Goal: Transaction & Acquisition: Purchase product/service

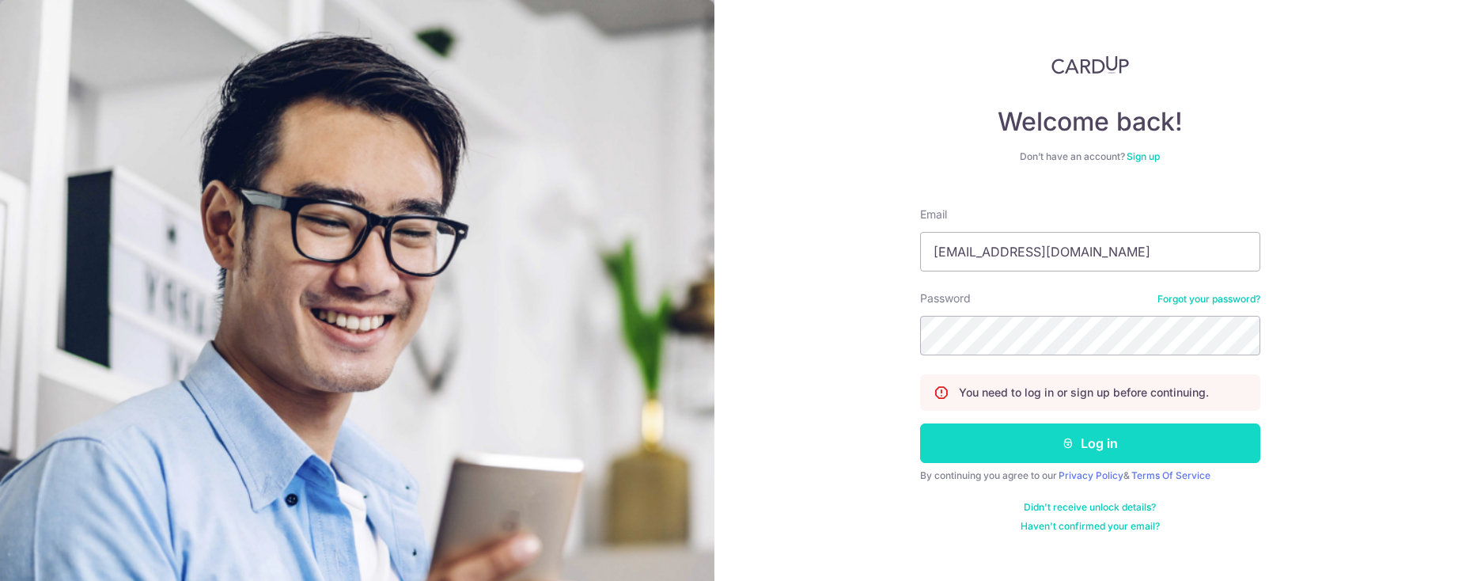
click at [1000, 448] on button "Log in" at bounding box center [1090, 443] width 340 height 40
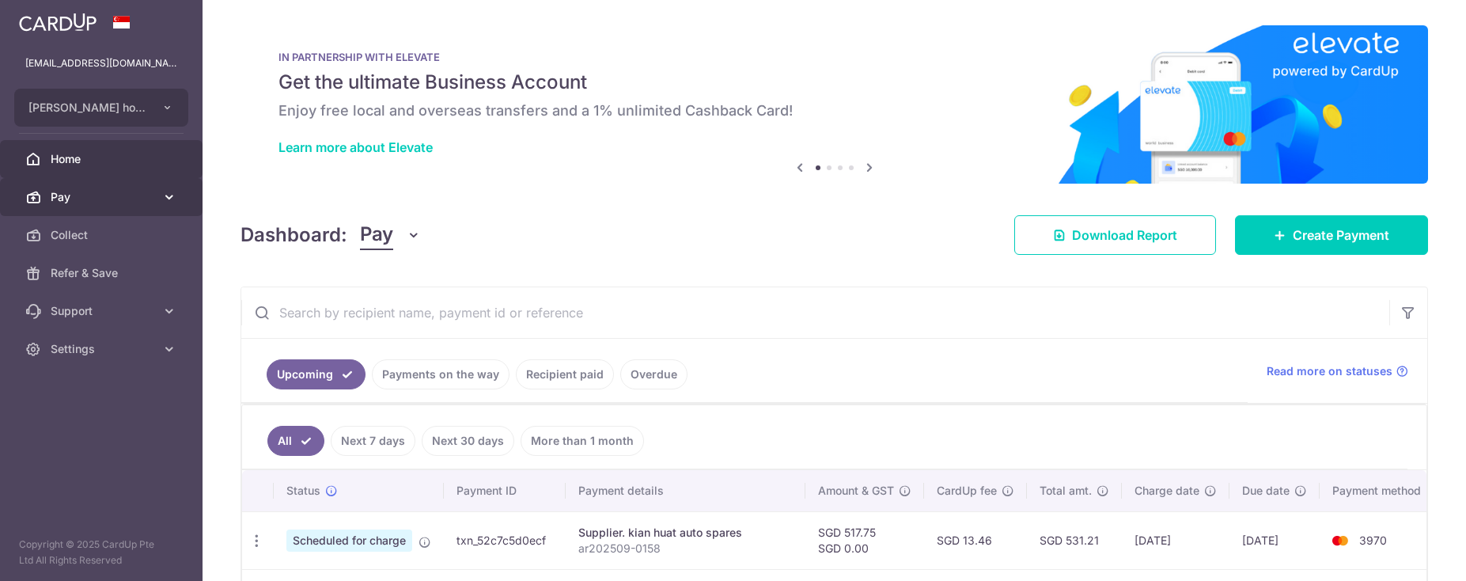
click at [112, 198] on span "Pay" at bounding box center [103, 197] width 104 height 16
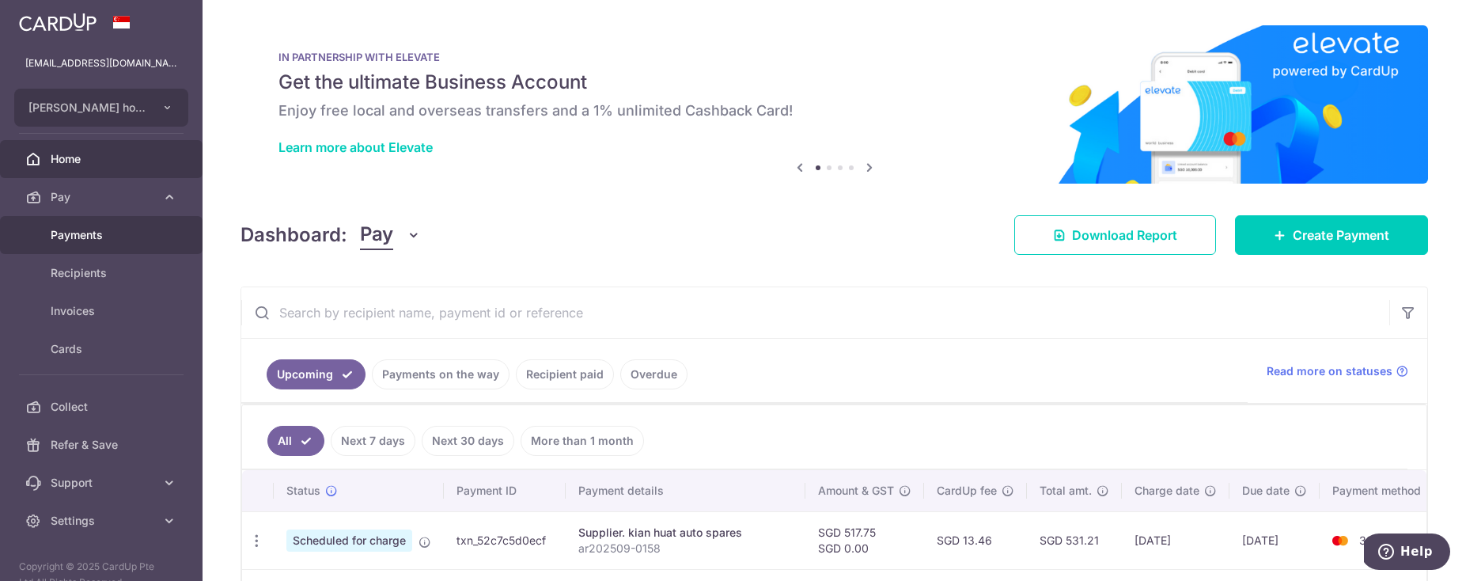
click at [97, 237] on span "Payments" at bounding box center [103, 235] width 104 height 16
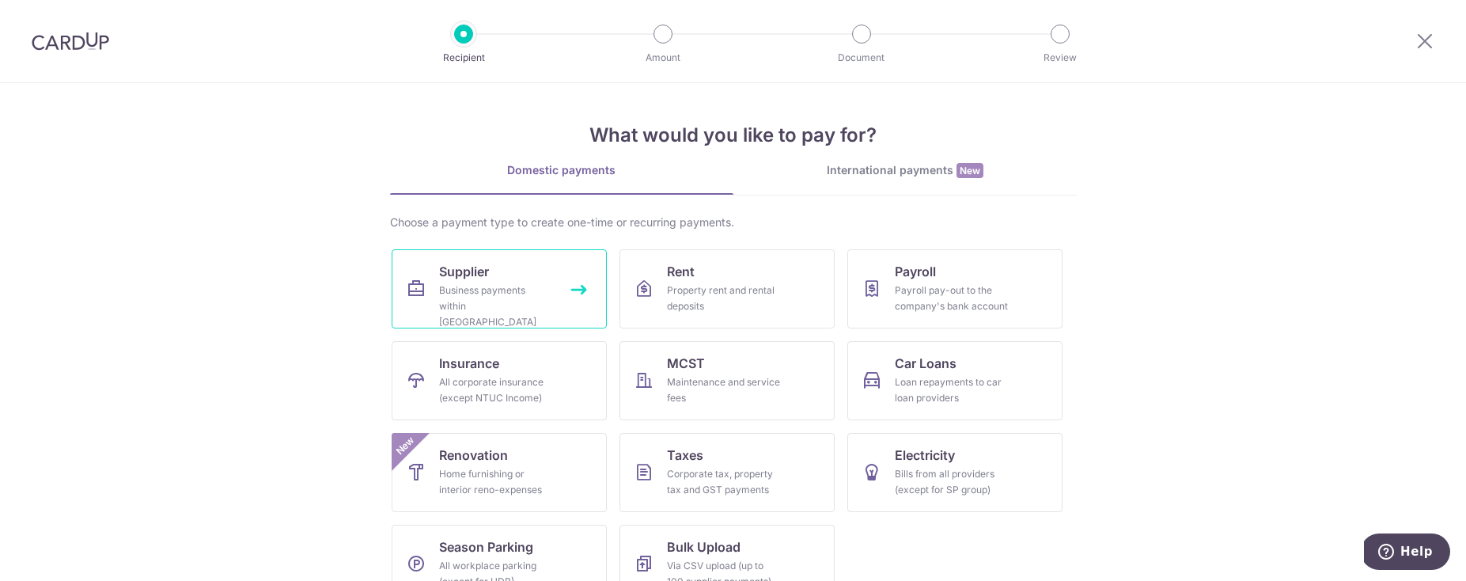
click at [441, 280] on span "Supplier" at bounding box center [464, 271] width 50 height 19
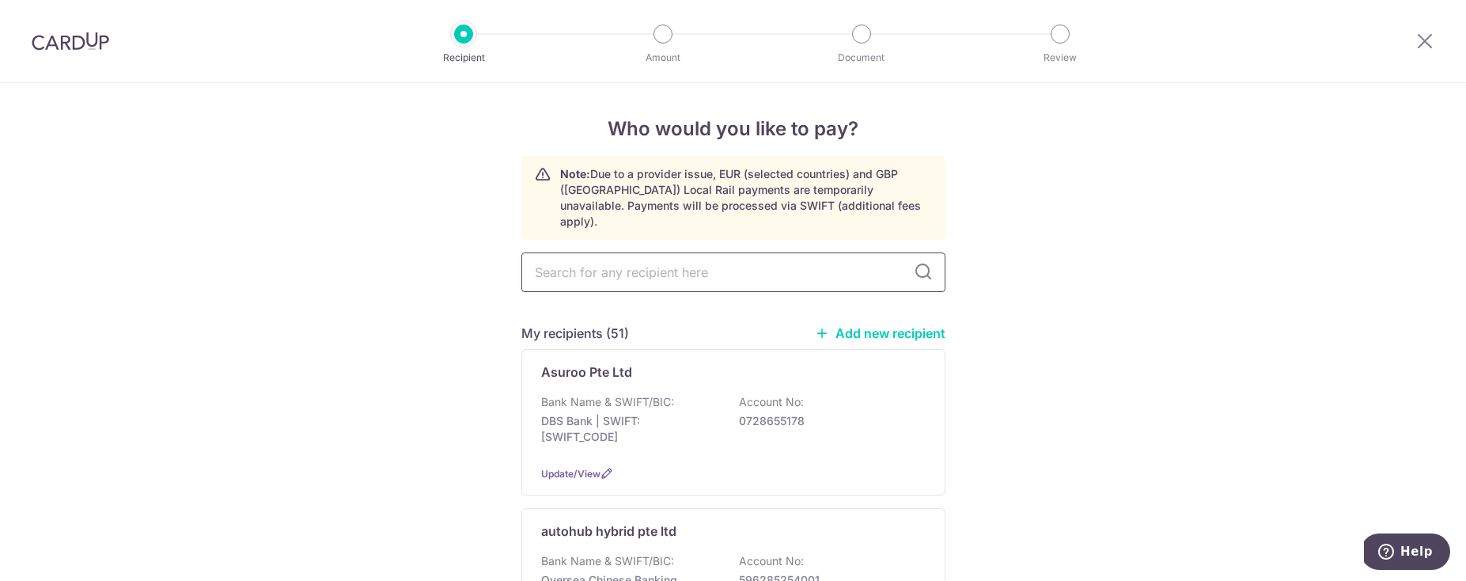
click at [664, 271] on input "text" at bounding box center [733, 272] width 424 height 40
type input "hy"
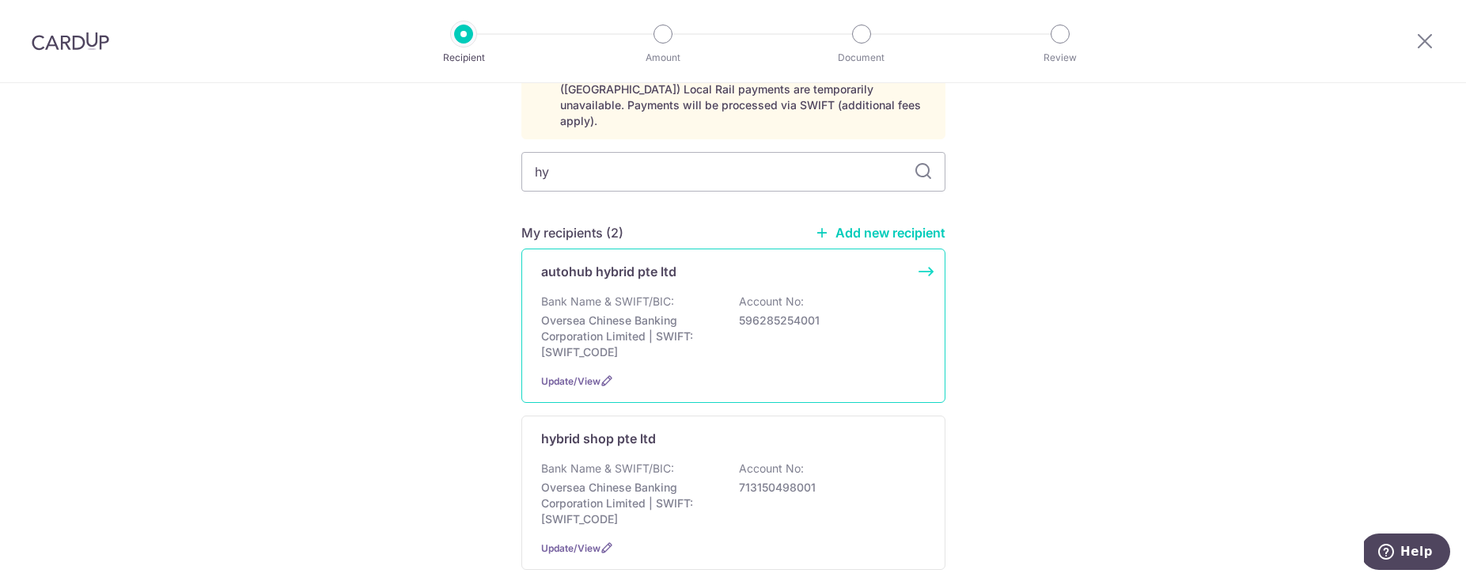
scroll to position [114, 0]
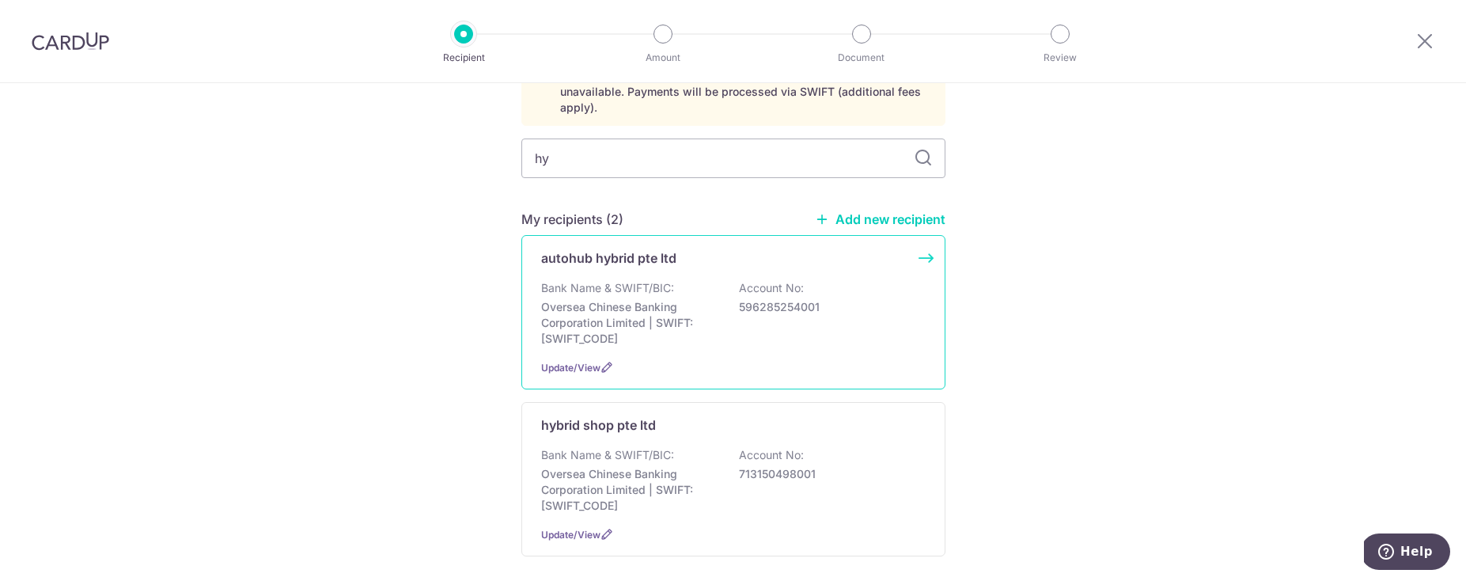
click at [687, 301] on p "Oversea Chinese Banking Corporation Limited | SWIFT: OCBCSGSGXXX" at bounding box center [629, 322] width 177 height 47
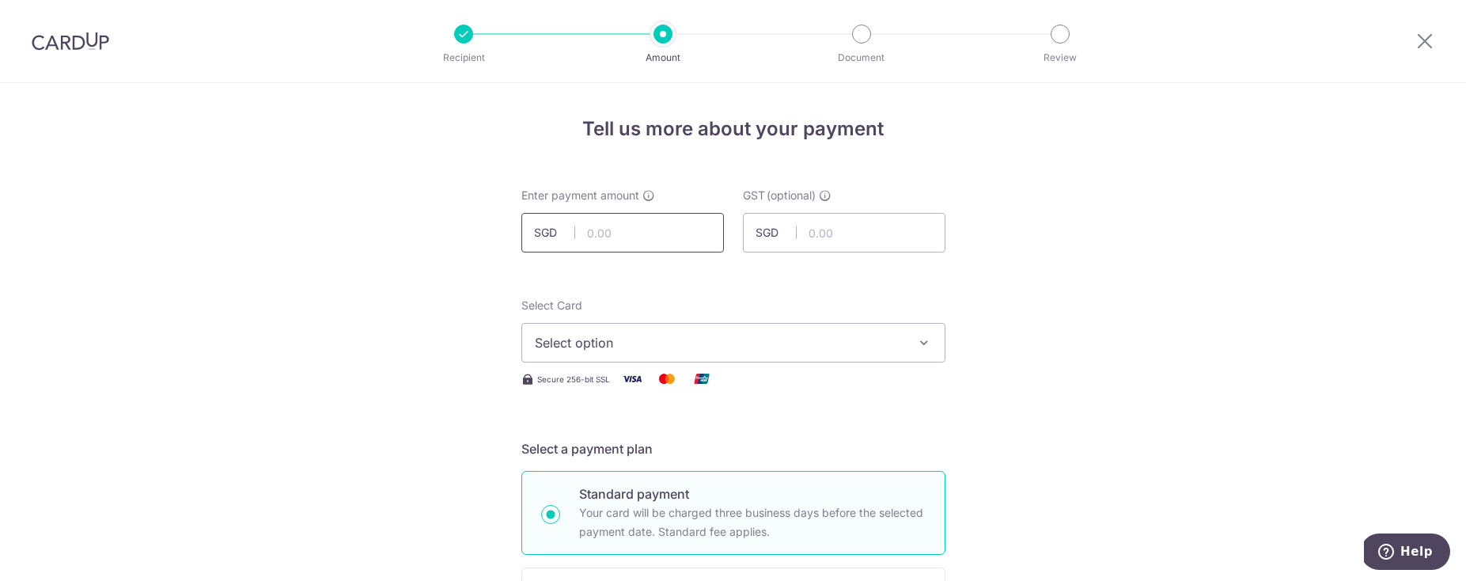
click at [680, 244] on input "text" at bounding box center [622, 233] width 203 height 40
type input "500.00"
click at [741, 354] on button "Select option" at bounding box center [733, 343] width 424 height 40
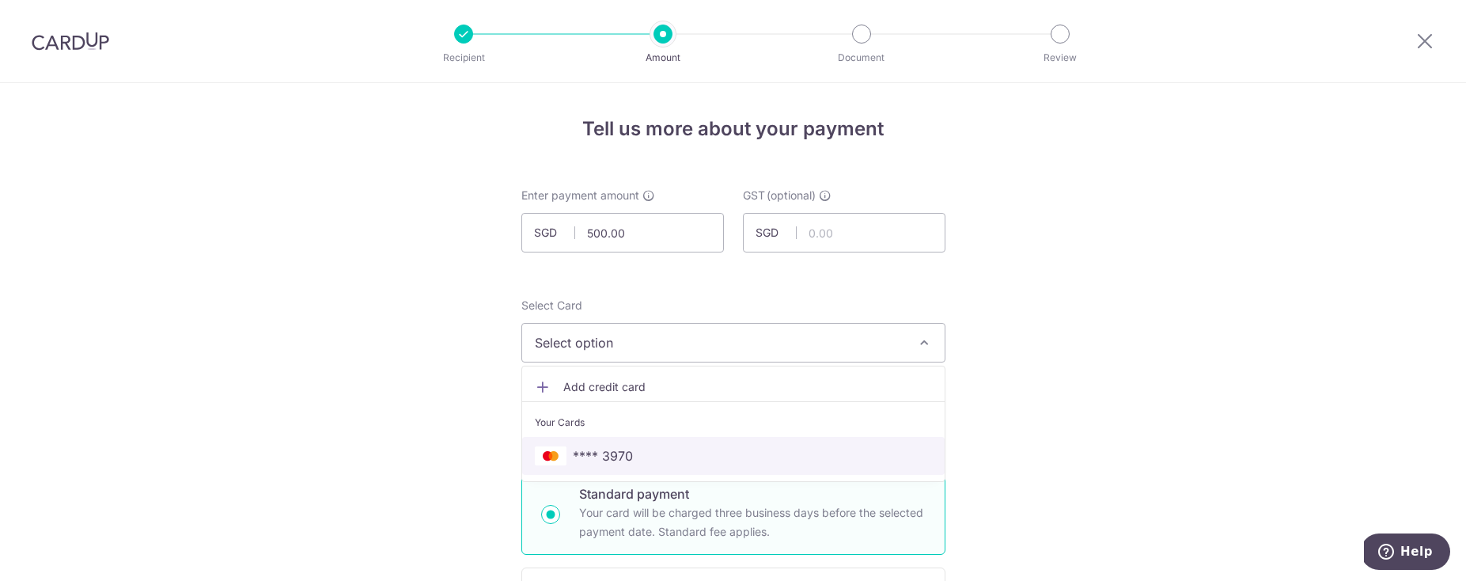
click at [640, 454] on span "**** 3970" at bounding box center [733, 455] width 397 height 19
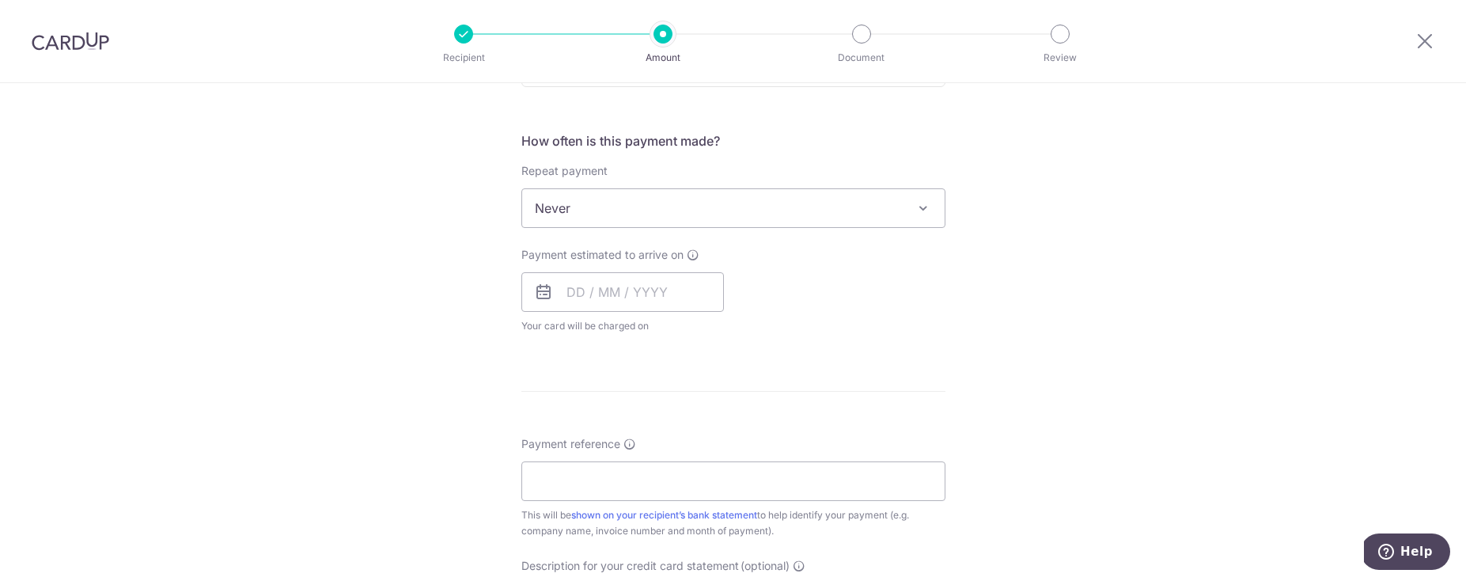
scroll to position [669, 0]
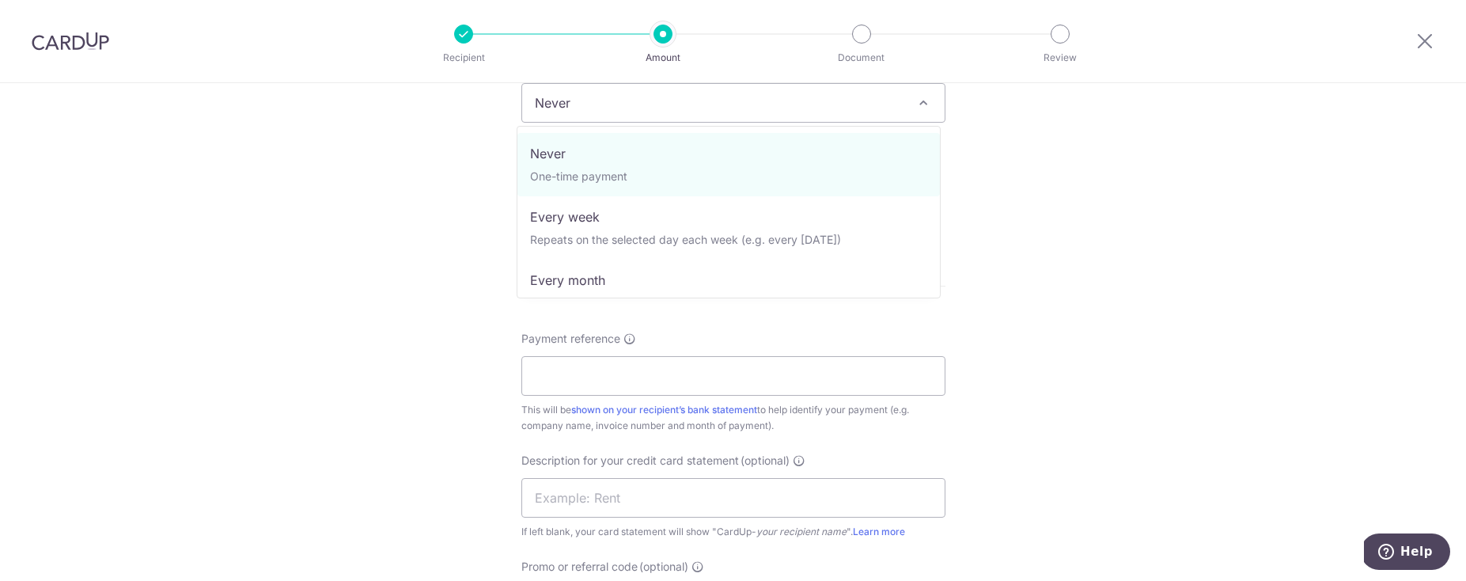
click at [622, 108] on span "Never" at bounding box center [733, 103] width 422 height 38
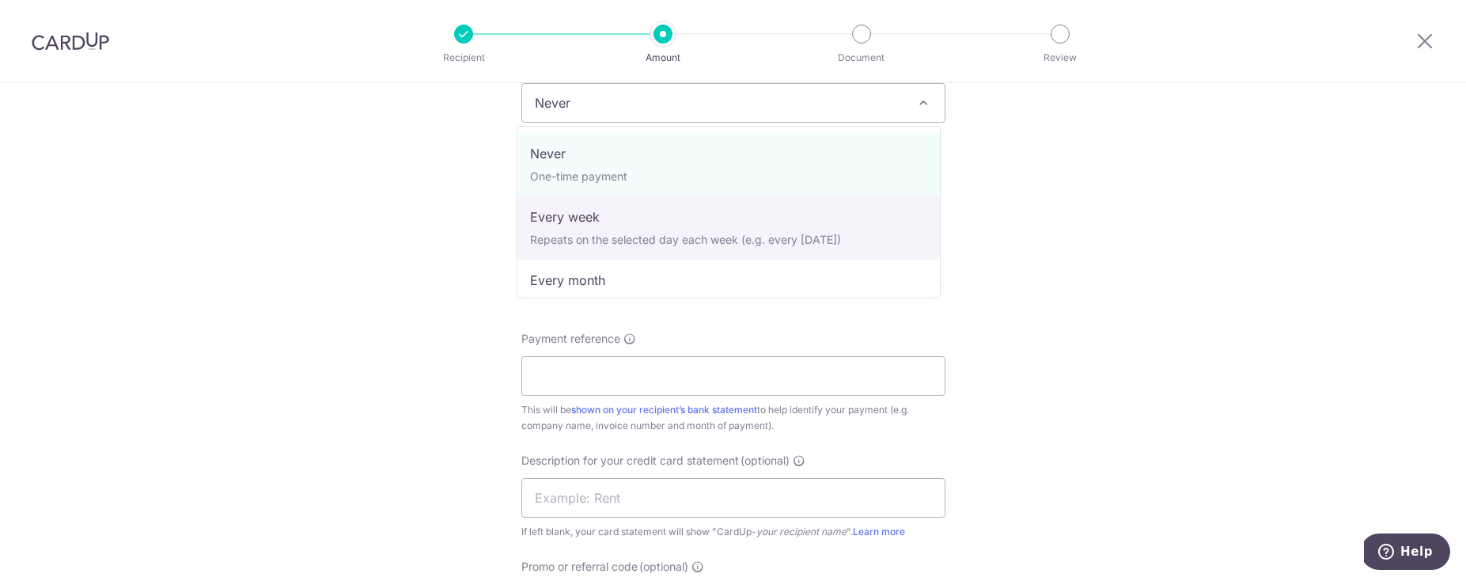
select select "2"
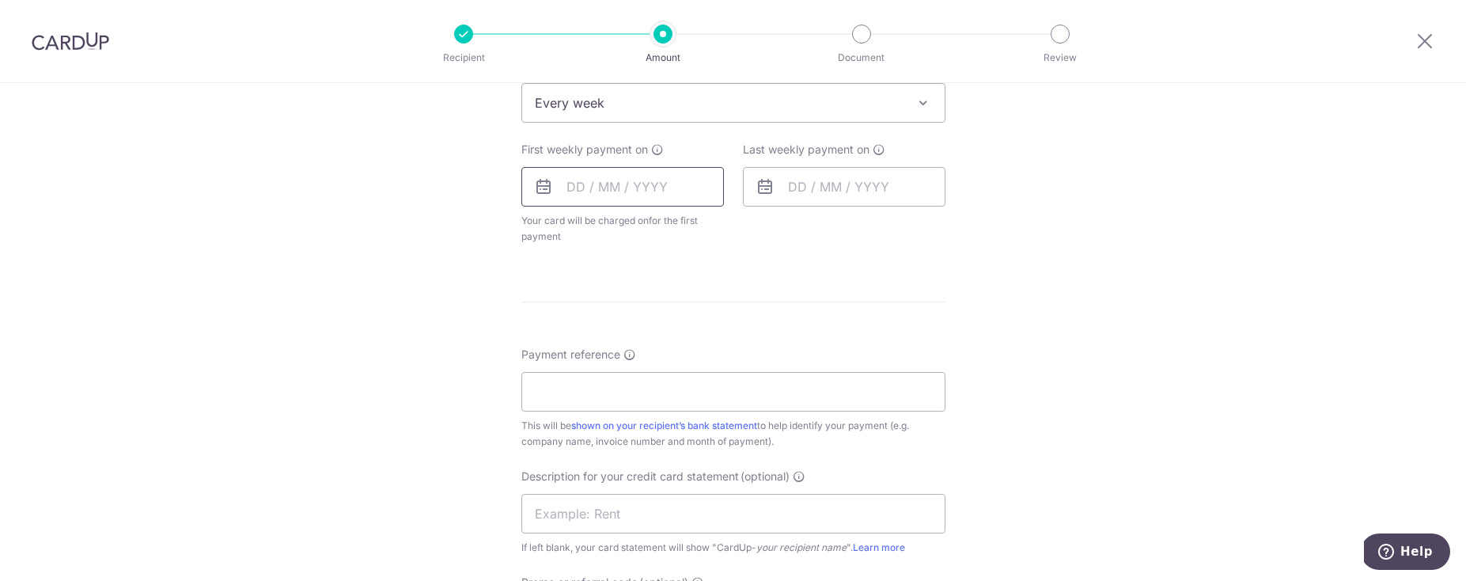
click at [600, 198] on input "text" at bounding box center [622, 187] width 203 height 40
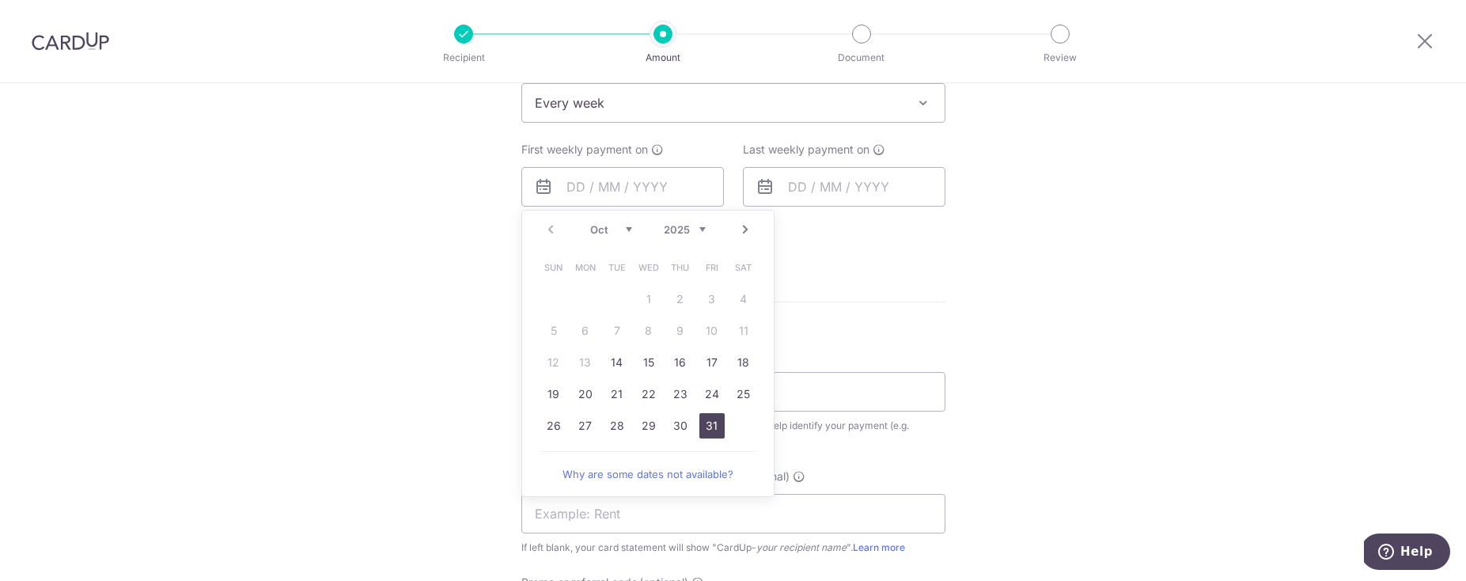
click at [705, 424] on link "31" at bounding box center [711, 425] width 25 height 25
type input "31/10/2025"
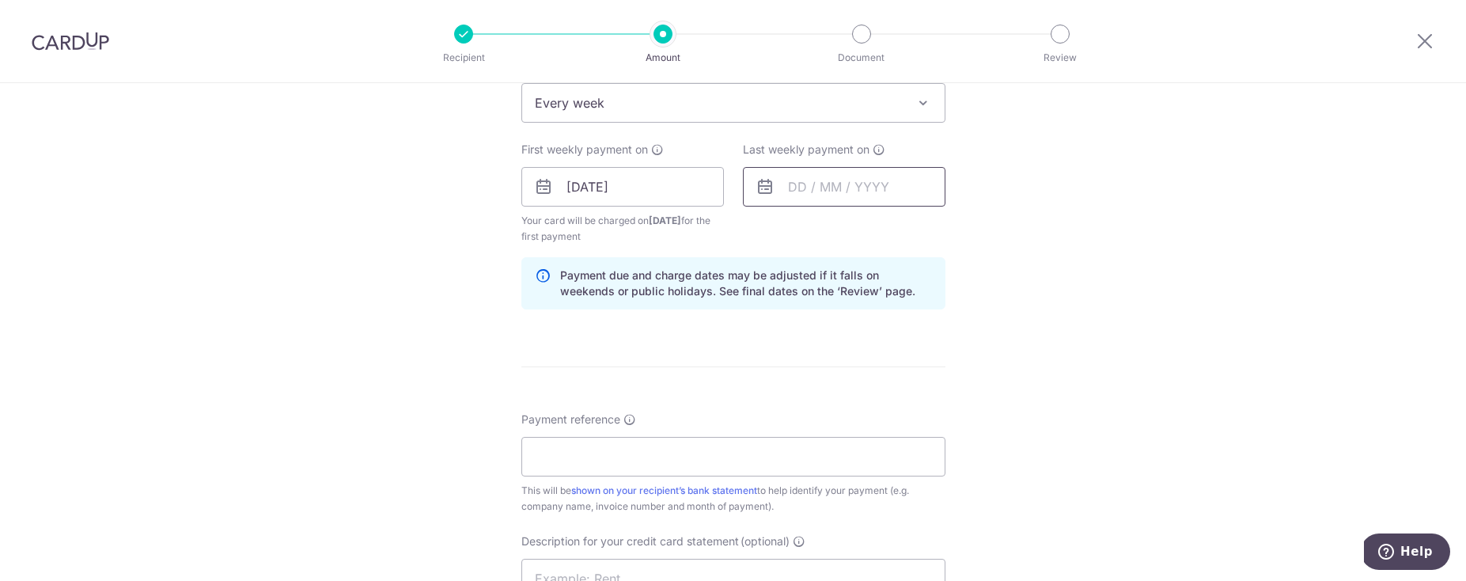
click at [875, 195] on input "text" at bounding box center [844, 187] width 203 height 40
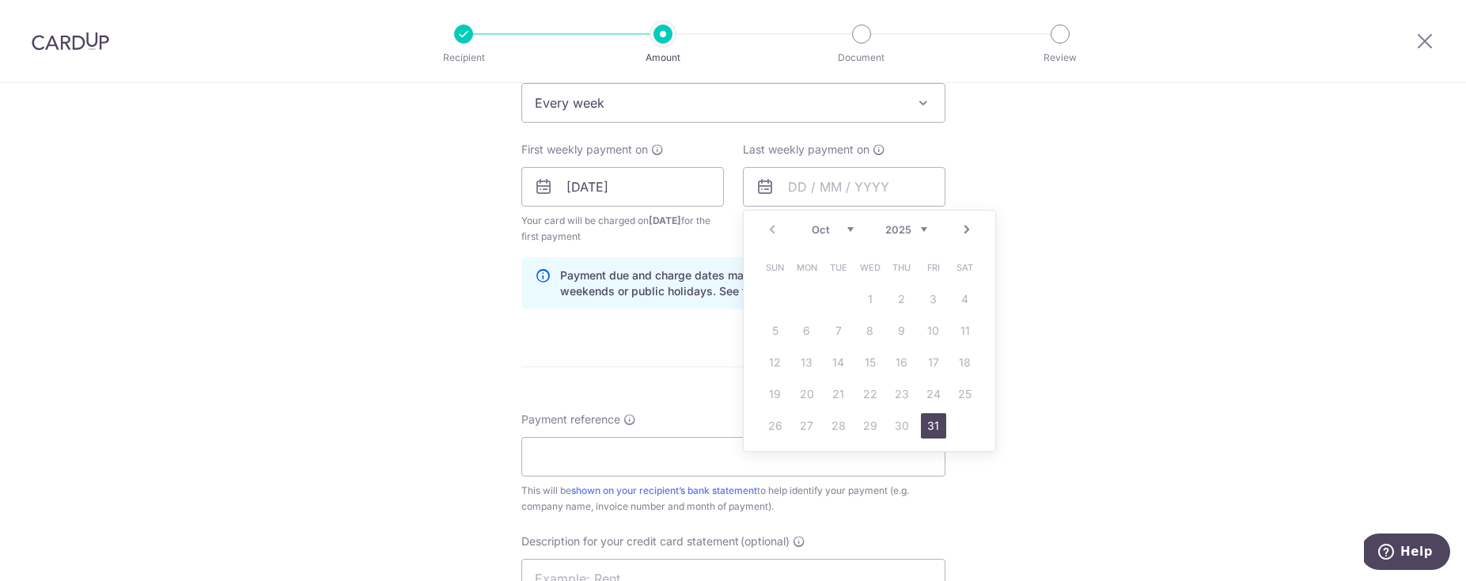
click at [962, 233] on link "Next" at bounding box center [966, 229] width 19 height 19
click at [960, 226] on link "Next" at bounding box center [966, 229] width 19 height 19
click at [930, 354] on link "19" at bounding box center [933, 362] width 25 height 25
type input "19/12/2025"
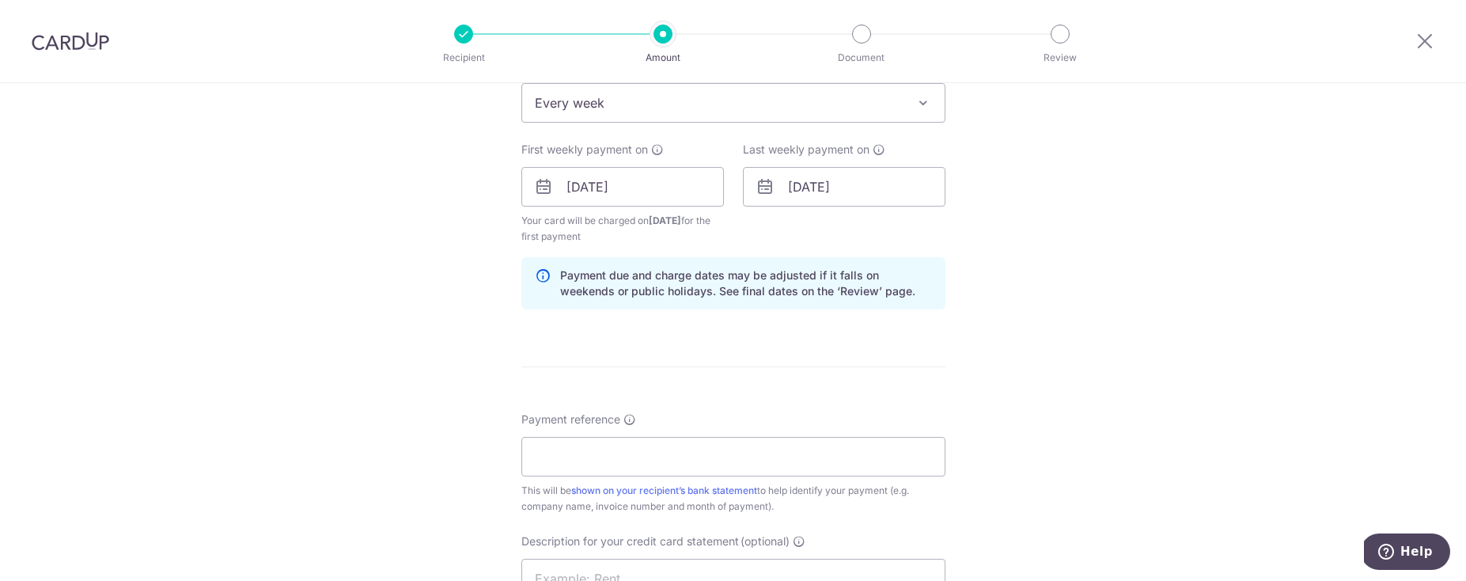
scroll to position [840, 0]
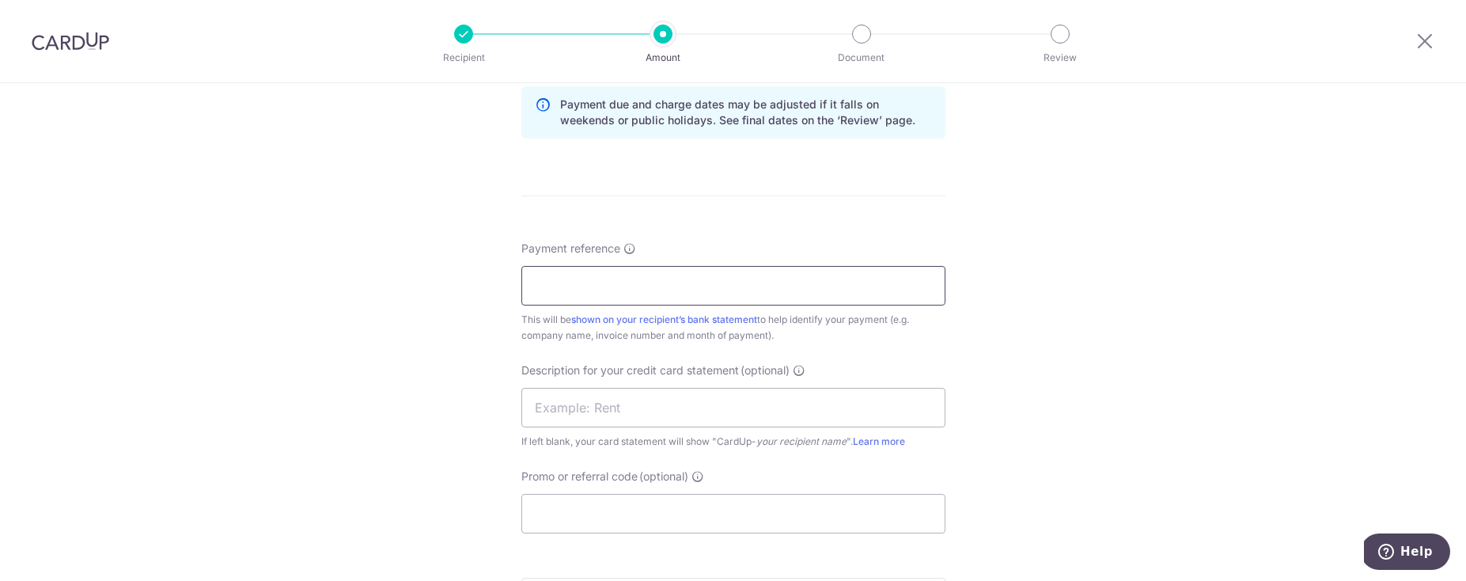
click at [718, 297] on input "Payment reference" at bounding box center [733, 286] width 424 height 40
type input "[PERSON_NAME] holdings"
click at [721, 405] on input "text" at bounding box center [733, 408] width 424 height 40
click button "Add Card" at bounding box center [0, 0] width 0 height 0
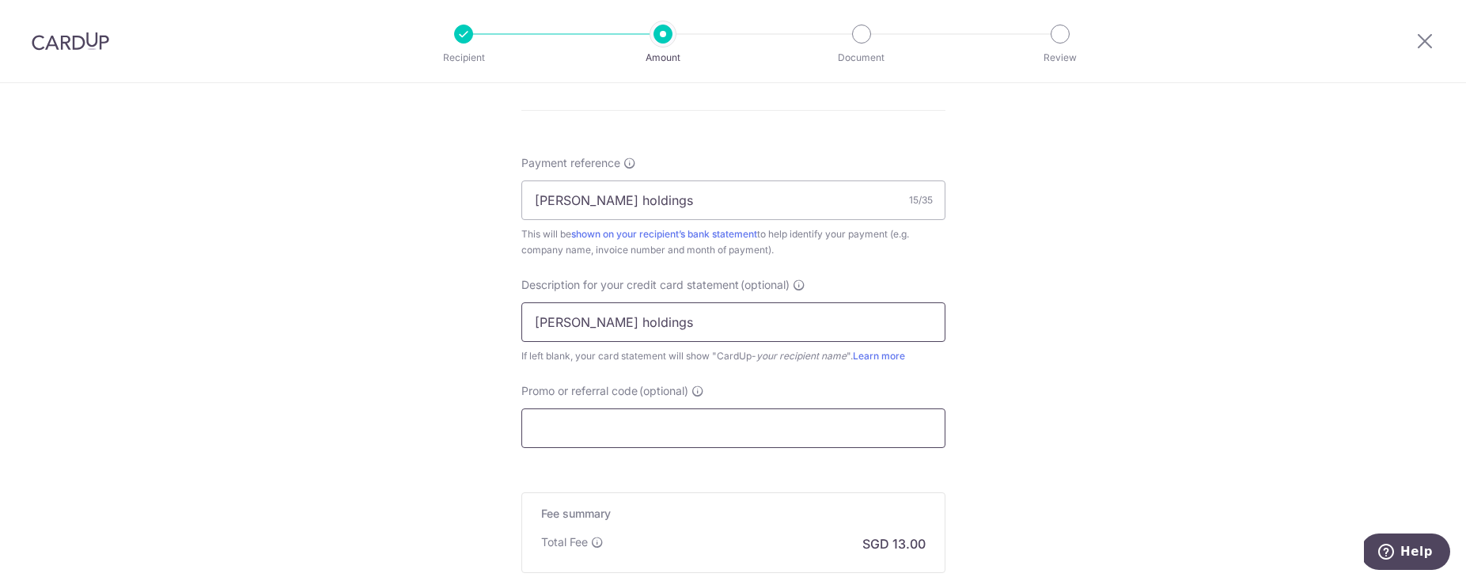
scroll to position [1120, 0]
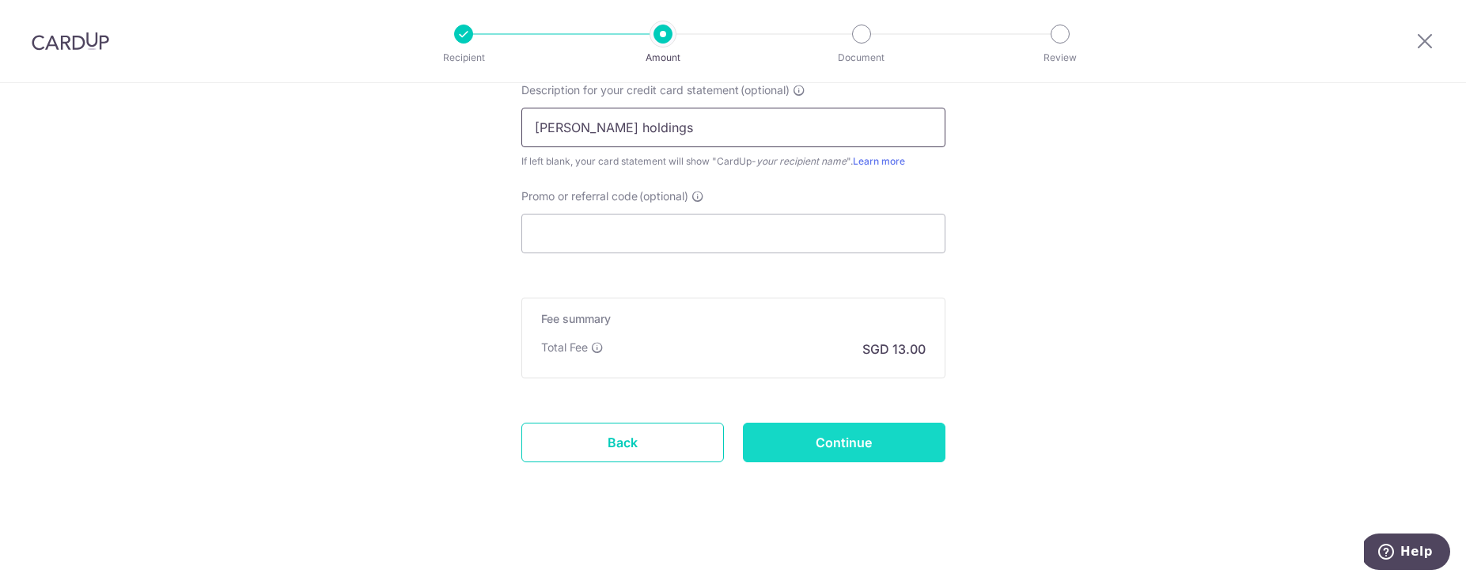
type input "[PERSON_NAME] holdings"
click at [828, 437] on input "Continue" at bounding box center [844, 442] width 203 height 40
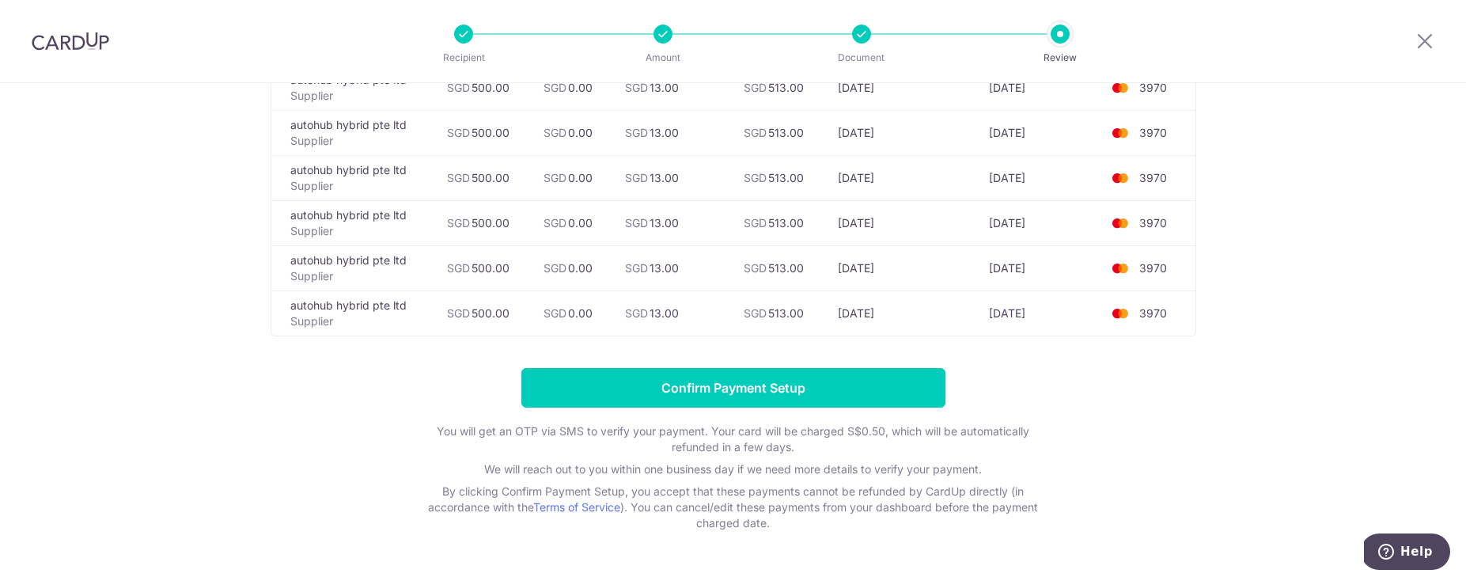
scroll to position [314, 0]
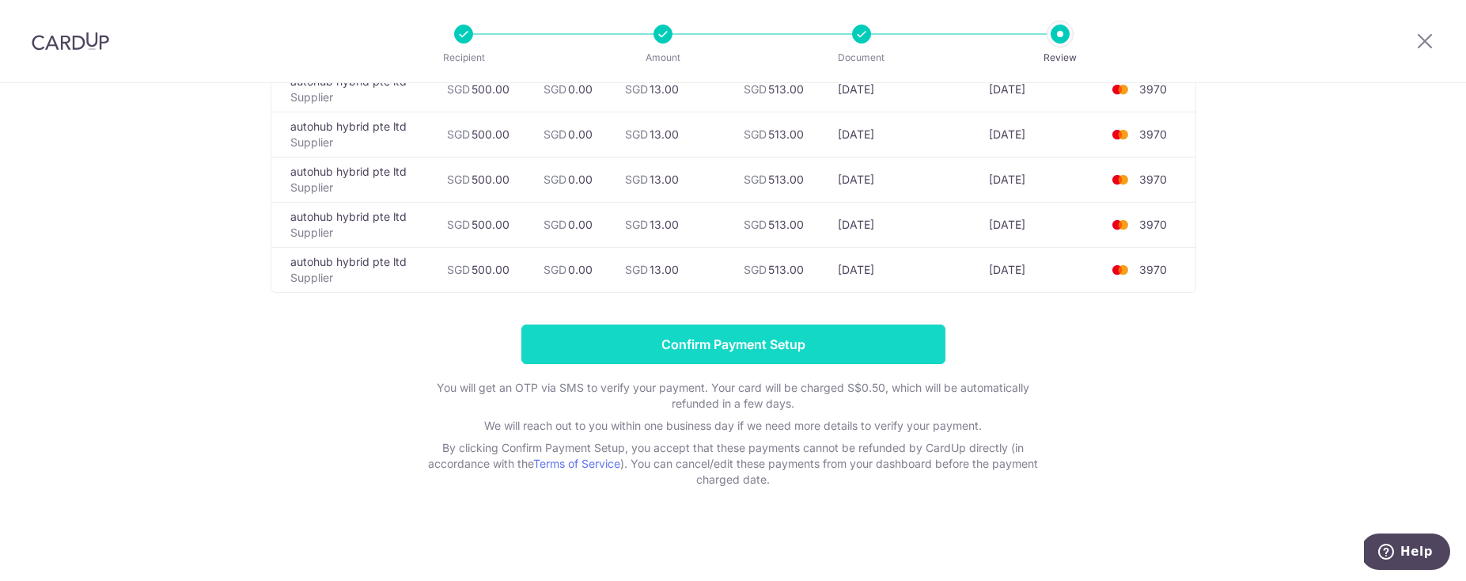
click at [791, 350] on input "Confirm Payment Setup" at bounding box center [733, 344] width 424 height 40
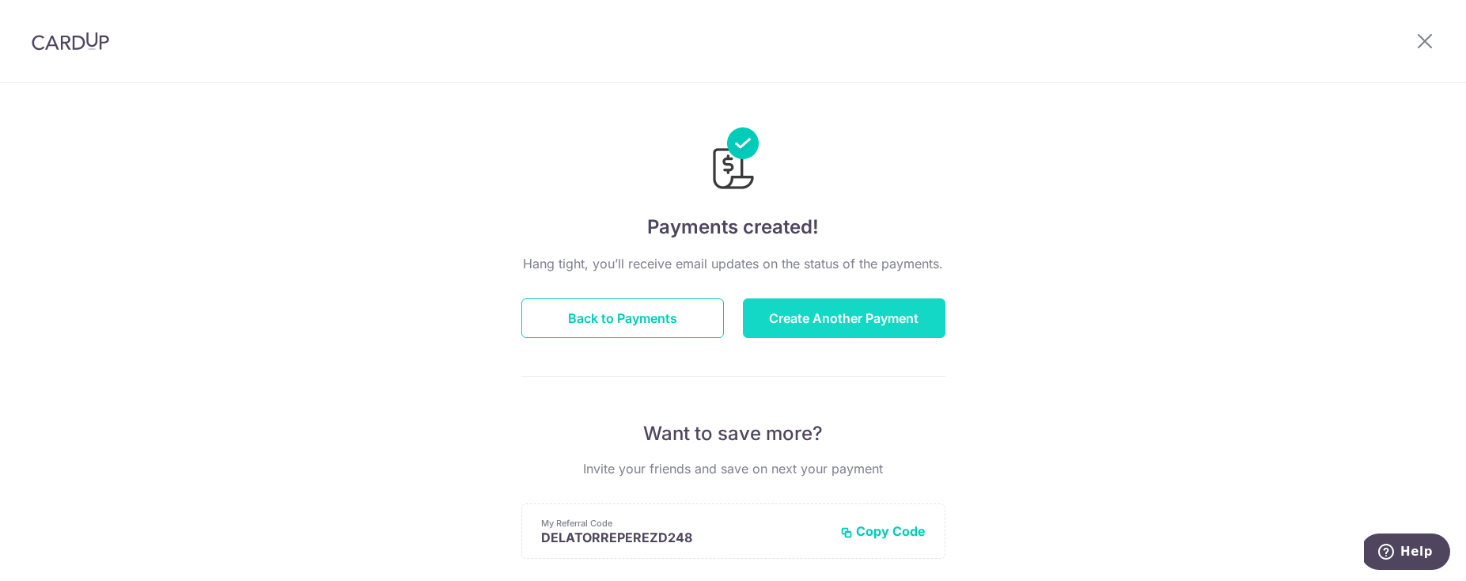
click at [807, 305] on button "Create Another Payment" at bounding box center [844, 318] width 203 height 40
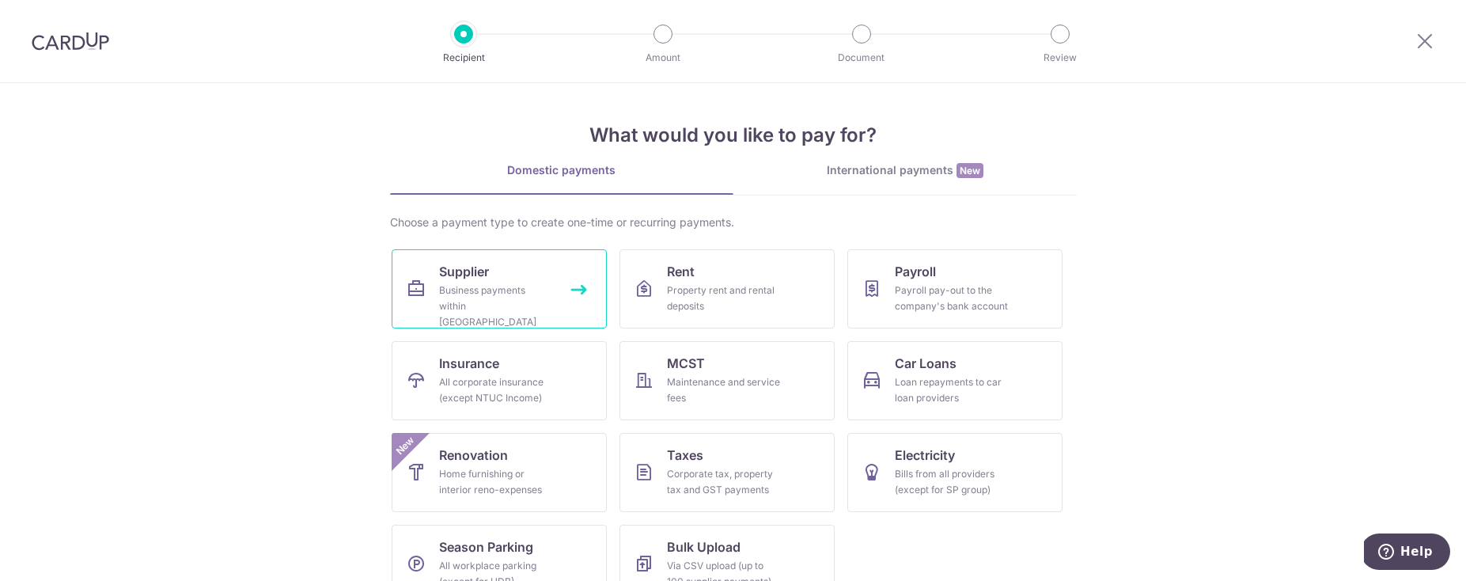
click at [555, 304] on link "Supplier Business payments within [GEOGRAPHIC_DATA]" at bounding box center [499, 288] width 215 height 79
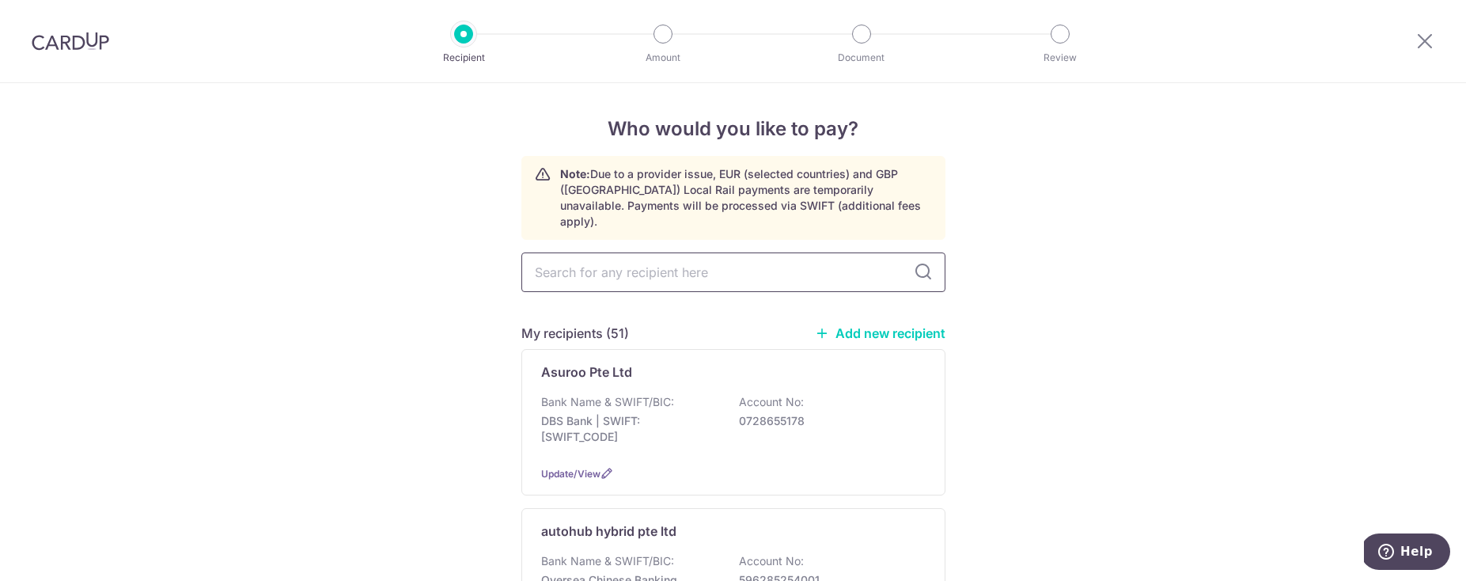
click at [573, 266] on input "text" at bounding box center [733, 272] width 424 height 40
type input "ming"
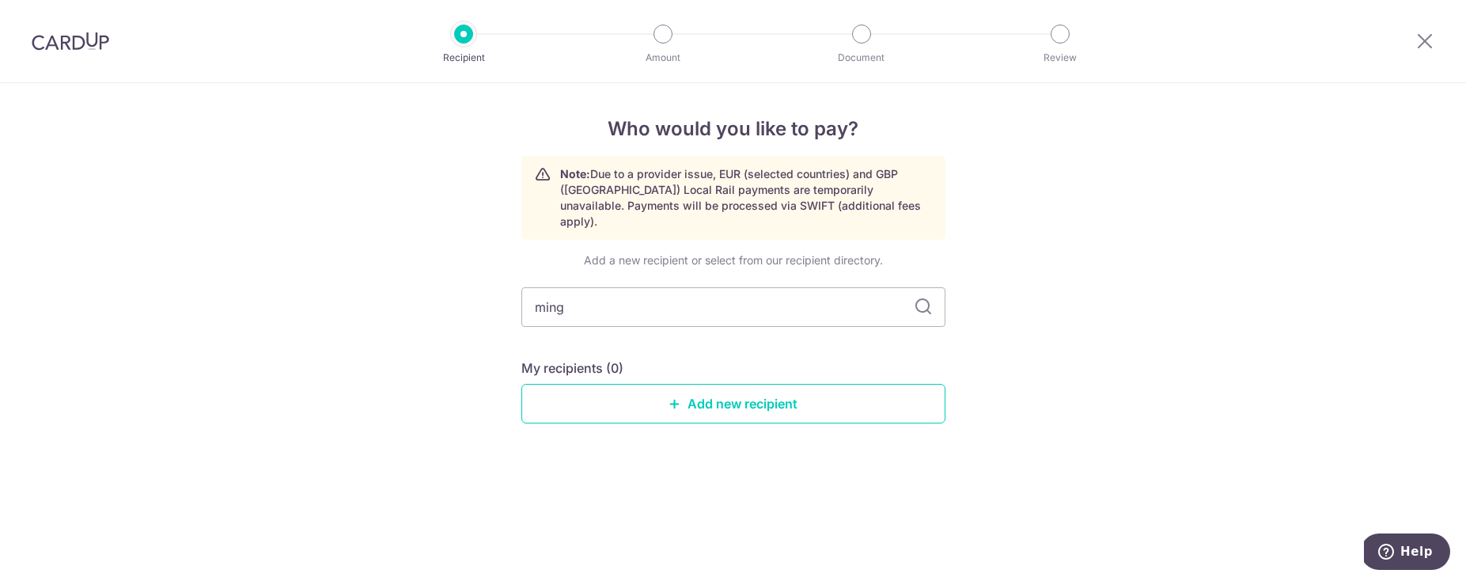
type input "min"
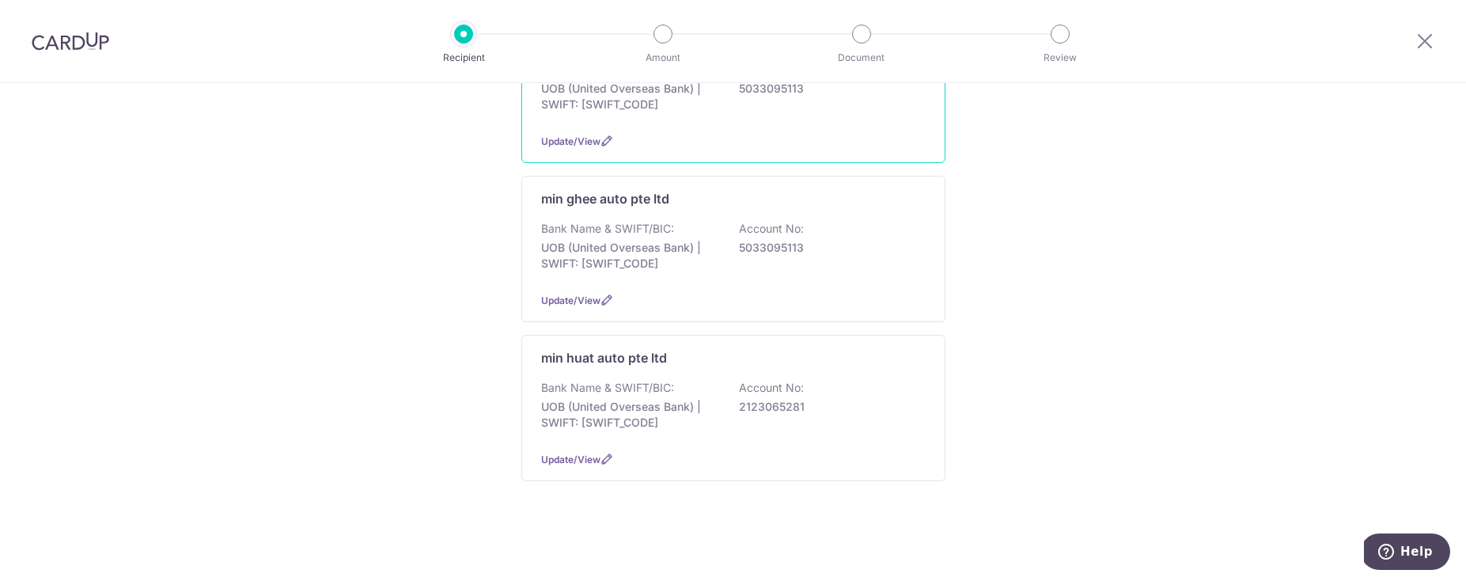
scroll to position [339, 0]
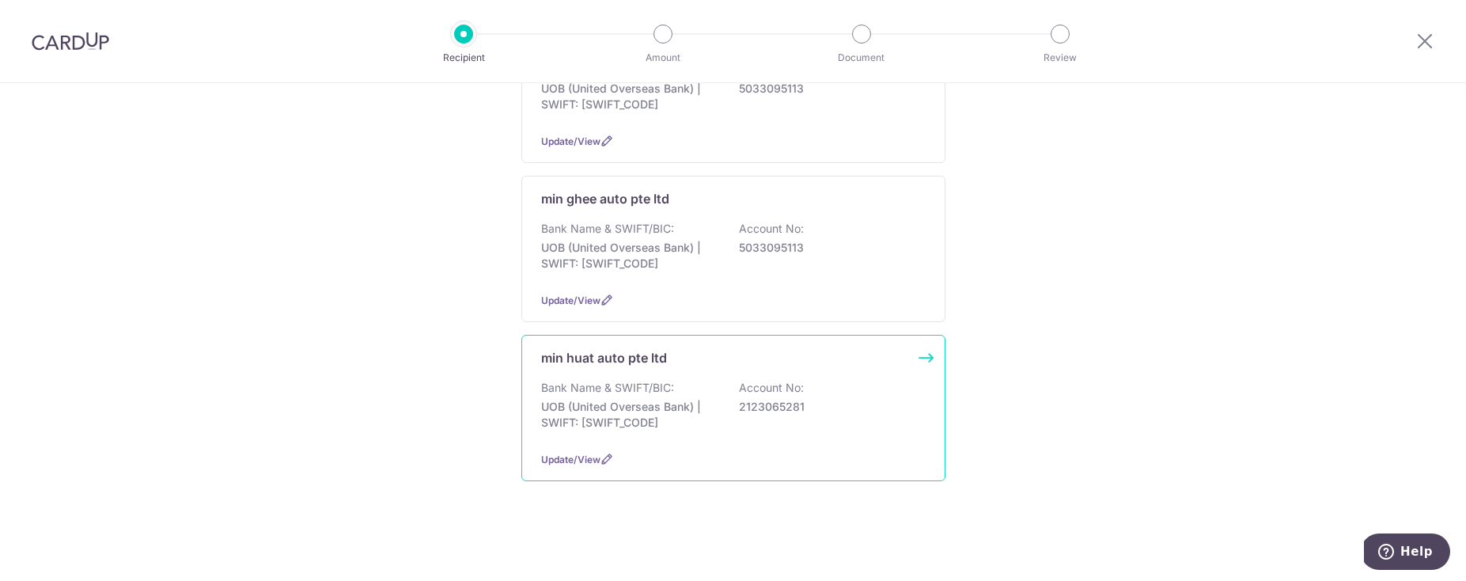
click at [596, 399] on p "UOB (United Overseas Bank) | SWIFT: [SWIFT_CODE]" at bounding box center [629, 415] width 177 height 32
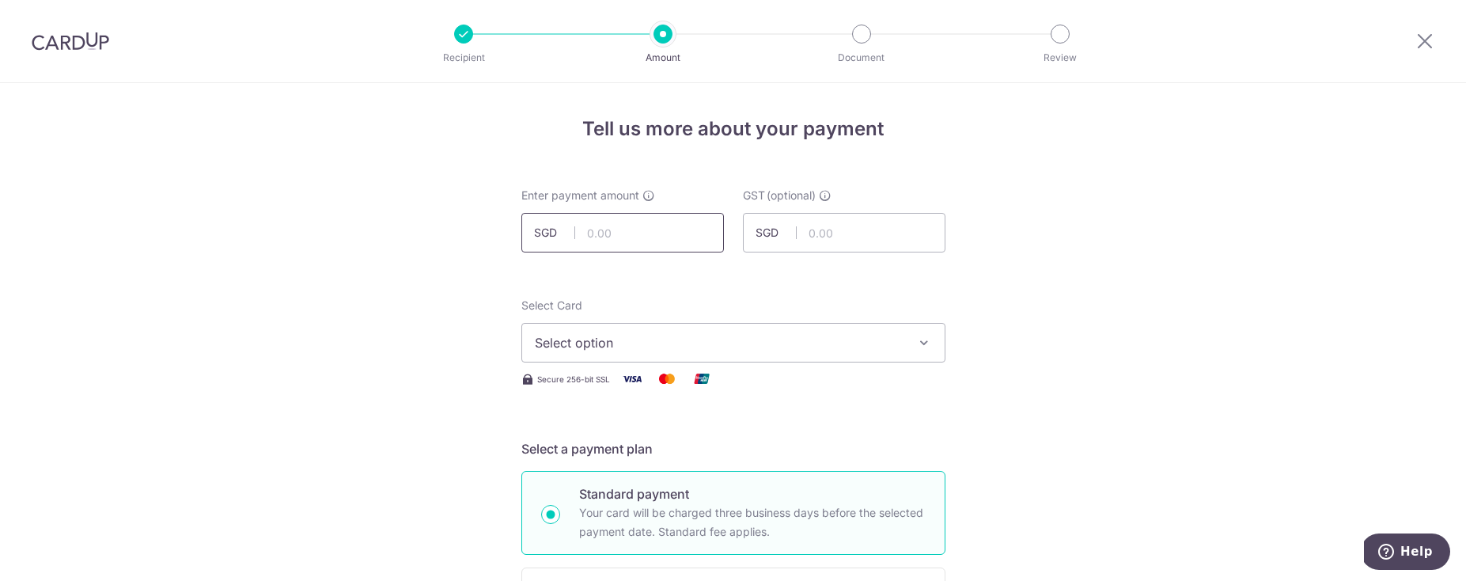
click at [676, 240] on input "text" at bounding box center [622, 233] width 203 height 40
type input "452.00"
click at [641, 332] on button "Select option" at bounding box center [733, 343] width 424 height 40
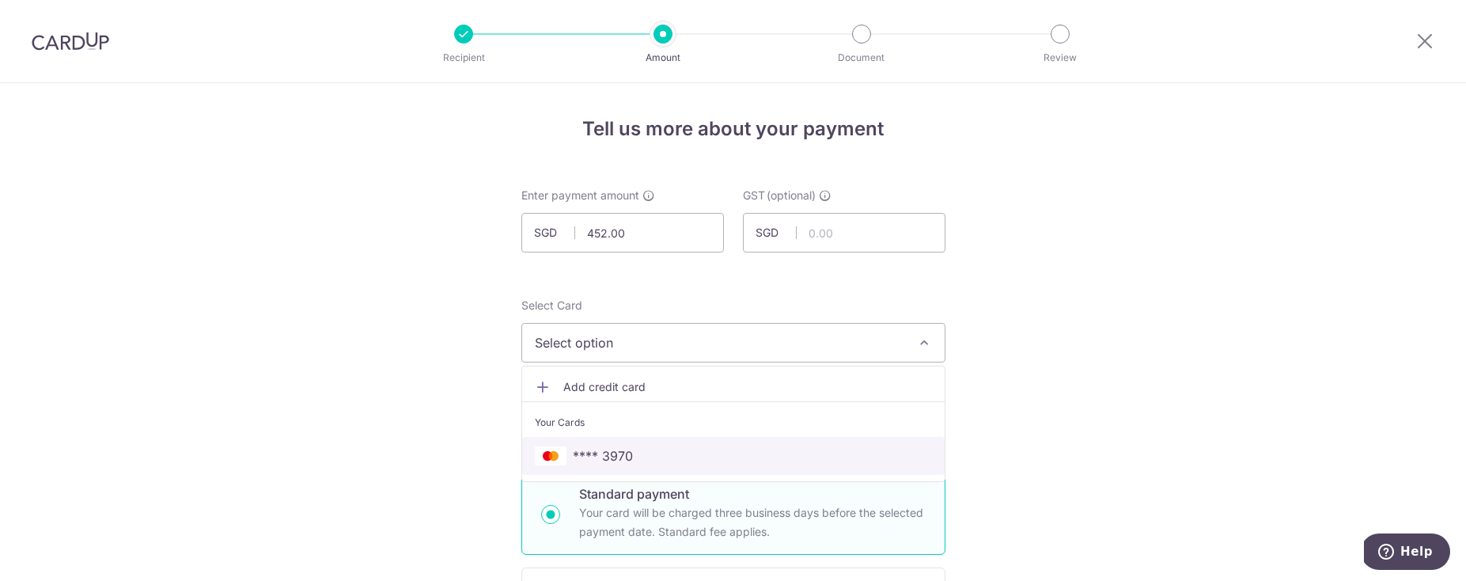
click at [607, 444] on link "**** 3970" at bounding box center [733, 456] width 422 height 38
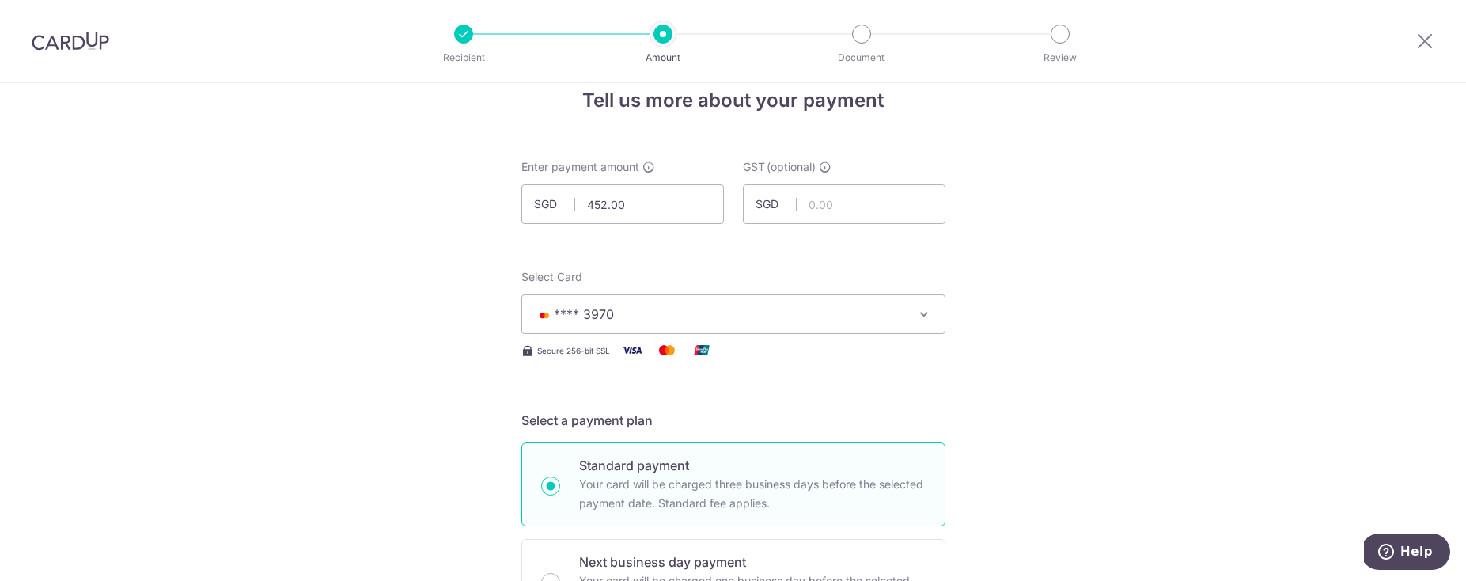
scroll to position [413, 0]
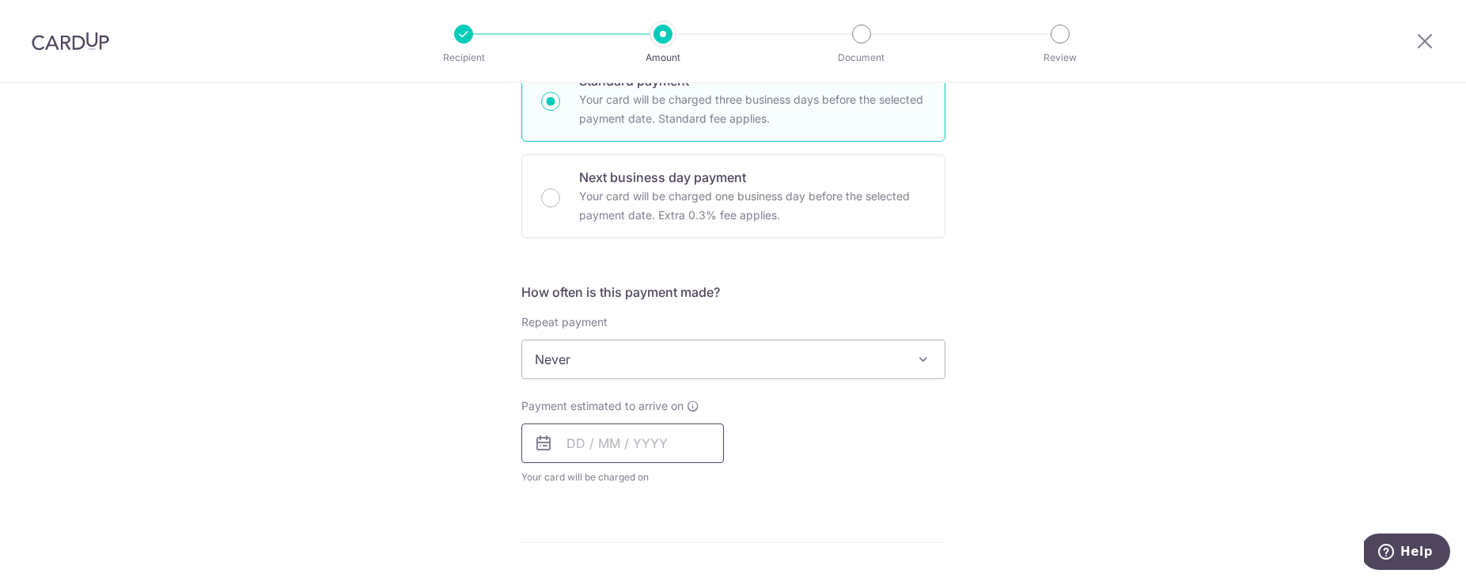
click at [625, 459] on input "text" at bounding box center [622, 443] width 203 height 40
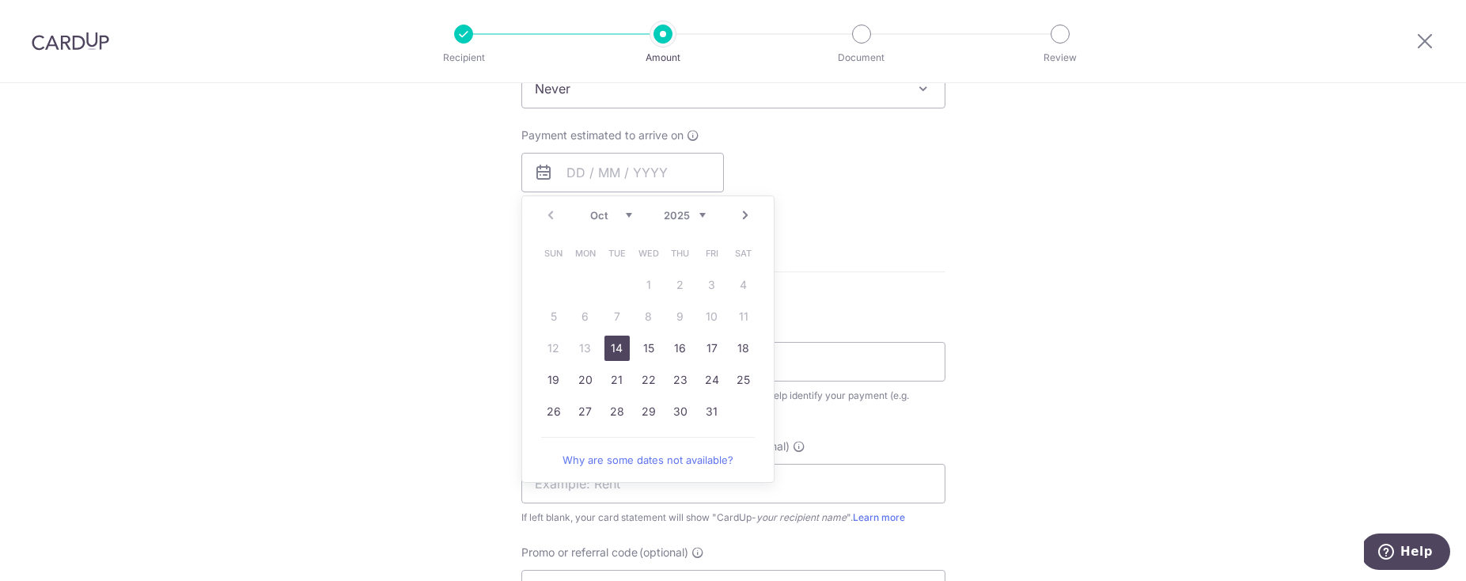
click at [615, 346] on link "14" at bounding box center [616, 347] width 25 height 25
type input "14/10/2025"
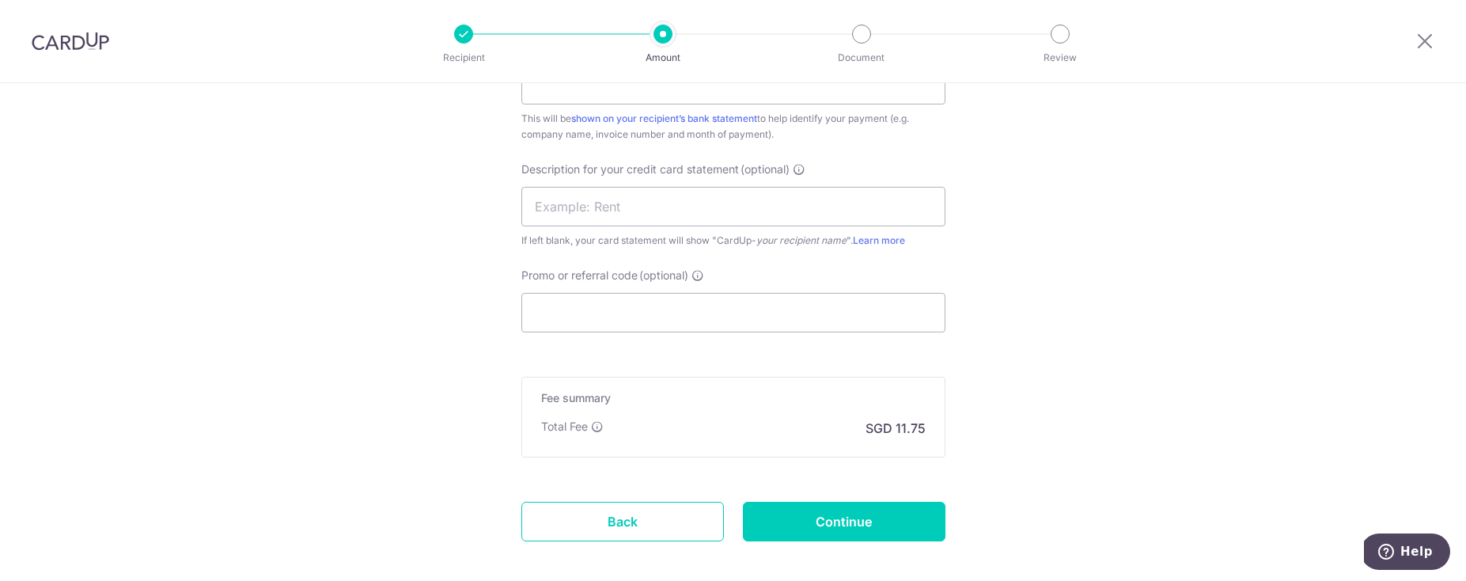
scroll to position [726, 0]
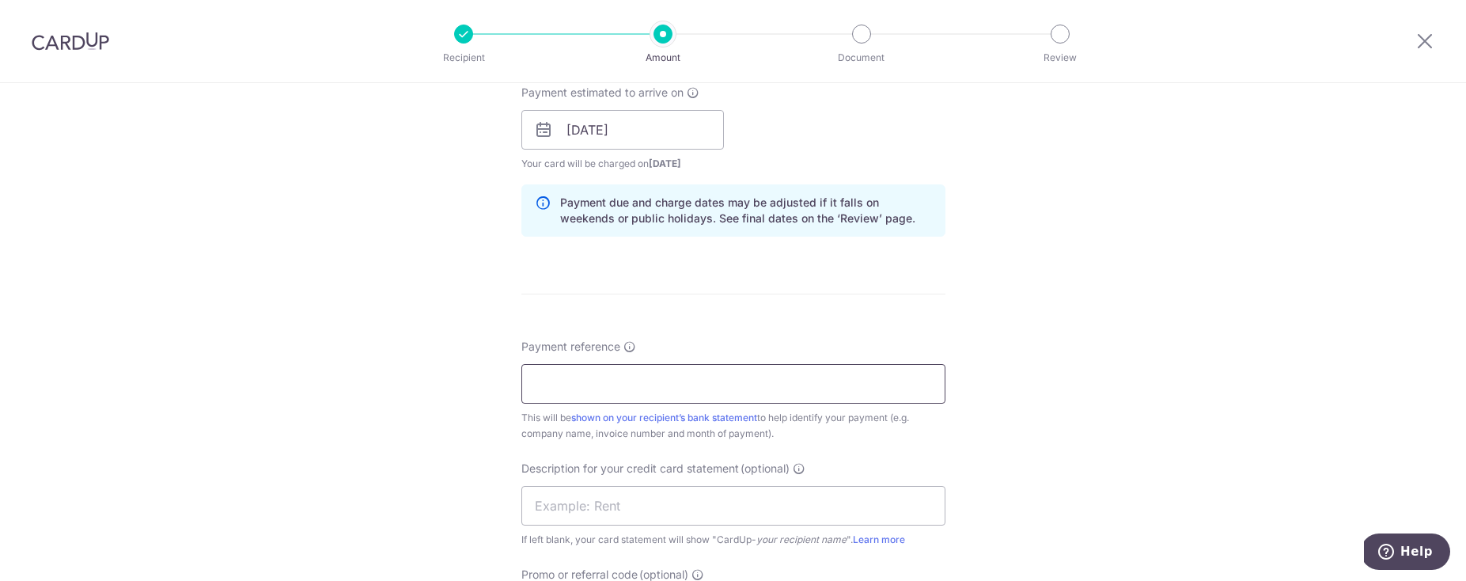
click at [555, 374] on input "Payment reference" at bounding box center [733, 384] width 424 height 40
type input "[PERSON_NAME] holdings"
click at [586, 503] on input "text" at bounding box center [733, 506] width 424 height 40
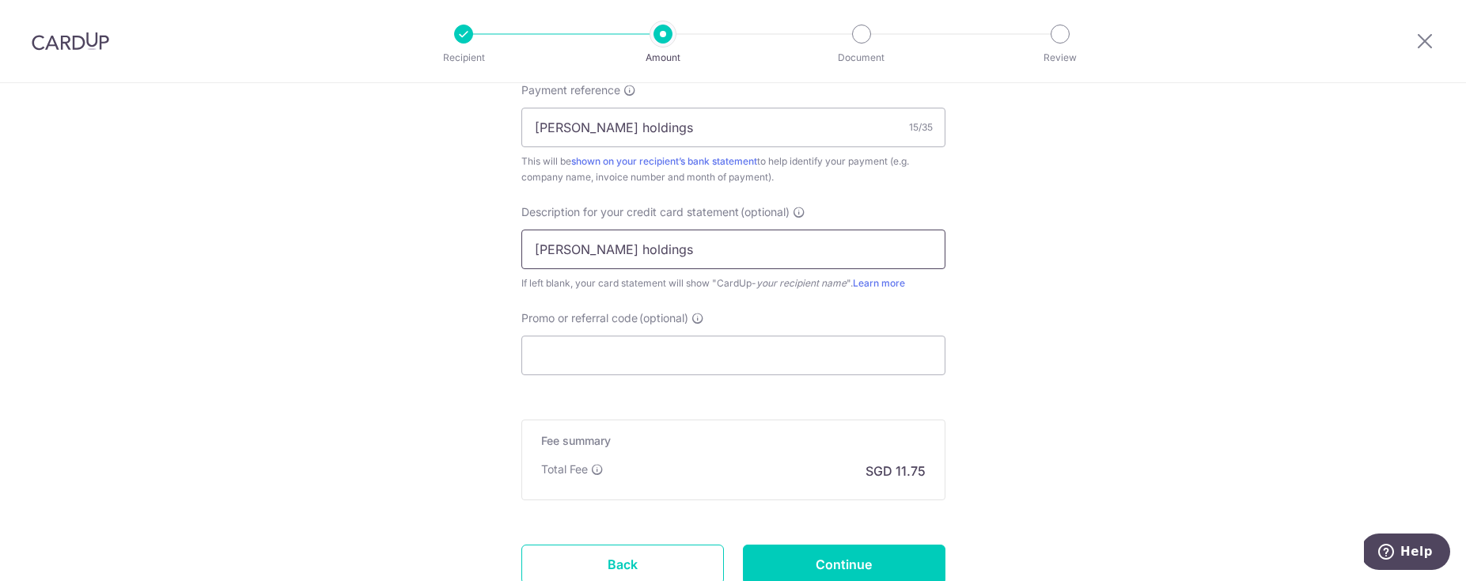
scroll to position [1104, 0]
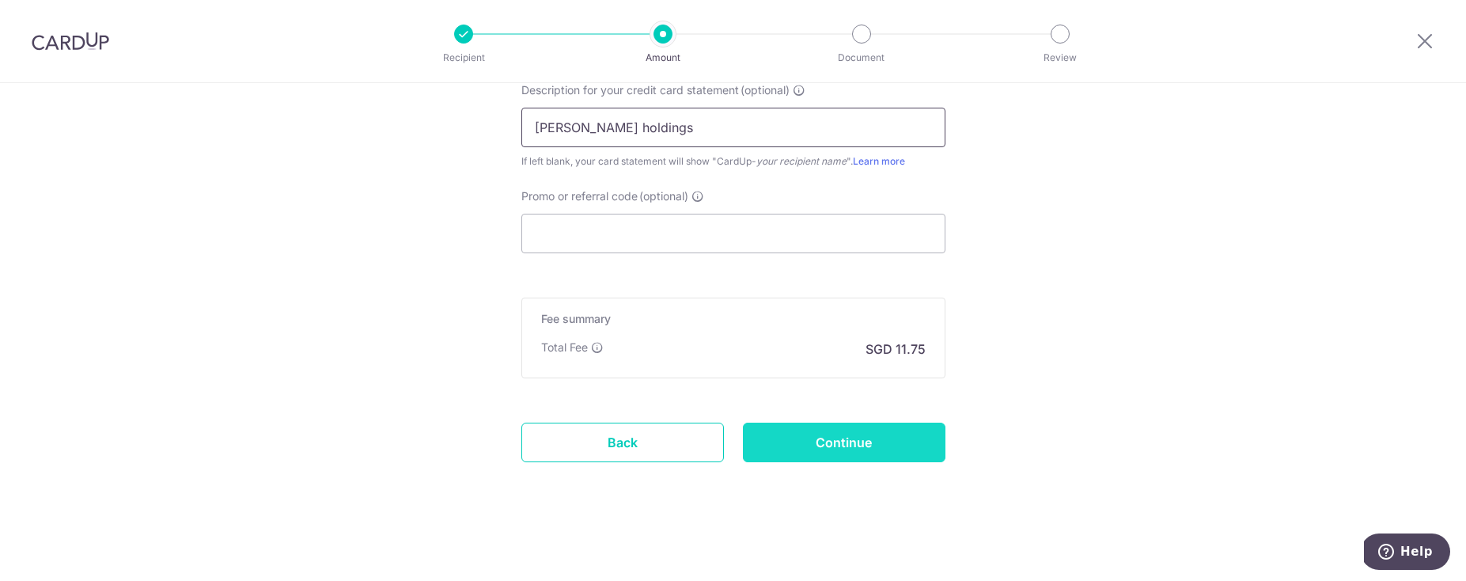
type input "[PERSON_NAME] holdings"
click at [814, 445] on input "Continue" at bounding box center [844, 442] width 203 height 40
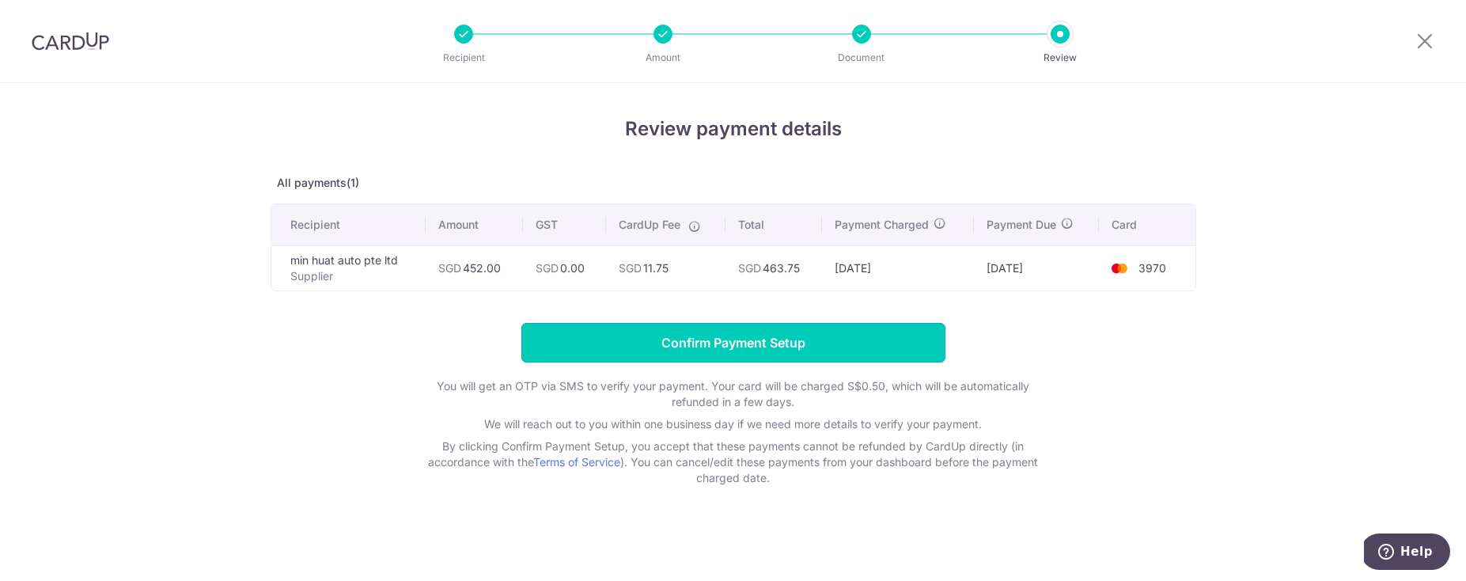
click at [702, 345] on input "Confirm Payment Setup" at bounding box center [733, 343] width 424 height 40
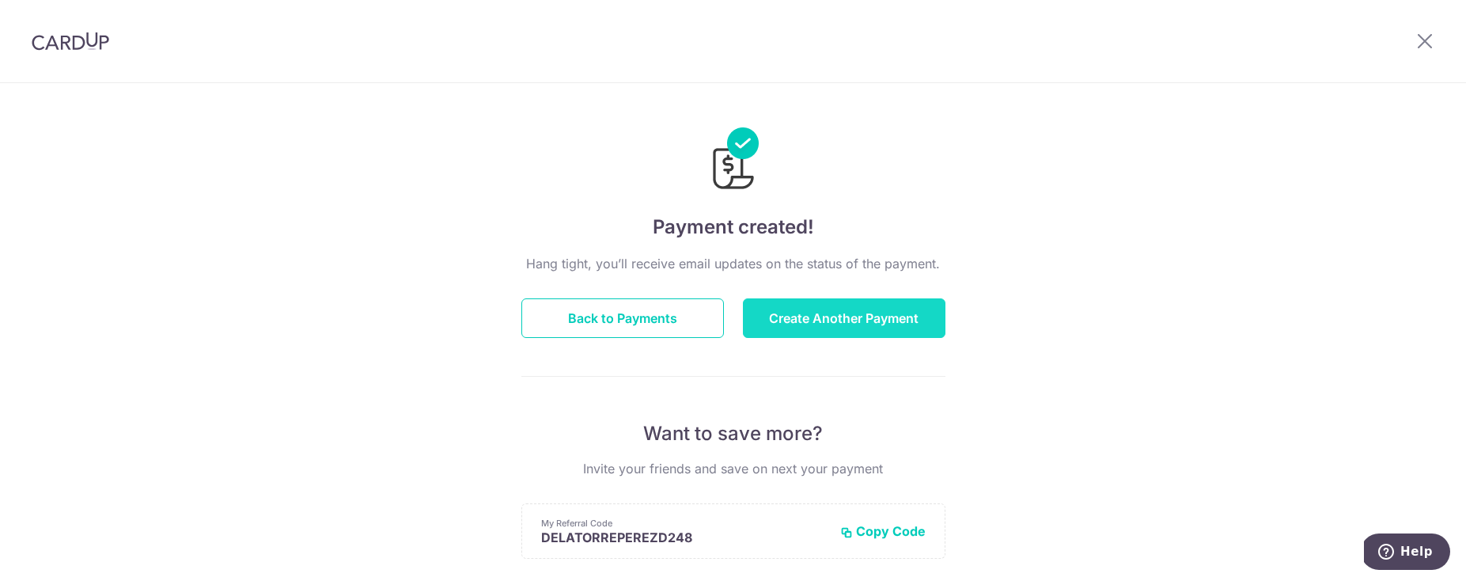
click at [802, 319] on button "Create Another Payment" at bounding box center [844, 318] width 203 height 40
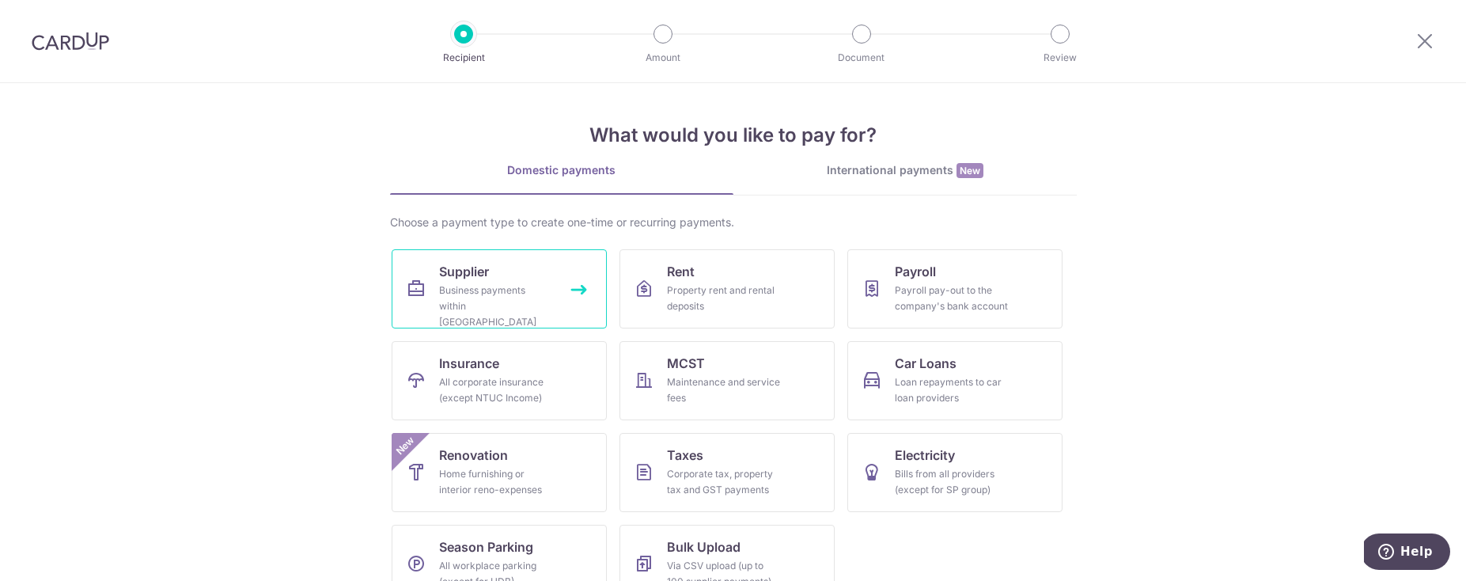
click at [555, 271] on link "Supplier Business payments within [GEOGRAPHIC_DATA]" at bounding box center [499, 288] width 215 height 79
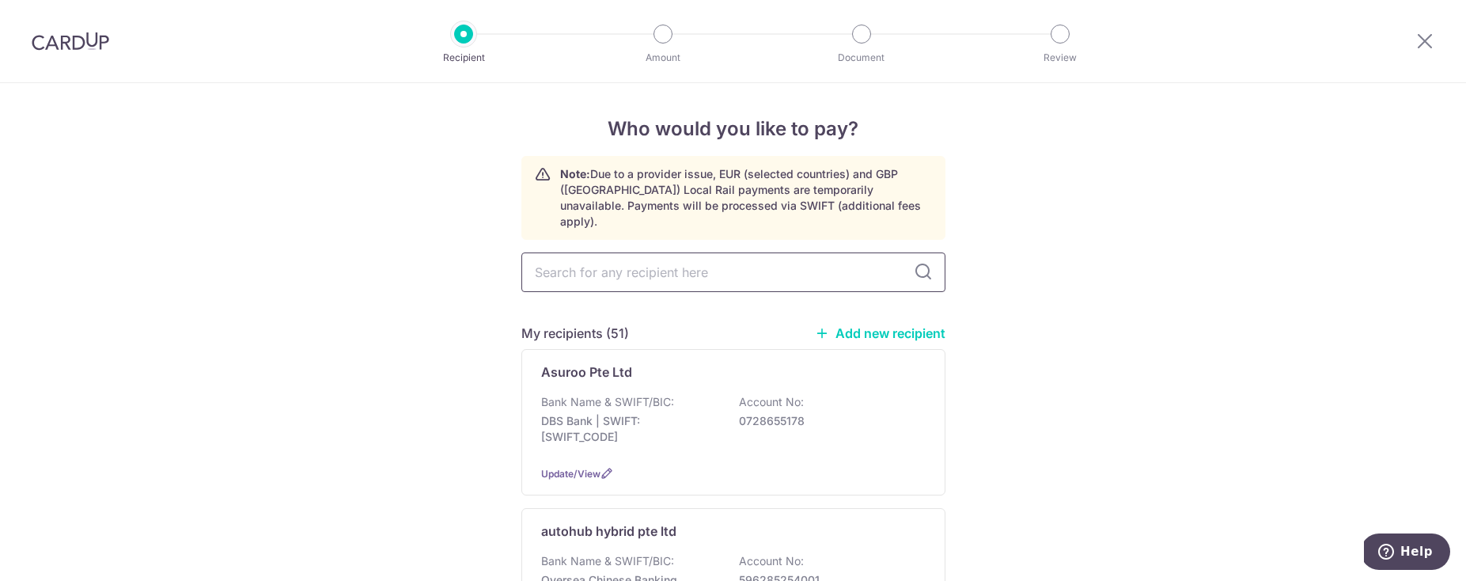
click at [597, 258] on input "text" at bounding box center [733, 272] width 424 height 40
type input "kian"
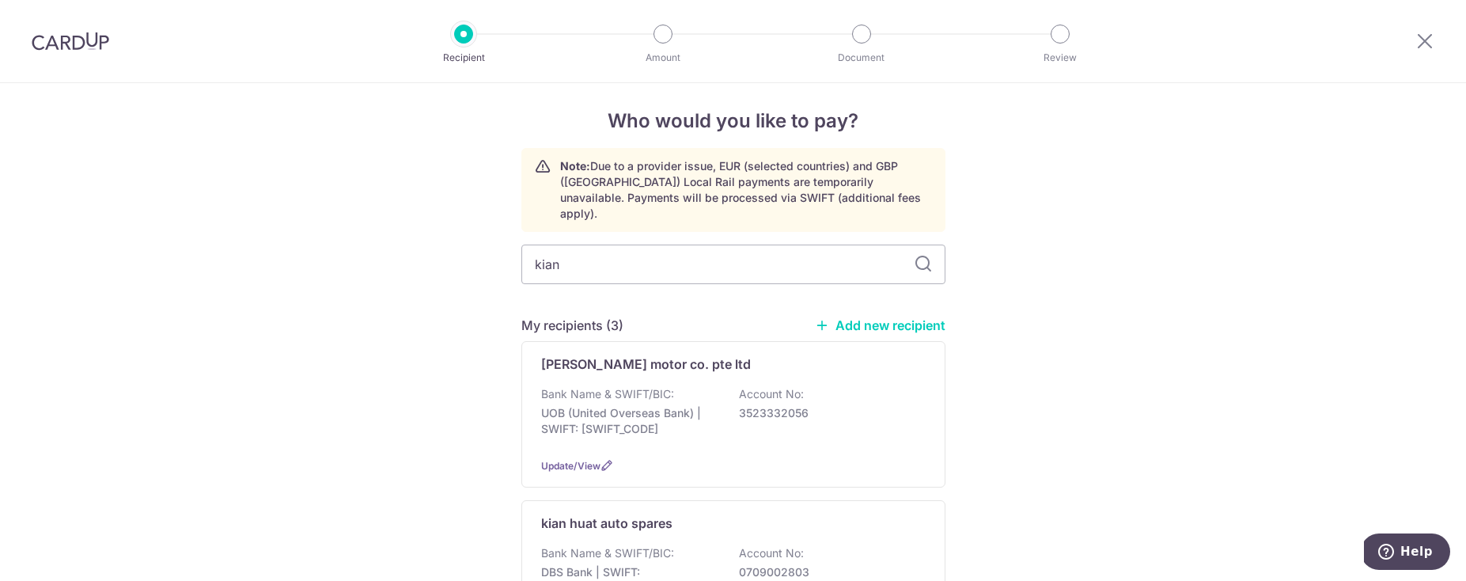
scroll to position [14, 0]
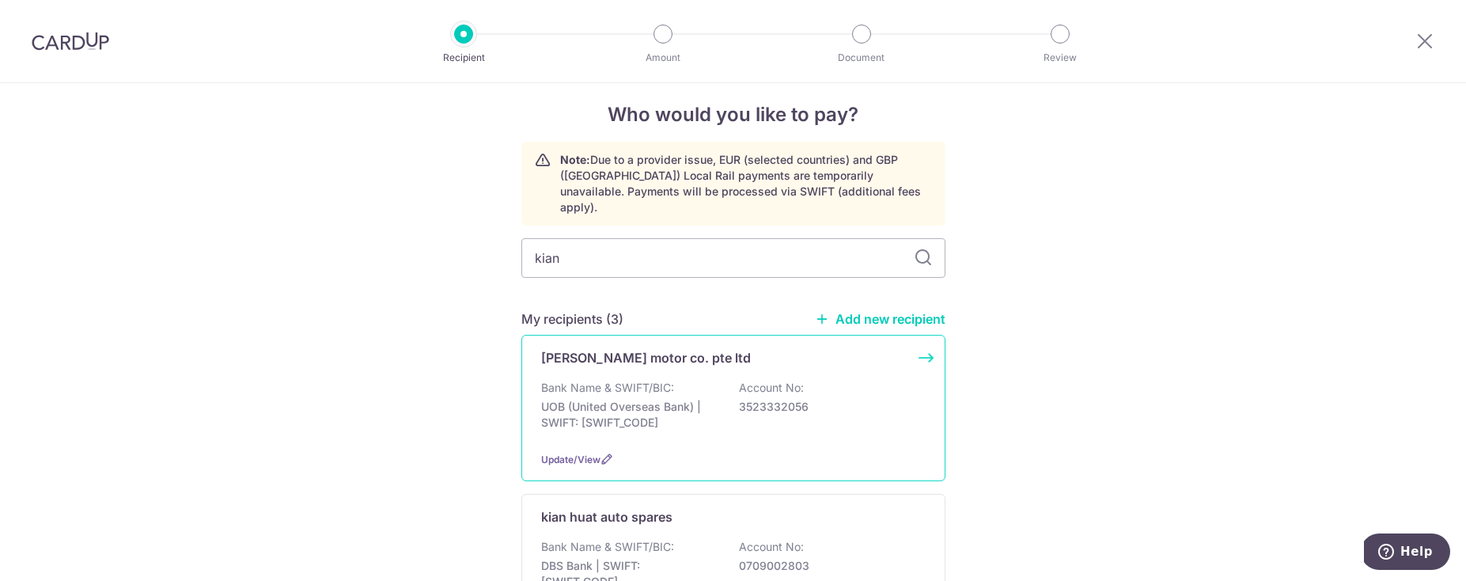
click at [621, 380] on p "Bank Name & SWIFT/BIC:" at bounding box center [607, 388] width 133 height 16
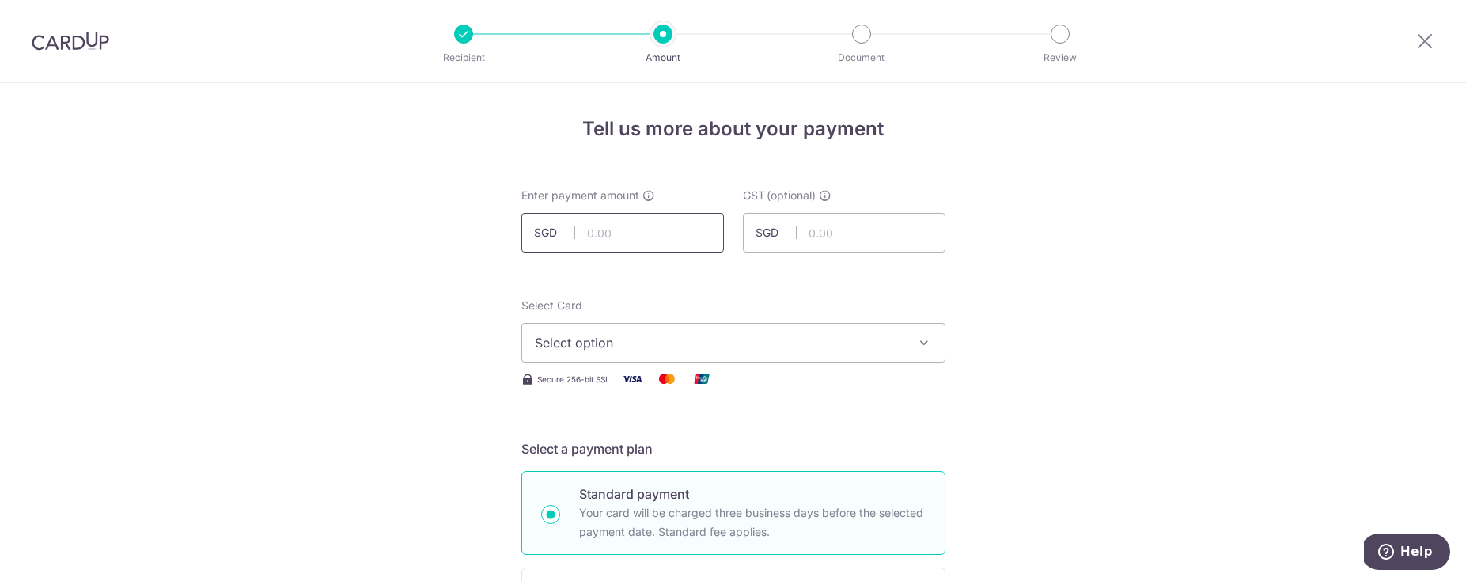
click at [630, 240] on input "text" at bounding box center [622, 233] width 203 height 40
type input "76.30"
click at [605, 334] on span "Select option" at bounding box center [719, 342] width 369 height 19
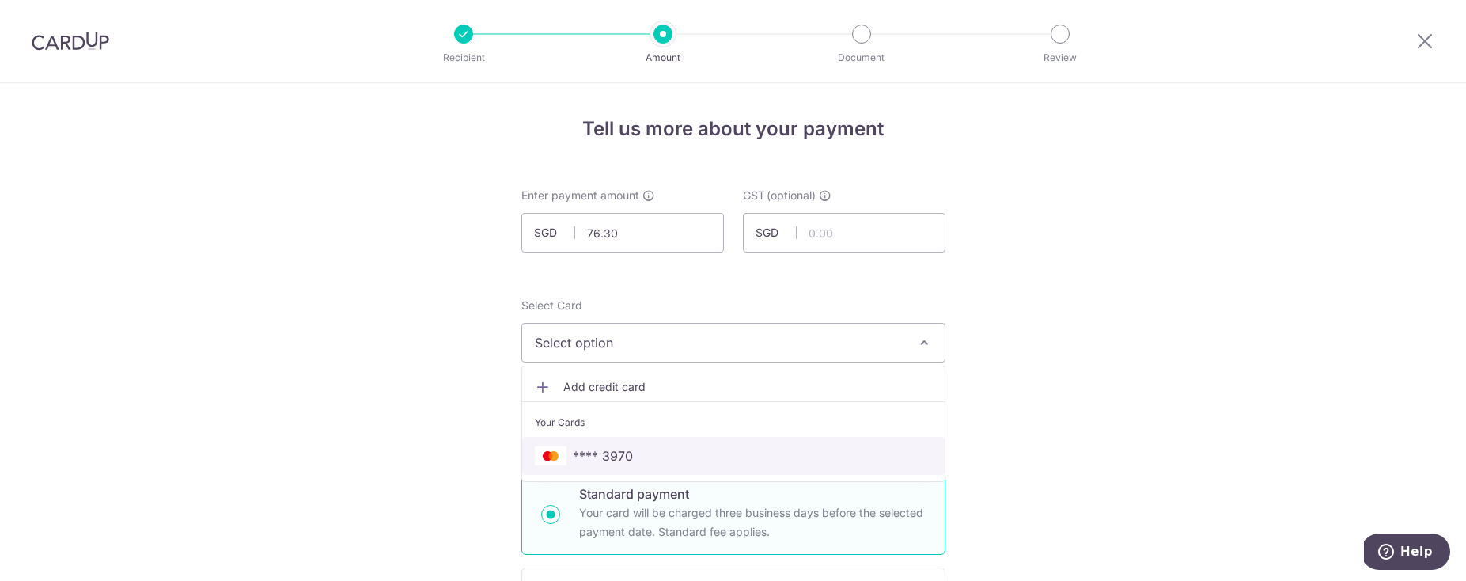
click at [593, 451] on span "**** 3970" at bounding box center [603, 455] width 60 height 19
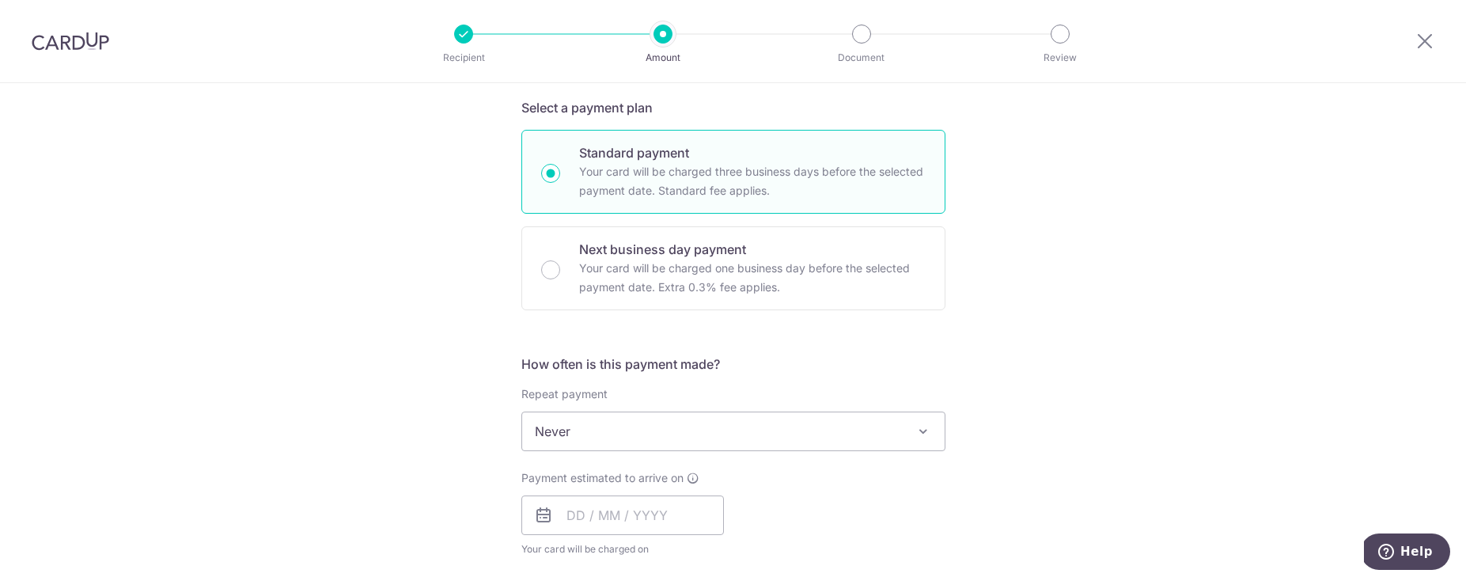
scroll to position [356, 0]
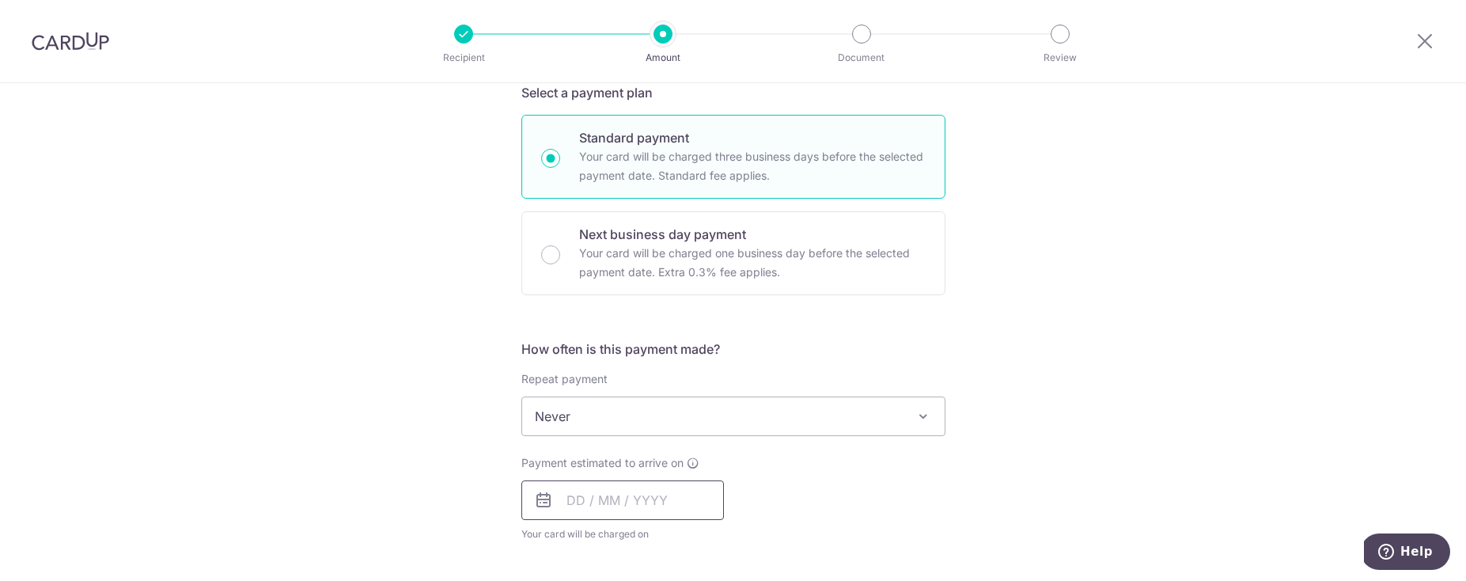
click at [579, 490] on input "text" at bounding box center [622, 500] width 203 height 40
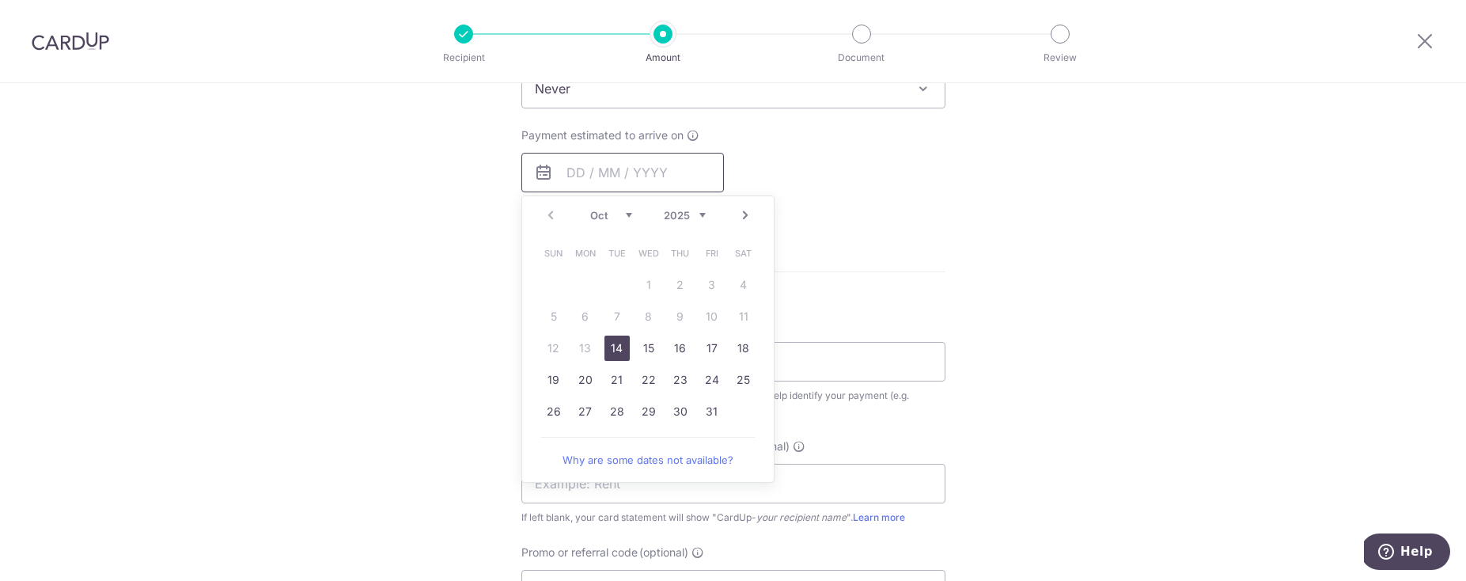
scroll to position [740, 0]
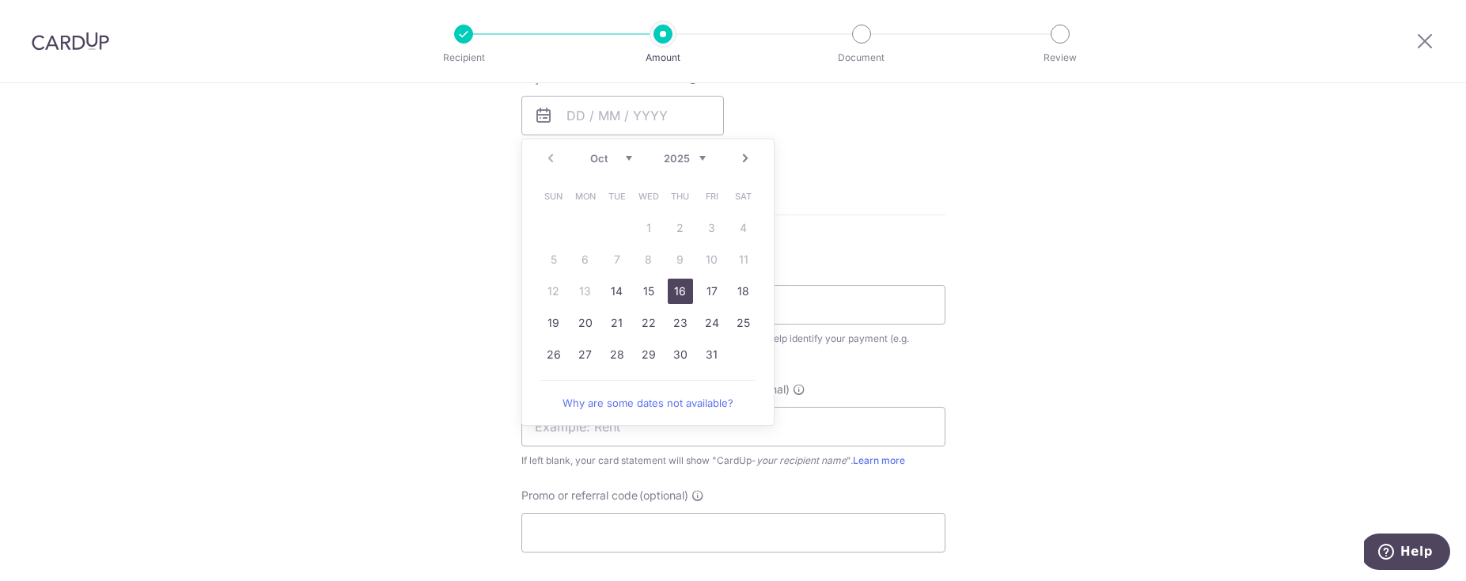
click at [673, 297] on link "16" at bounding box center [680, 290] width 25 height 25
type input "[DATE]"
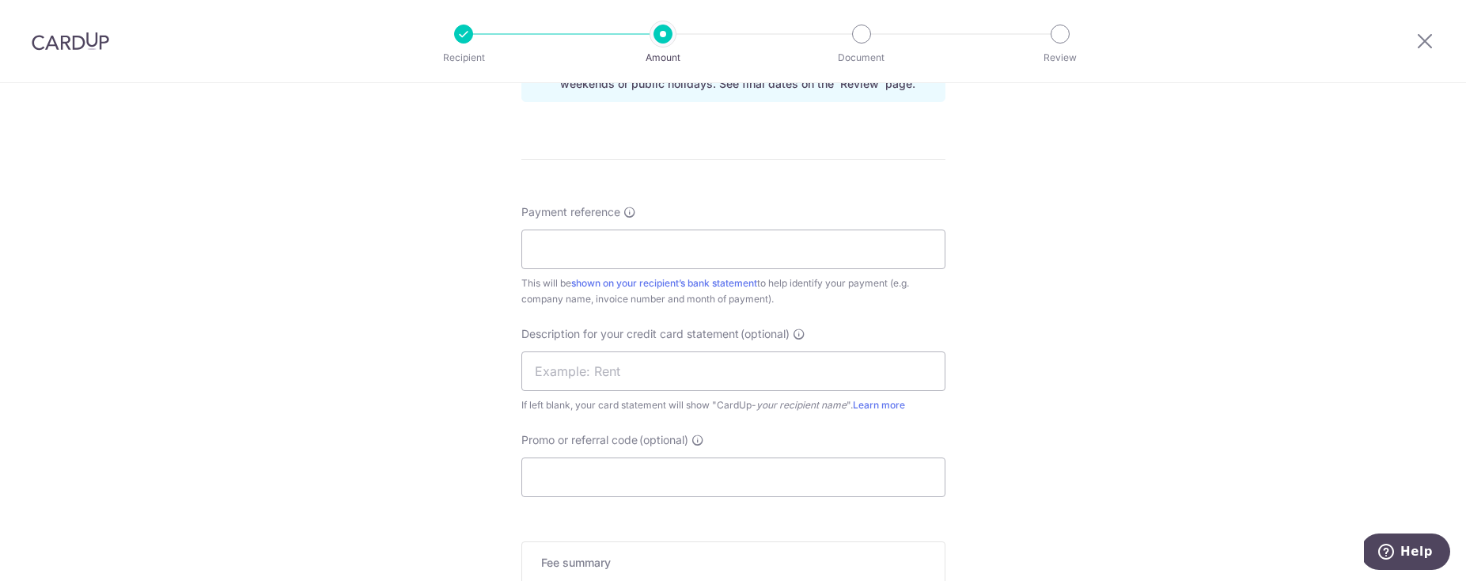
scroll to position [926, 0]
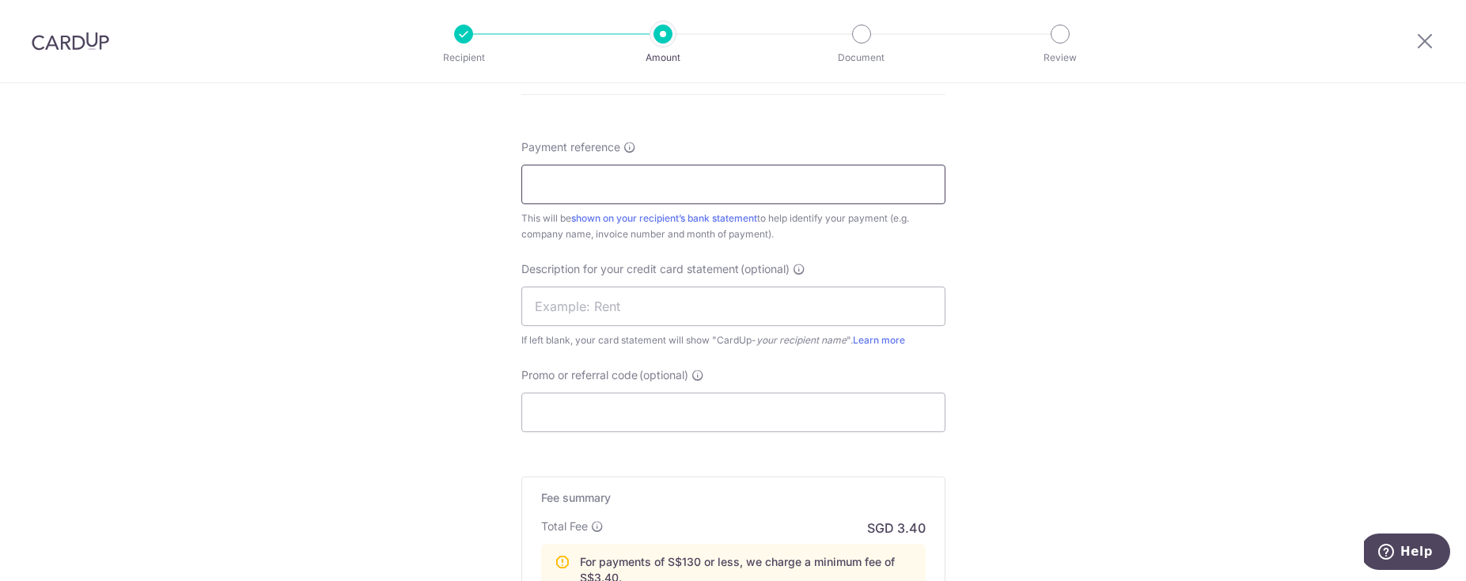
click at [598, 165] on input "Payment reference" at bounding box center [733, 185] width 424 height 40
type input "sri3064912"
click at [591, 316] on input "text" at bounding box center [733, 306] width 424 height 40
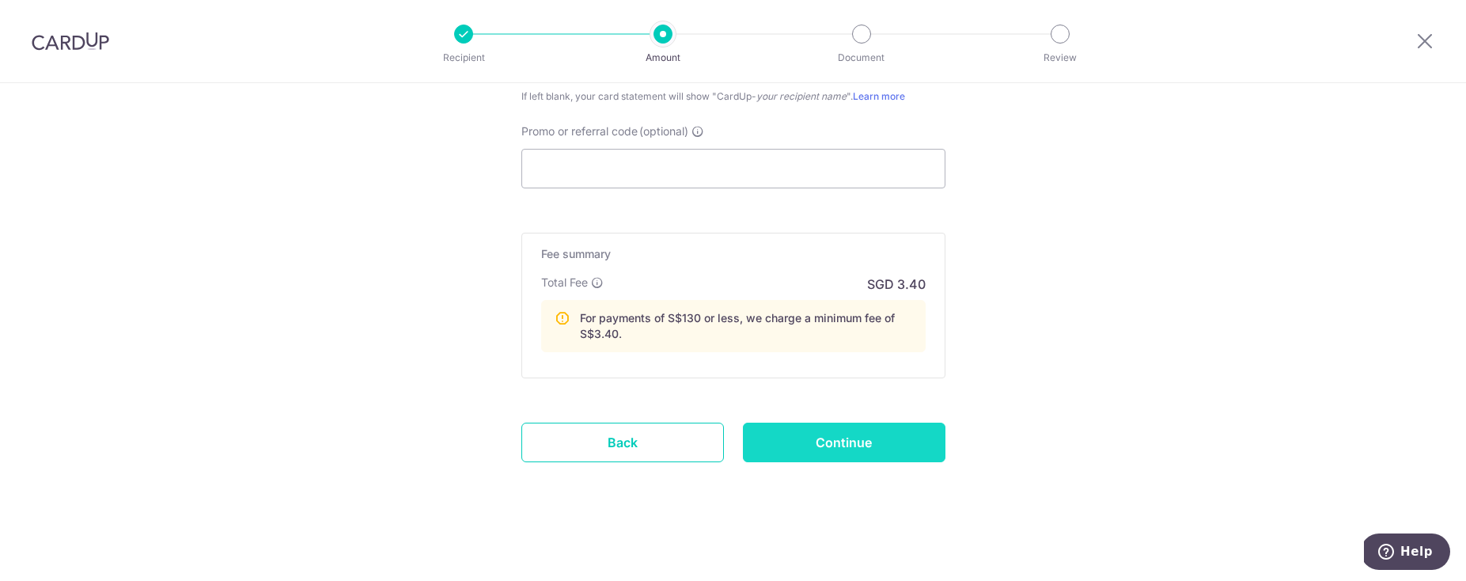
type input "stark holdings"
click at [816, 456] on input "Continue" at bounding box center [844, 442] width 203 height 40
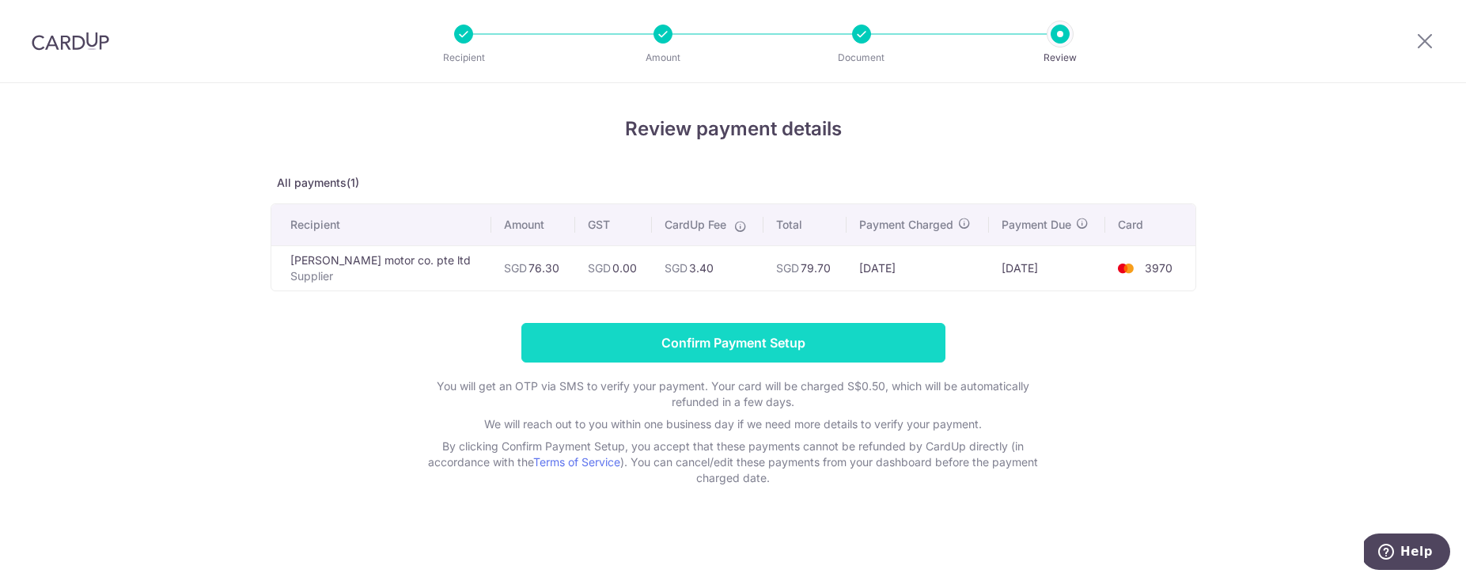
click at [747, 352] on input "Confirm Payment Setup" at bounding box center [733, 343] width 424 height 40
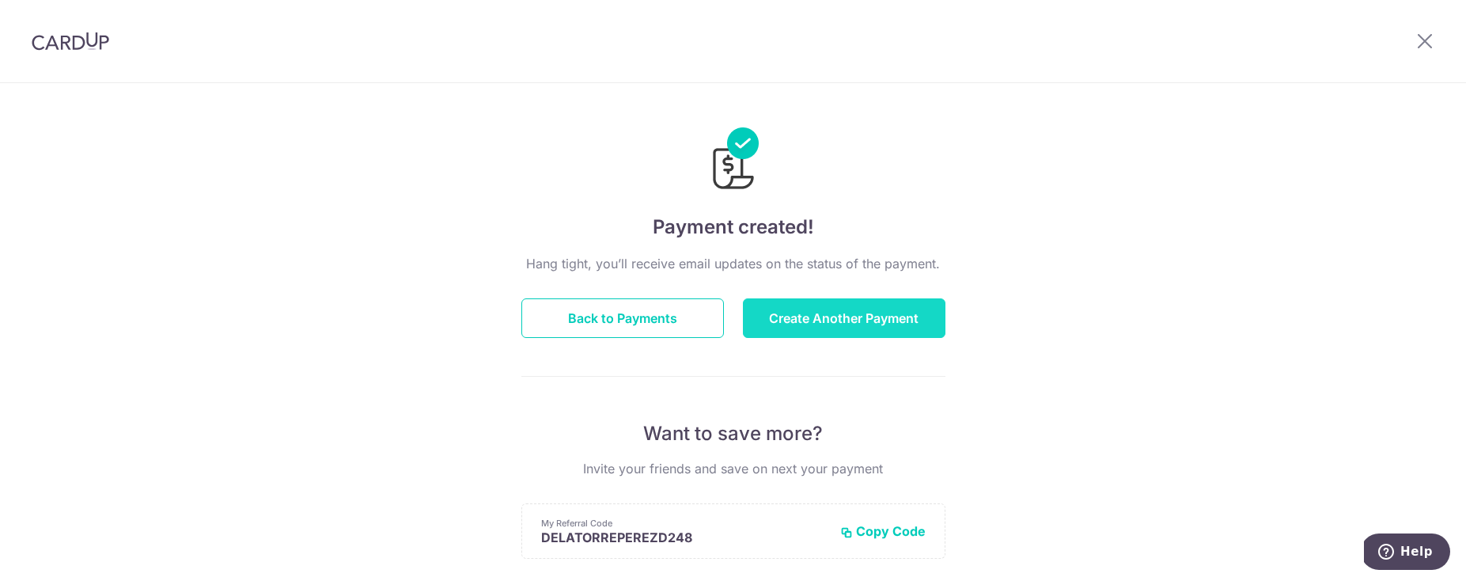
click at [856, 324] on button "Create Another Payment" at bounding box center [844, 318] width 203 height 40
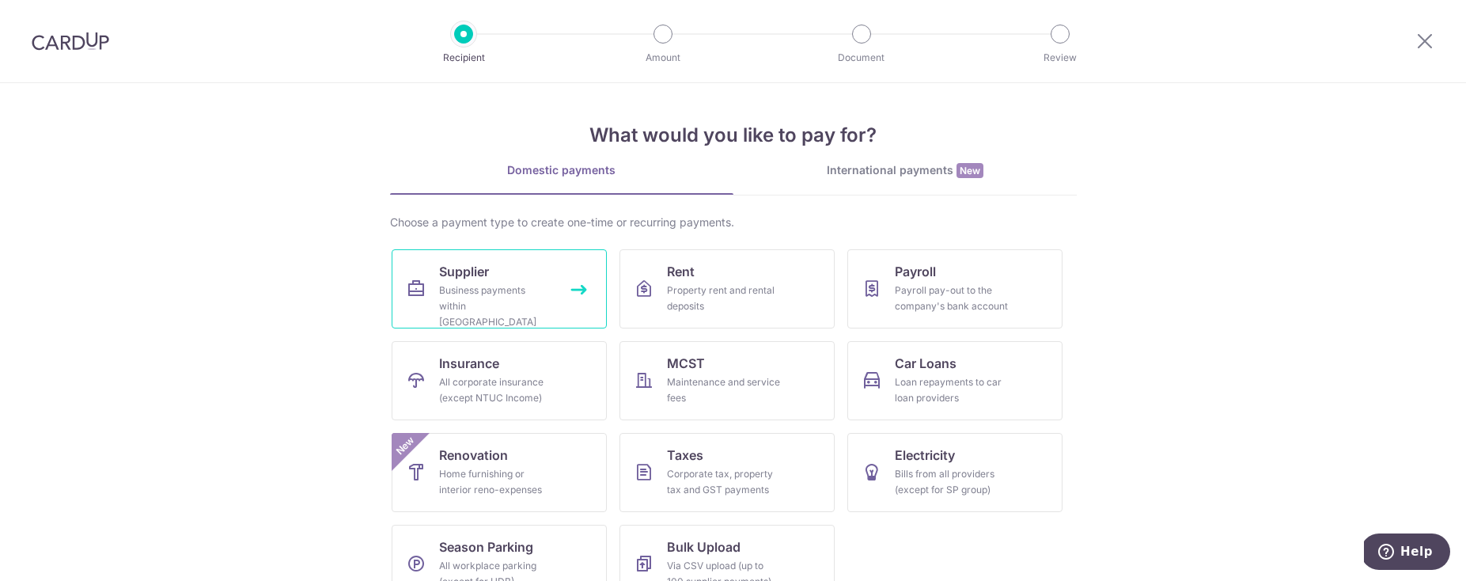
click at [415, 308] on link "Supplier Business payments within [GEOGRAPHIC_DATA]" at bounding box center [499, 288] width 215 height 79
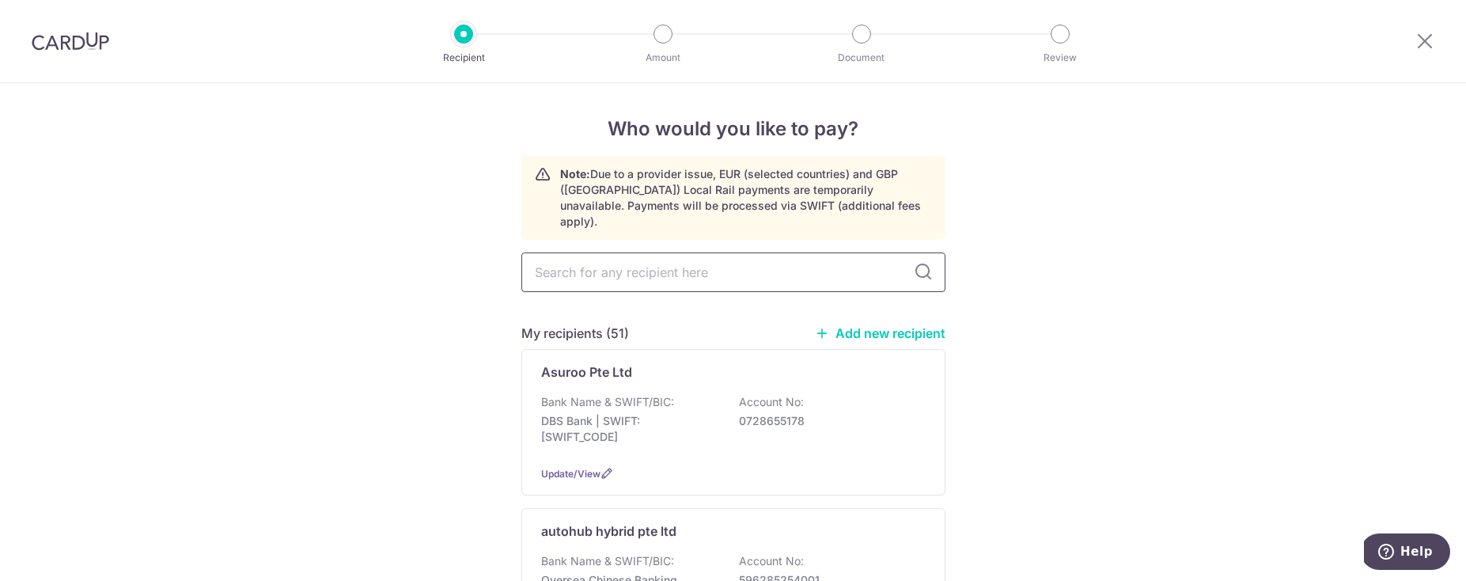
click at [728, 275] on input "text" at bounding box center [733, 272] width 424 height 40
click at [725, 263] on input "text" at bounding box center [733, 272] width 424 height 40
type input "kian"
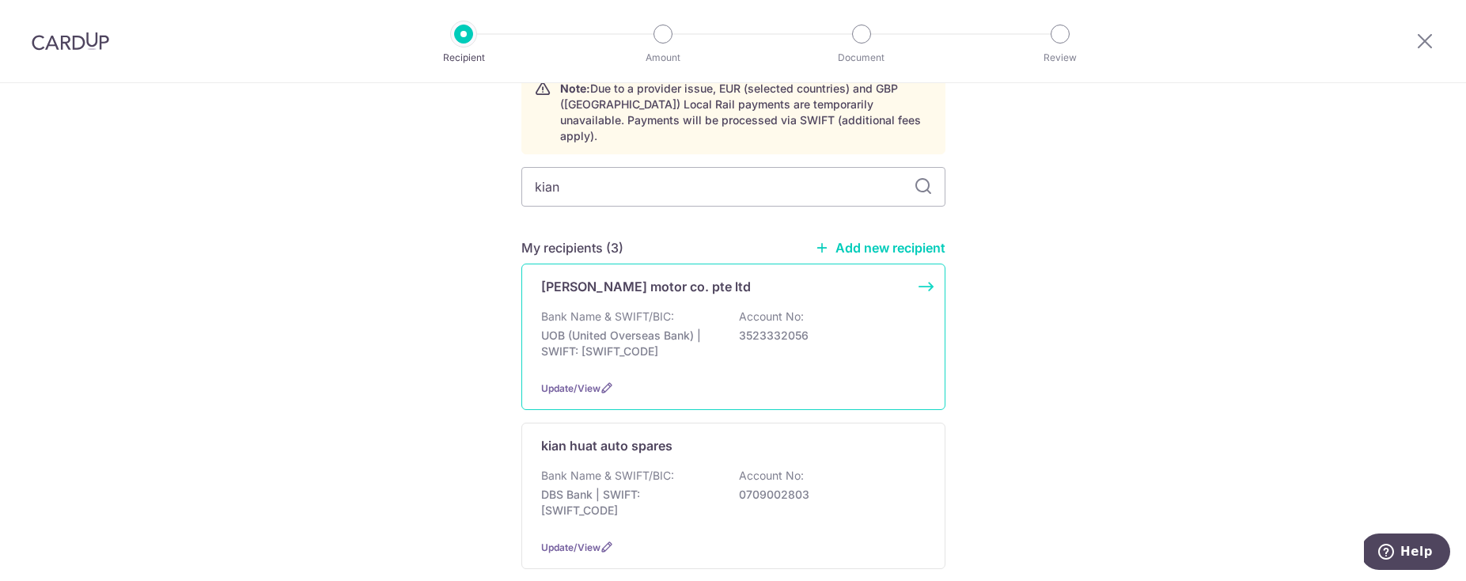
click at [669, 311] on div "Bank Name & SWIFT/BIC: UOB (United Overseas Bank) | SWIFT: UOVBSGSGXXX Account …" at bounding box center [733, 338] width 384 height 59
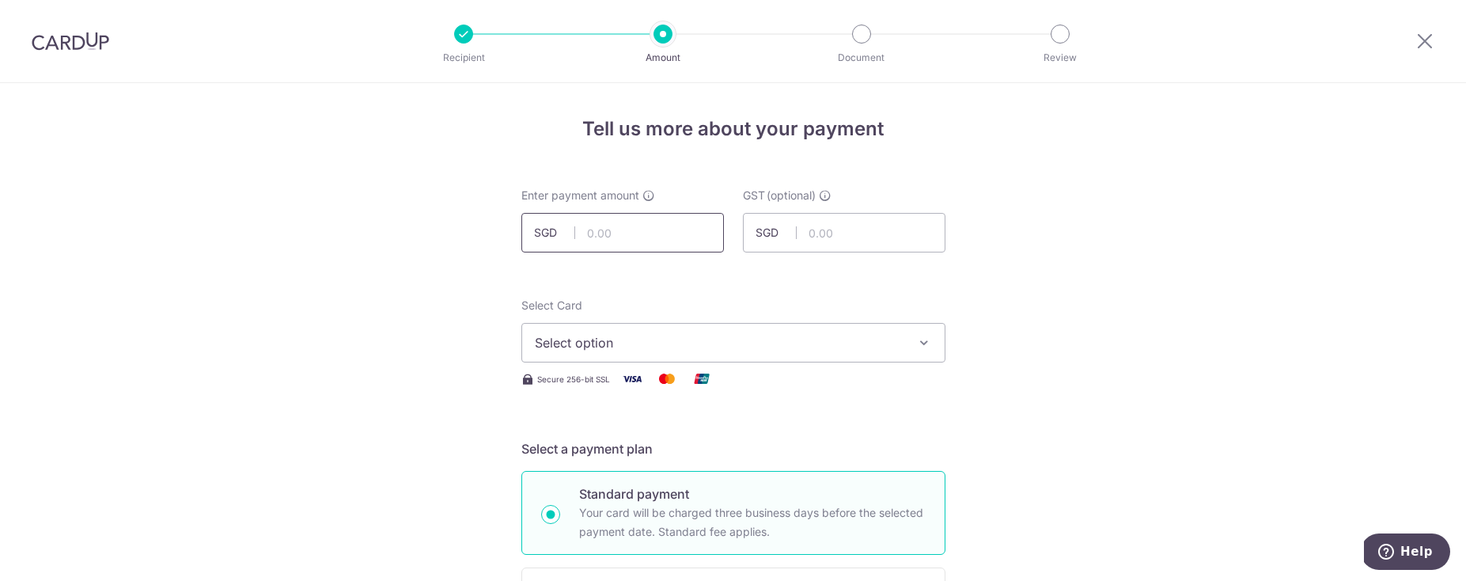
click at [649, 233] on input "text" at bounding box center [622, 233] width 203 height 40
type input "130.80"
click at [628, 339] on span "Select option" at bounding box center [719, 342] width 369 height 19
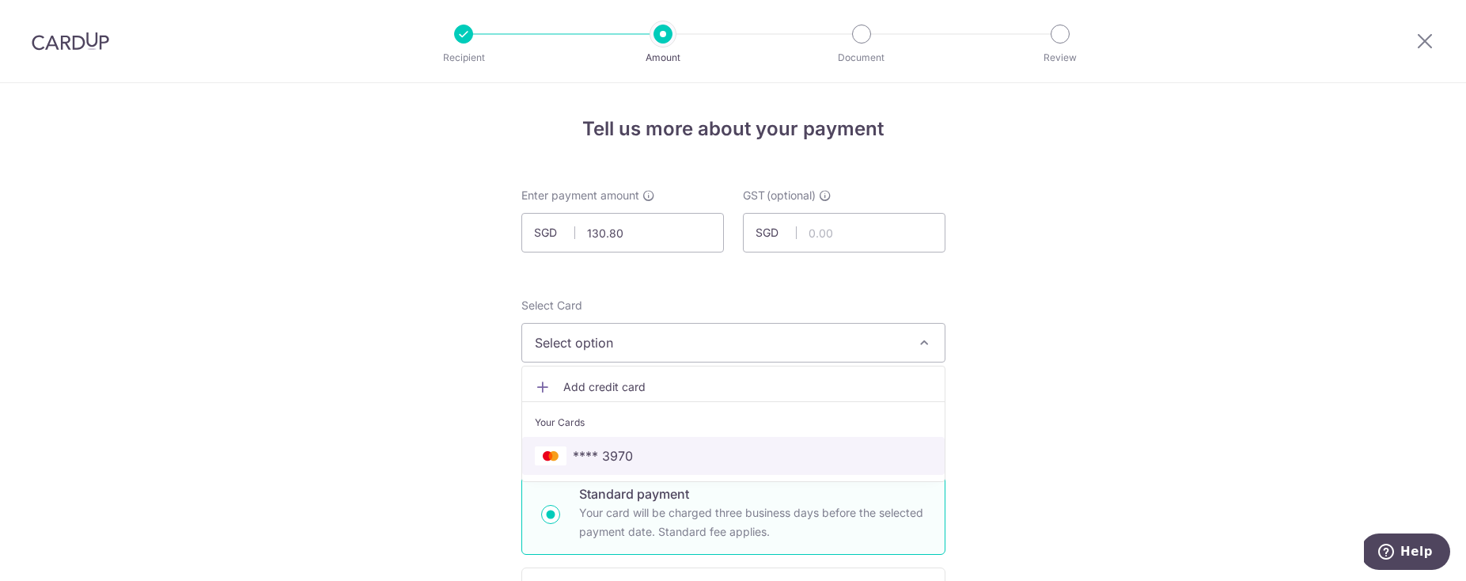
click at [613, 445] on link "**** 3970" at bounding box center [733, 456] width 422 height 38
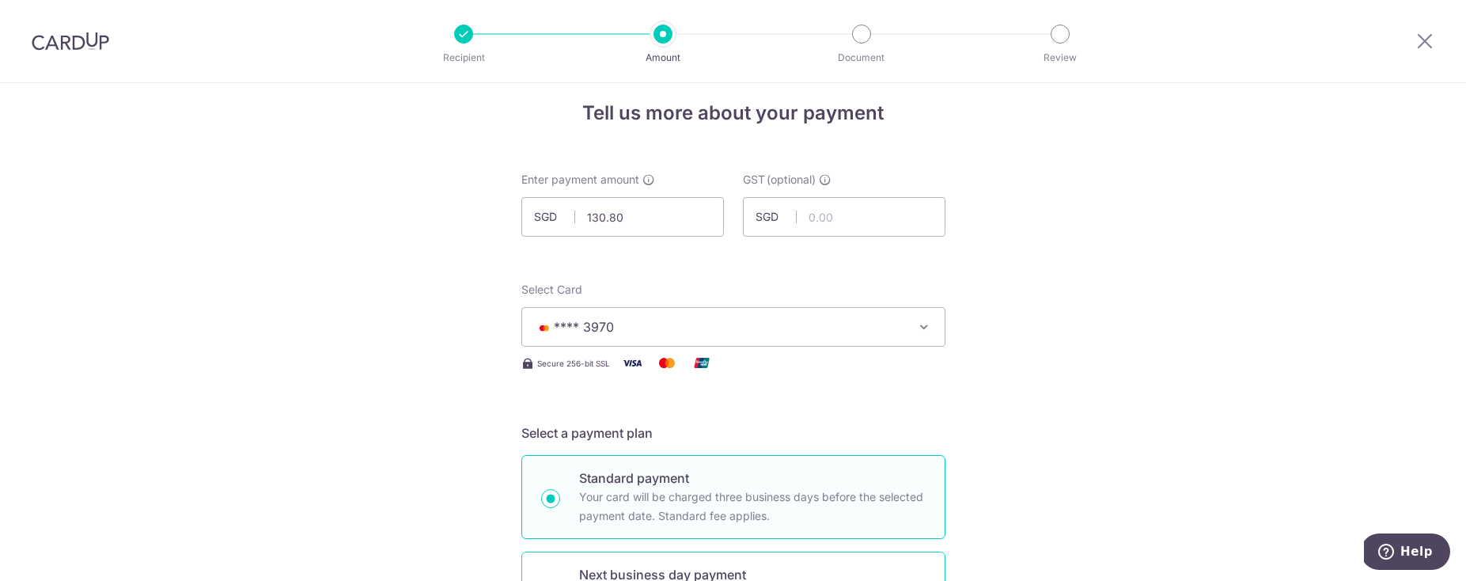
scroll to position [441, 0]
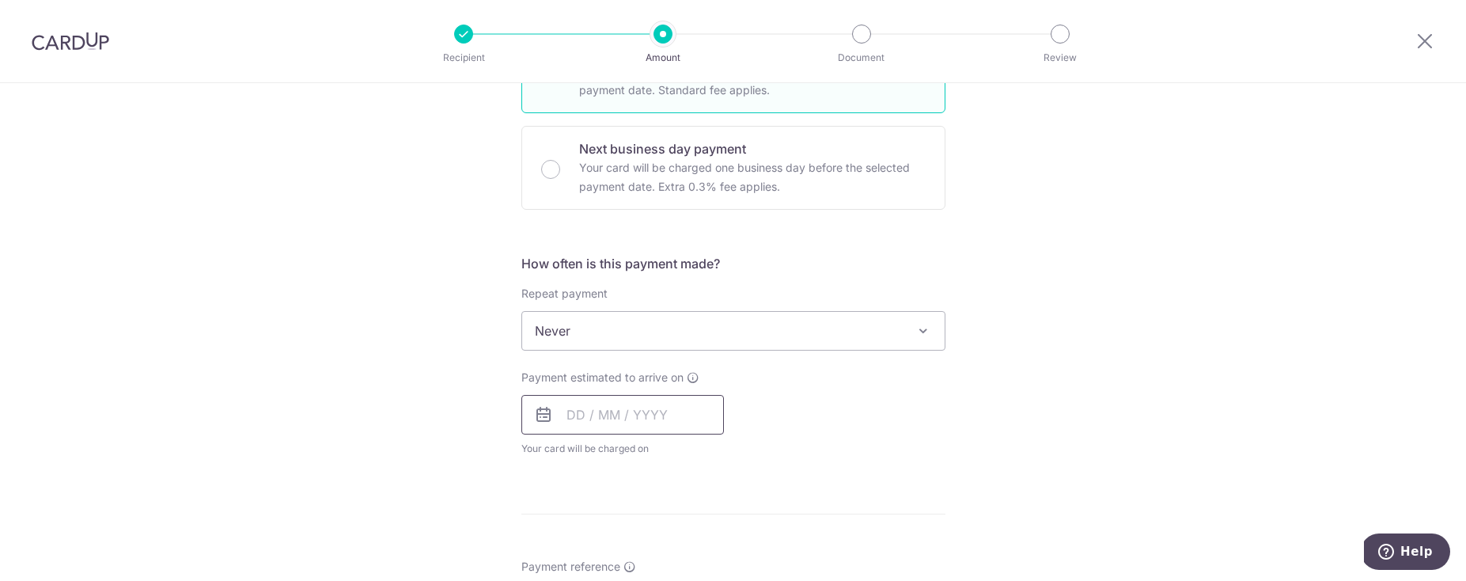
click at [578, 409] on input "text" at bounding box center [622, 415] width 203 height 40
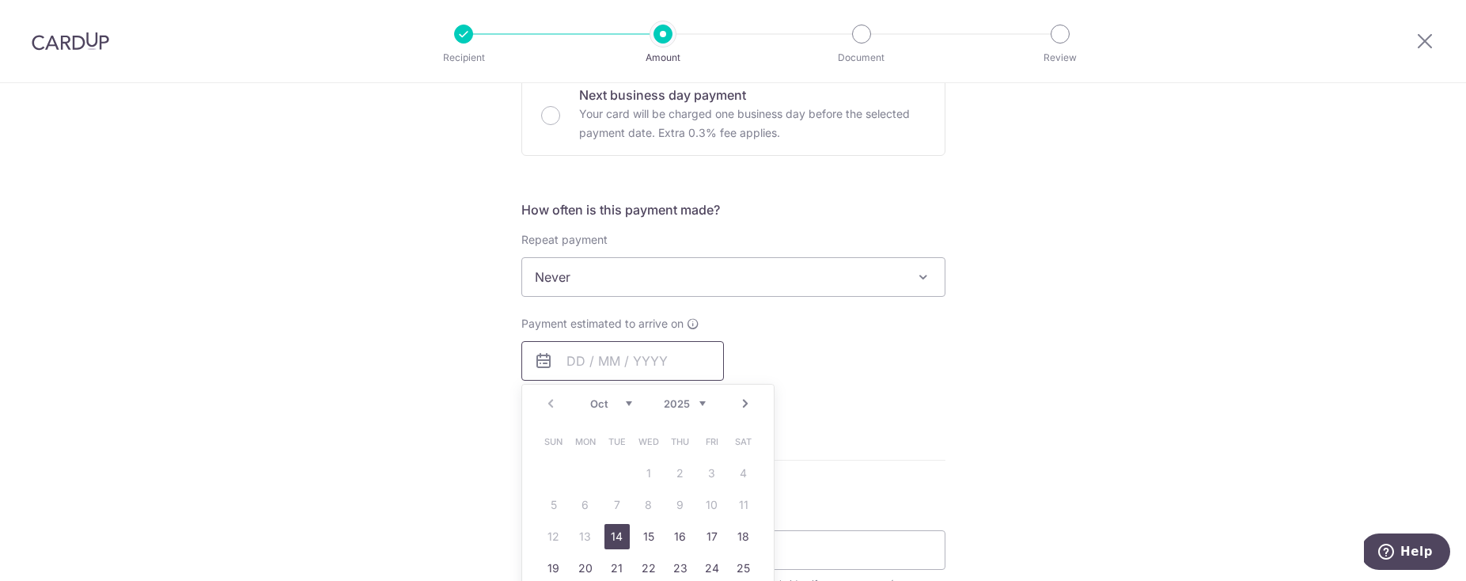
scroll to position [698, 0]
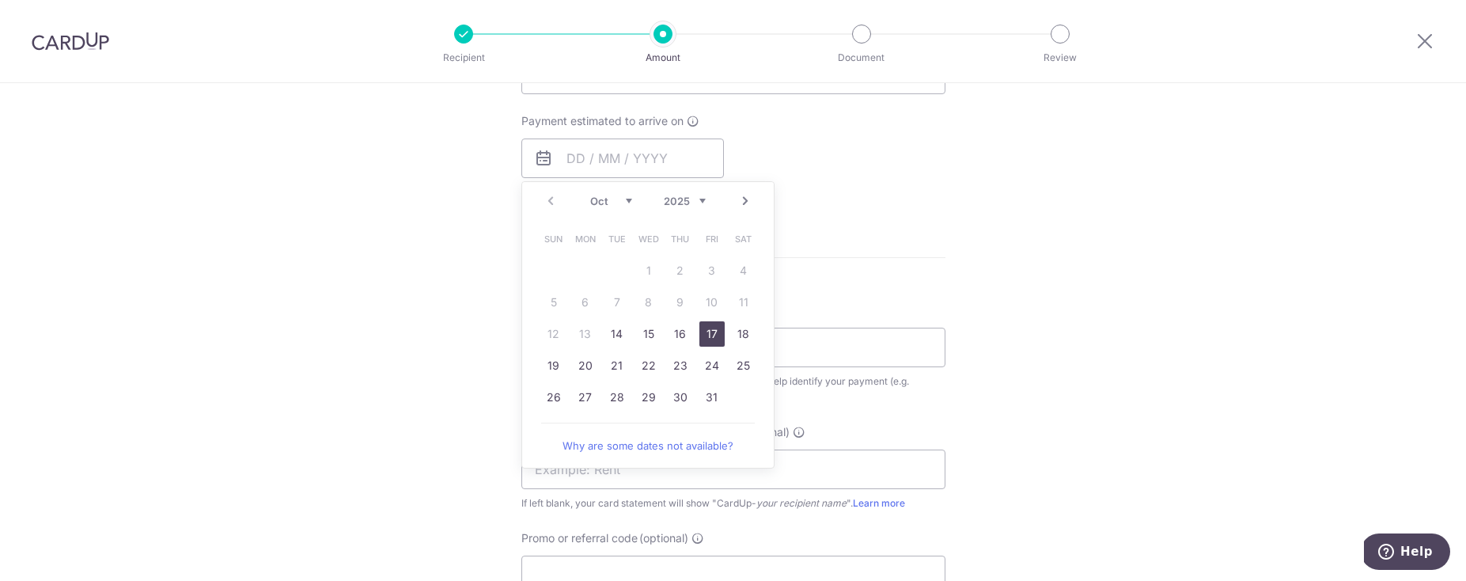
click at [710, 336] on link "17" at bounding box center [711, 333] width 25 height 25
type input "17/10/2025"
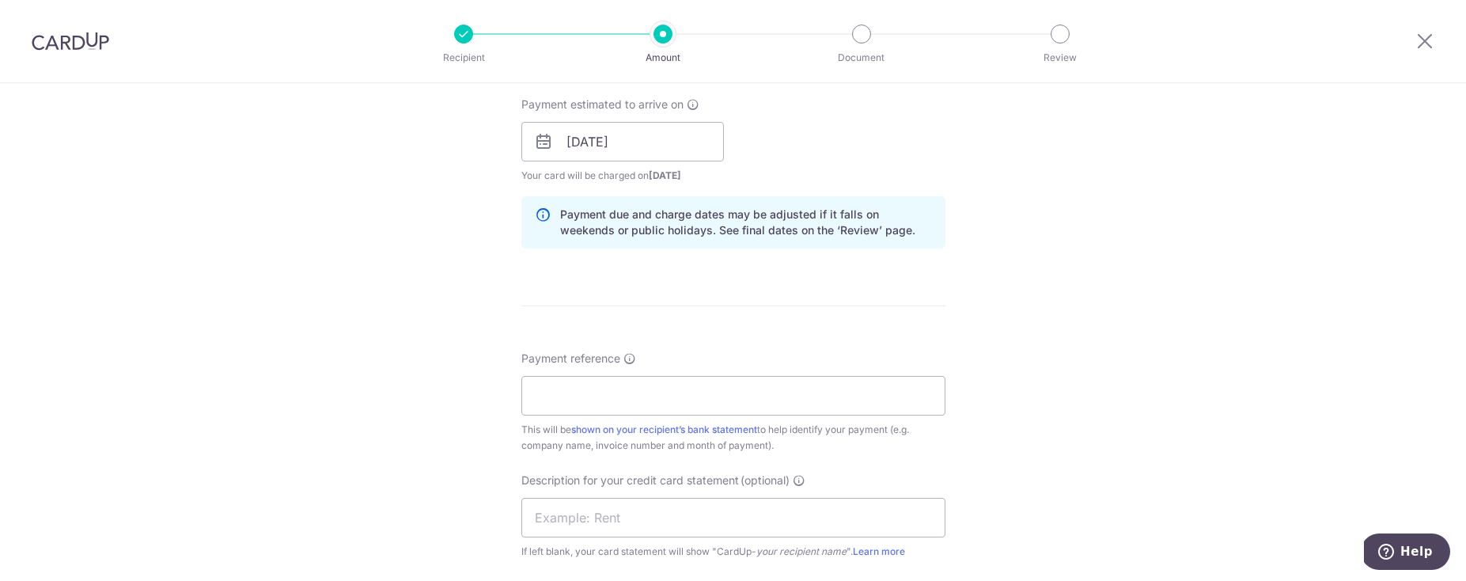
scroll to position [726, 0]
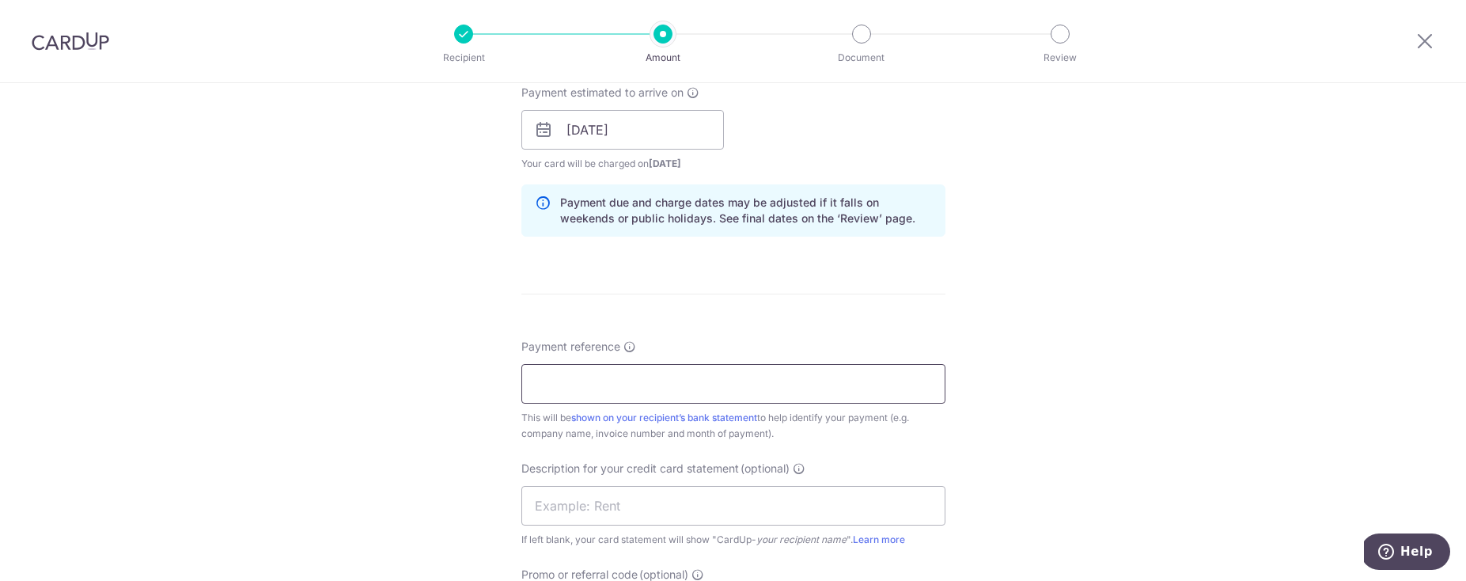
click at [610, 383] on input "Payment reference" at bounding box center [733, 384] width 424 height 40
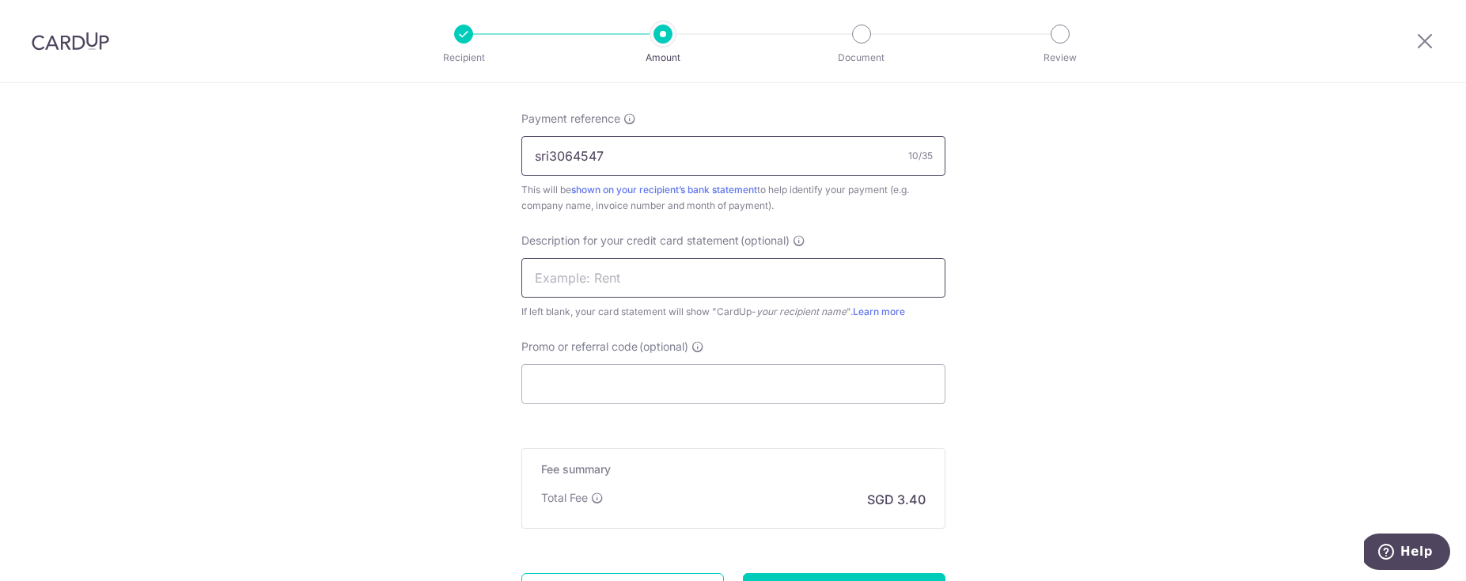
type input "sri3064547"
click at [615, 295] on input "text" at bounding box center [733, 278] width 424 height 40
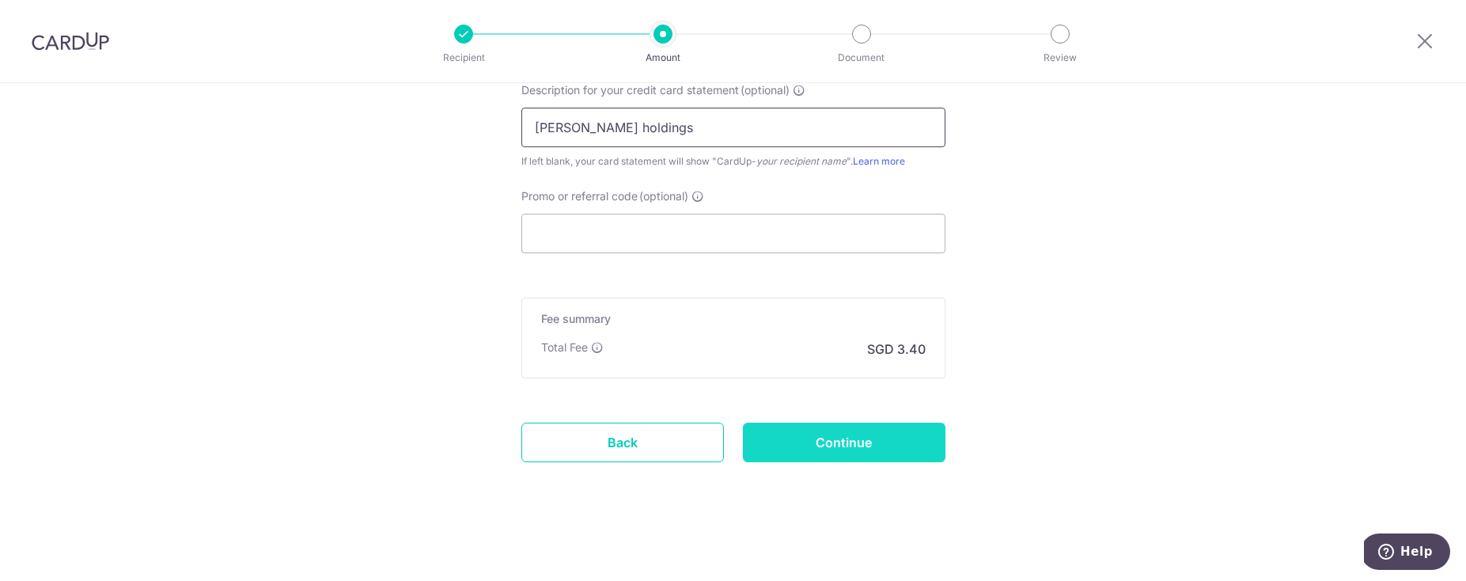
type input "[PERSON_NAME] holdings"
click at [804, 460] on input "Continue" at bounding box center [844, 442] width 203 height 40
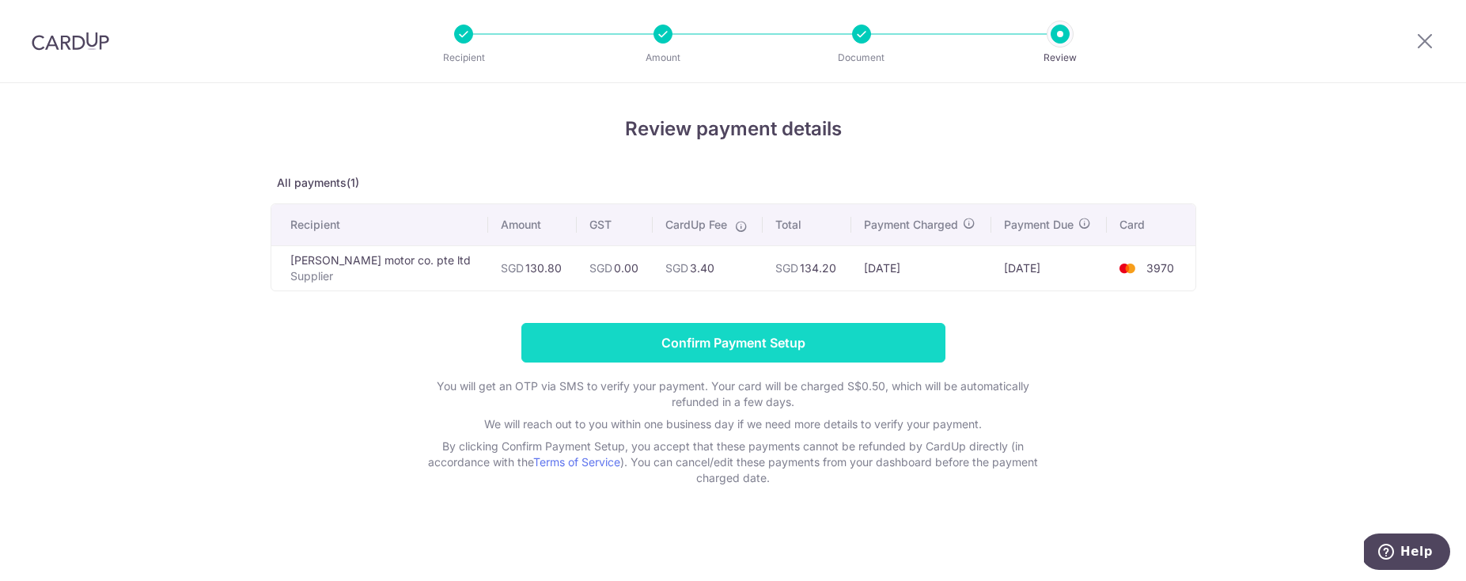
click at [675, 351] on input "Confirm Payment Setup" at bounding box center [733, 343] width 424 height 40
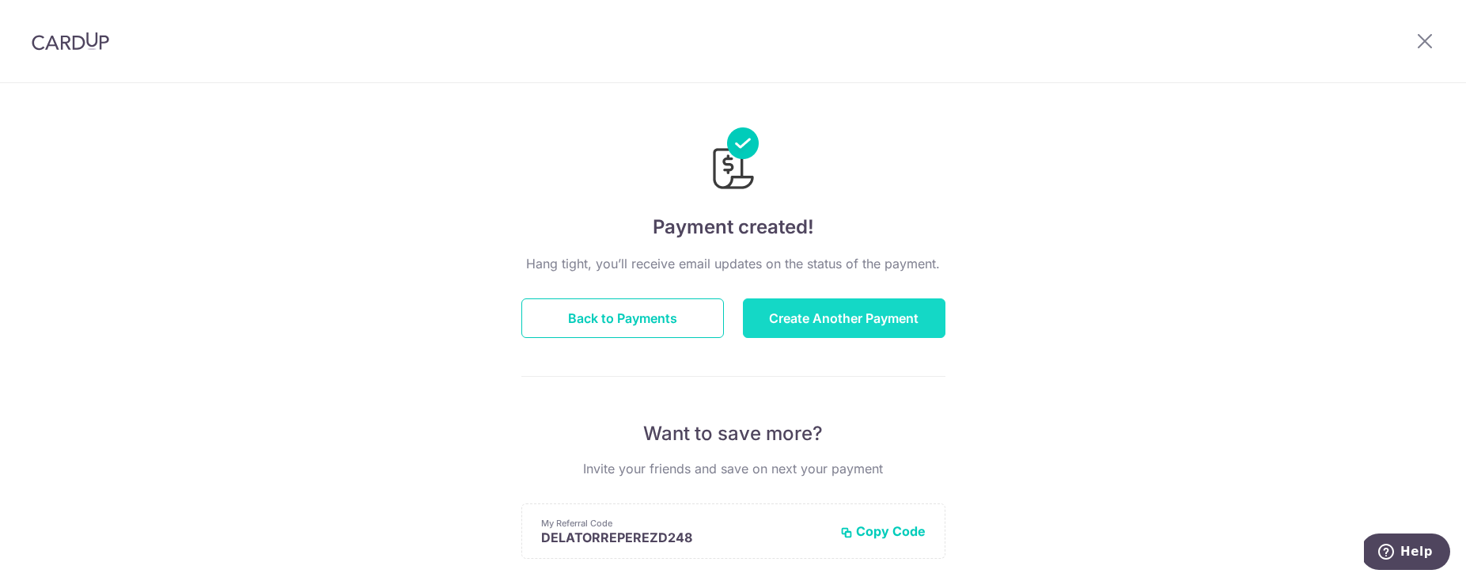
click at [825, 326] on button "Create Another Payment" at bounding box center [844, 318] width 203 height 40
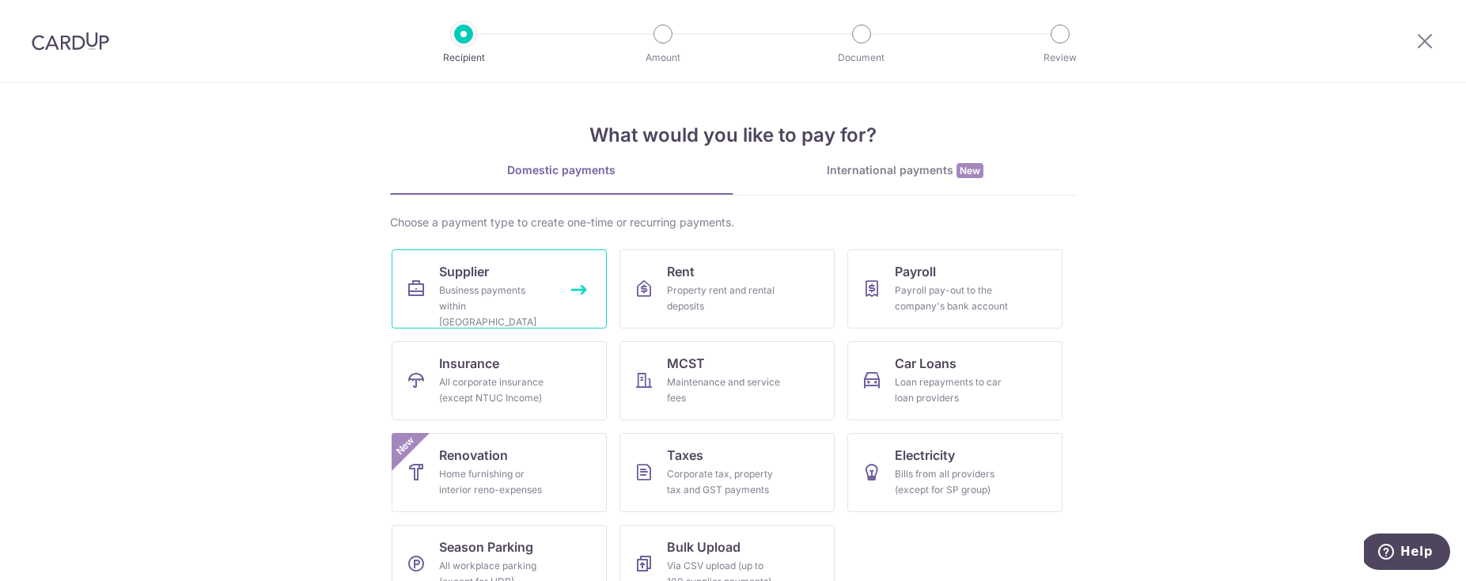
drag, startPoint x: 433, startPoint y: 274, endPoint x: 793, endPoint y: 14, distance: 443.7
click at [434, 274] on link "Supplier Business payments within [GEOGRAPHIC_DATA]" at bounding box center [499, 288] width 215 height 79
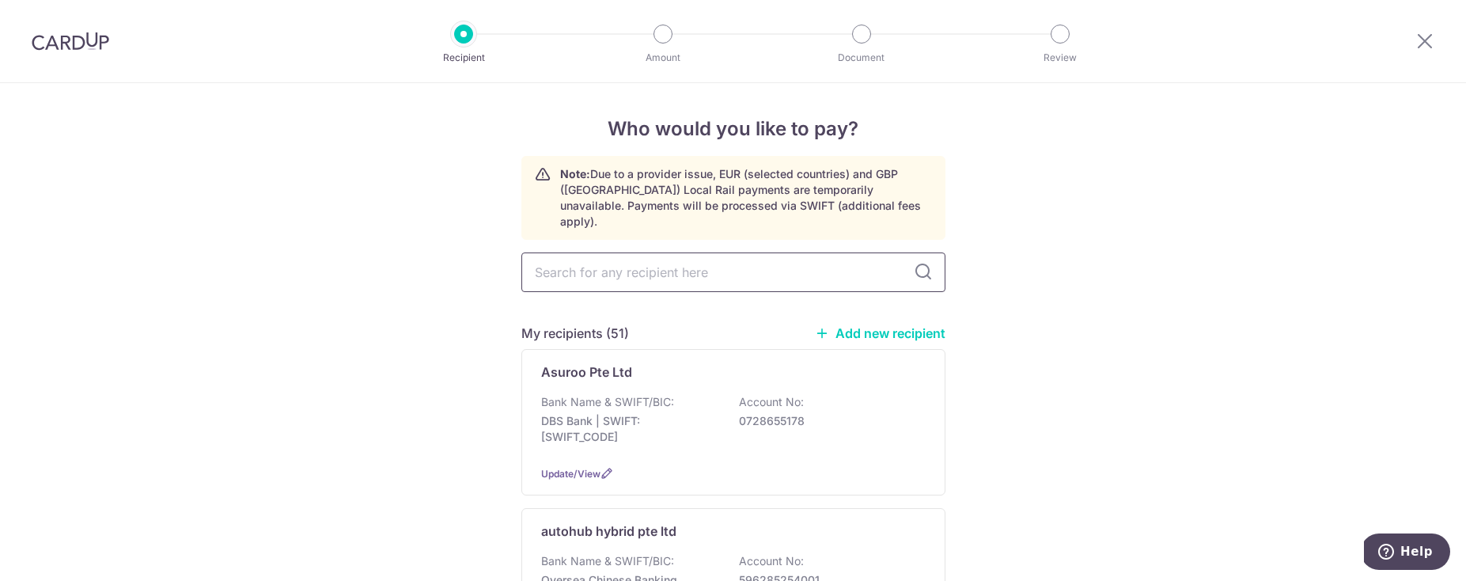
click at [591, 267] on input "text" at bounding box center [733, 272] width 424 height 40
type input "kian hua"
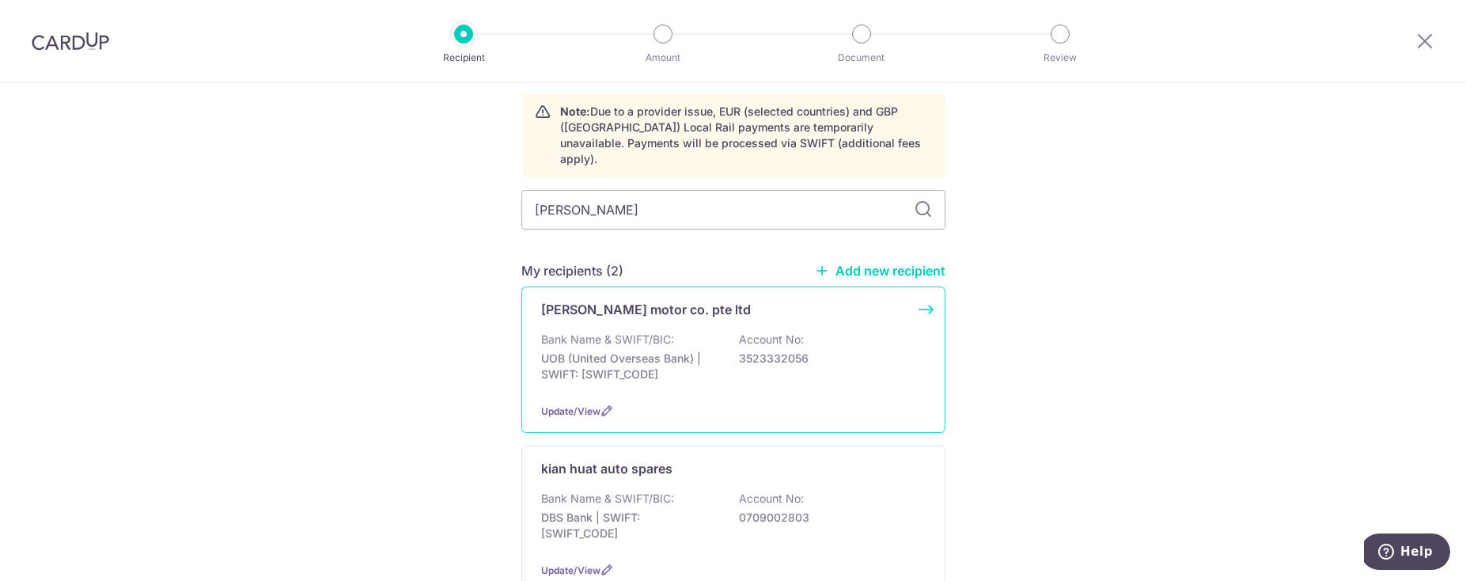
scroll to position [172, 0]
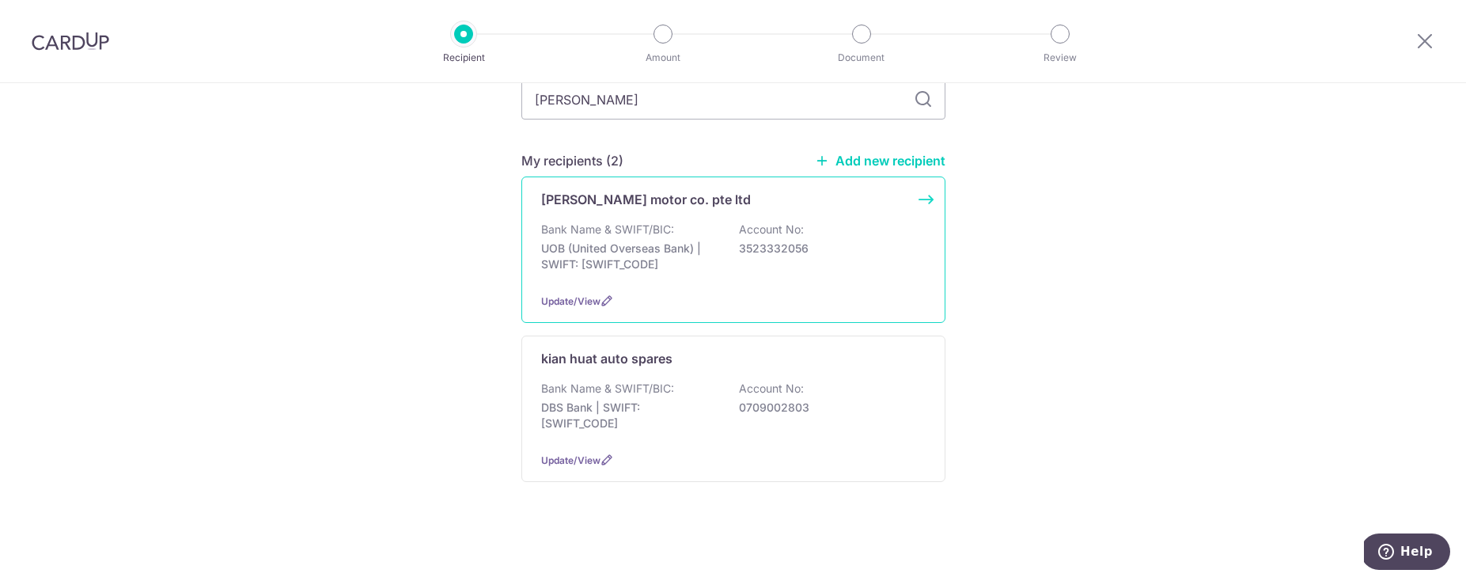
click at [609, 240] on p "UOB (United Overseas Bank) | SWIFT: UOVBSGSGXXX" at bounding box center [629, 256] width 177 height 32
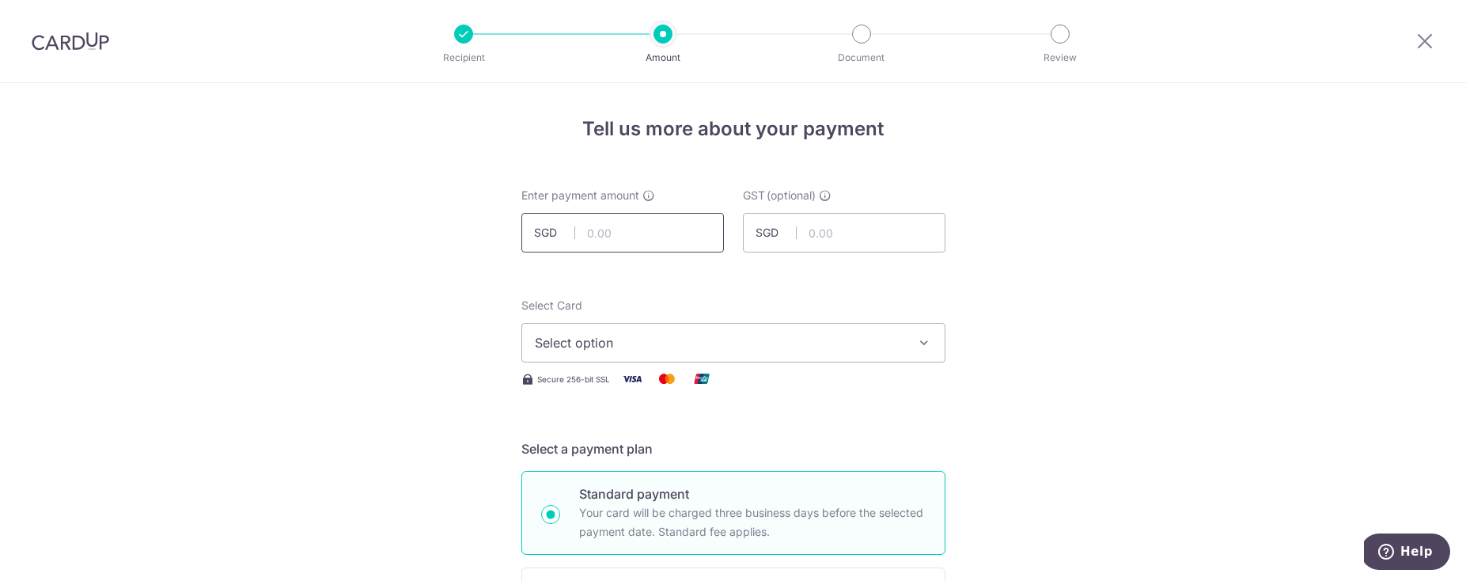
click at [611, 235] on input "text" at bounding box center [622, 233] width 203 height 40
type input "76.30"
drag, startPoint x: 594, startPoint y: 345, endPoint x: 602, endPoint y: 348, distance: 8.5
click at [594, 345] on span "Select option" at bounding box center [719, 342] width 369 height 19
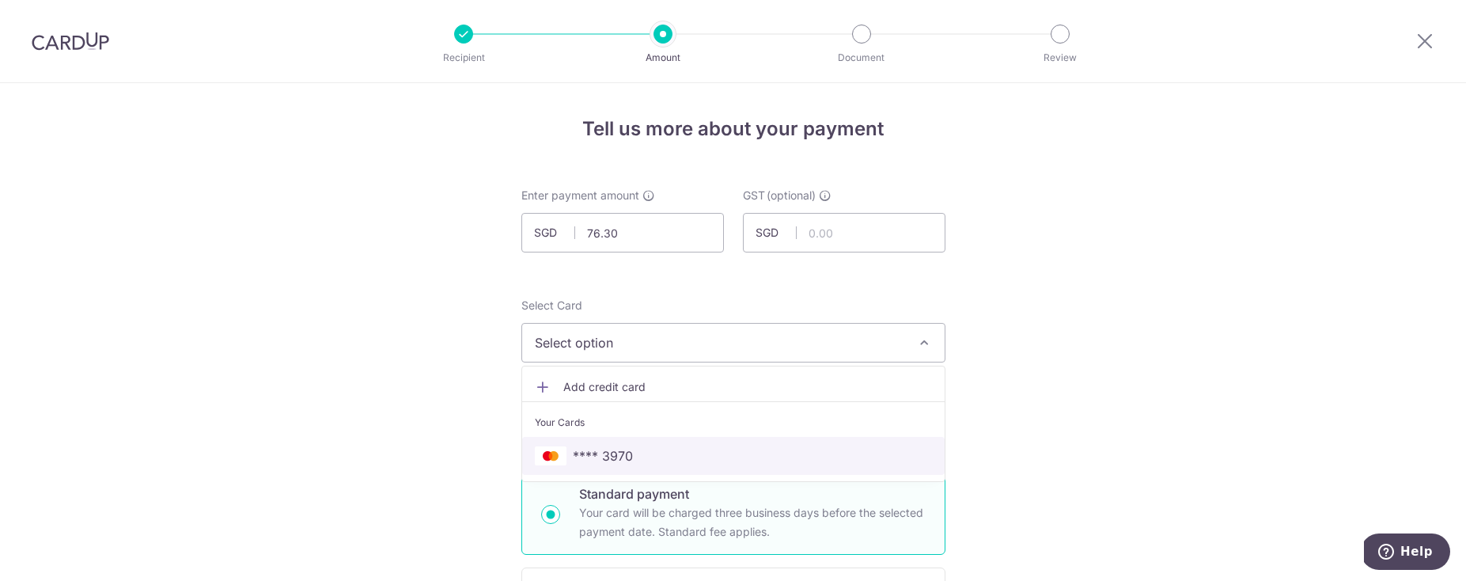
click at [604, 446] on span "**** 3970" at bounding box center [603, 455] width 60 height 19
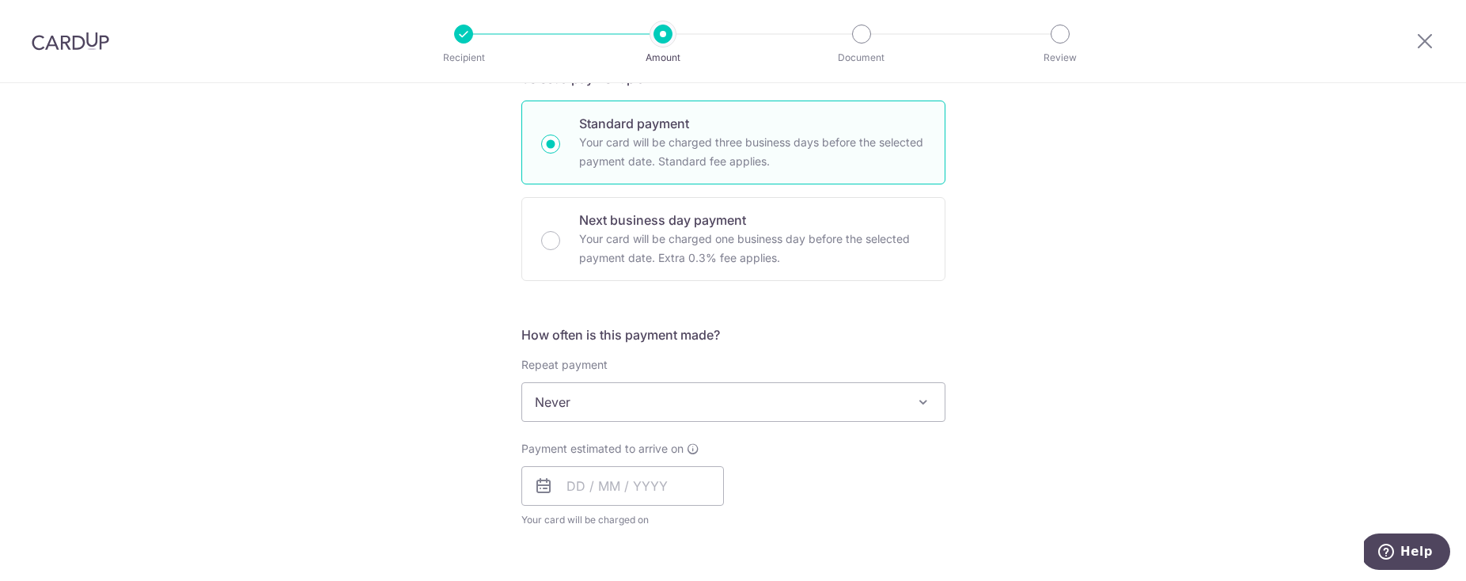
scroll to position [541, 0]
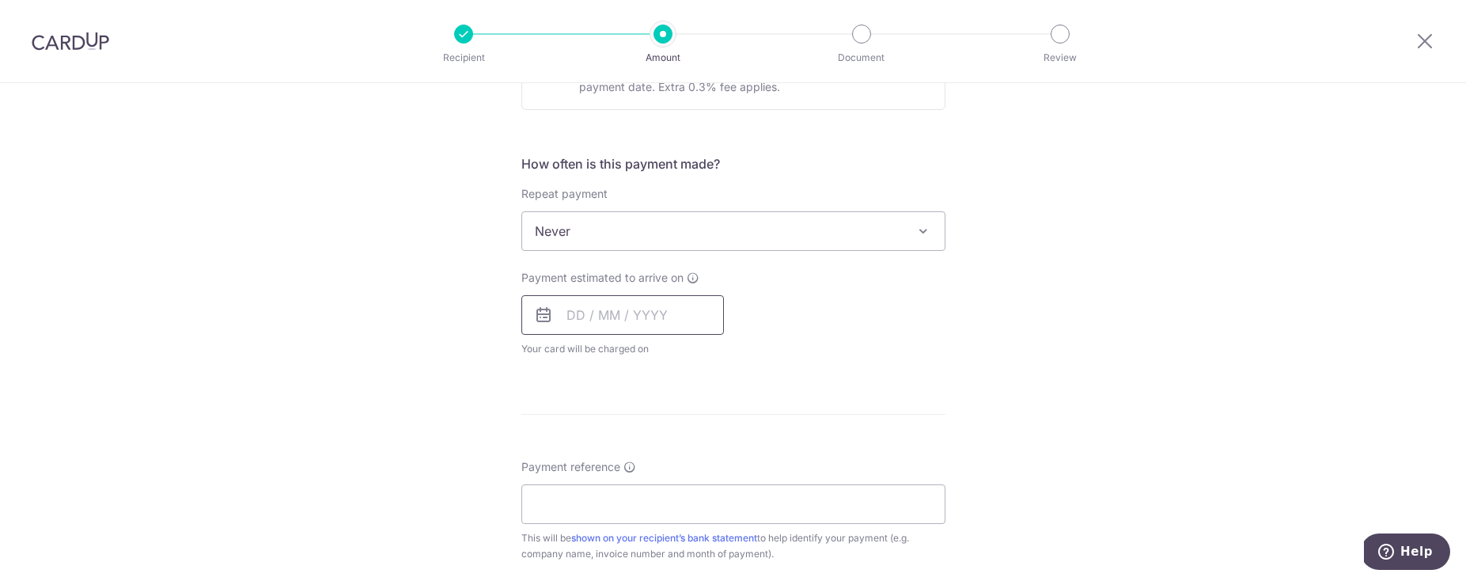
click at [593, 295] on input "text" at bounding box center [622, 315] width 203 height 40
click at [740, 500] on link "18" at bounding box center [743, 490] width 25 height 25
type input "[DATE]"
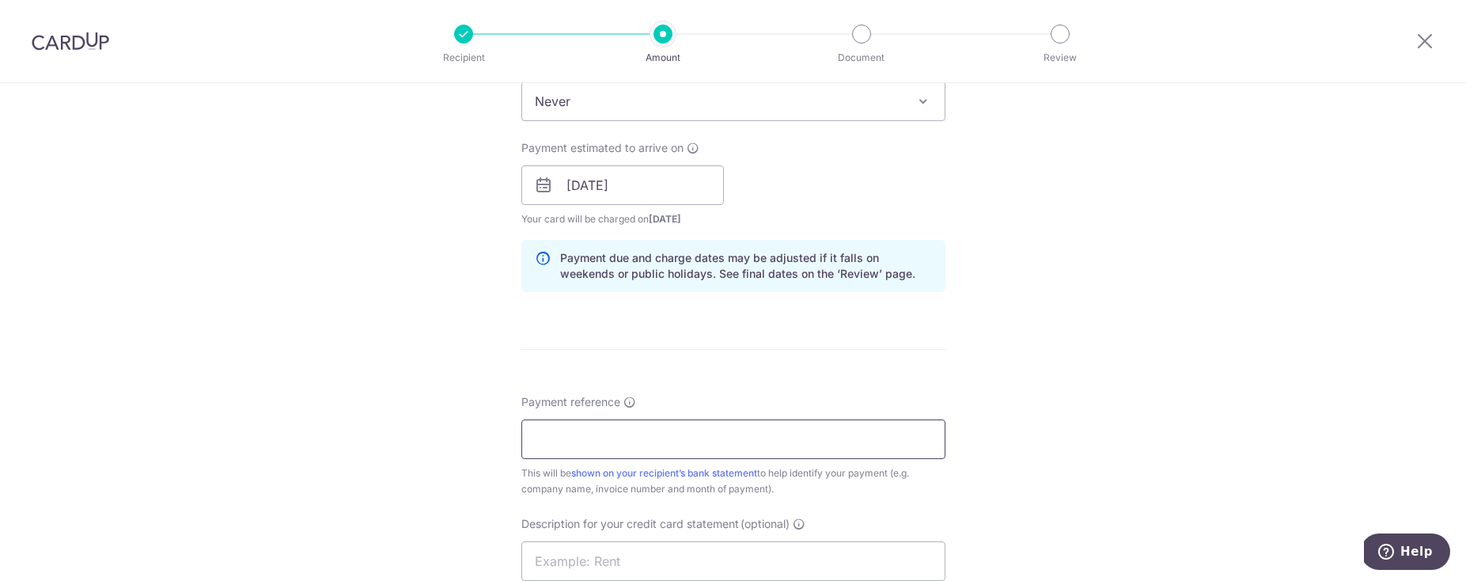
scroll to position [669, 0]
click at [630, 429] on input "Payment reference" at bounding box center [733, 441] width 424 height 40
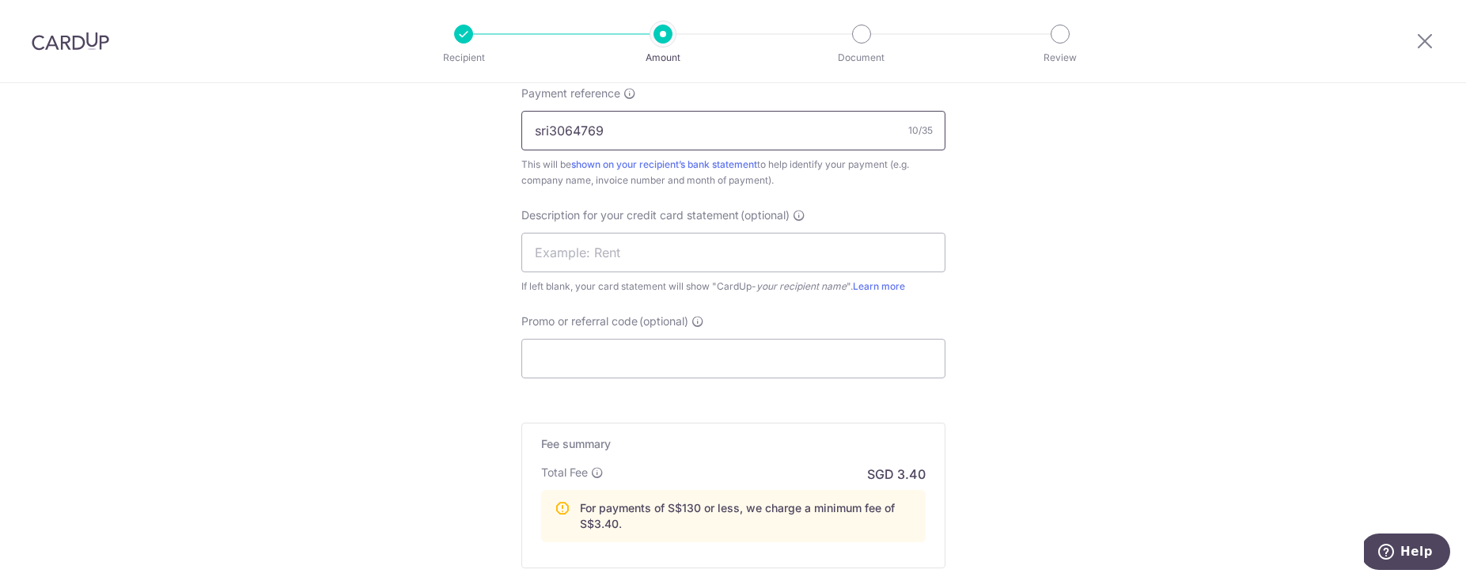
scroll to position [983, 0]
type input "sri3064769"
click at [733, 252] on input "text" at bounding box center [733, 249] width 424 height 40
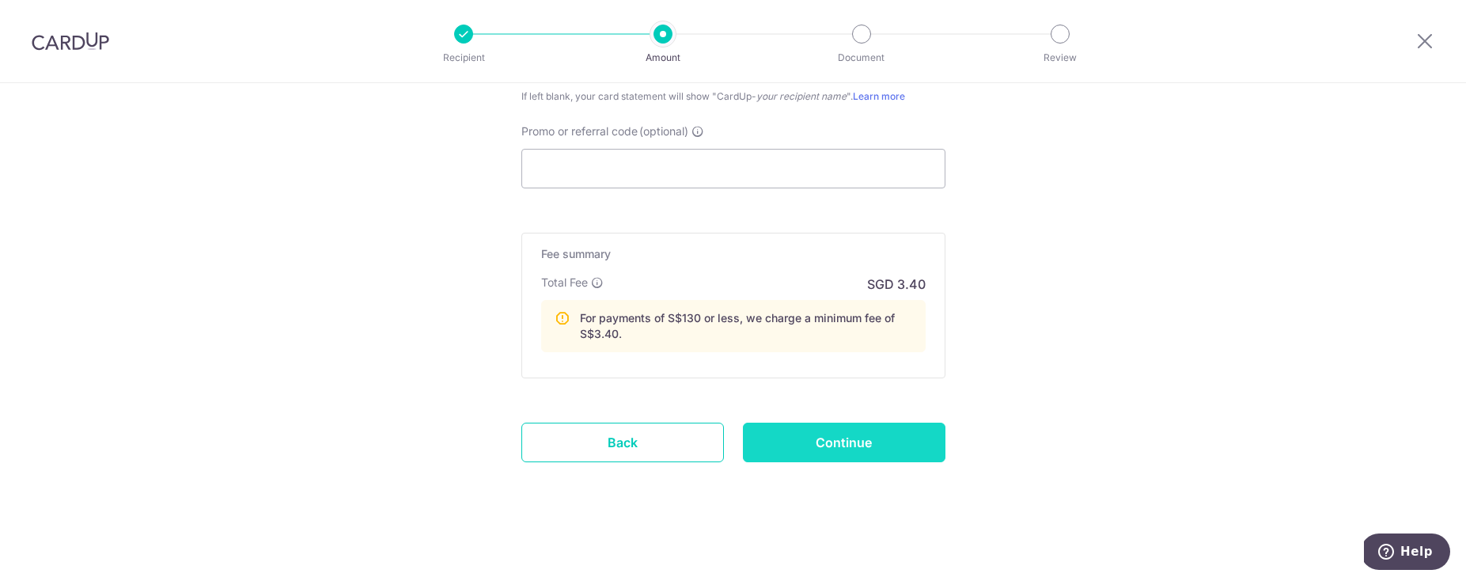
type input "[PERSON_NAME] holdings"
click at [854, 459] on input "Continue" at bounding box center [844, 442] width 203 height 40
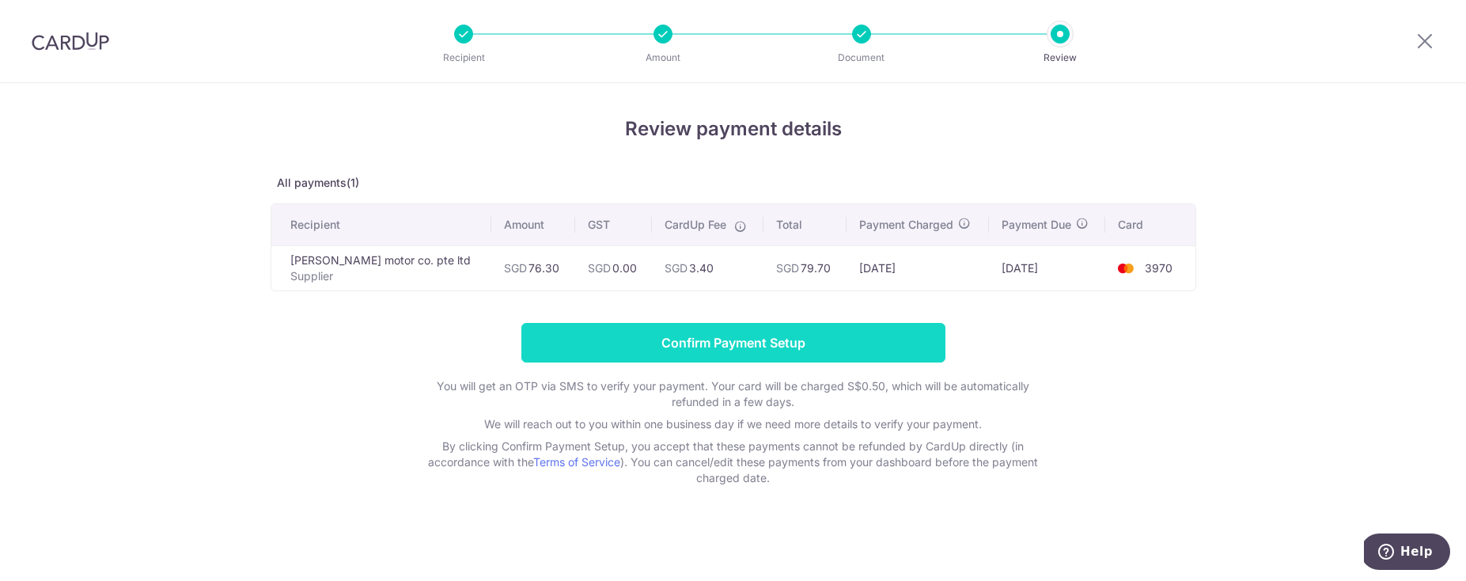
click at [818, 356] on input "Confirm Payment Setup" at bounding box center [733, 343] width 424 height 40
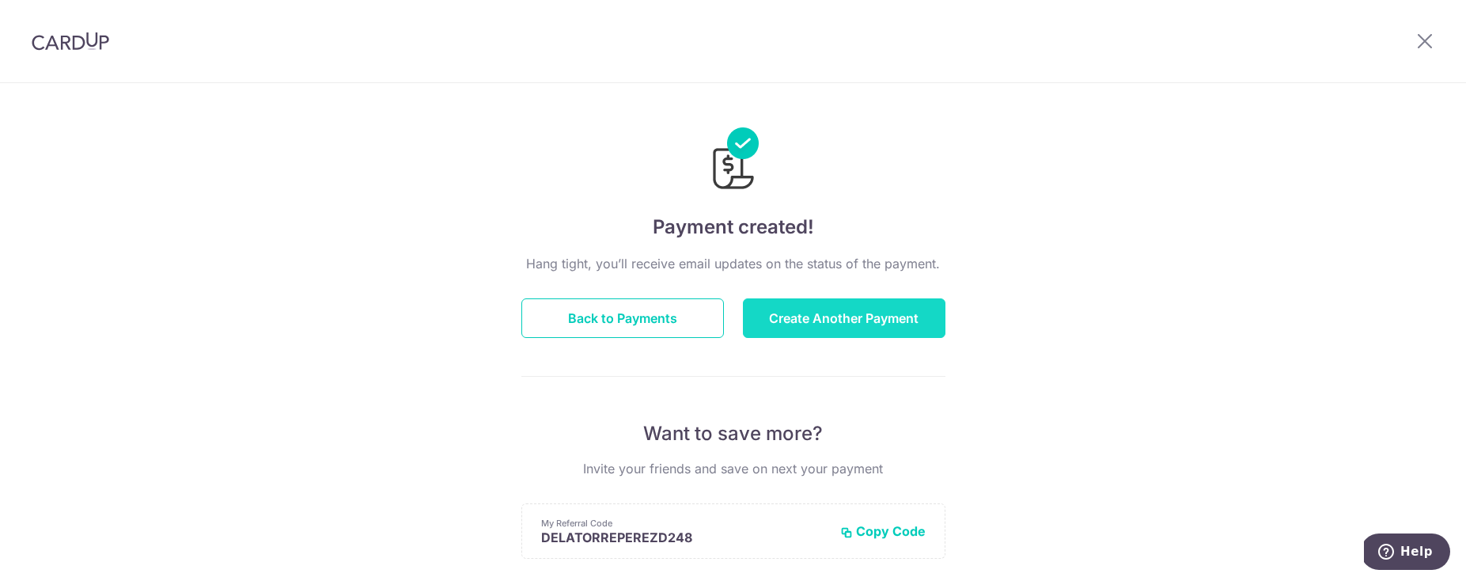
click at [872, 331] on button "Create Another Payment" at bounding box center [844, 318] width 203 height 40
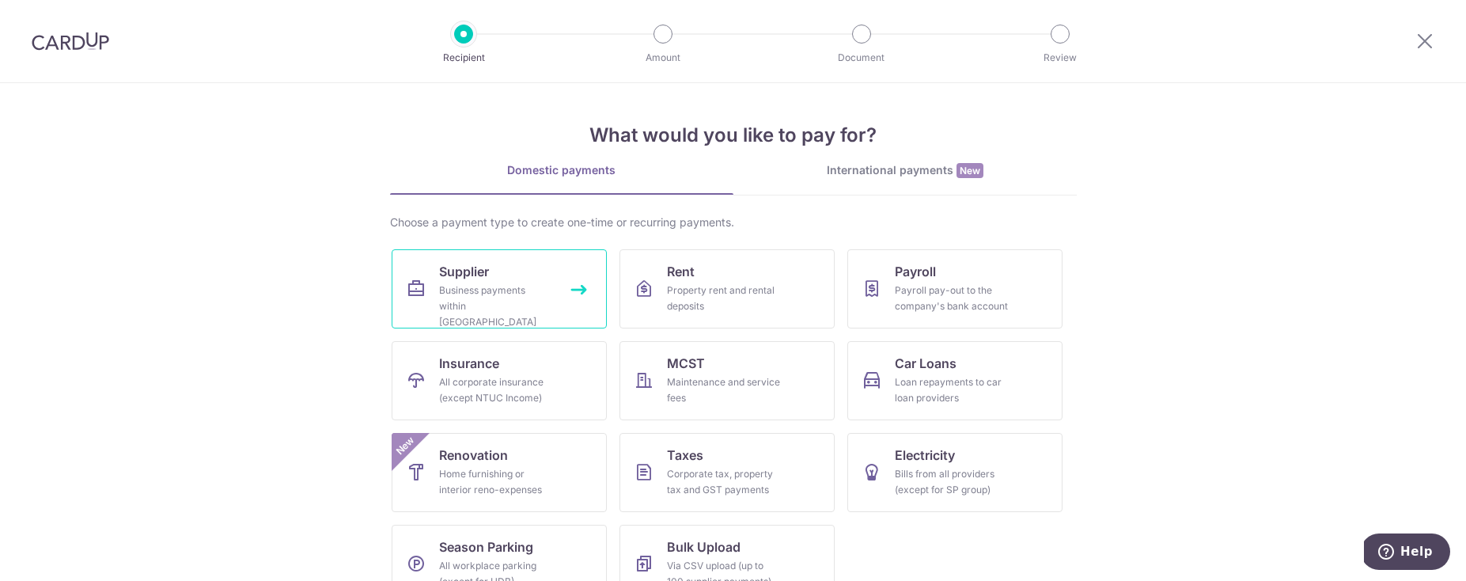
click at [493, 299] on div "Business payments within [GEOGRAPHIC_DATA]" at bounding box center [496, 305] width 114 height 47
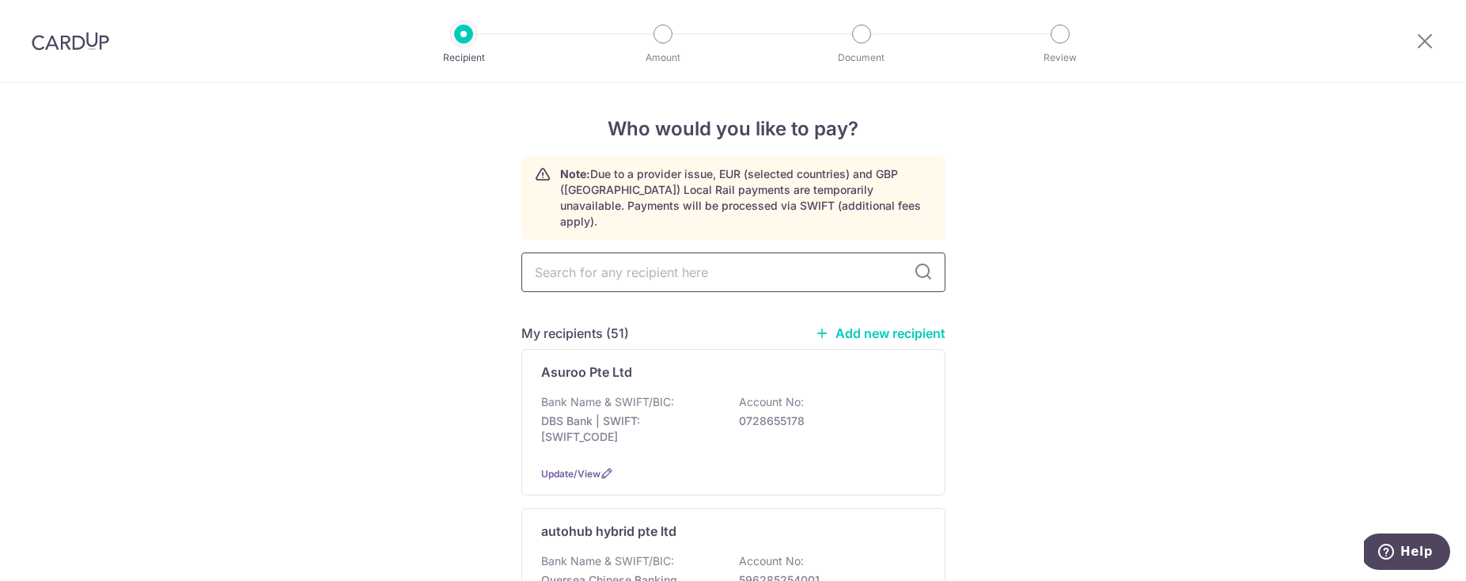
click at [599, 269] on input "text" at bounding box center [733, 272] width 424 height 40
type input "sing"
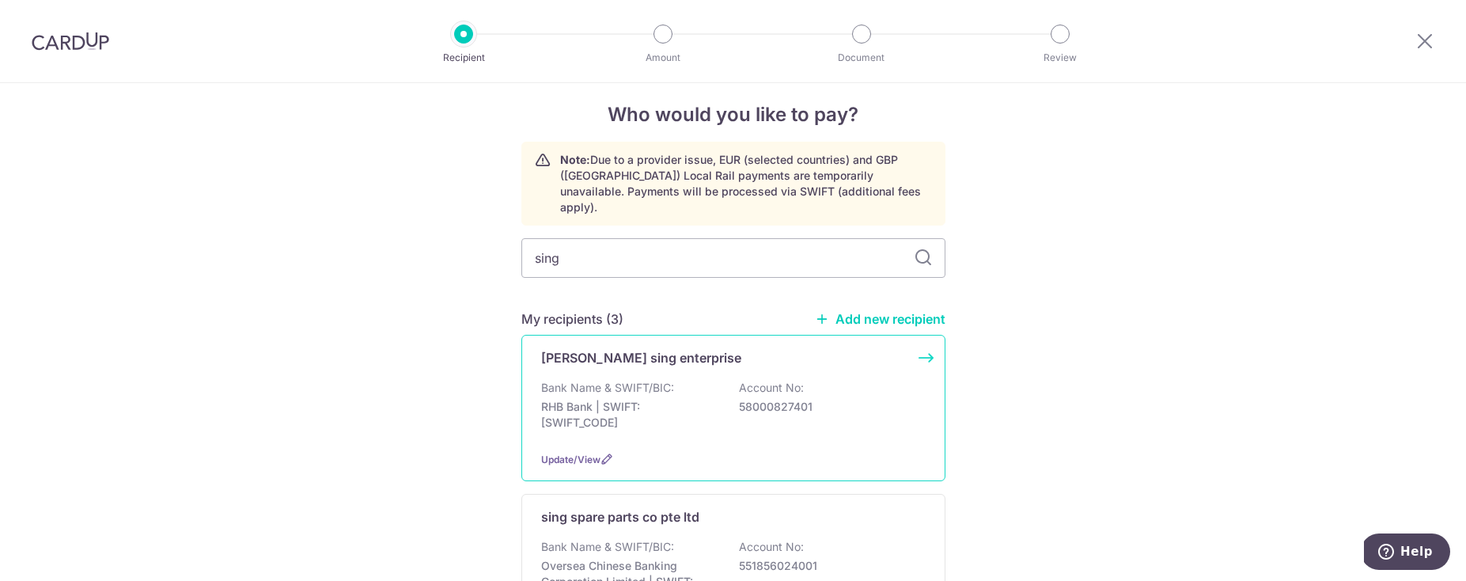
scroll to position [100, 0]
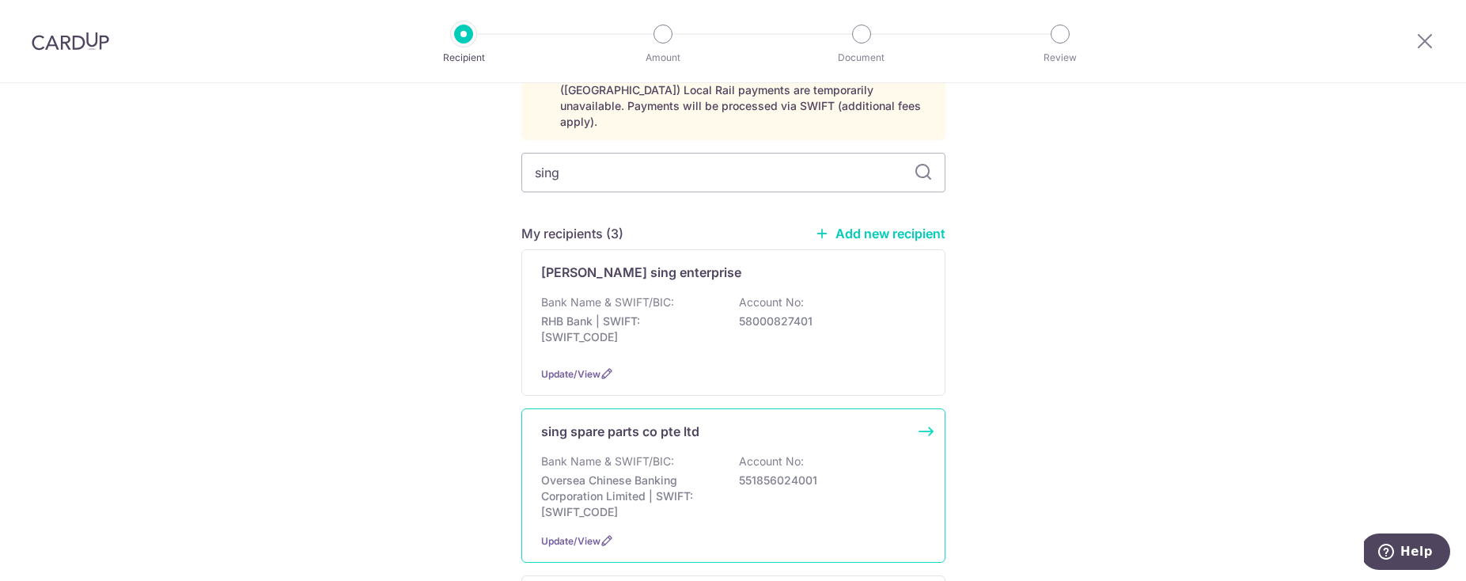
click at [658, 439] on div "sing spare parts co pte ltd Bank Name & SWIFT/BIC: Oversea Chinese Banking Corp…" at bounding box center [733, 485] width 424 height 154
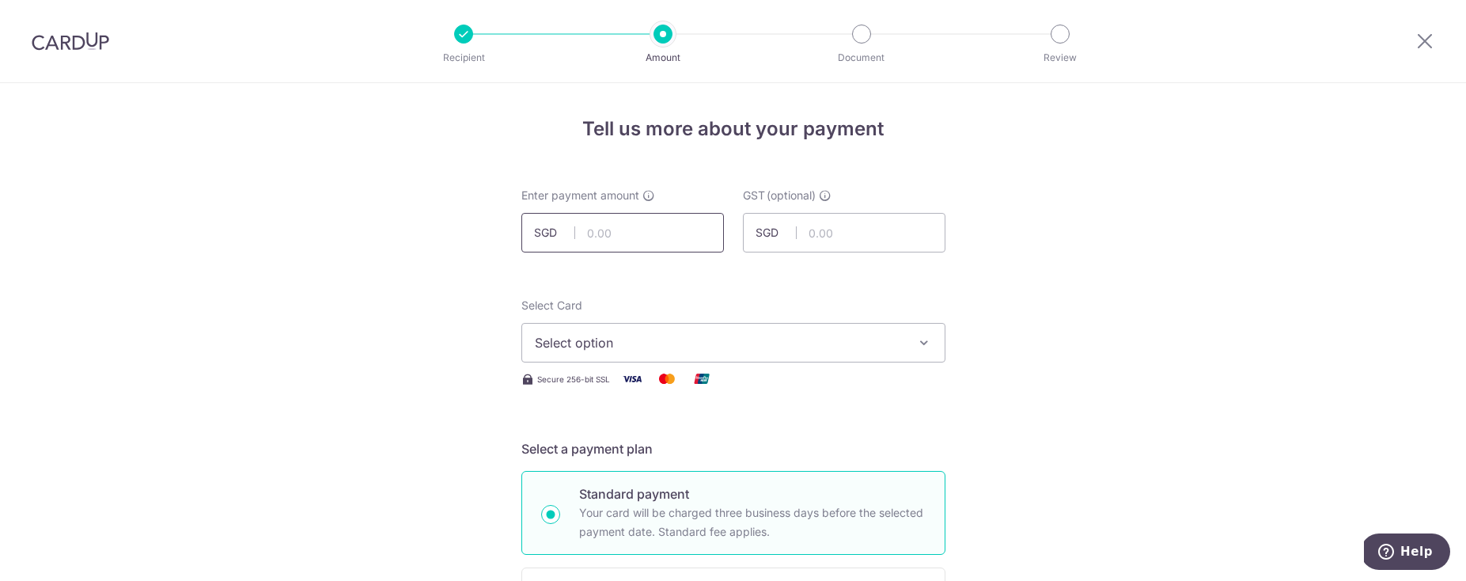
click at [639, 240] on input "text" at bounding box center [622, 233] width 203 height 40
type input "730.30"
click at [687, 331] on button "Select option" at bounding box center [733, 343] width 424 height 40
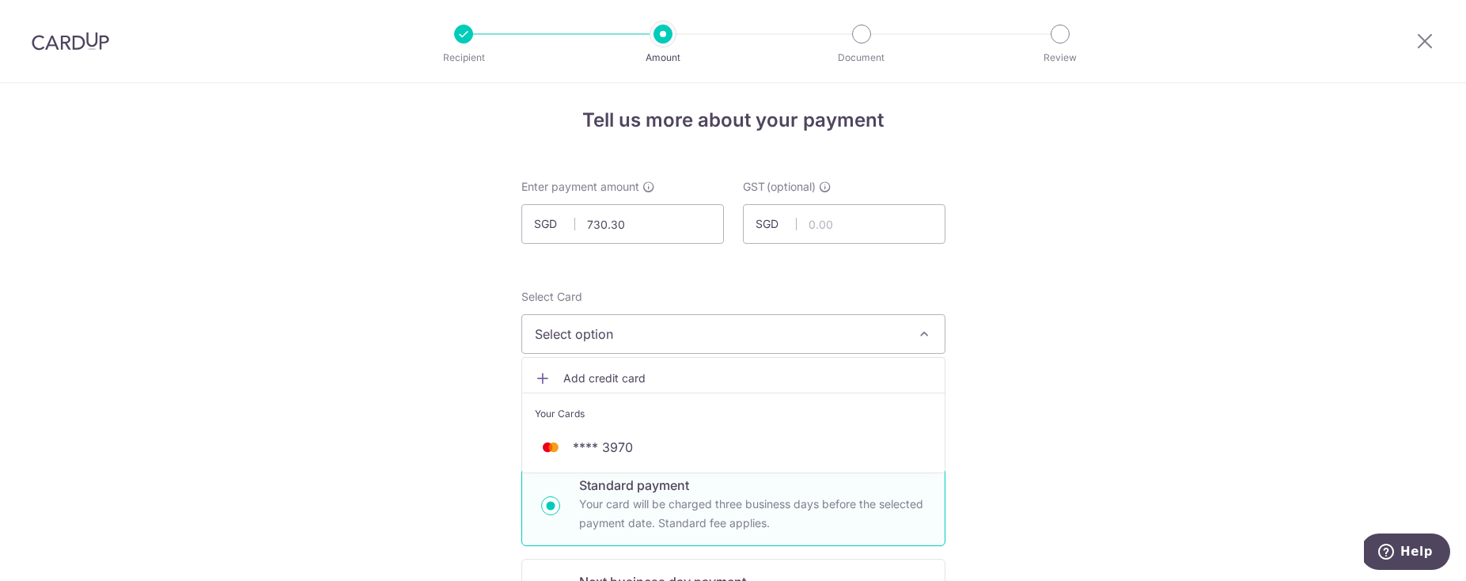
scroll to position [14, 0]
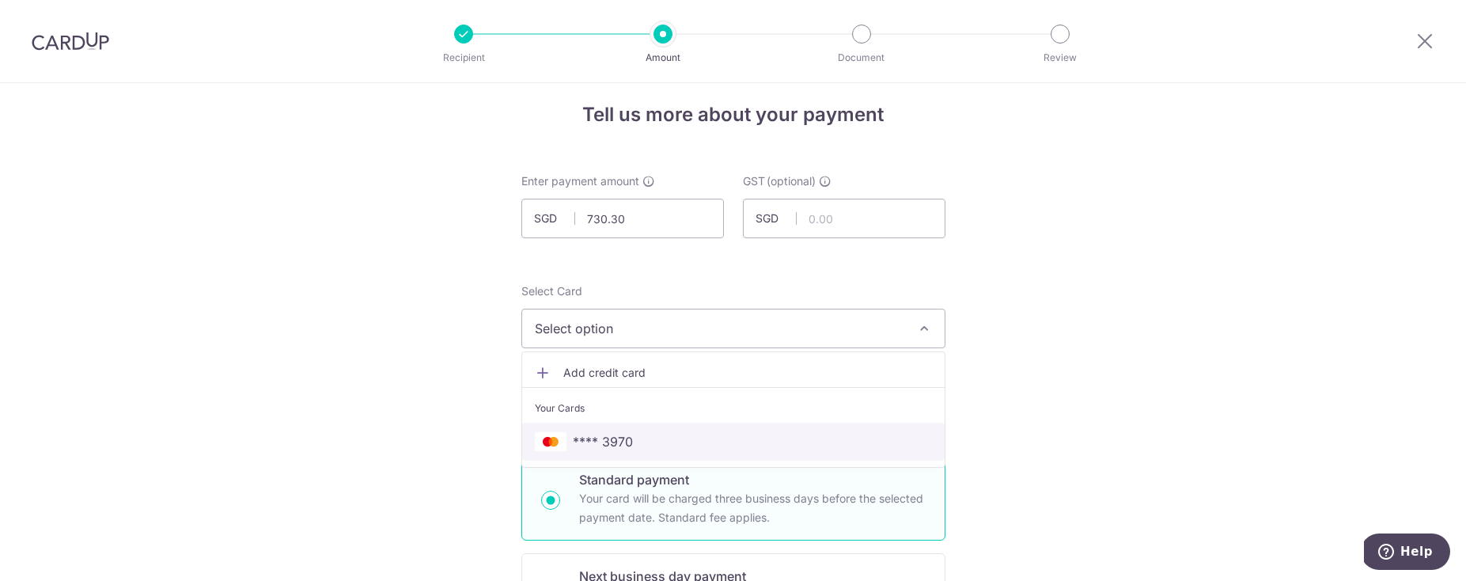
click at [631, 445] on span "**** 3970" at bounding box center [733, 441] width 397 height 19
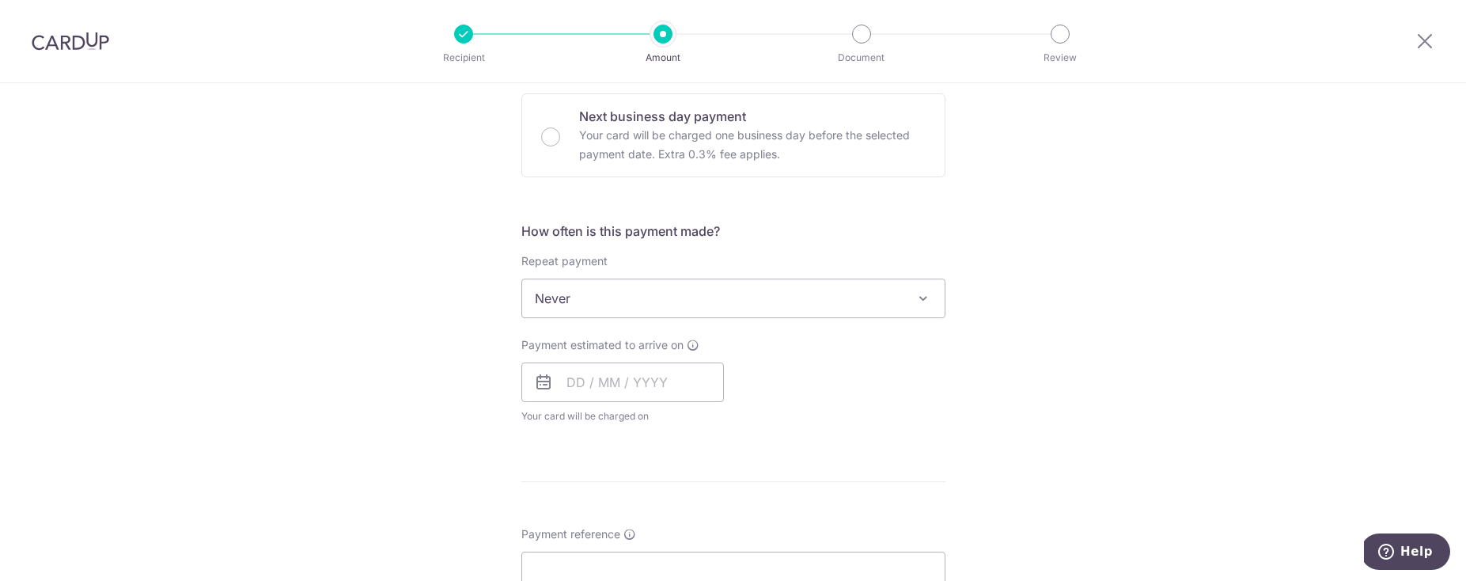
scroll to position [513, 0]
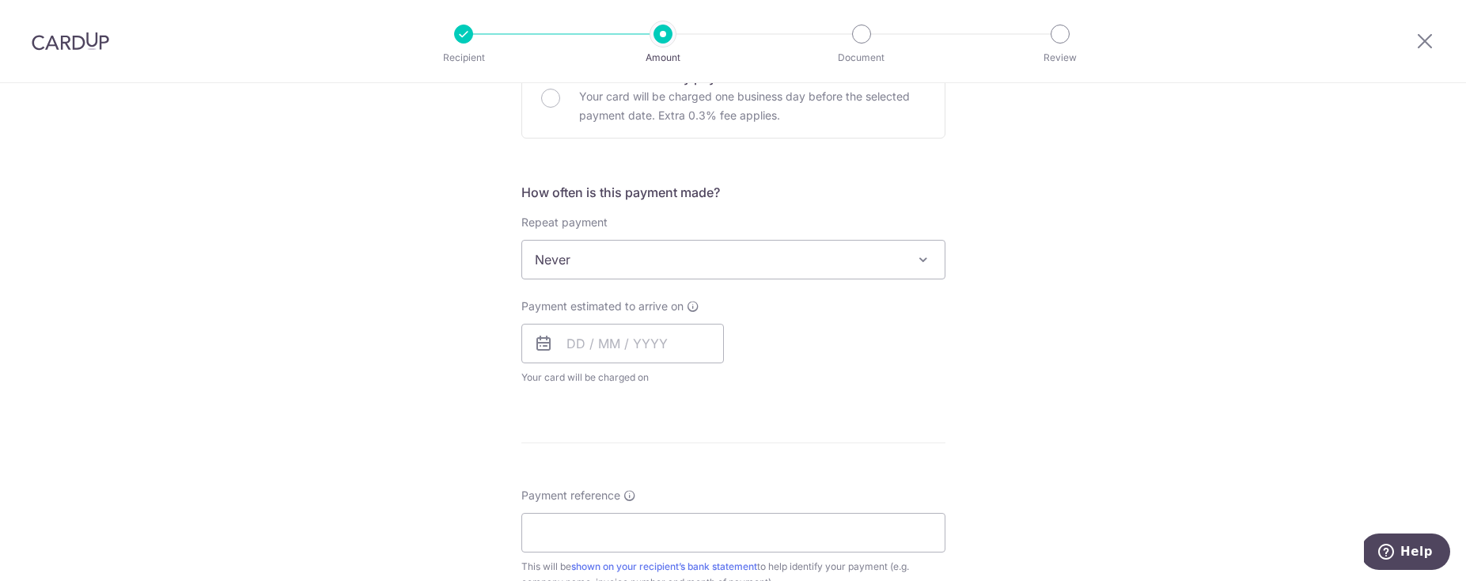
click at [618, 249] on span "Never" at bounding box center [733, 259] width 422 height 38
drag, startPoint x: 297, startPoint y: 260, endPoint x: 373, endPoint y: 244, distance: 77.7
click at [300, 259] on div "Tell us more about your payment Enter payment amount SGD 730.30 730.30 GST (opt…" at bounding box center [733, 338] width 1466 height 1537
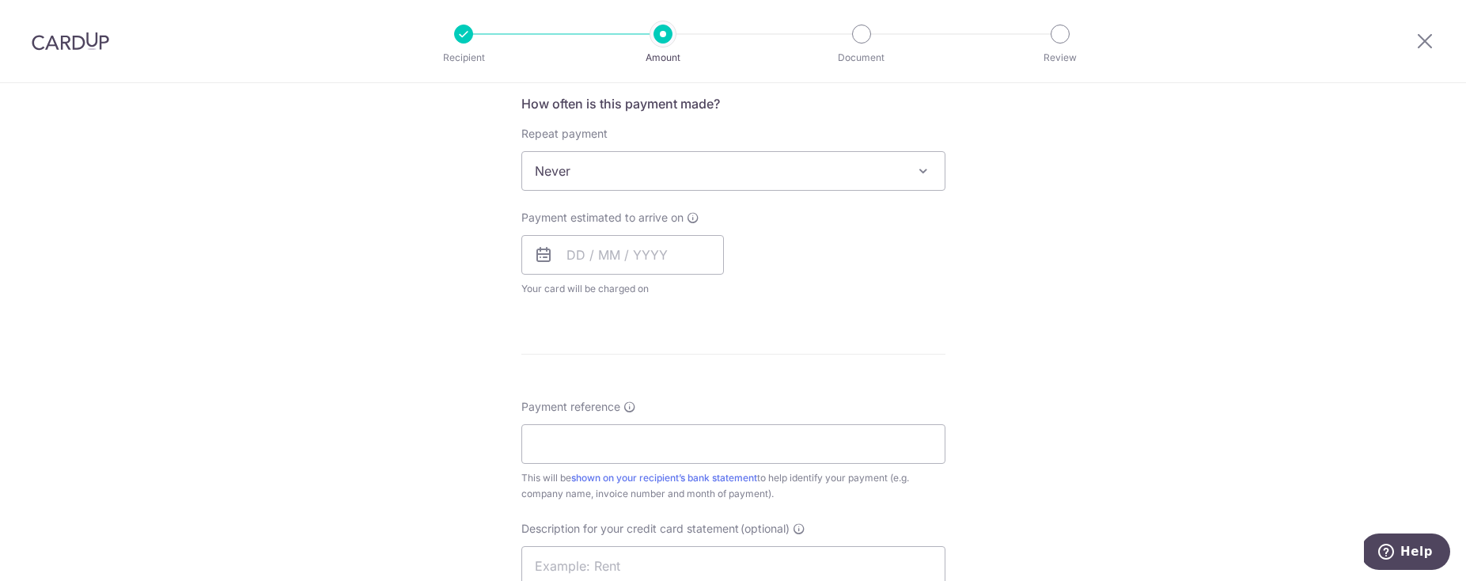
scroll to position [598, 0]
click at [566, 240] on input "text" at bounding box center [622, 258] width 203 height 40
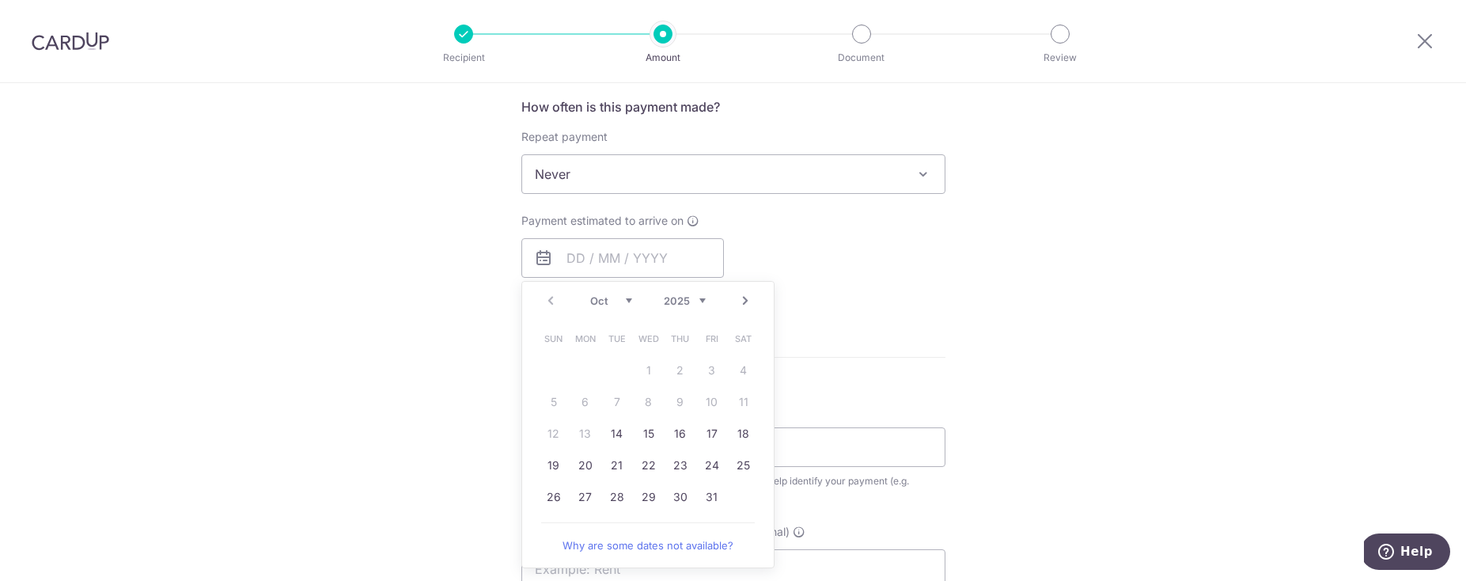
click at [740, 302] on link "Next" at bounding box center [745, 300] width 19 height 19
click at [575, 399] on link "3" at bounding box center [585, 401] width 25 height 25
type input "[DATE]"
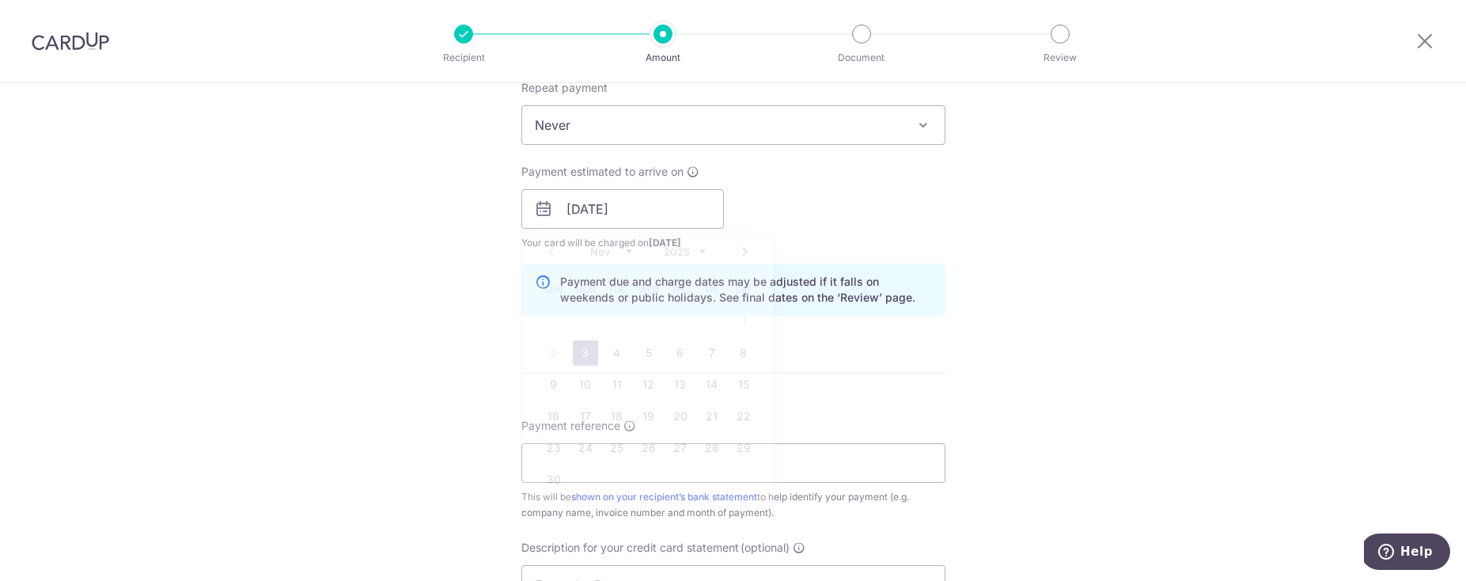
scroll to position [683, 0]
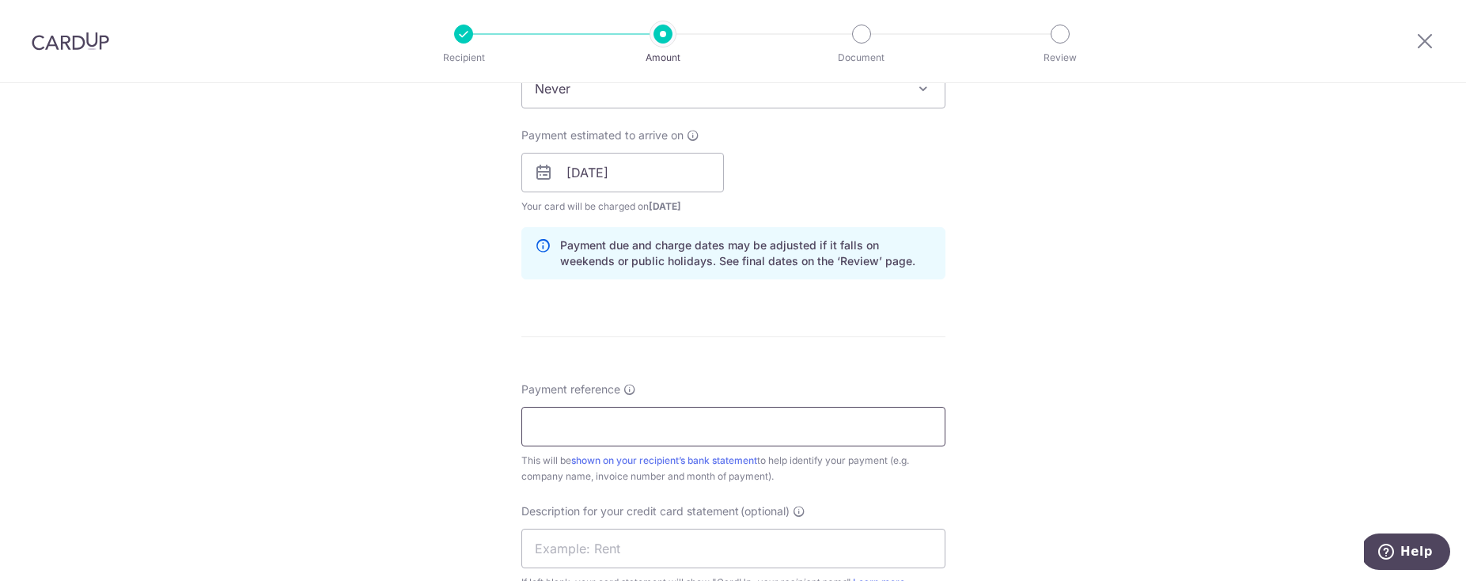
click at [582, 432] on input "Payment reference" at bounding box center [733, 427] width 424 height 40
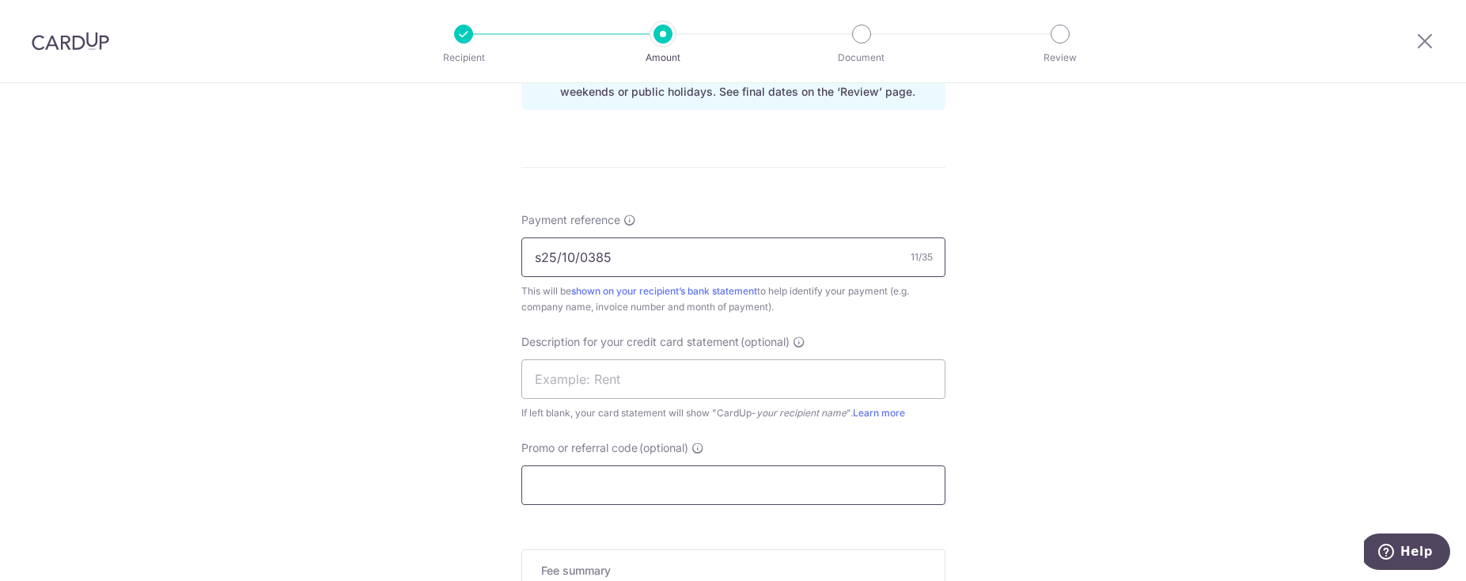
scroll to position [897, 0]
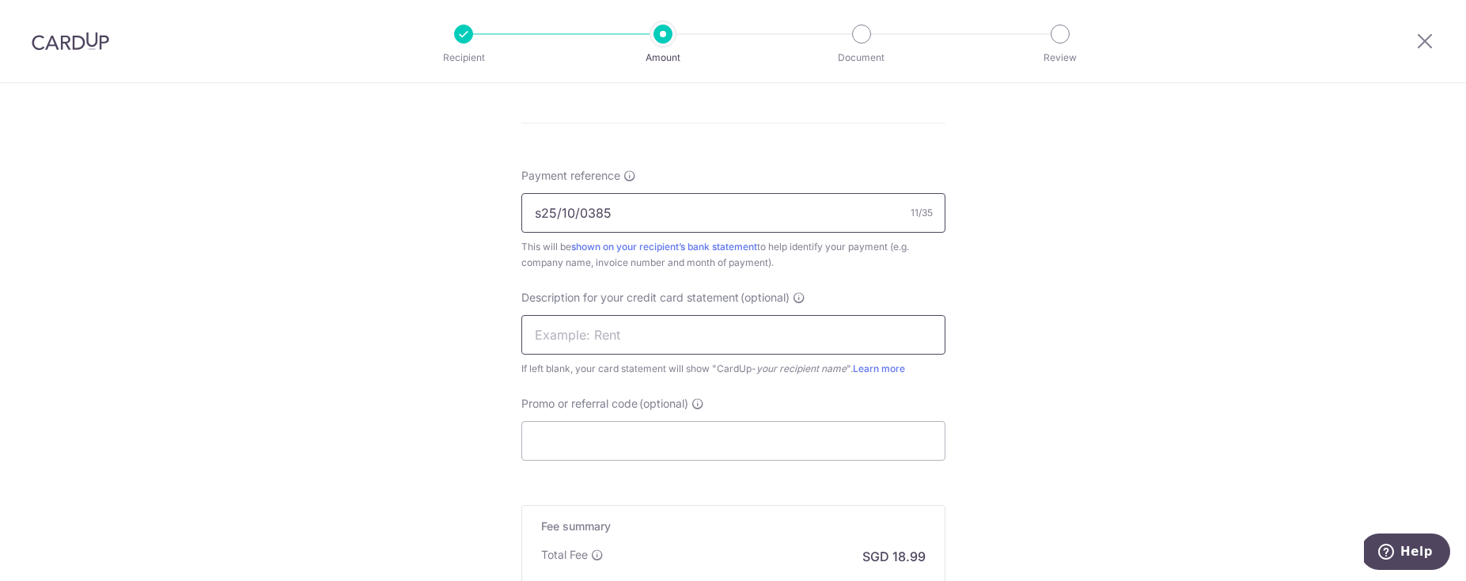
type input "s25/10/0385"
click at [599, 342] on input "text" at bounding box center [733, 335] width 424 height 40
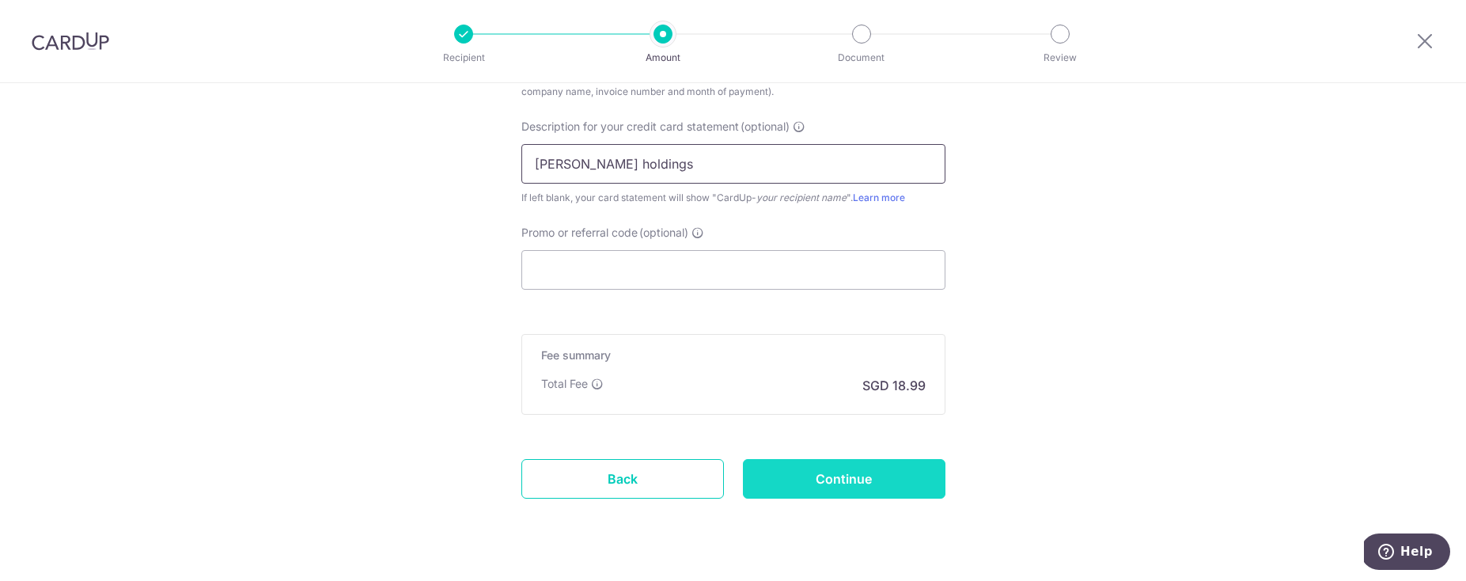
type input "[PERSON_NAME] holdings"
click at [882, 473] on input "Continue" at bounding box center [844, 479] width 203 height 40
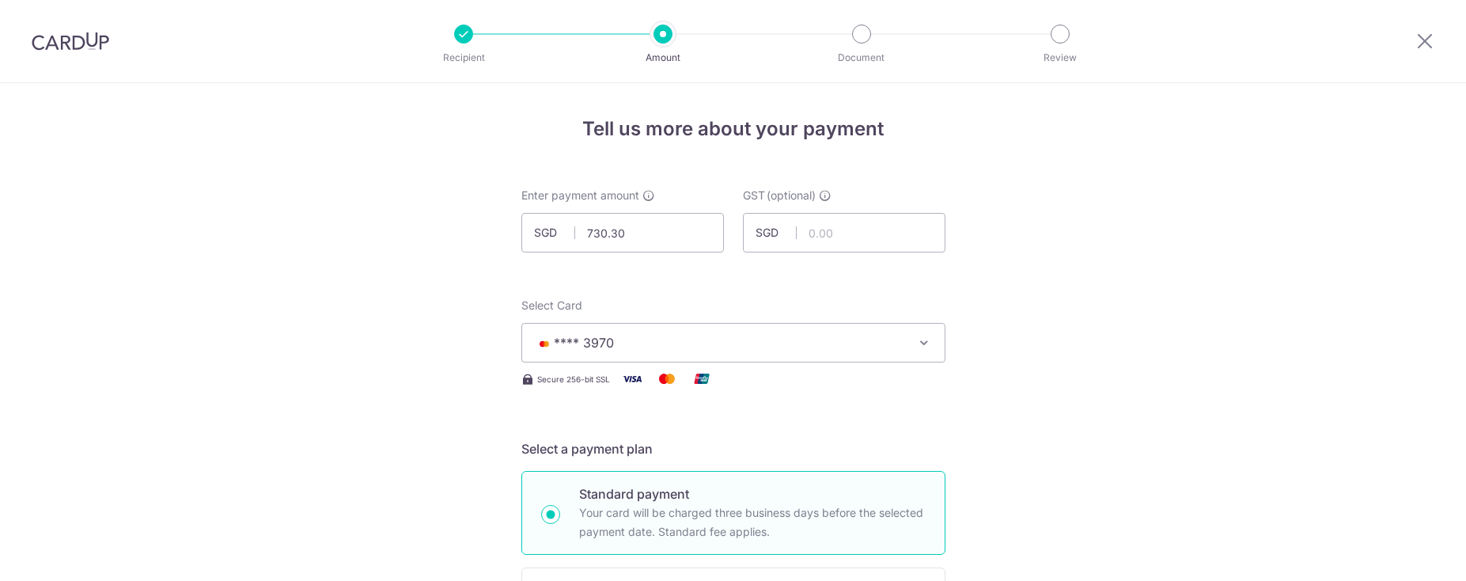
scroll to position [1053, 0]
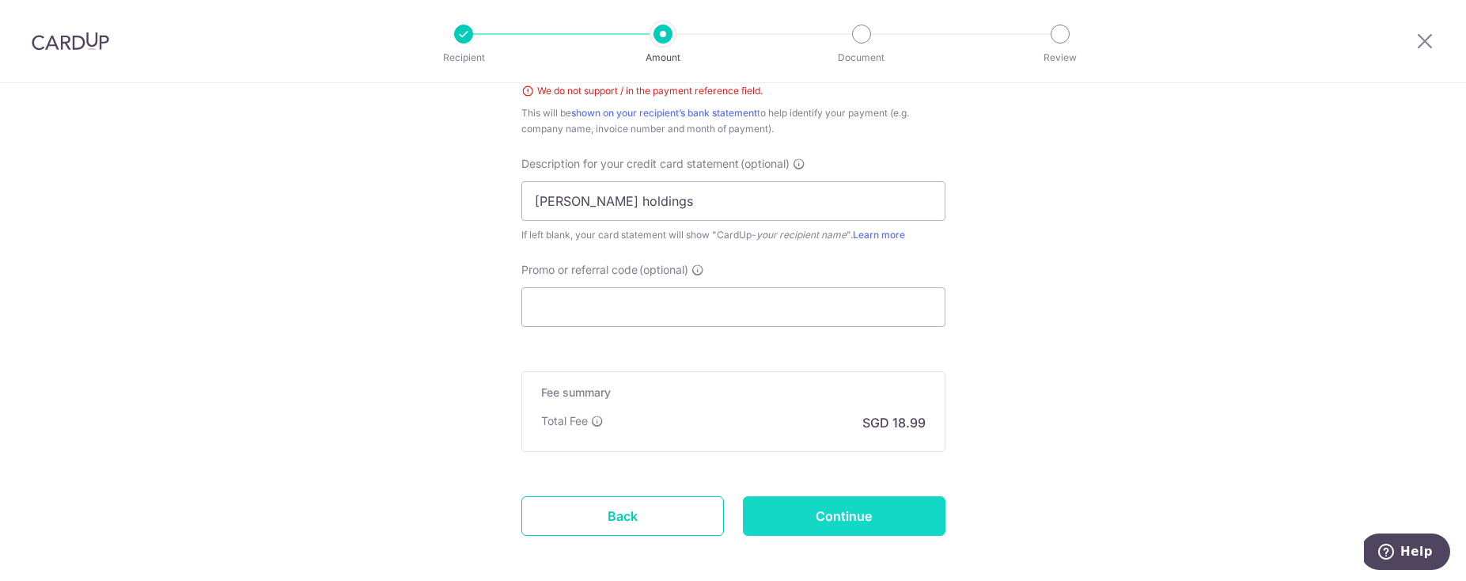
click at [895, 523] on input "Continue" at bounding box center [844, 516] width 203 height 40
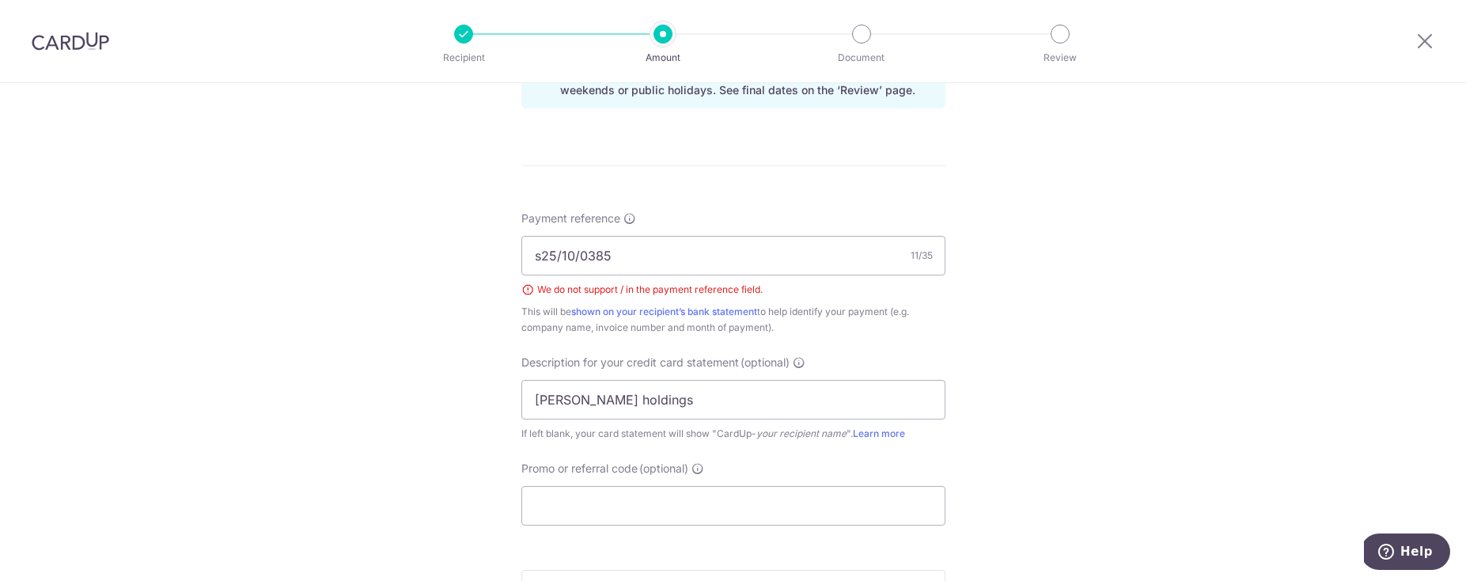
scroll to position [768, 0]
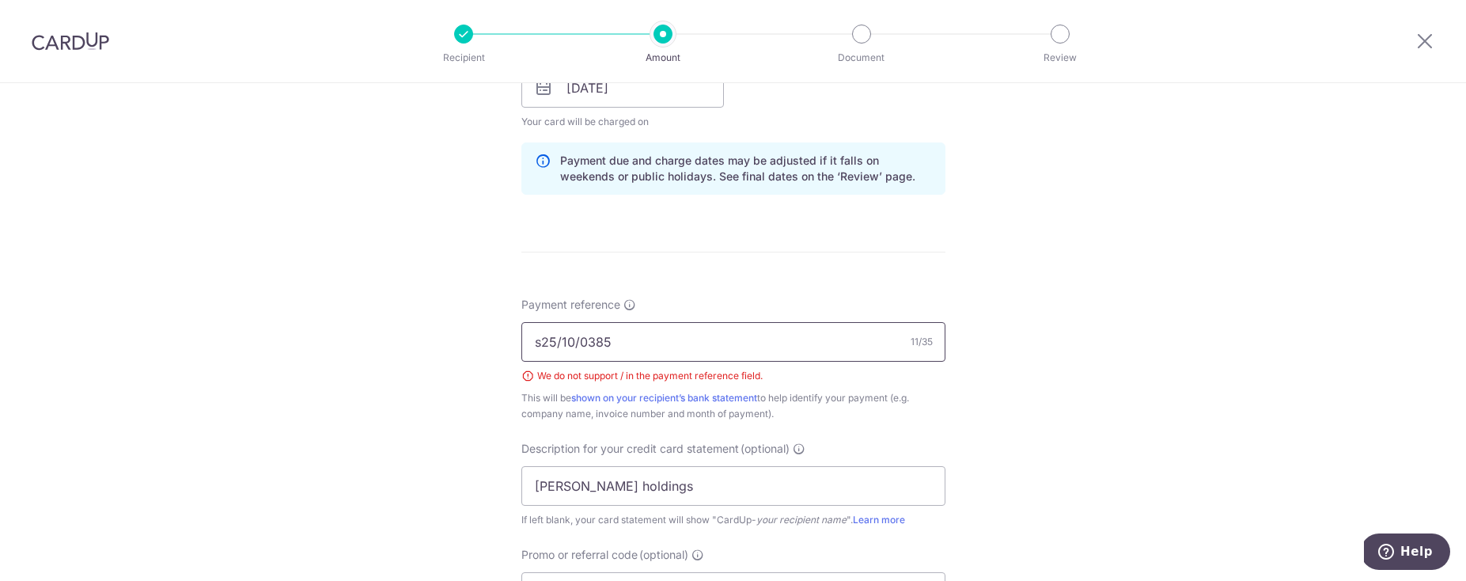
click at [571, 346] on input "s25/10/0385" at bounding box center [733, 342] width 424 height 40
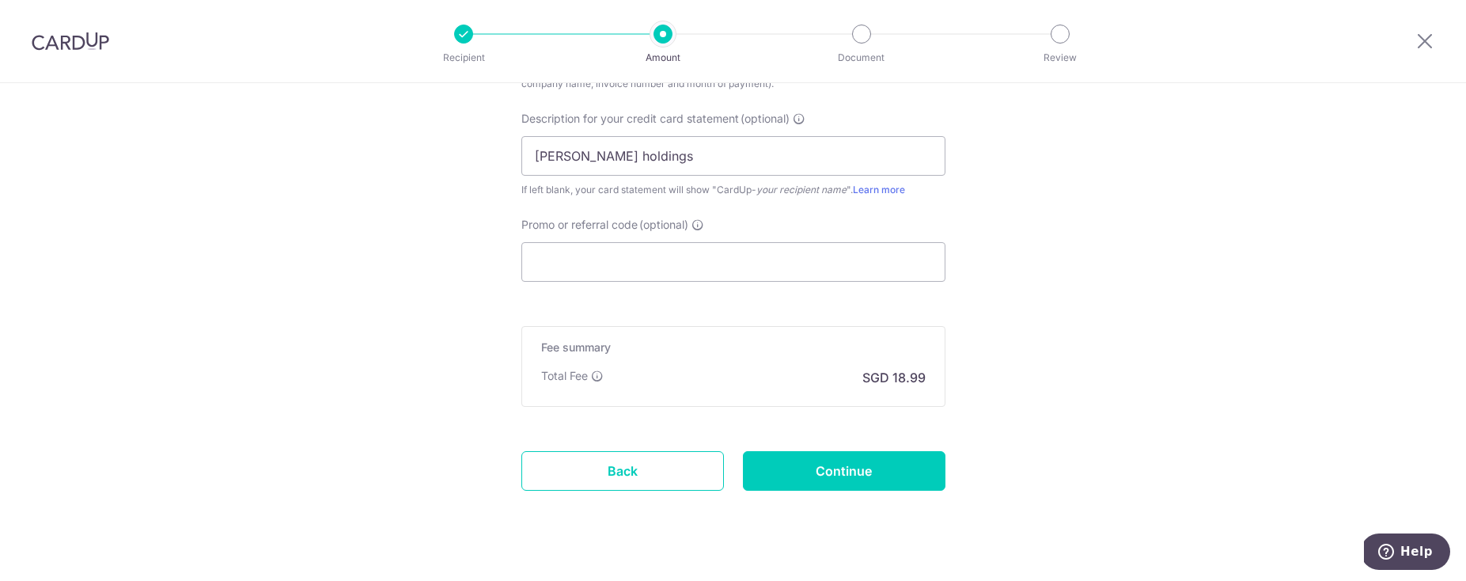
scroll to position [1126, 0]
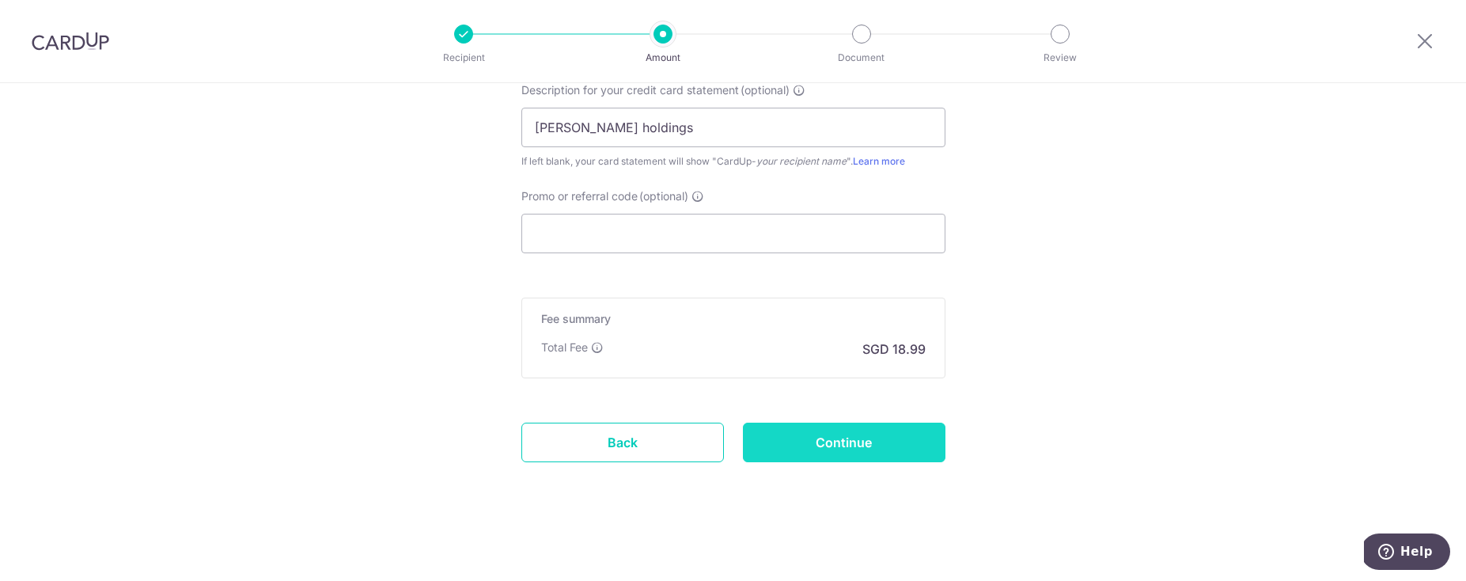
type input "s25-10-0385"
click at [836, 440] on input "Continue" at bounding box center [844, 442] width 203 height 40
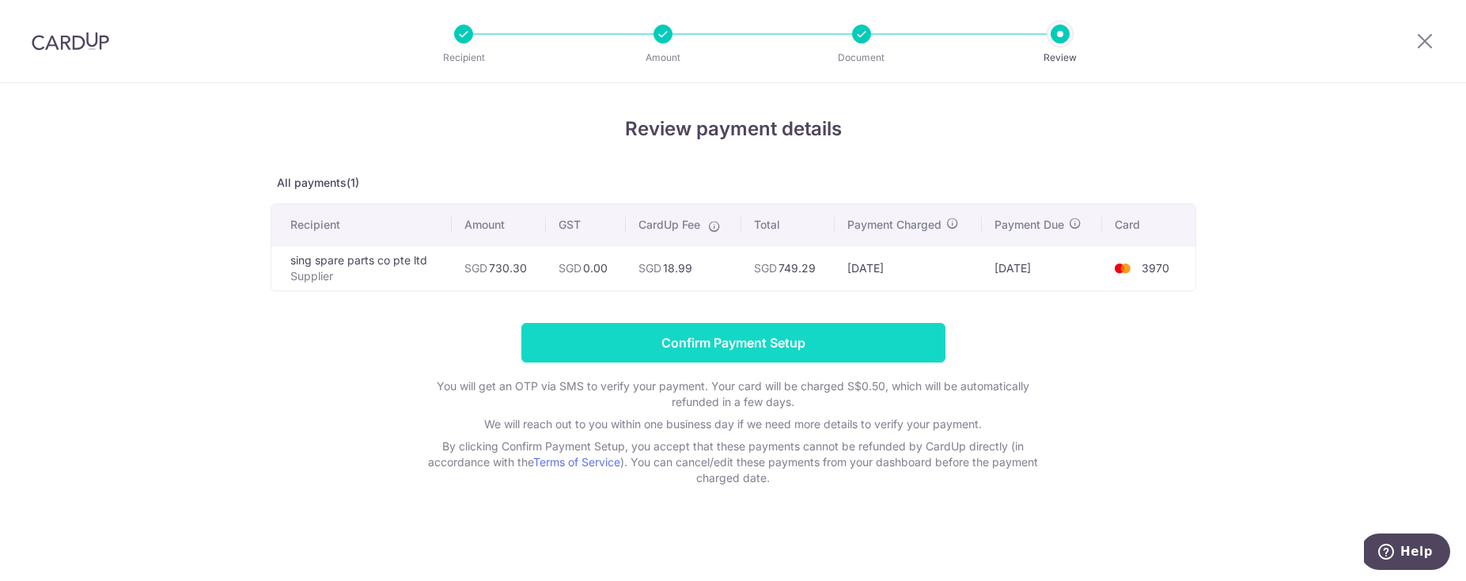
click at [824, 357] on input "Confirm Payment Setup" at bounding box center [733, 343] width 424 height 40
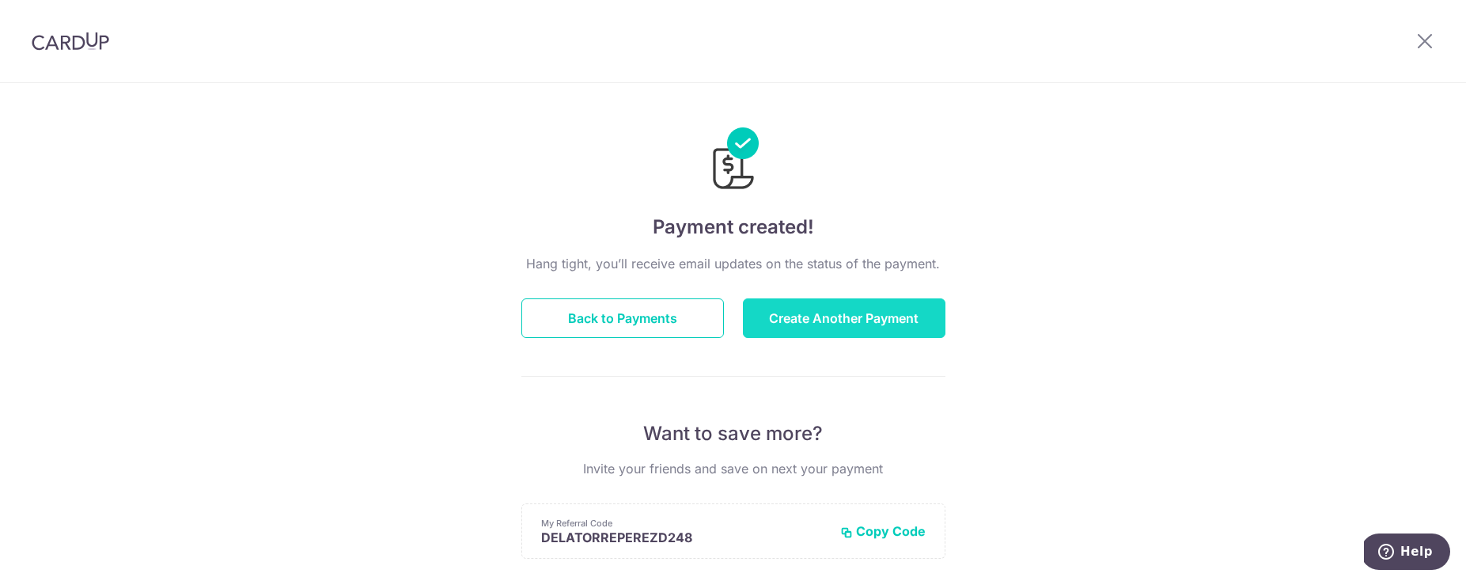
click at [895, 316] on button "Create Another Payment" at bounding box center [844, 318] width 203 height 40
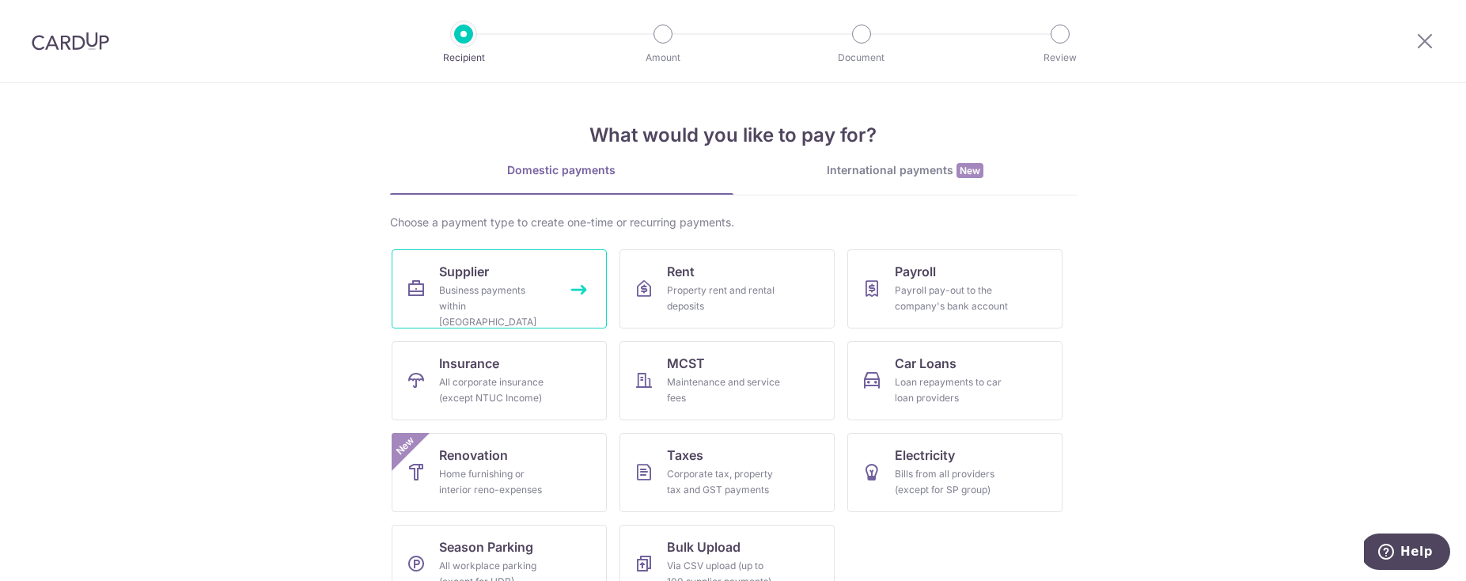
click at [494, 293] on div "Business payments within Singapore" at bounding box center [496, 305] width 114 height 47
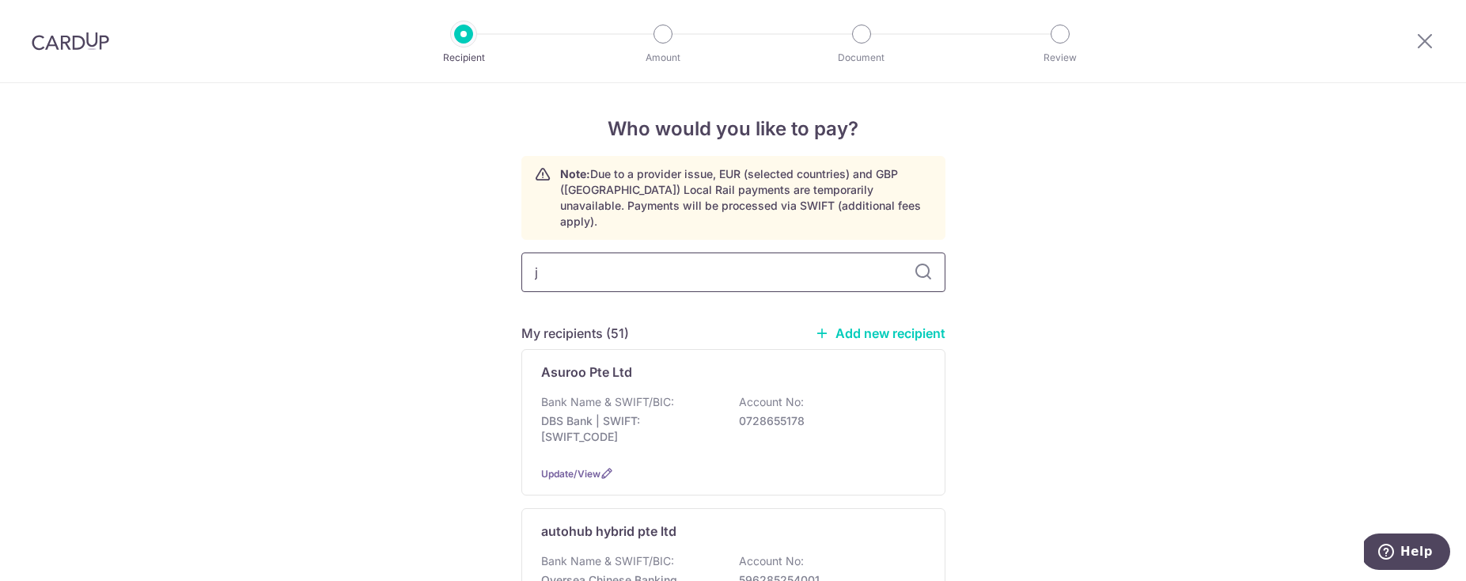
type input "jp"
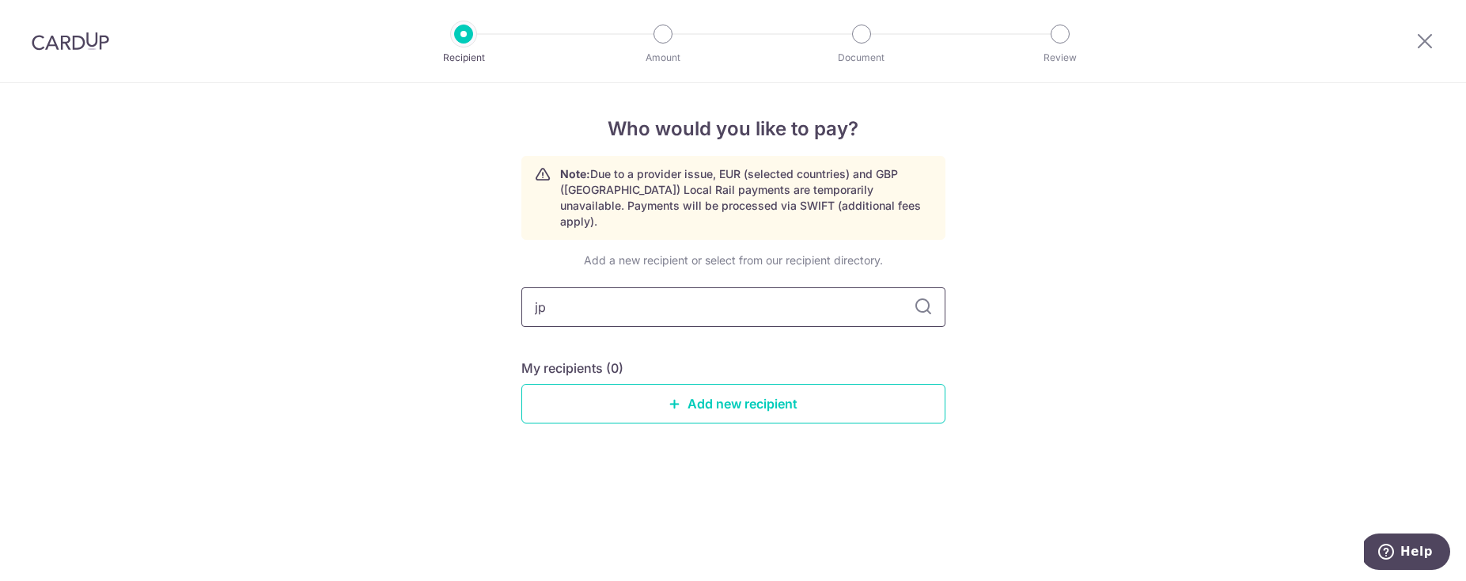
type input "j"
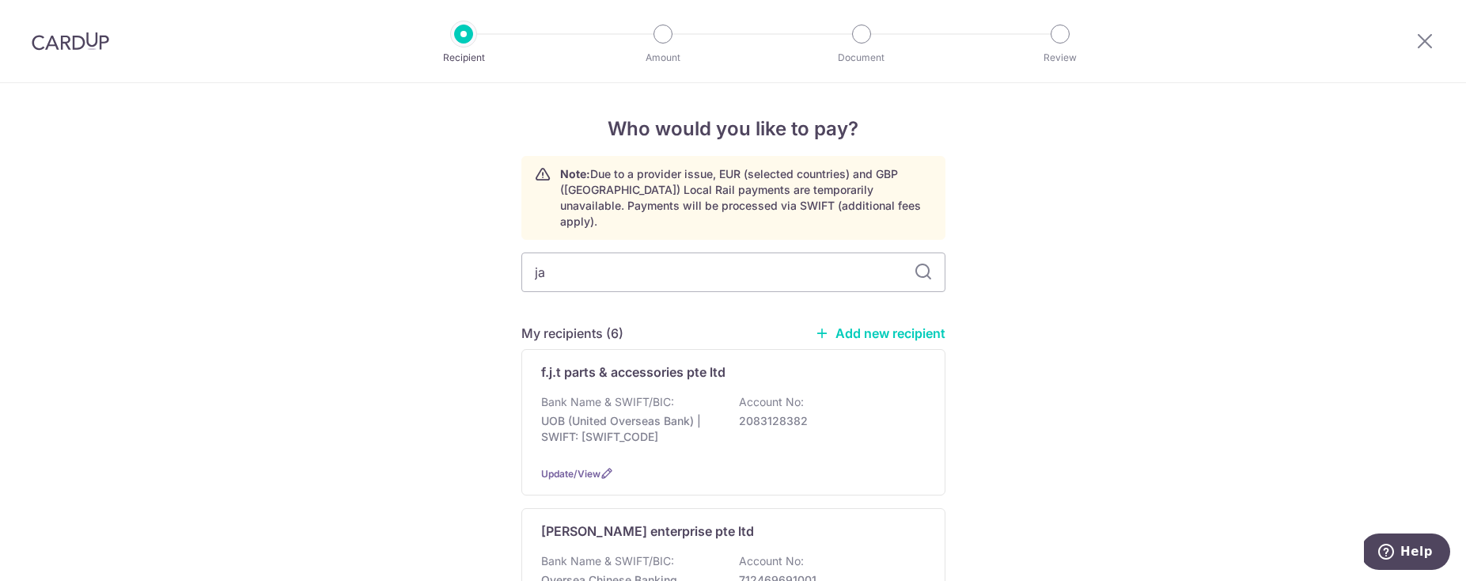
type input "jac"
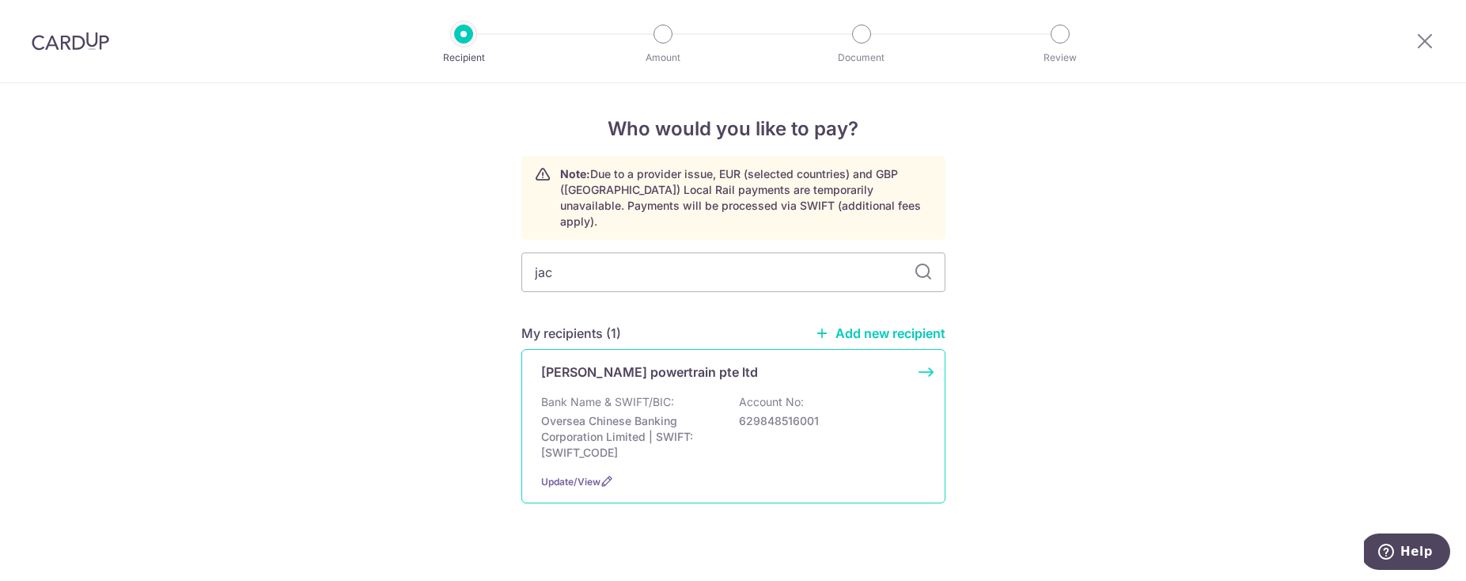
click at [717, 401] on div "Bank Name & SWIFT/BIC: Oversea Chinese Banking Corporation Limited | SWIFT: OCB…" at bounding box center [733, 427] width 384 height 66
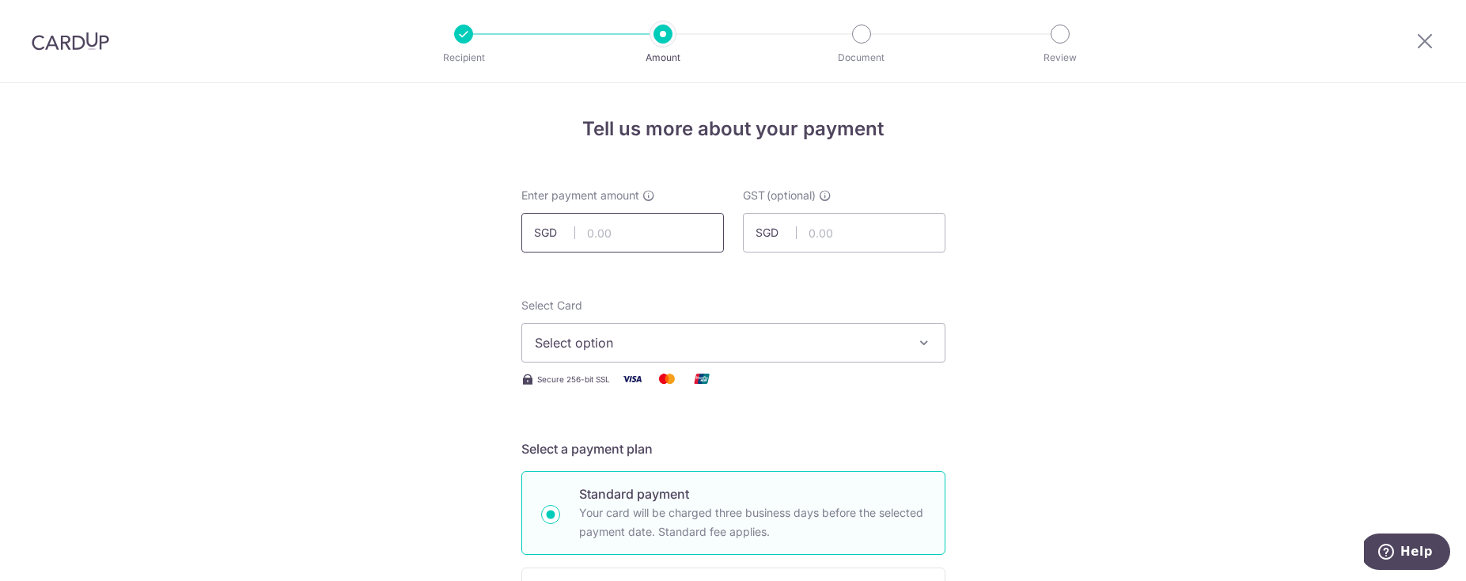
click at [646, 239] on input "text" at bounding box center [622, 233] width 203 height 40
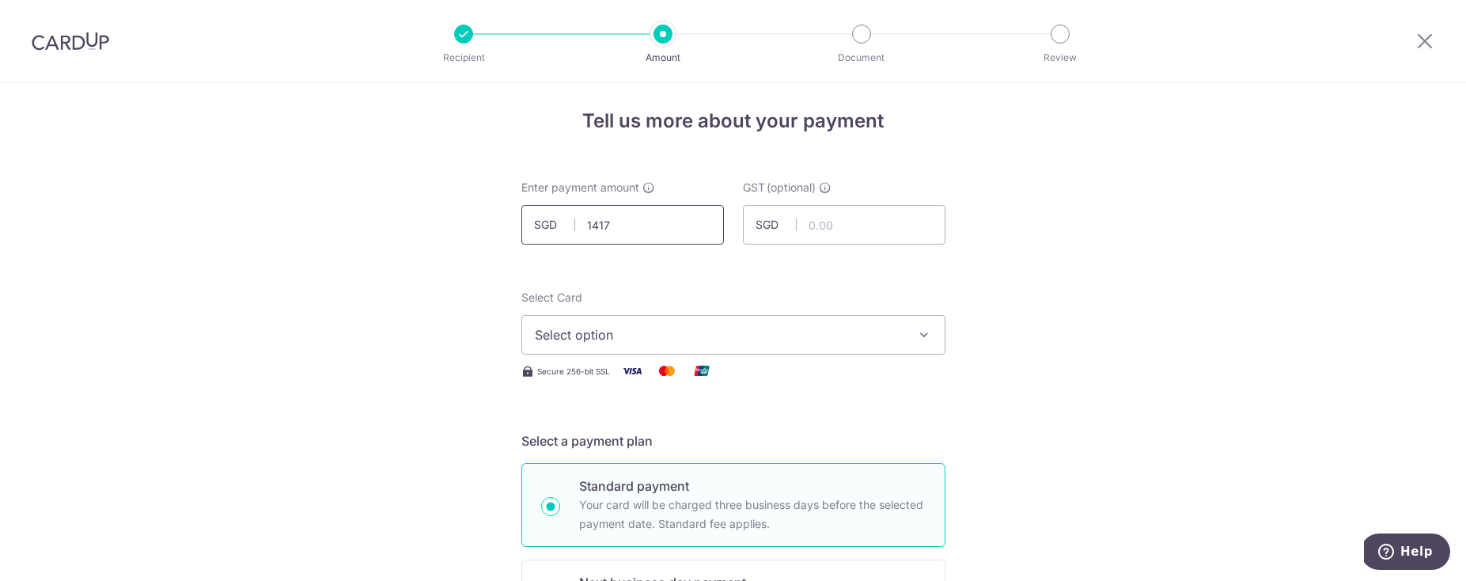
scroll to position [14, 0]
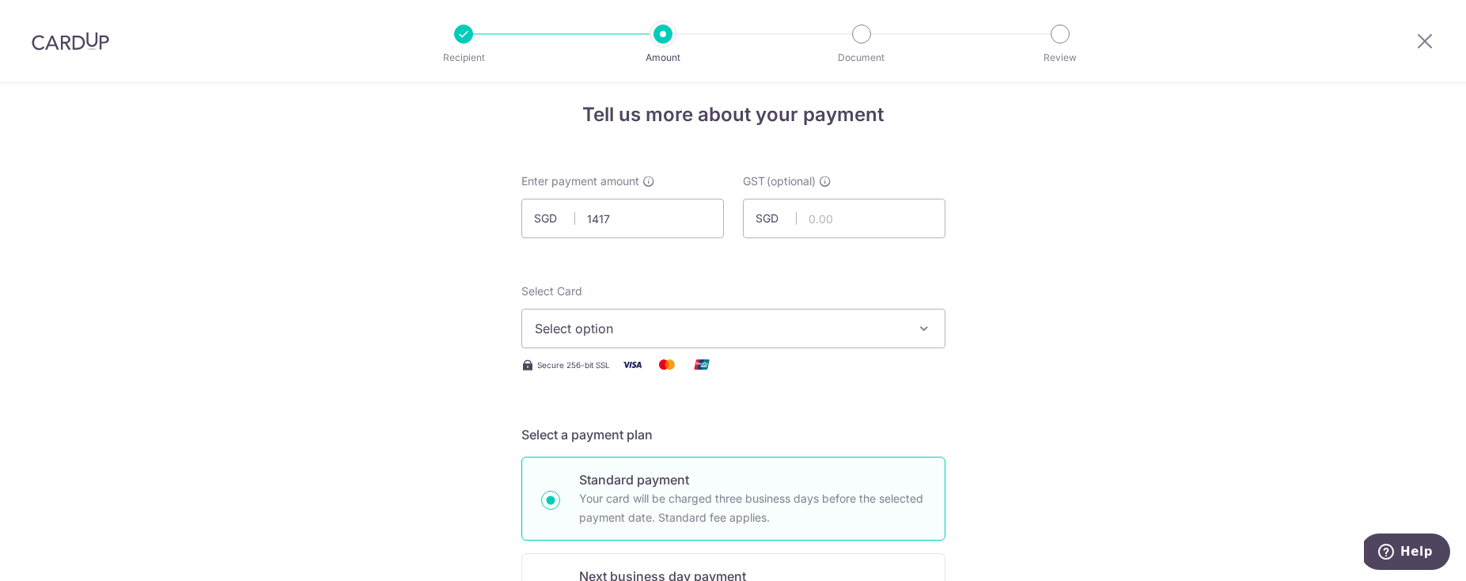
type input "1,417.00"
click at [623, 323] on span "Select option" at bounding box center [719, 328] width 369 height 19
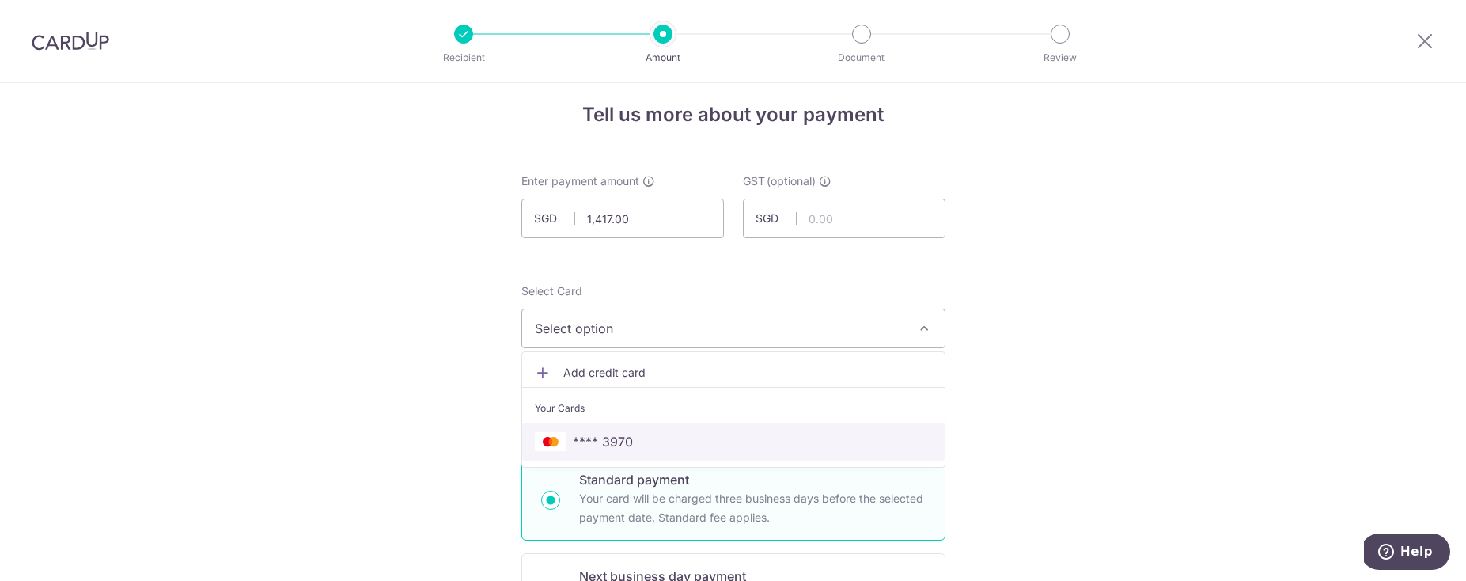
click at [598, 441] on span "**** 3970" at bounding box center [603, 441] width 60 height 19
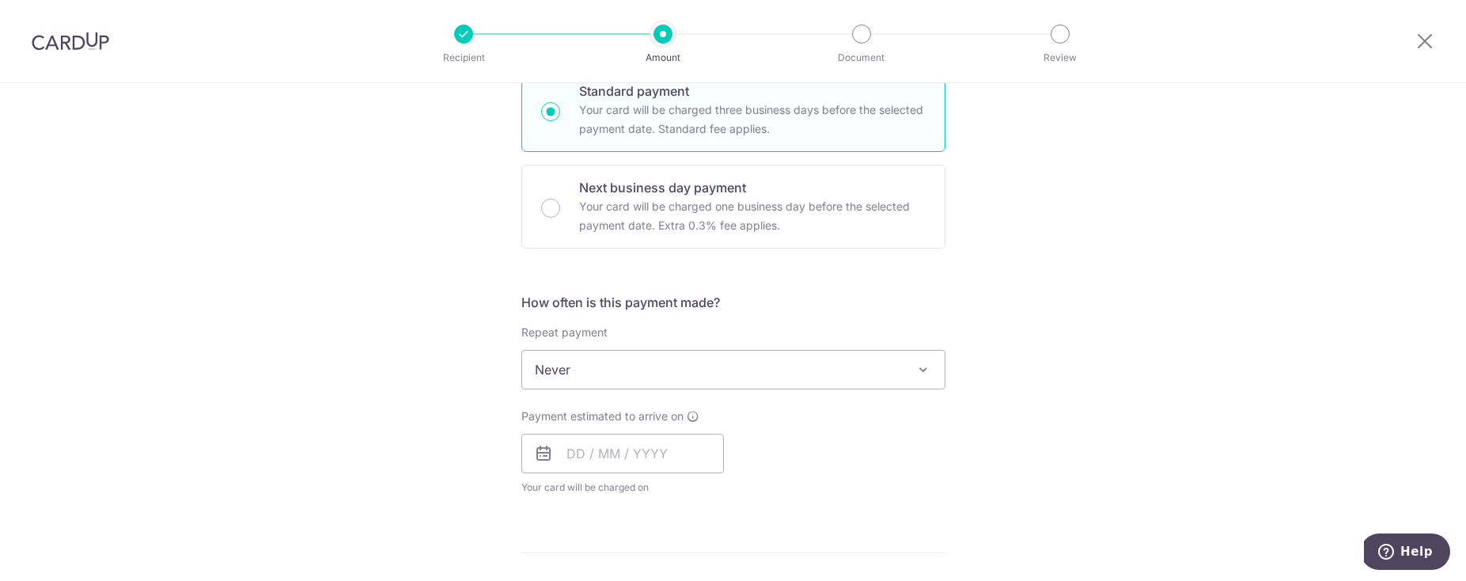
scroll to position [484, 0]
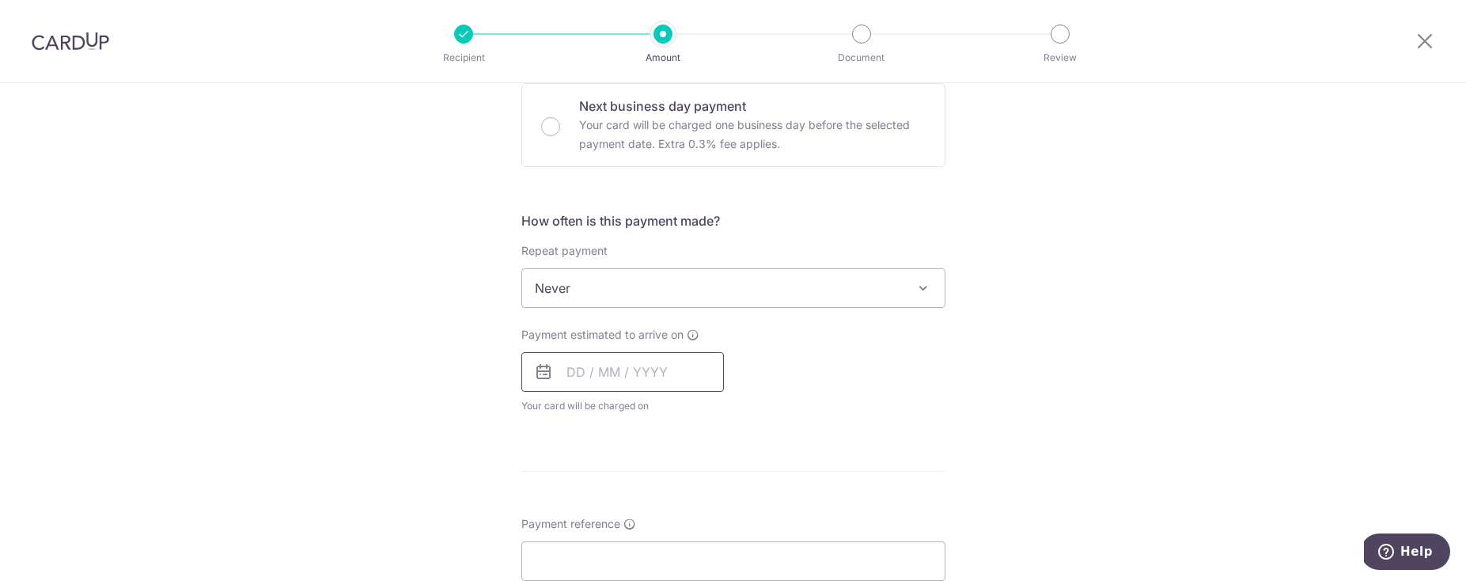
click at [623, 358] on input "text" at bounding box center [622, 372] width 203 height 40
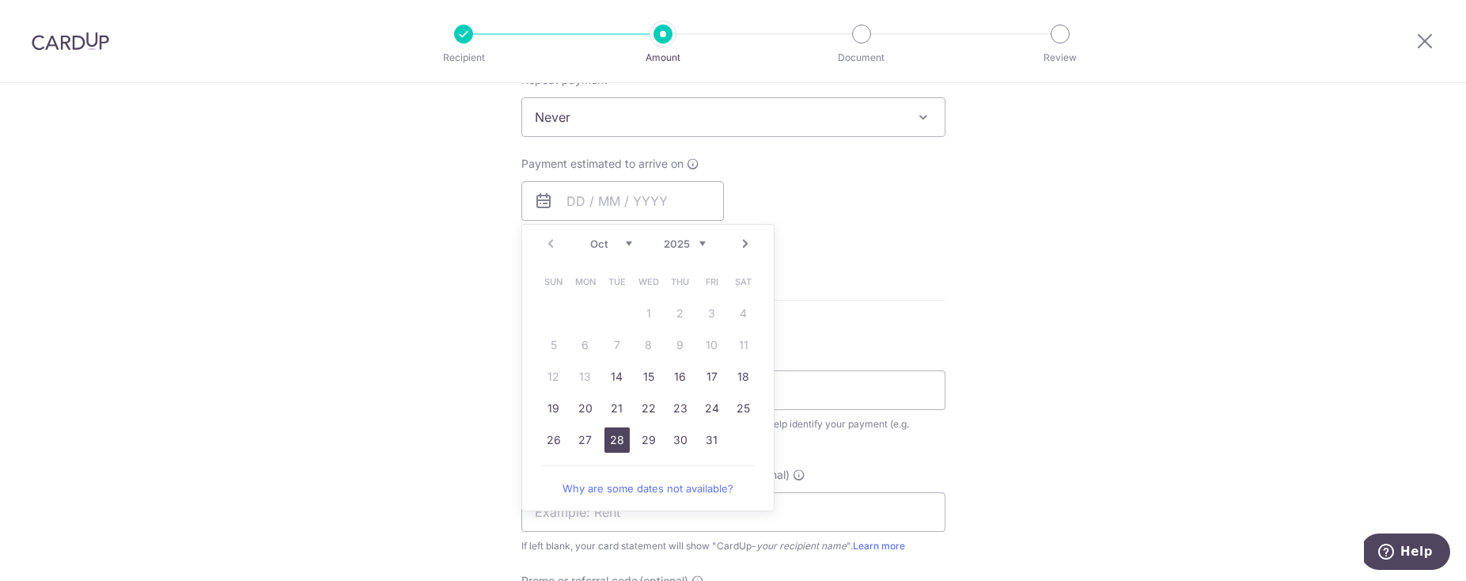
click at [615, 440] on link "28" at bounding box center [616, 439] width 25 height 25
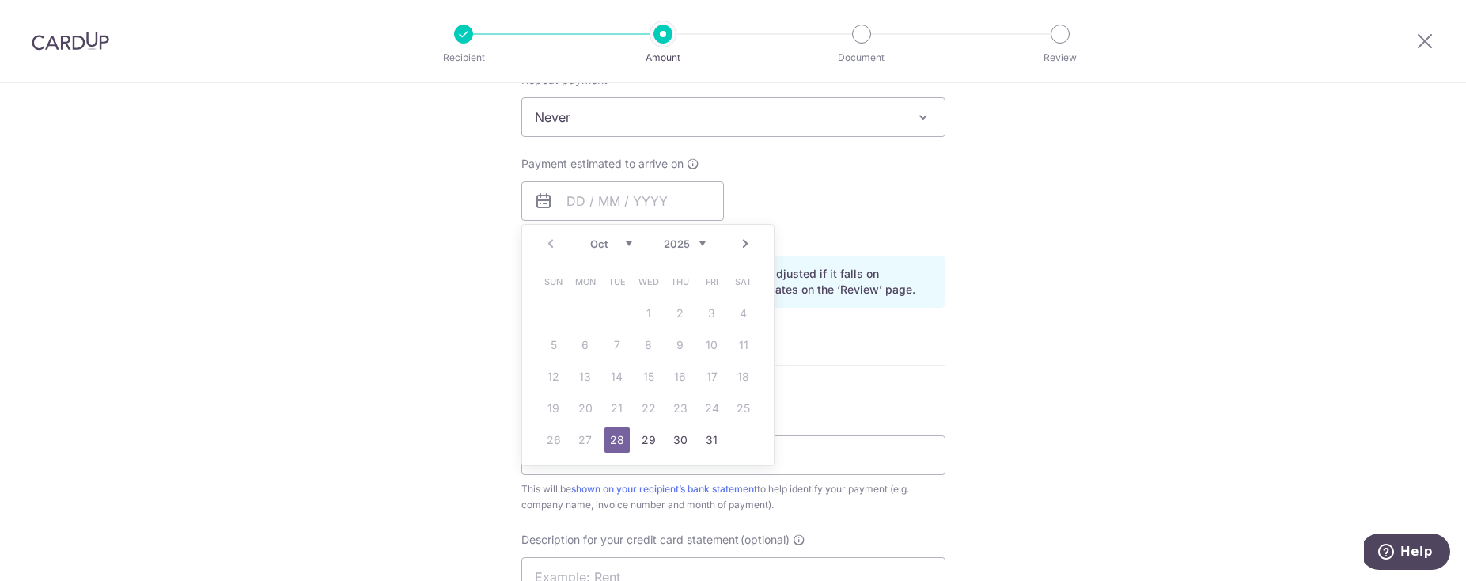
type input "[DATE]"
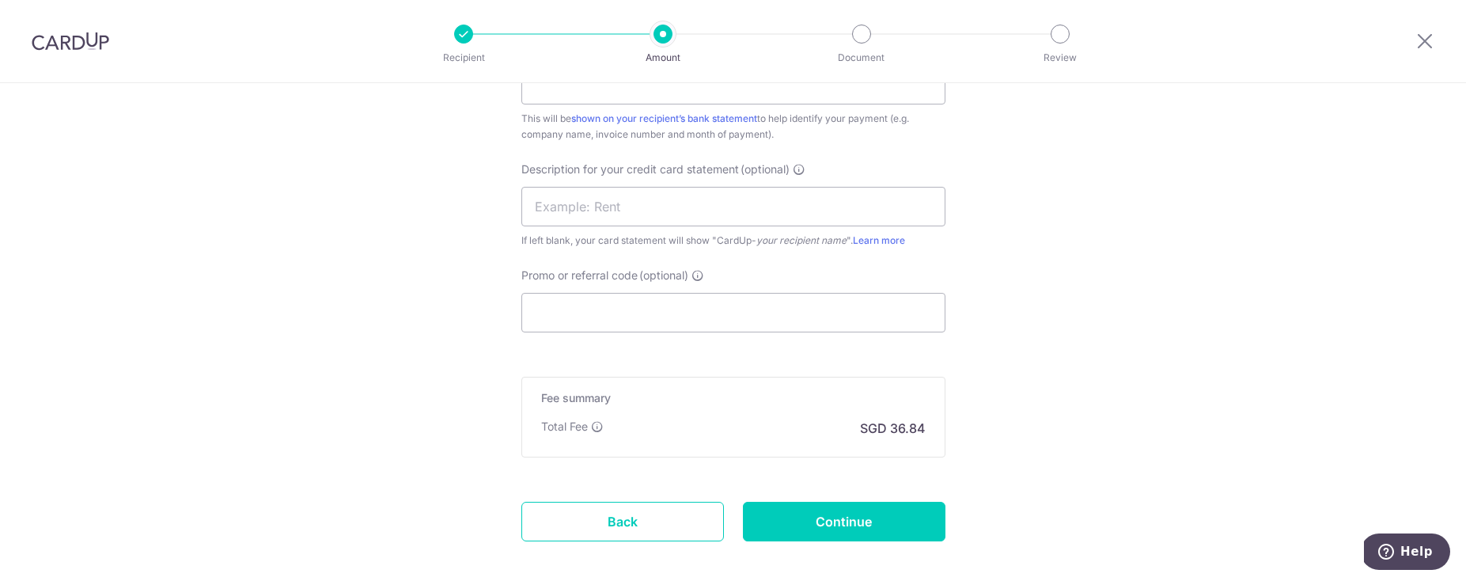
scroll to position [740, 0]
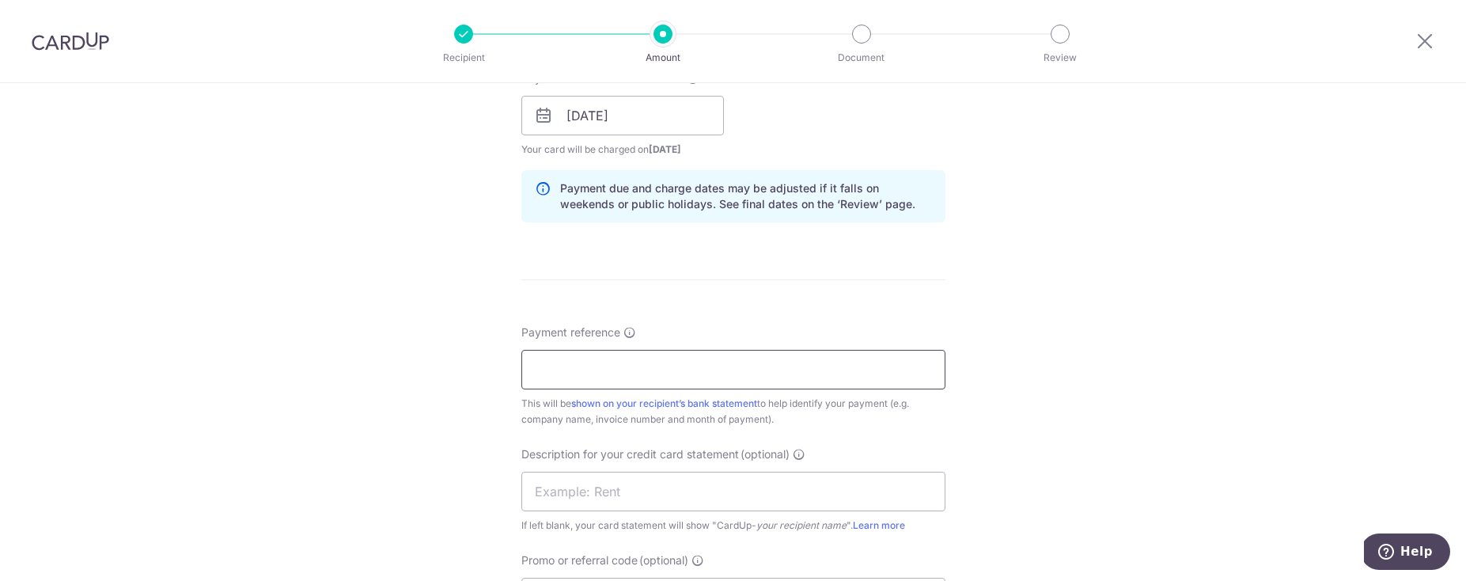
click at [597, 360] on input "Payment reference" at bounding box center [733, 370] width 424 height 40
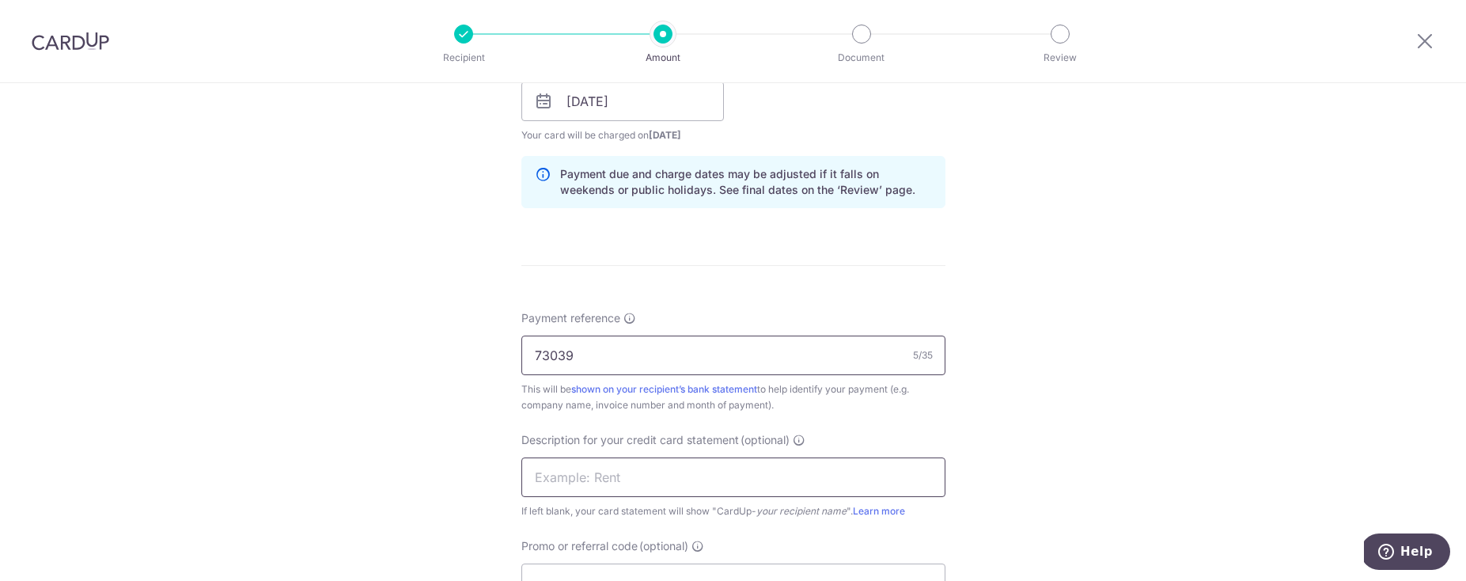
type input "73039"
click at [590, 480] on input "text" at bounding box center [733, 477] width 424 height 40
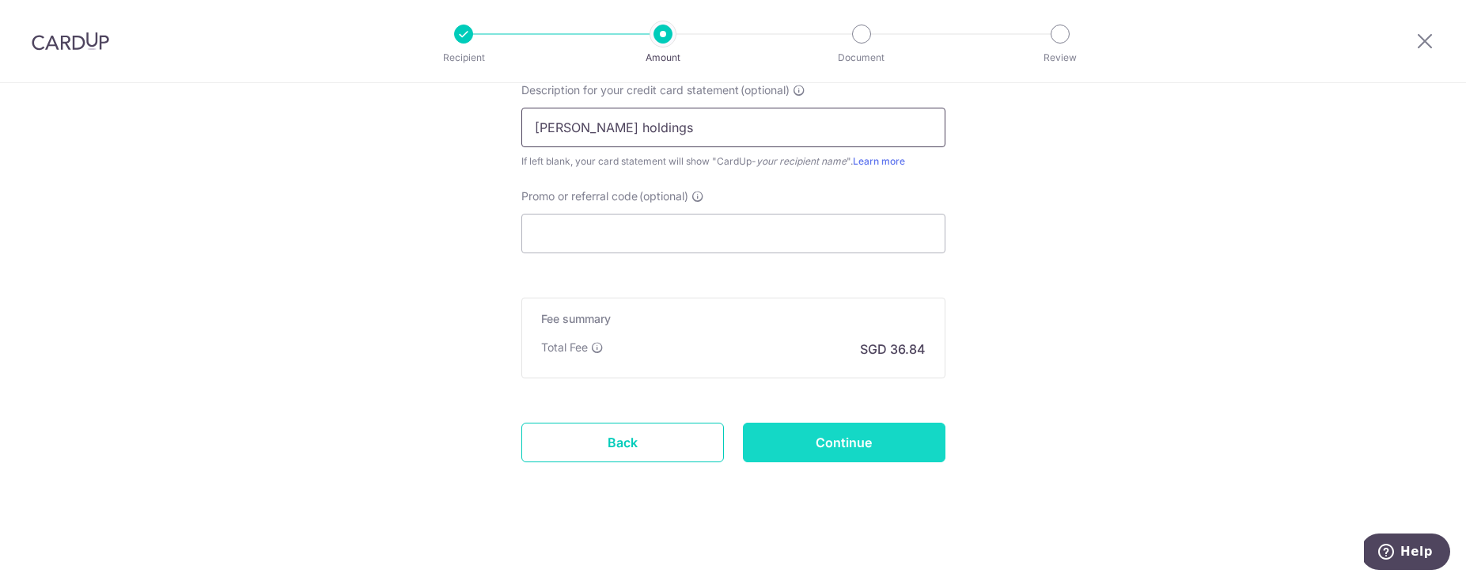
type input "stark holdings"
click at [867, 450] on input "Continue" at bounding box center [844, 442] width 203 height 40
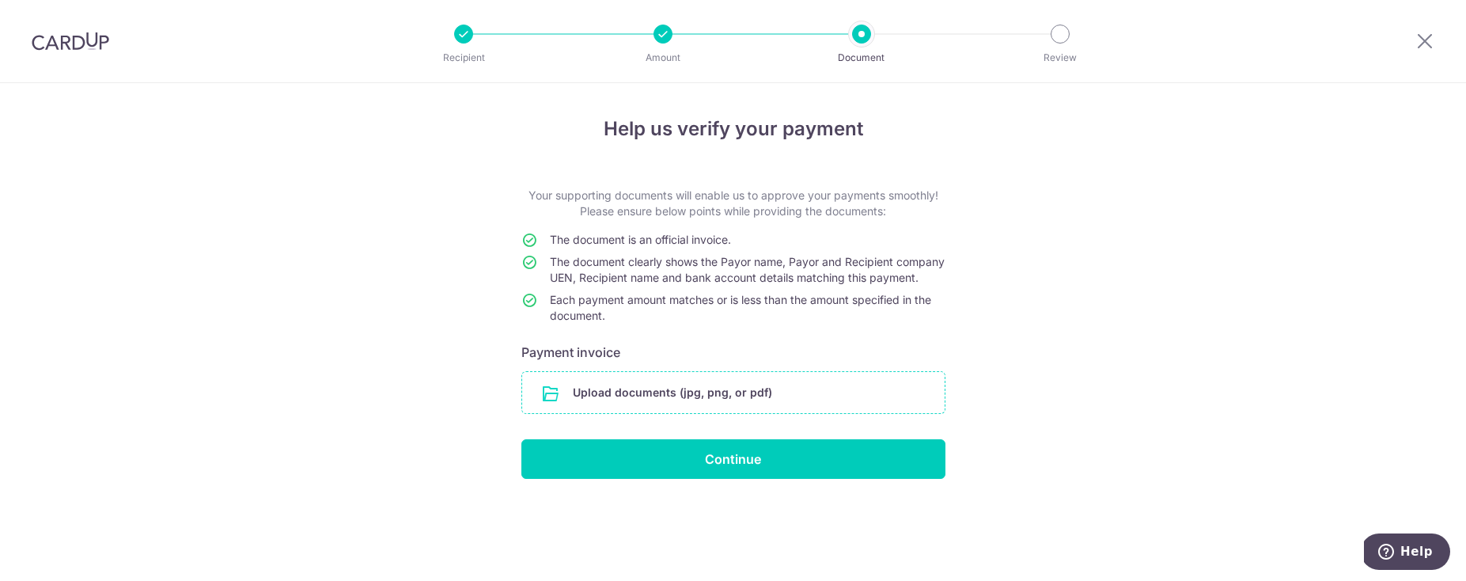
click at [739, 409] on input "file" at bounding box center [733, 392] width 422 height 41
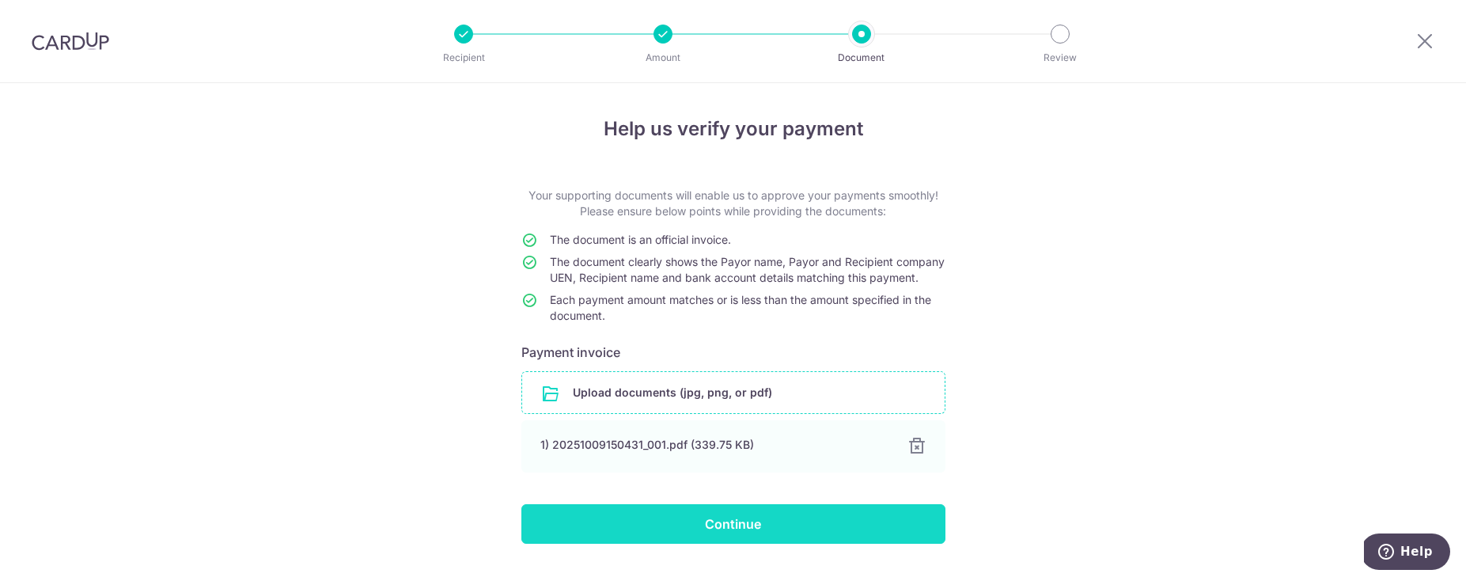
click at [853, 543] on input "Continue" at bounding box center [733, 524] width 424 height 40
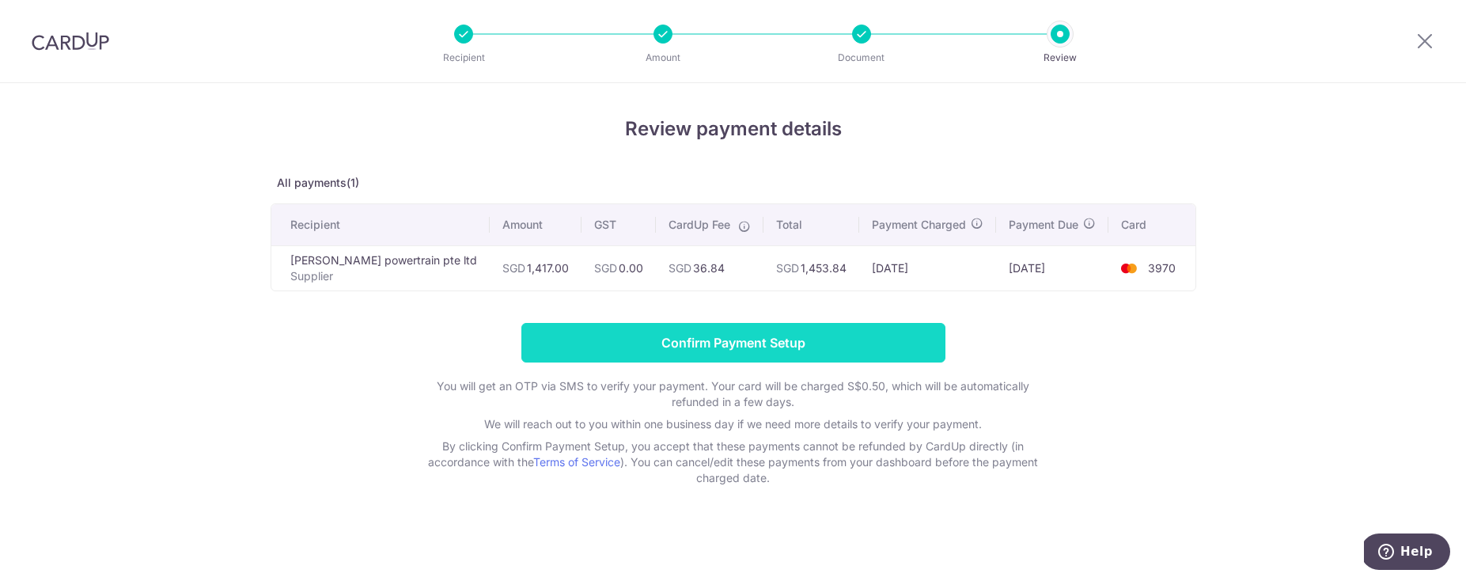
click at [756, 344] on input "Confirm Payment Setup" at bounding box center [733, 343] width 424 height 40
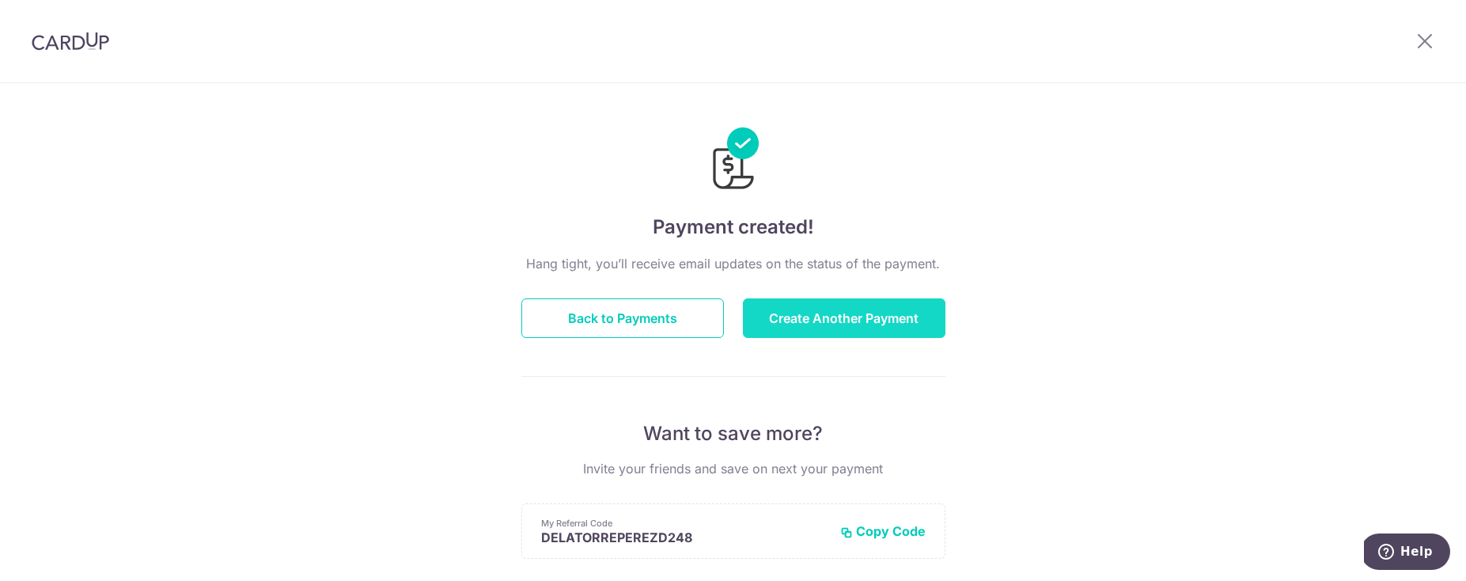
click at [909, 312] on button "Create Another Payment" at bounding box center [844, 318] width 203 height 40
click at [908, 313] on button "Create Another Payment" at bounding box center [844, 318] width 203 height 40
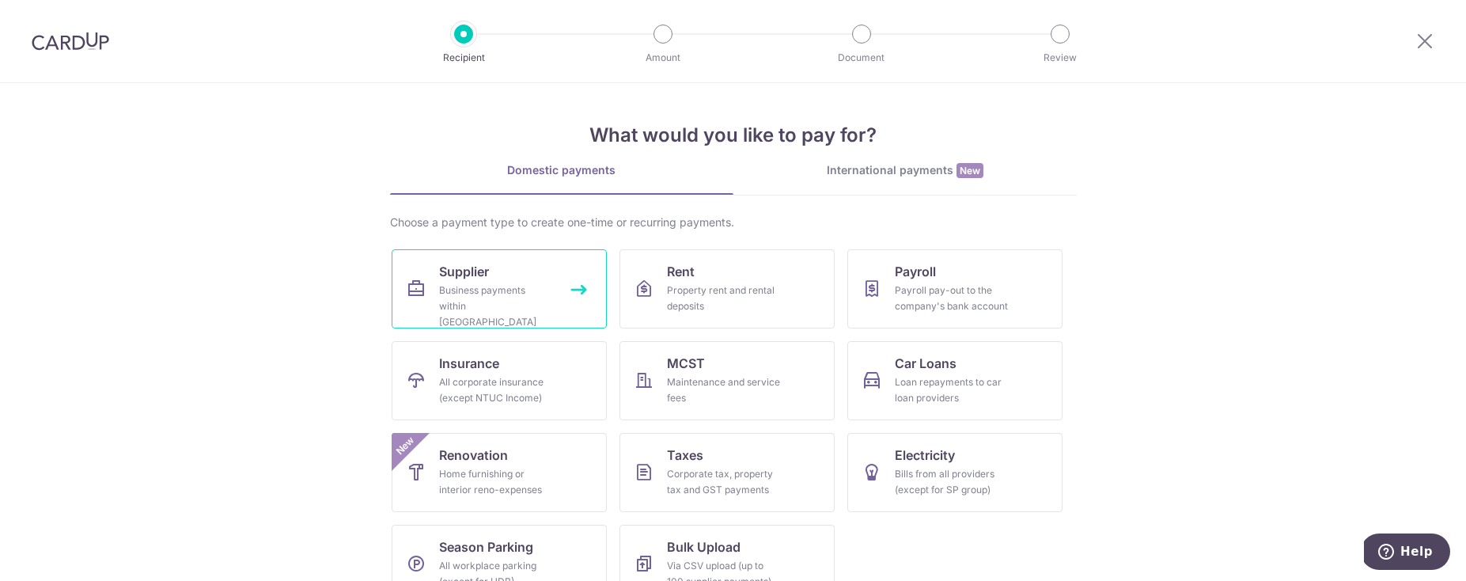
click at [532, 324] on link "Supplier Business payments within [GEOGRAPHIC_DATA]" at bounding box center [499, 288] width 215 height 79
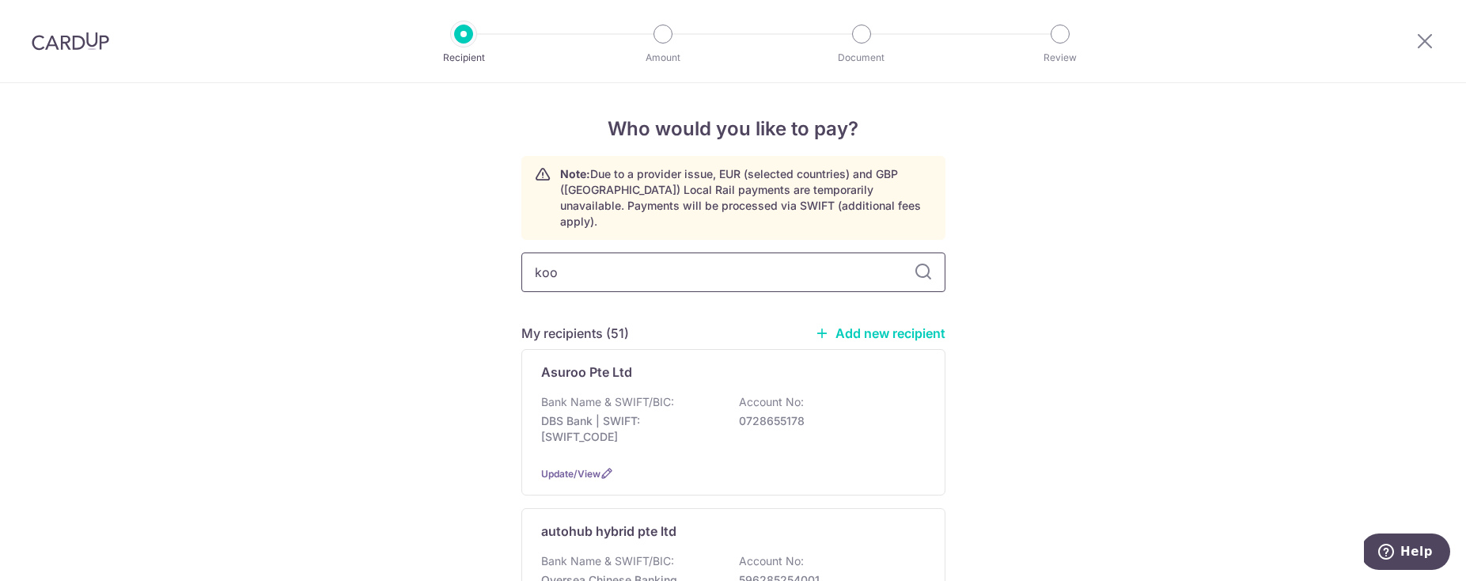
type input "koon"
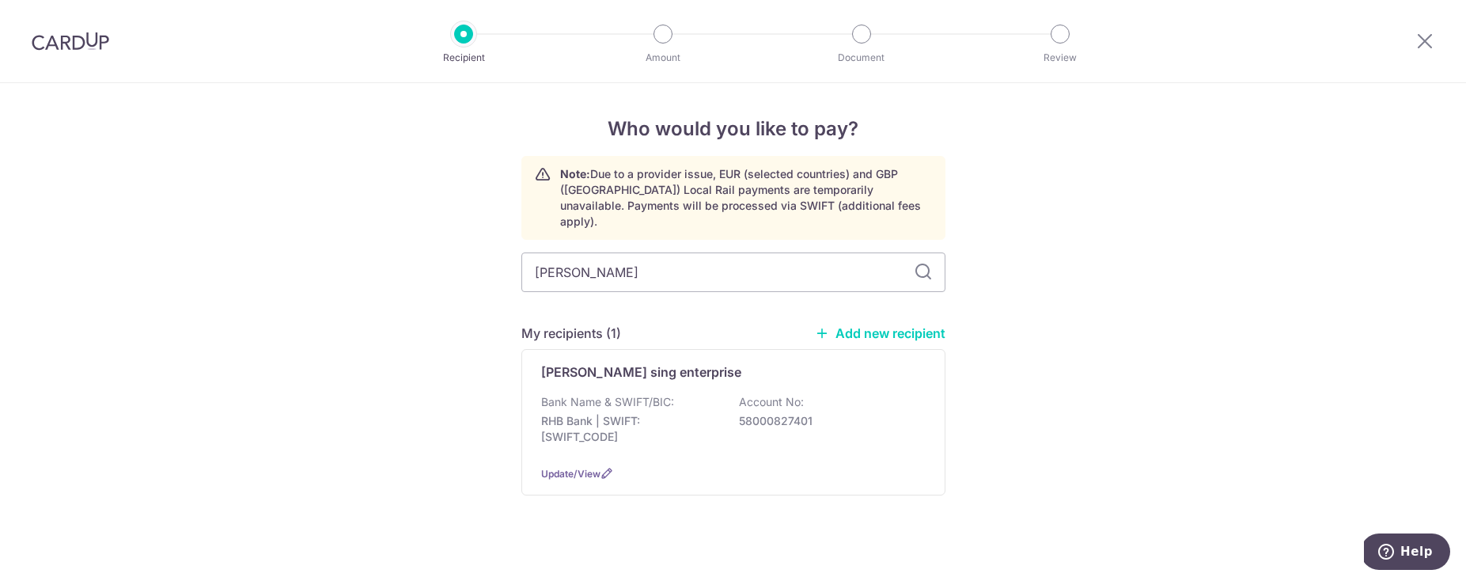
scroll to position [6, 0]
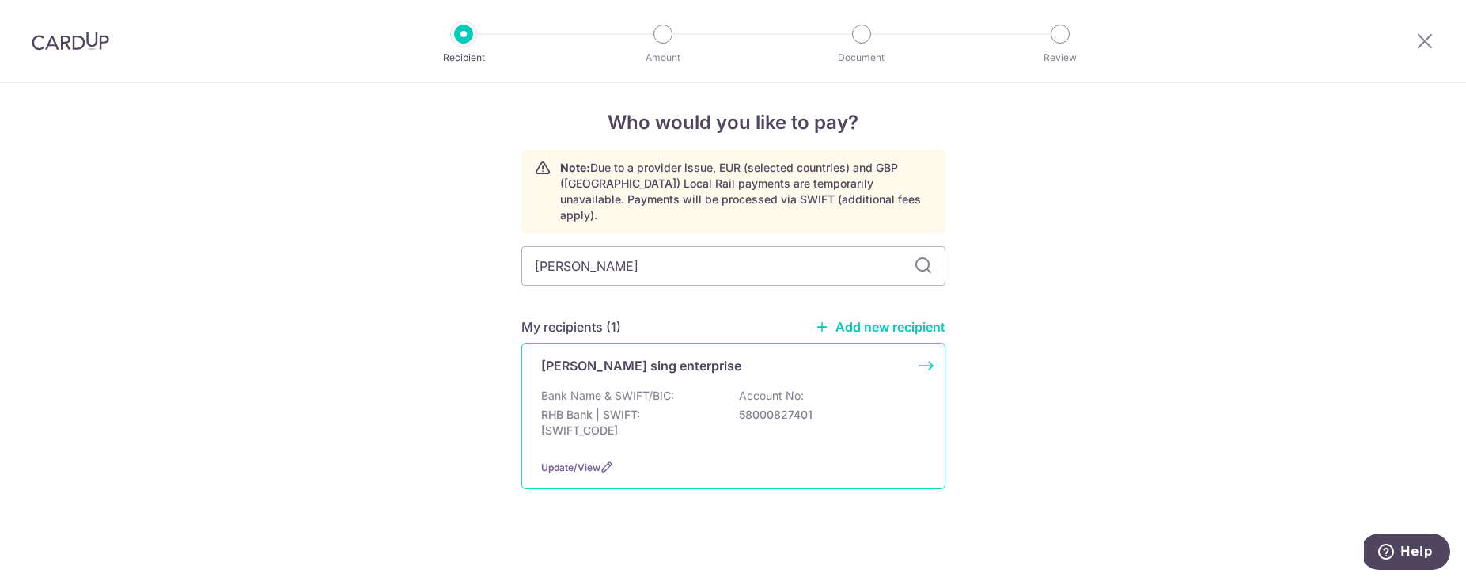
click at [621, 407] on p "RHB Bank | SWIFT: RHBBSGSGXXX" at bounding box center [629, 423] width 177 height 32
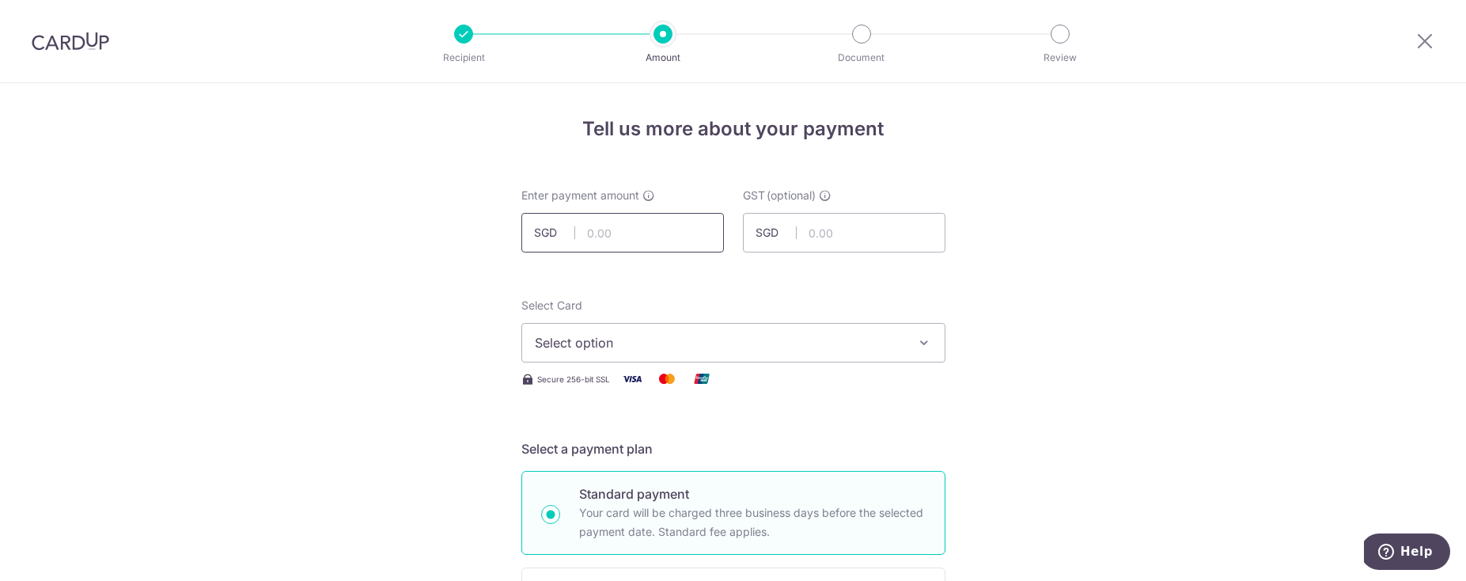
click at [589, 228] on input "text" at bounding box center [622, 233] width 203 height 40
type input "627.84"
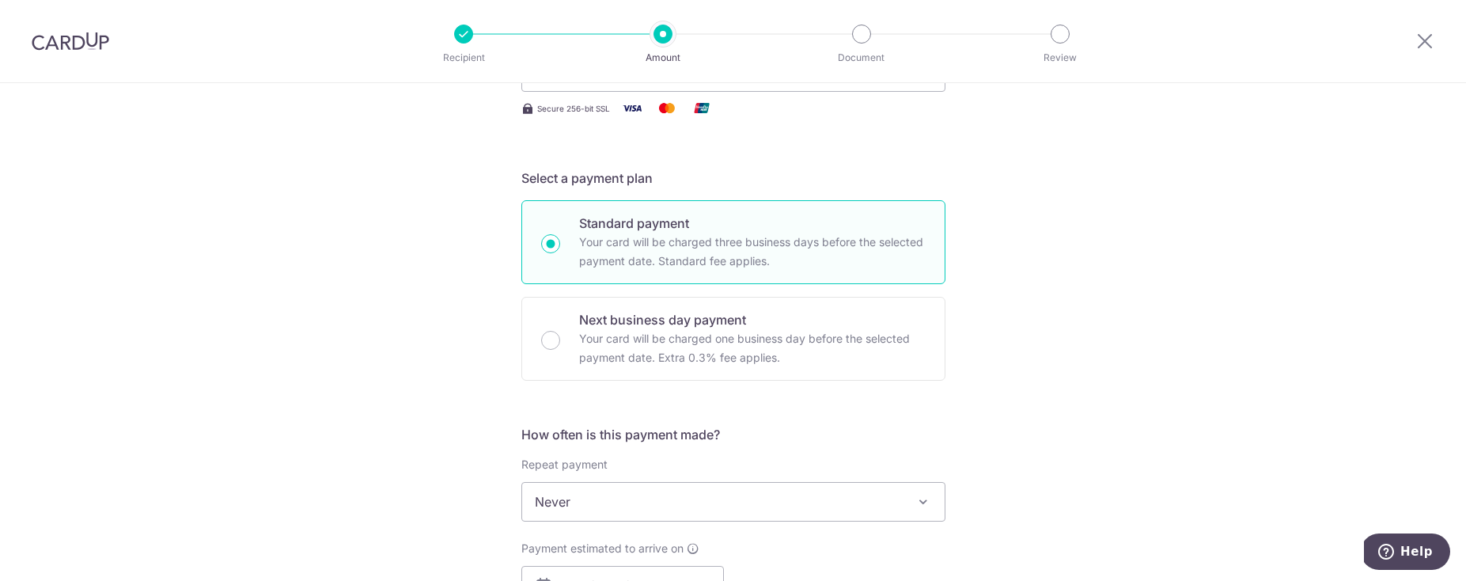
scroll to position [242, 0]
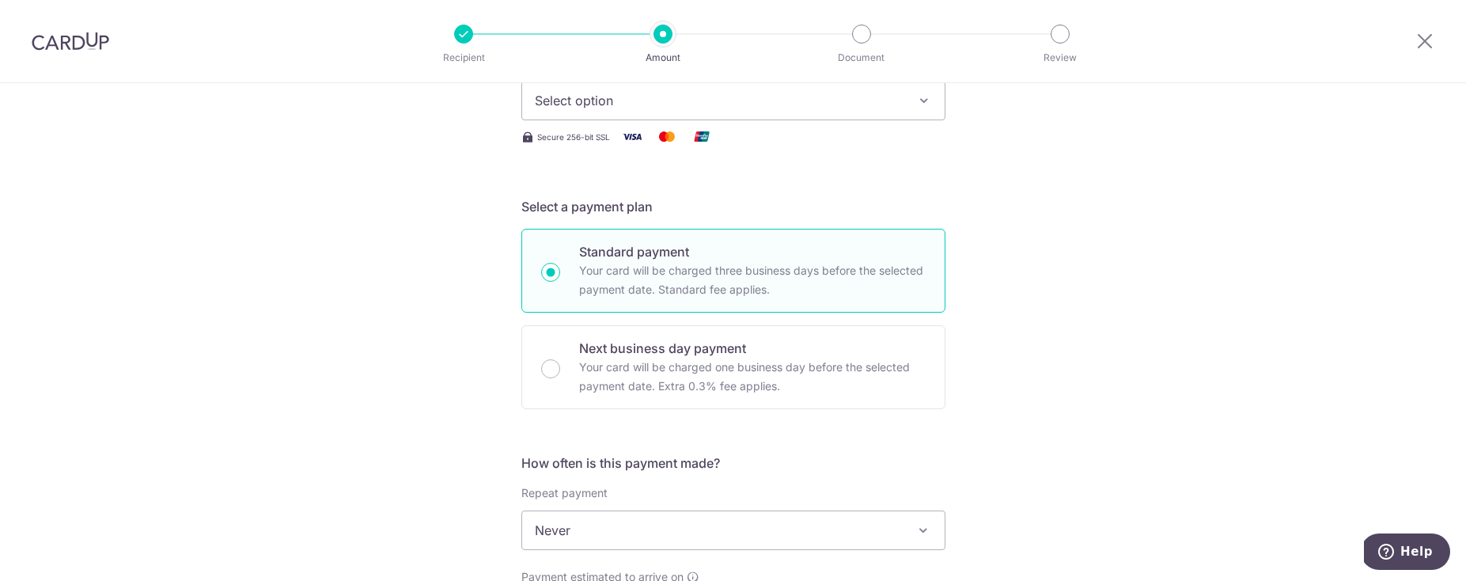
click at [640, 120] on div "Select Card Select option Add credit card Your Cards **** 3970 Secure 256-bit S…" at bounding box center [733, 100] width 424 height 91
click at [633, 108] on span "Select option" at bounding box center [719, 100] width 369 height 19
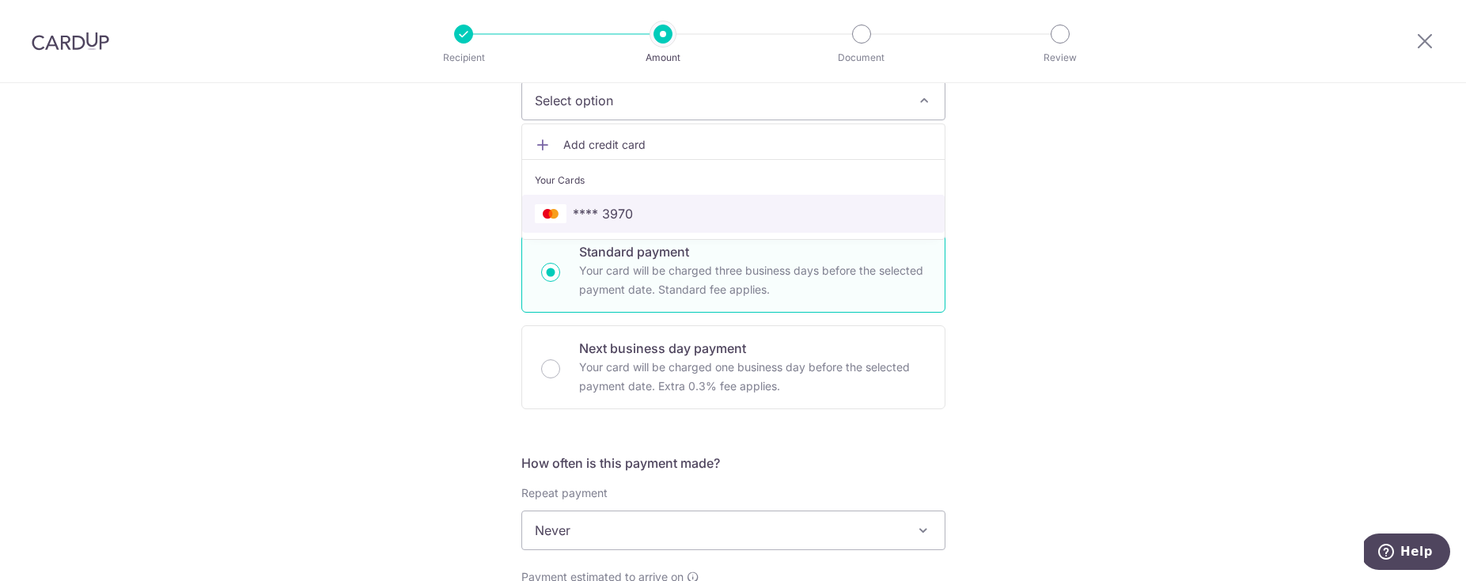
click at [589, 200] on link "**** 3970" at bounding box center [733, 214] width 422 height 38
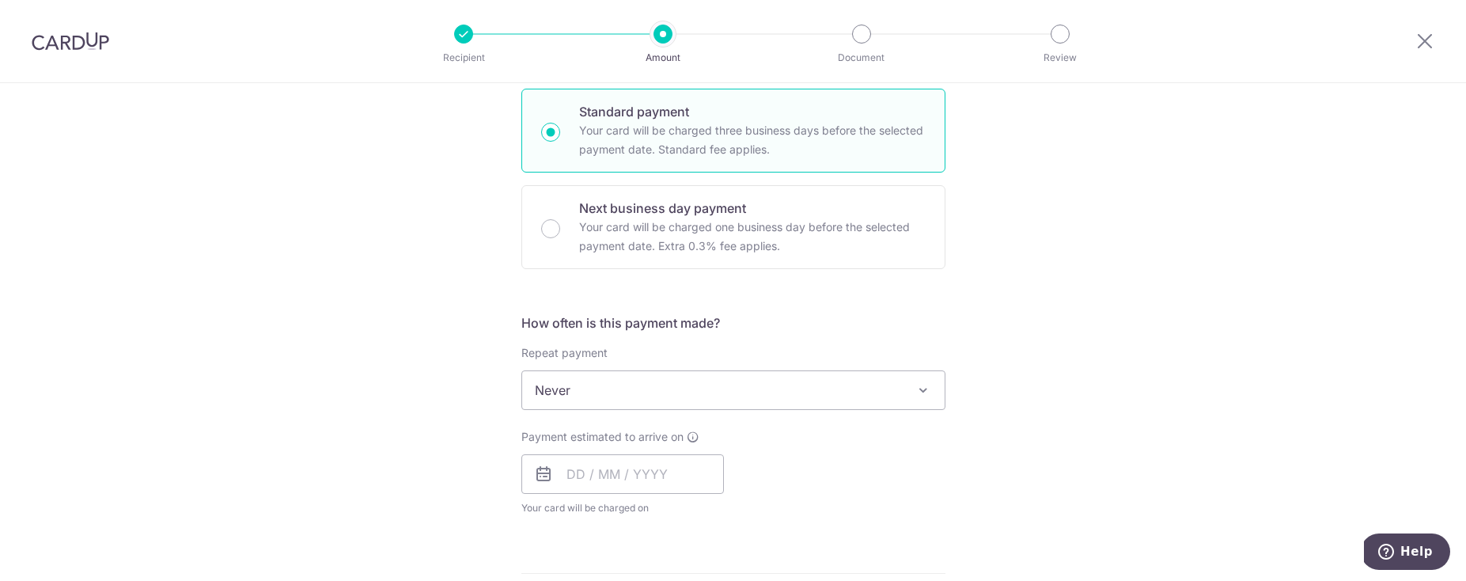
scroll to position [384, 0]
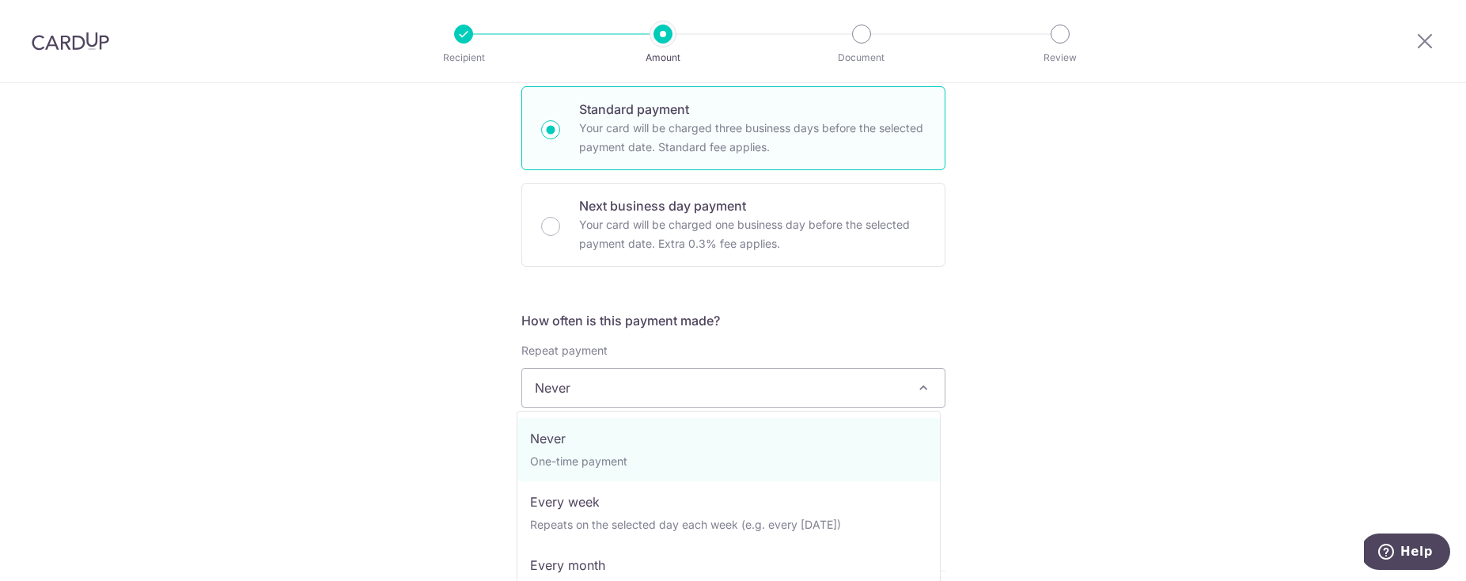
click at [586, 396] on span "Never" at bounding box center [733, 388] width 422 height 38
click at [402, 328] on div "Tell us more about your payment Enter payment amount SGD 627.84 627.84 GST (opt…" at bounding box center [733, 467] width 1466 height 1537
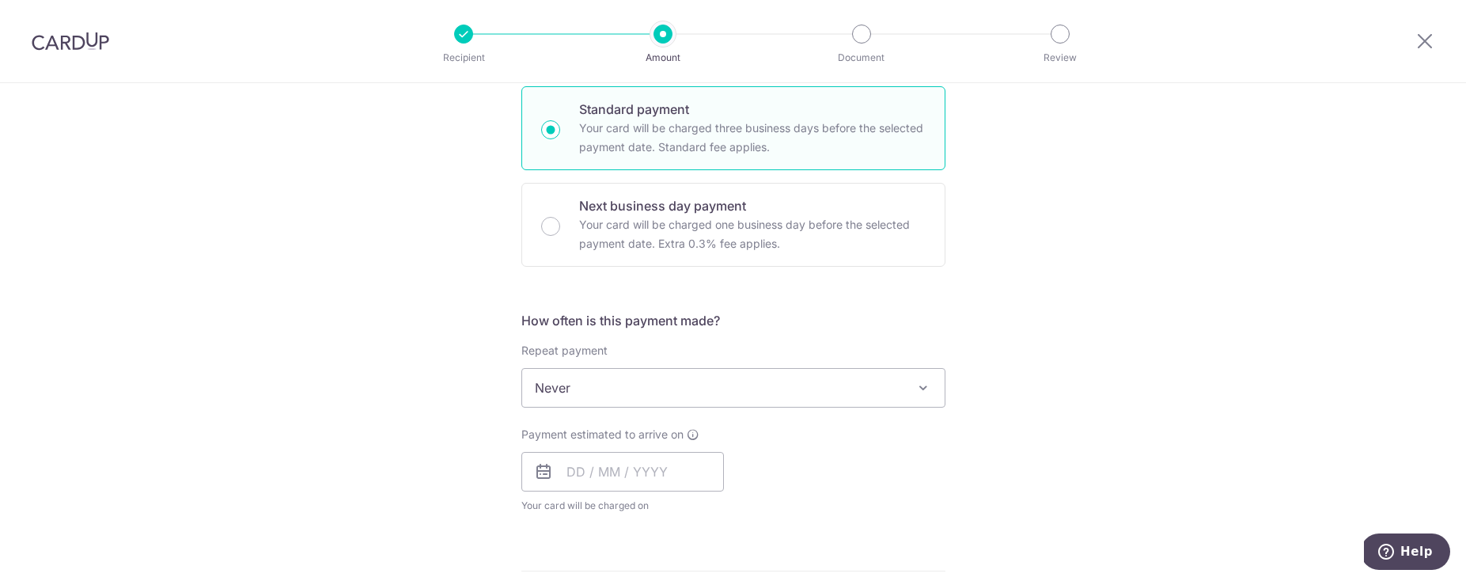
scroll to position [555, 0]
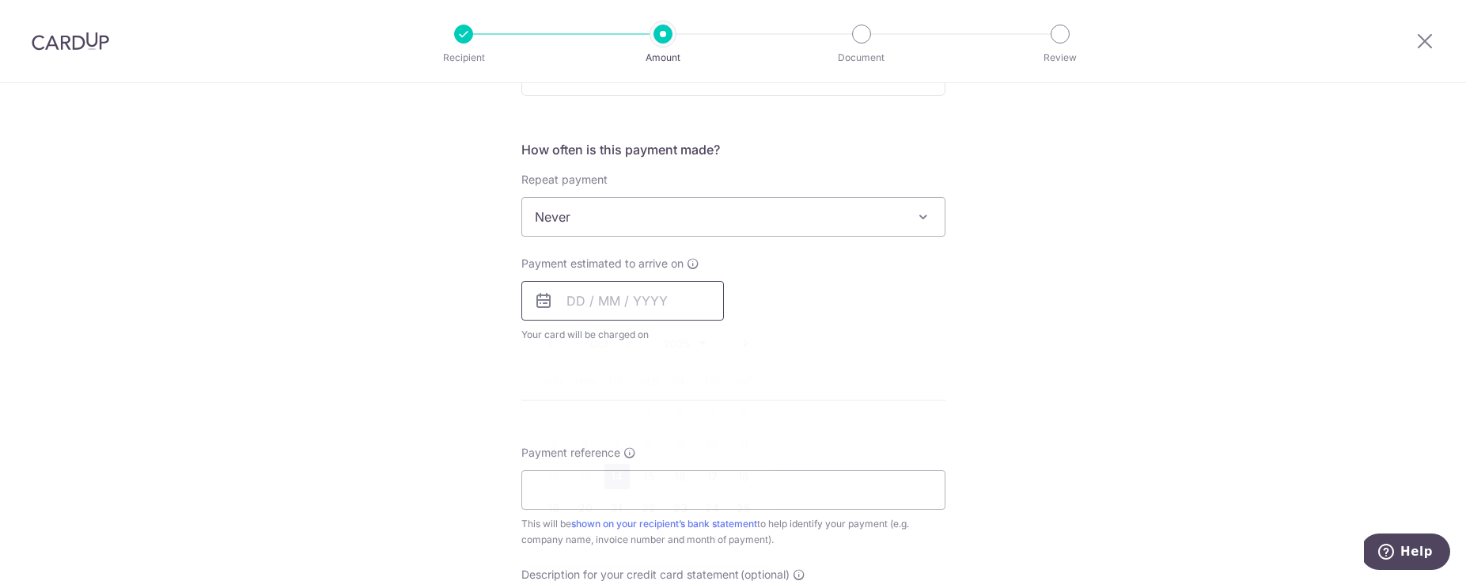
click at [574, 305] on input "text" at bounding box center [622, 301] width 203 height 40
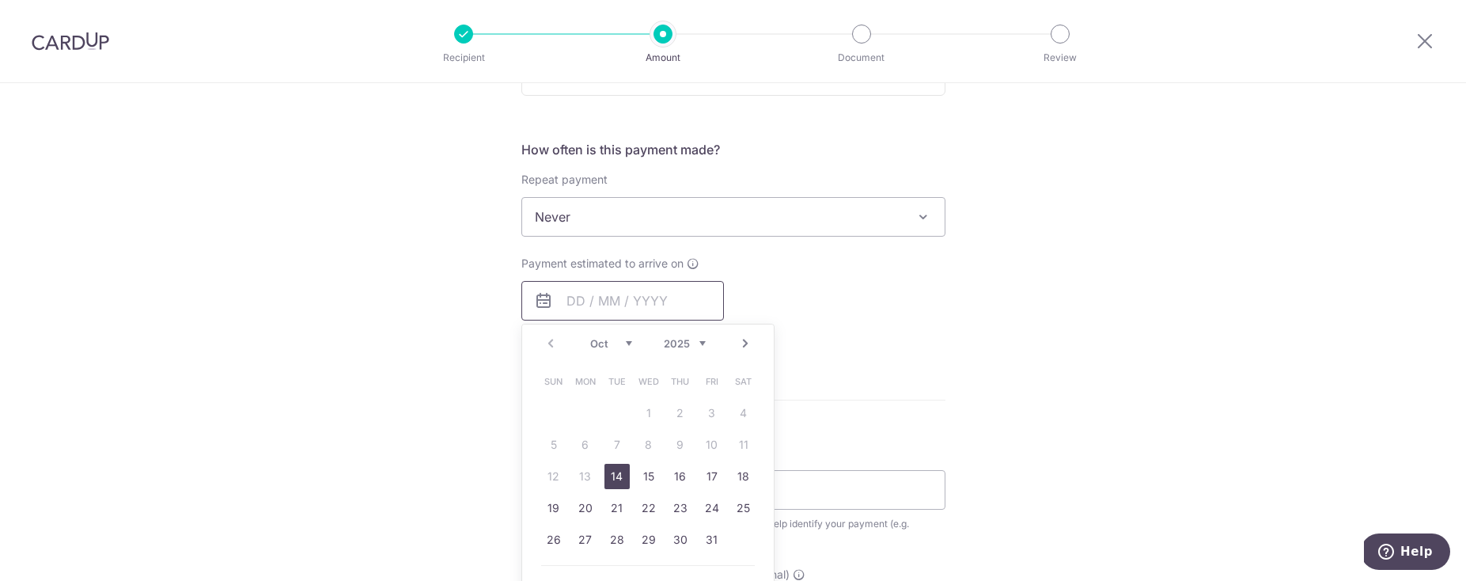
scroll to position [641, 0]
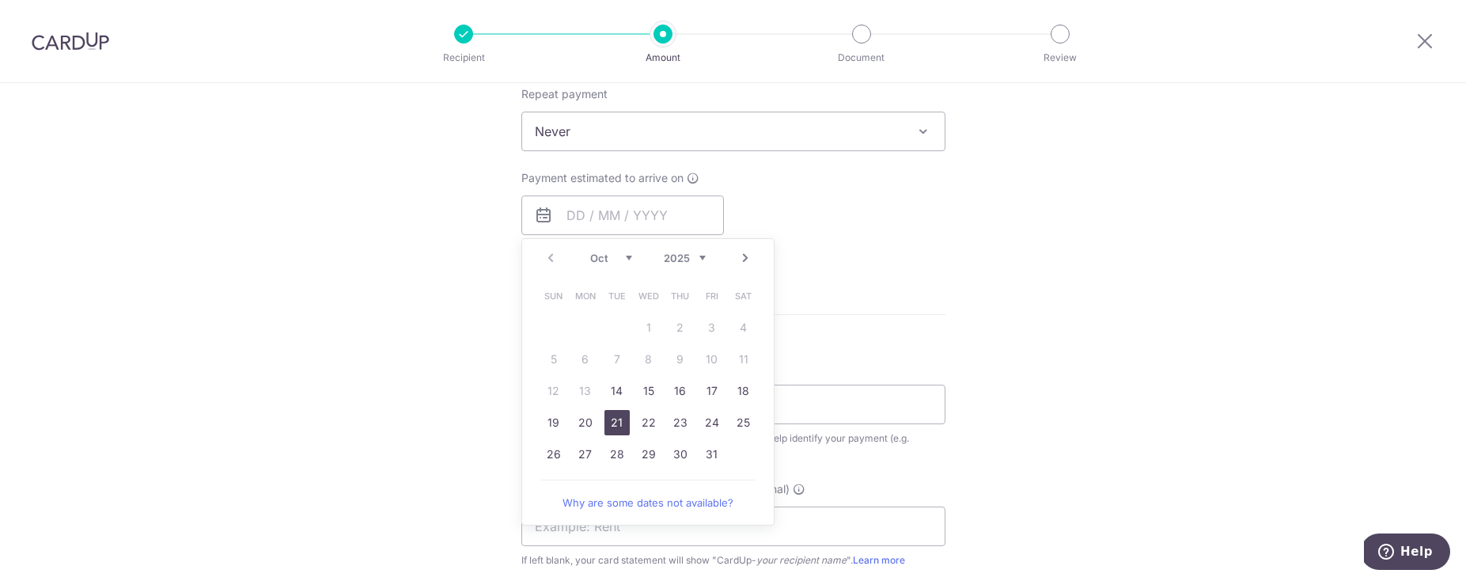
click at [604, 417] on link "21" at bounding box center [616, 422] width 25 height 25
type input "21/10/2025"
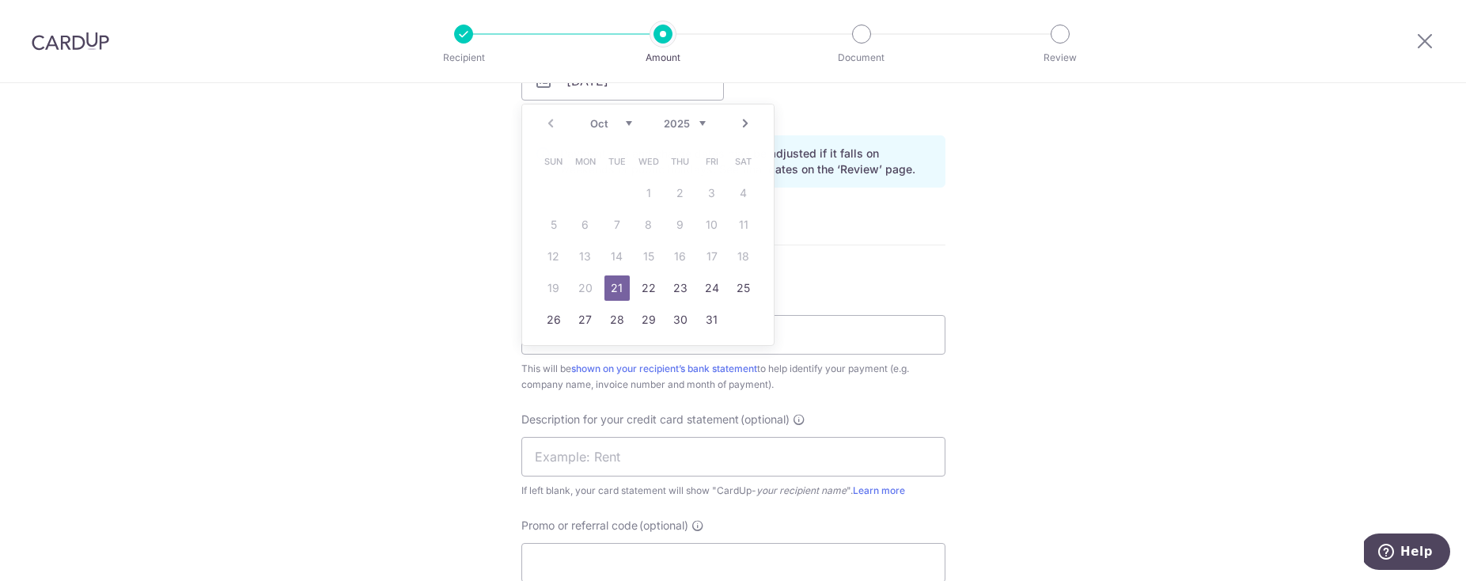
scroll to position [797, 0]
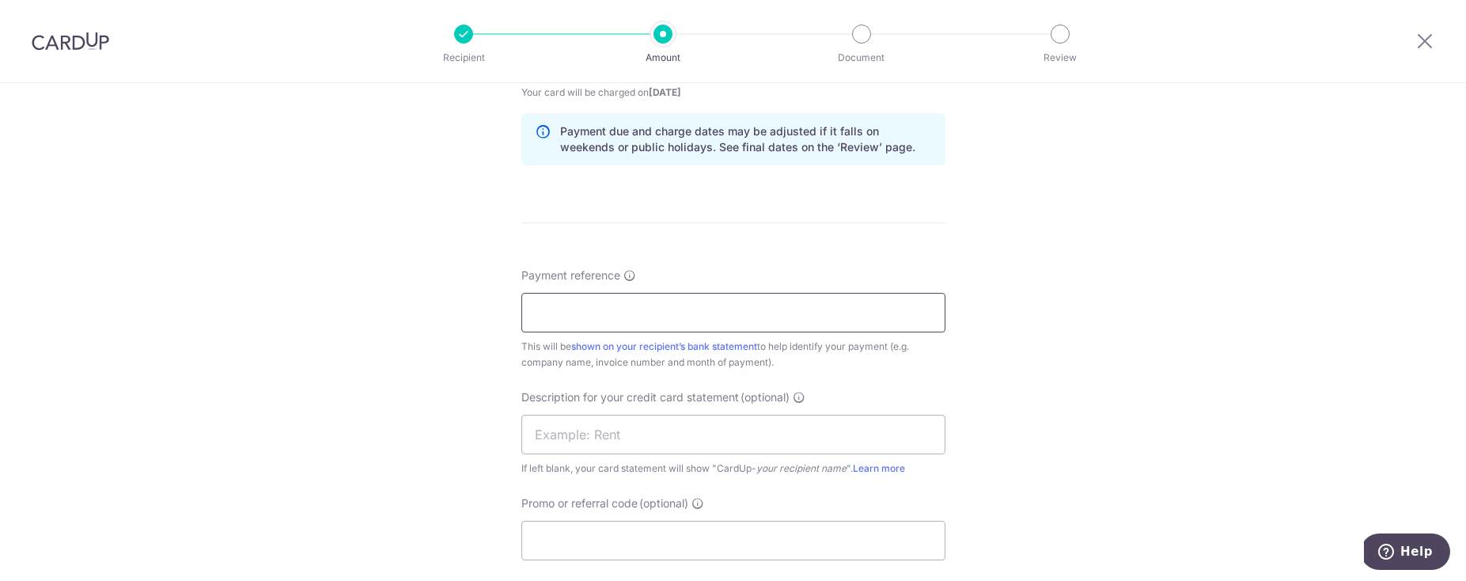
click at [610, 317] on input "Payment reference" at bounding box center [733, 313] width 424 height 40
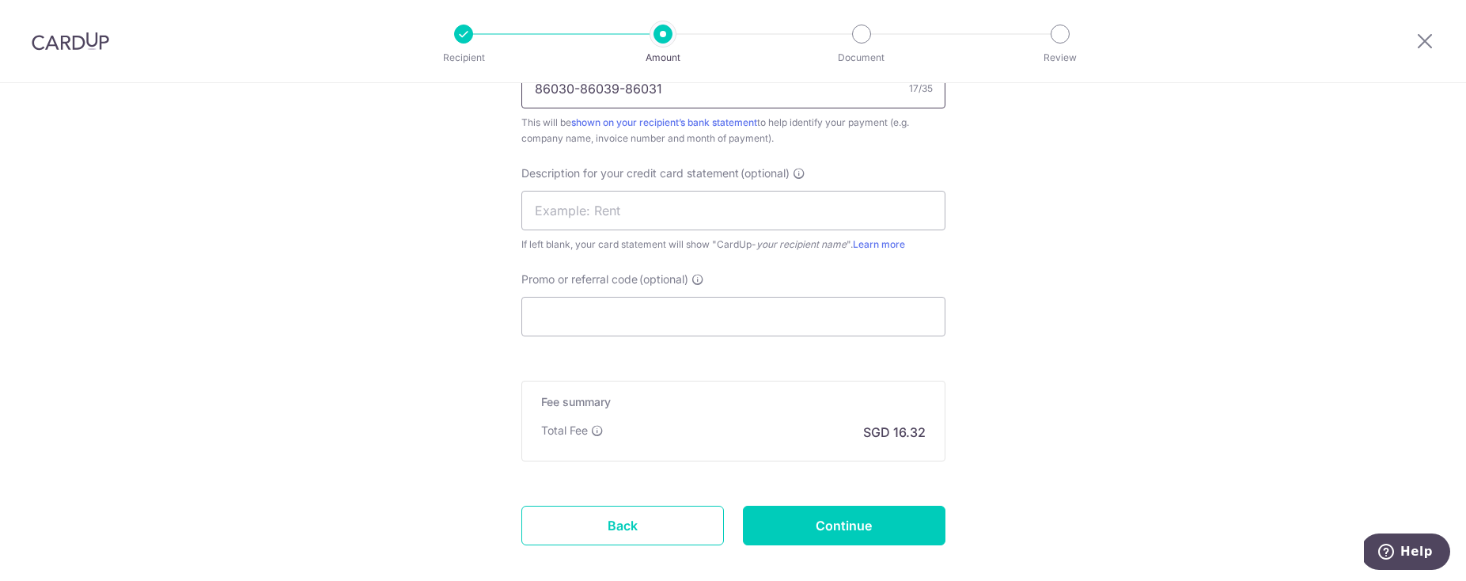
scroll to position [1068, 0]
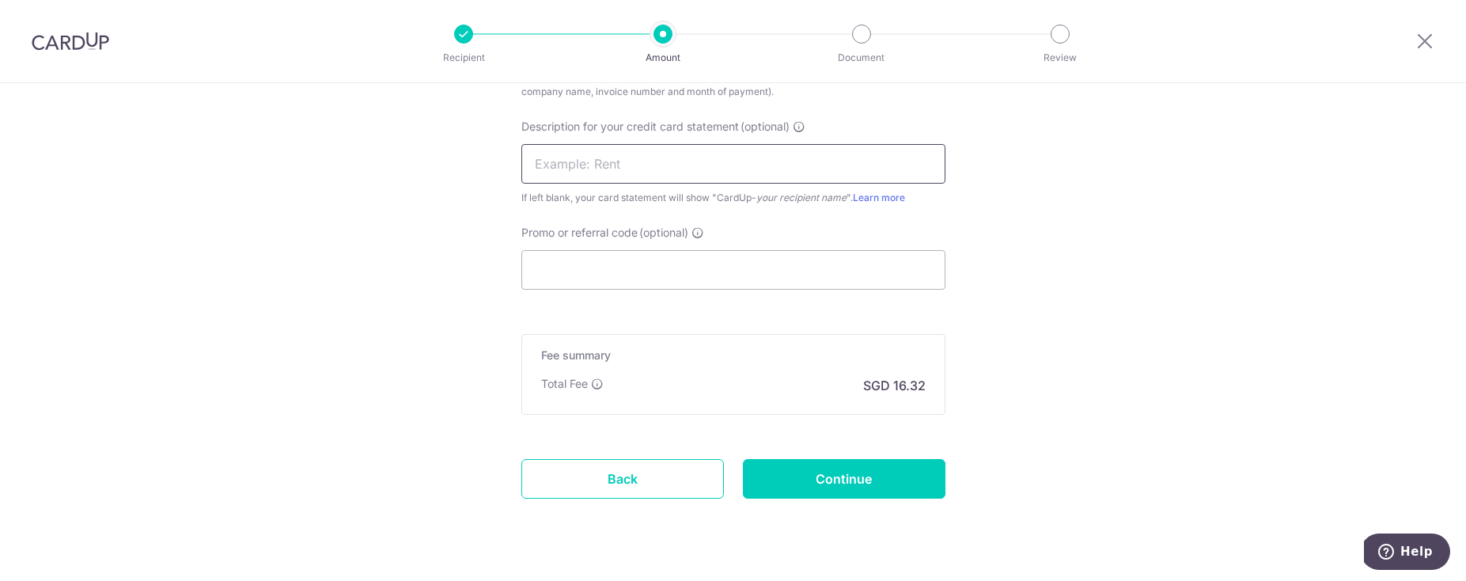
type input "86030-86039-86031"
click at [661, 170] on input "text" at bounding box center [733, 164] width 424 height 40
type input "[PERSON_NAME] holdings"
click at [768, 482] on input "Continue" at bounding box center [844, 479] width 203 height 40
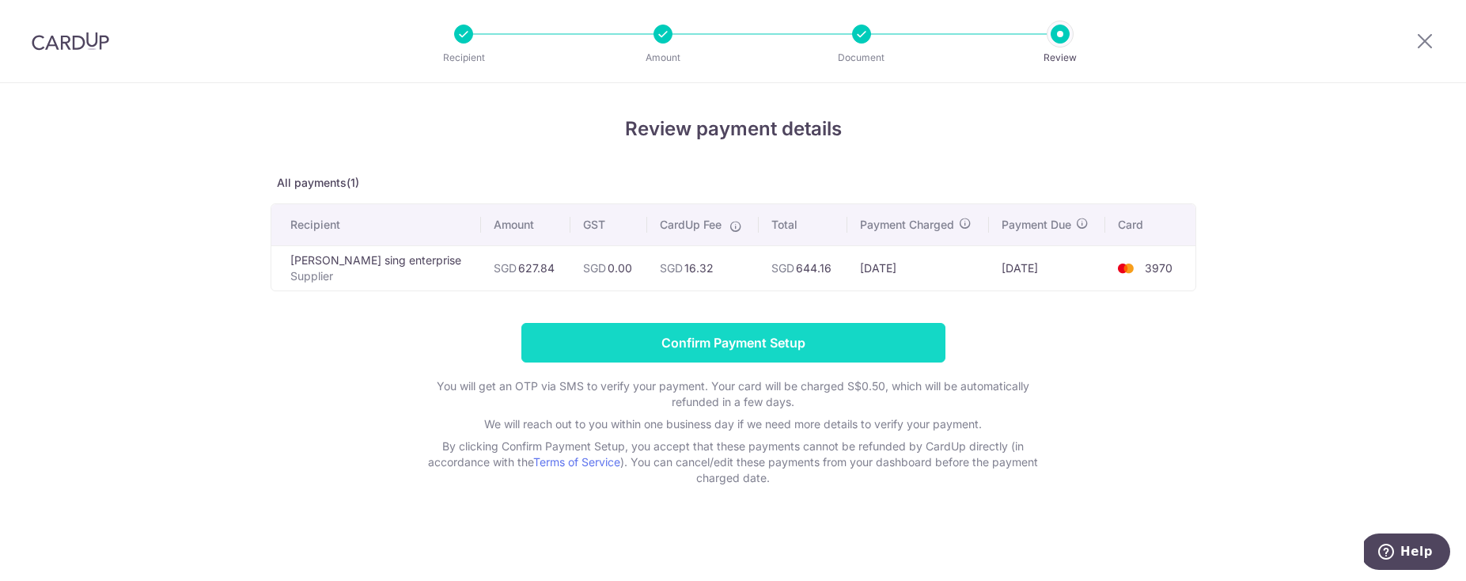
click at [776, 328] on input "Confirm Payment Setup" at bounding box center [733, 343] width 424 height 40
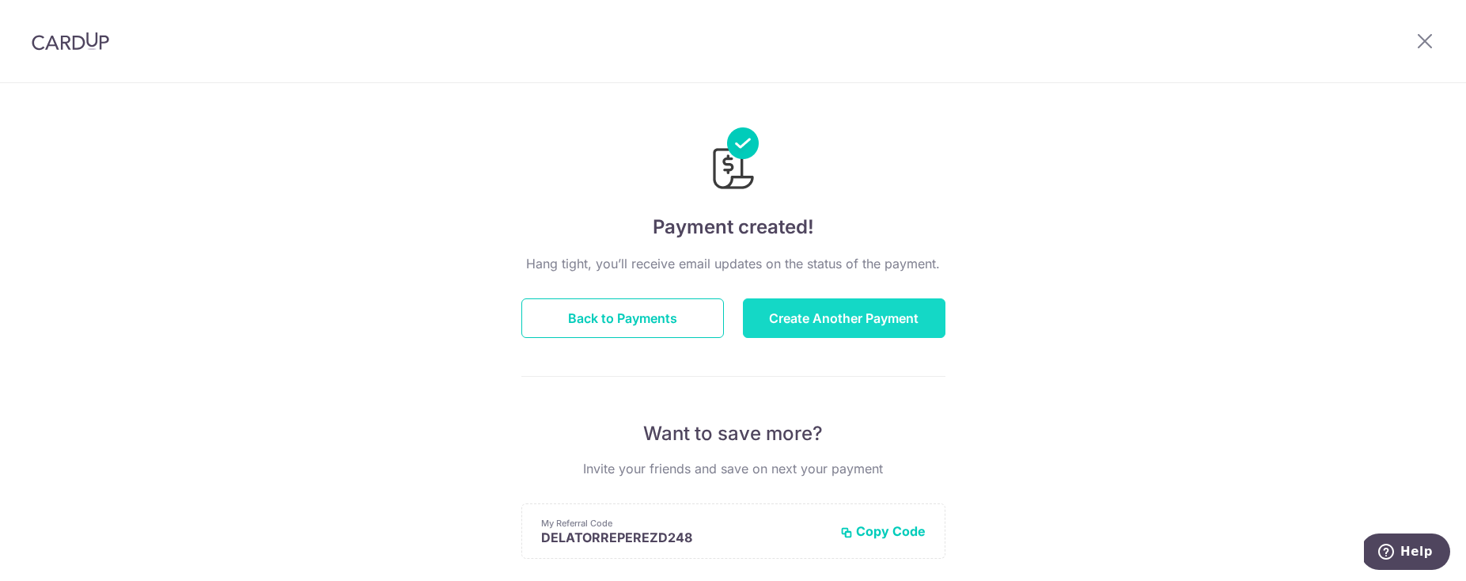
click at [865, 329] on button "Create Another Payment" at bounding box center [844, 318] width 203 height 40
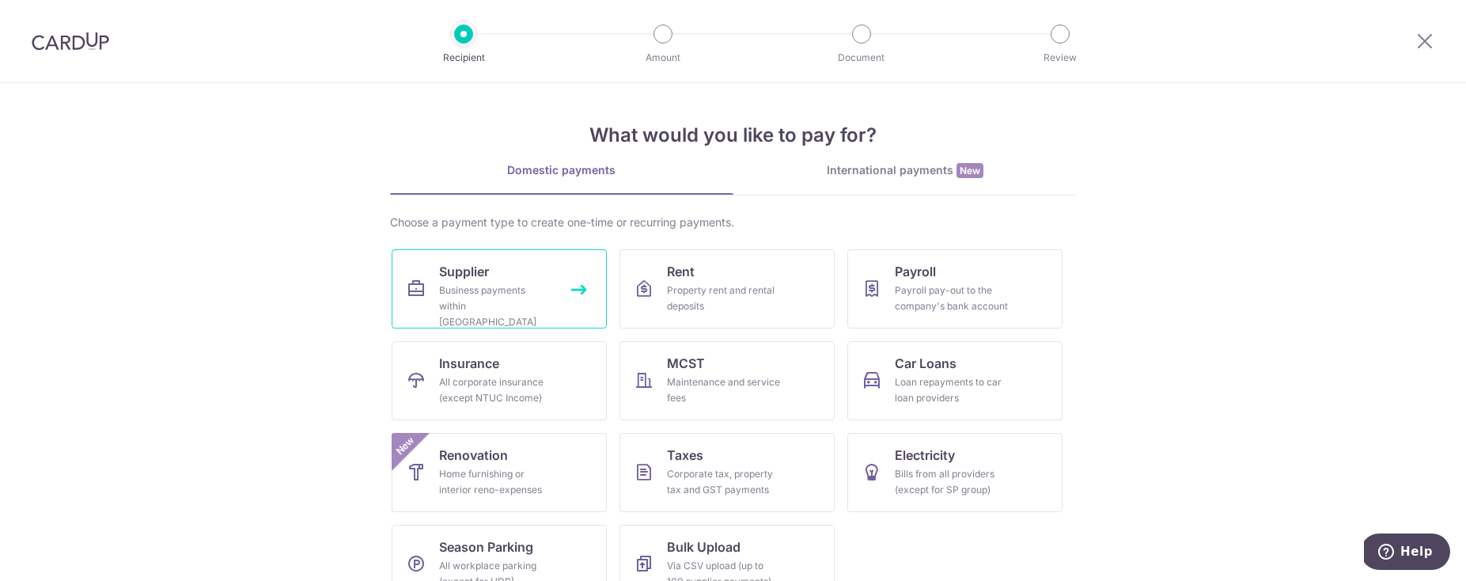
click at [468, 286] on div "Business payments within Singapore" at bounding box center [496, 305] width 114 height 47
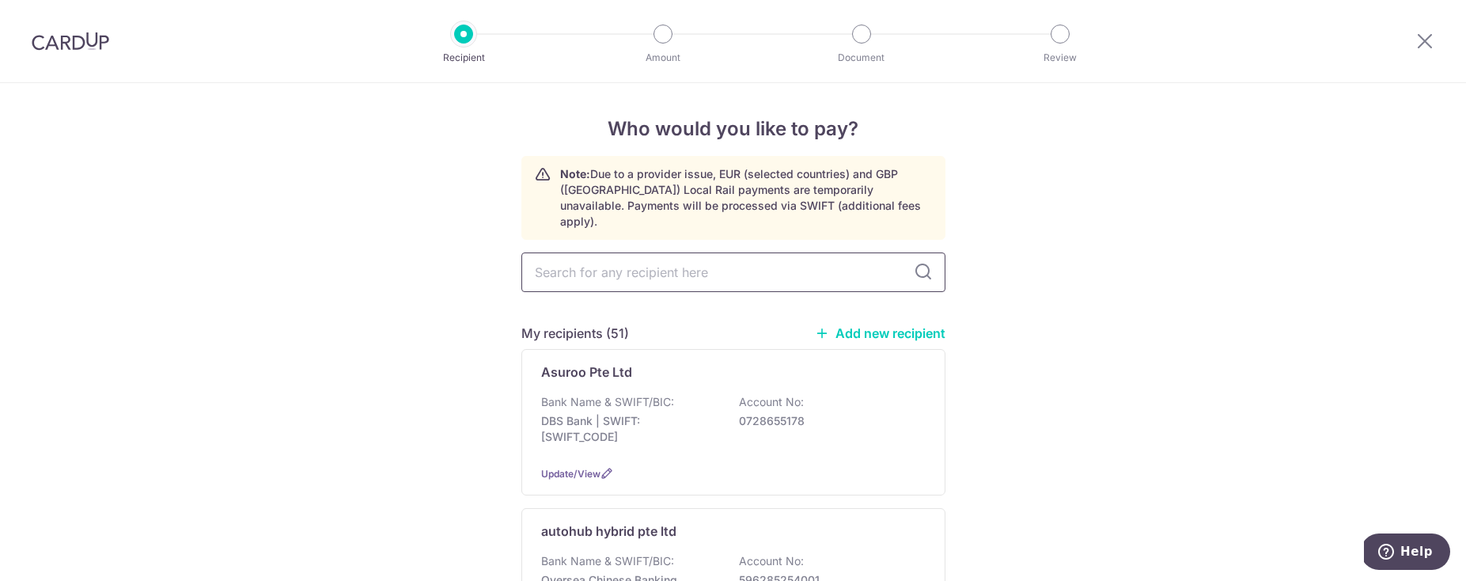
click at [664, 267] on input "text" at bounding box center [733, 272] width 424 height 40
type input "guang"
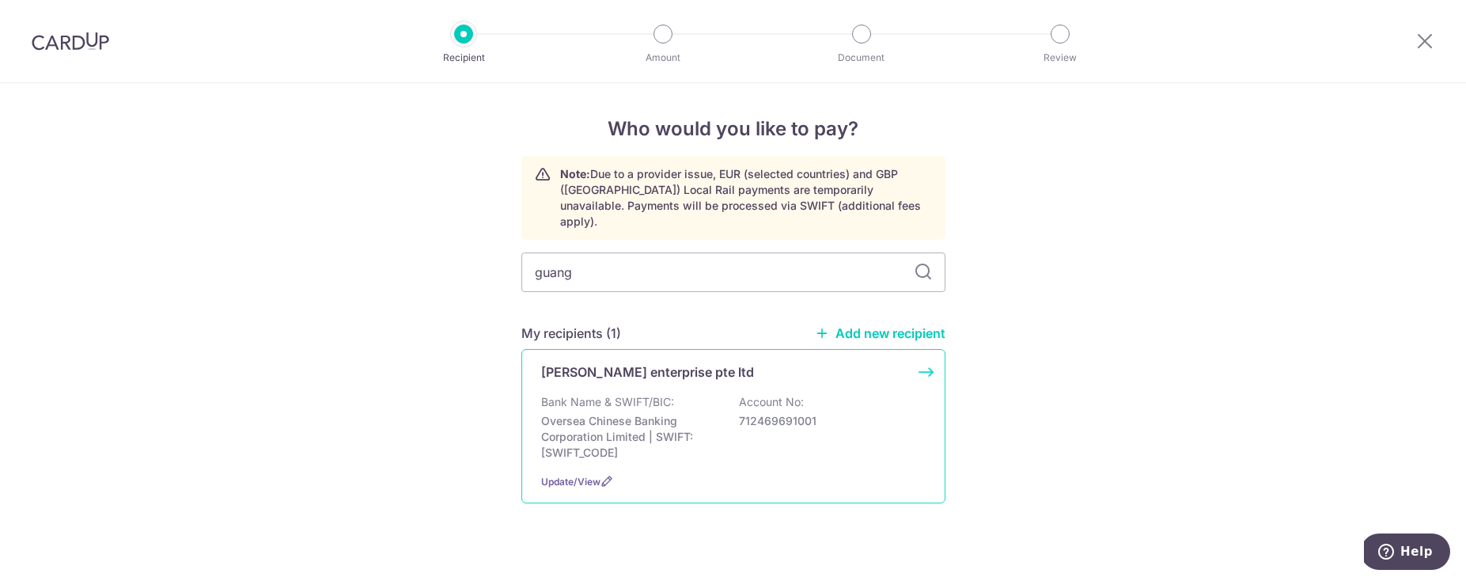
click at [569, 369] on div "[PERSON_NAME] enterprise pte ltd Bank Name & SWIFT/BIC: Oversea Chinese Banking…" at bounding box center [733, 426] width 424 height 154
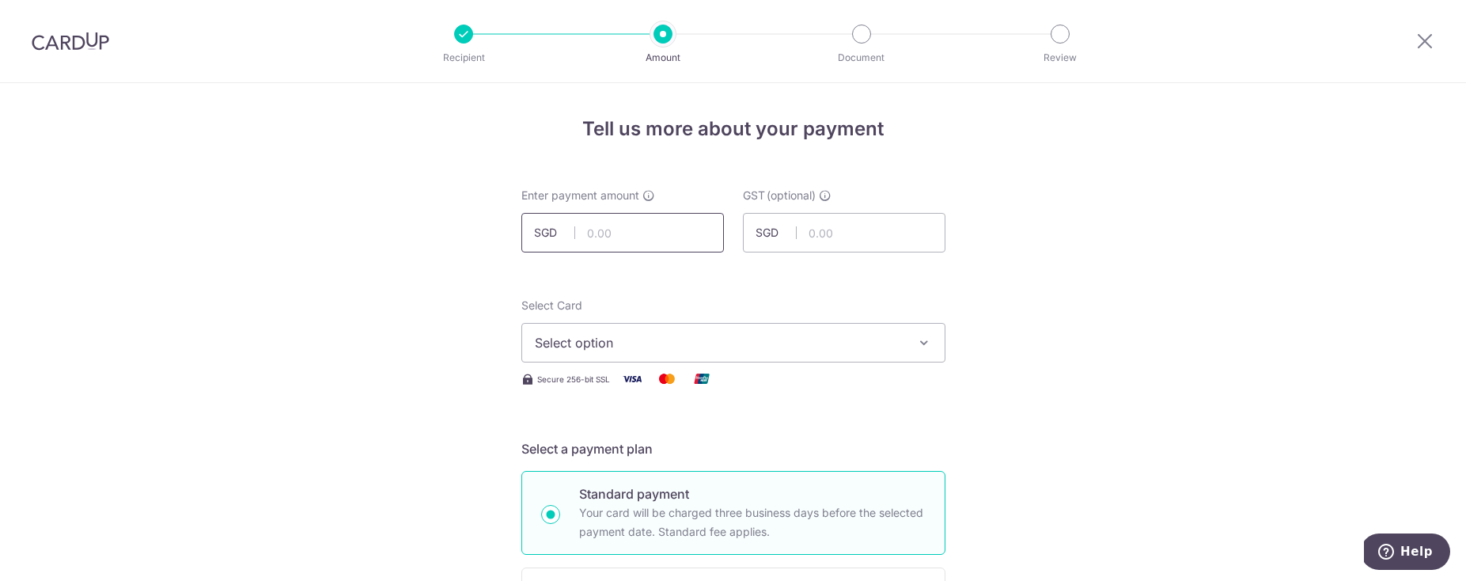
click at [638, 237] on input "text" at bounding box center [622, 233] width 203 height 40
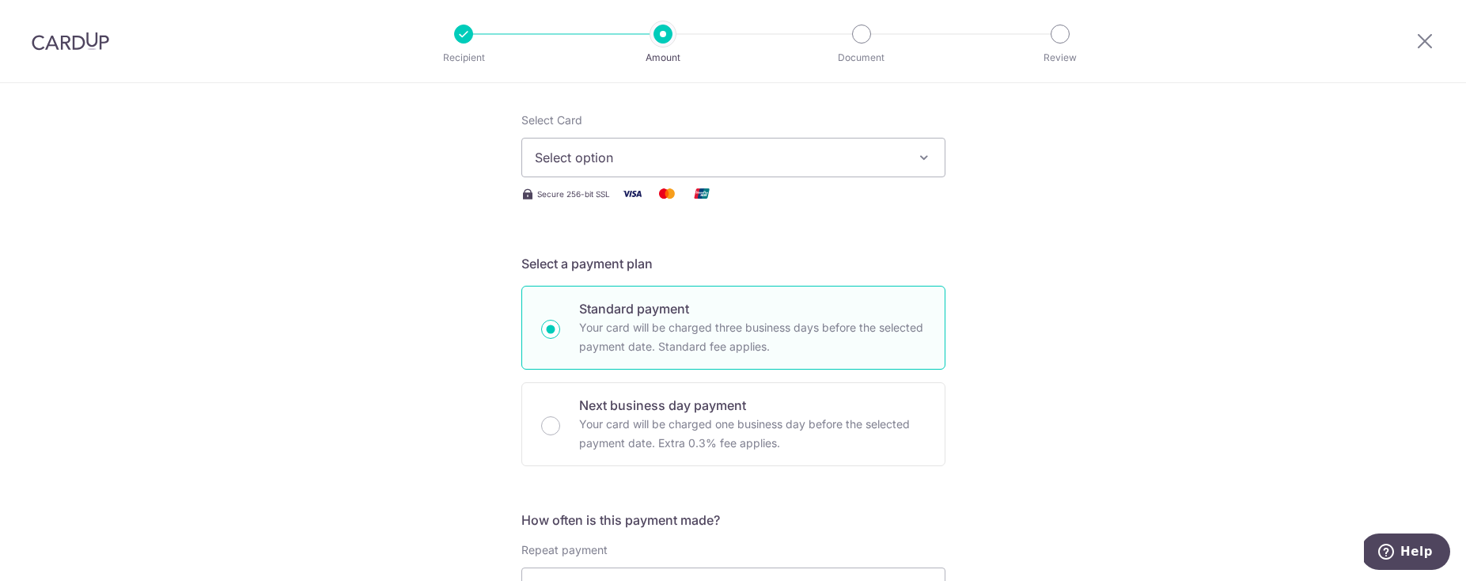
type input "510.00"
click at [690, 168] on button "Select option" at bounding box center [733, 158] width 424 height 40
click at [638, 262] on span "**** 3970" at bounding box center [733, 270] width 397 height 19
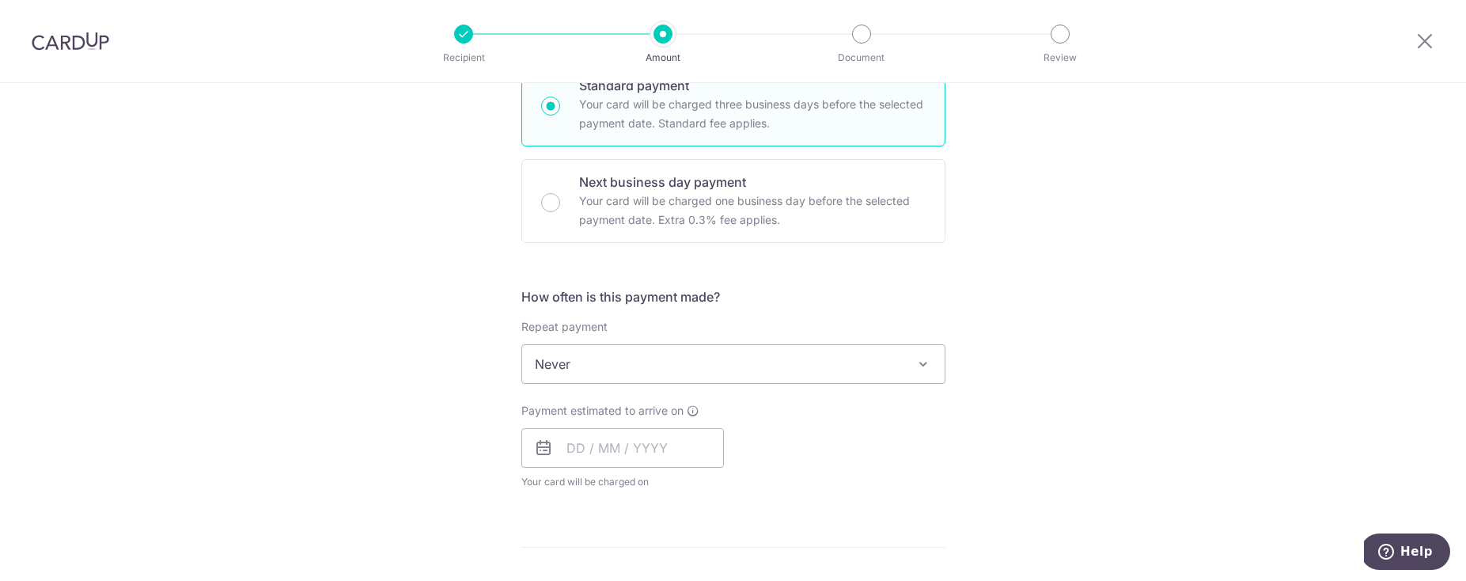
scroll to position [470, 0]
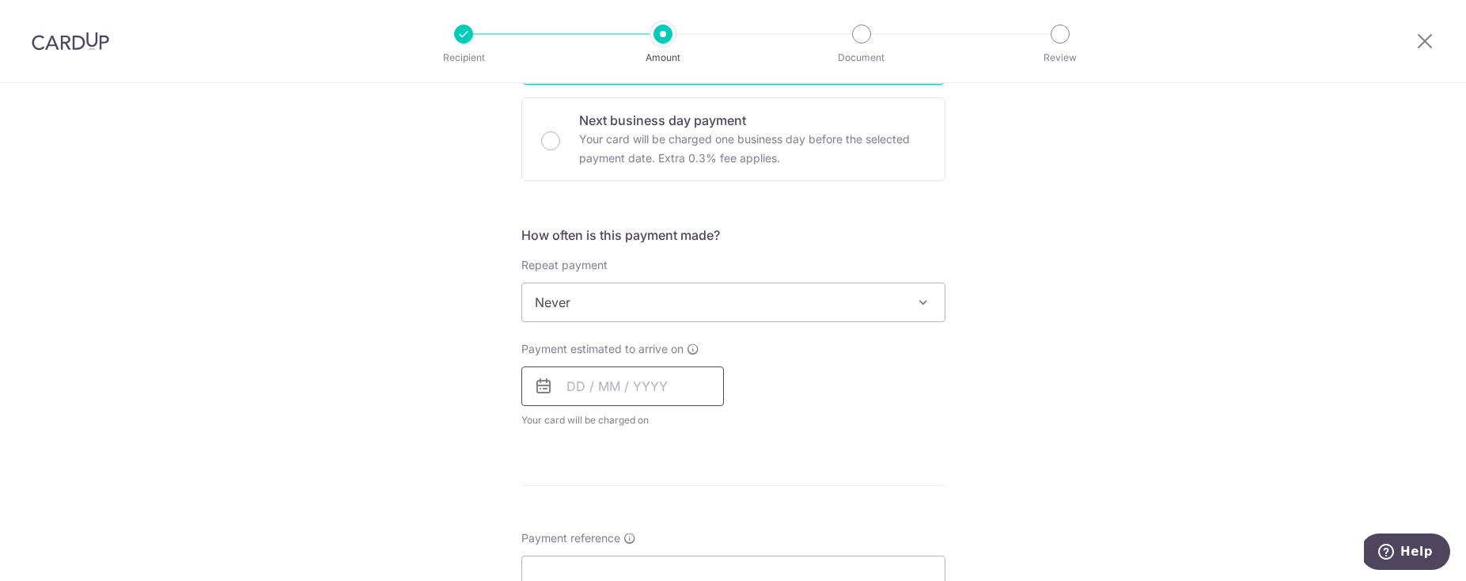
drag, startPoint x: 592, startPoint y: 389, endPoint x: 595, endPoint y: 377, distance: 13.0
click at [592, 390] on input "text" at bounding box center [622, 386] width 203 height 40
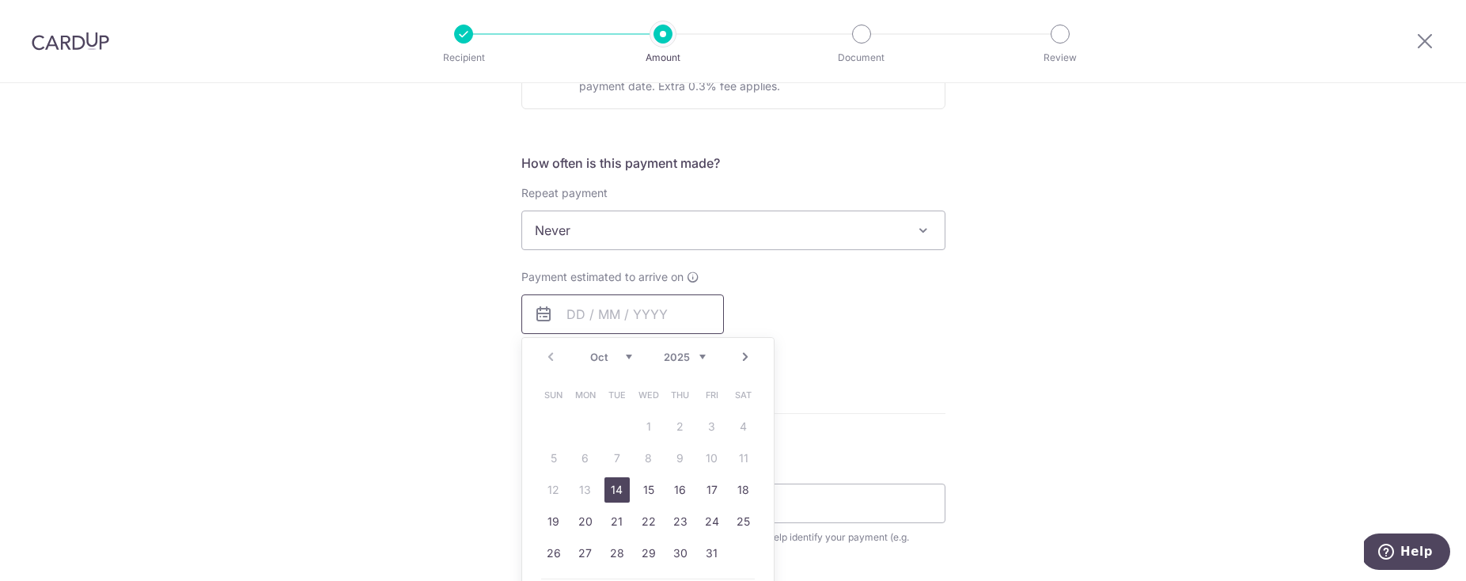
scroll to position [641, 0]
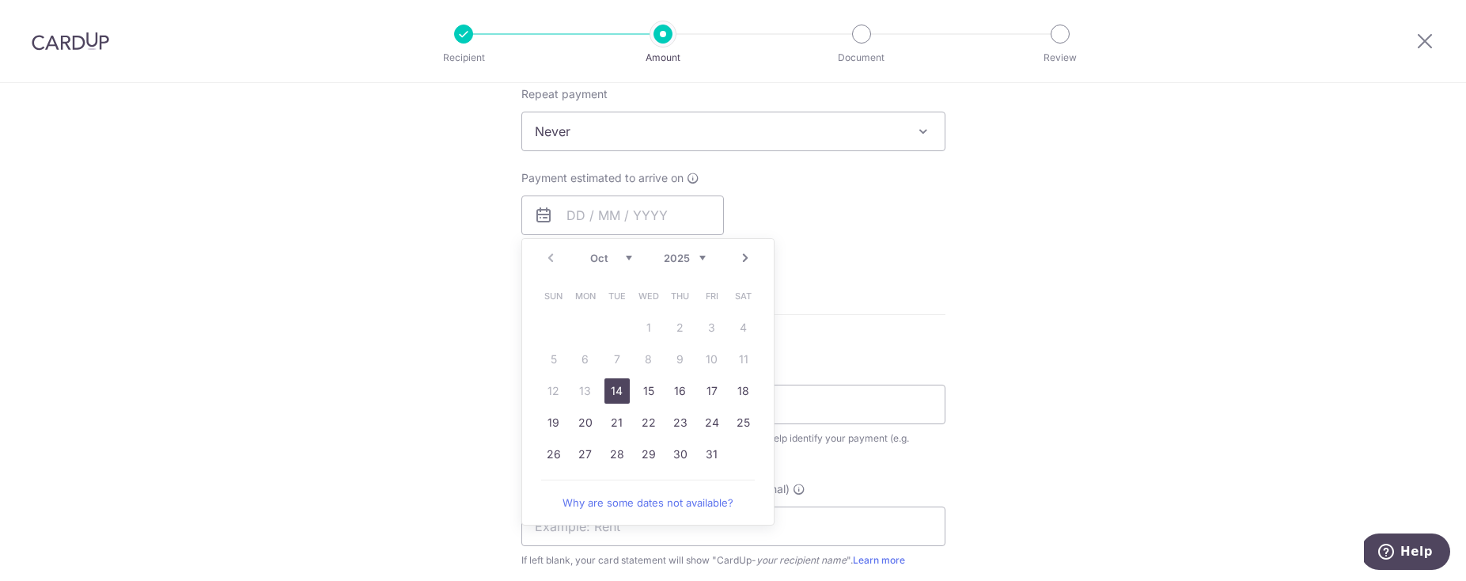
click at [631, 134] on span "Never" at bounding box center [733, 131] width 422 height 38
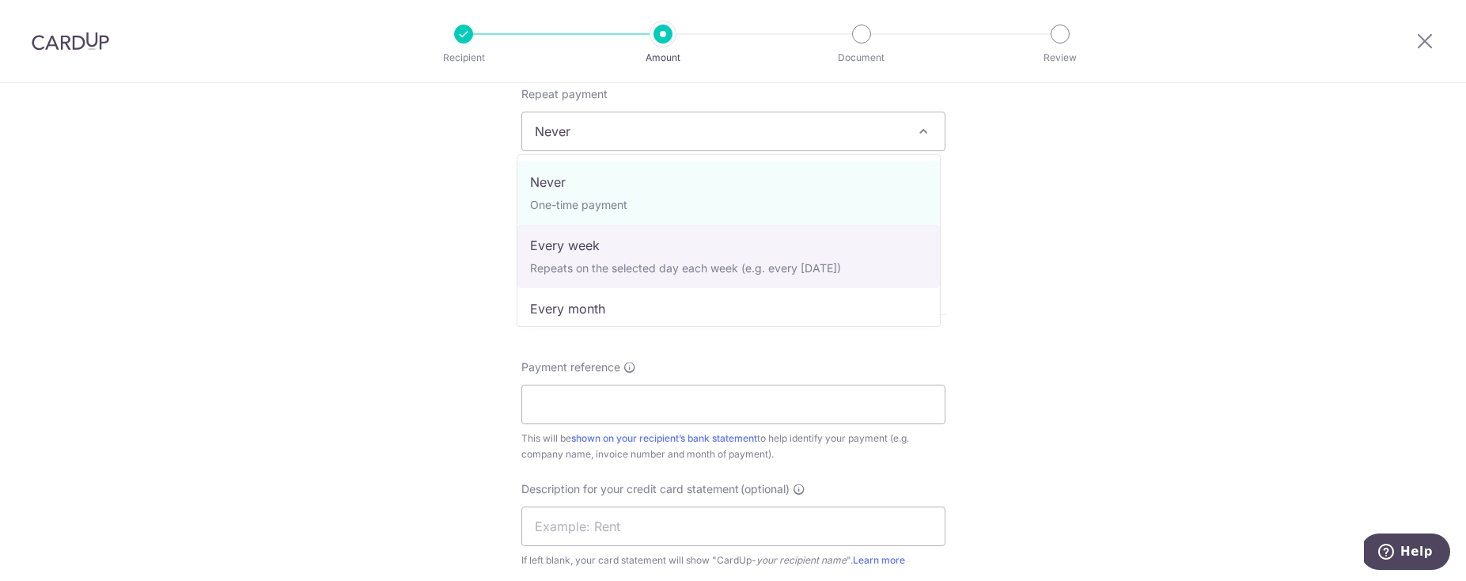
select select "2"
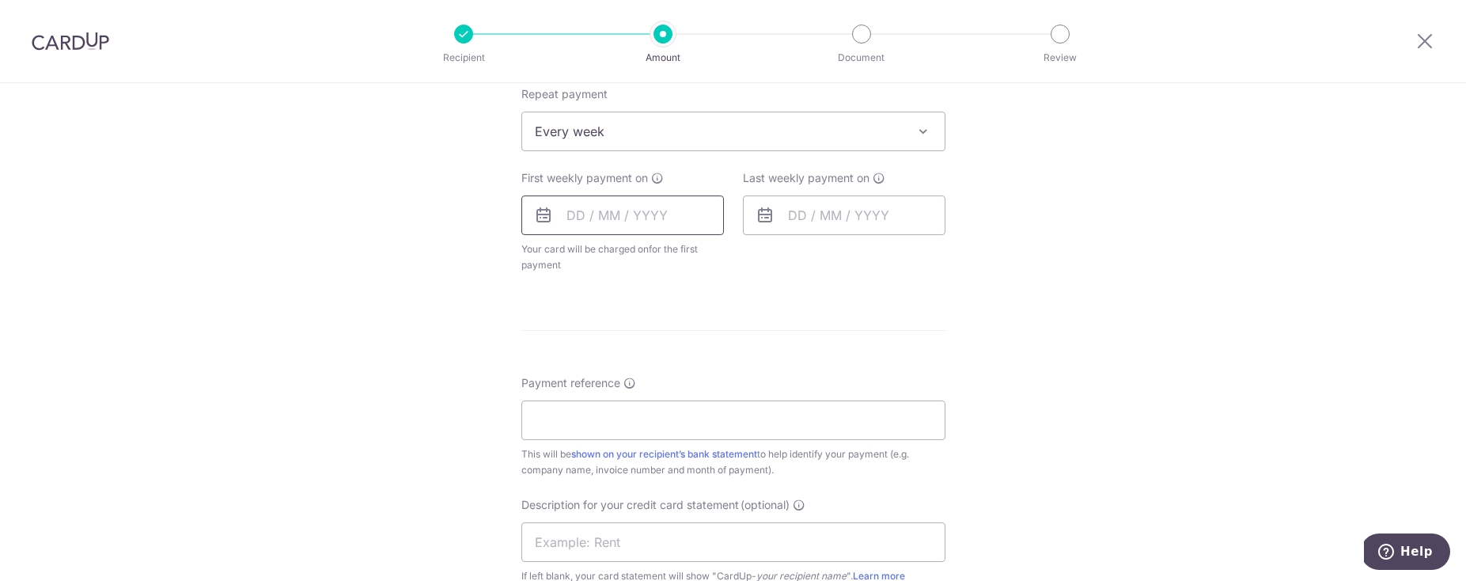
click at [601, 206] on input "text" at bounding box center [622, 215] width 203 height 40
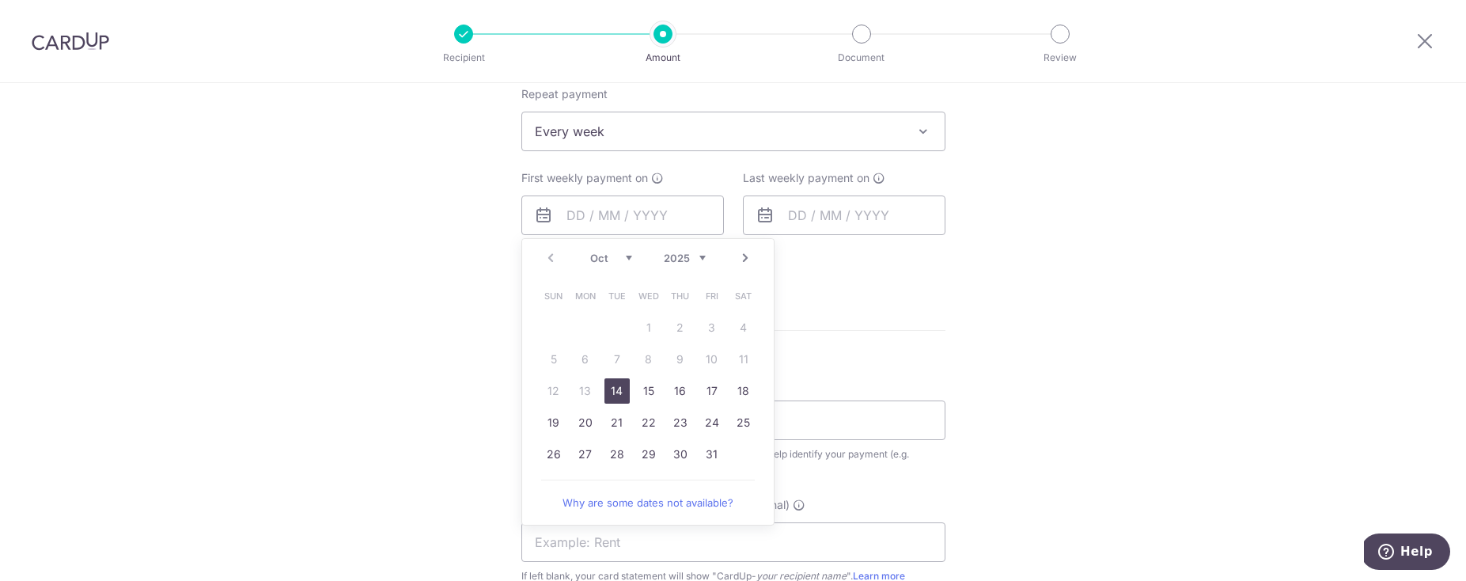
click at [740, 257] on link "Next" at bounding box center [745, 257] width 19 height 19
click at [700, 385] on link "14" at bounding box center [711, 390] width 25 height 25
type input "14/11/2025"
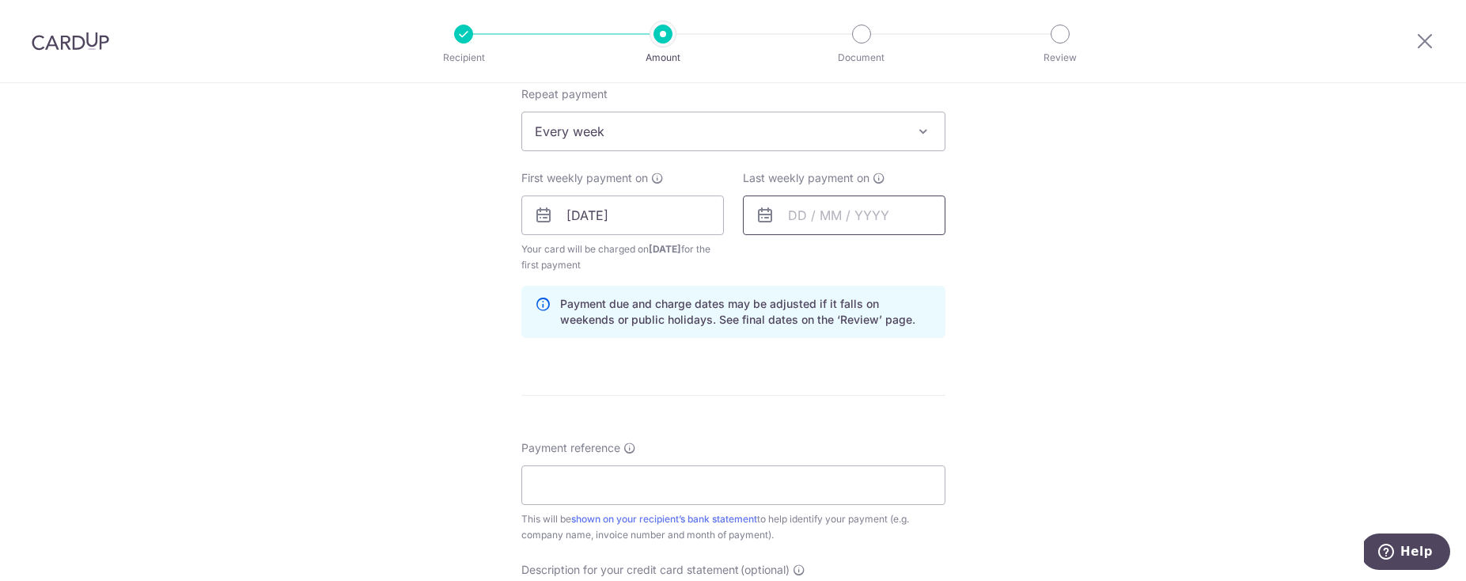
click at [801, 220] on input "text" at bounding box center [844, 215] width 203 height 40
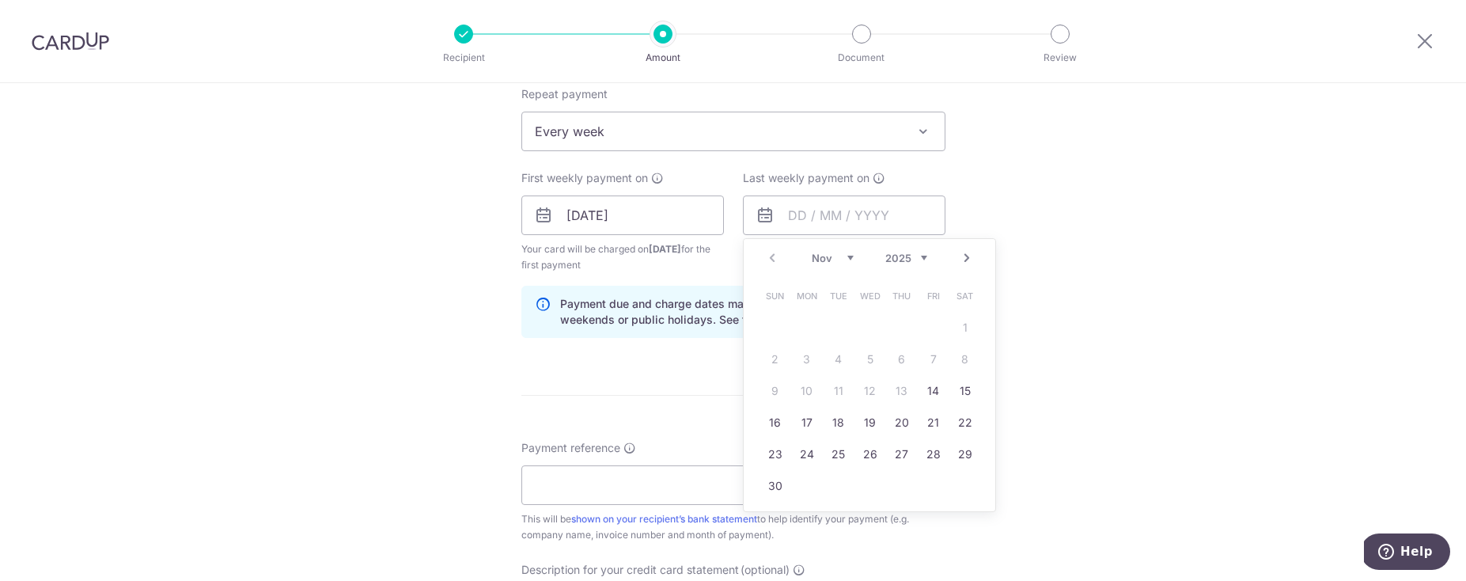
click at [957, 258] on link "Next" at bounding box center [966, 257] width 19 height 19
click at [930, 354] on link "12" at bounding box center [933, 358] width 25 height 25
type input "12/12/2025"
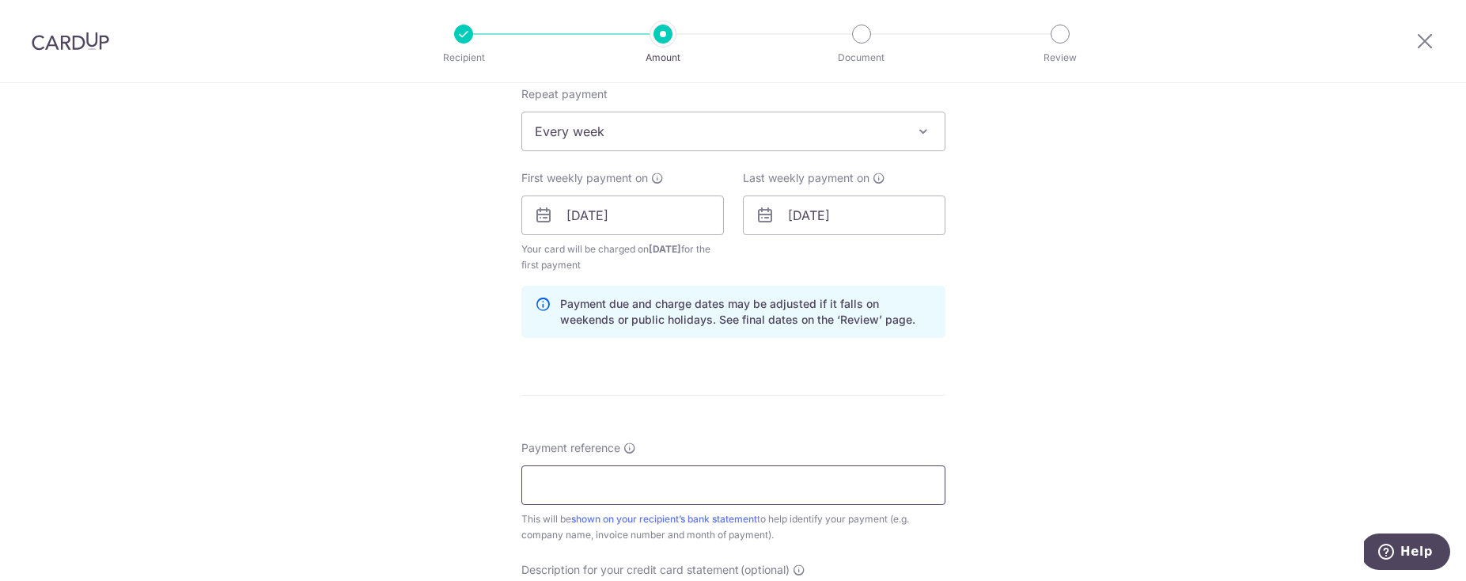
click at [641, 477] on input "Payment reference" at bounding box center [733, 485] width 424 height 40
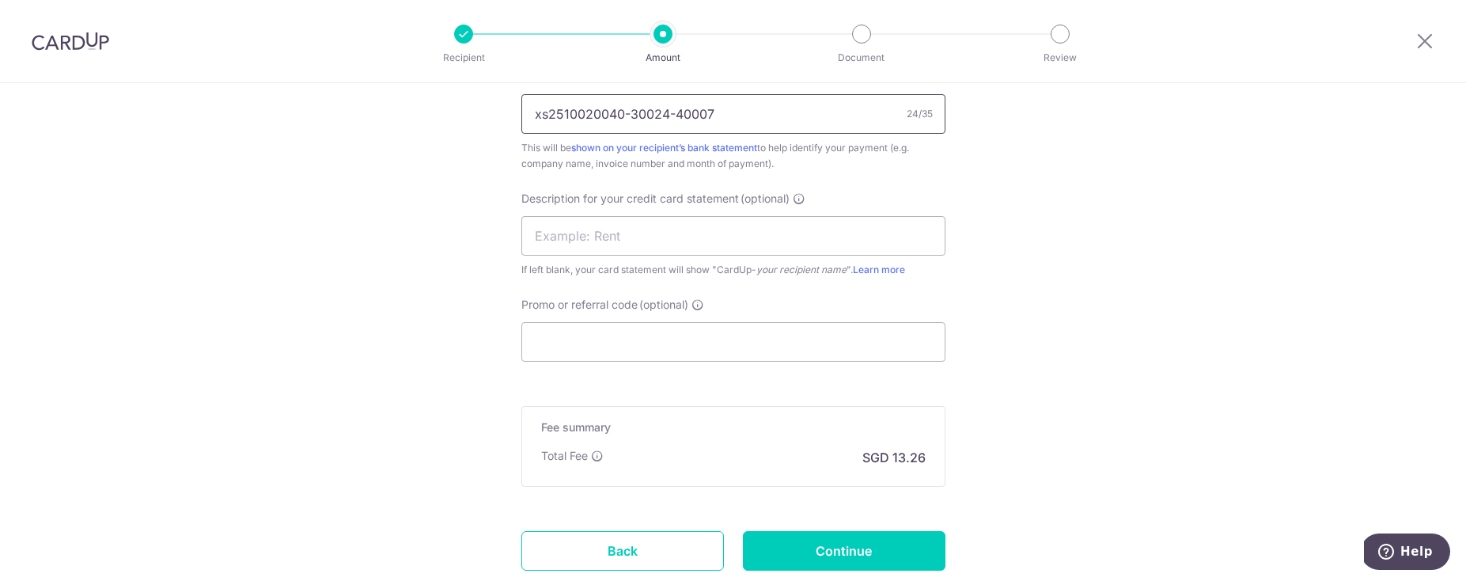
scroll to position [1039, 0]
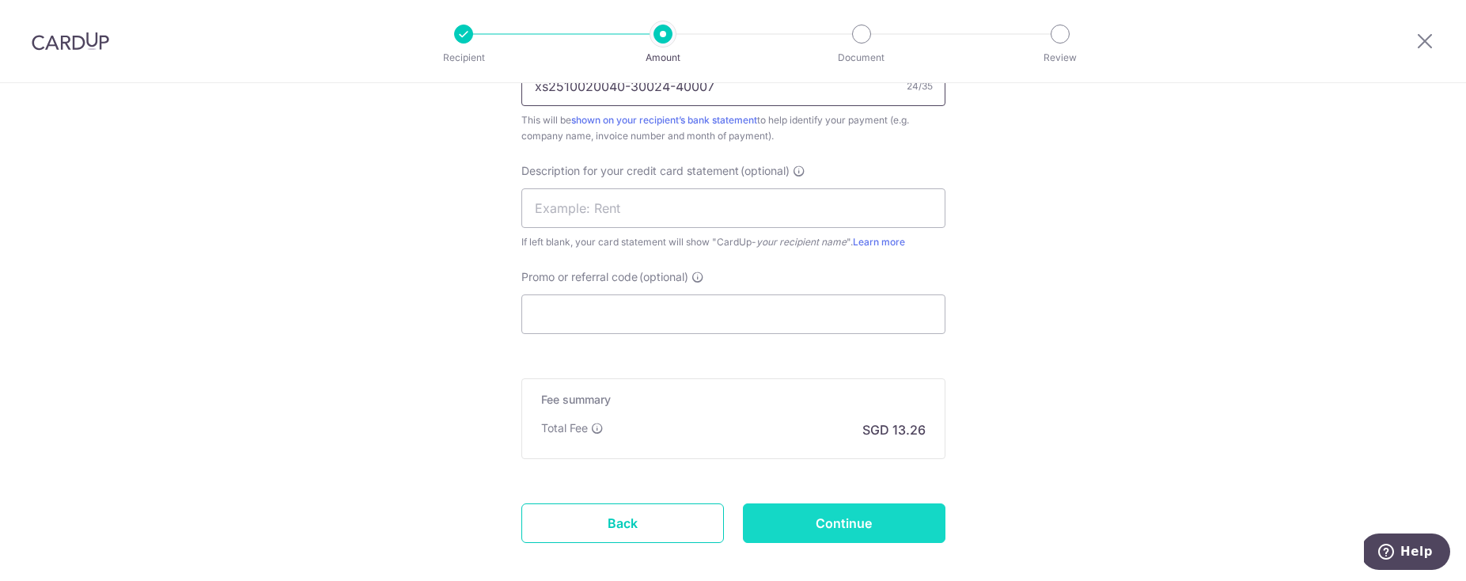
type input "xs2510020040-30024-40007"
click at [826, 524] on input "Continue" at bounding box center [844, 523] width 203 height 40
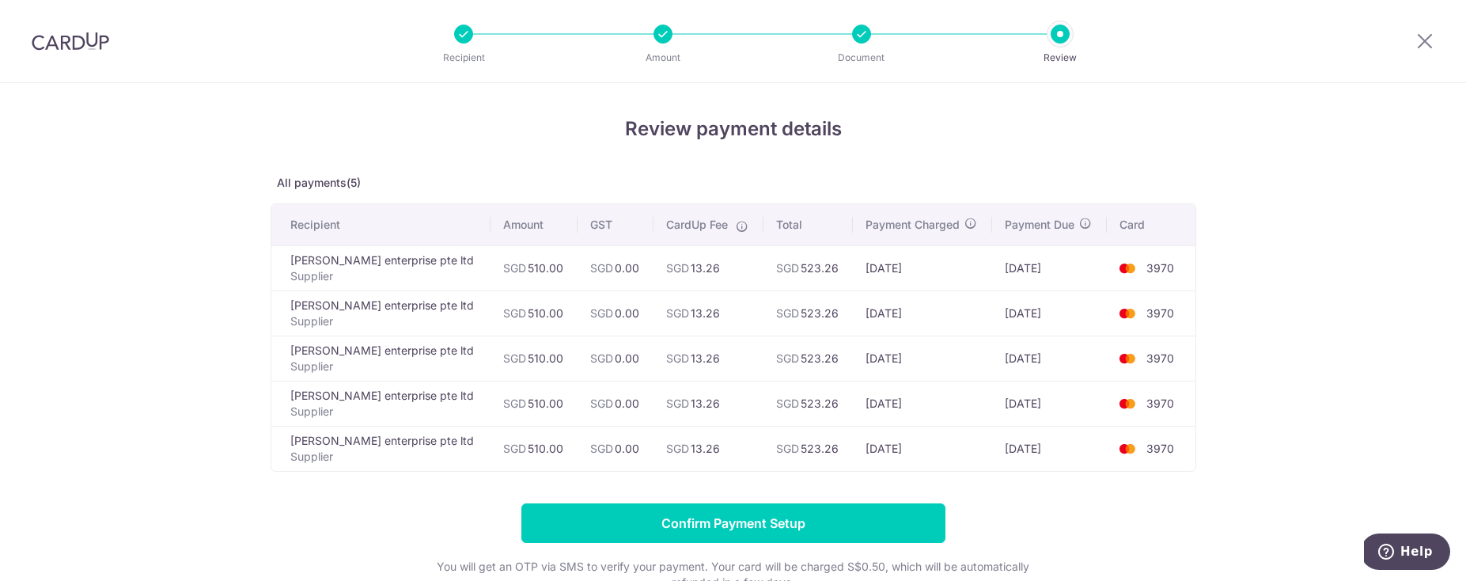
scroll to position [171, 0]
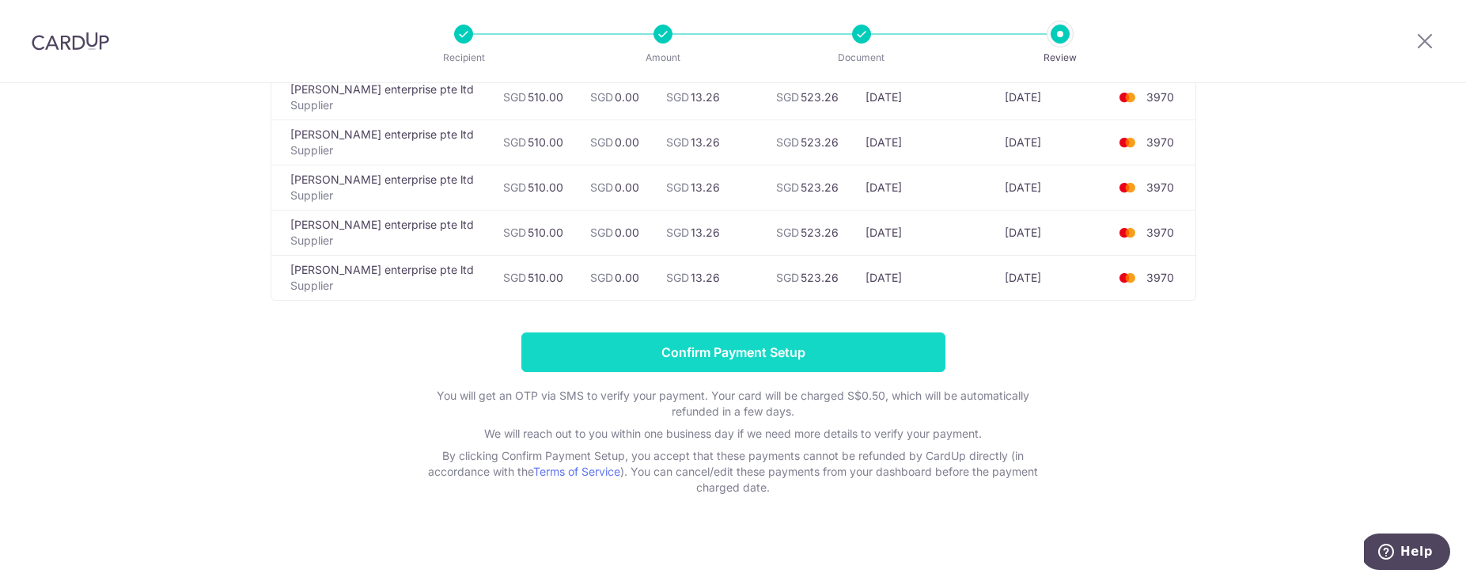
click at [759, 354] on input "Confirm Payment Setup" at bounding box center [733, 352] width 424 height 40
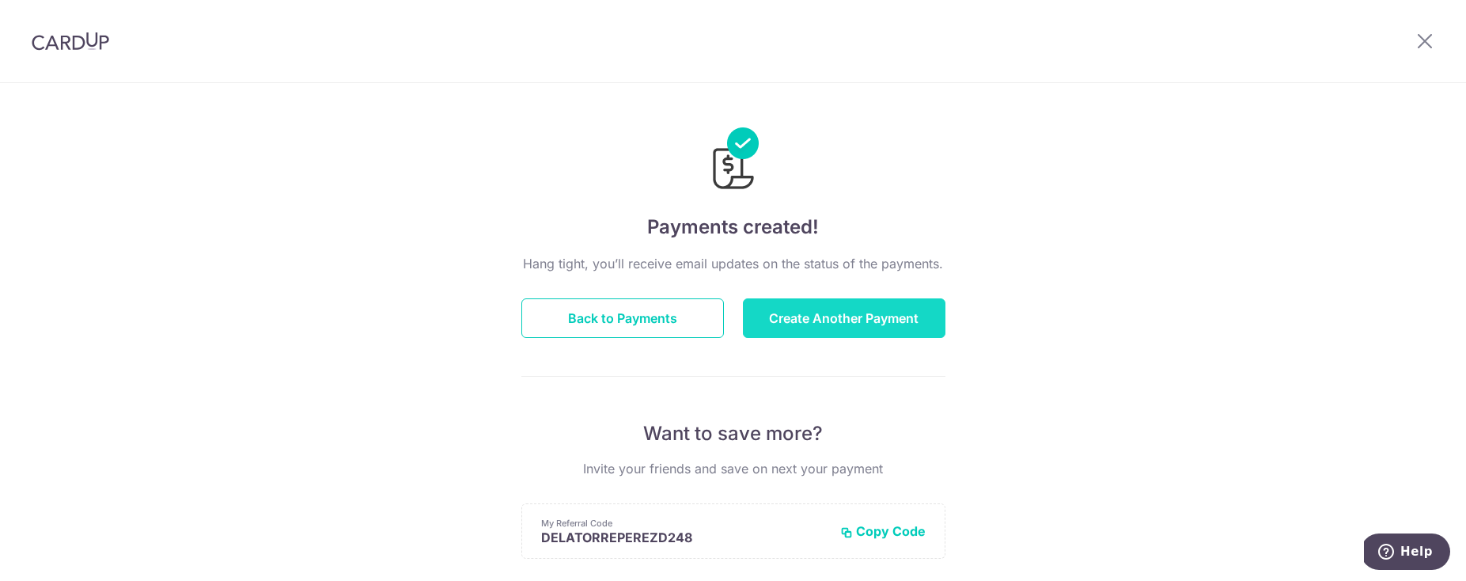
click at [832, 322] on button "Create Another Payment" at bounding box center [844, 318] width 203 height 40
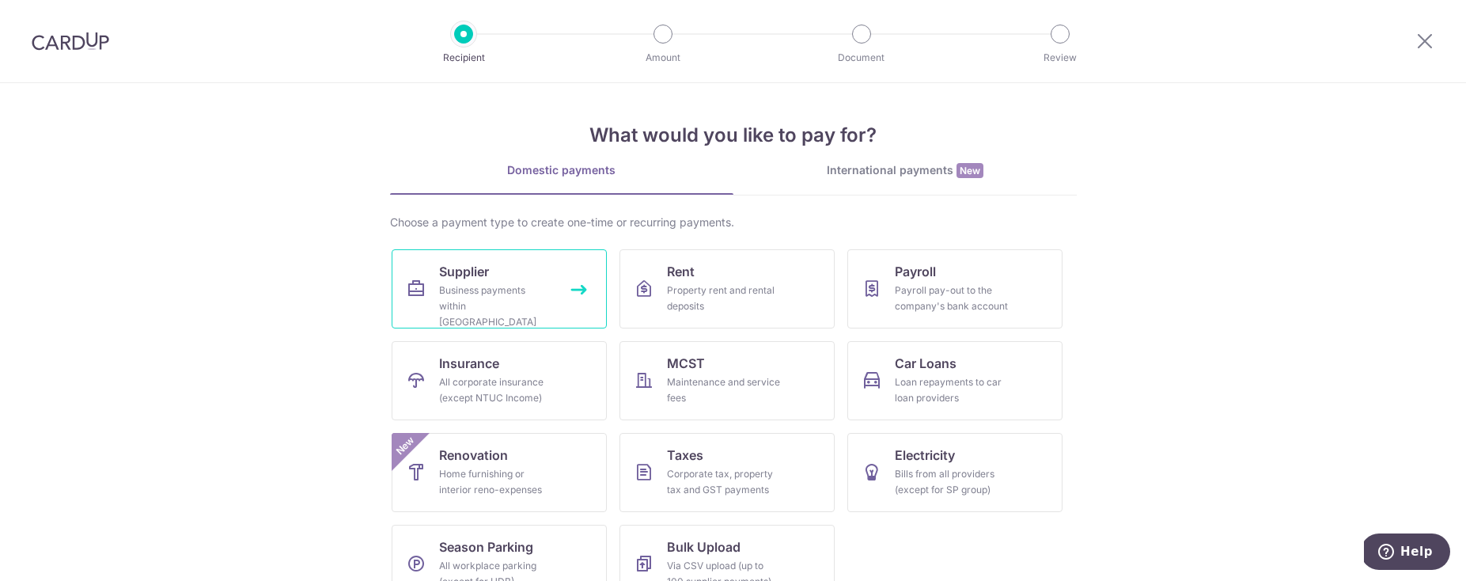
drag, startPoint x: 395, startPoint y: 268, endPoint x: 416, endPoint y: 275, distance: 22.3
click at [395, 268] on link "Supplier Business payments within [GEOGRAPHIC_DATA]" at bounding box center [499, 288] width 215 height 79
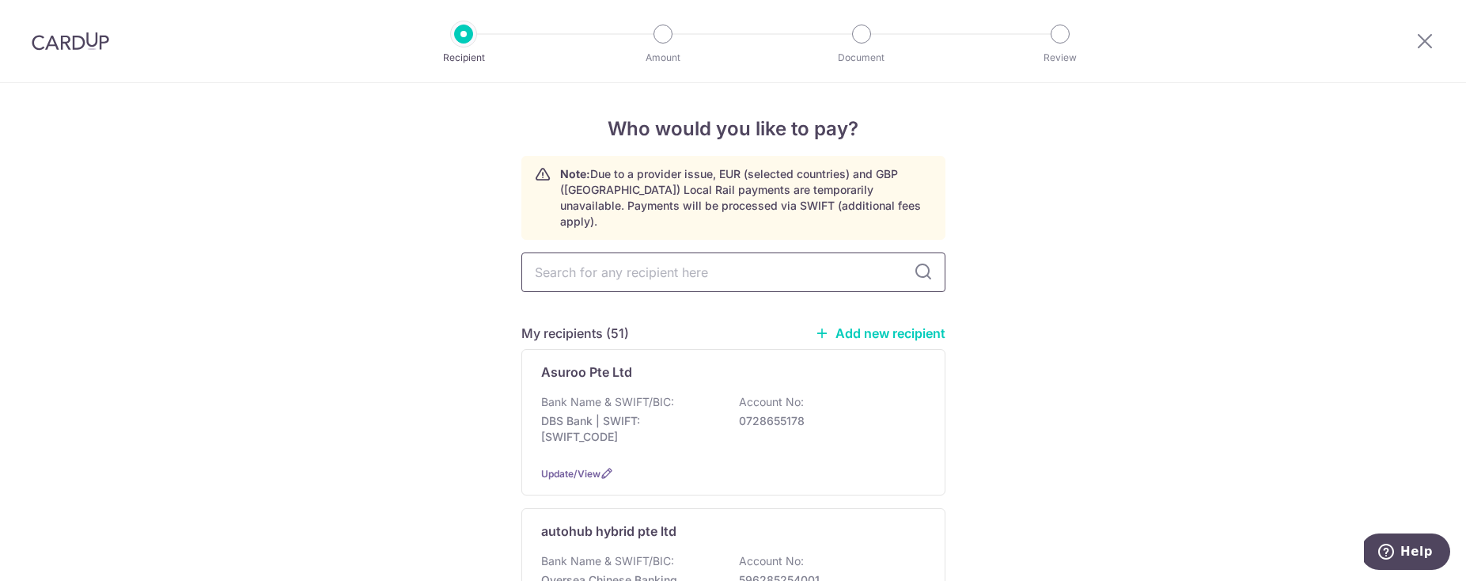
click at [570, 256] on input "text" at bounding box center [733, 272] width 424 height 40
type input "min"
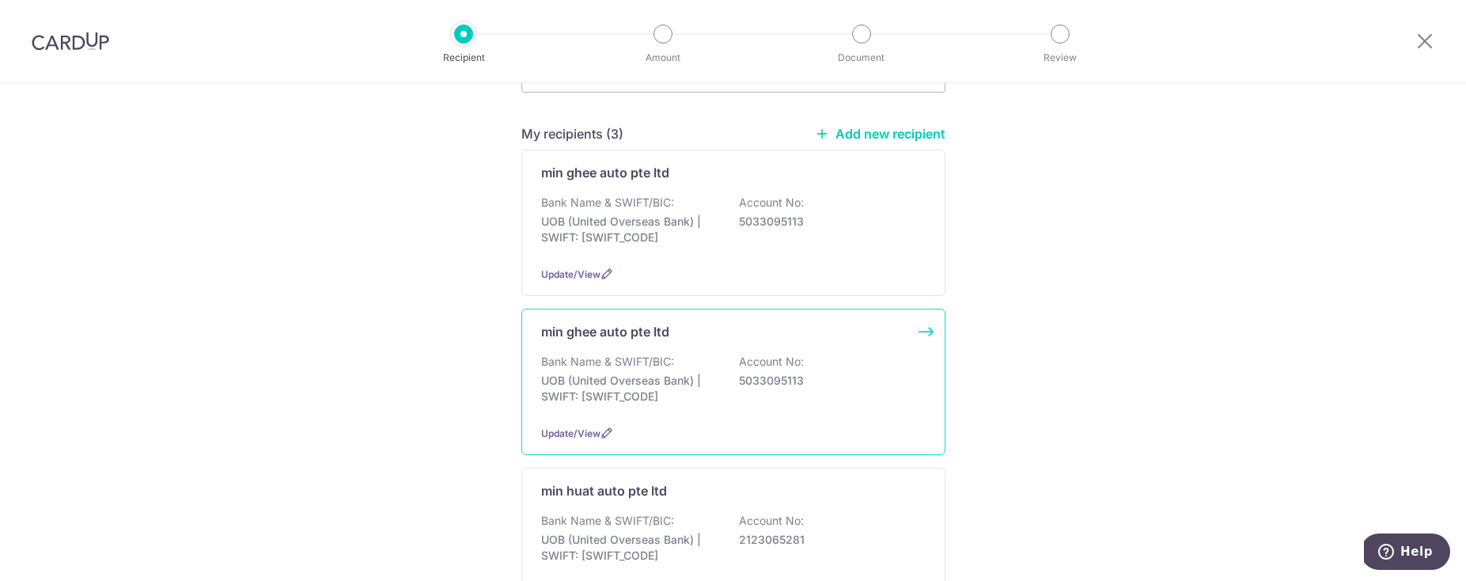
scroll to position [214, 0]
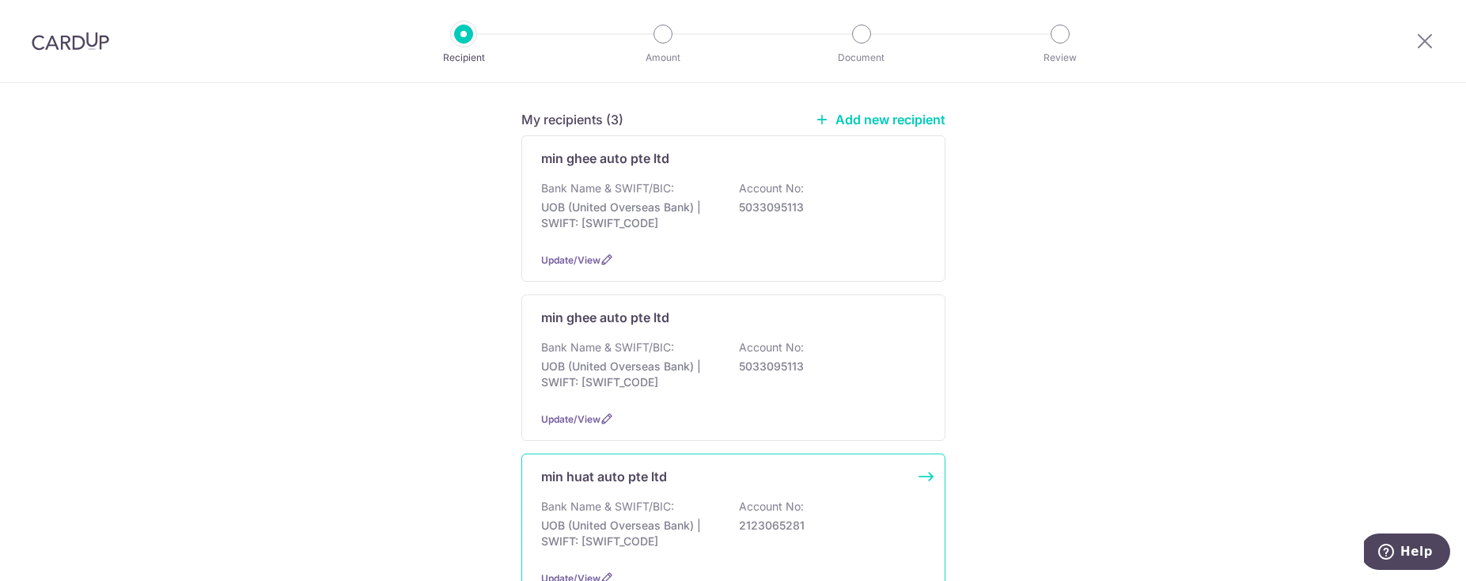
click at [620, 486] on div "min huat auto pte ltd Bank Name & SWIFT/BIC: UOB (United Overseas Bank) | SWIFT…" at bounding box center [733, 526] width 424 height 146
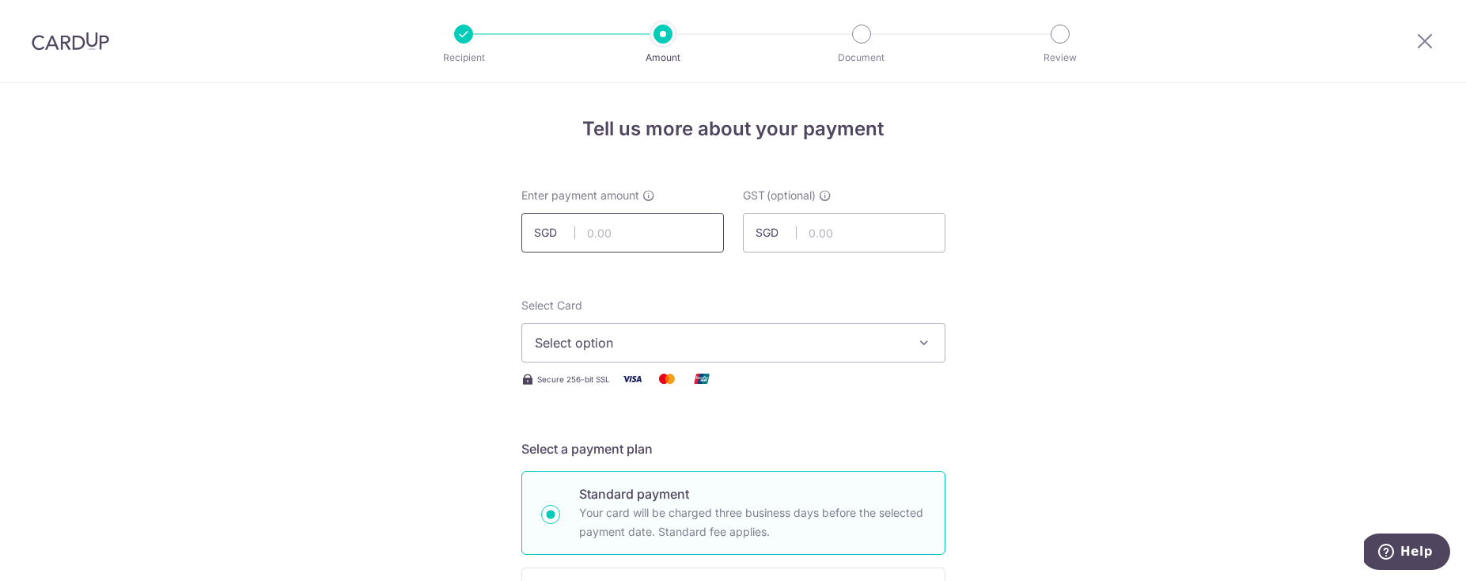
click at [635, 239] on input "text" at bounding box center [622, 233] width 203 height 40
type input "424.01"
click at [626, 348] on span "Select option" at bounding box center [719, 342] width 369 height 19
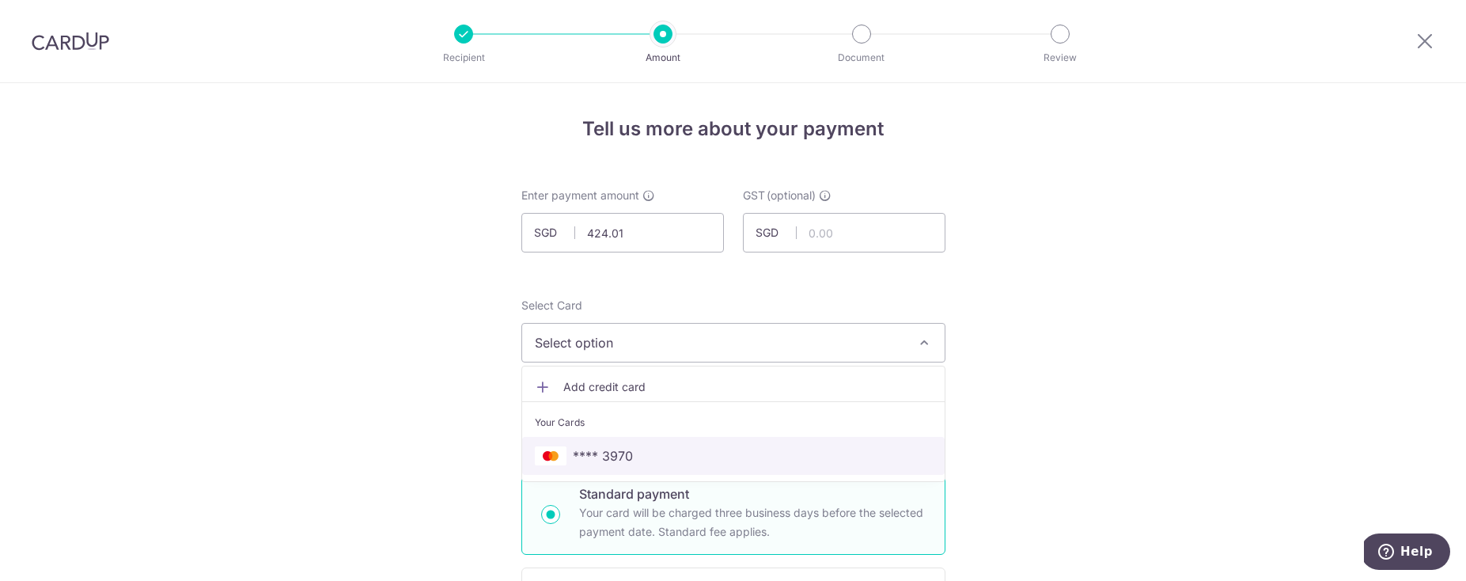
click at [609, 473] on link "**** 3970" at bounding box center [733, 456] width 422 height 38
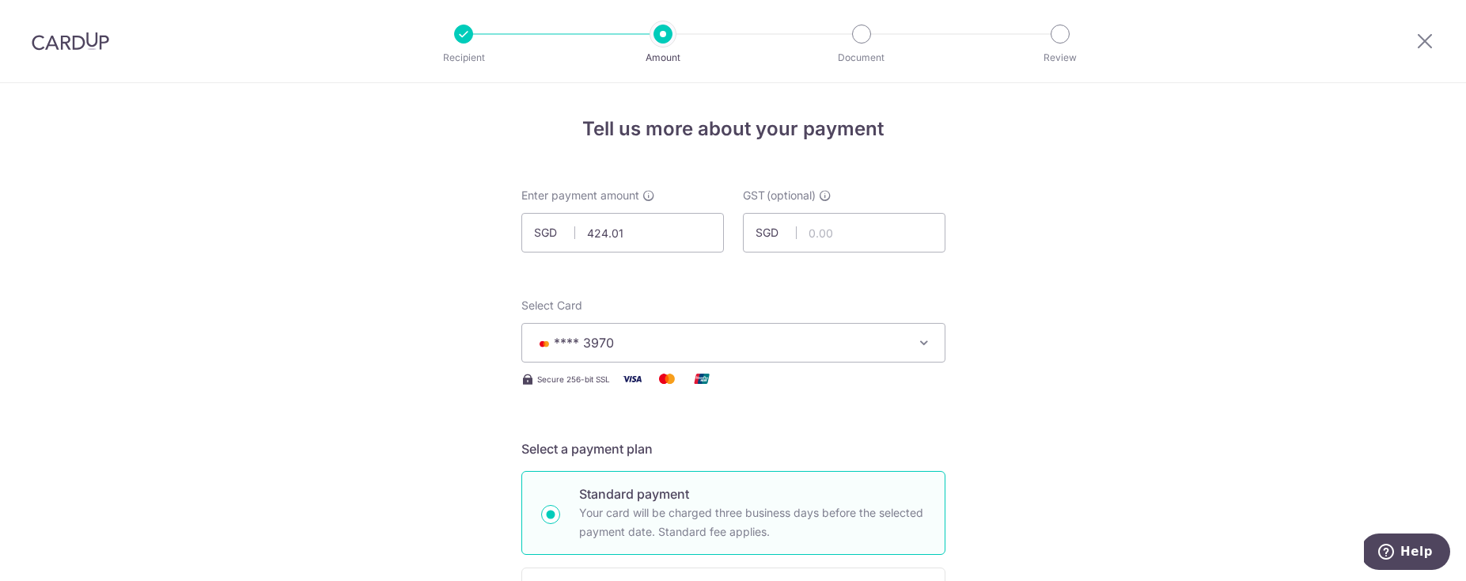
scroll to position [399, 0]
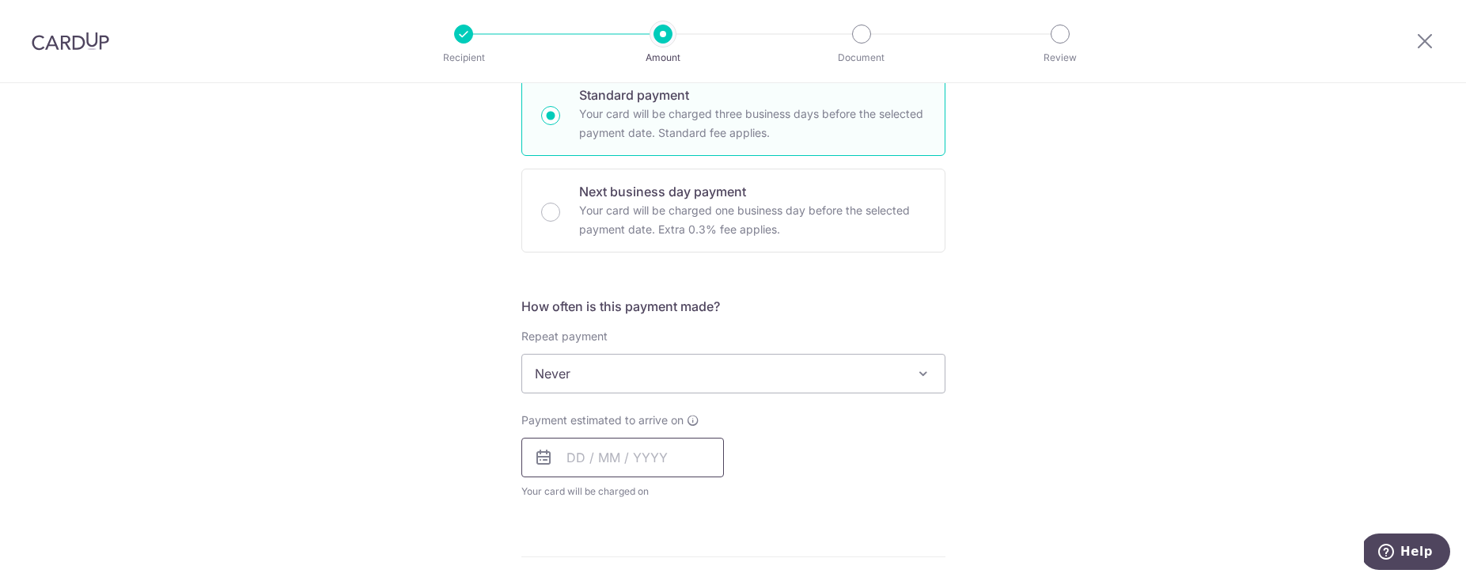
click at [566, 463] on input "text" at bounding box center [622, 457] width 203 height 40
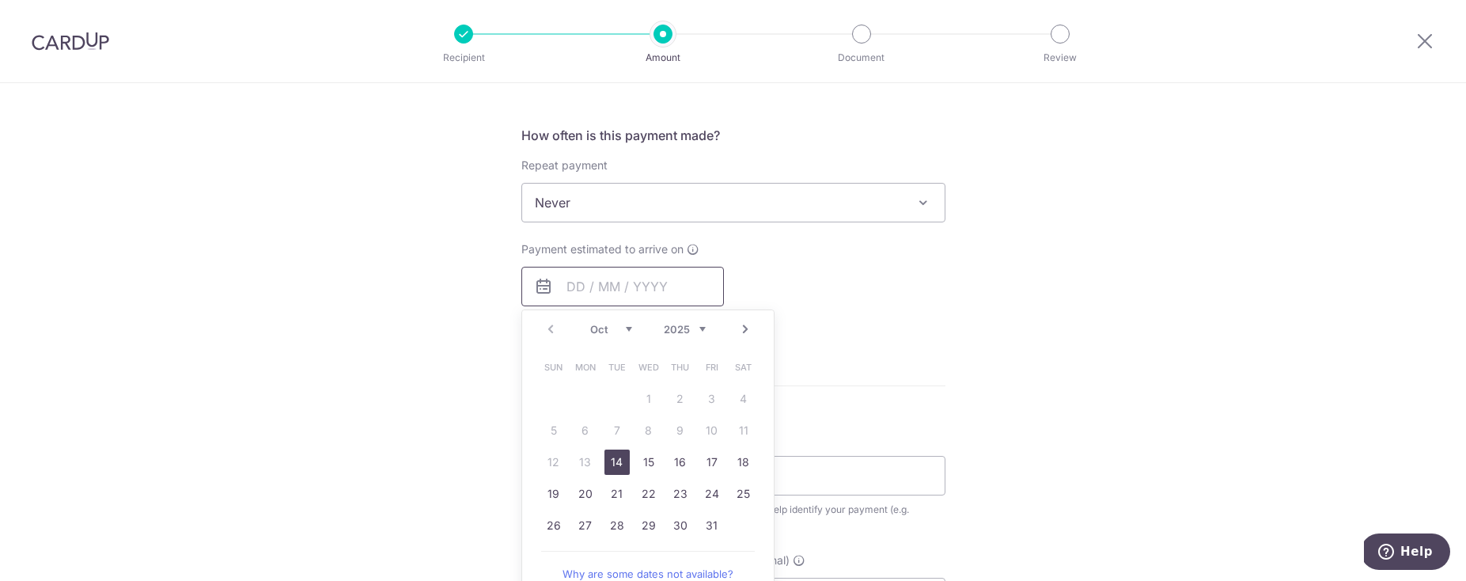
scroll to position [584, 0]
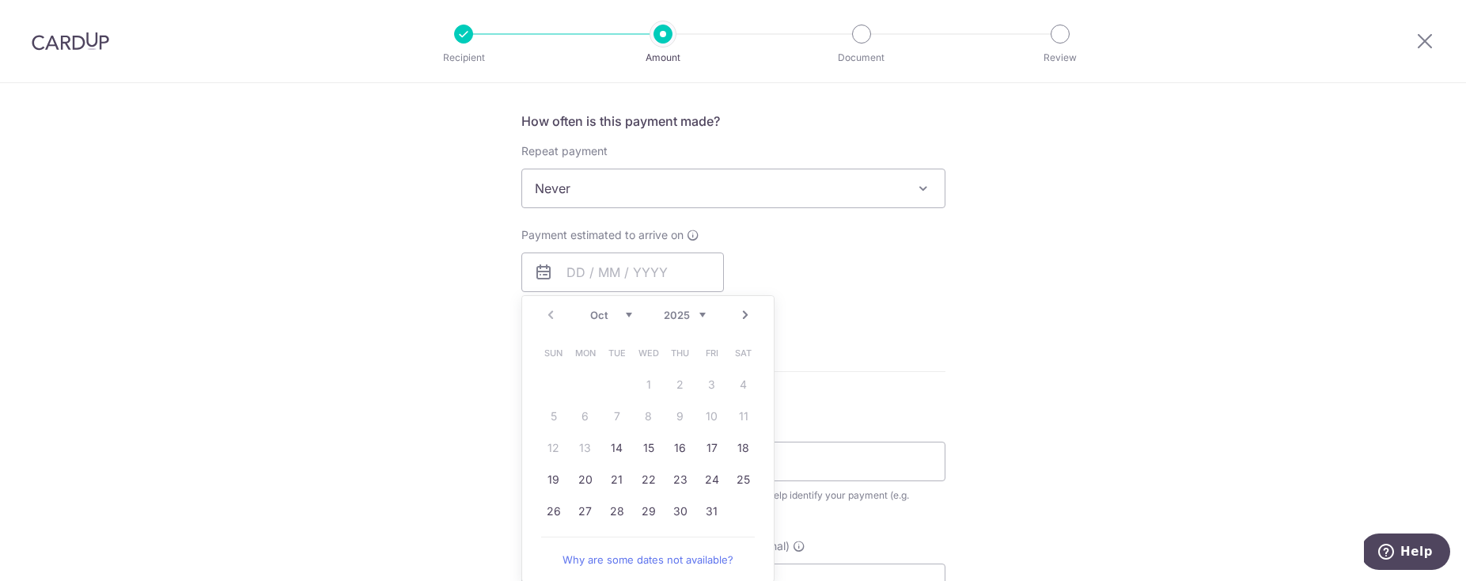
click at [736, 312] on link "Next" at bounding box center [745, 314] width 19 height 19
click at [585, 420] on link "3" at bounding box center [585, 415] width 25 height 25
type input "03/11/2025"
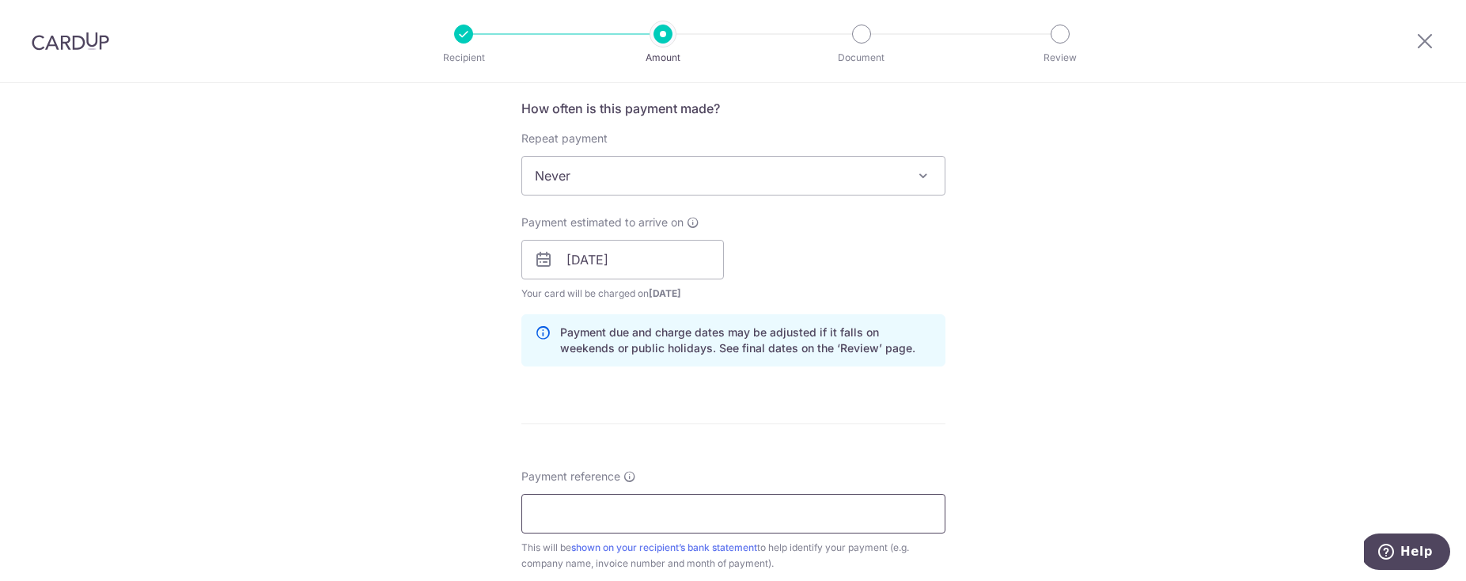
scroll to position [812, 0]
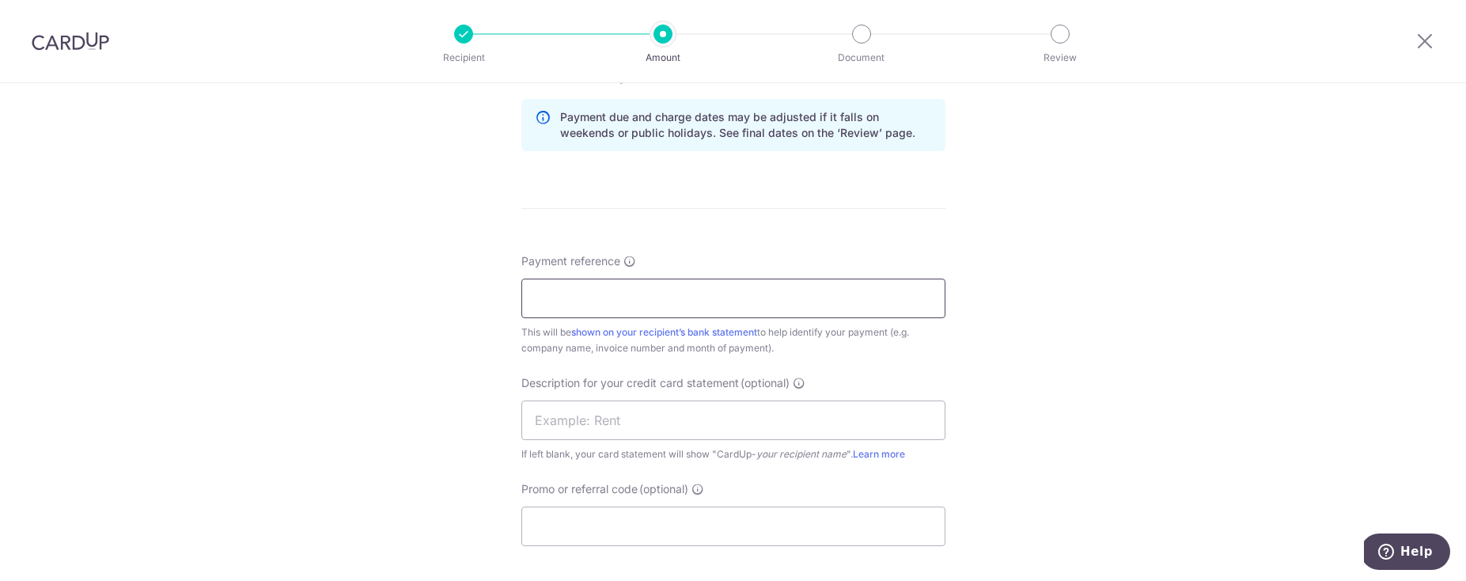
click at [612, 282] on input "Payment reference" at bounding box center [733, 298] width 424 height 40
type input "i094468"
click at [721, 418] on input "text" at bounding box center [733, 420] width 424 height 40
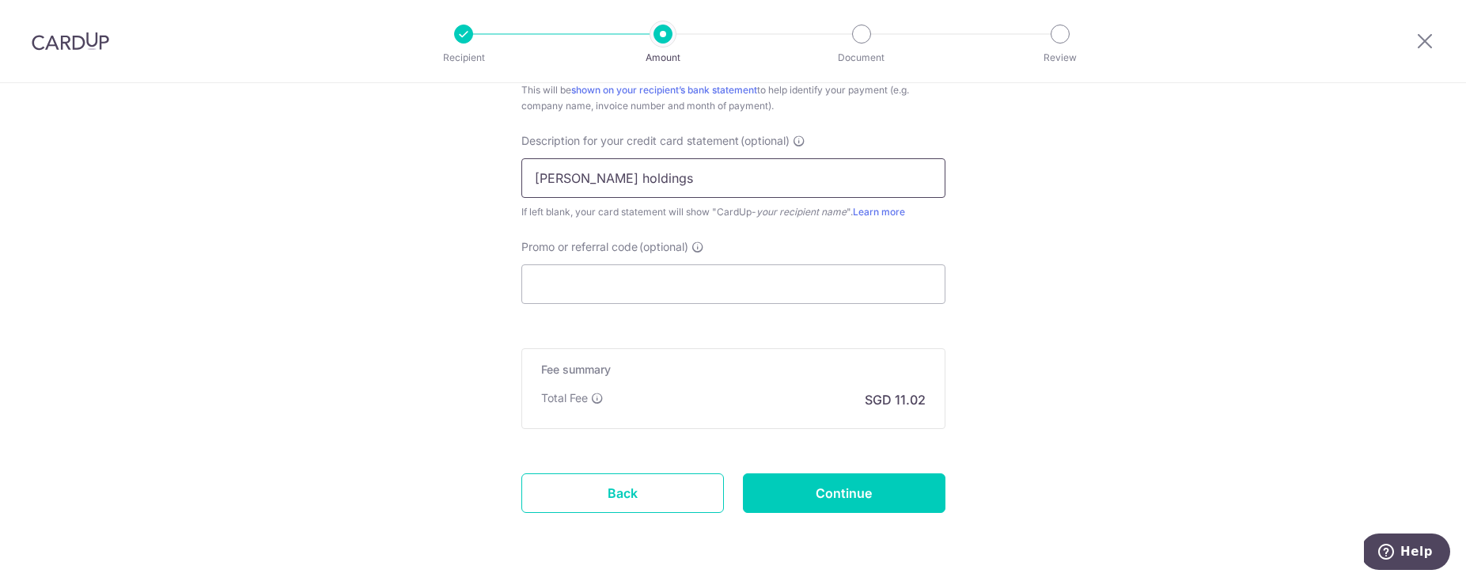
scroll to position [1104, 0]
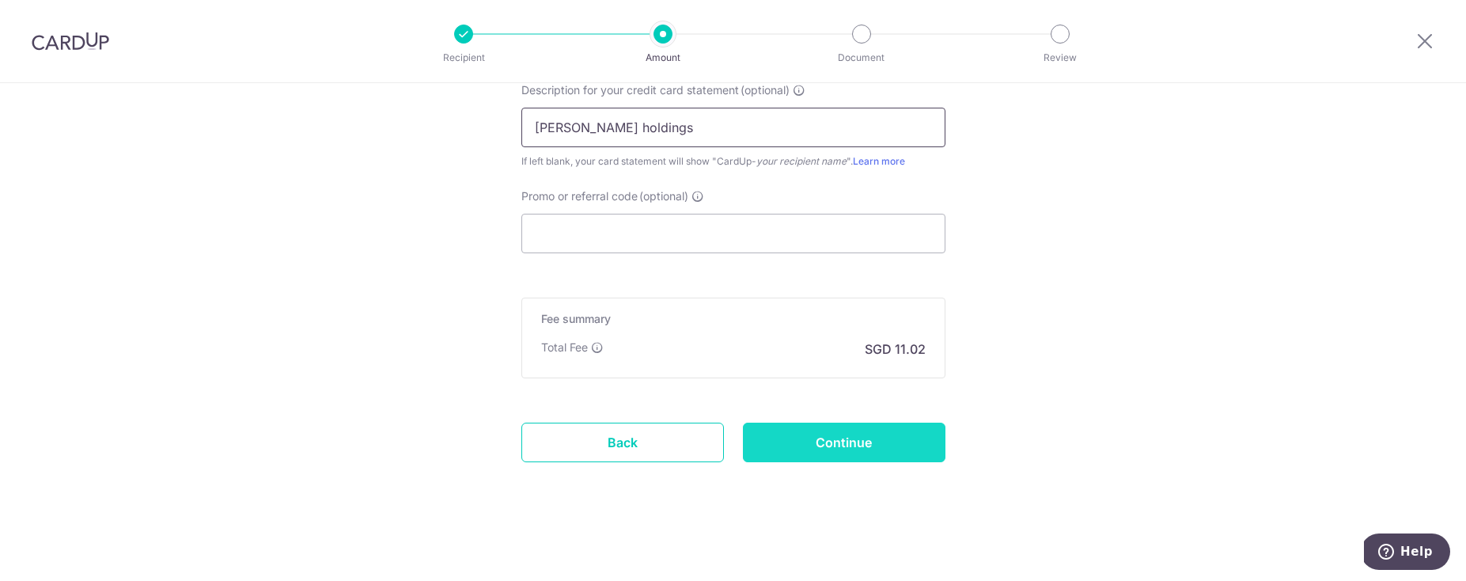
type input "stark holdings"
click at [802, 455] on input "Continue" at bounding box center [844, 442] width 203 height 40
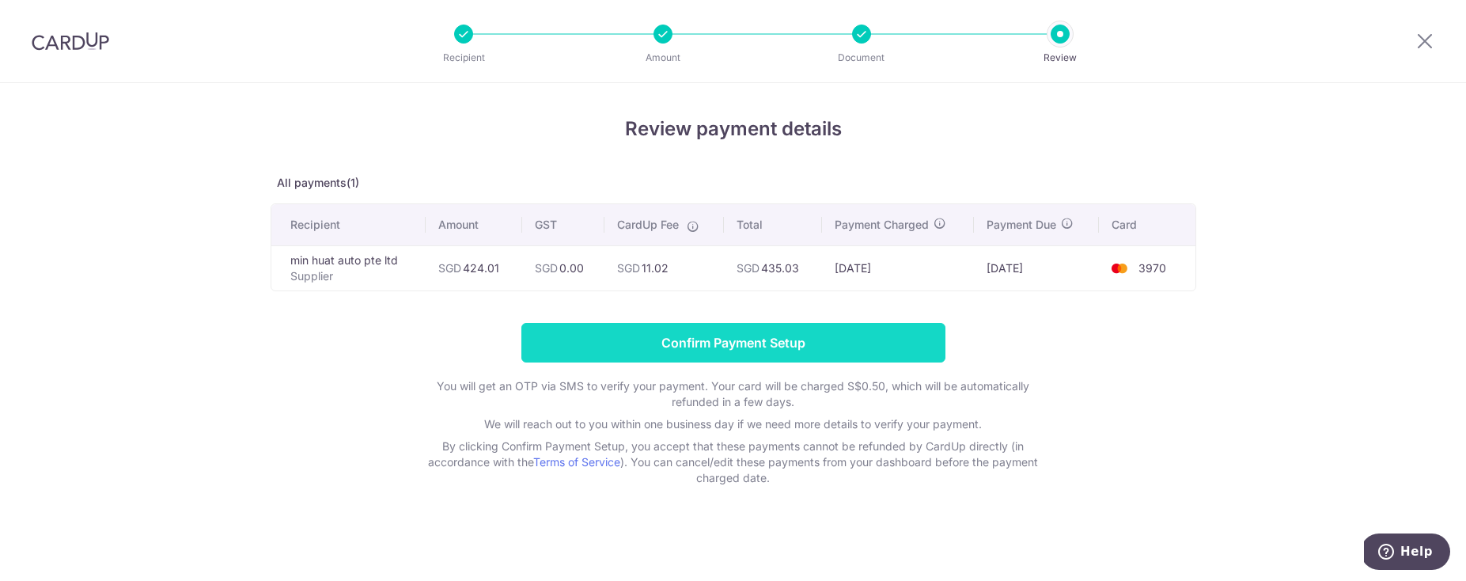
click at [794, 332] on input "Confirm Payment Setup" at bounding box center [733, 343] width 424 height 40
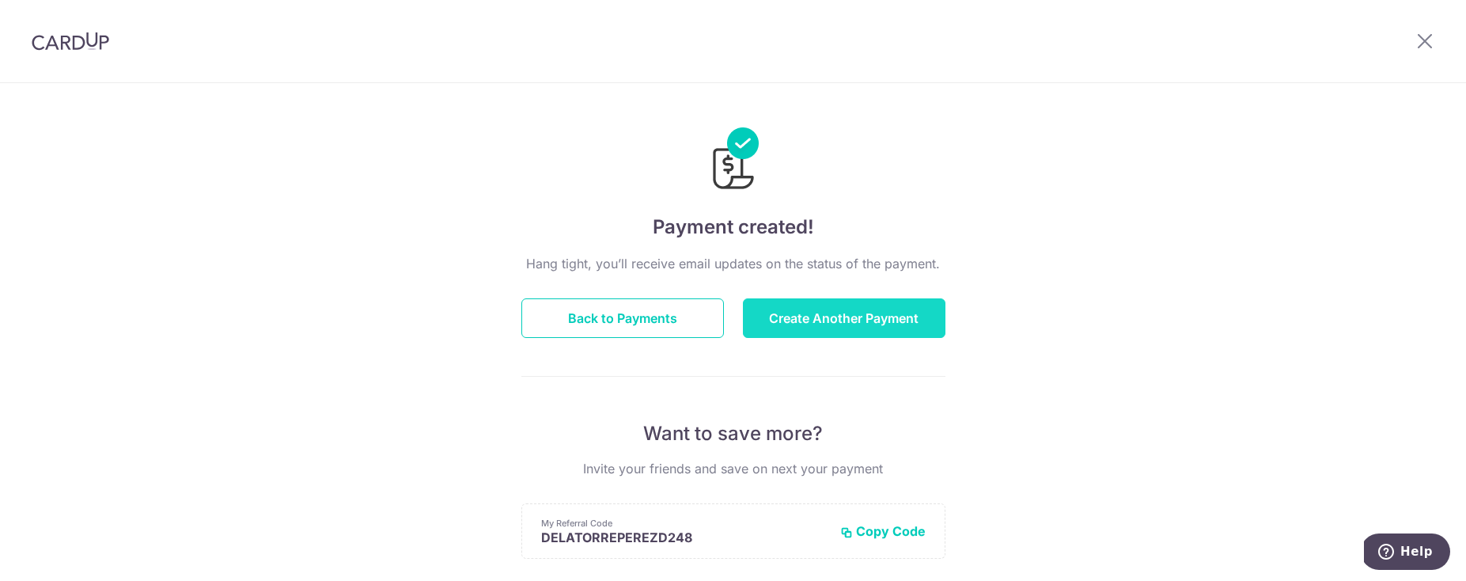
click at [796, 329] on button "Create Another Payment" at bounding box center [844, 318] width 203 height 40
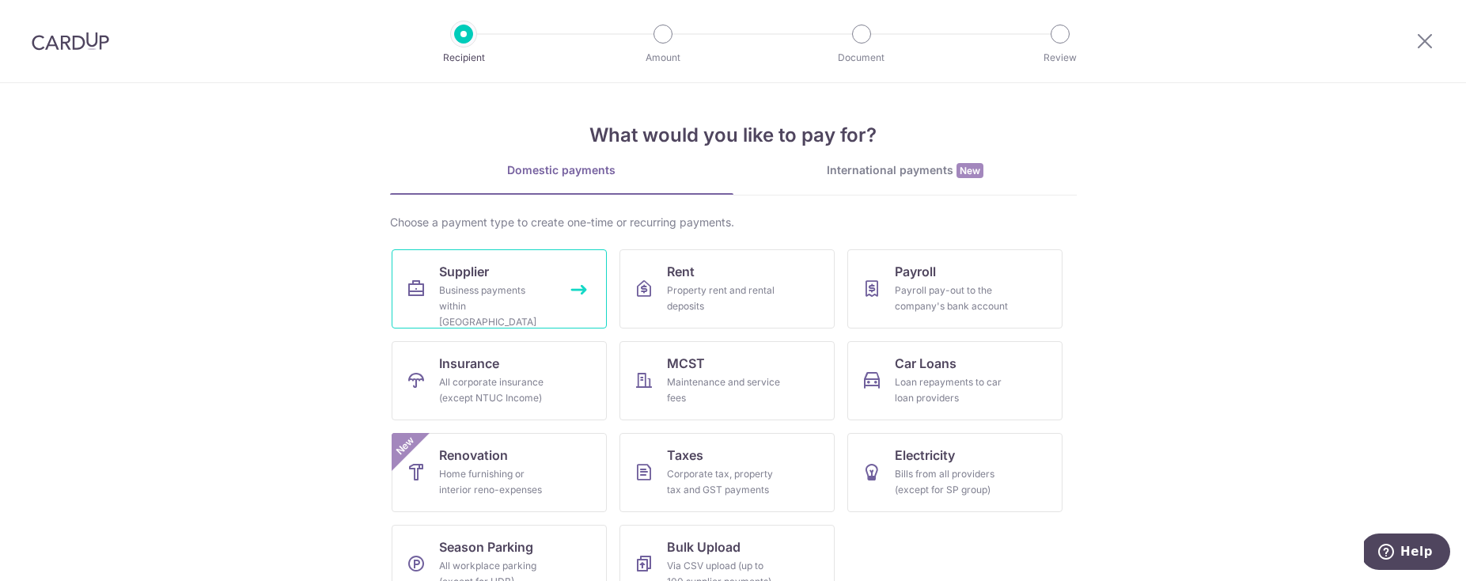
click at [553, 290] on link "Supplier Business payments within [GEOGRAPHIC_DATA]" at bounding box center [499, 288] width 215 height 79
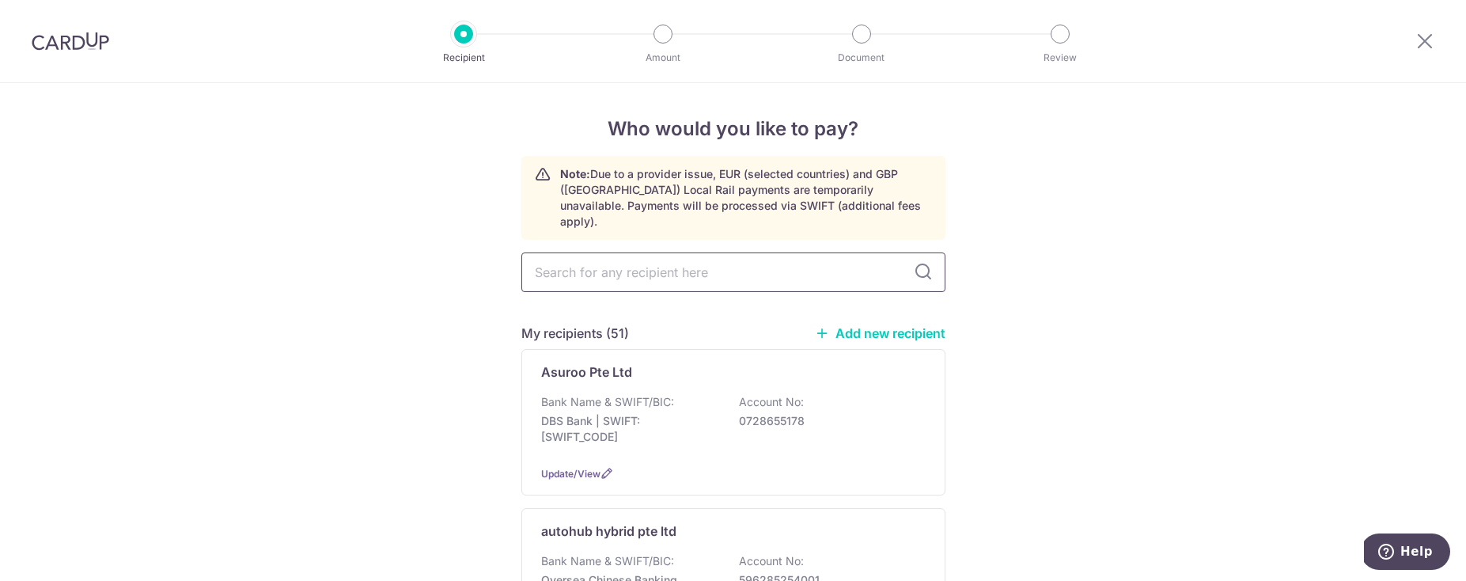
click at [581, 266] on input "text" at bounding box center [733, 272] width 424 height 40
type input "[PERSON_NAME]"
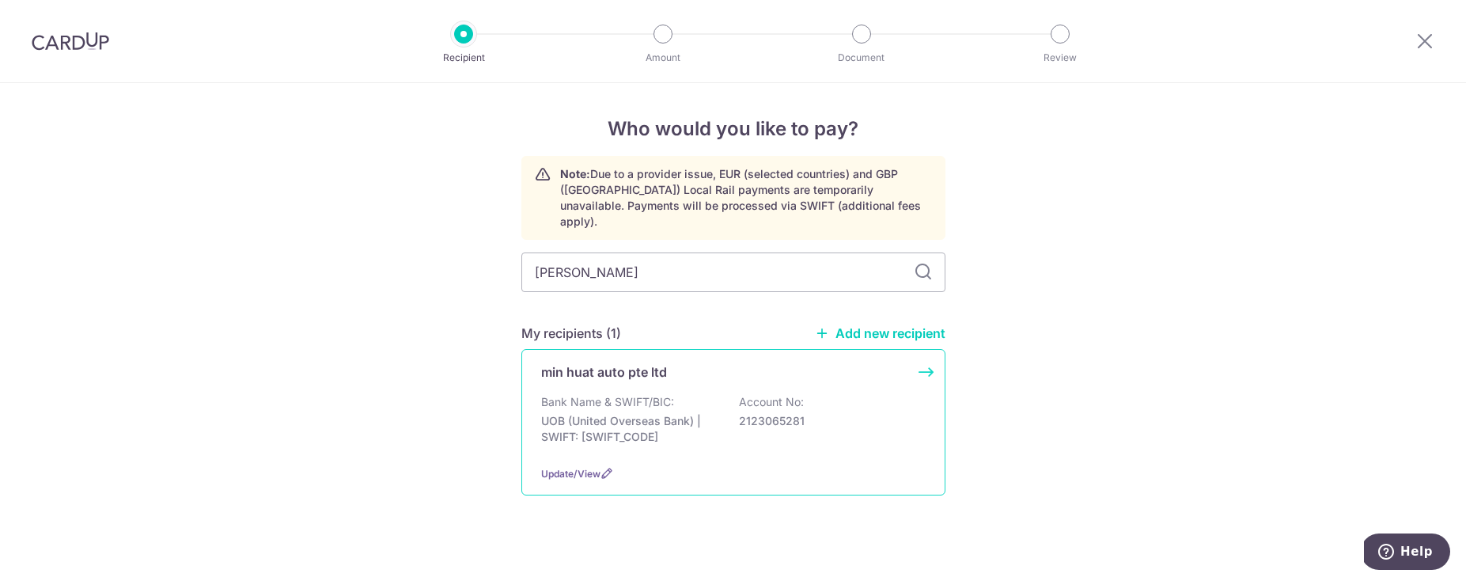
click at [628, 394] on p "Bank Name & SWIFT/BIC:" at bounding box center [607, 402] width 133 height 16
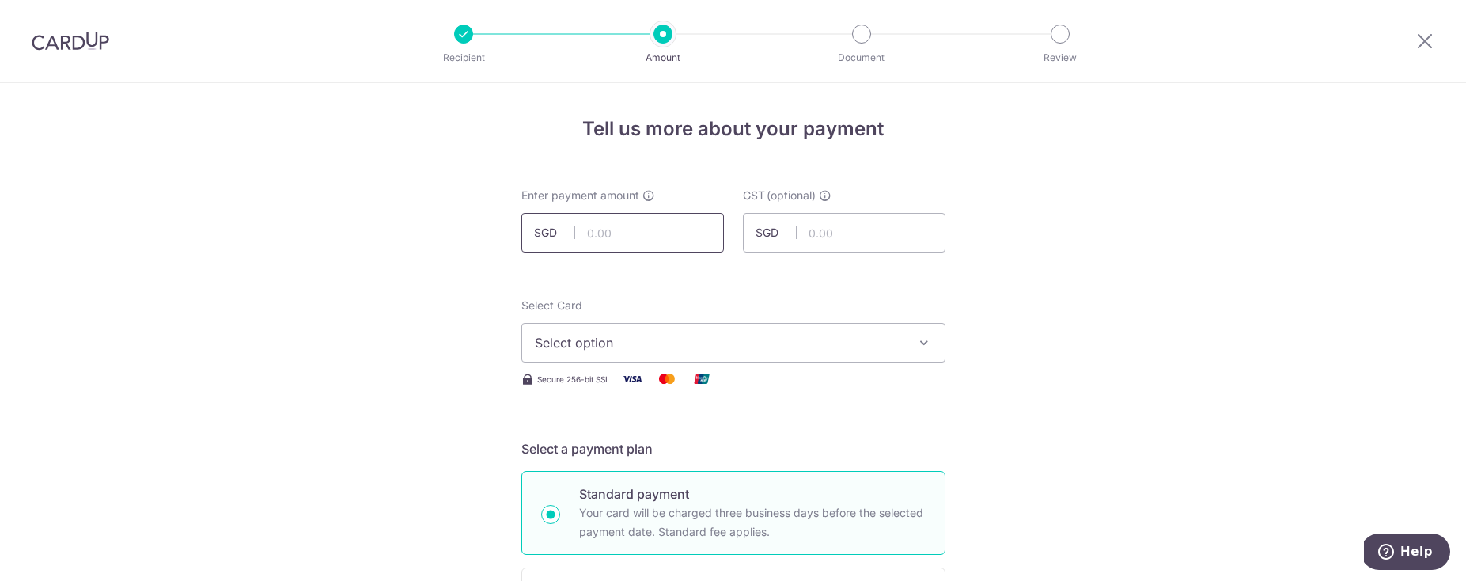
click at [624, 225] on input "text" at bounding box center [622, 233] width 203 height 40
type input "403.30"
click at [604, 322] on div "Select Card Select option Add credit card Your Cards **** 3970" at bounding box center [733, 329] width 424 height 65
click at [609, 335] on span "Select option" at bounding box center [719, 342] width 369 height 19
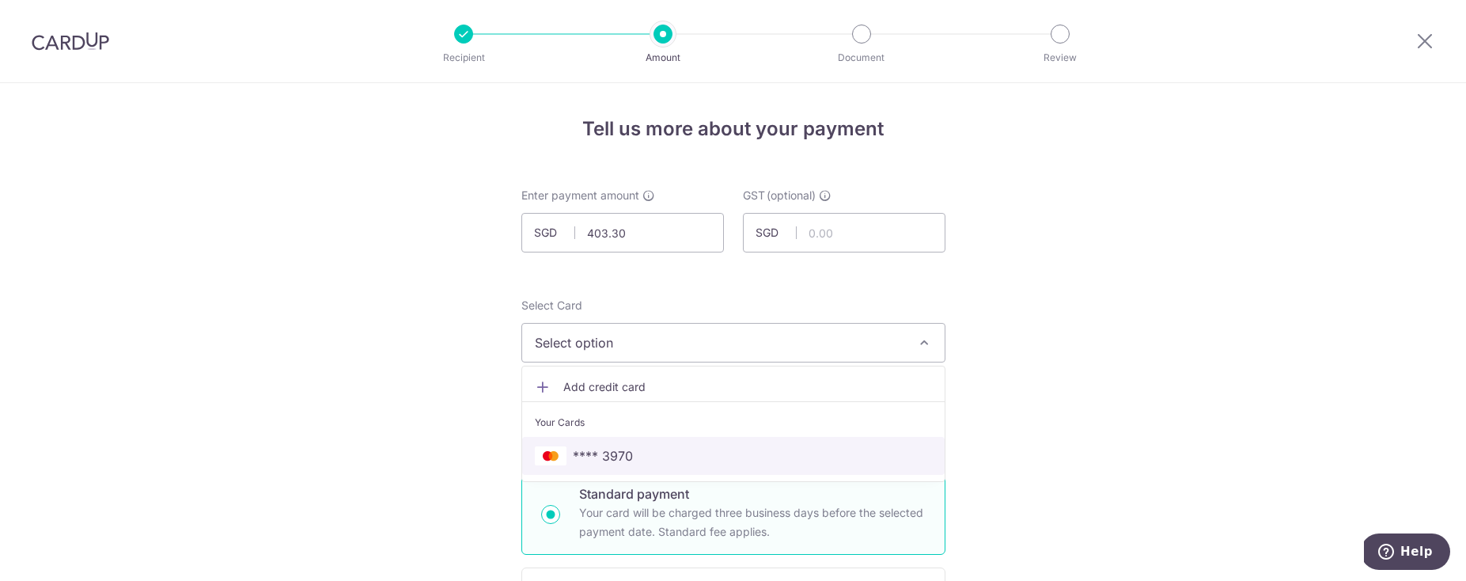
click at [615, 443] on link "**** 3970" at bounding box center [733, 456] width 422 height 38
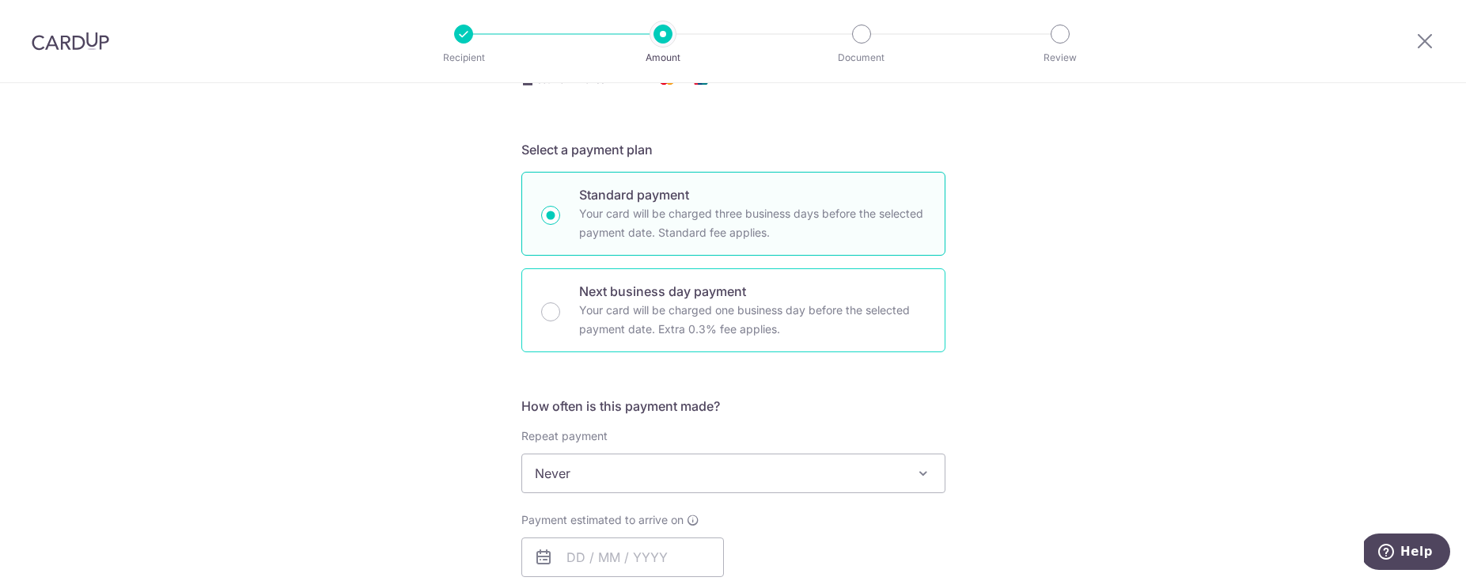
scroll to position [470, 0]
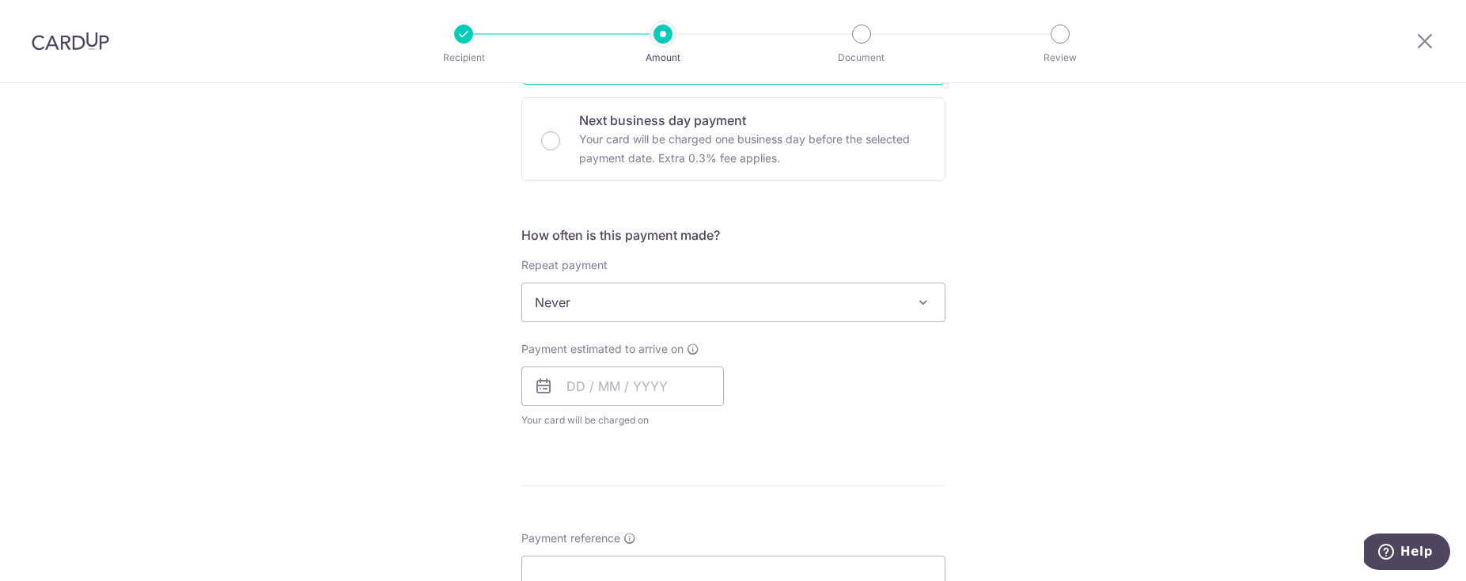
click at [615, 313] on span "Never" at bounding box center [733, 302] width 422 height 38
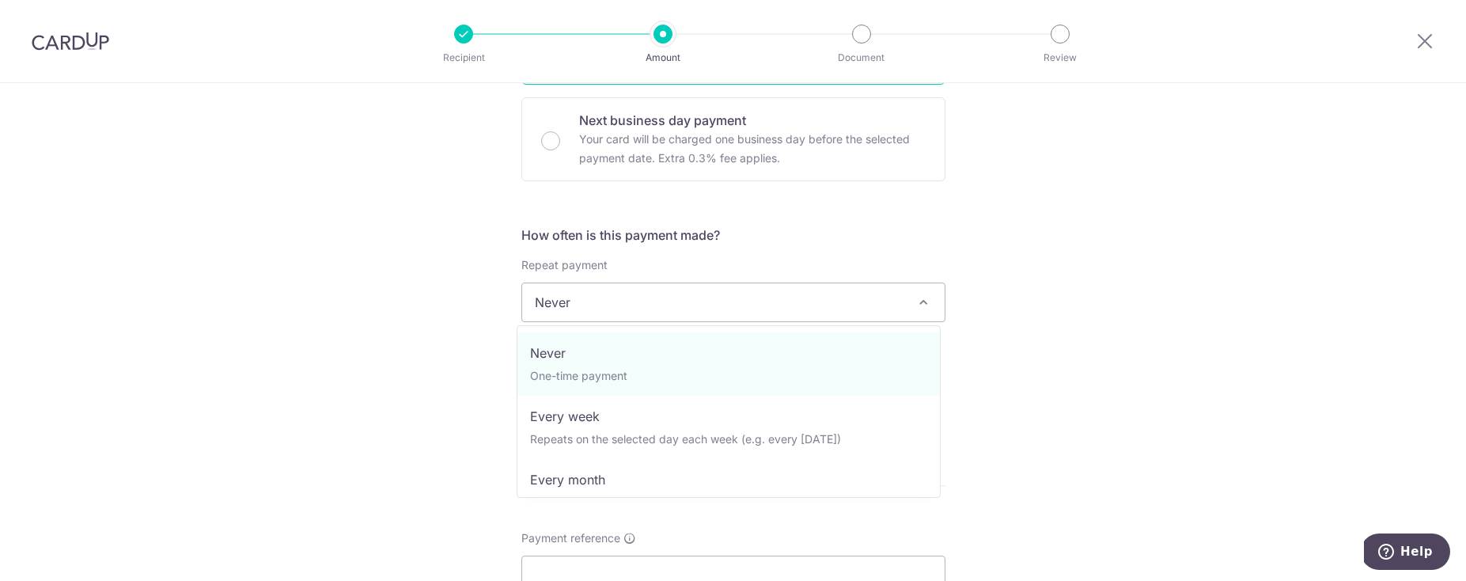
drag, startPoint x: 426, startPoint y: 362, endPoint x: 475, endPoint y: 362, distance: 49.1
click at [426, 364] on div "Tell us more about your payment Enter payment amount SGD 403.30 403.30 GST (opt…" at bounding box center [733, 381] width 1466 height 1537
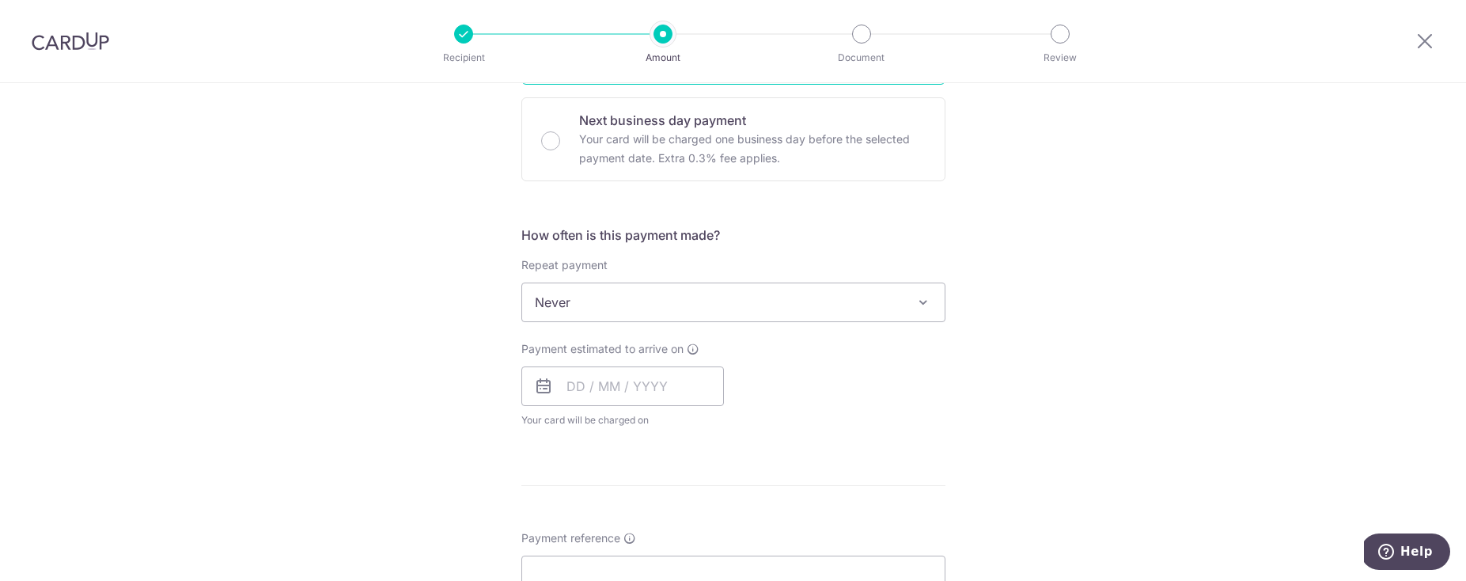
click at [658, 419] on span "Your card will be charged on for the first payment" at bounding box center [622, 420] width 203 height 16
click at [645, 402] on input "text" at bounding box center [622, 386] width 203 height 40
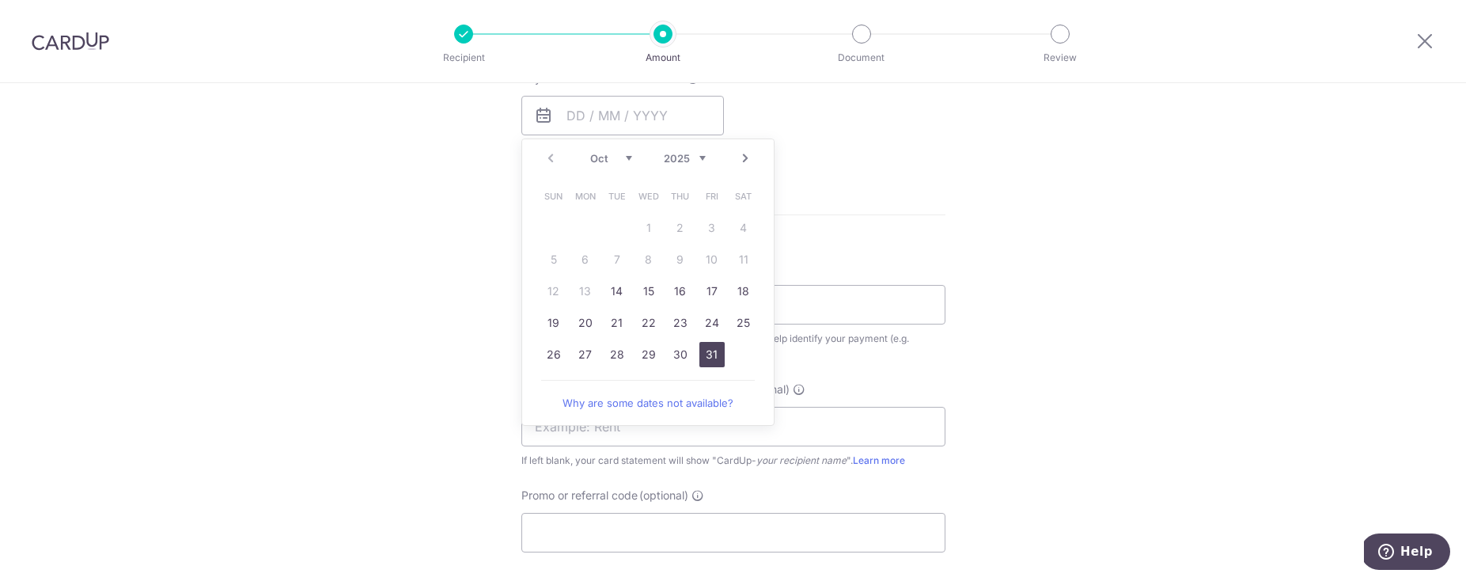
click at [706, 358] on link "31" at bounding box center [711, 354] width 25 height 25
type input "[DATE]"
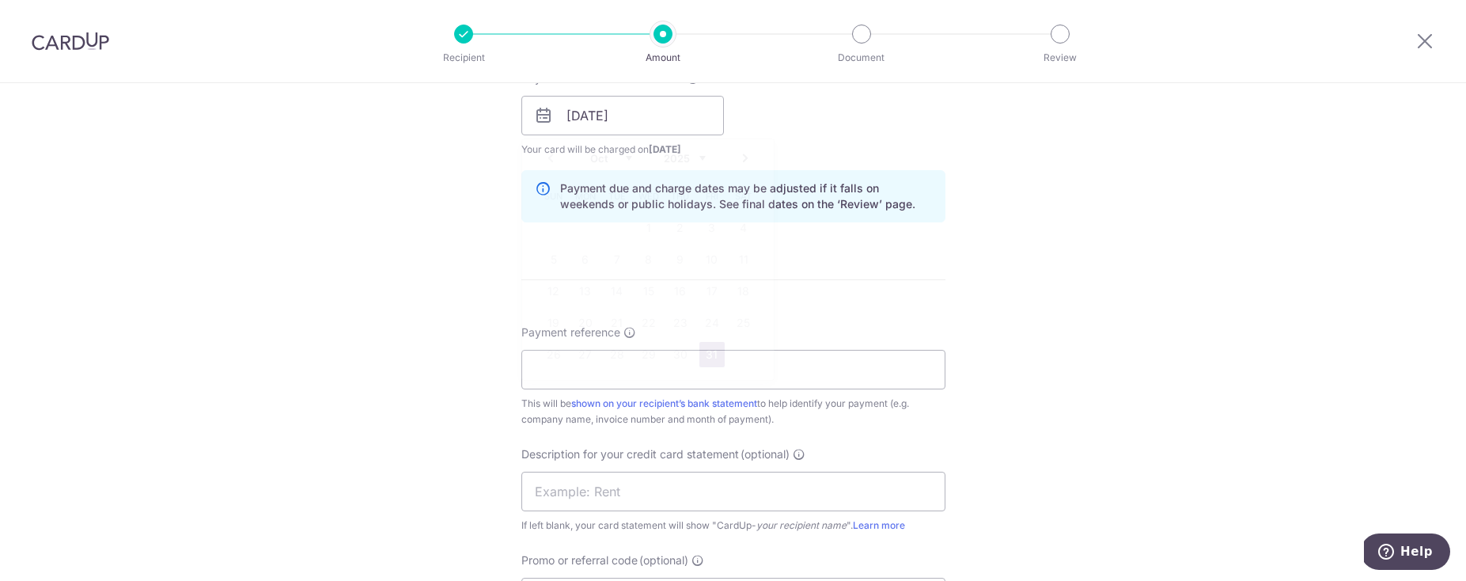
scroll to position [911, 0]
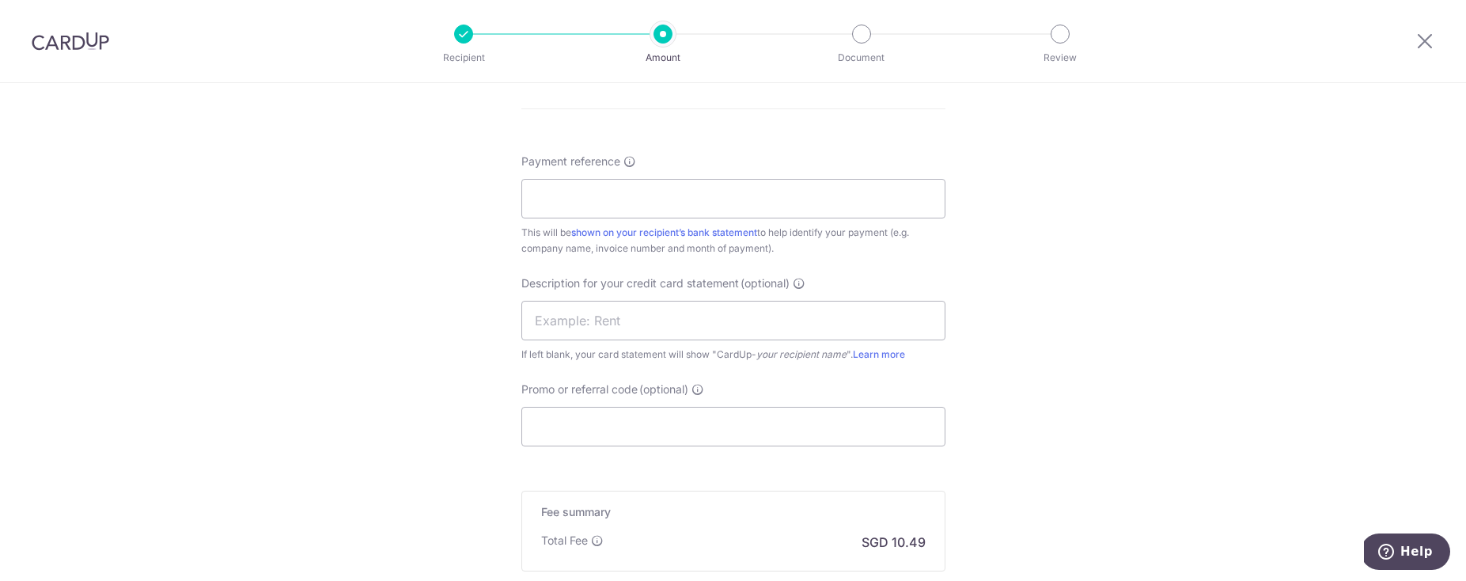
click at [653, 224] on div "Payment reference This will be shown on your recipient’s bank statement to help…" at bounding box center [733, 204] width 424 height 103
click at [656, 202] on input "Payment reference" at bounding box center [733, 199] width 424 height 40
type input "i094727"
click at [646, 305] on input "text" at bounding box center [733, 321] width 424 height 40
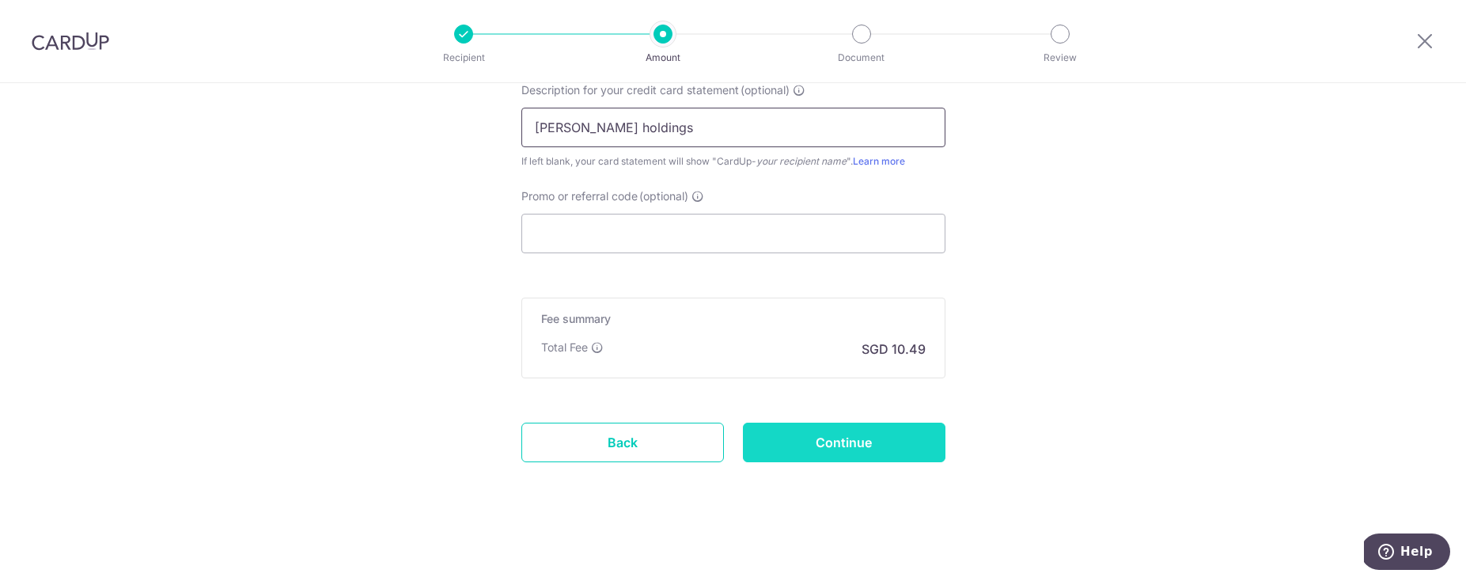
type input "stark holdings"
click at [924, 438] on input "Continue" at bounding box center [844, 442] width 203 height 40
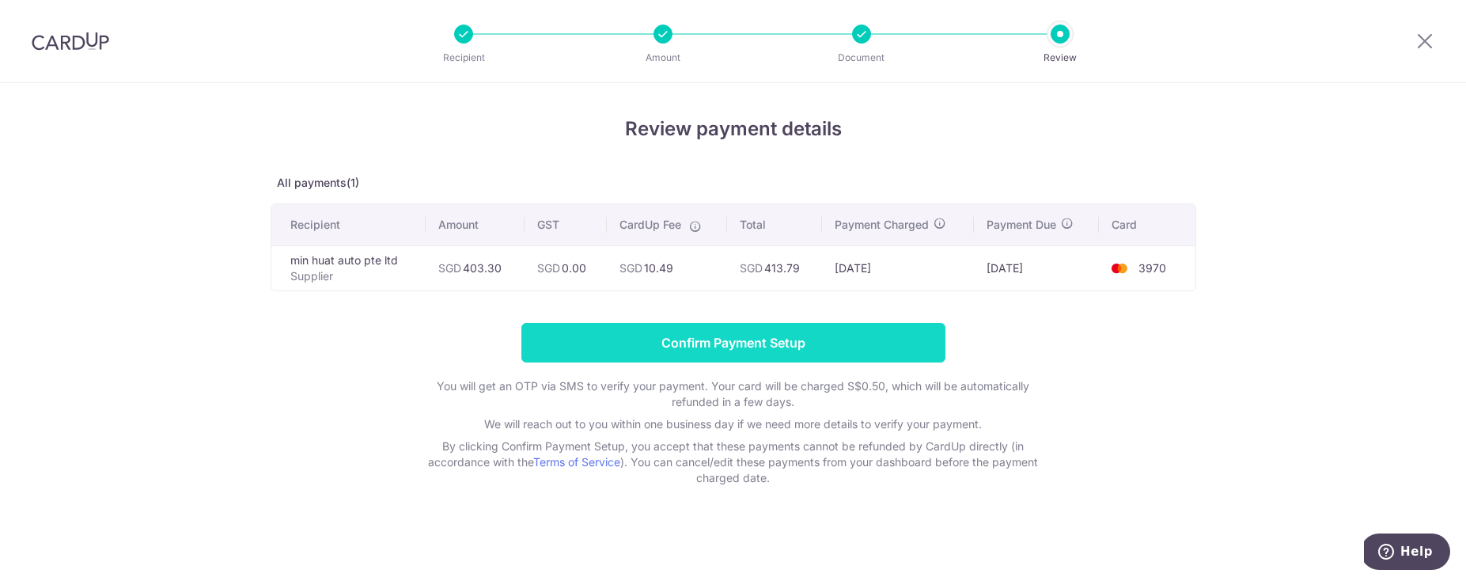
click at [668, 336] on input "Confirm Payment Setup" at bounding box center [733, 343] width 424 height 40
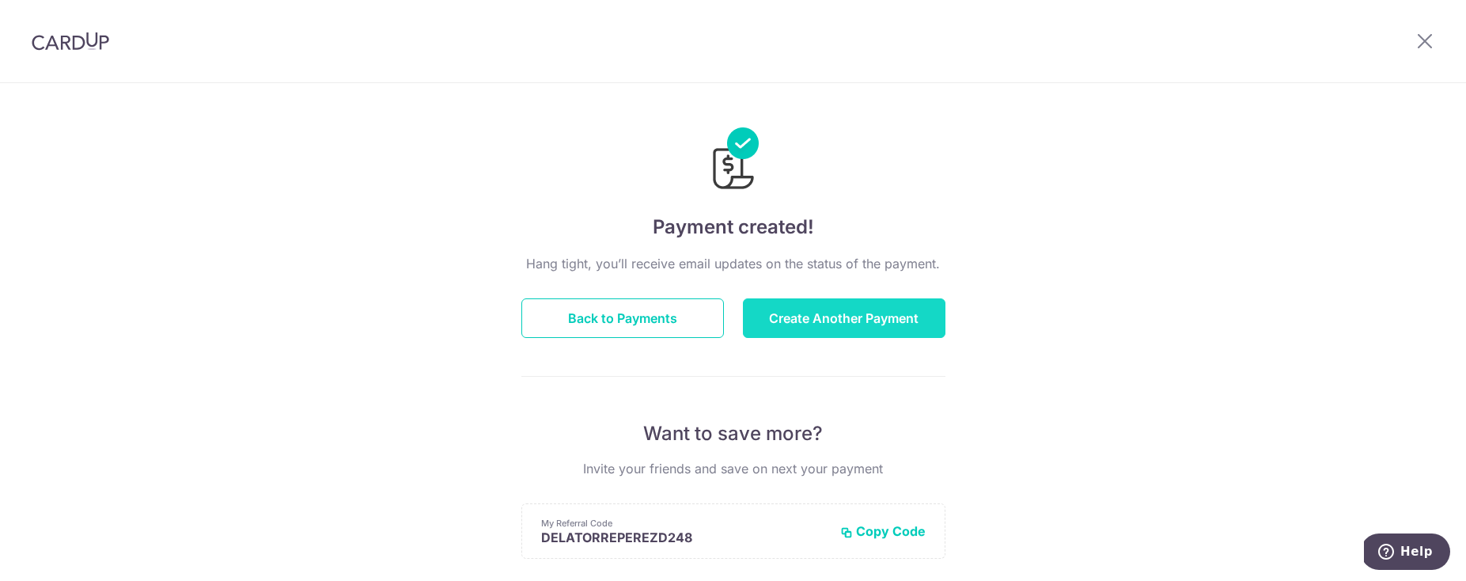
click at [778, 328] on button "Create Another Payment" at bounding box center [844, 318] width 203 height 40
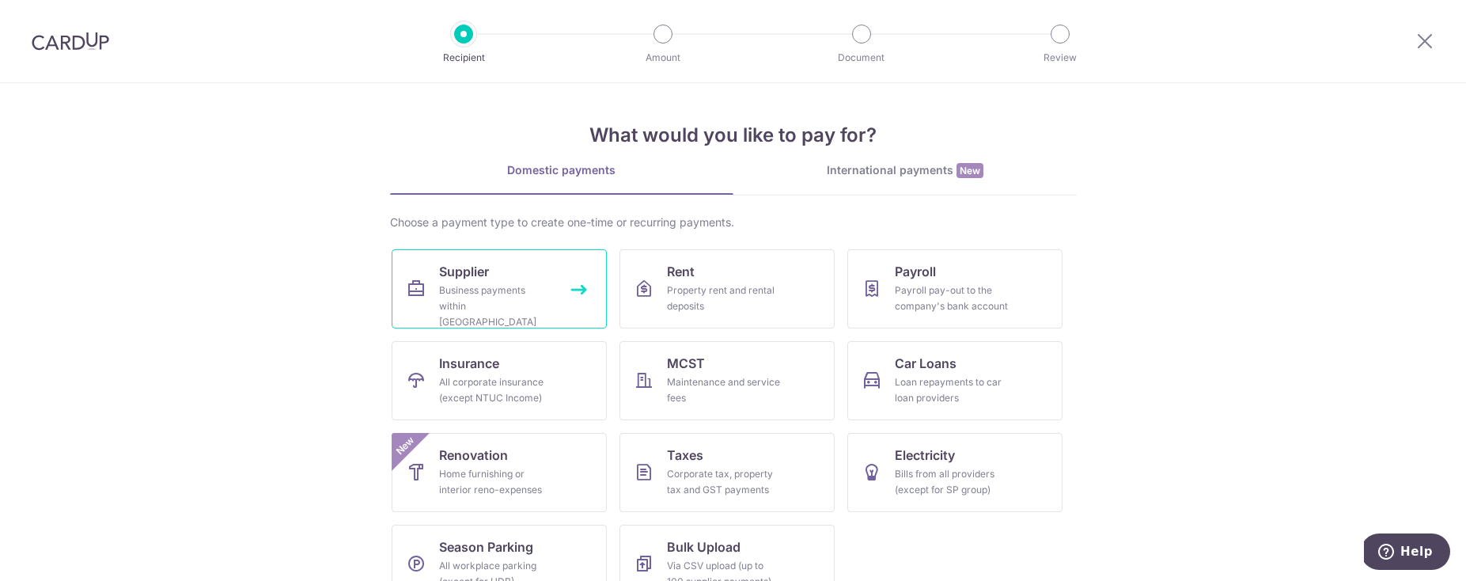
click at [439, 276] on span "Supplier" at bounding box center [464, 271] width 50 height 19
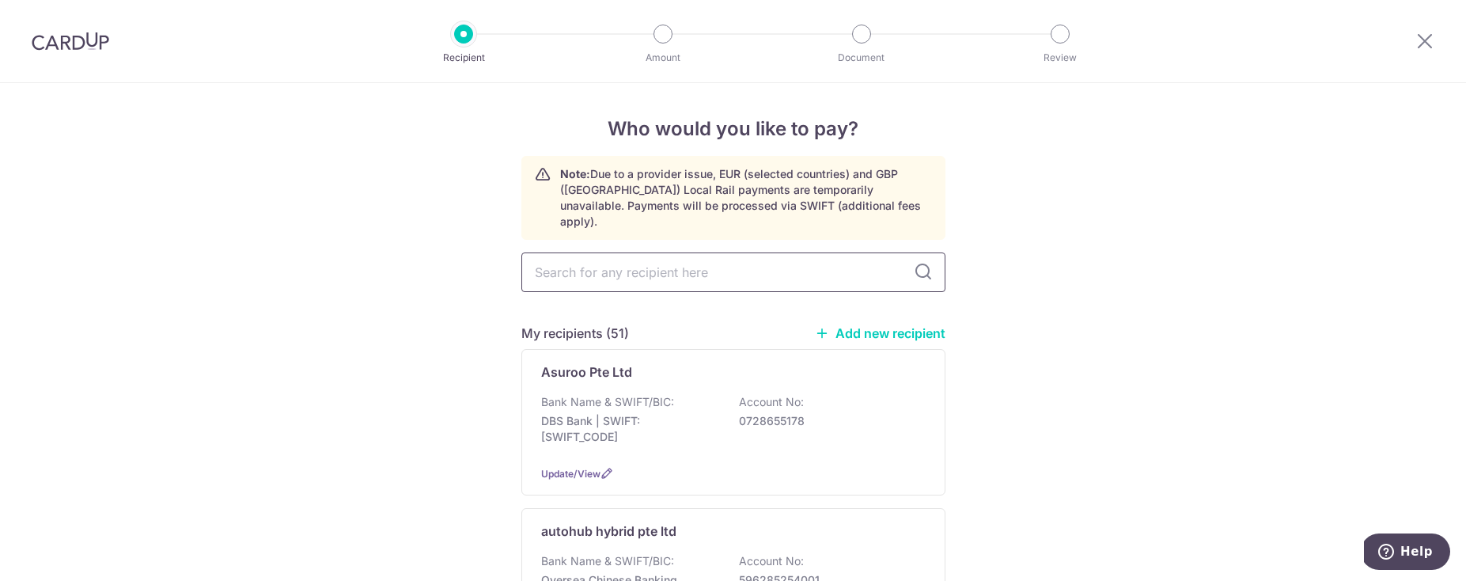
click at [744, 267] on input "text" at bounding box center [733, 272] width 424 height 40
type input "min"
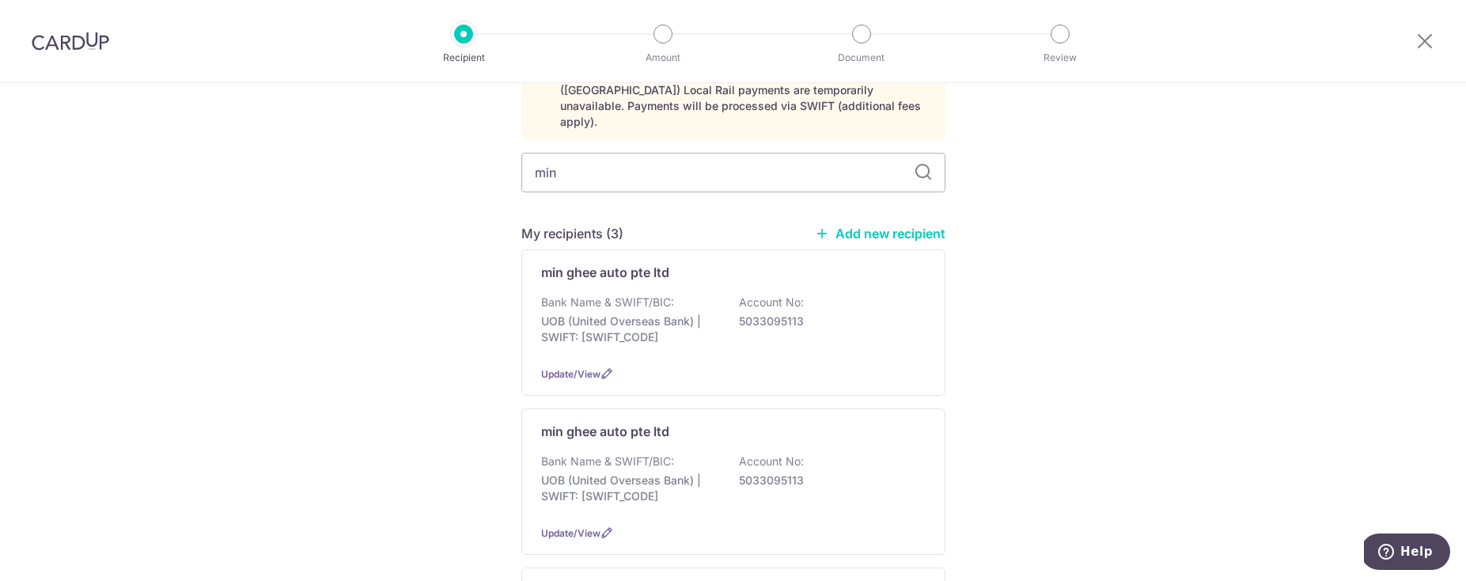
scroll to position [339, 0]
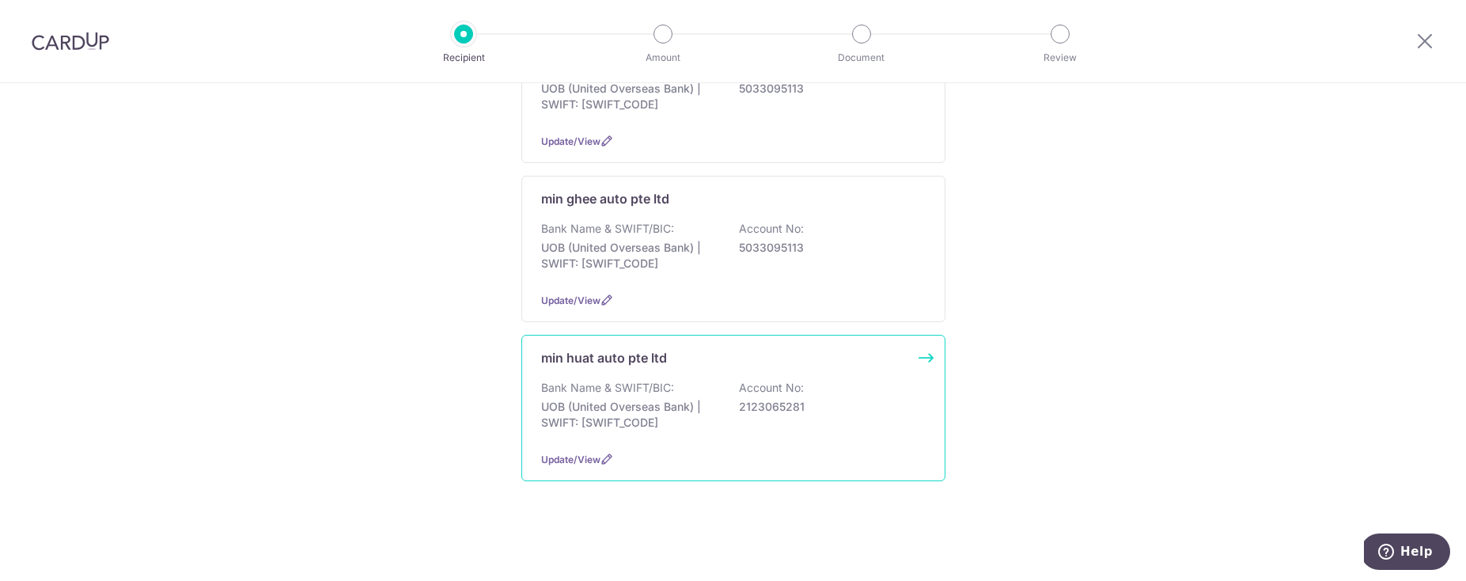
click at [641, 360] on div "min huat auto pte ltd Bank Name & SWIFT/BIC: UOB (United Overseas Bank) | SWIFT…" at bounding box center [733, 408] width 424 height 146
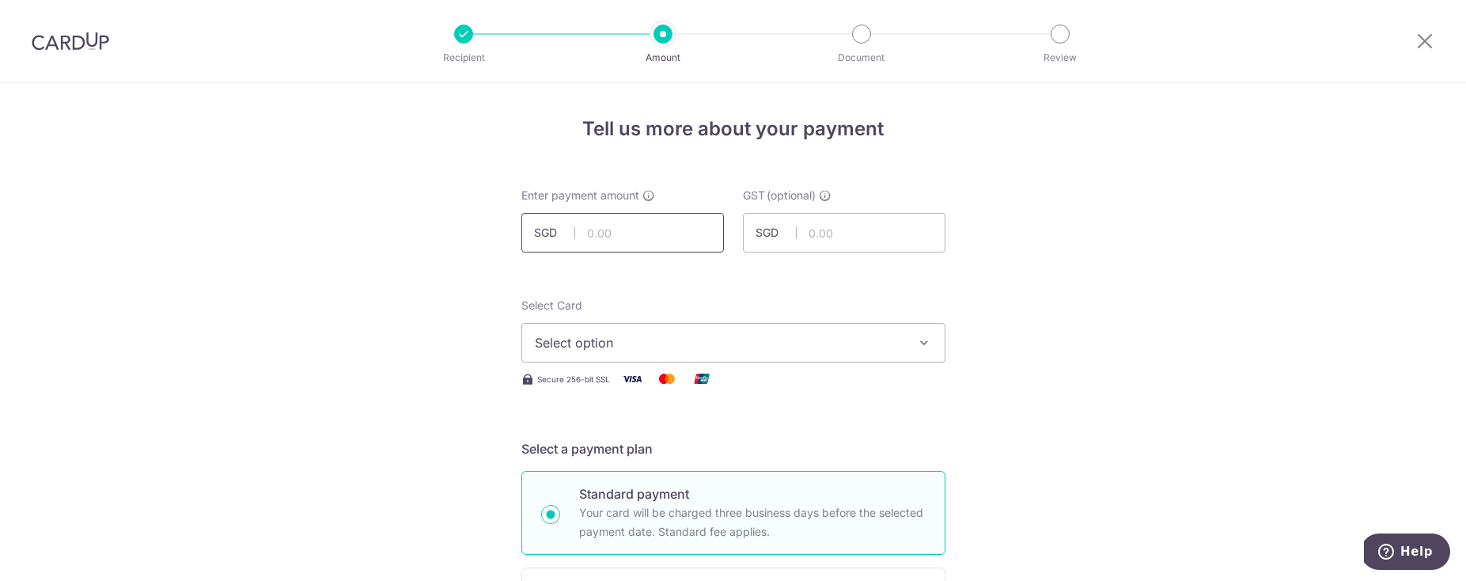
click at [597, 248] on input "text" at bounding box center [622, 233] width 203 height 40
type input "294.32"
click at [633, 365] on div "Select Card Select option Add credit card Your Cards **** 3970 Secure 256-bit S…" at bounding box center [733, 342] width 424 height 91
click at [637, 357] on button "Select option" at bounding box center [733, 343] width 424 height 40
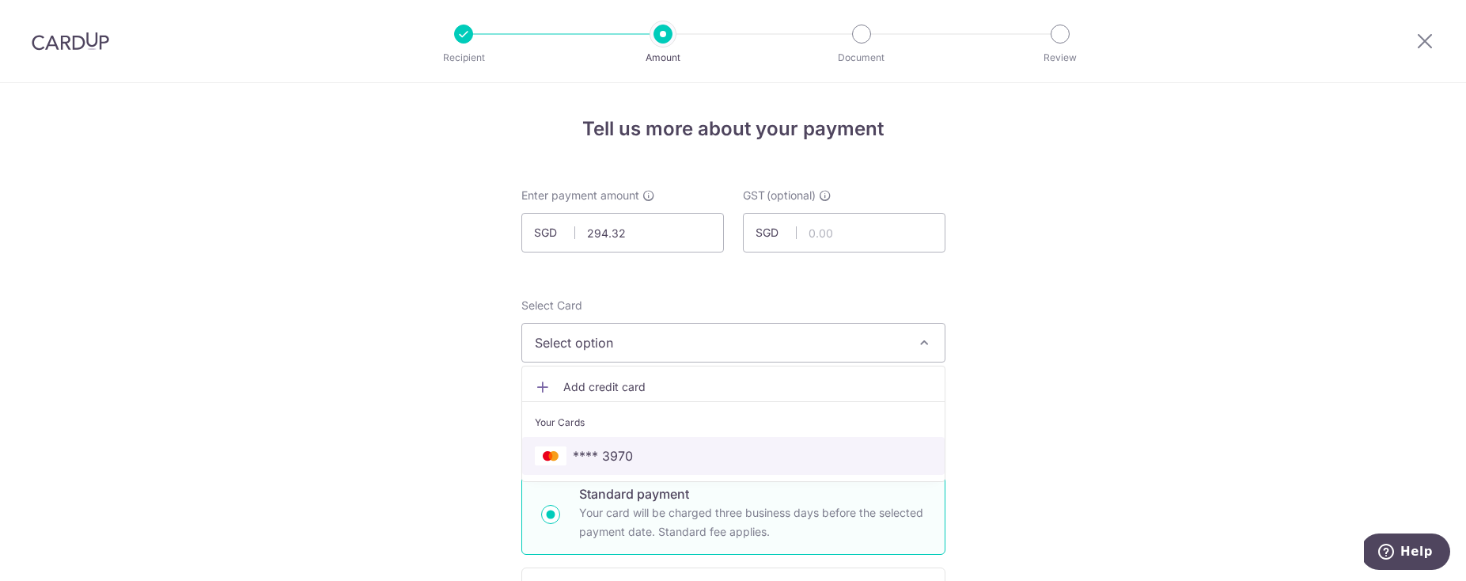
click at [629, 459] on span "**** 3970" at bounding box center [733, 455] width 397 height 19
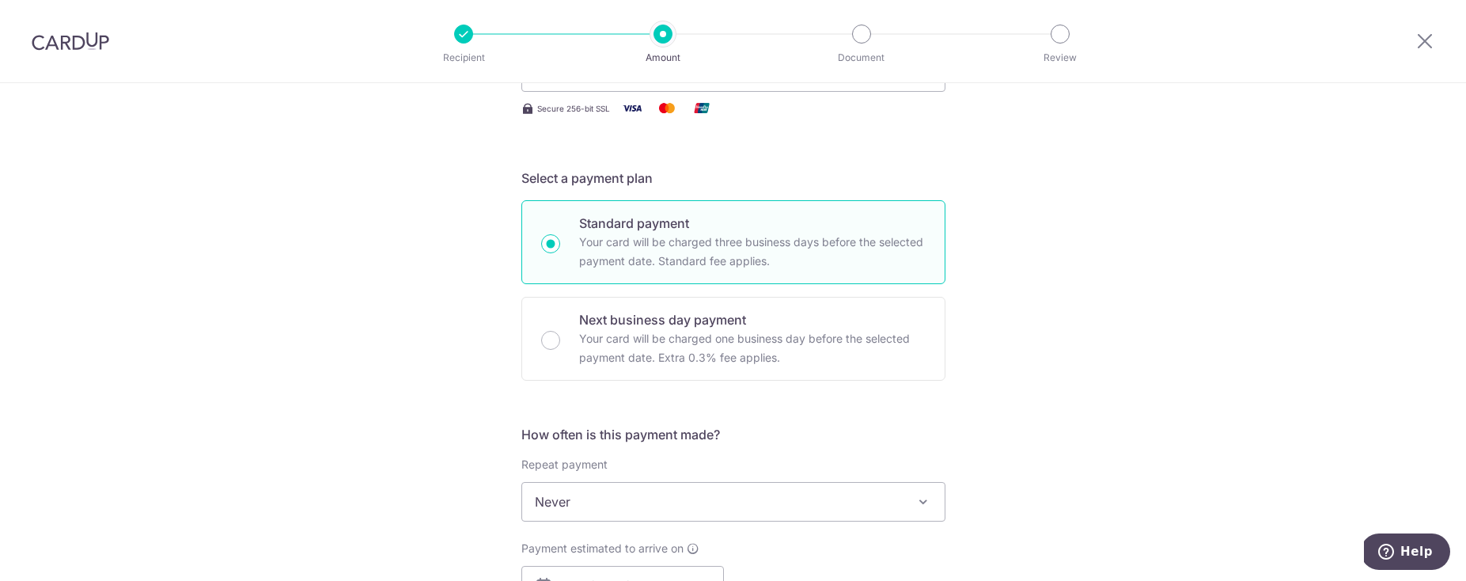
scroll to position [441, 0]
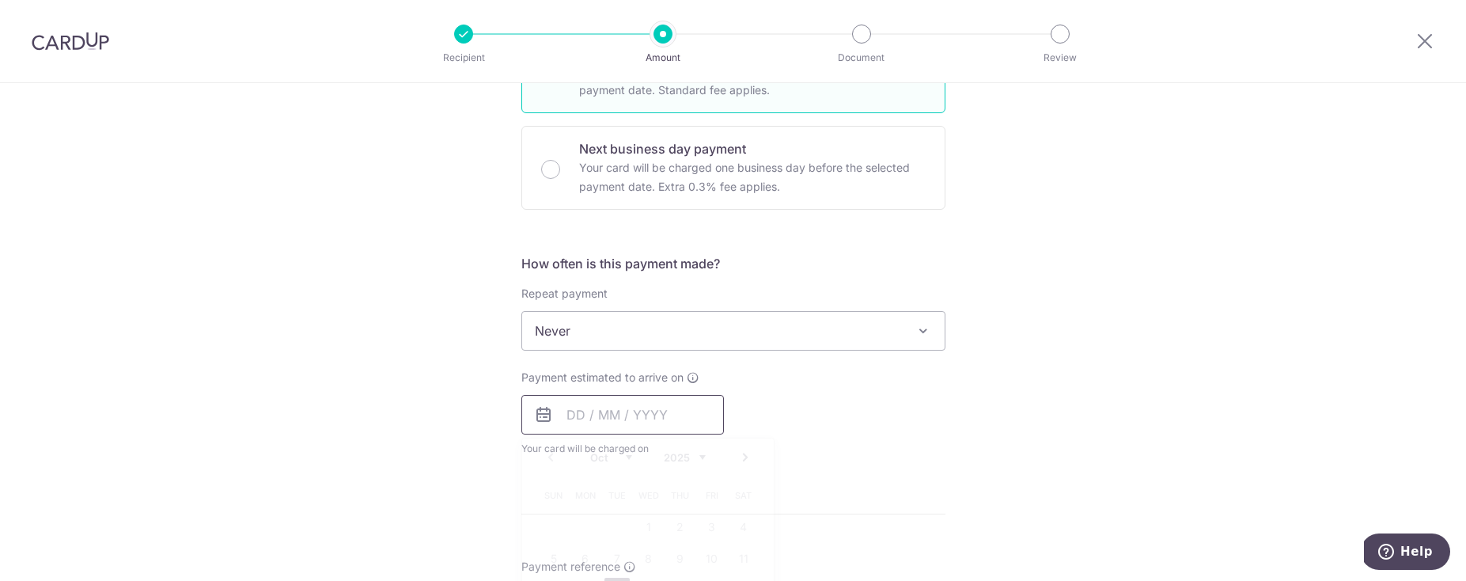
click at [611, 418] on input "text" at bounding box center [622, 415] width 203 height 40
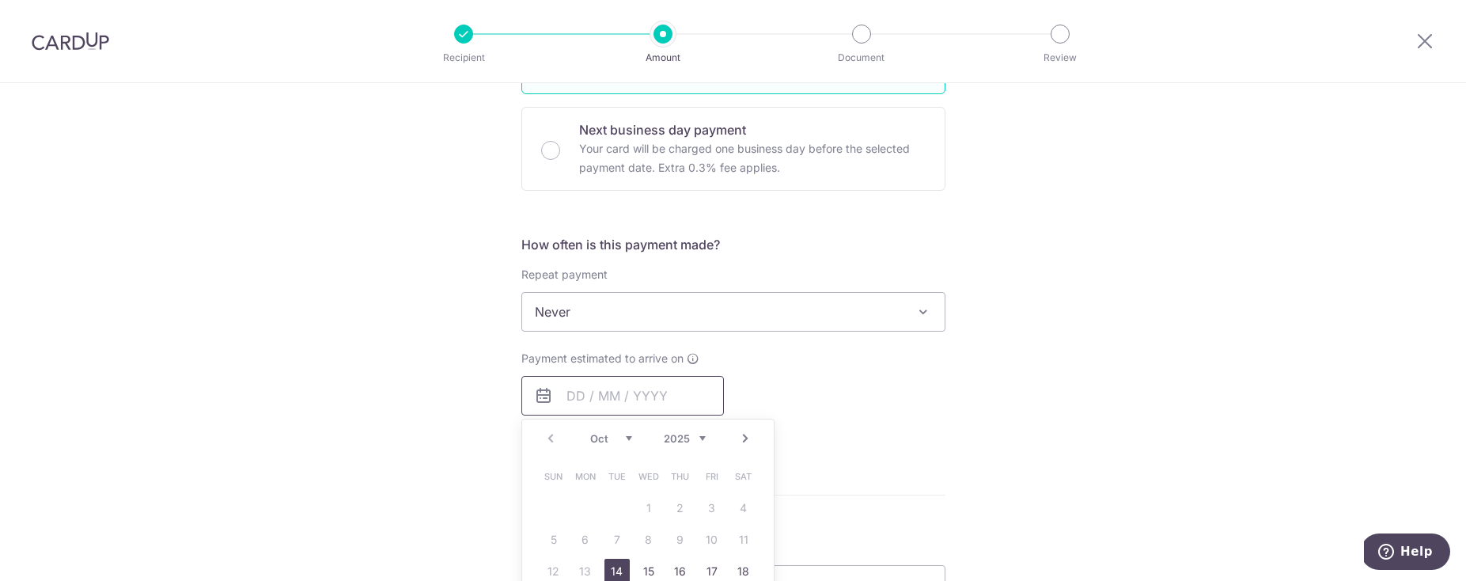
scroll to position [513, 0]
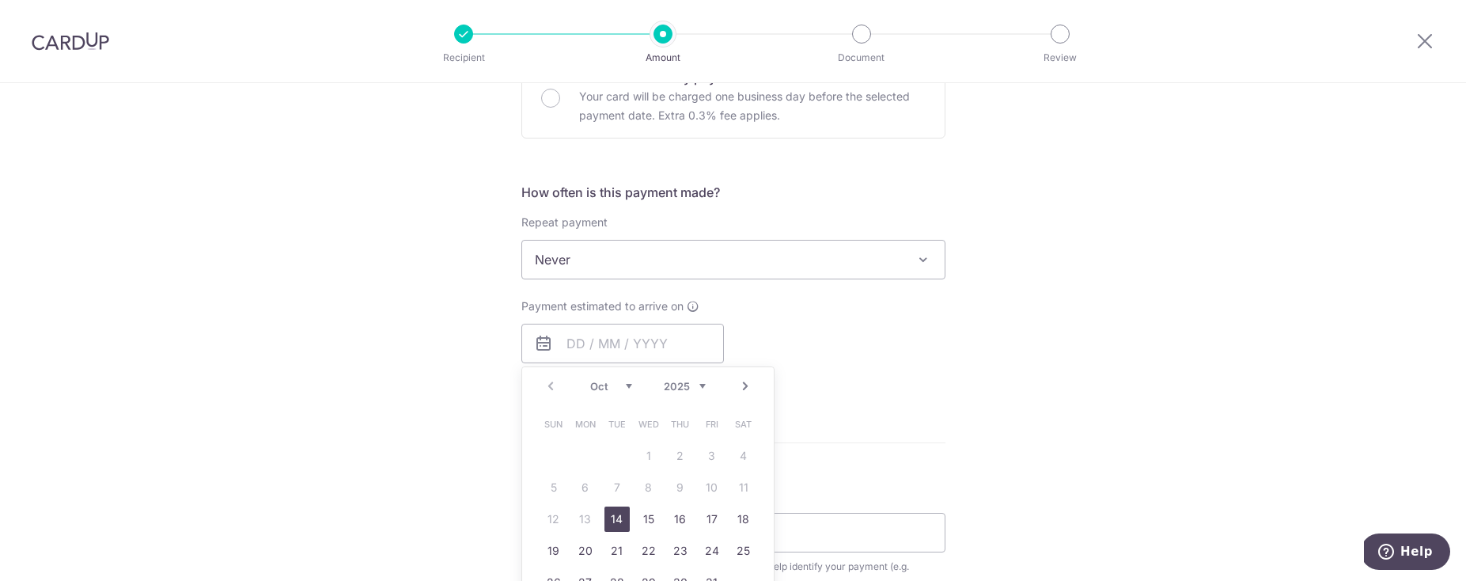
click at [736, 387] on link "Next" at bounding box center [745, 386] width 19 height 19
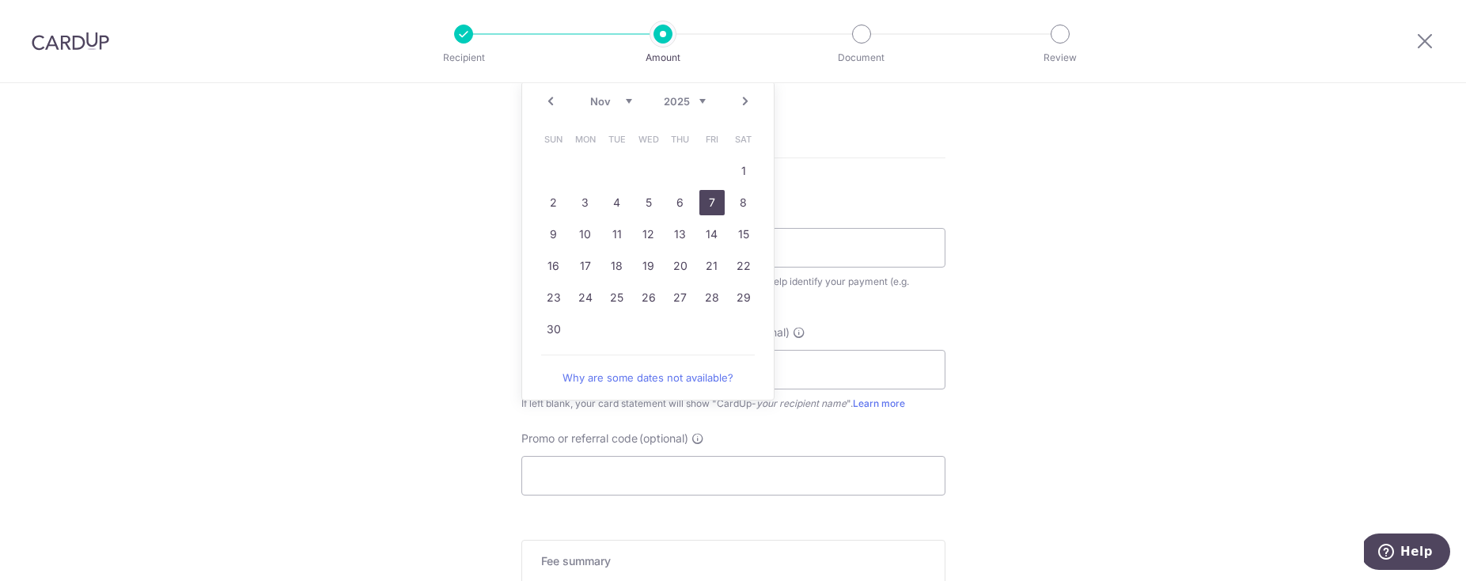
click at [701, 199] on link "7" at bounding box center [711, 202] width 25 height 25
type input "[DATE]"
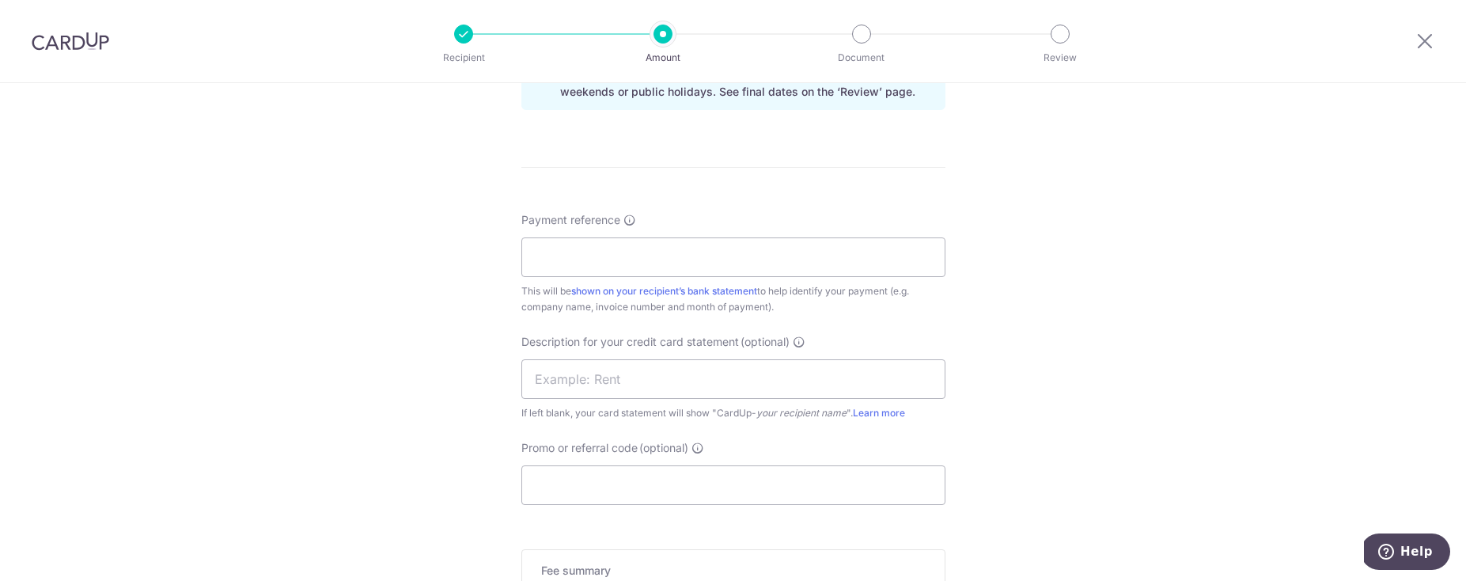
scroll to position [869, 0]
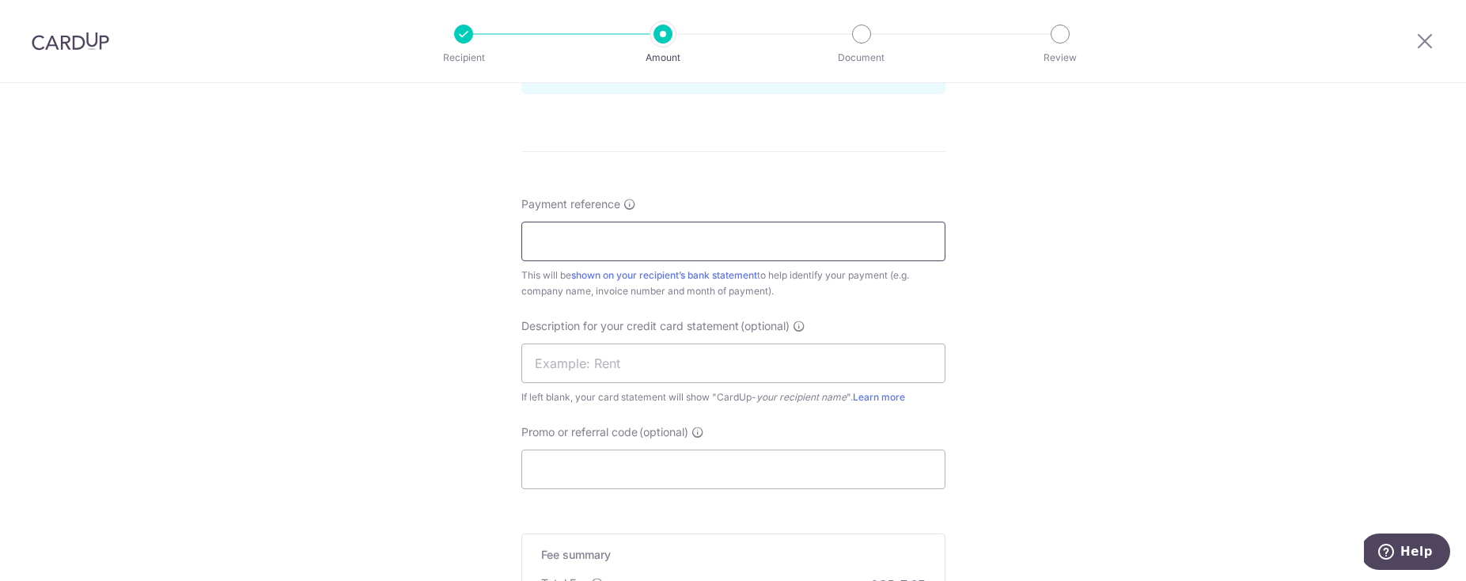
drag, startPoint x: 568, startPoint y: 227, endPoint x: 563, endPoint y: 243, distance: 16.5
click at [566, 233] on input "Payment reference" at bounding box center [733, 242] width 424 height 40
type input "i094770"
click at [878, 356] on input "text" at bounding box center [733, 363] width 424 height 40
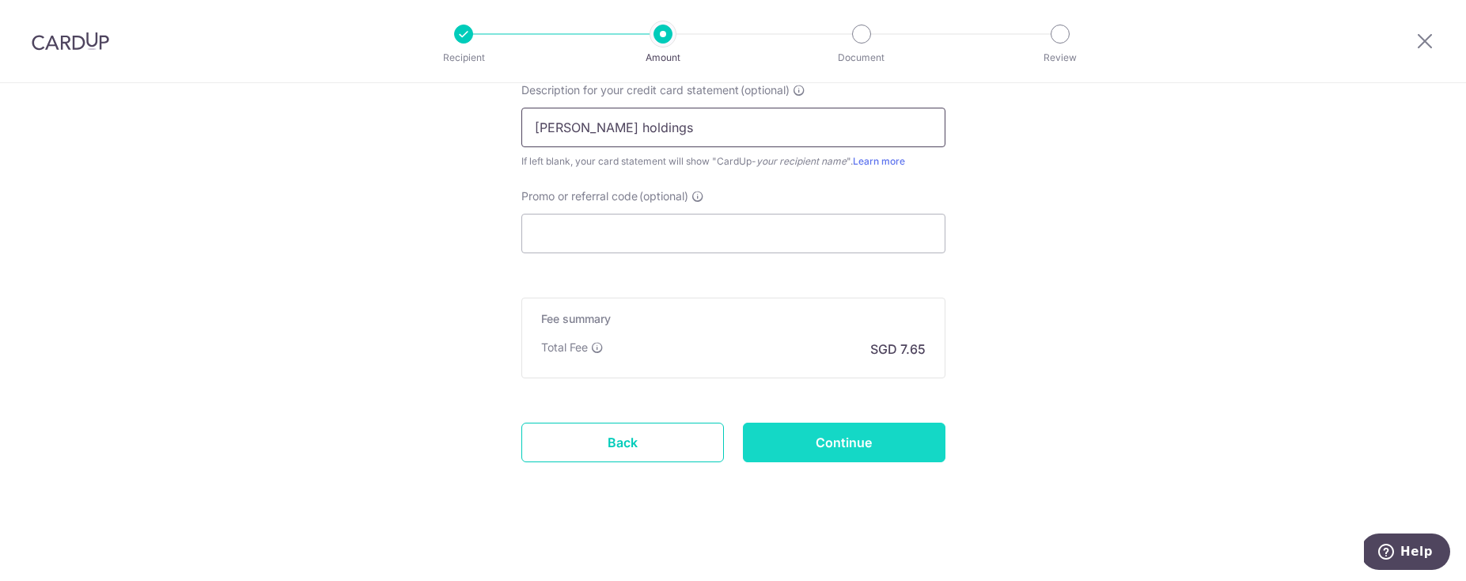
type input "stark holdings"
click at [873, 430] on input "Continue" at bounding box center [844, 442] width 203 height 40
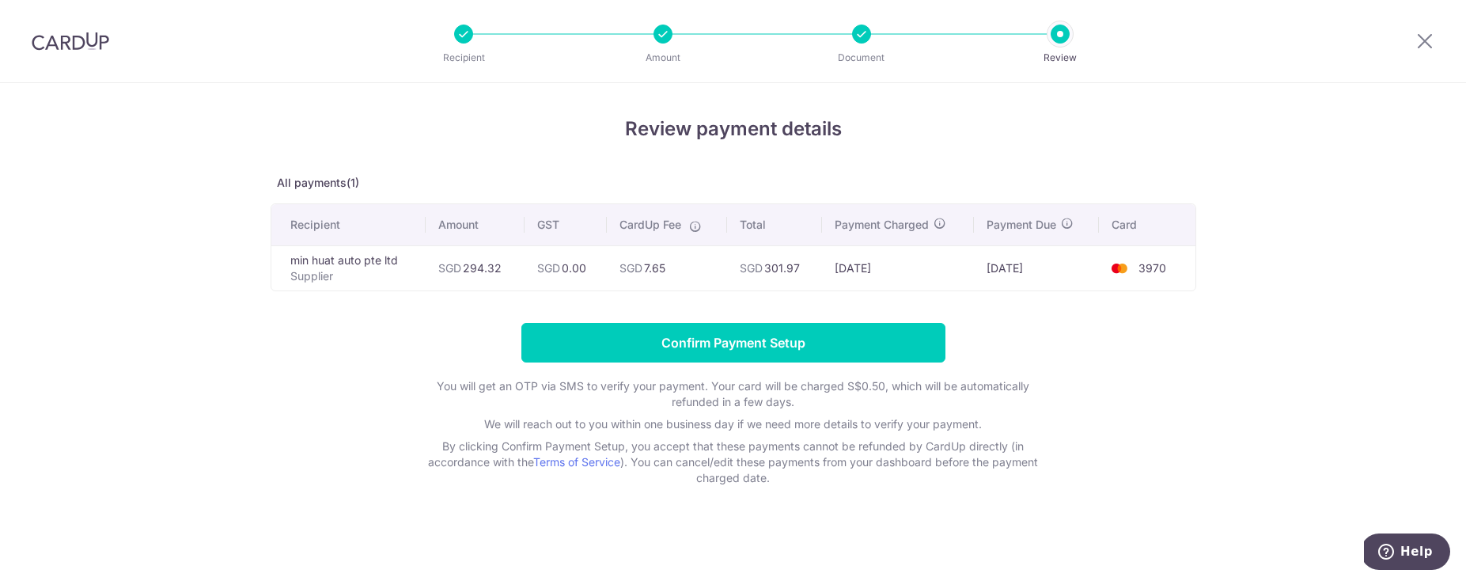
click at [748, 368] on form "Confirm Payment Setup You will get an OTP via SMS to verify your payment. Your …" at bounding box center [734, 404] width 926 height 163
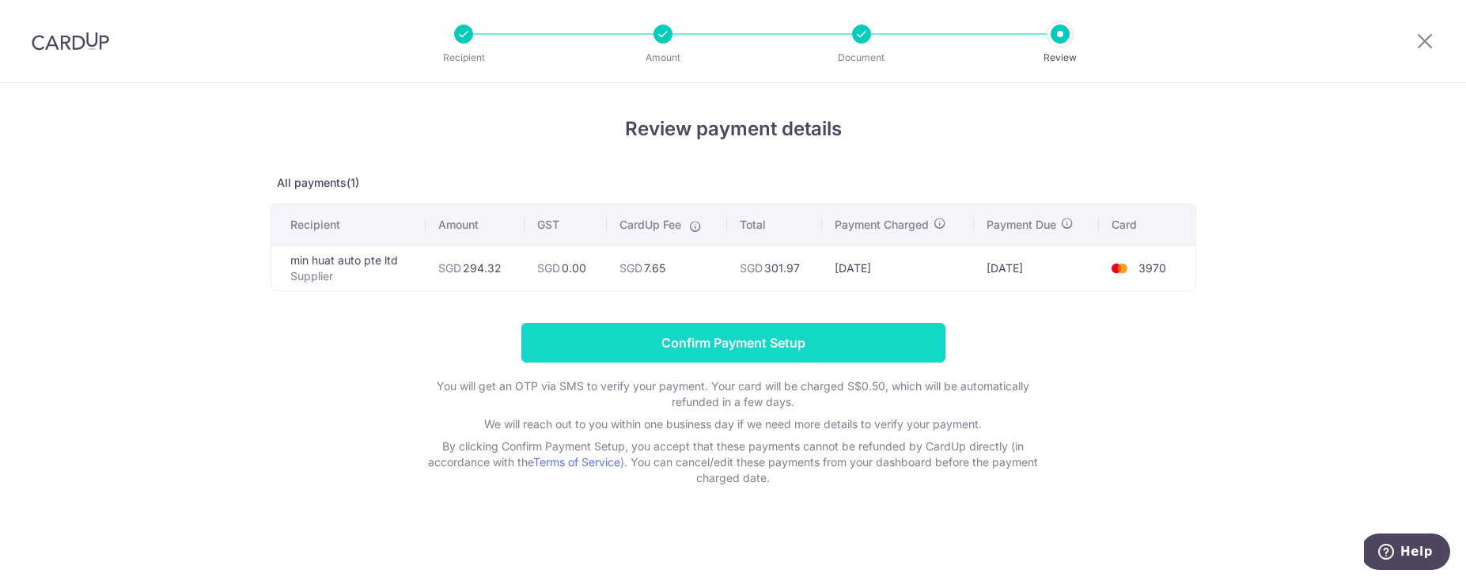
click at [748, 350] on input "Confirm Payment Setup" at bounding box center [733, 343] width 424 height 40
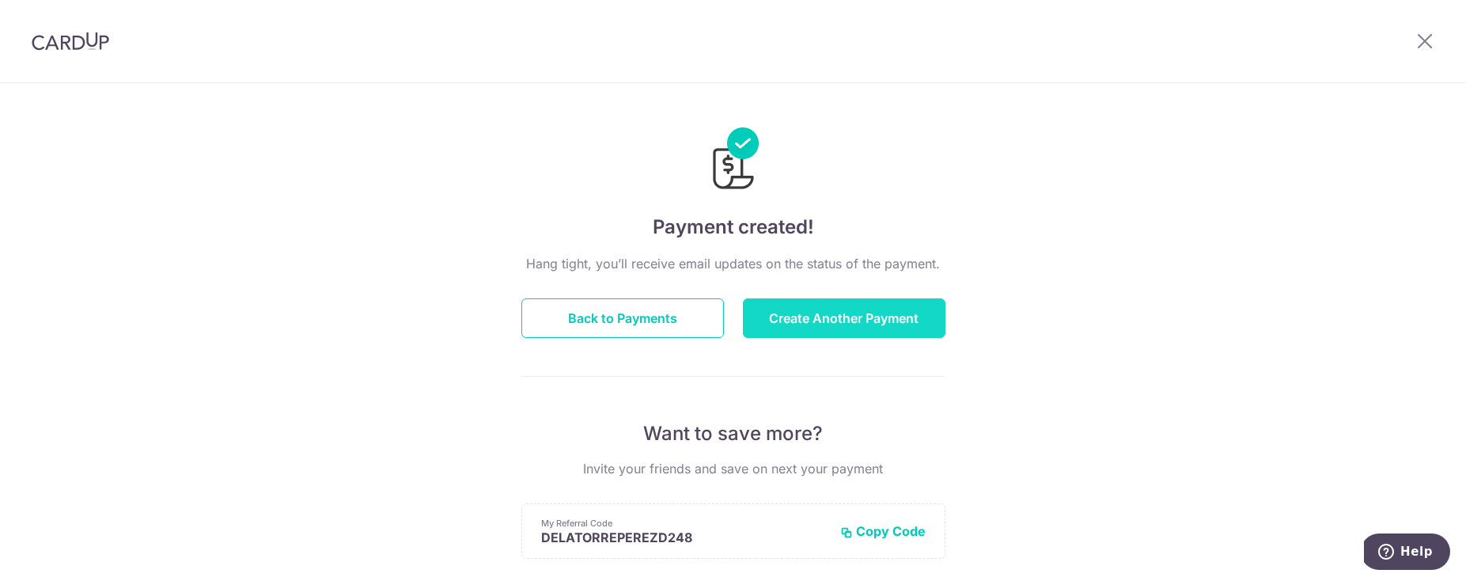
click at [798, 316] on button "Create Another Payment" at bounding box center [844, 318] width 203 height 40
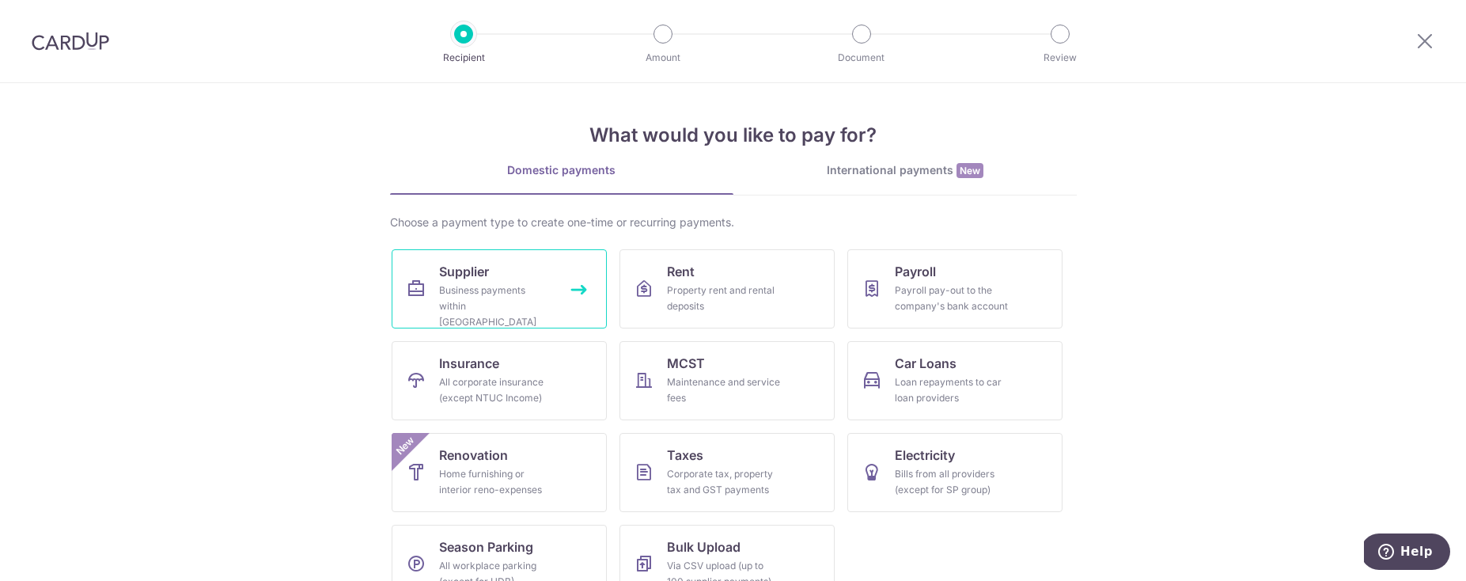
click at [429, 287] on link "Supplier Business payments within [GEOGRAPHIC_DATA]" at bounding box center [499, 288] width 215 height 79
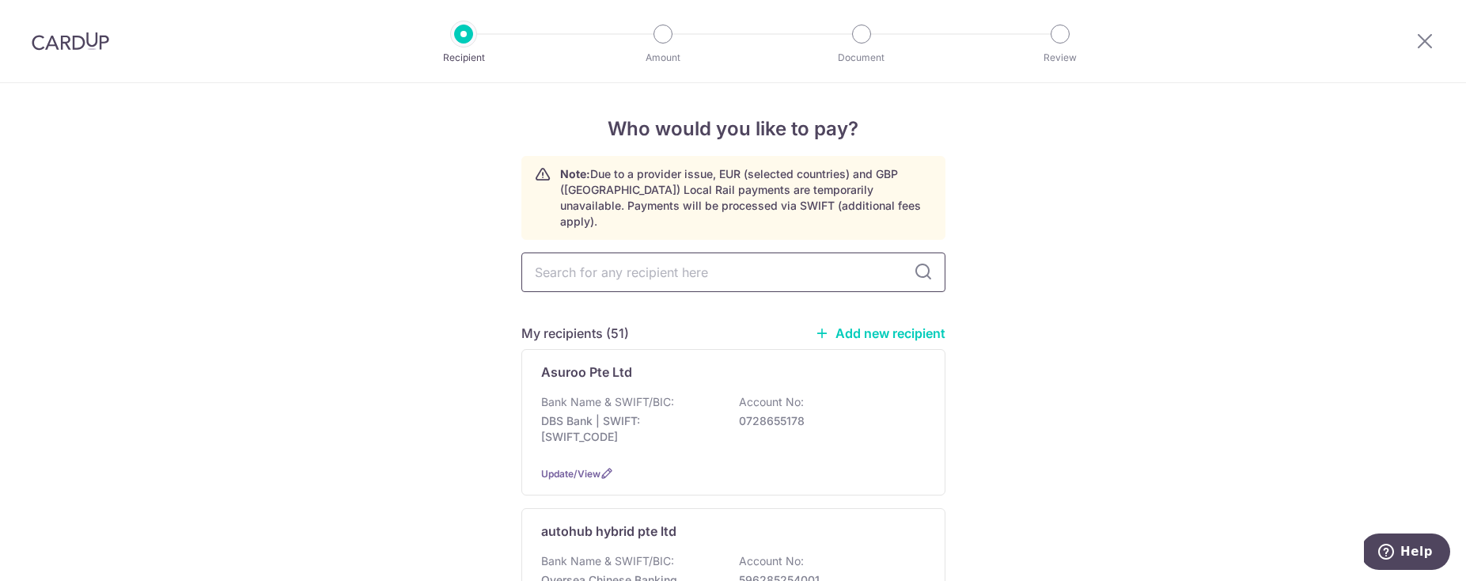
click at [590, 266] on input "text" at bounding box center [733, 272] width 424 height 40
type input "t.s"
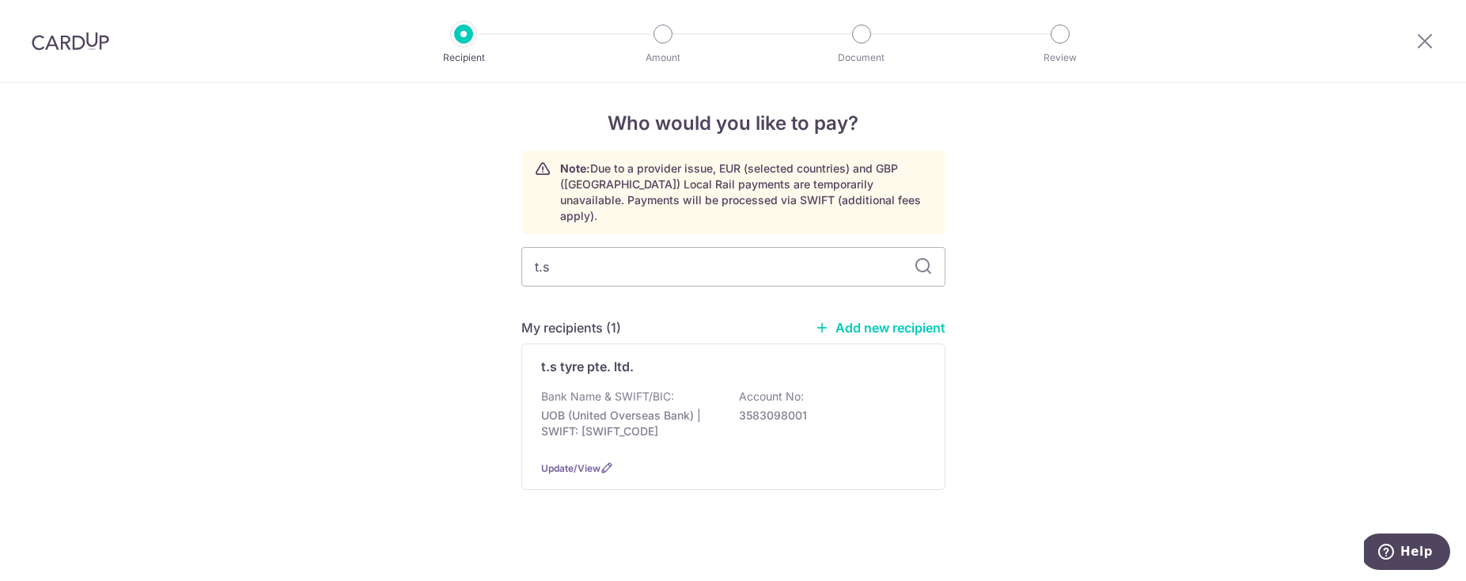
scroll to position [6, 0]
click at [620, 360] on div "t.s tyre pte. ltd. Bank Name & SWIFT/BIC: UOB (United Overseas Bank) | SWIFT: […" at bounding box center [733, 416] width 424 height 146
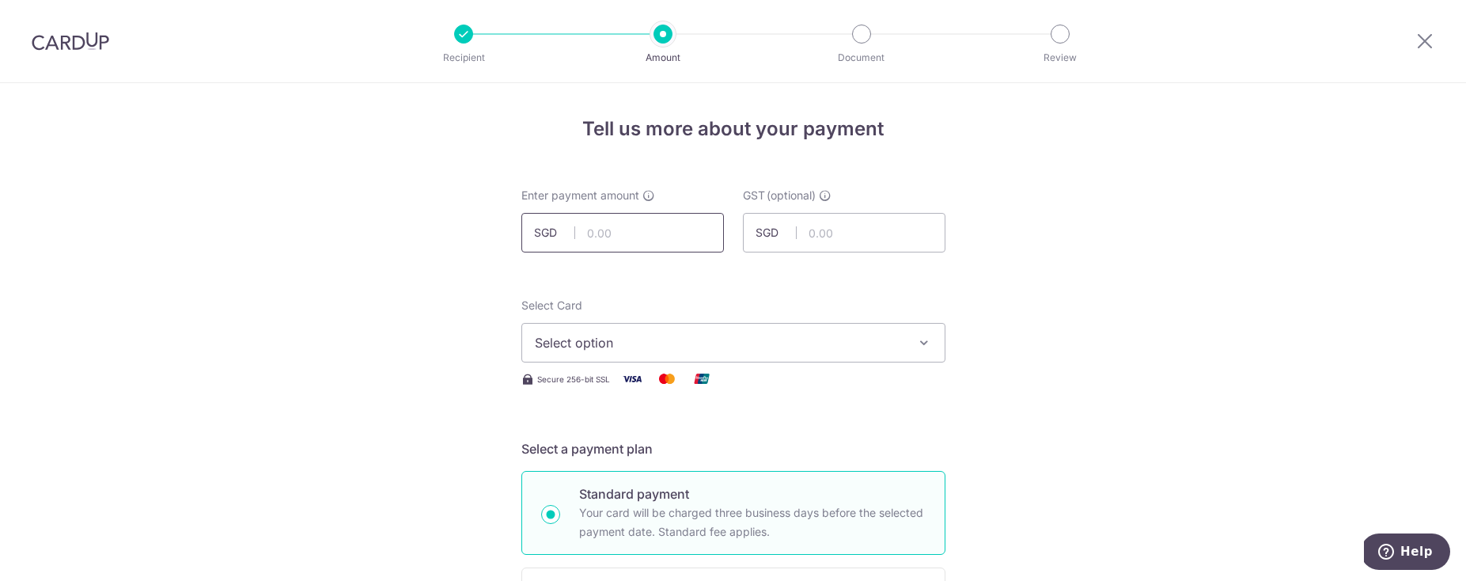
click at [642, 238] on input "text" at bounding box center [622, 233] width 203 height 40
type input "252.88"
drag, startPoint x: 609, startPoint y: 362, endPoint x: 612, endPoint y: 353, distance: 9.3
click at [610, 360] on button "Select option" at bounding box center [733, 343] width 424 height 40
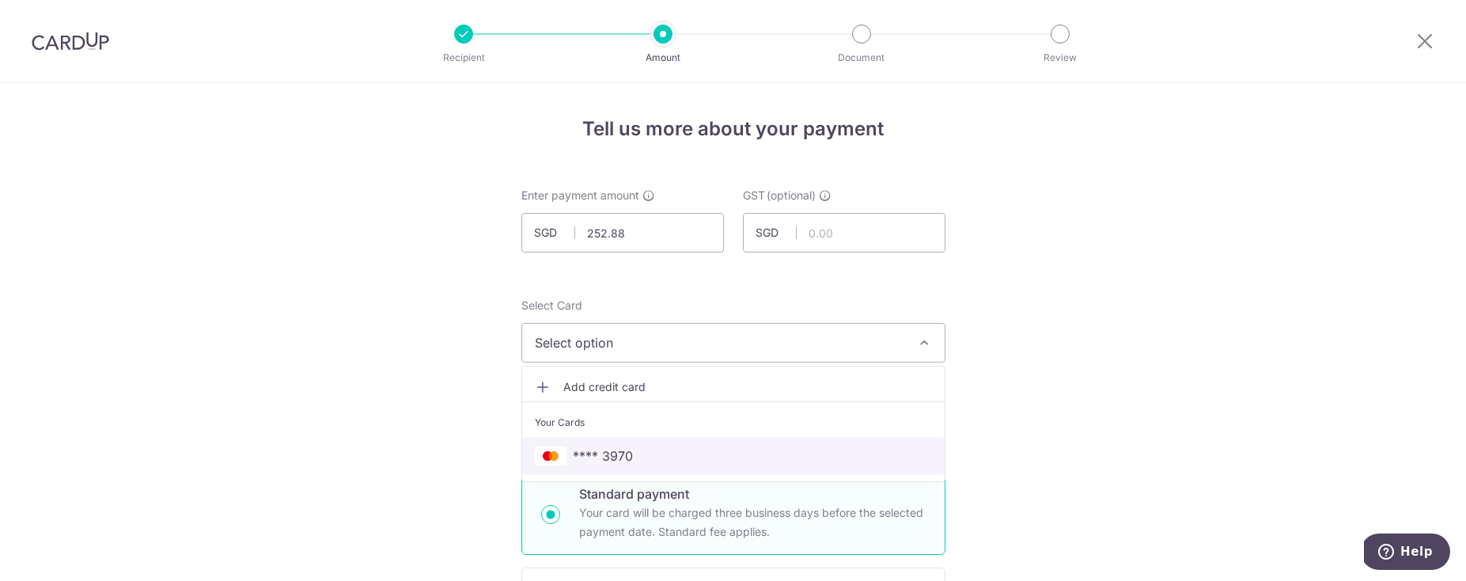
click at [576, 456] on span "**** 3970" at bounding box center [603, 455] width 60 height 19
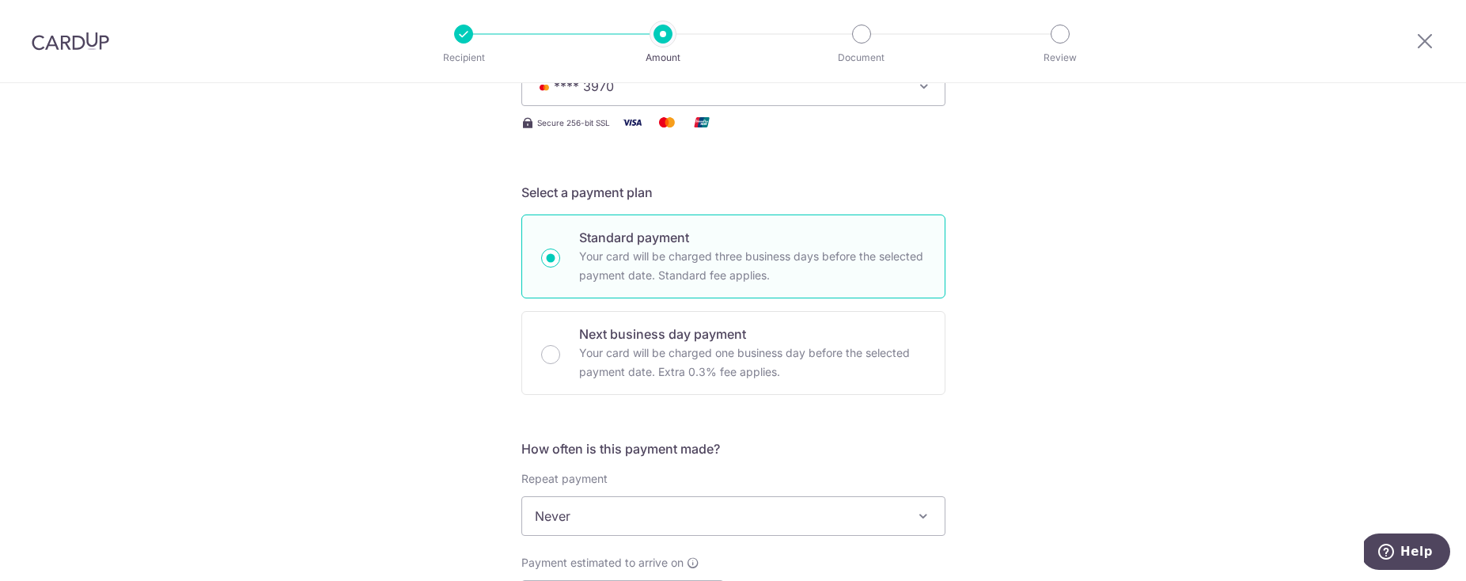
scroll to position [441, 0]
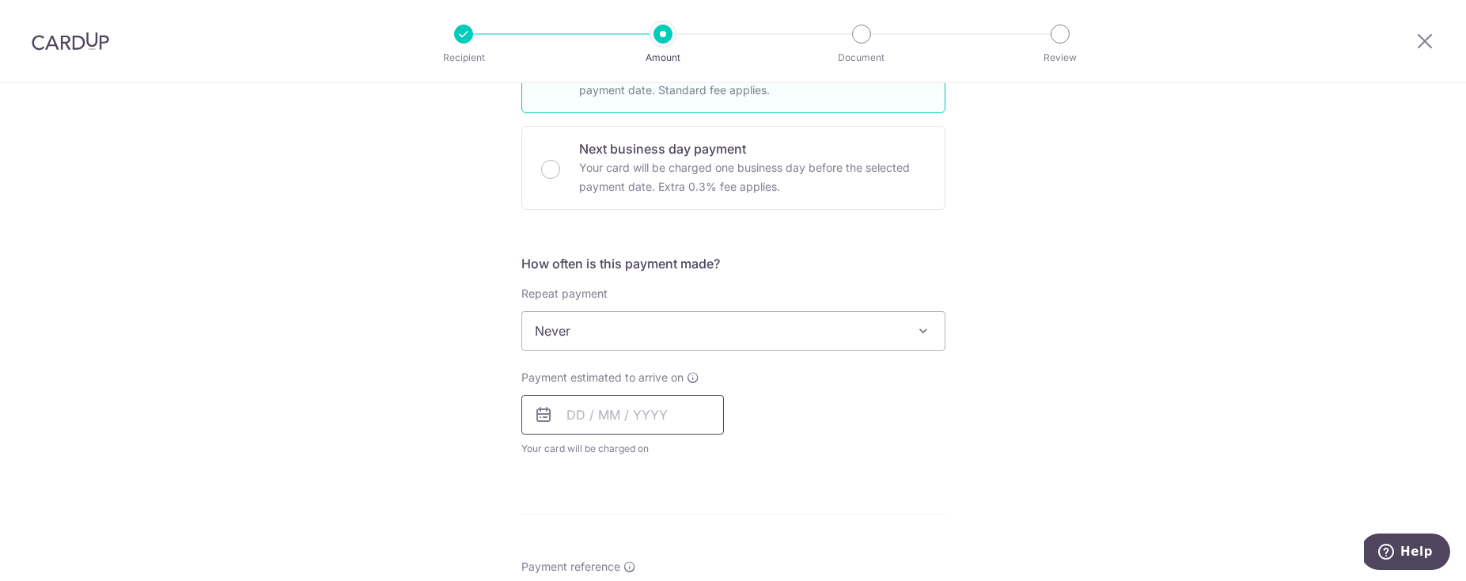
click at [574, 426] on input "text" at bounding box center [622, 415] width 203 height 40
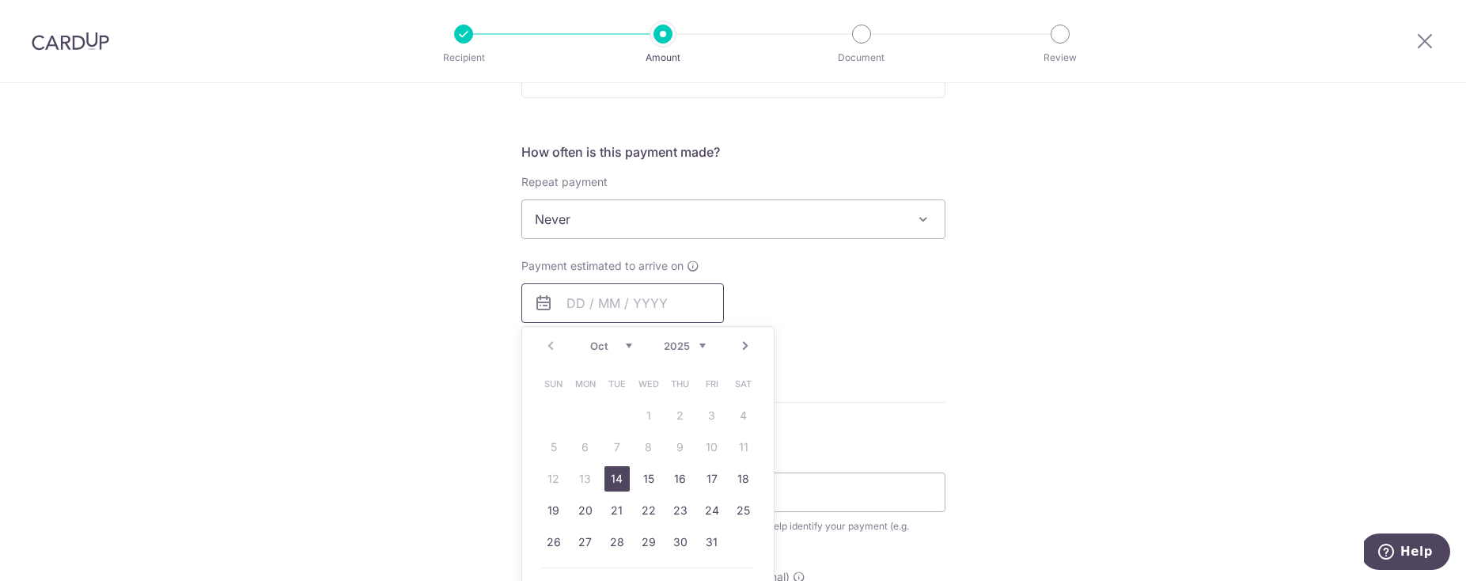
scroll to position [698, 0]
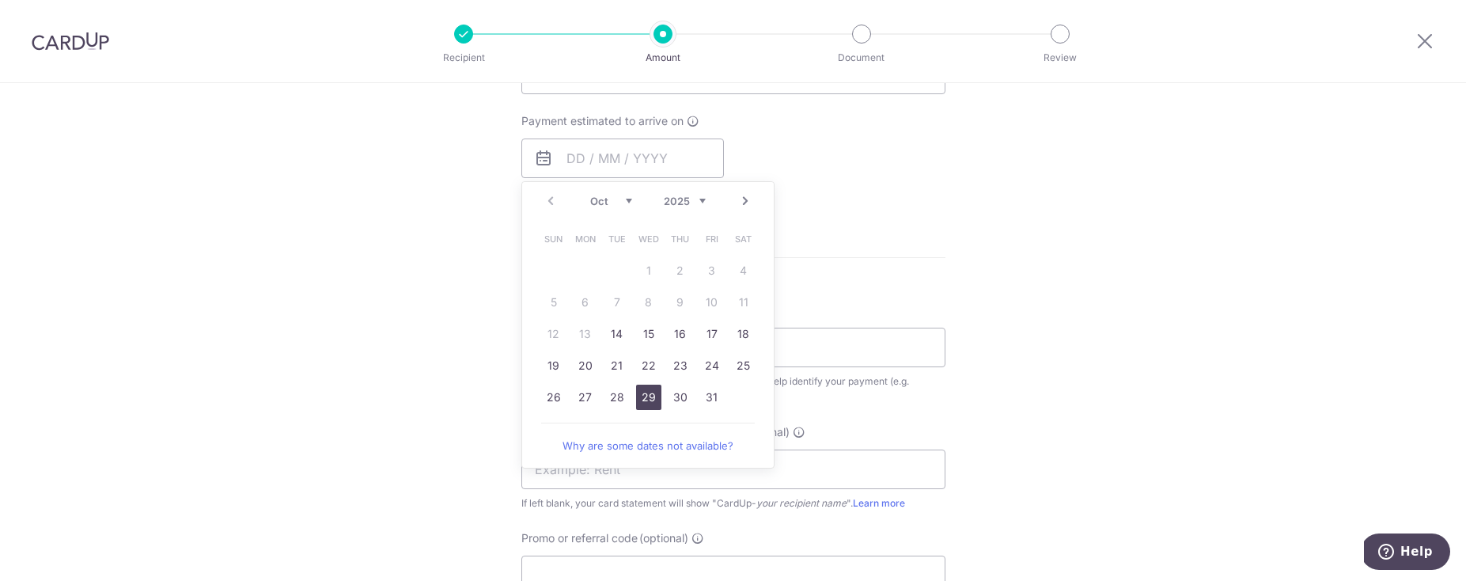
click at [651, 398] on link "29" at bounding box center [648, 396] width 25 height 25
type input "[DATE]"
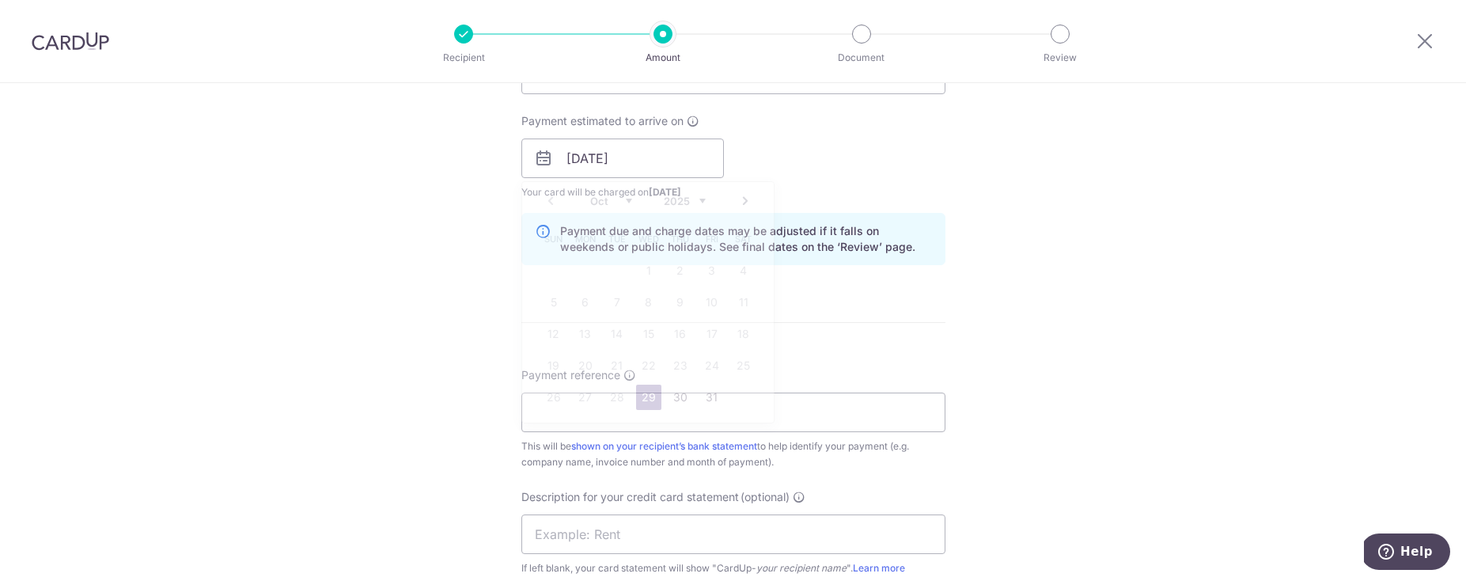
click at [848, 348] on form "Enter payment amount SGD 252.88 252.88 GST (optional) SGD Select Card **** 3970…" at bounding box center [733, 201] width 424 height 1423
click at [733, 418] on input "Payment reference" at bounding box center [733, 412] width 424 height 40
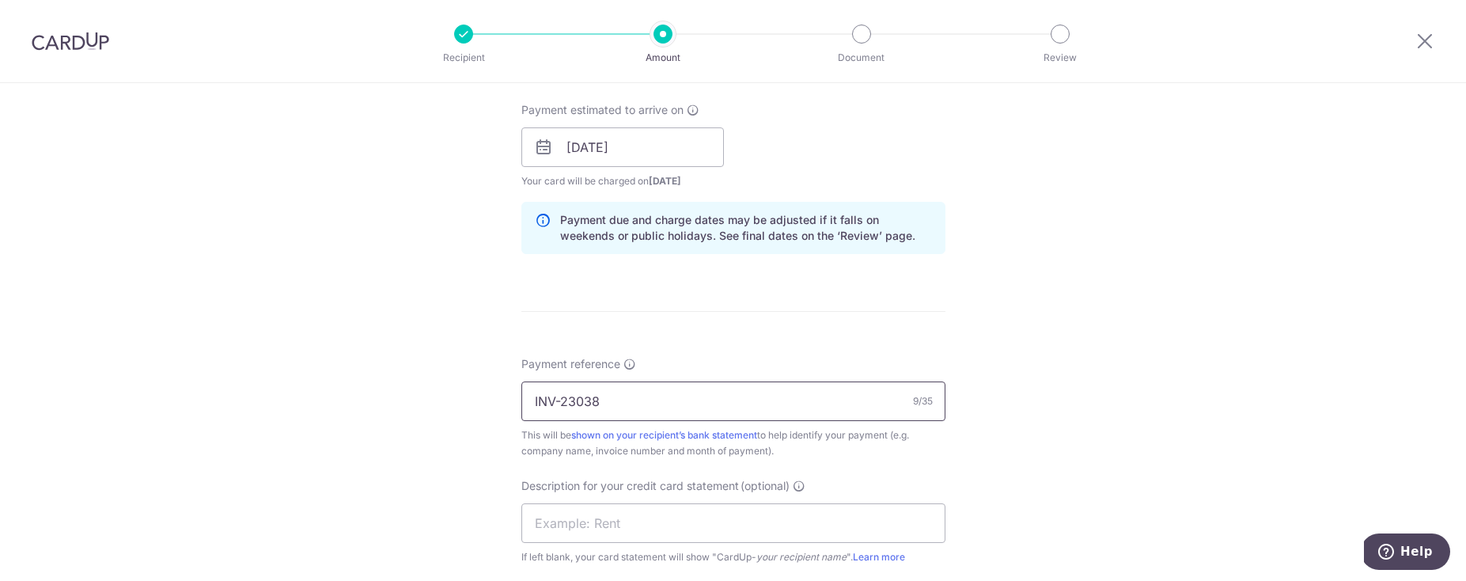
scroll to position [726, 0]
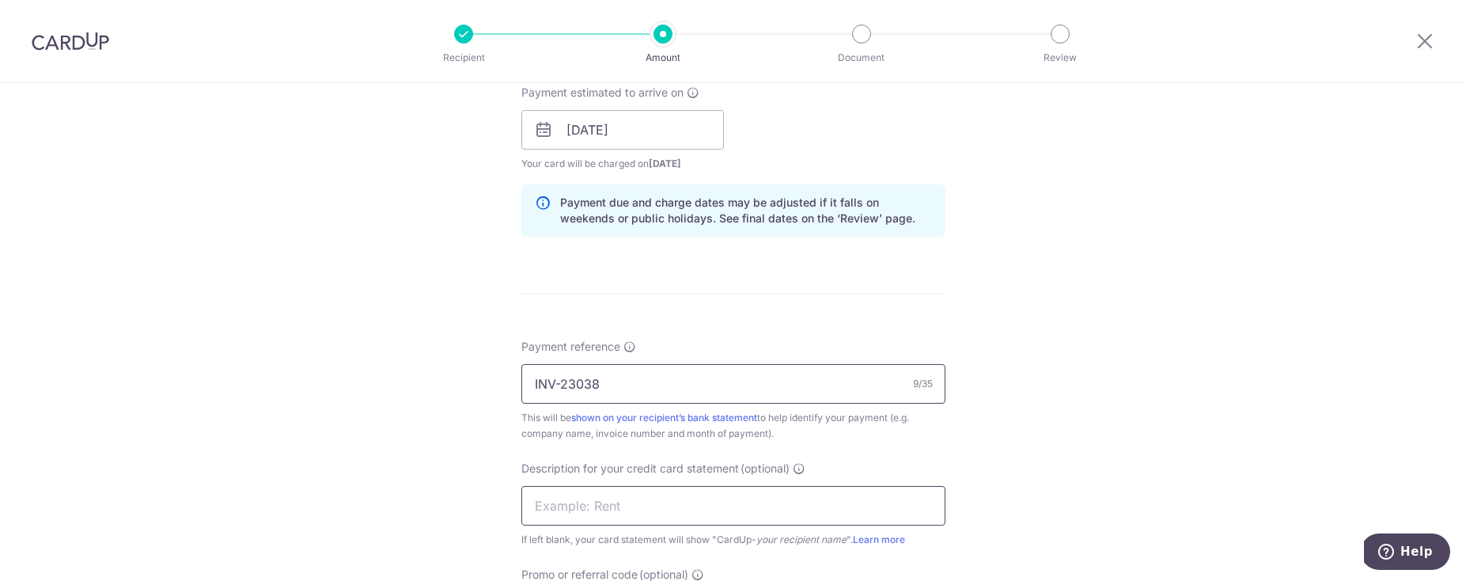
type input "INV-23038"
click at [691, 518] on input "text" at bounding box center [733, 506] width 424 height 40
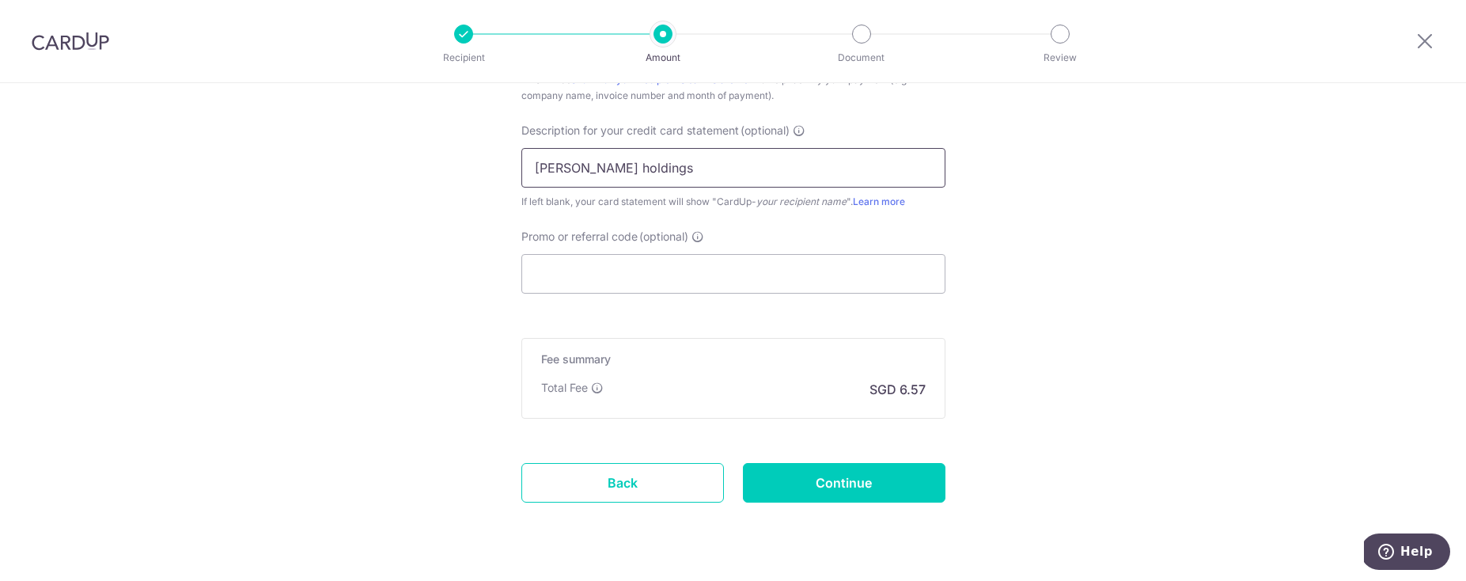
scroll to position [1104, 0]
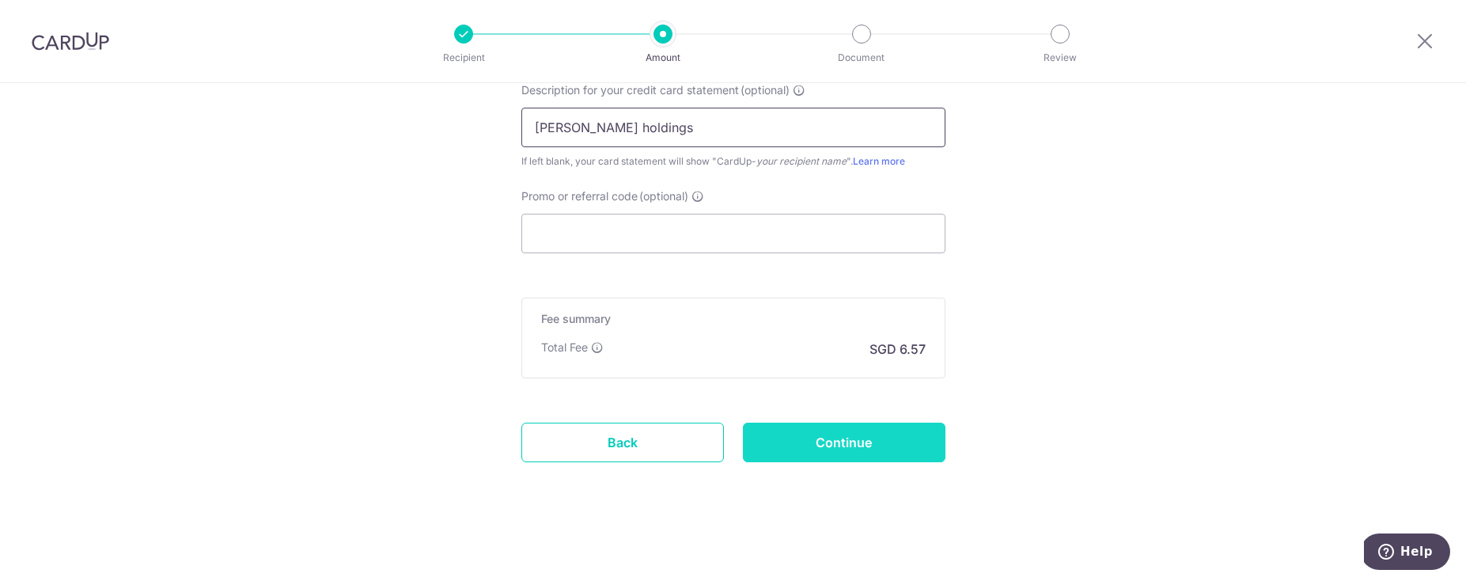
type input "stark holdings"
click at [868, 451] on input "Continue" at bounding box center [844, 442] width 203 height 40
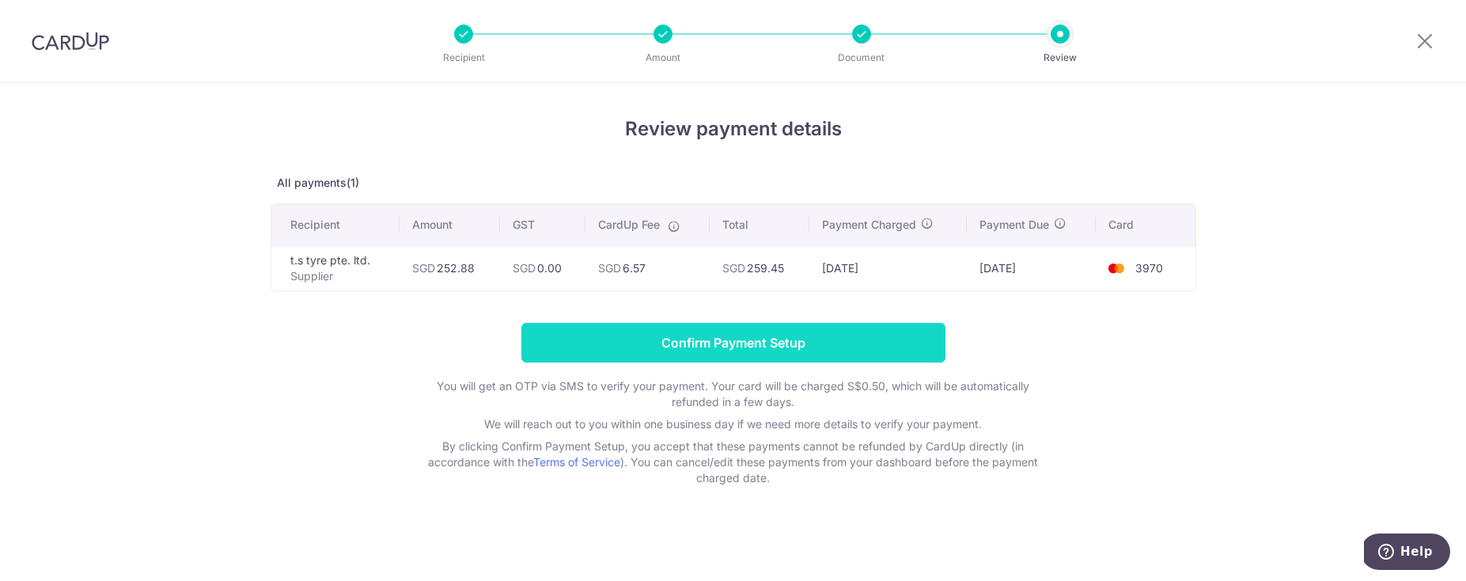
click at [682, 339] on input "Confirm Payment Setup" at bounding box center [733, 343] width 424 height 40
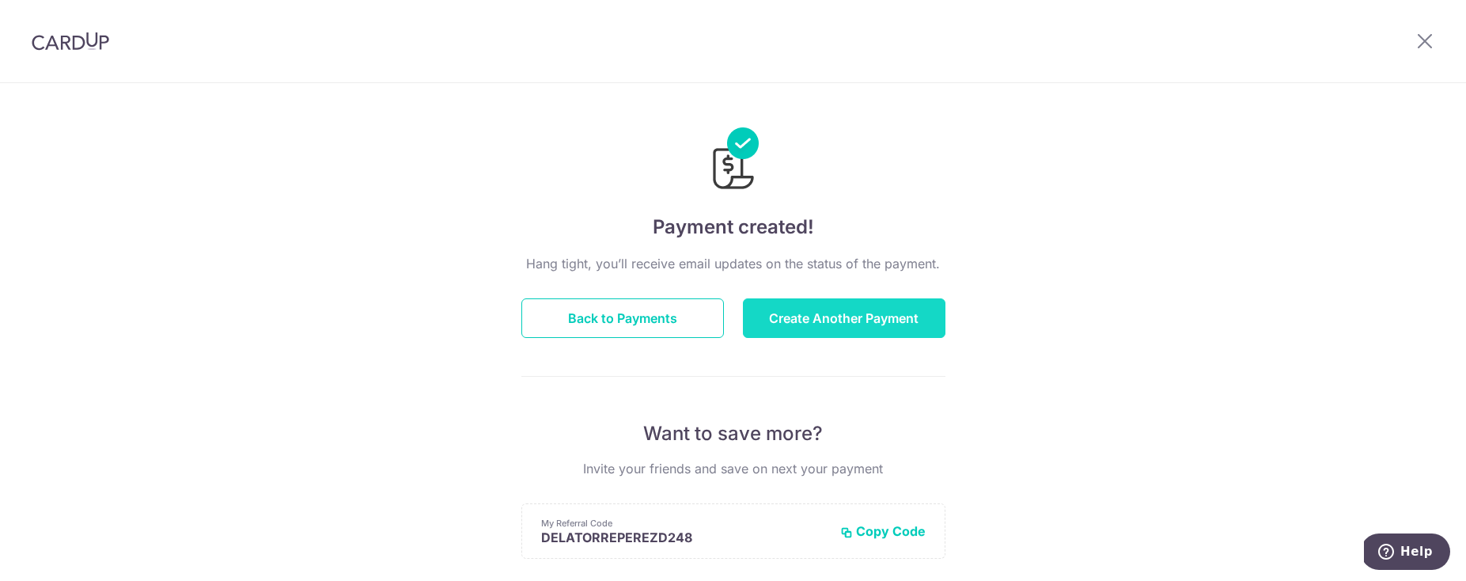
click at [883, 324] on button "Create Another Payment" at bounding box center [844, 318] width 203 height 40
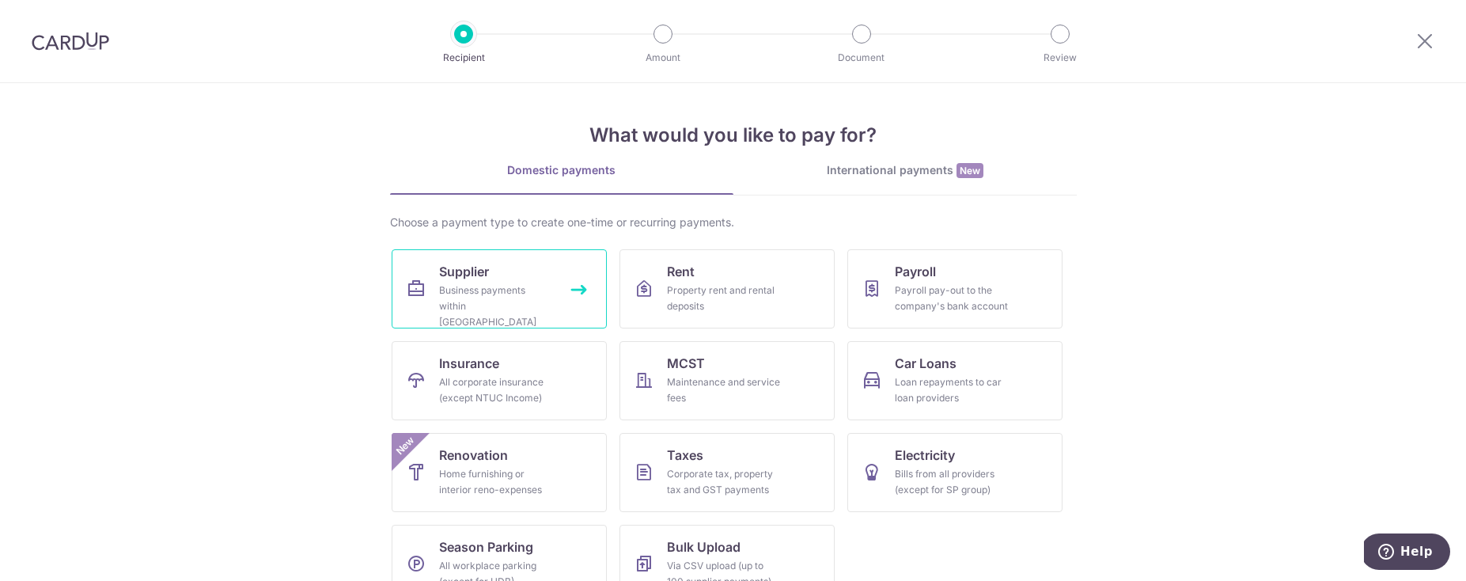
click at [524, 287] on div "Business payments within [GEOGRAPHIC_DATA]" at bounding box center [496, 305] width 114 height 47
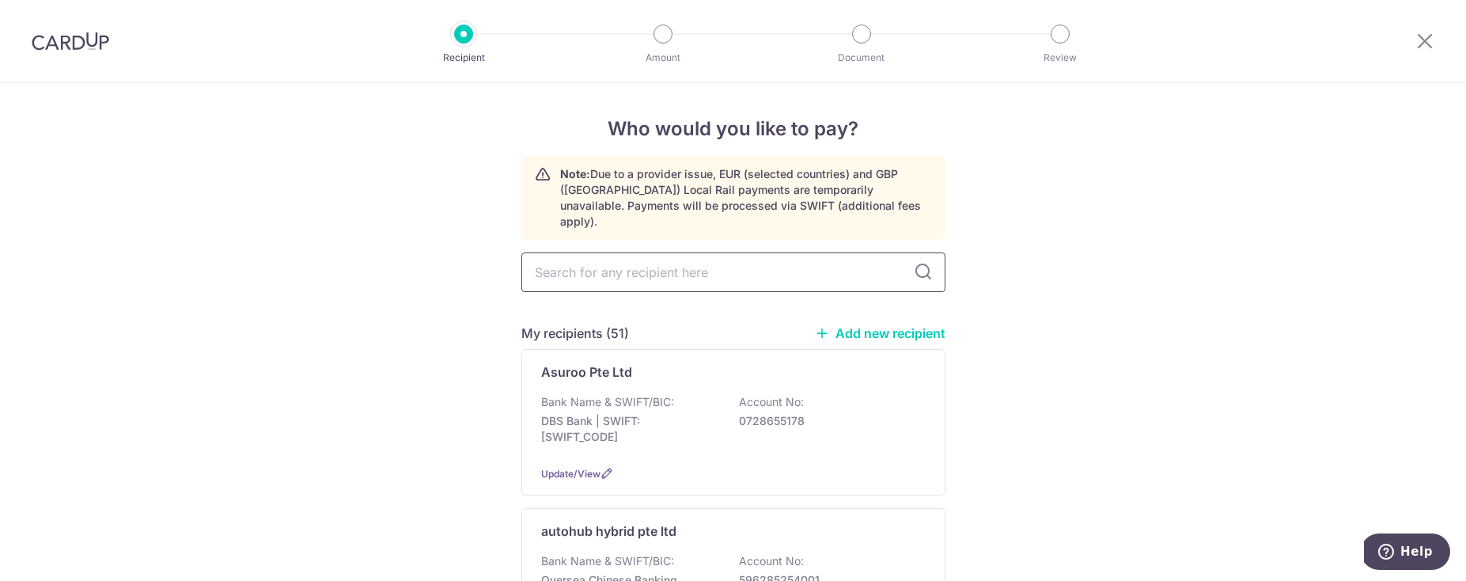
click at [613, 263] on input "text" at bounding box center [733, 272] width 424 height 40
type input "t"
type input "t.s"
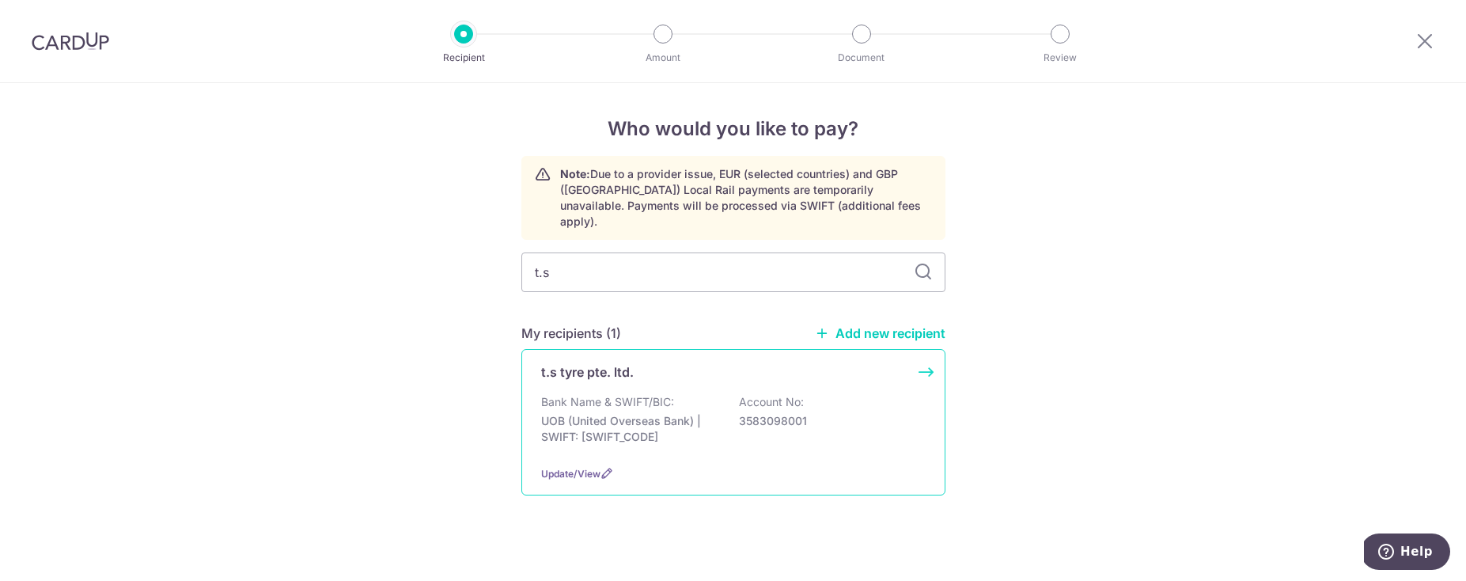
click at [669, 394] on p "Bank Name & SWIFT/BIC:" at bounding box center [607, 402] width 133 height 16
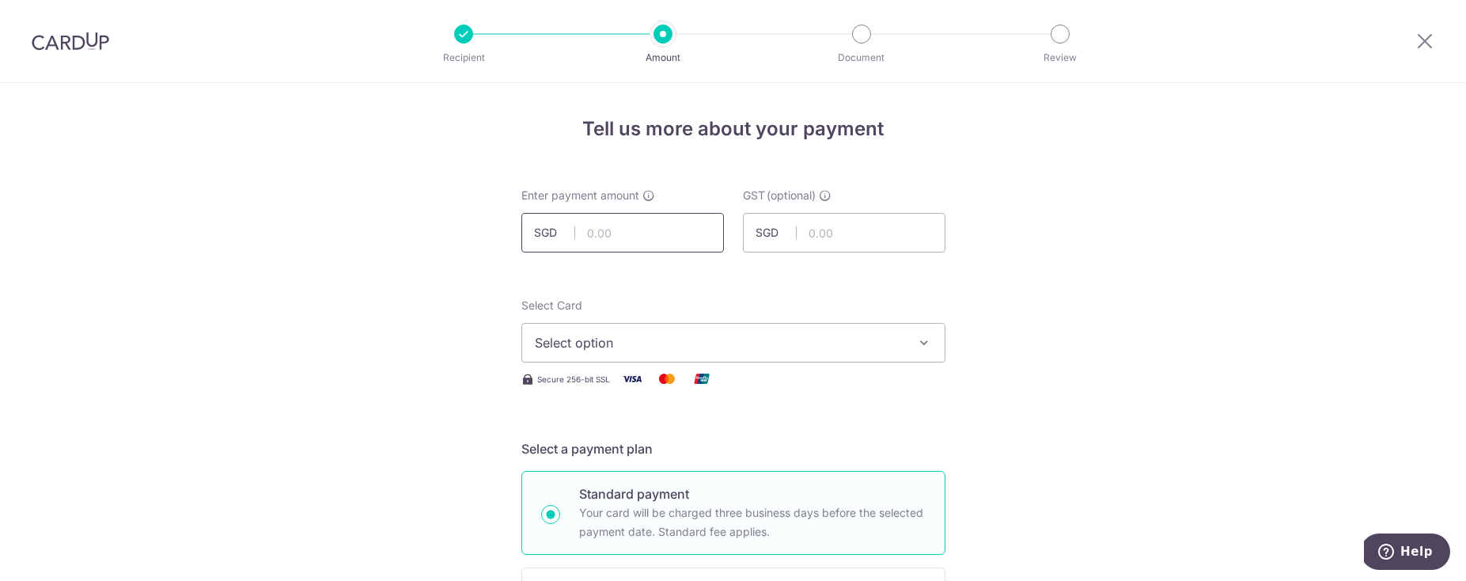
click at [687, 230] on input "text" at bounding box center [622, 233] width 203 height 40
type input "464.96"
click at [904, 356] on button "Select option" at bounding box center [733, 343] width 424 height 40
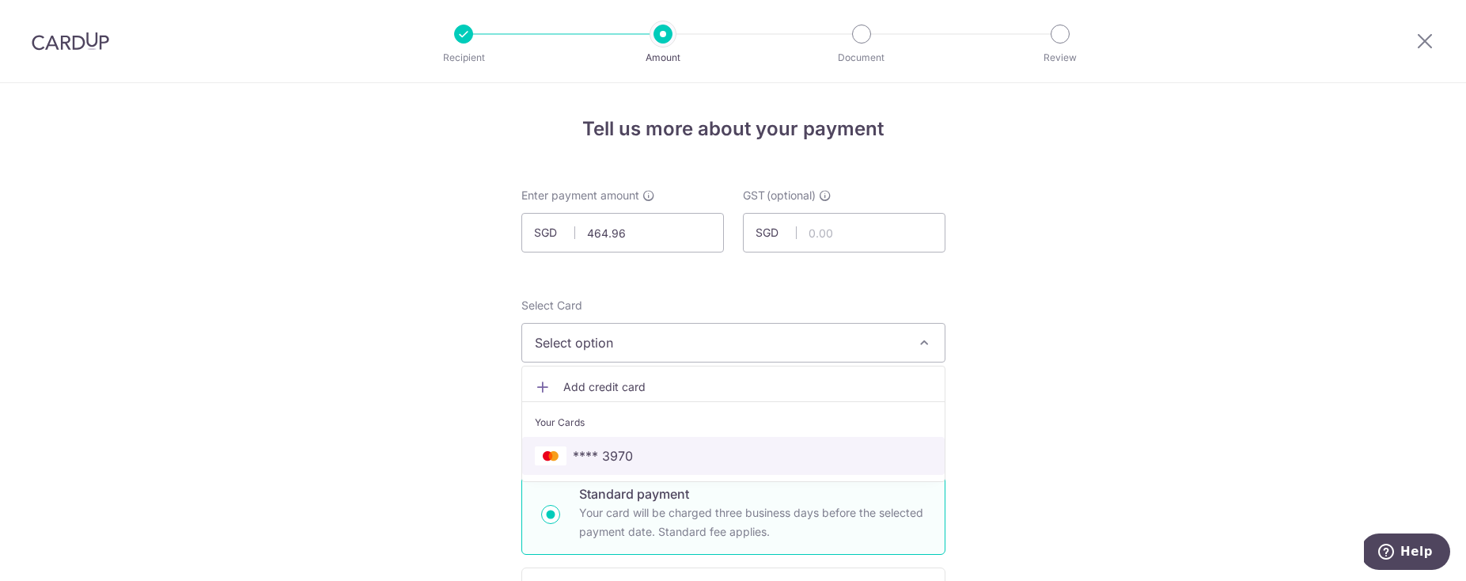
click at [741, 442] on link "**** 3970" at bounding box center [733, 456] width 422 height 38
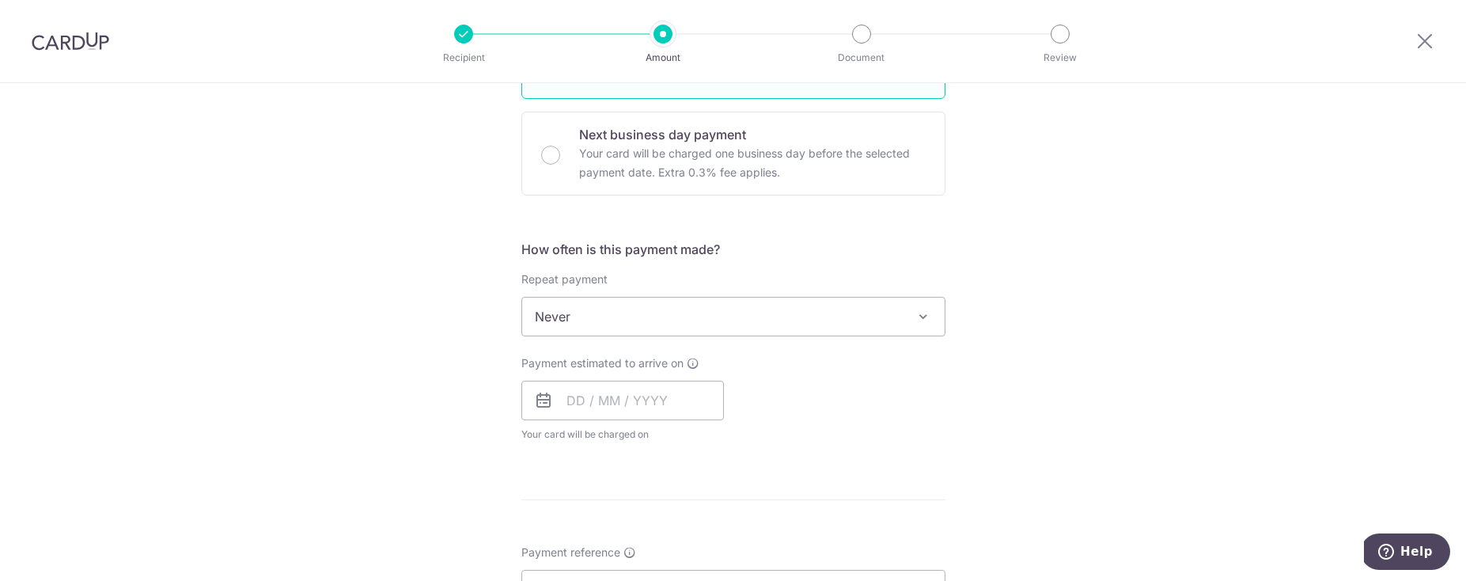
scroll to position [498, 0]
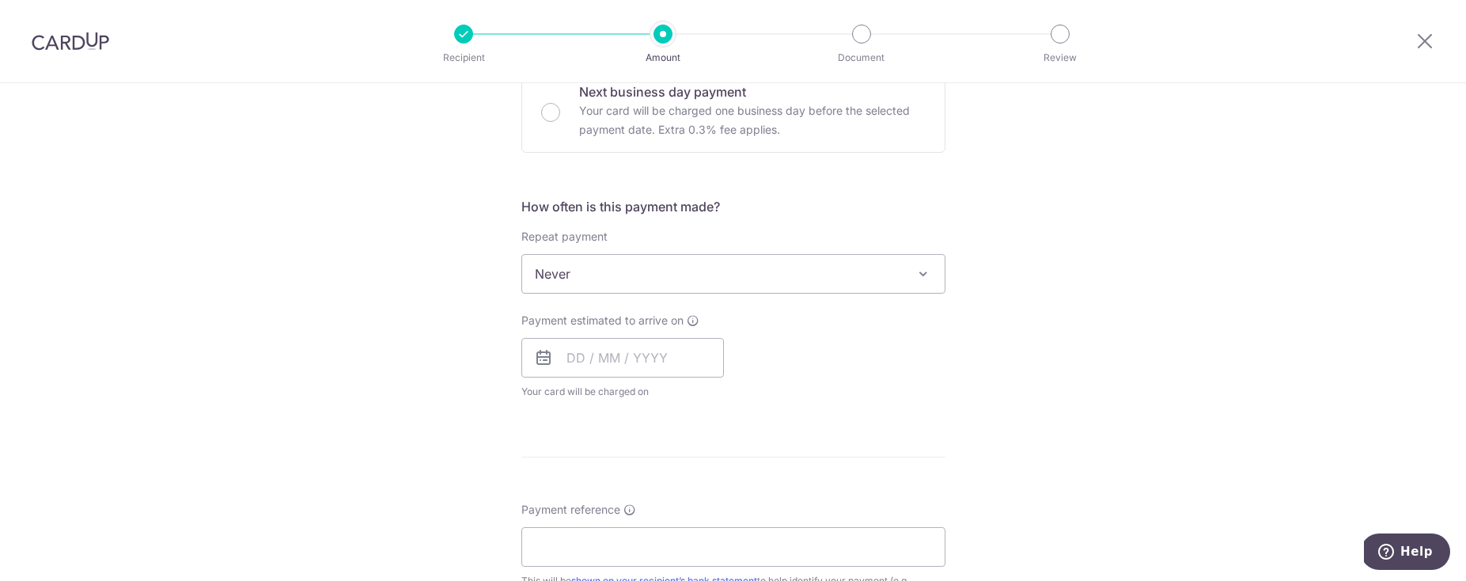
click at [640, 278] on span "Never" at bounding box center [733, 274] width 422 height 38
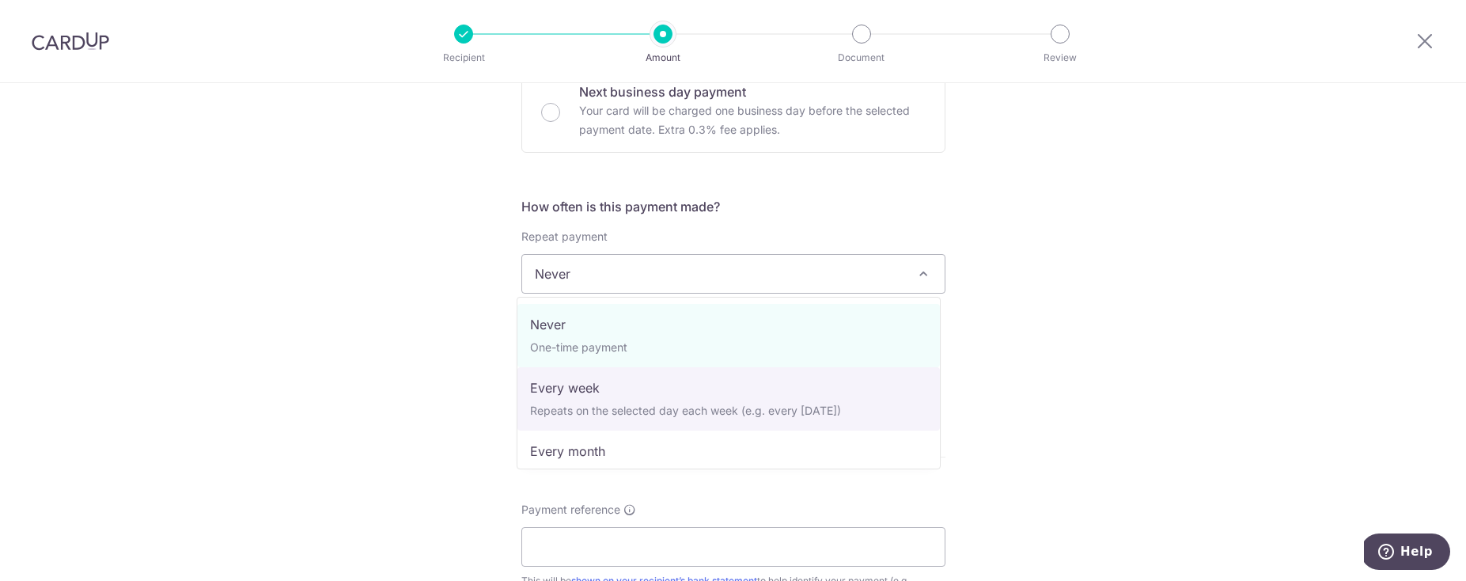
select select "2"
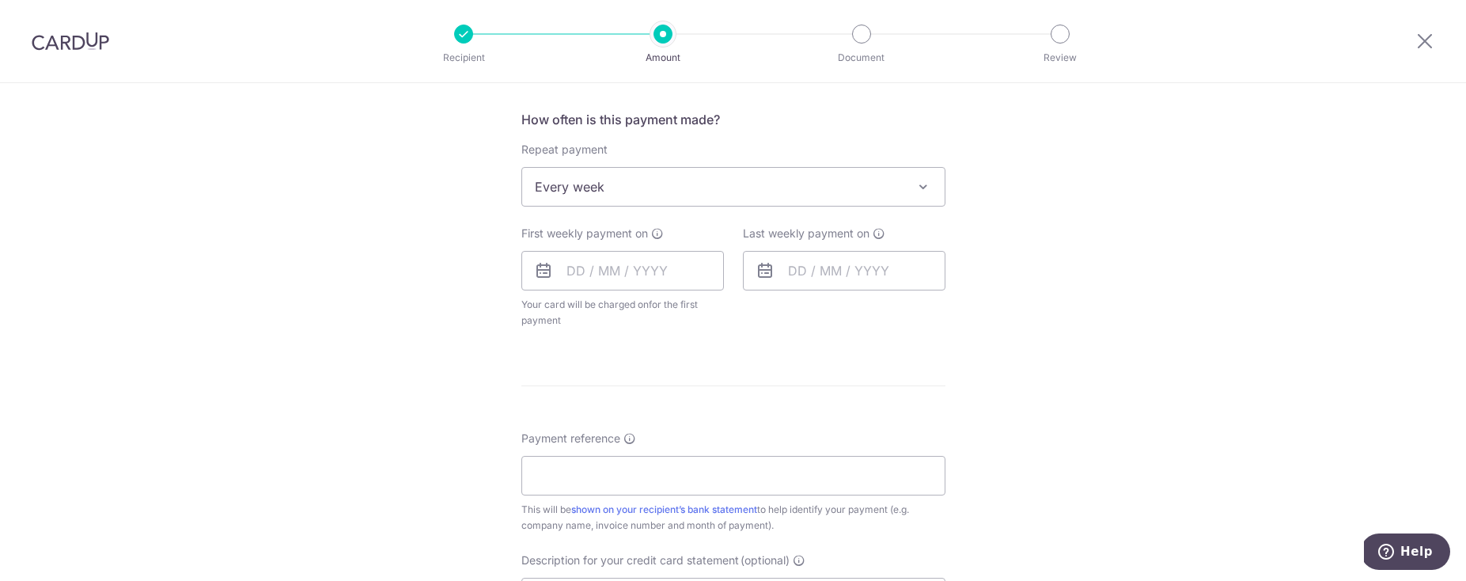
scroll to position [669, 0]
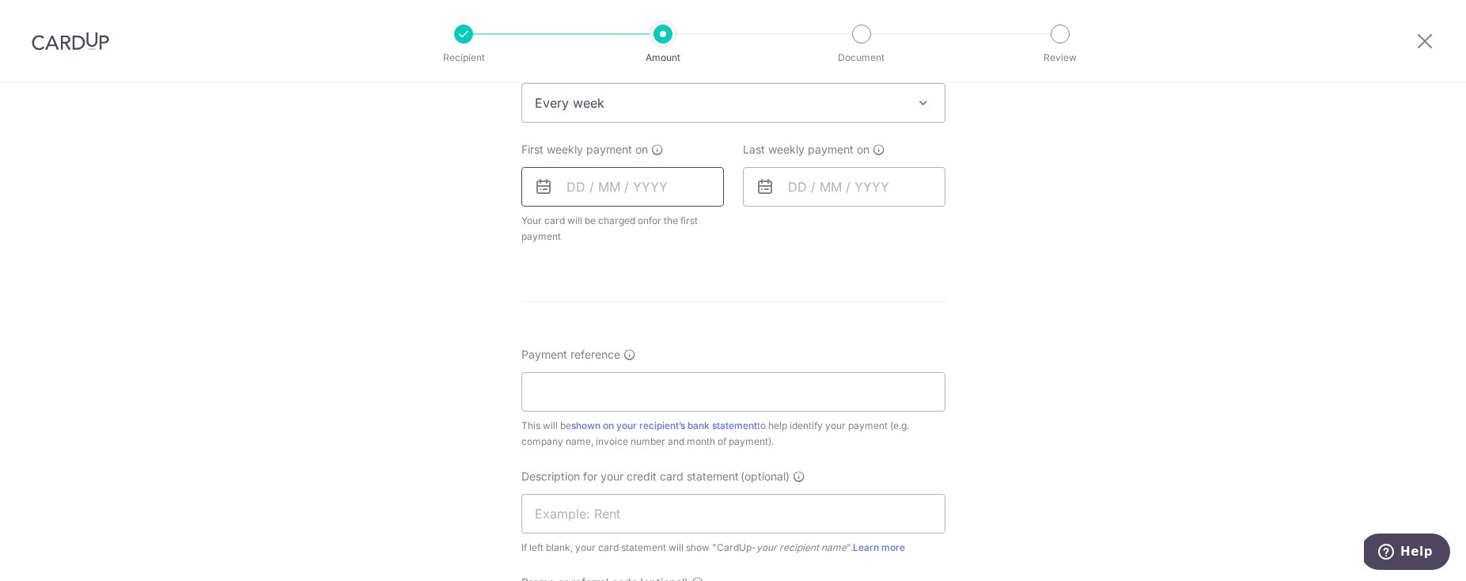
click at [595, 196] on input "text" at bounding box center [622, 187] width 203 height 40
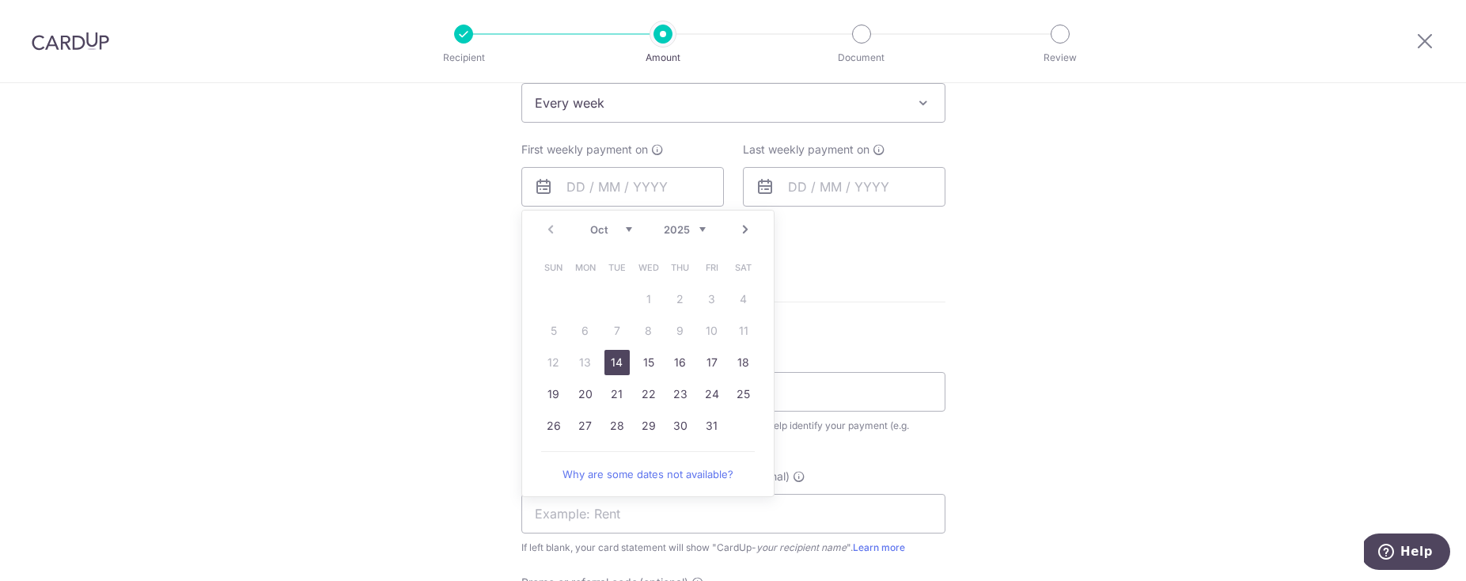
click at [738, 234] on link "Next" at bounding box center [745, 229] width 19 height 19
click at [581, 331] on link "3" at bounding box center [585, 330] width 25 height 25
type input "03/11/2025"
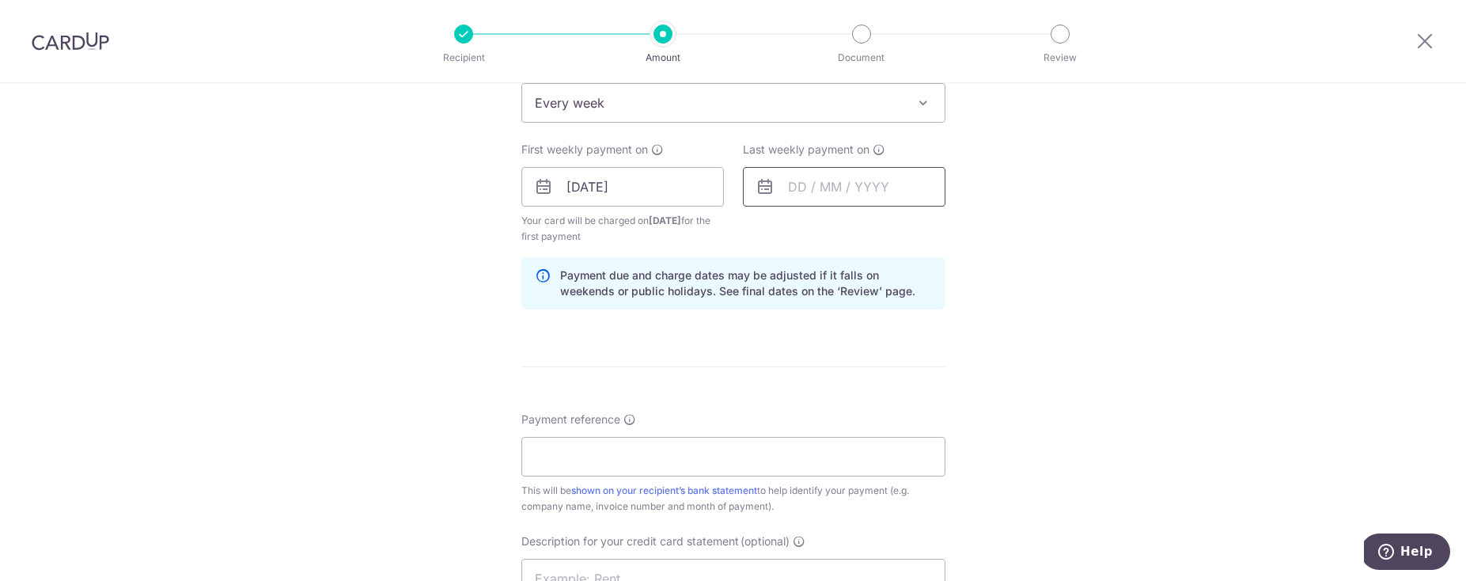
click at [877, 189] on input "text" at bounding box center [844, 187] width 203 height 40
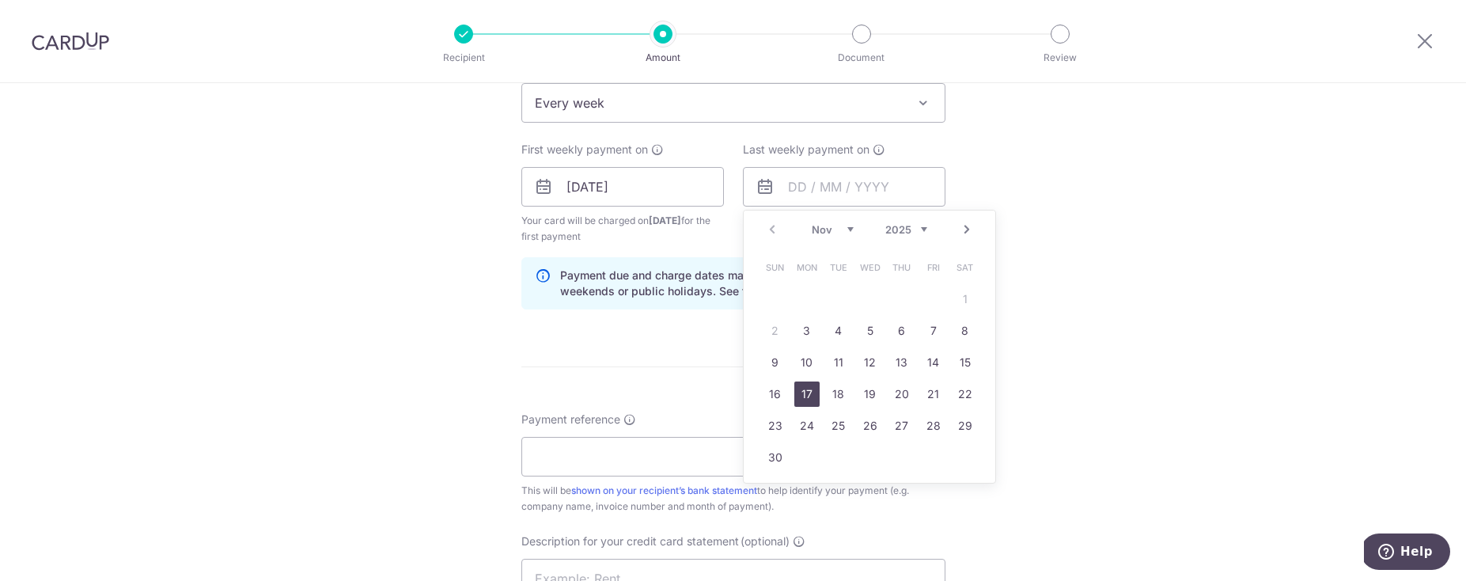
click at [803, 382] on link "17" at bounding box center [806, 393] width 25 height 25
type input "17/11/2025"
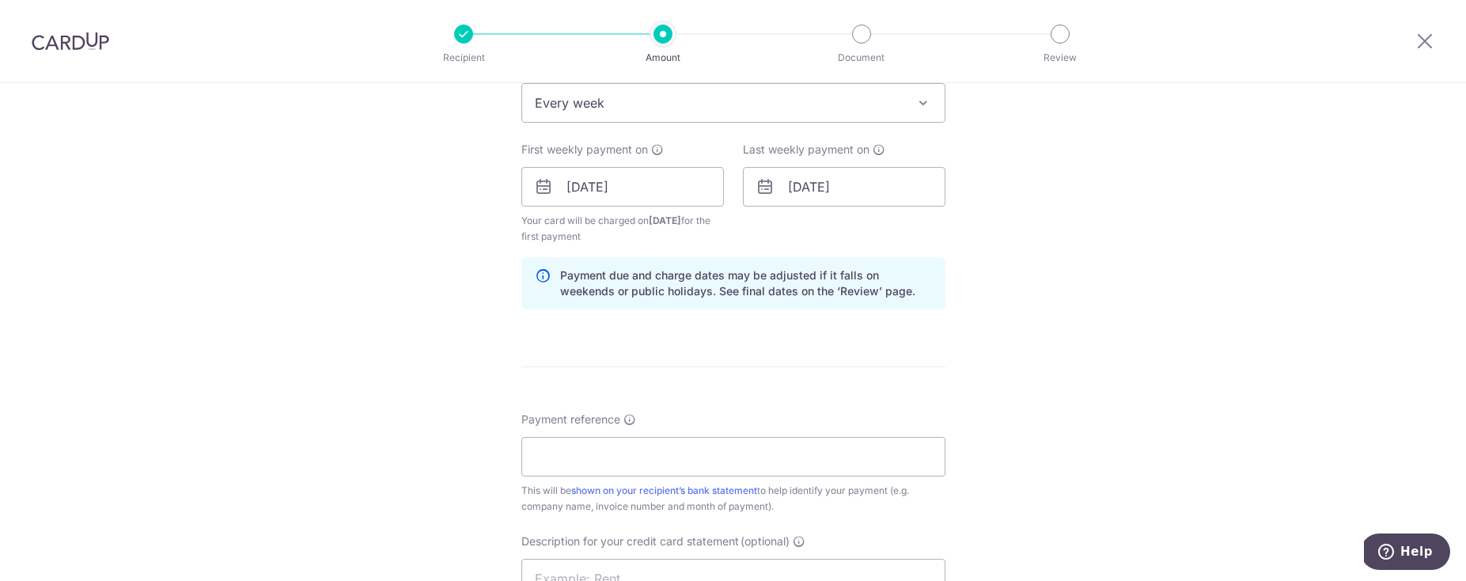
scroll to position [840, 0]
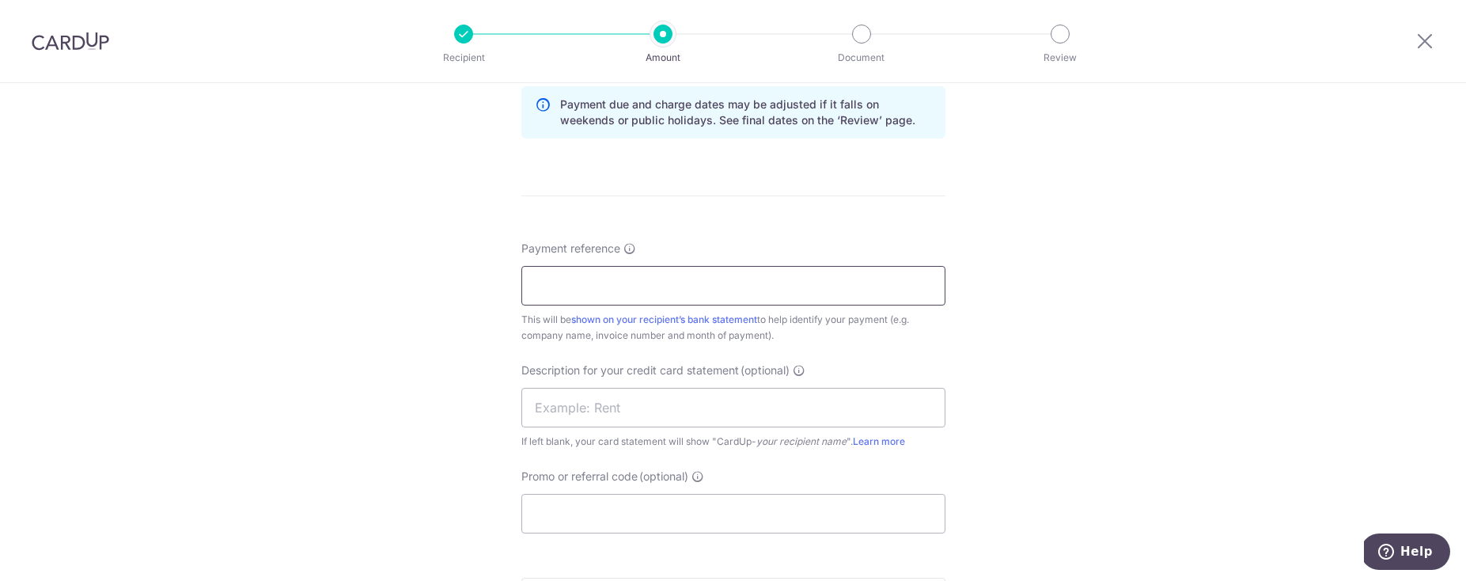
click at [729, 297] on input "Payment reference" at bounding box center [733, 286] width 424 height 40
type input "inv-23001"
click at [581, 384] on div "Description for your credit card statement (optional) If left blank, your card …" at bounding box center [733, 405] width 424 height 87
click at [574, 402] on input "text" at bounding box center [733, 408] width 424 height 40
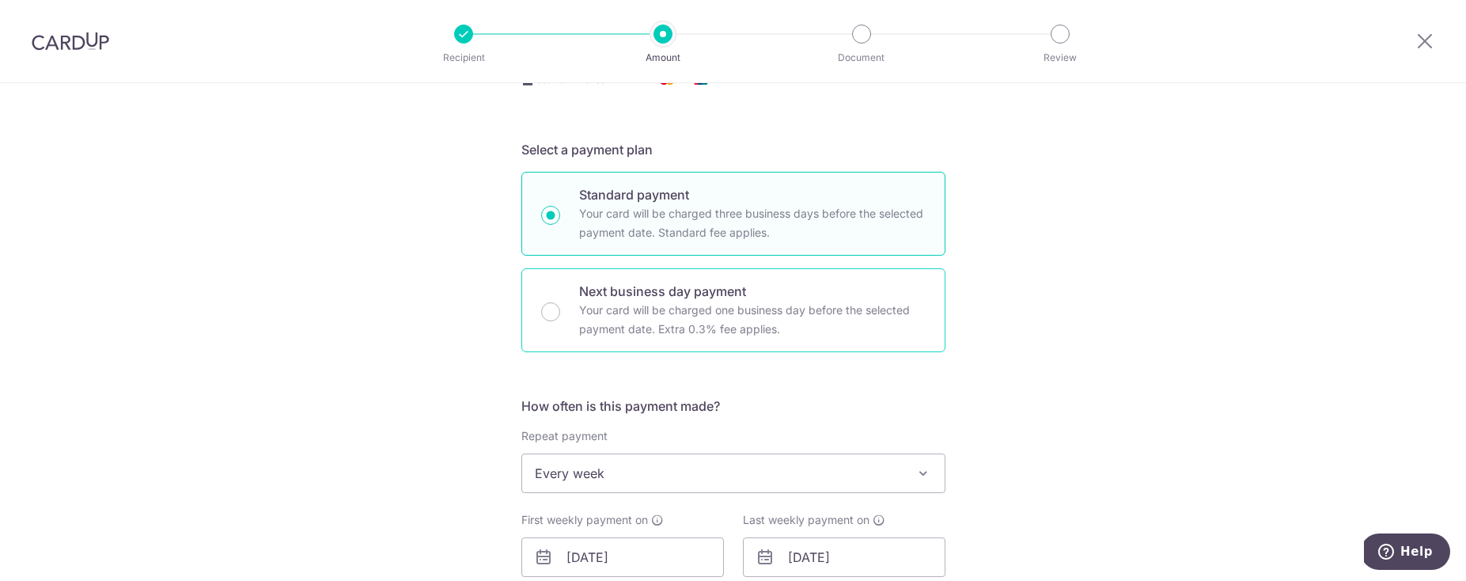
scroll to position [0, 0]
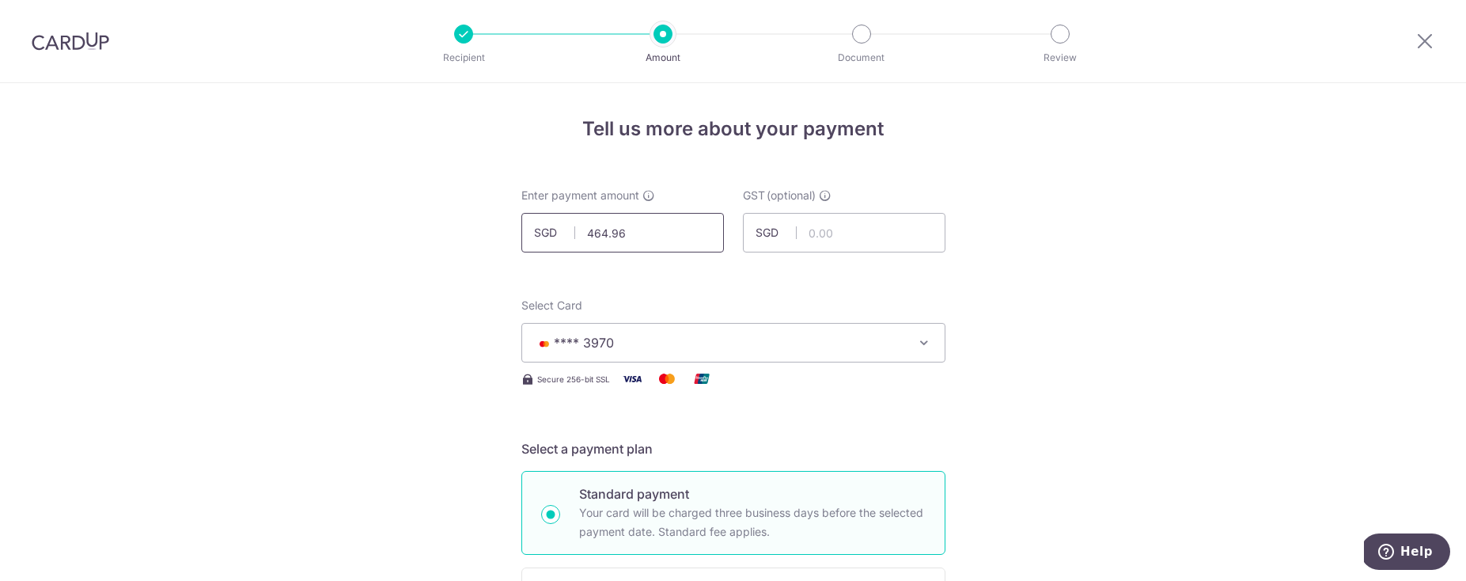
type input "[PERSON_NAME] holdings"
drag, startPoint x: 649, startPoint y: 223, endPoint x: 562, endPoint y: 232, distance: 88.2
click at [562, 232] on input "464.96" at bounding box center [622, 233] width 203 height 40
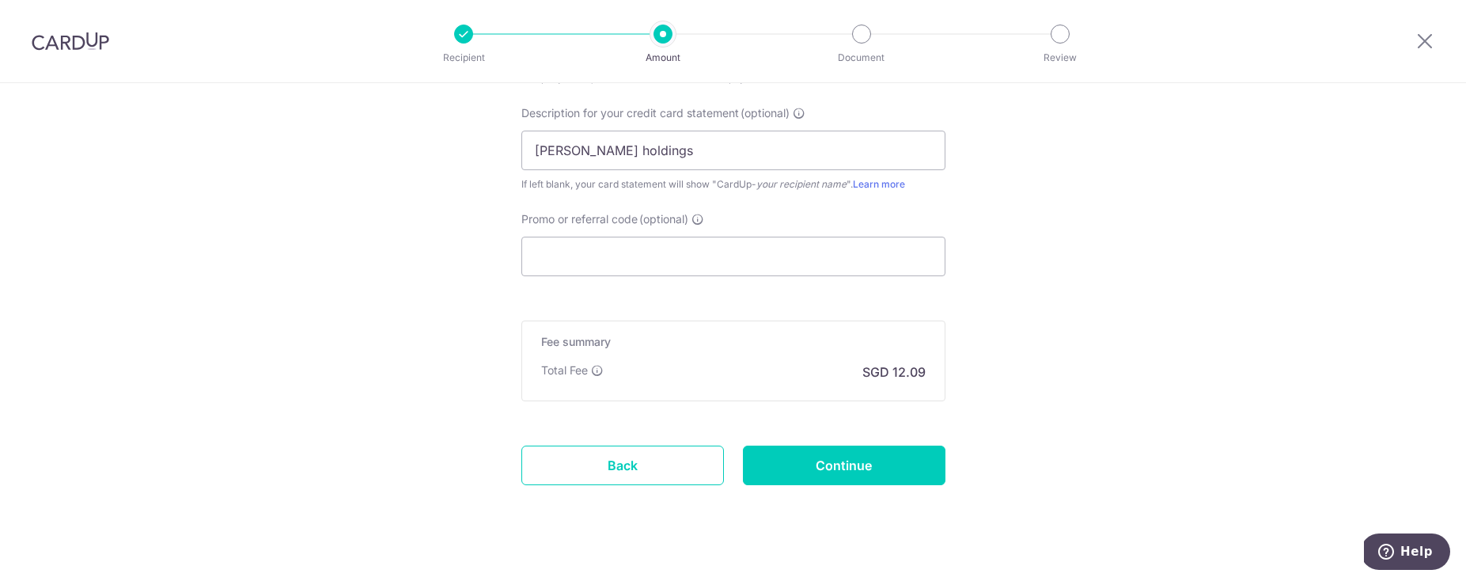
scroll to position [1120, 0]
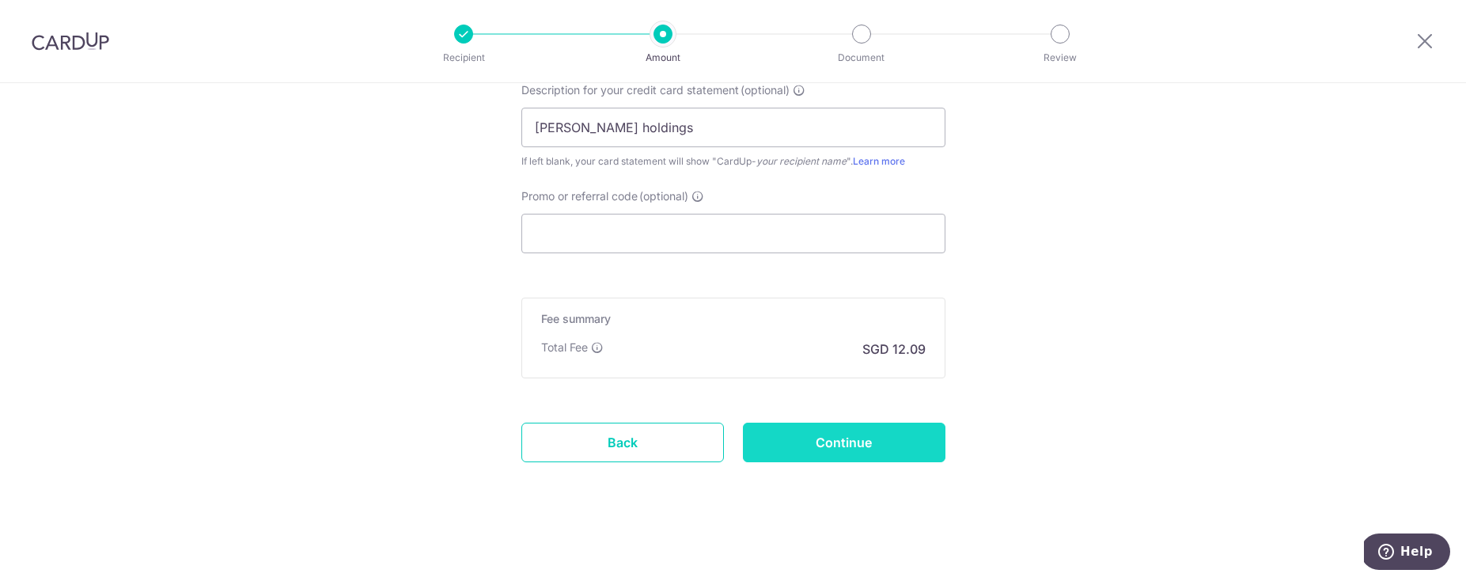
click at [838, 451] on input "Continue" at bounding box center [844, 442] width 203 height 40
type input "500.00"
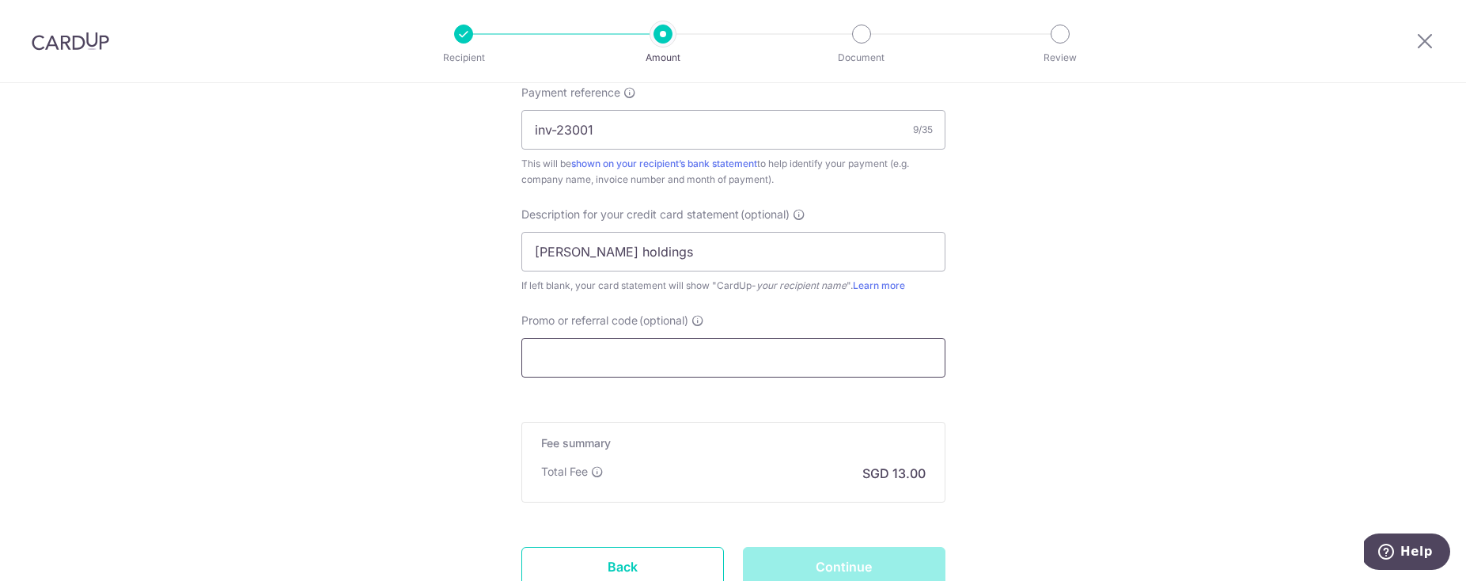
scroll to position [1077, 0]
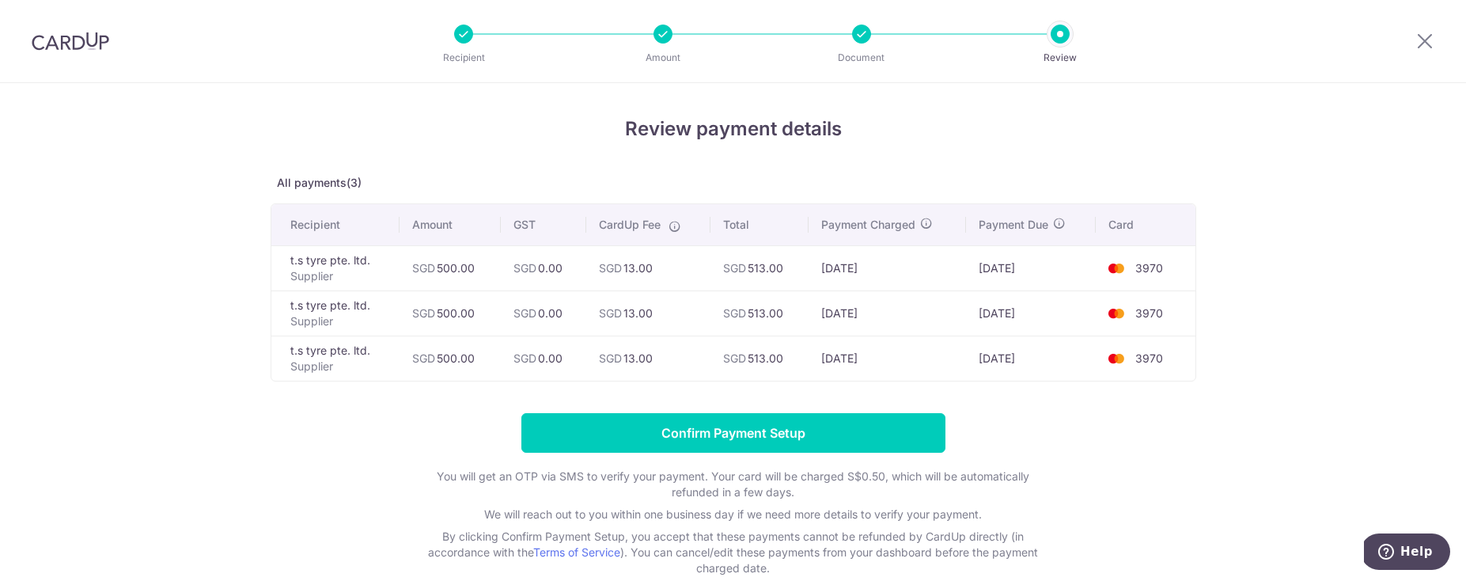
scroll to position [89, 0]
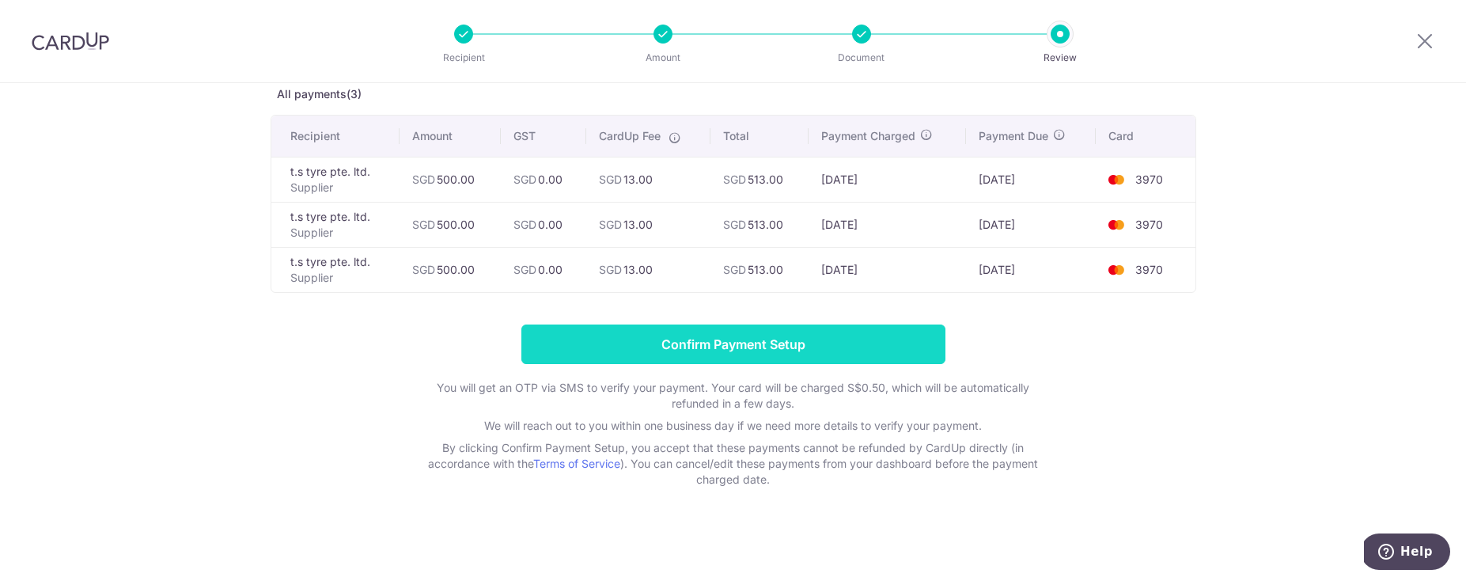
click at [677, 345] on input "Confirm Payment Setup" at bounding box center [733, 344] width 424 height 40
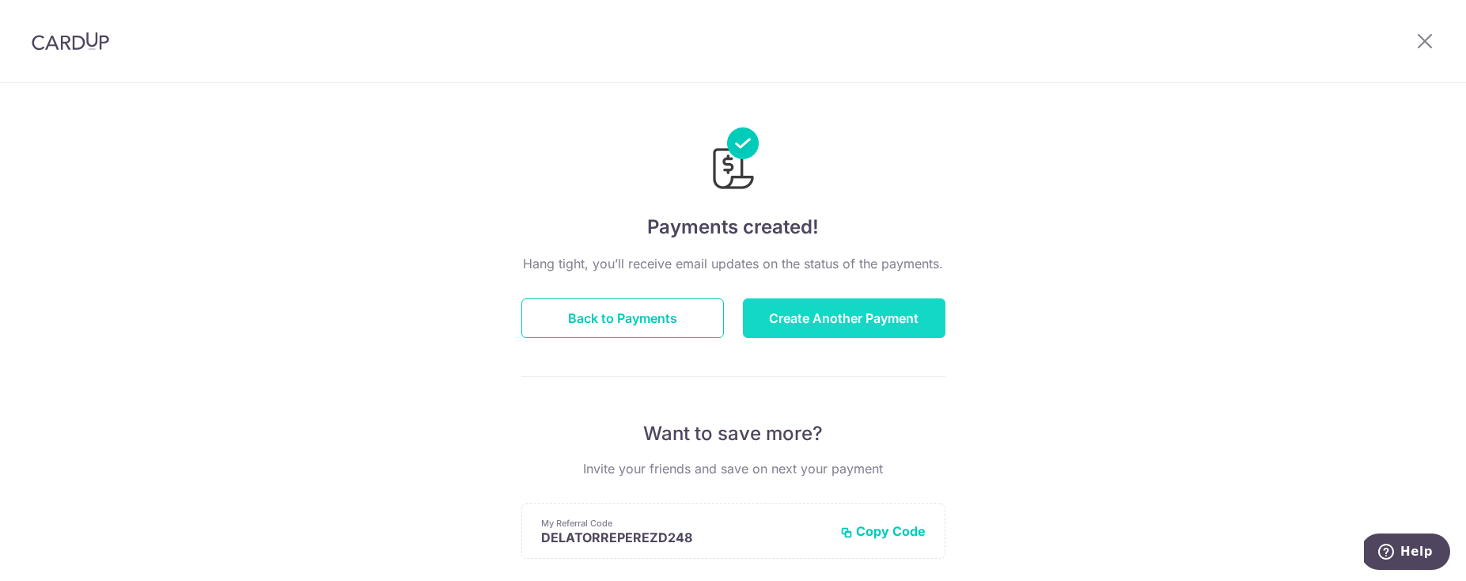
click at [903, 332] on button "Create Another Payment" at bounding box center [844, 318] width 203 height 40
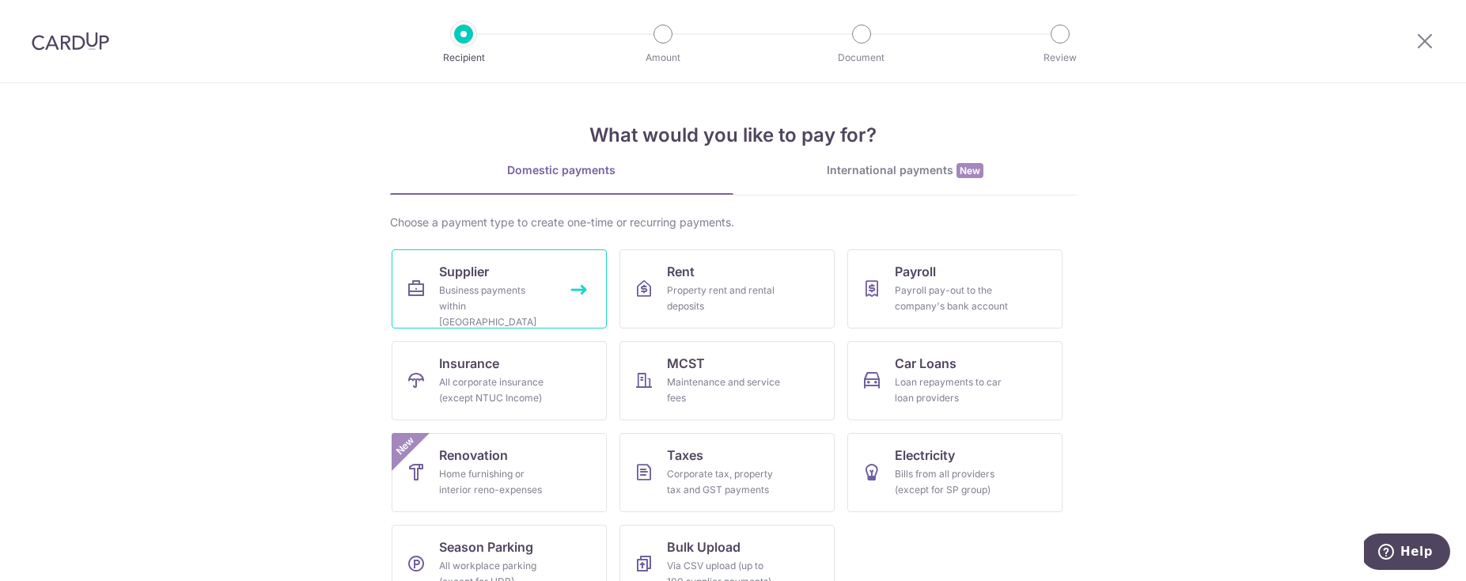
click at [512, 304] on div "Business payments within [GEOGRAPHIC_DATA]" at bounding box center [496, 305] width 114 height 47
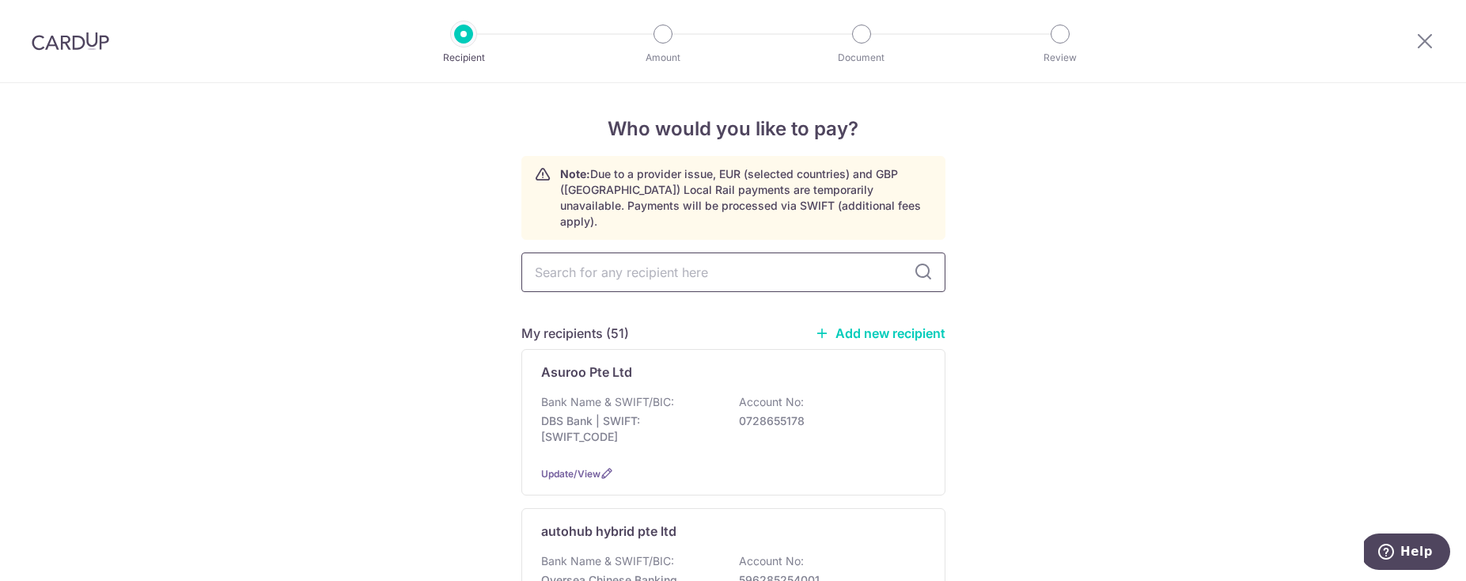
click at [687, 266] on input "text" at bounding box center [733, 272] width 424 height 40
type input "joint"
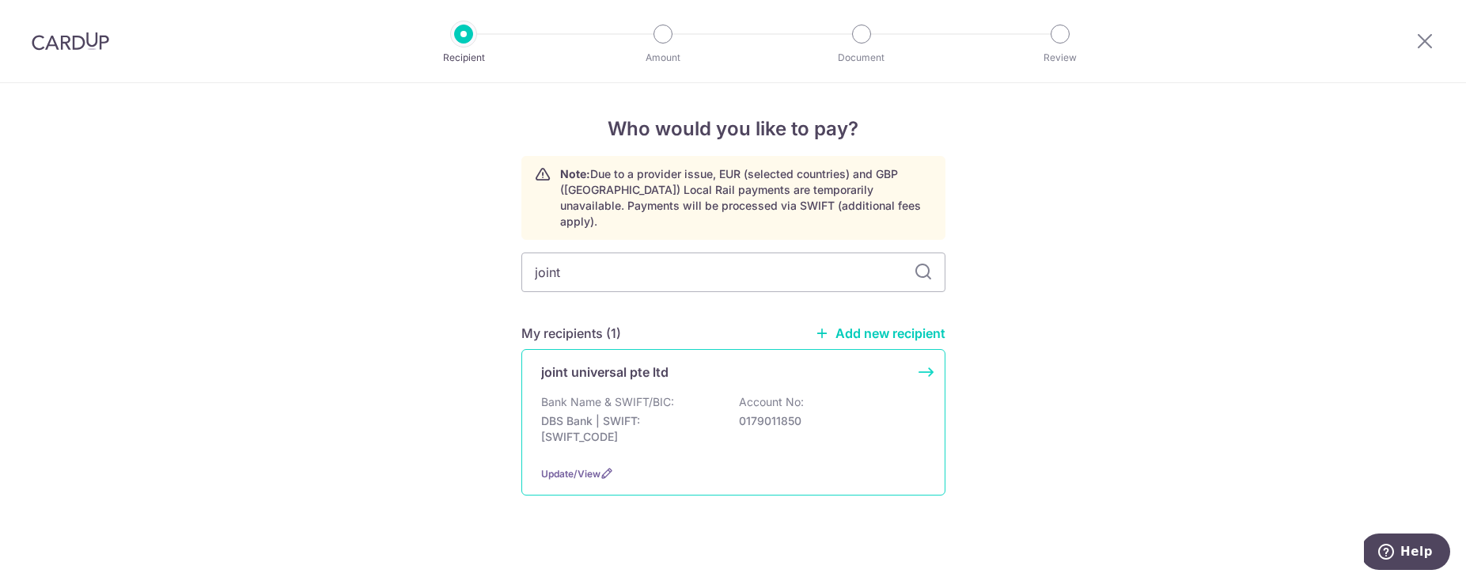
scroll to position [6, 0]
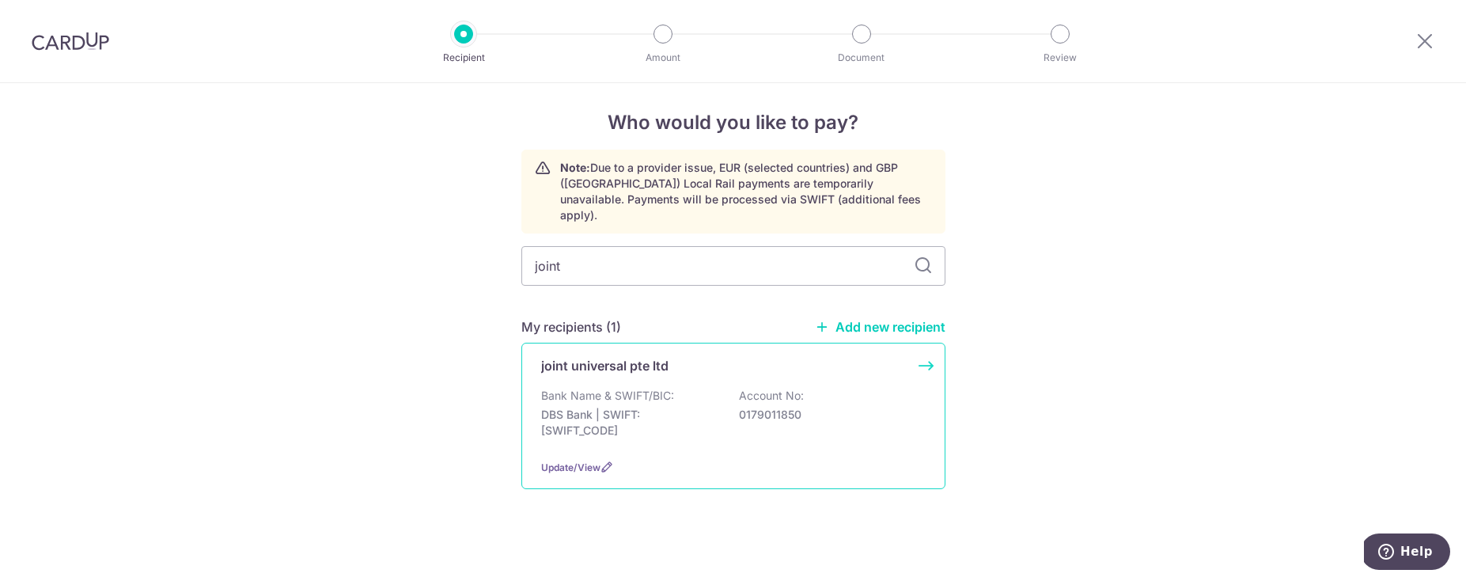
click at [663, 388] on p "Bank Name & SWIFT/BIC:" at bounding box center [607, 396] width 133 height 16
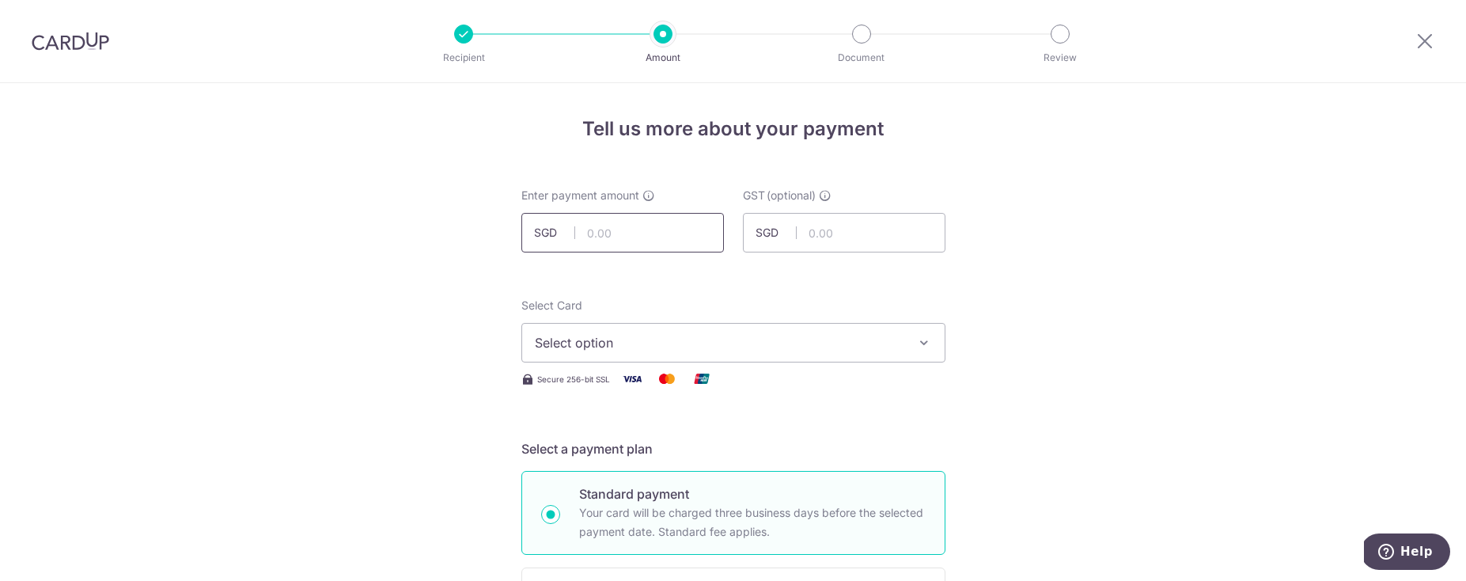
click at [667, 242] on input "text" at bounding box center [622, 233] width 203 height 40
type input "528.00"
click at [600, 351] on button "Select option" at bounding box center [733, 343] width 424 height 40
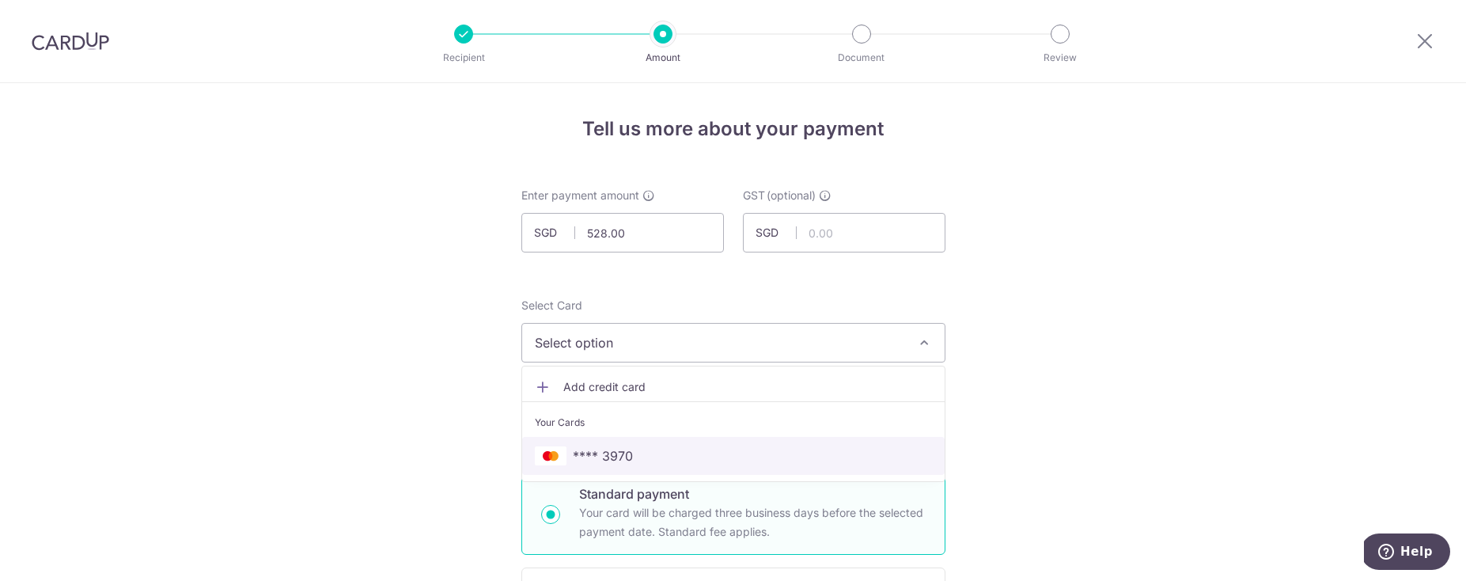
click at [582, 460] on span "**** 3970" at bounding box center [603, 455] width 60 height 19
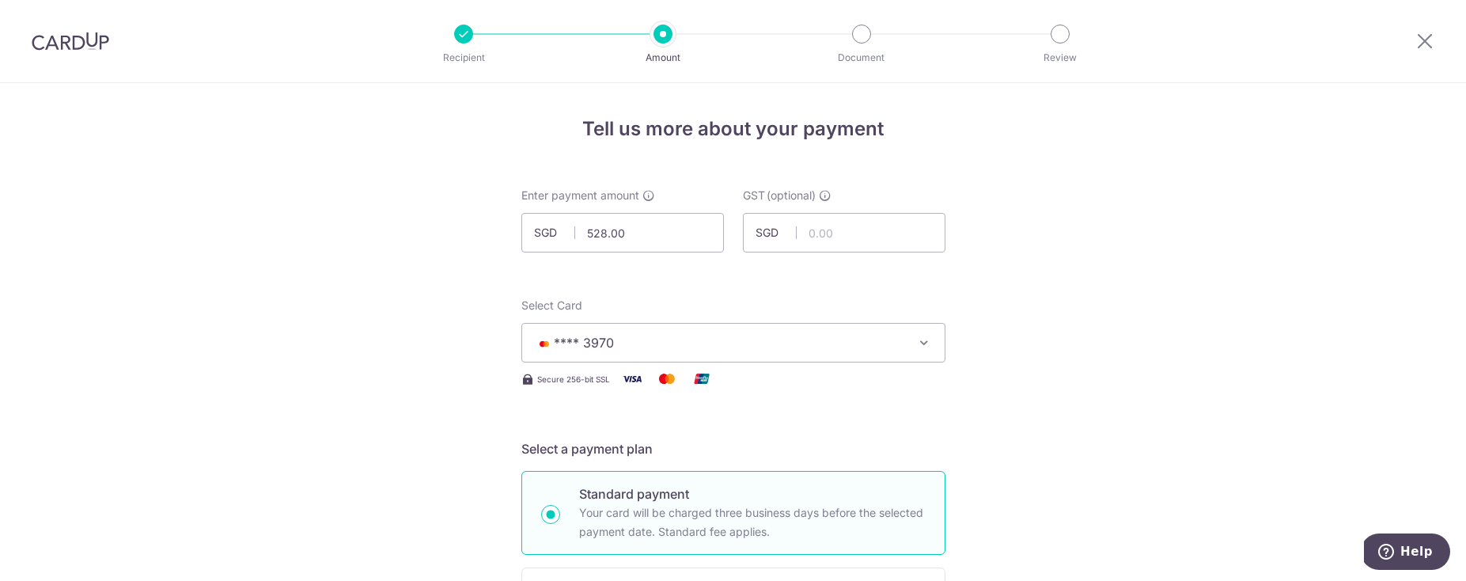
scroll to position [427, 0]
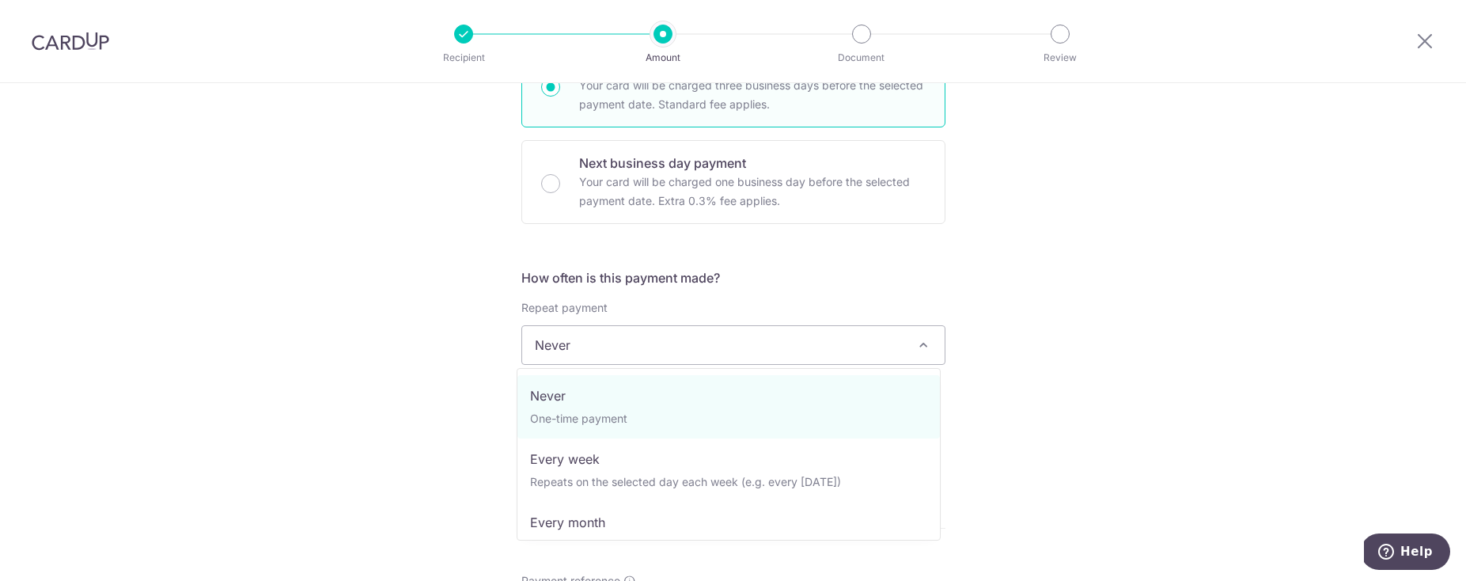
click at [667, 344] on span "Never" at bounding box center [733, 345] width 422 height 38
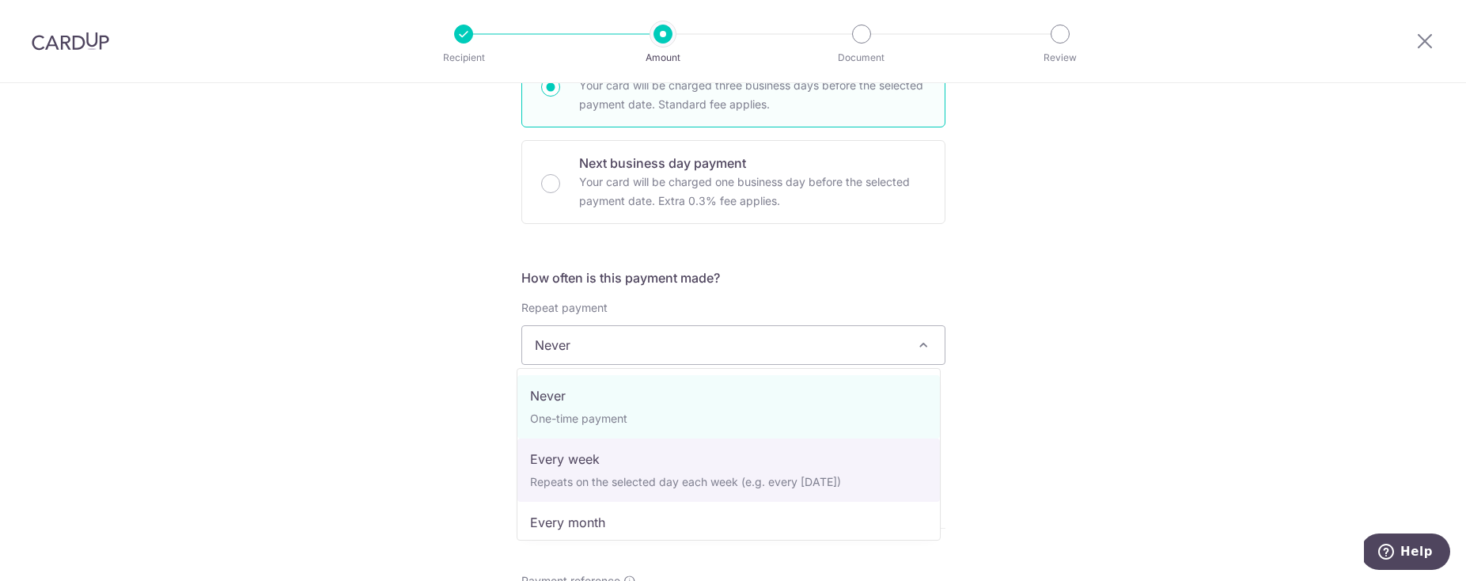
select select "2"
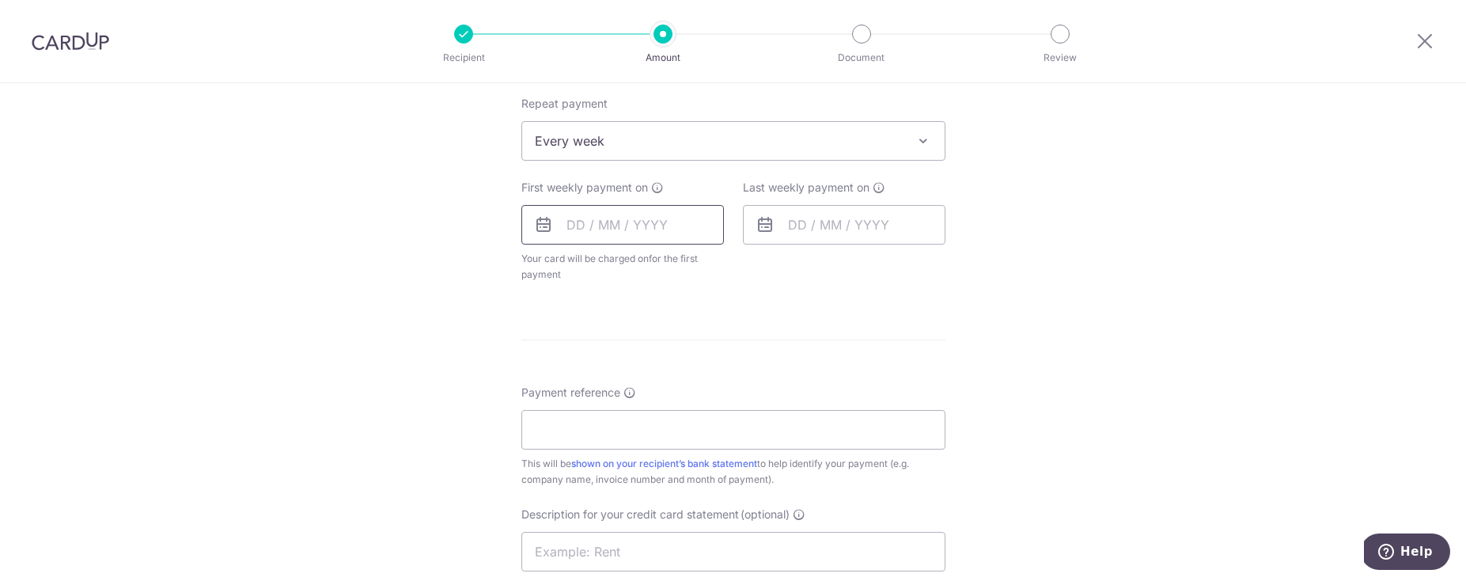
scroll to position [627, 0]
click at [608, 246] on input "text" at bounding box center [622, 230] width 203 height 40
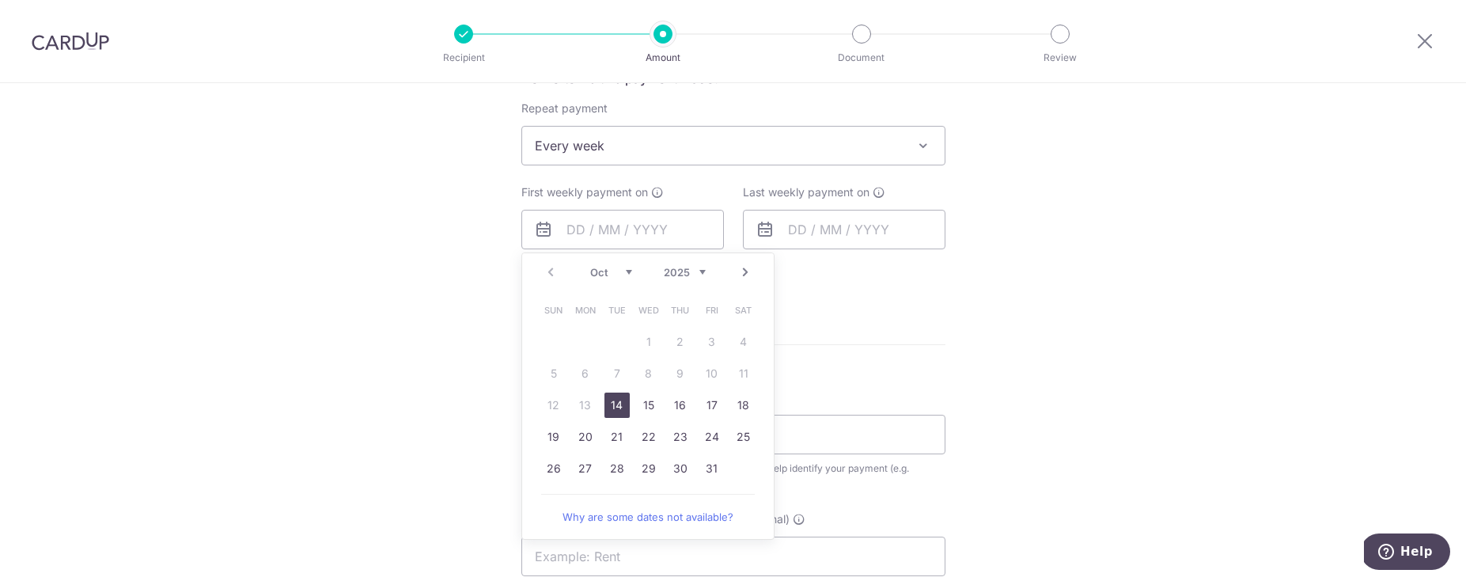
click at [738, 271] on link "Next" at bounding box center [745, 272] width 19 height 19
click at [735, 378] on link "8" at bounding box center [743, 373] width 25 height 25
type input "[DATE]"
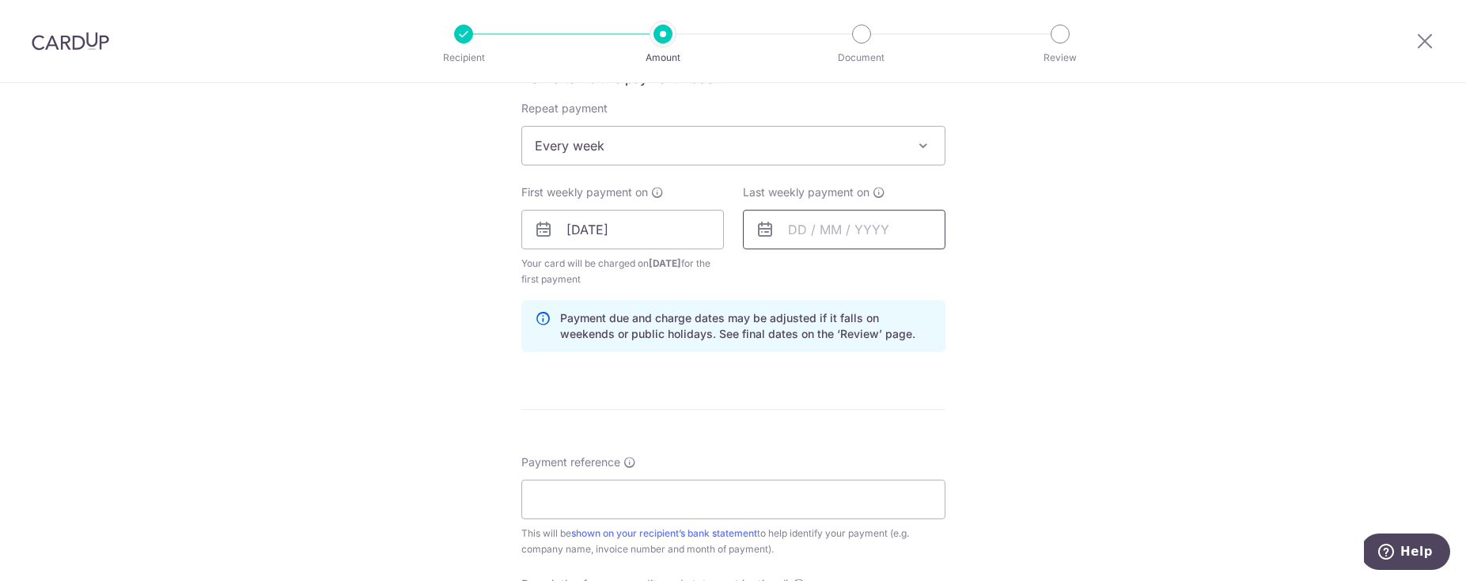
click at [878, 248] on input "text" at bounding box center [844, 230] width 203 height 40
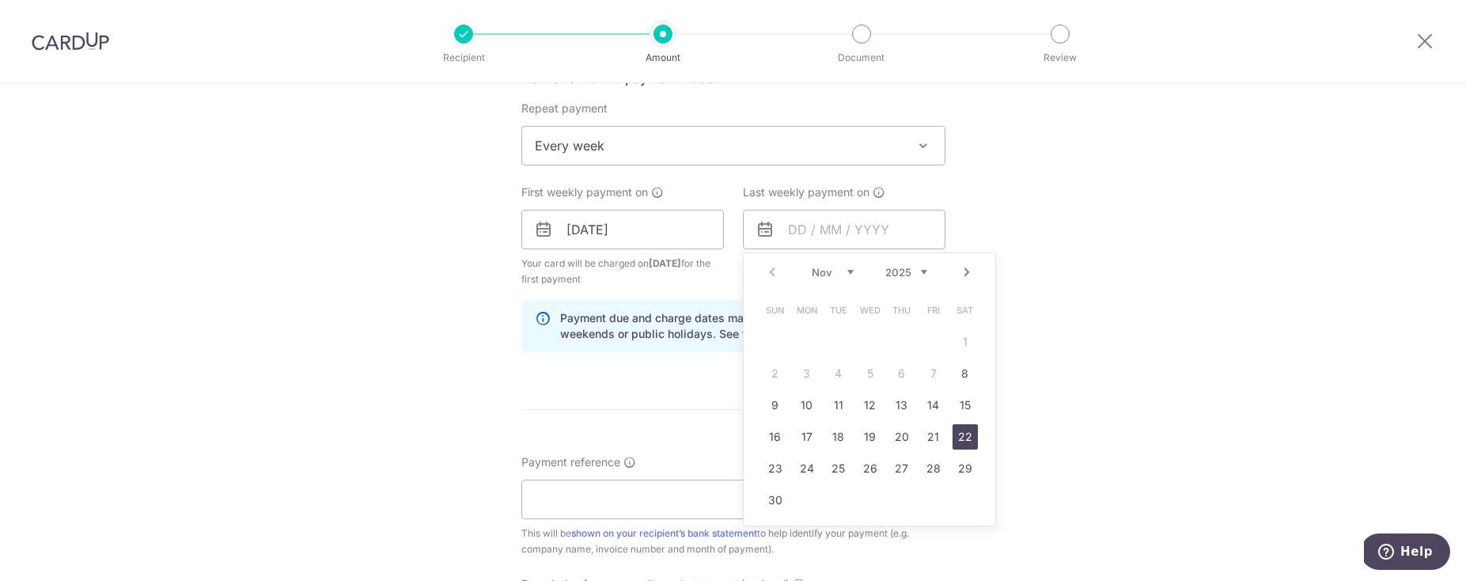
click at [965, 435] on link "22" at bounding box center [964, 436] width 25 height 25
type input "[DATE]"
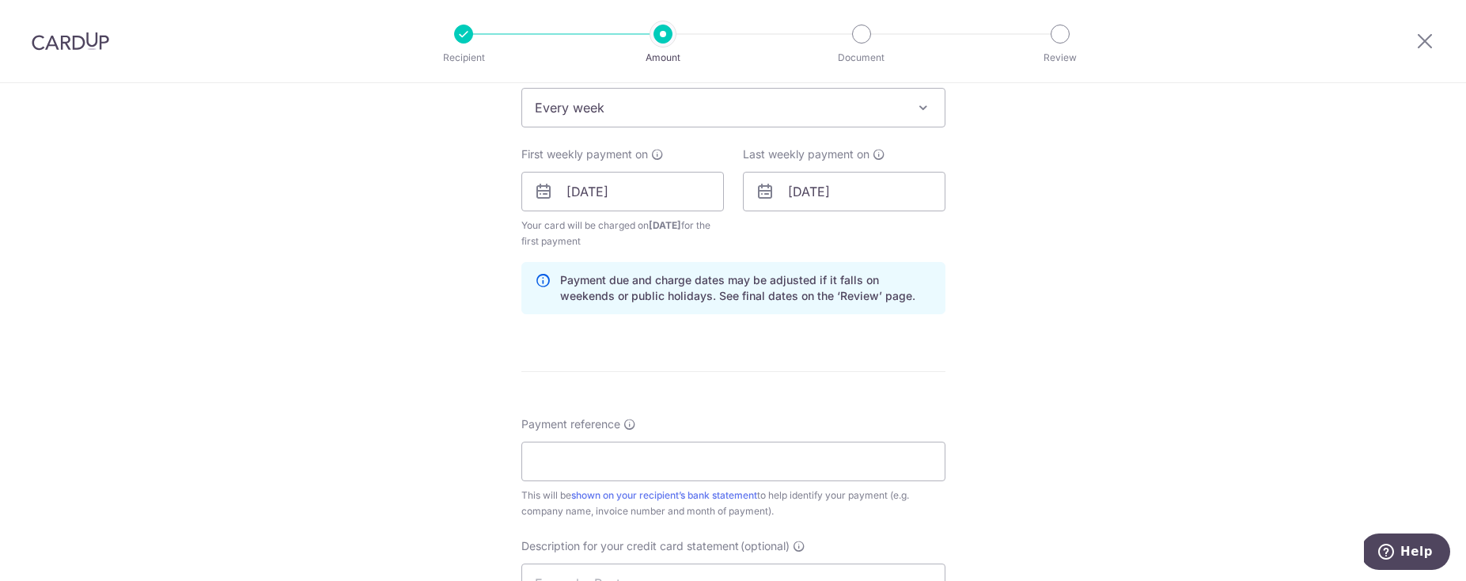
scroll to position [683, 0]
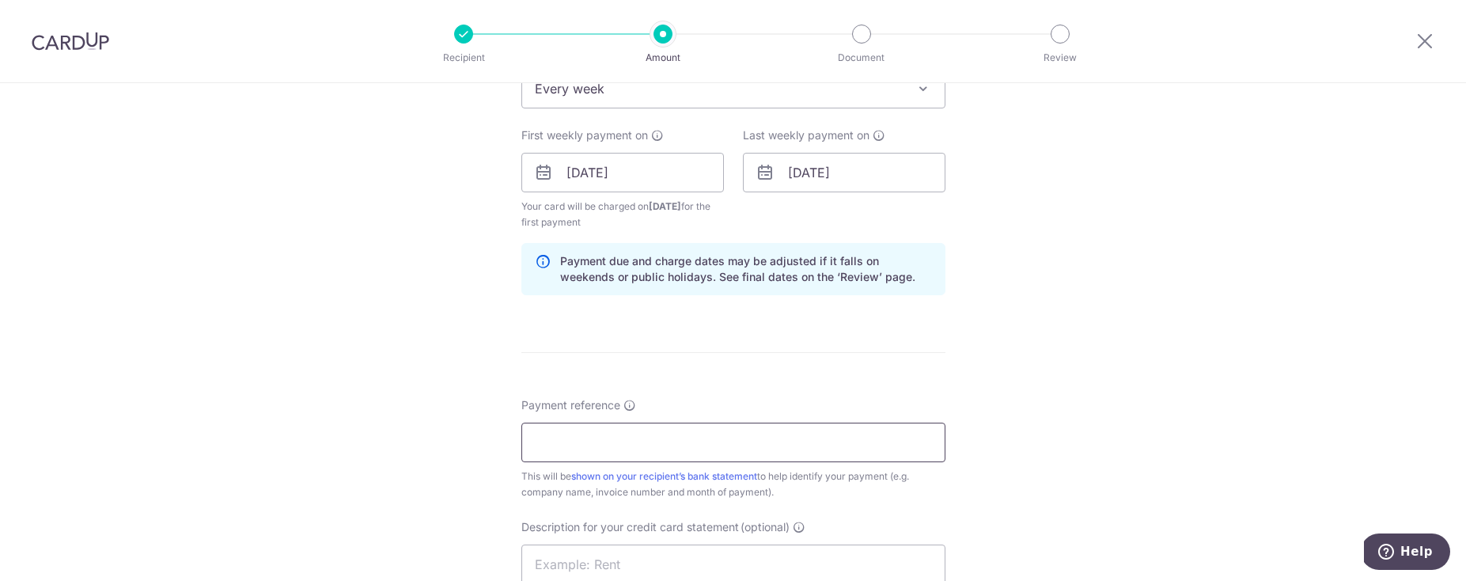
drag, startPoint x: 712, startPoint y: 441, endPoint x: 707, endPoint y: 456, distance: 15.0
click at [710, 443] on input "Payment reference" at bounding box center [733, 442] width 424 height 40
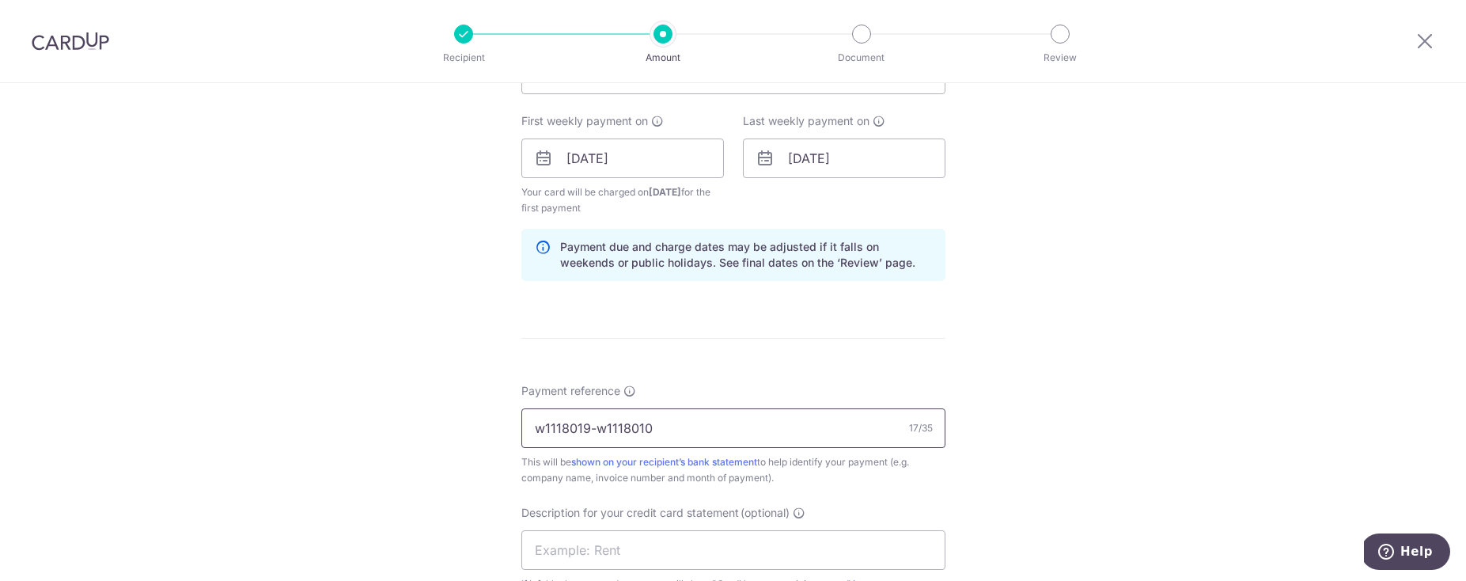
scroll to position [869, 0]
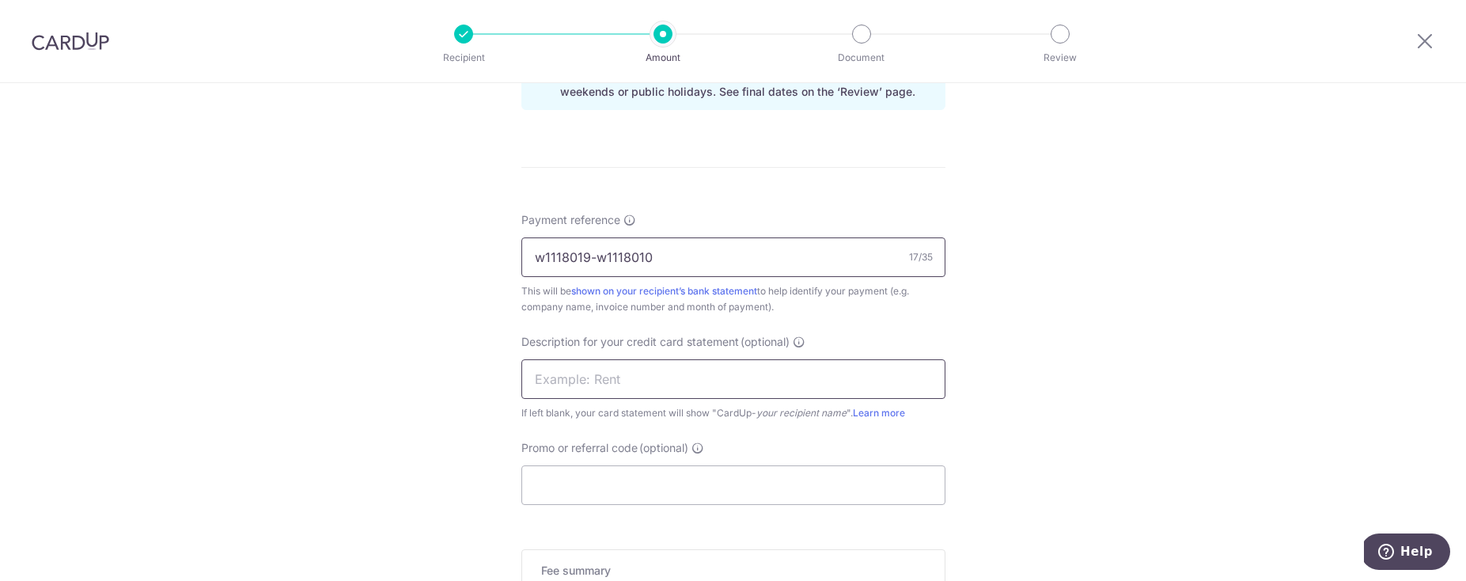
type input "w1118019-w1118010"
click at [703, 377] on input "text" at bounding box center [733, 379] width 424 height 40
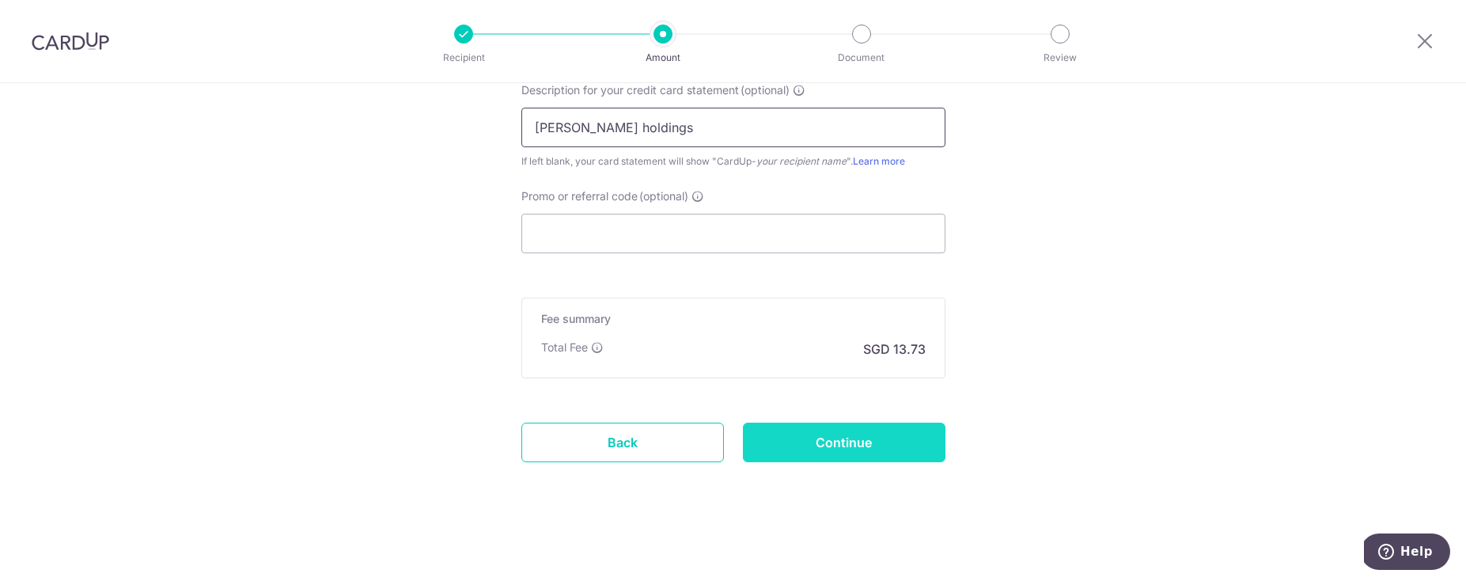
type input "stark holdings"
click at [831, 434] on input "Continue" at bounding box center [844, 442] width 203 height 40
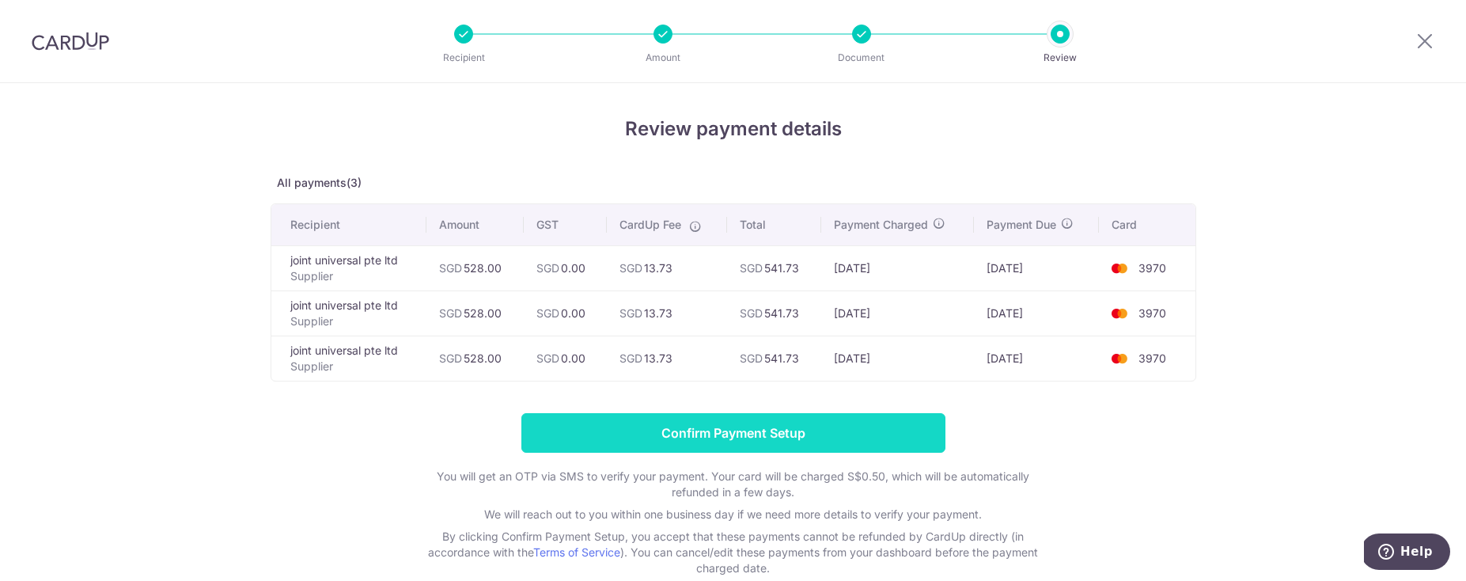
click at [749, 433] on input "Confirm Payment Setup" at bounding box center [733, 433] width 424 height 40
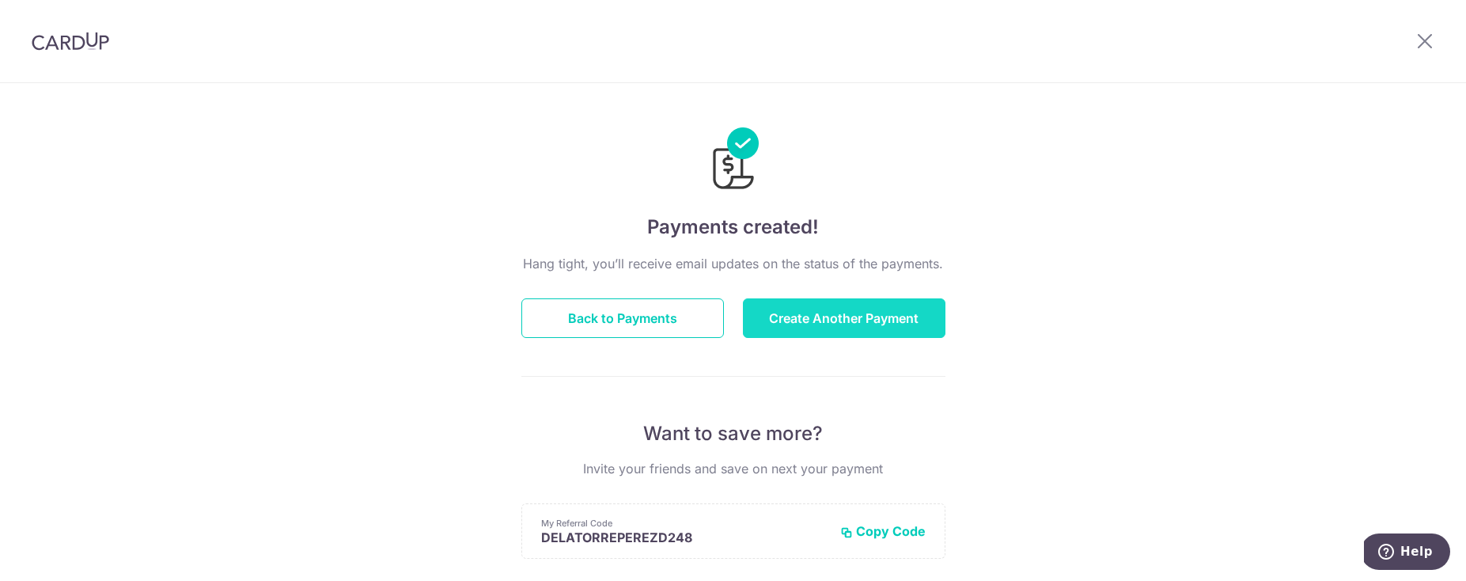
click at [832, 323] on button "Create Another Payment" at bounding box center [844, 318] width 203 height 40
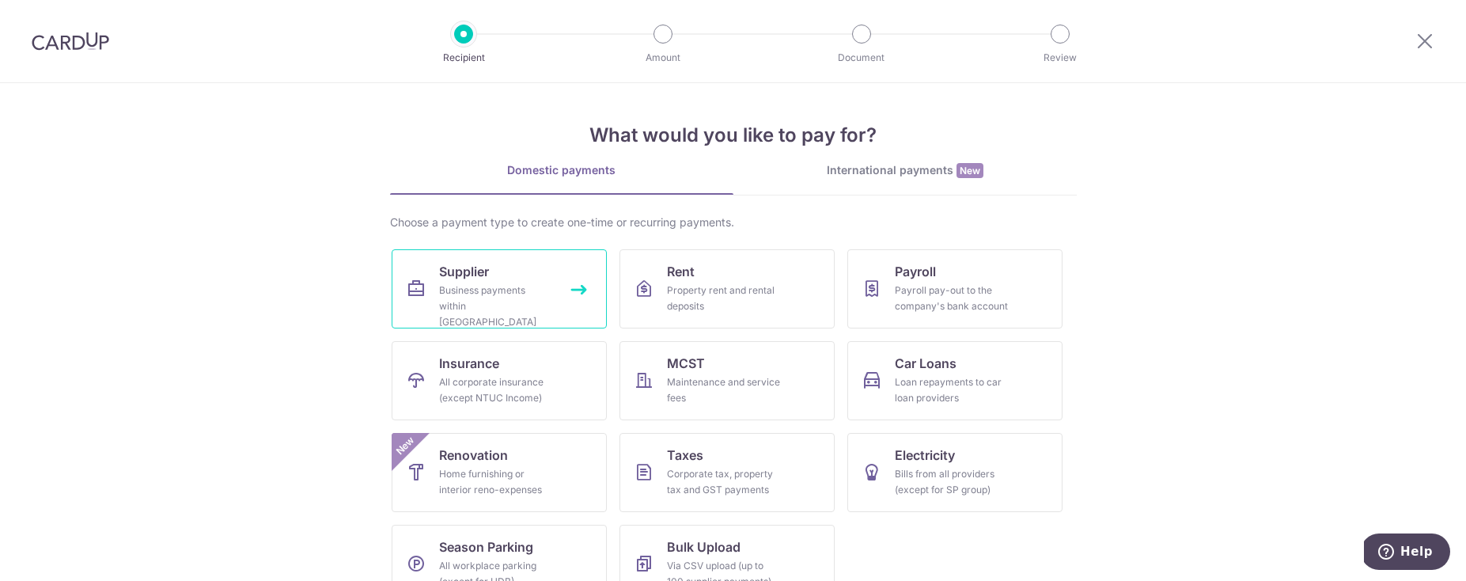
click at [555, 297] on link "Supplier Business payments within [GEOGRAPHIC_DATA]" at bounding box center [499, 288] width 215 height 79
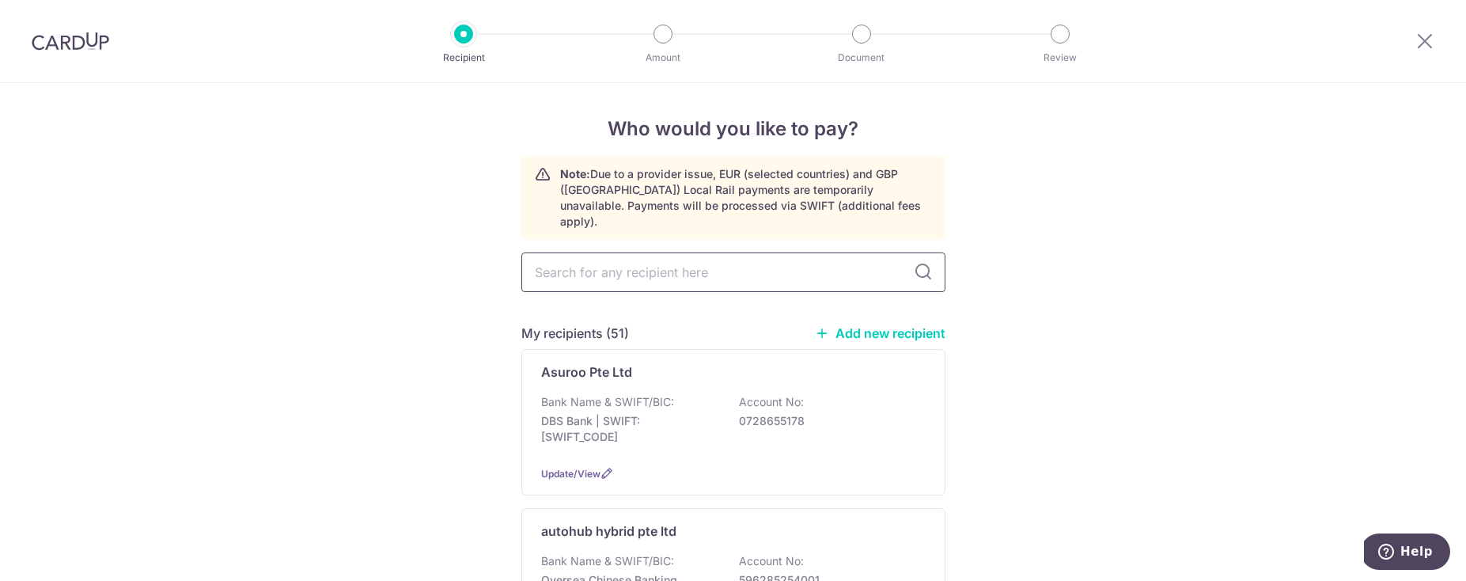
click at [659, 267] on input "text" at bounding box center [733, 272] width 424 height 40
type input "hs"
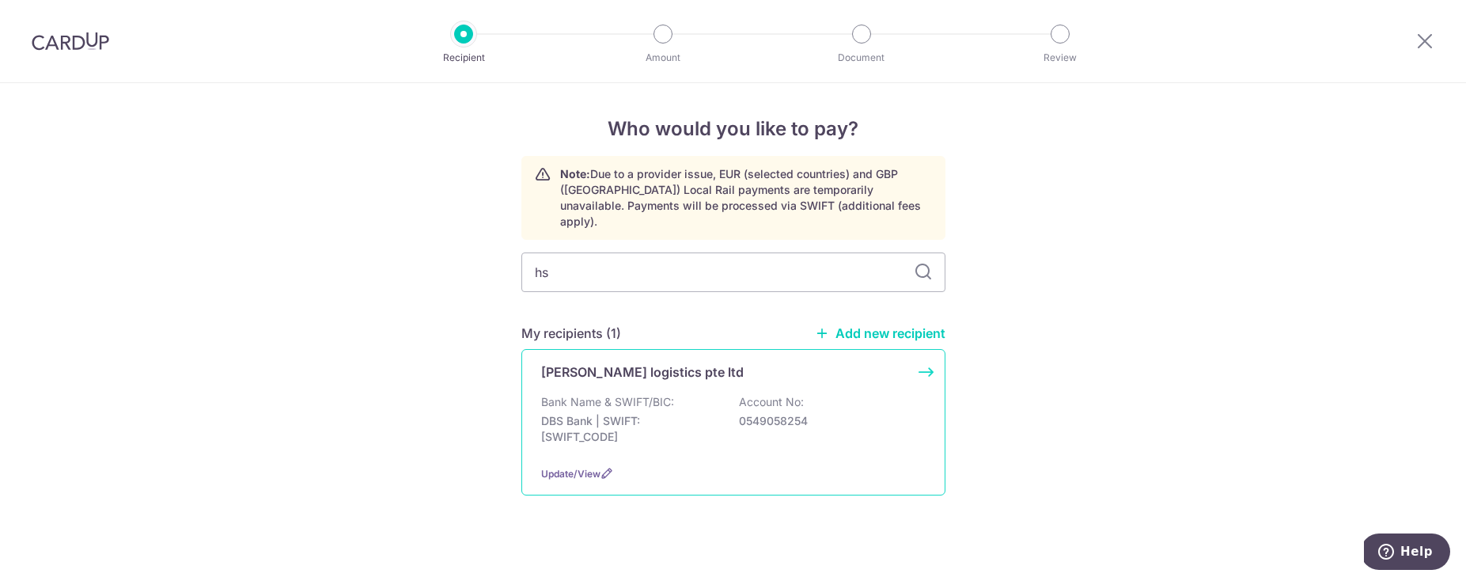
click at [666, 415] on p "DBS Bank | SWIFT: [SWIFT_CODE]" at bounding box center [629, 429] width 177 height 32
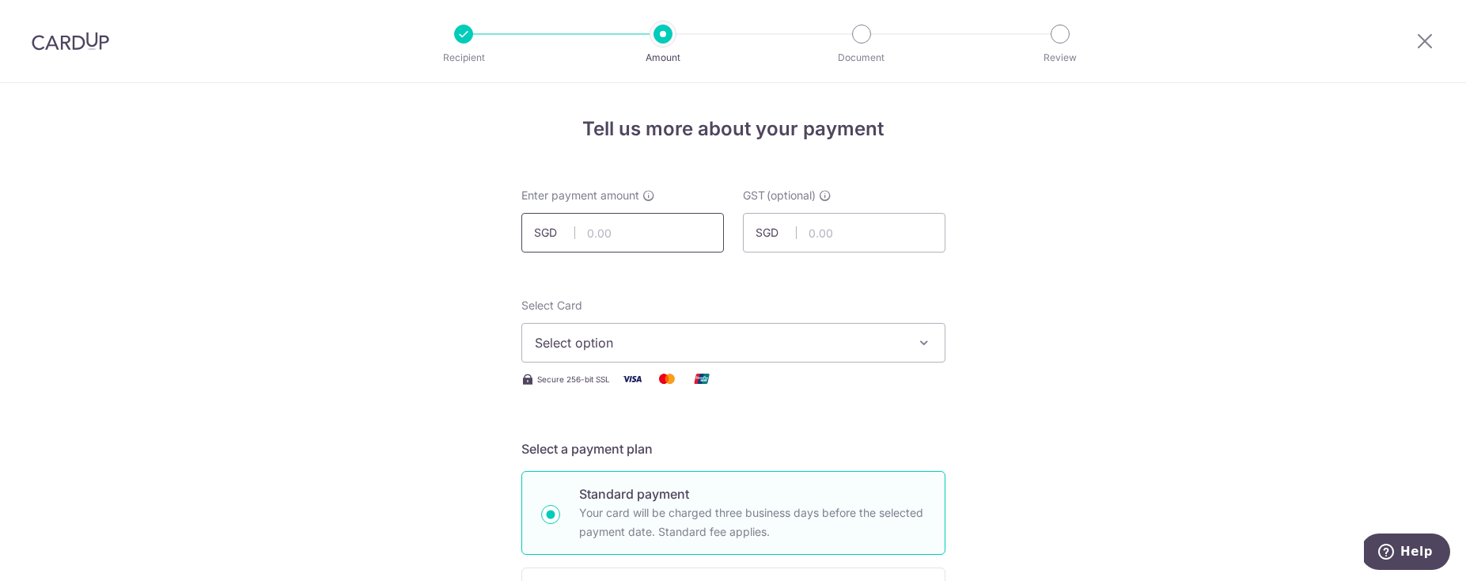
click at [652, 237] on input "text" at bounding box center [622, 233] width 203 height 40
click at [655, 237] on input "text" at bounding box center [622, 233] width 203 height 40
type input "369.00"
click at [702, 333] on span "Select option" at bounding box center [719, 342] width 369 height 19
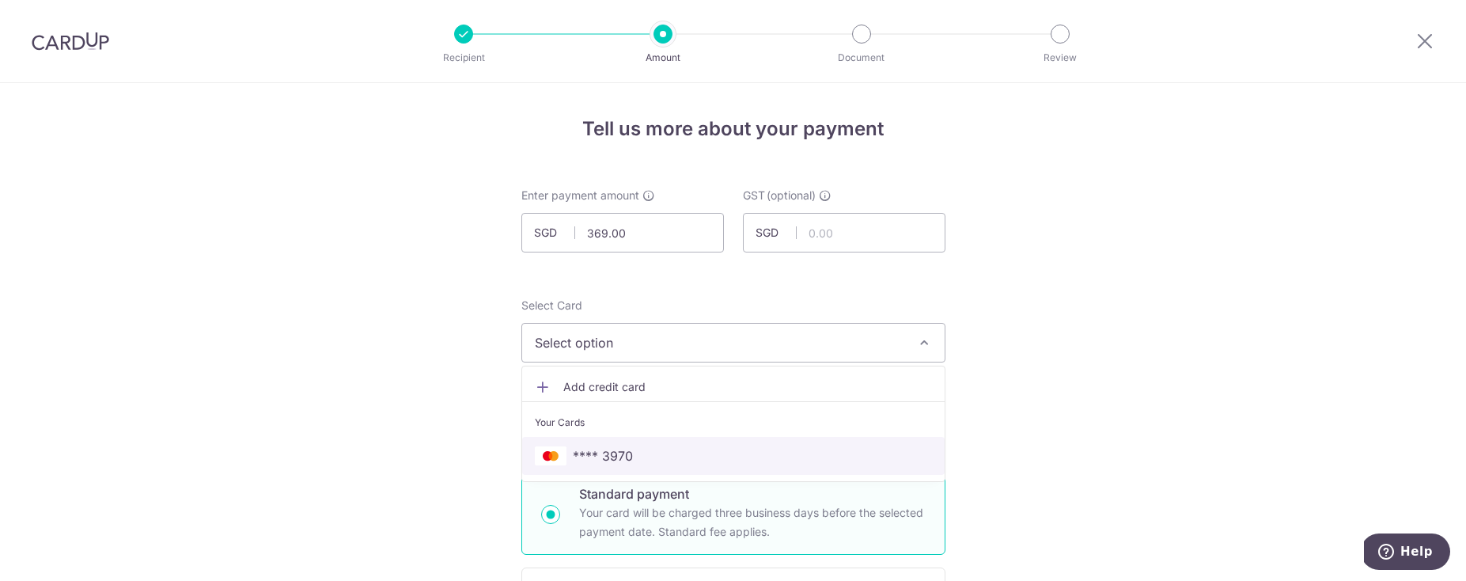
click at [602, 455] on span "**** 3970" at bounding box center [603, 455] width 60 height 19
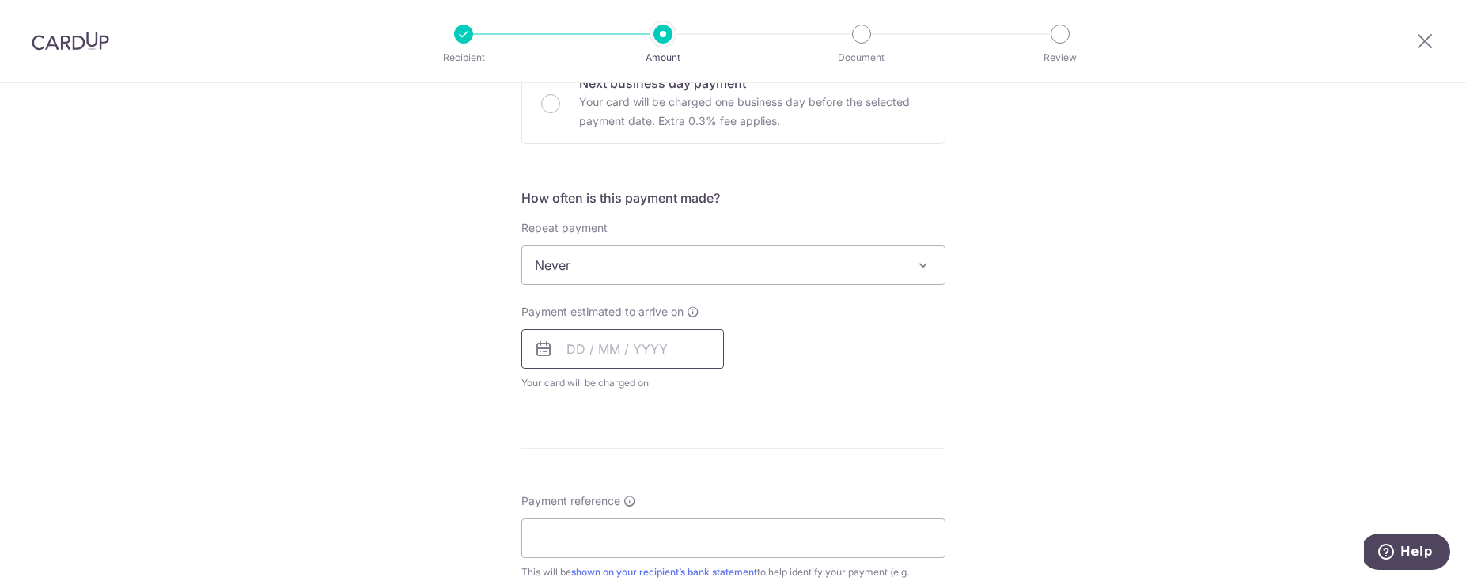
scroll to position [513, 0]
click at [618, 275] on span "Never" at bounding box center [733, 259] width 422 height 38
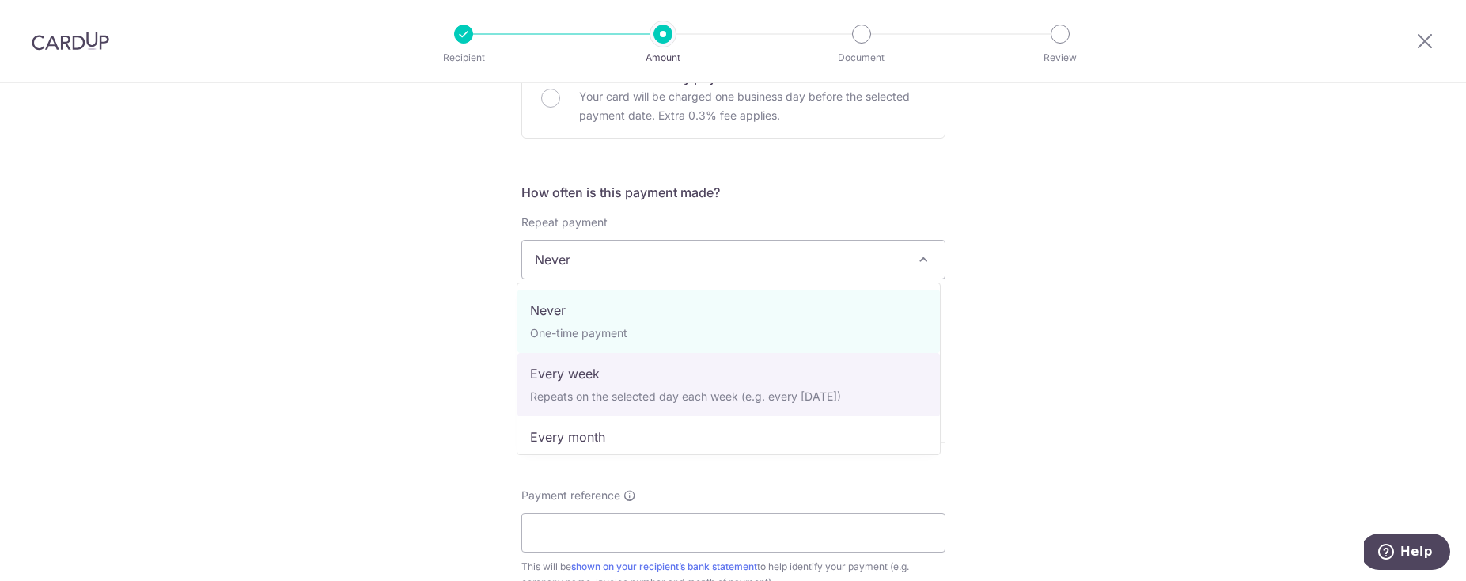
select select "2"
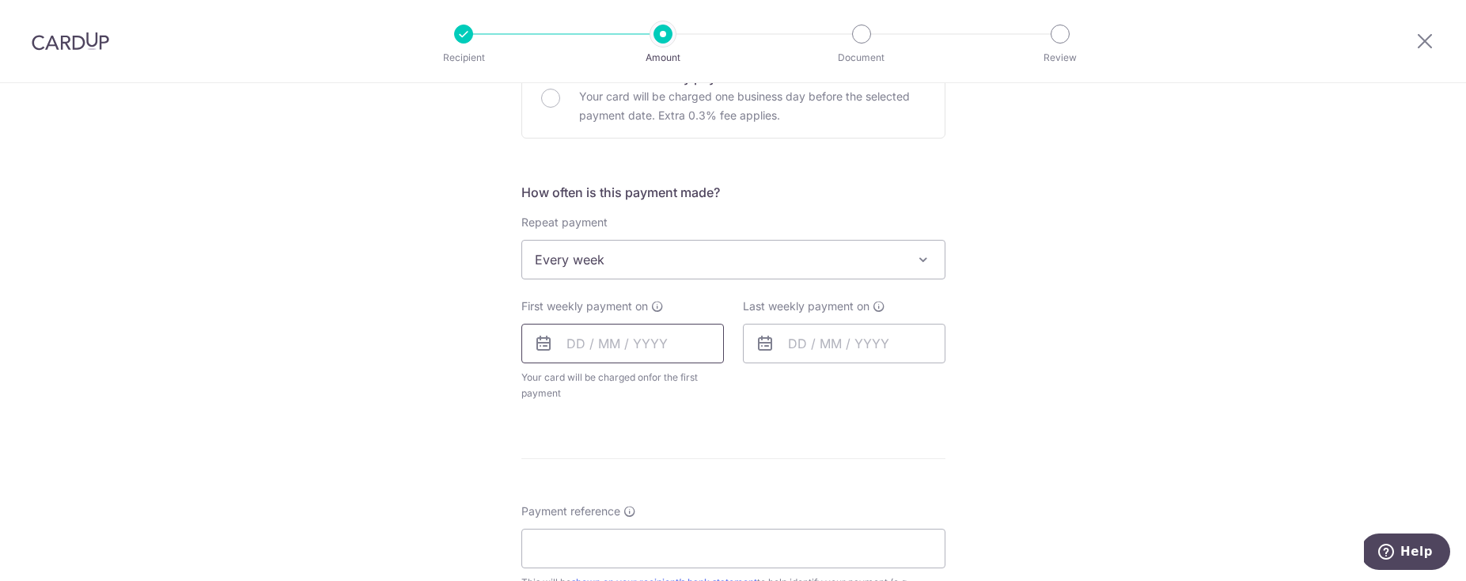
click at [612, 345] on input "text" at bounding box center [622, 344] width 203 height 40
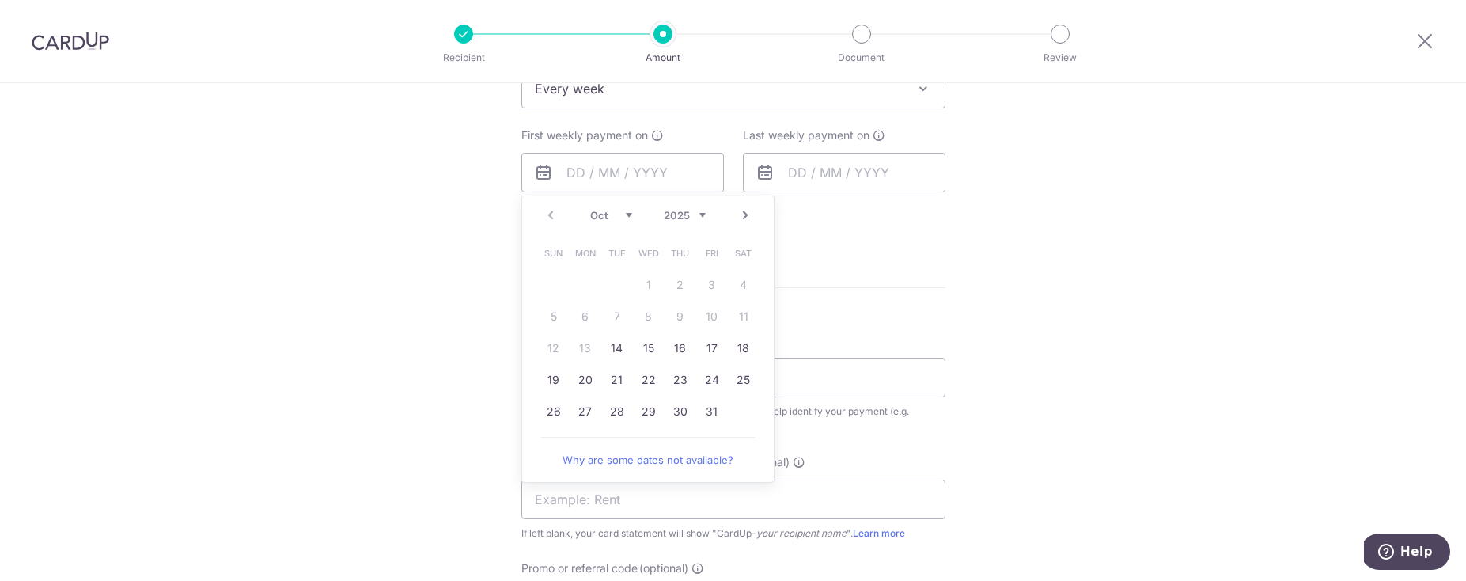
click at [736, 218] on link "Next" at bounding box center [745, 215] width 19 height 19
click at [633, 317] on td "5" at bounding box center [649, 317] width 32 height 32
type input "05/11/2025"
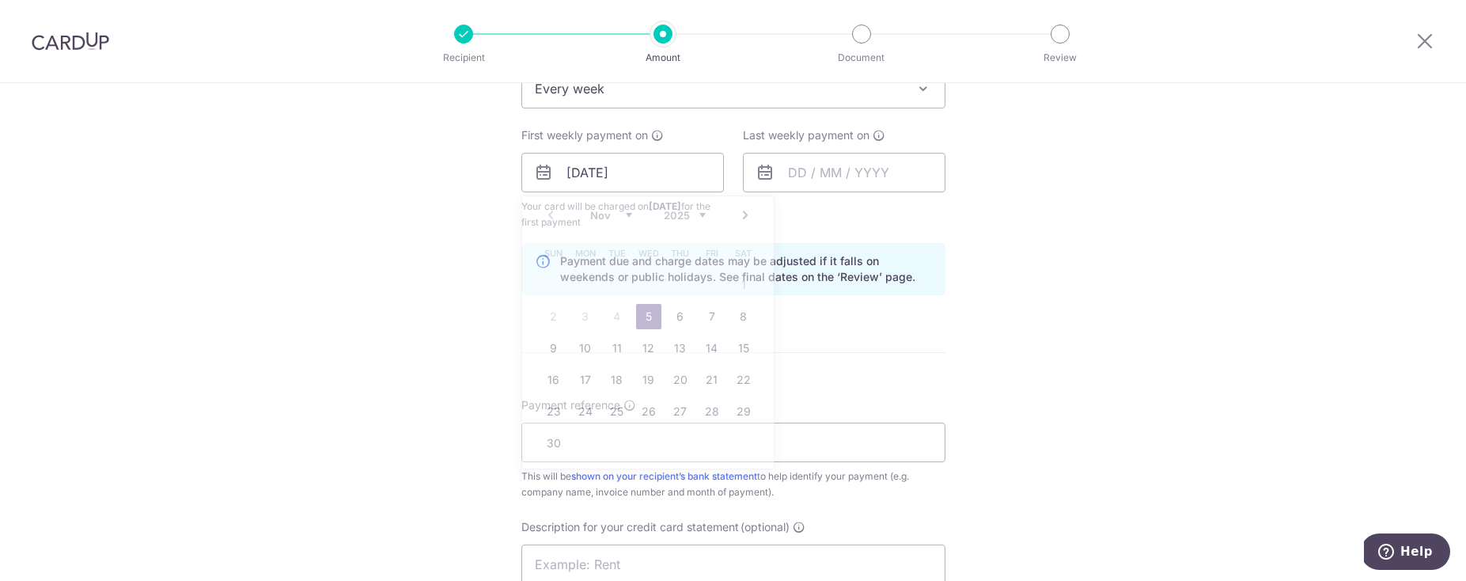
click at [643, 316] on form "Enter payment amount SGD 369.00 369.00 GST (optional) SGD Select Card **** 3970…" at bounding box center [733, 223] width 424 height 1439
click at [789, 183] on input "text" at bounding box center [844, 173] width 203 height 40
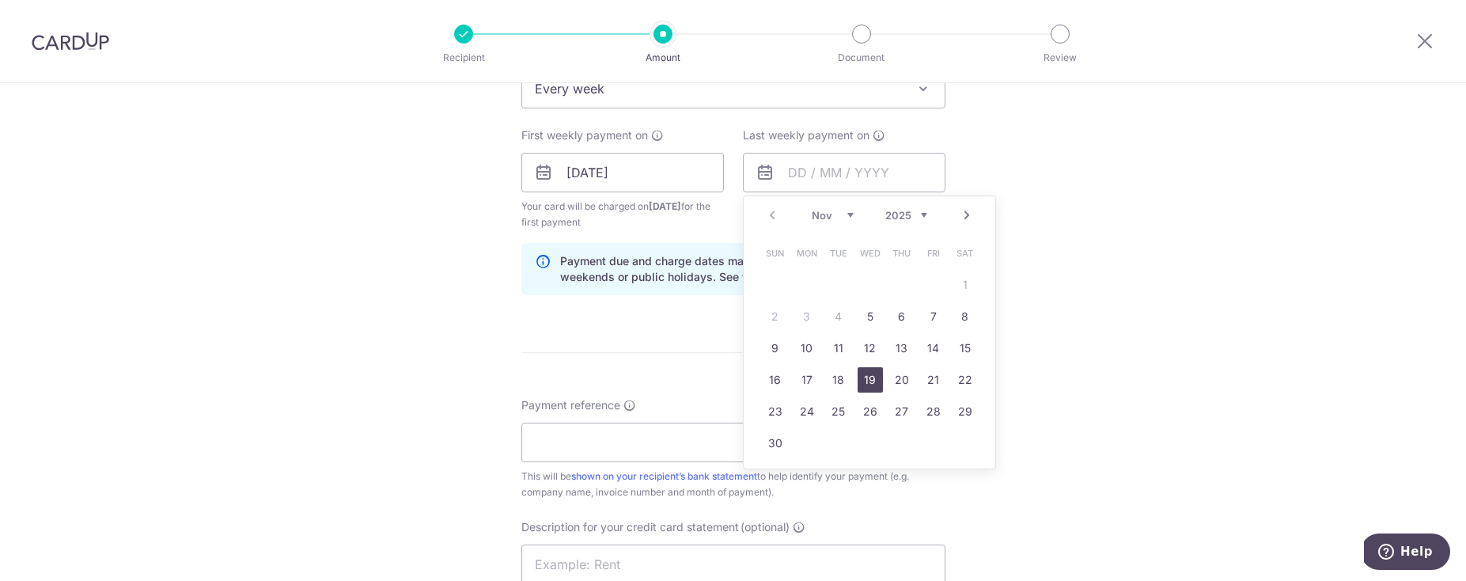
click at [871, 382] on link "19" at bounding box center [870, 379] width 25 height 25
type input "19/11/2025"
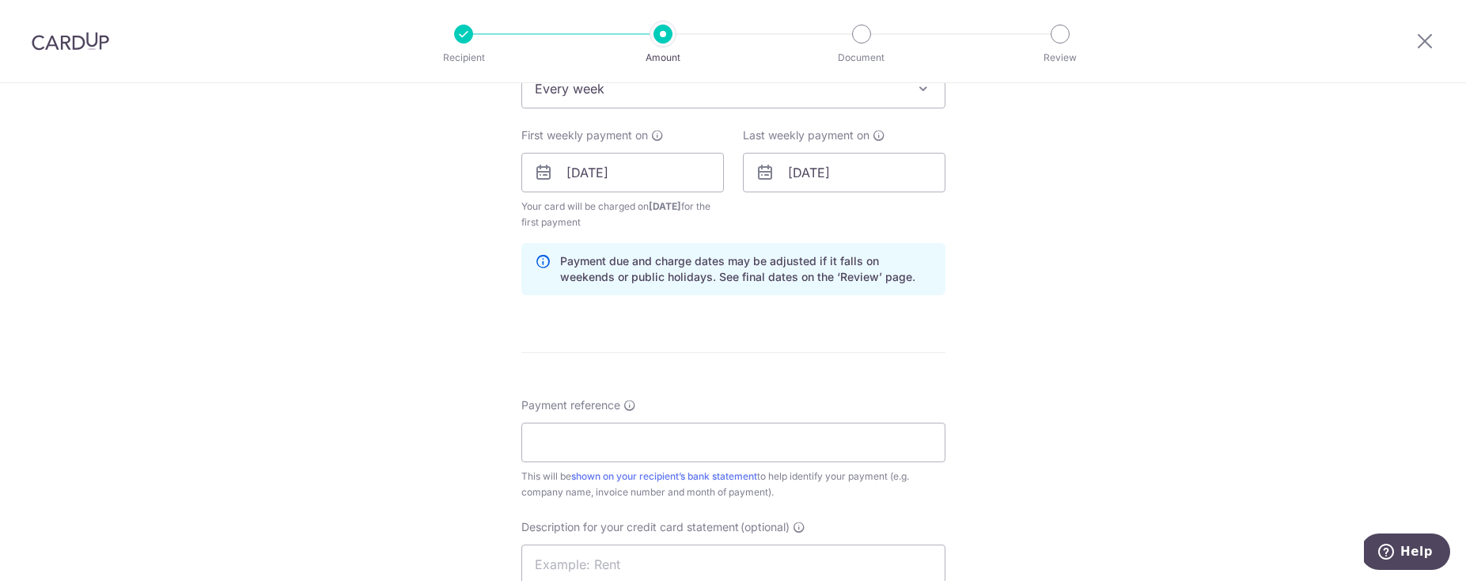
scroll to position [698, 0]
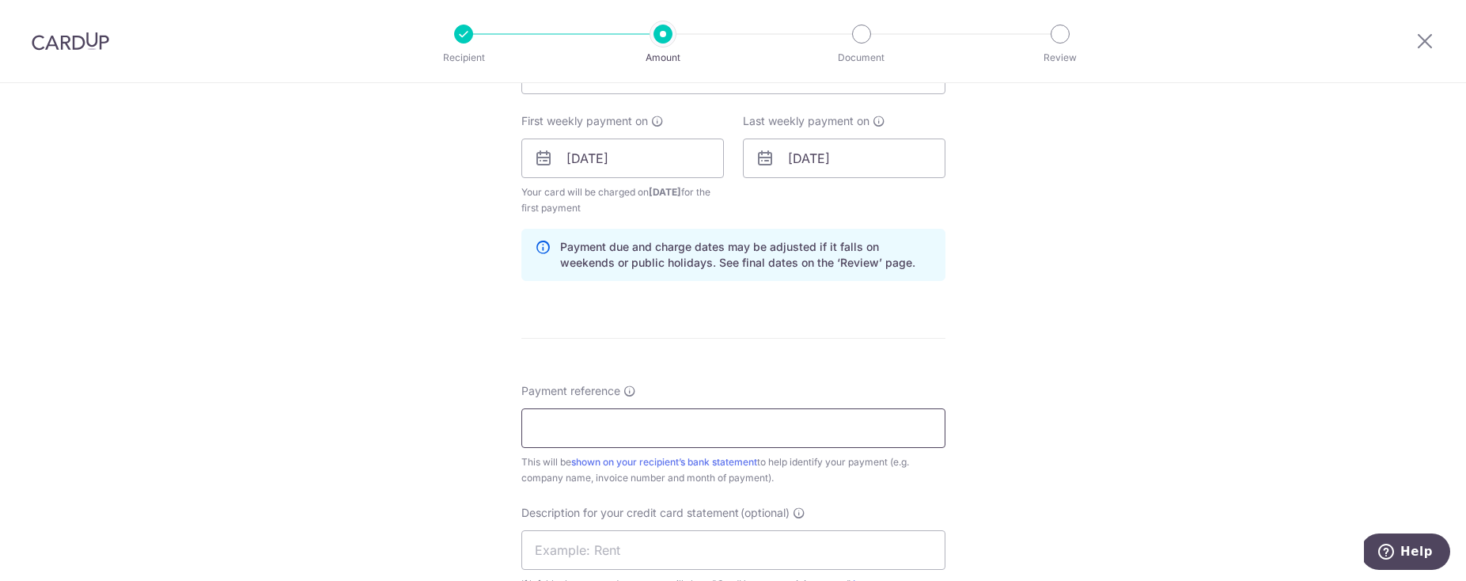
click at [801, 432] on input "Payment reference" at bounding box center [733, 428] width 424 height 40
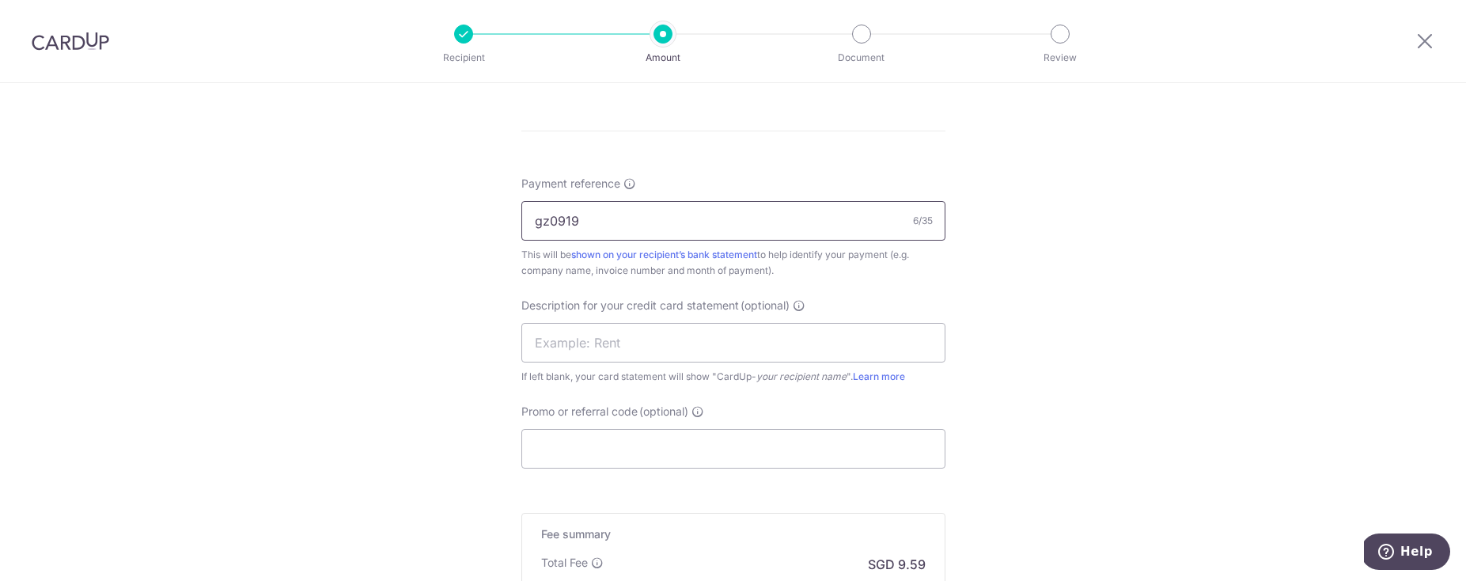
scroll to position [968, 0]
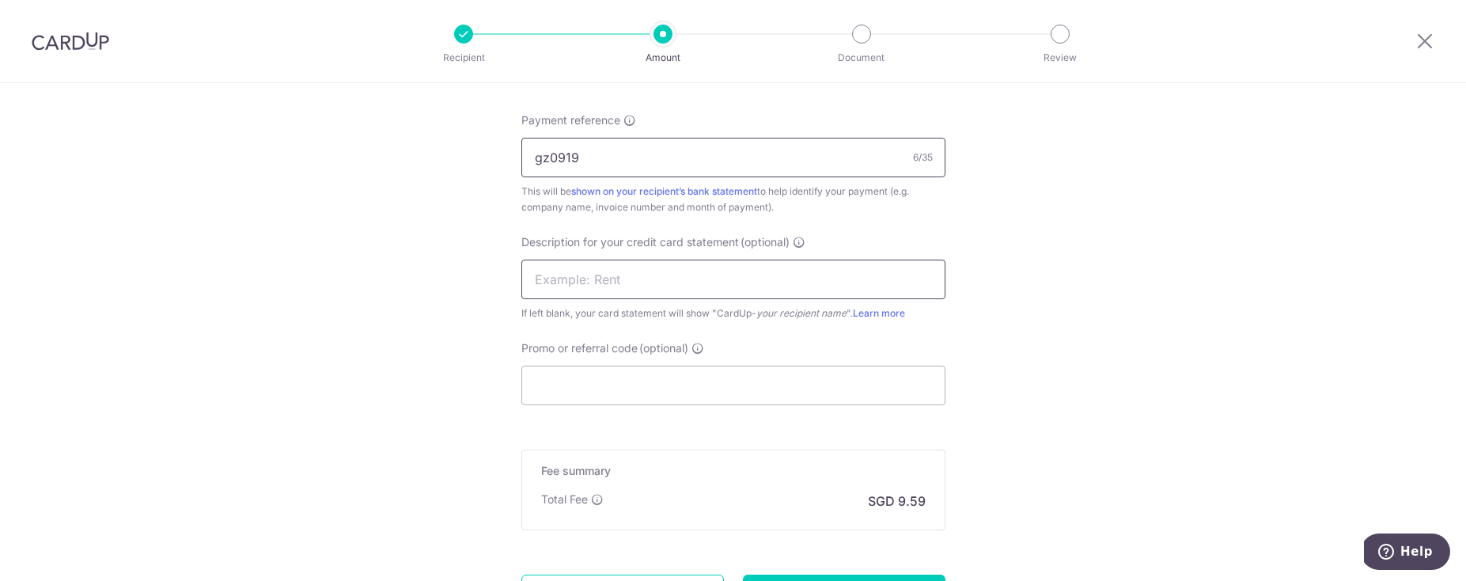
type input "gz0919"
click at [715, 278] on input "text" at bounding box center [733, 279] width 424 height 40
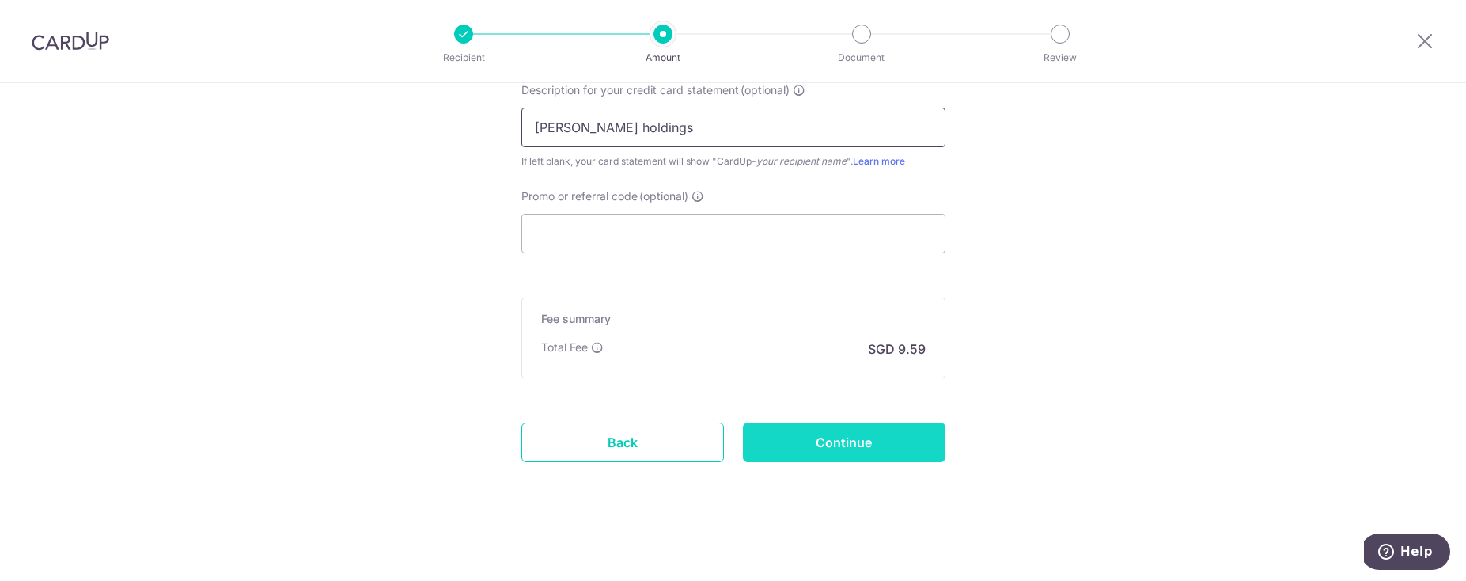
type input "stark holdings"
click at [764, 431] on input "Continue" at bounding box center [844, 442] width 203 height 40
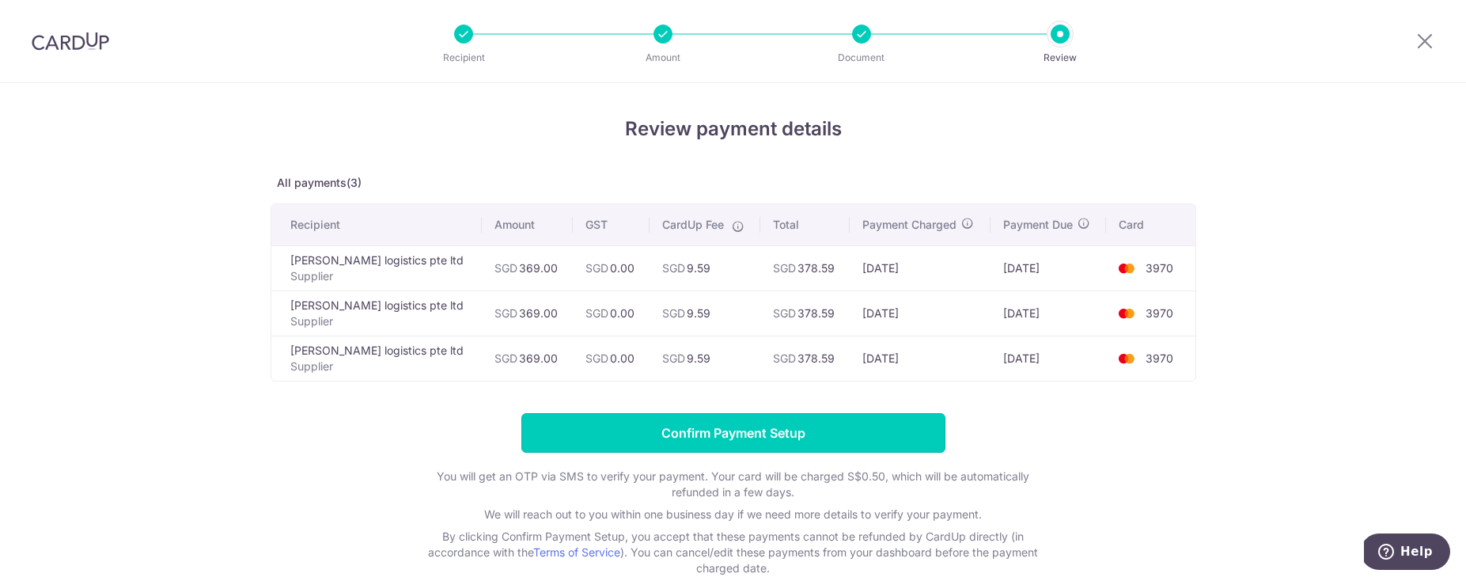
click at [614, 437] on input "Confirm Payment Setup" at bounding box center [733, 433] width 424 height 40
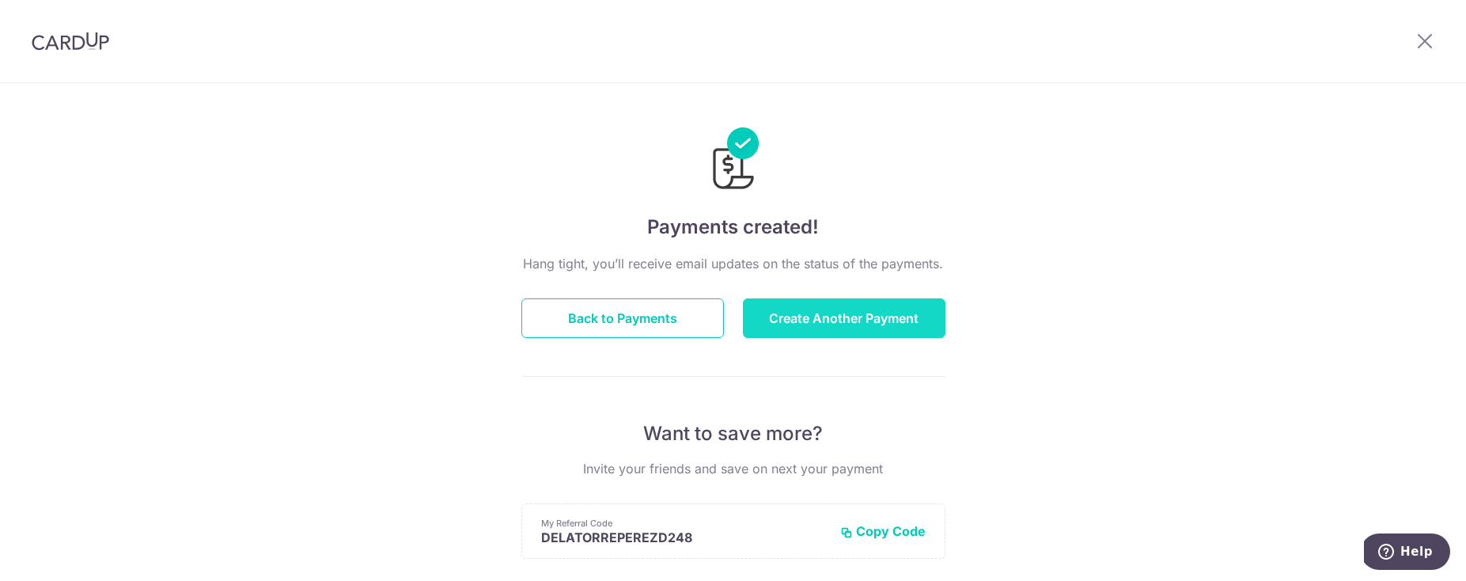
click at [776, 313] on button "Create Another Payment" at bounding box center [844, 318] width 203 height 40
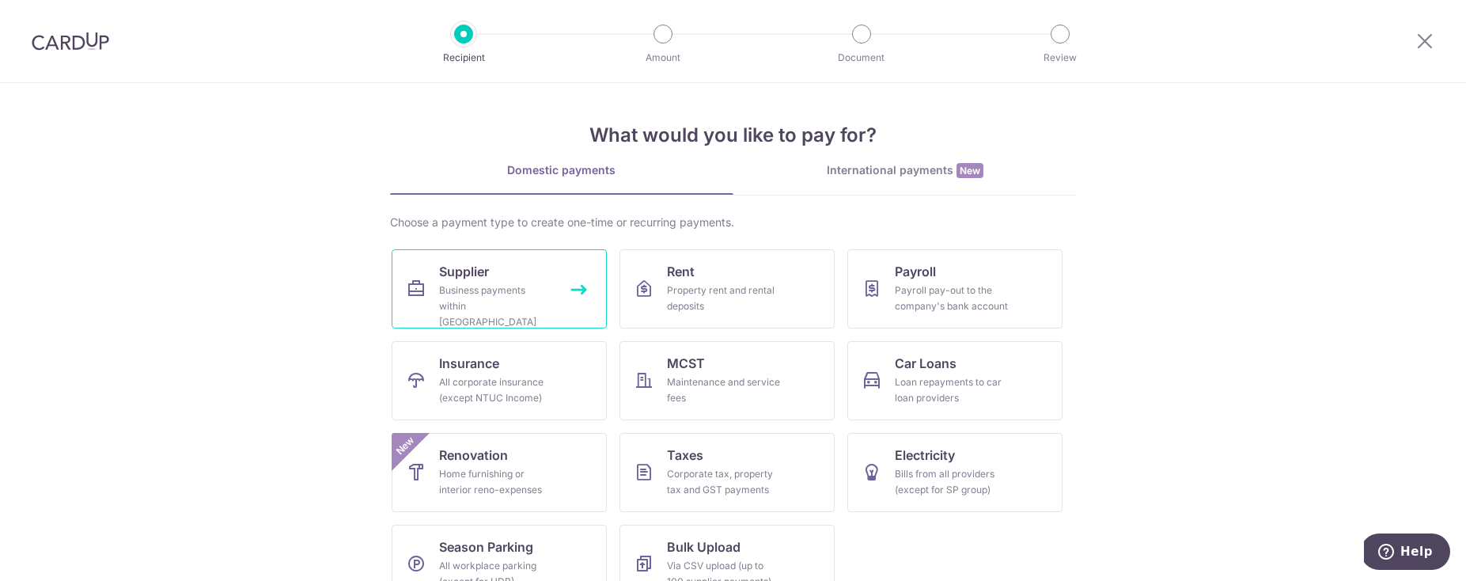
click at [470, 306] on div "Business payments within [GEOGRAPHIC_DATA]" at bounding box center [496, 305] width 114 height 47
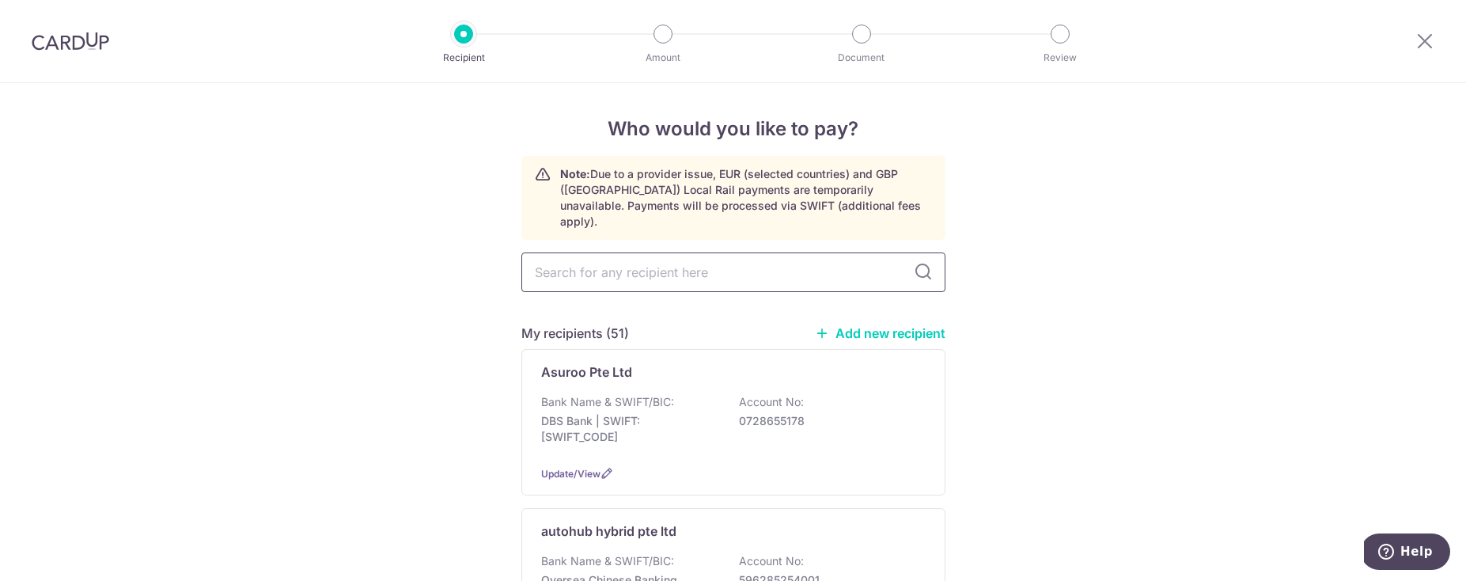
click at [593, 252] on input "text" at bounding box center [733, 272] width 424 height 40
type input "min gh"
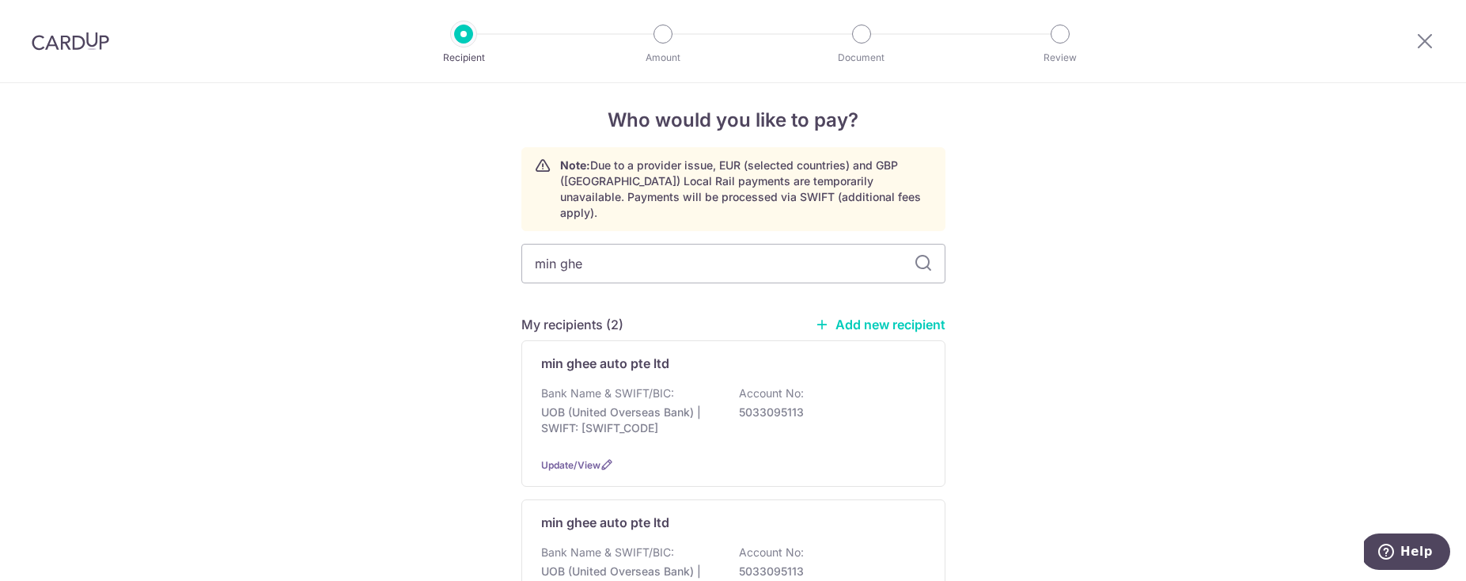
scroll to position [14, 0]
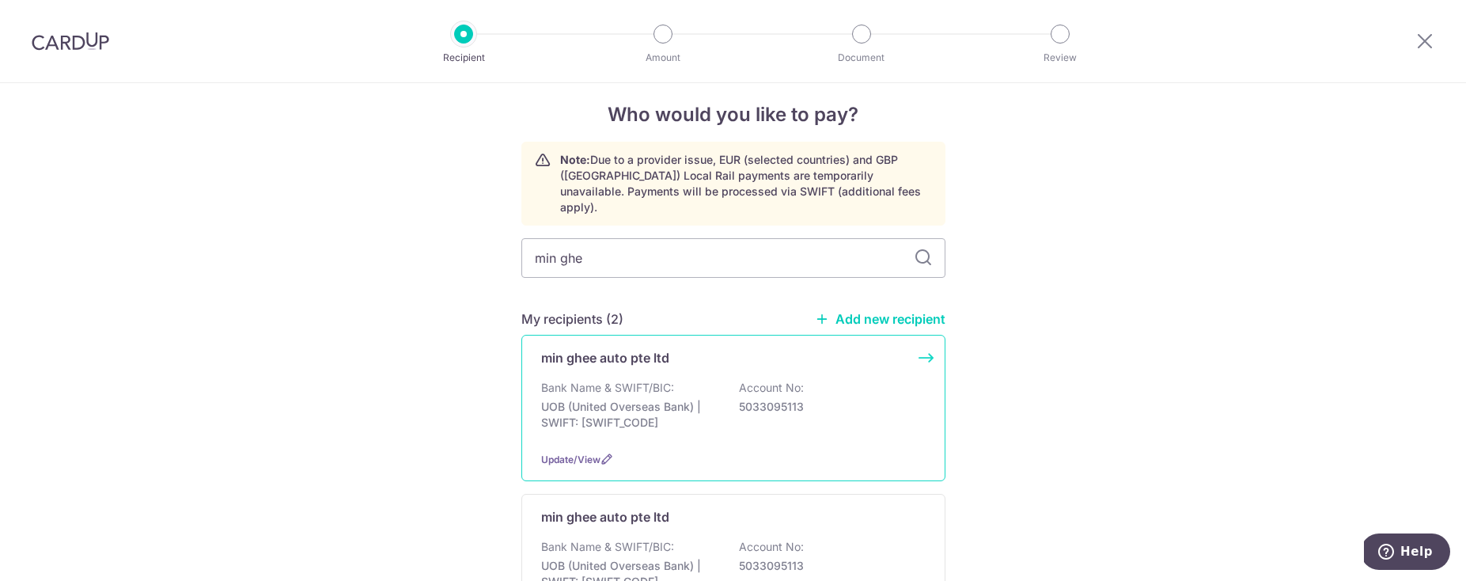
drag, startPoint x: 642, startPoint y: 396, endPoint x: 647, endPoint y: 388, distance: 9.2
click at [642, 399] on p "UOB (United Overseas Bank) | SWIFT: [SWIFT_CODE]" at bounding box center [629, 415] width 177 height 32
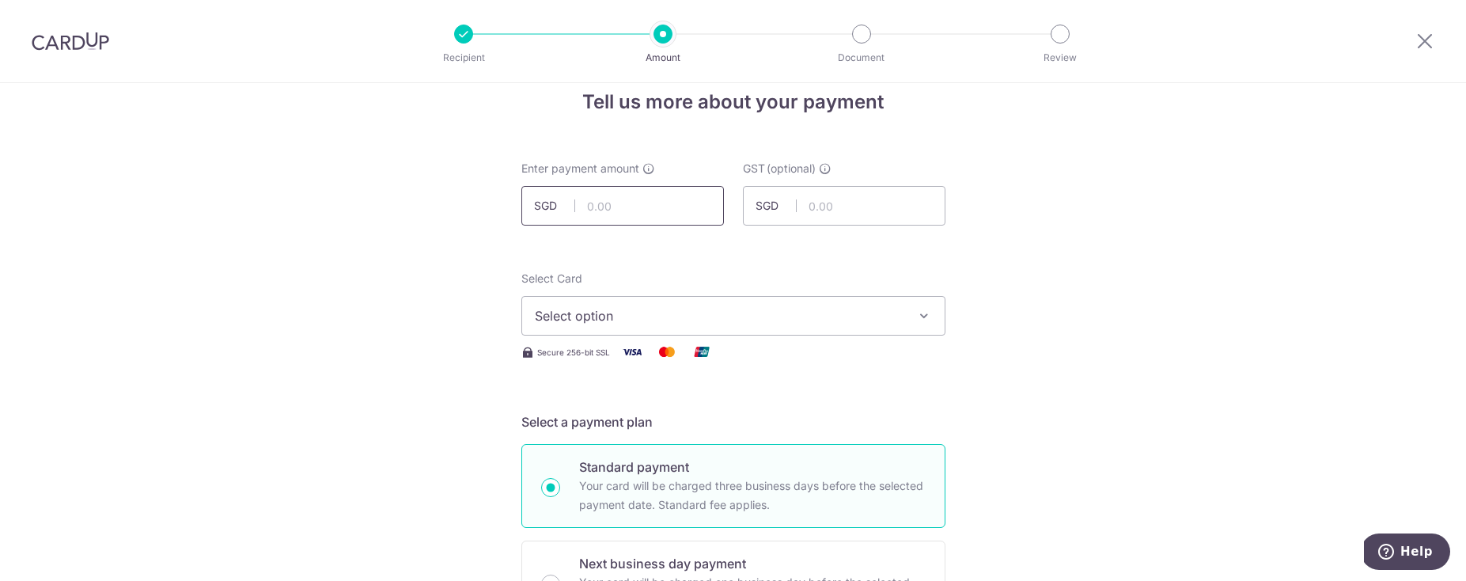
scroll to position [28, 0]
click at [664, 203] on input "text" at bounding box center [622, 204] width 203 height 40
click at [701, 202] on input "text" at bounding box center [622, 204] width 203 height 40
type input "228.90"
click at [764, 287] on div "Select Card Select option Add credit card Your Cards **** 3970" at bounding box center [733, 301] width 424 height 65
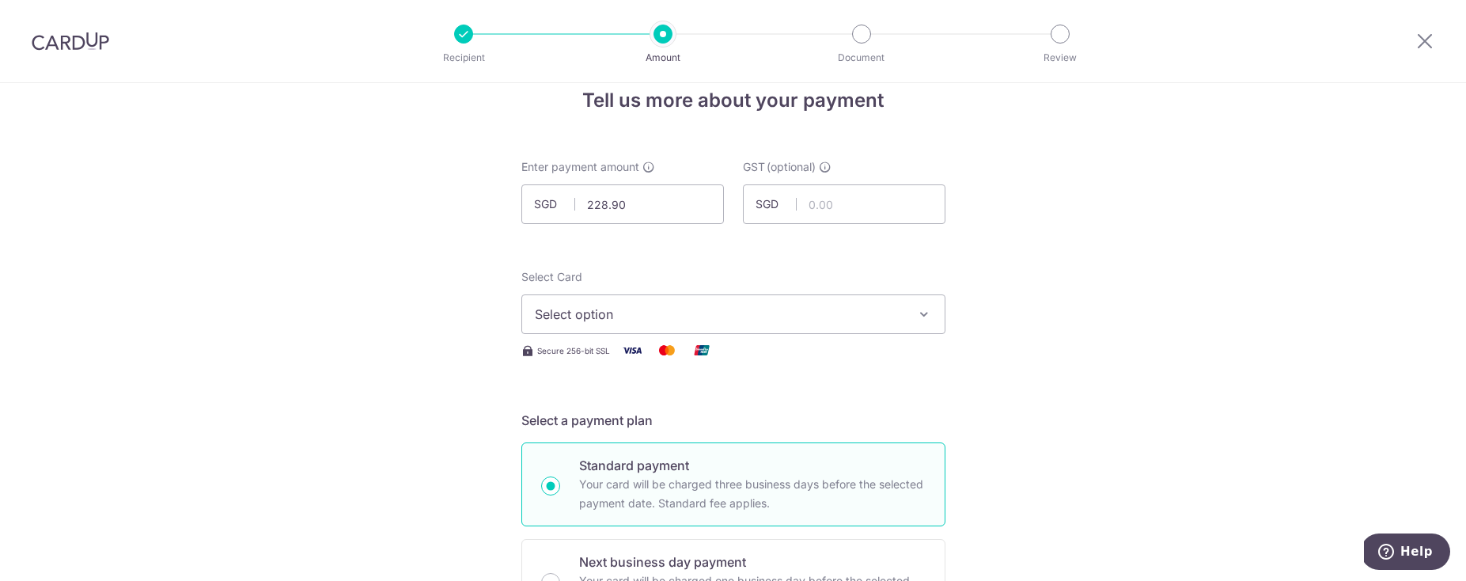
click at [750, 305] on button "Select option" at bounding box center [733, 314] width 424 height 40
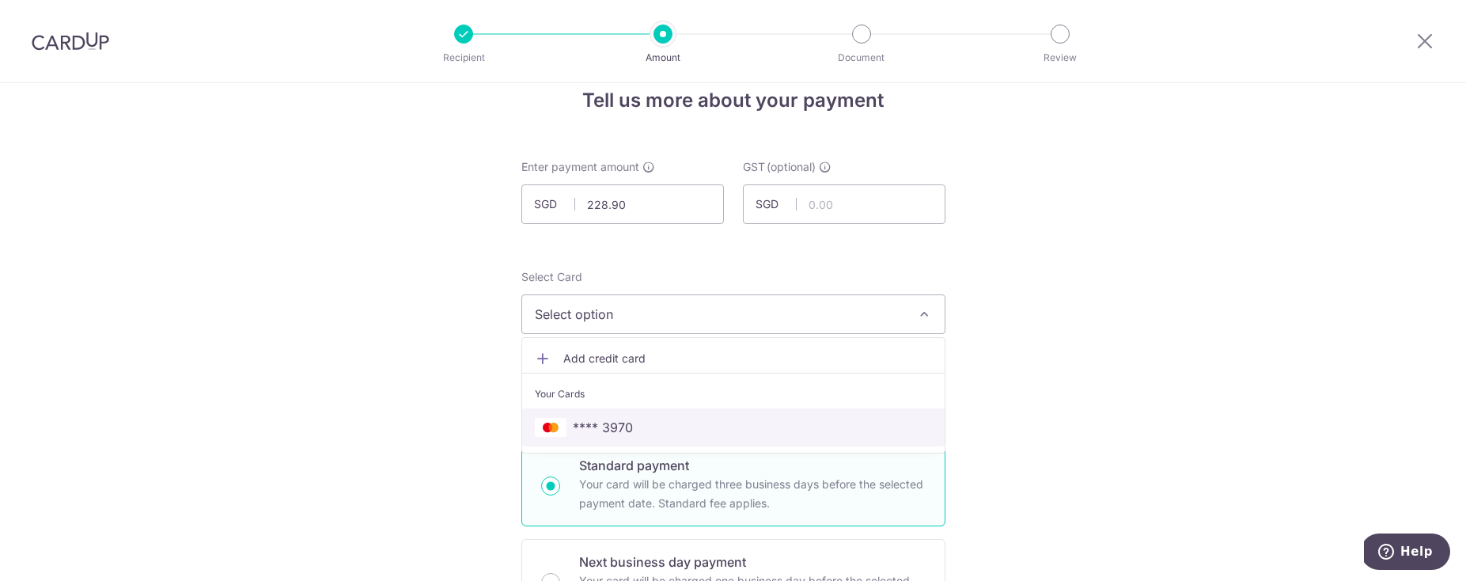
click at [636, 430] on span "**** 3970" at bounding box center [733, 427] width 397 height 19
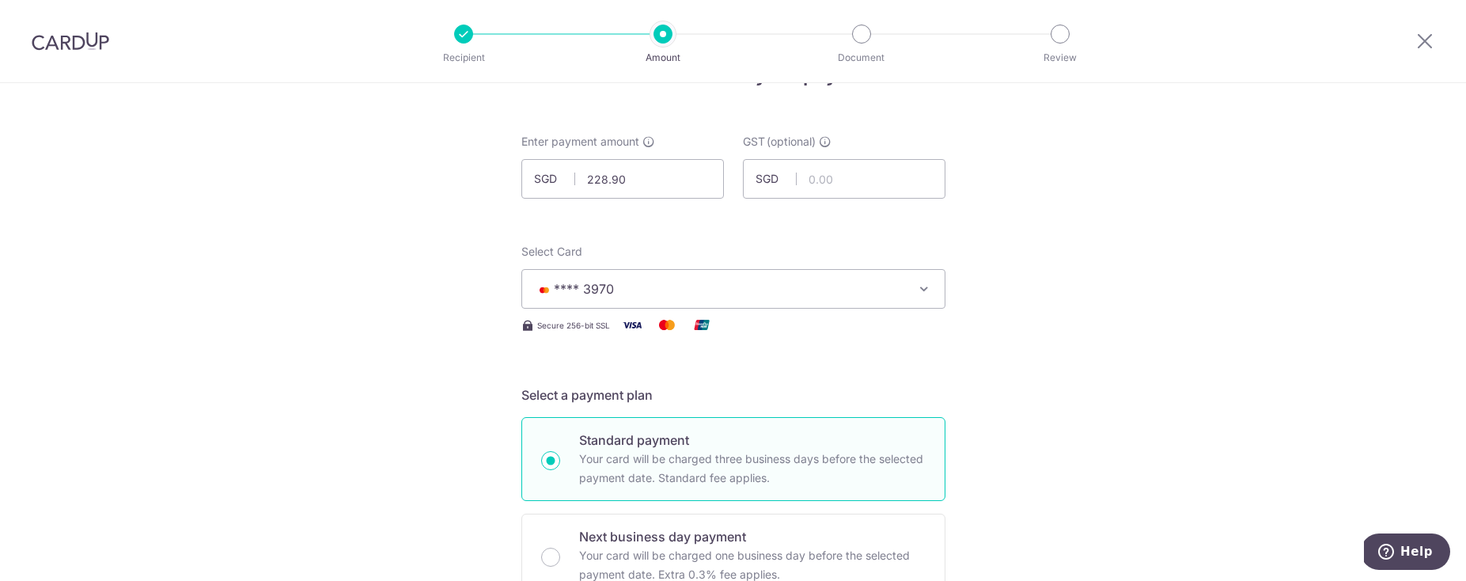
scroll to position [356, 0]
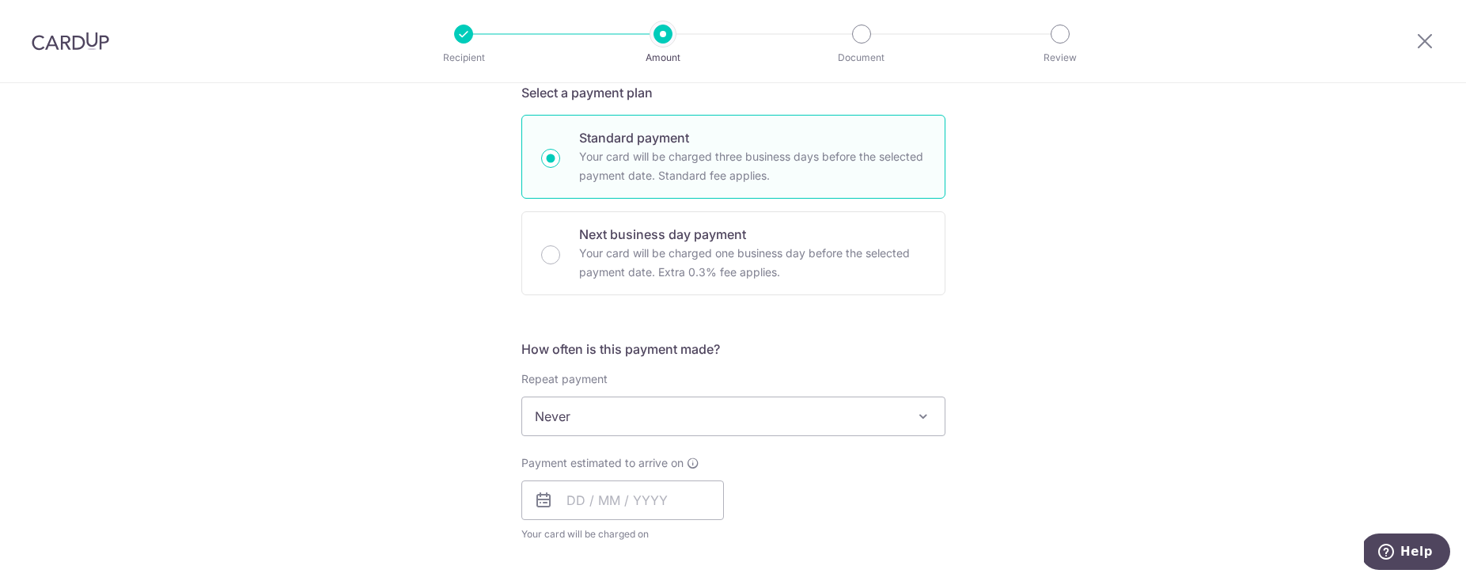
click at [633, 431] on span "Never" at bounding box center [733, 416] width 422 height 38
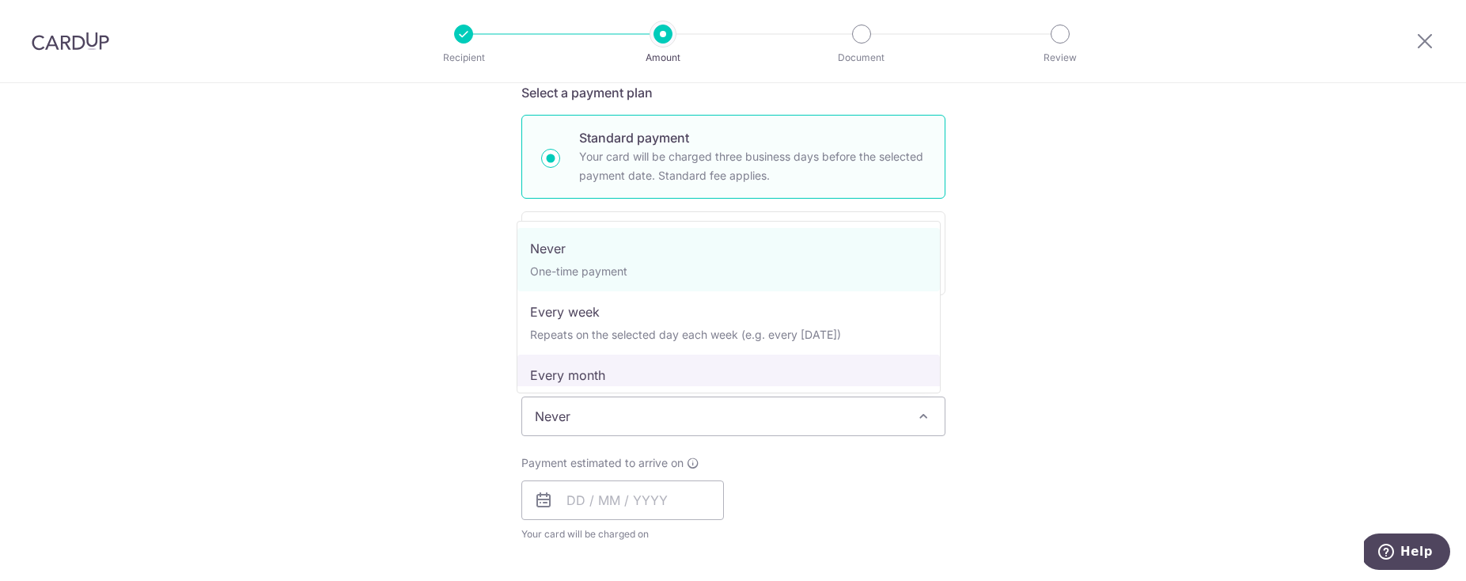
drag, startPoint x: 1001, startPoint y: 507, endPoint x: 956, endPoint y: 513, distance: 44.8
click at [1001, 507] on div "Tell us more about your payment Enter payment amount SGD 228.90 228.90 GST (opt…" at bounding box center [733, 495] width 1466 height 1537
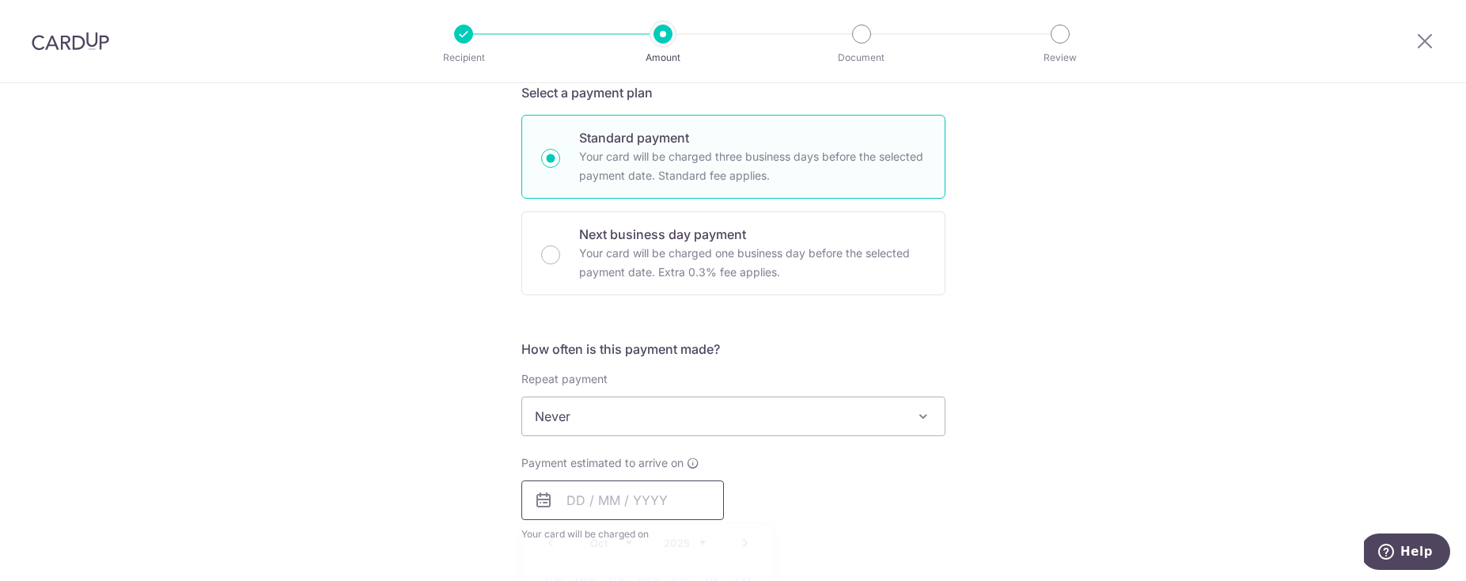
click at [661, 517] on input "text" at bounding box center [622, 500] width 203 height 40
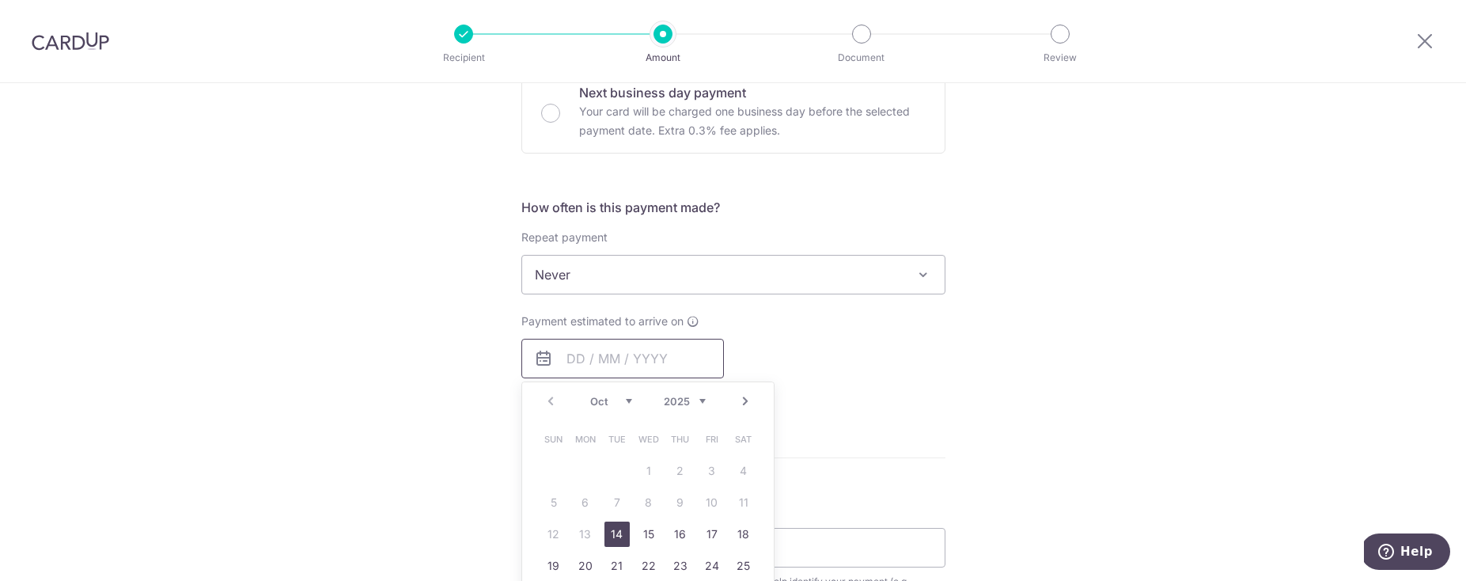
scroll to position [527, 0]
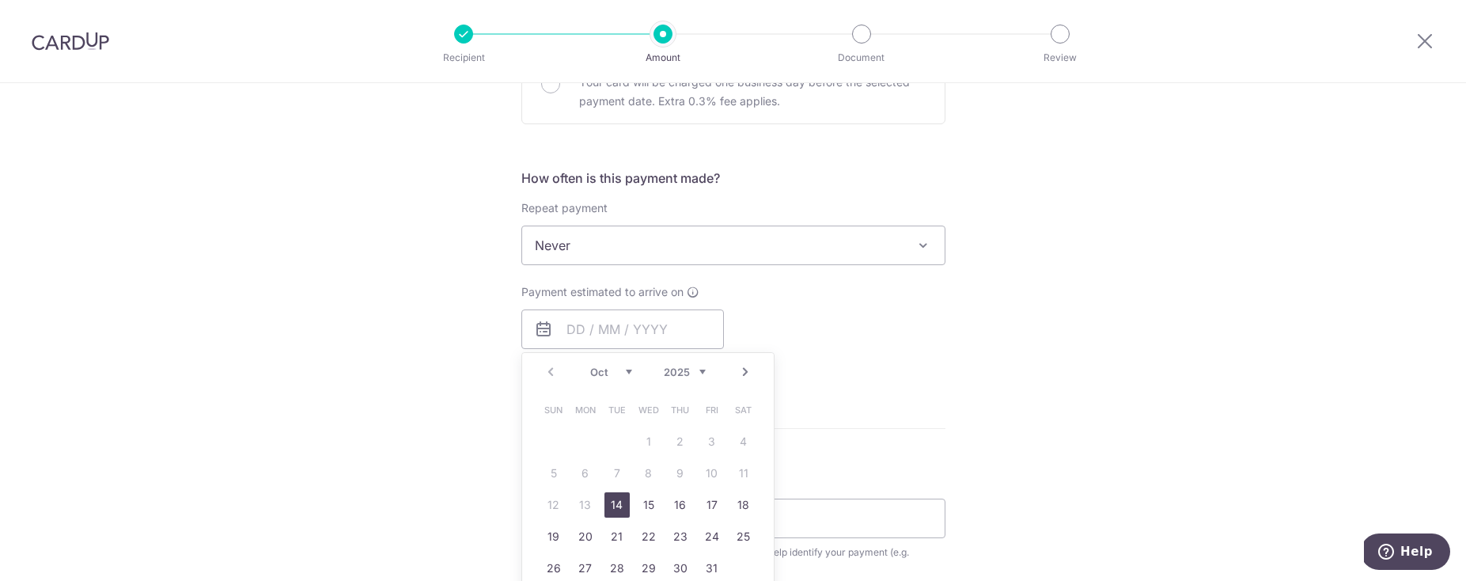
click at [740, 368] on link "Next" at bounding box center [745, 371] width 19 height 19
drag, startPoint x: 552, startPoint y: 513, endPoint x: 672, endPoint y: 344, distance: 207.6
click at [552, 514] on link "9" at bounding box center [553, 504] width 25 height 25
type input "09/11/2025"
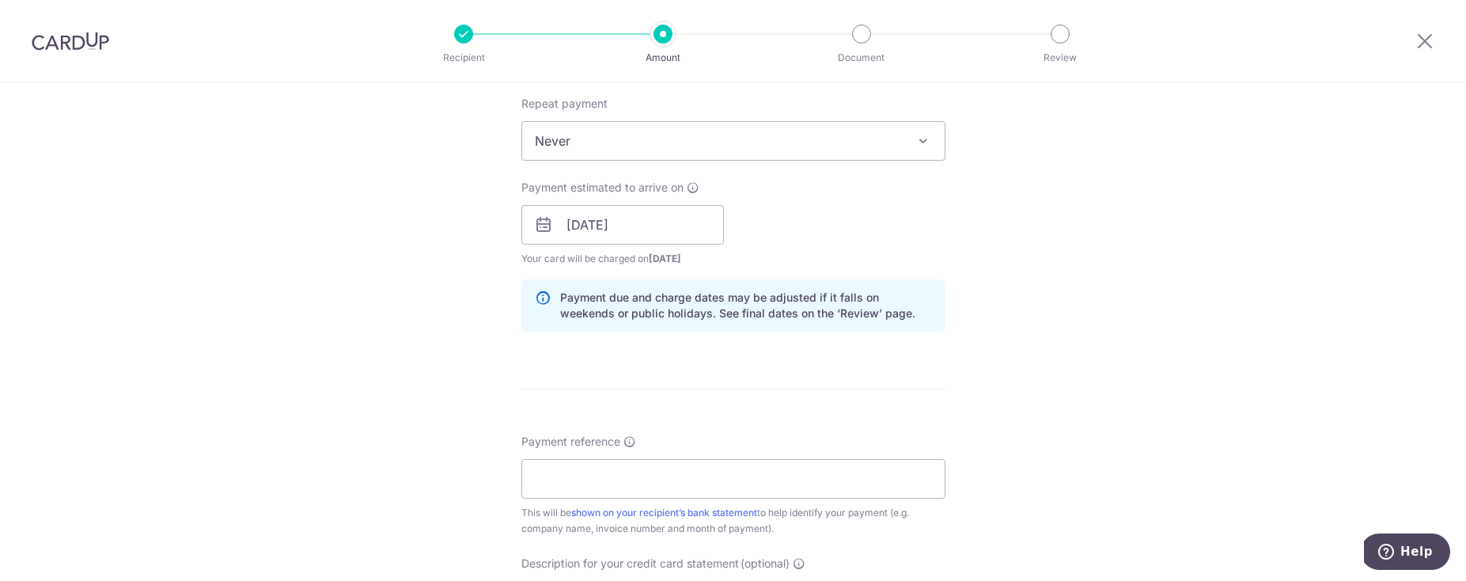
scroll to position [826, 0]
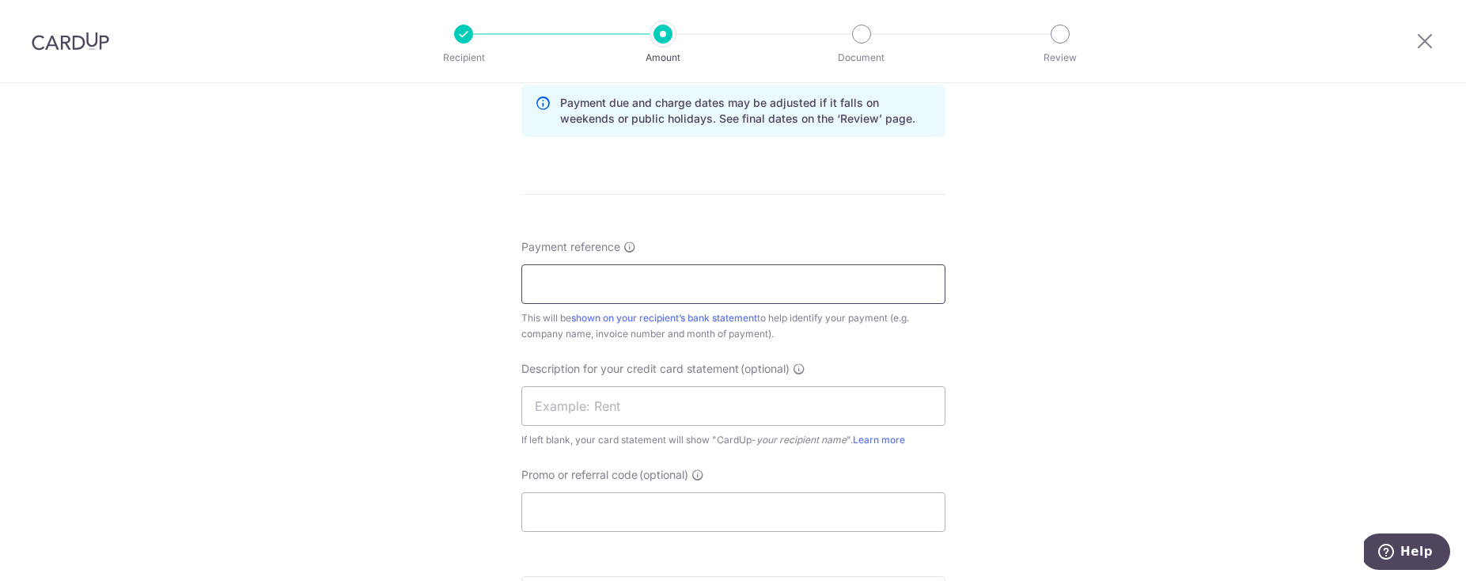
click at [683, 289] on input "Payment reference" at bounding box center [733, 284] width 424 height 40
type input "8407675-8407858"
click at [778, 412] on input "text" at bounding box center [733, 406] width 424 height 40
click at [555, 445] on div "If left blank, your card statement will show "CardUp- your recipient name ". Le…" at bounding box center [733, 440] width 424 height 16
click at [576, 411] on input "star" at bounding box center [733, 406] width 424 height 40
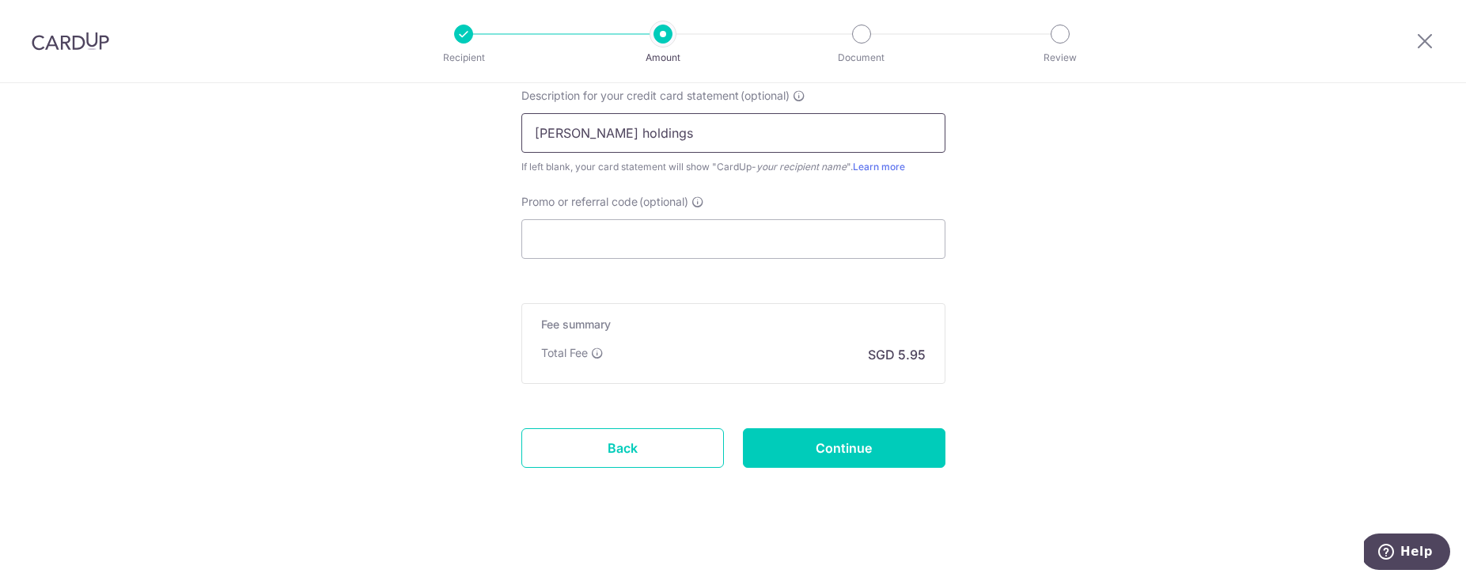
scroll to position [1104, 0]
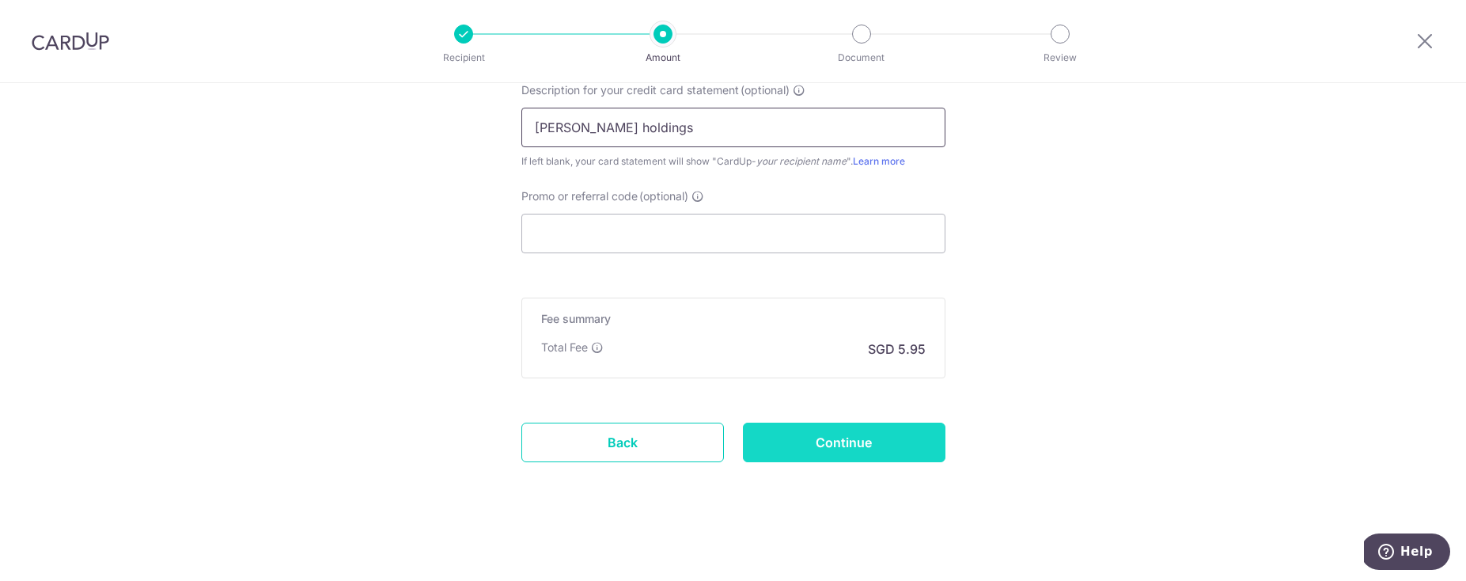
type input "stark holdings"
click at [923, 444] on input "Continue" at bounding box center [844, 442] width 203 height 40
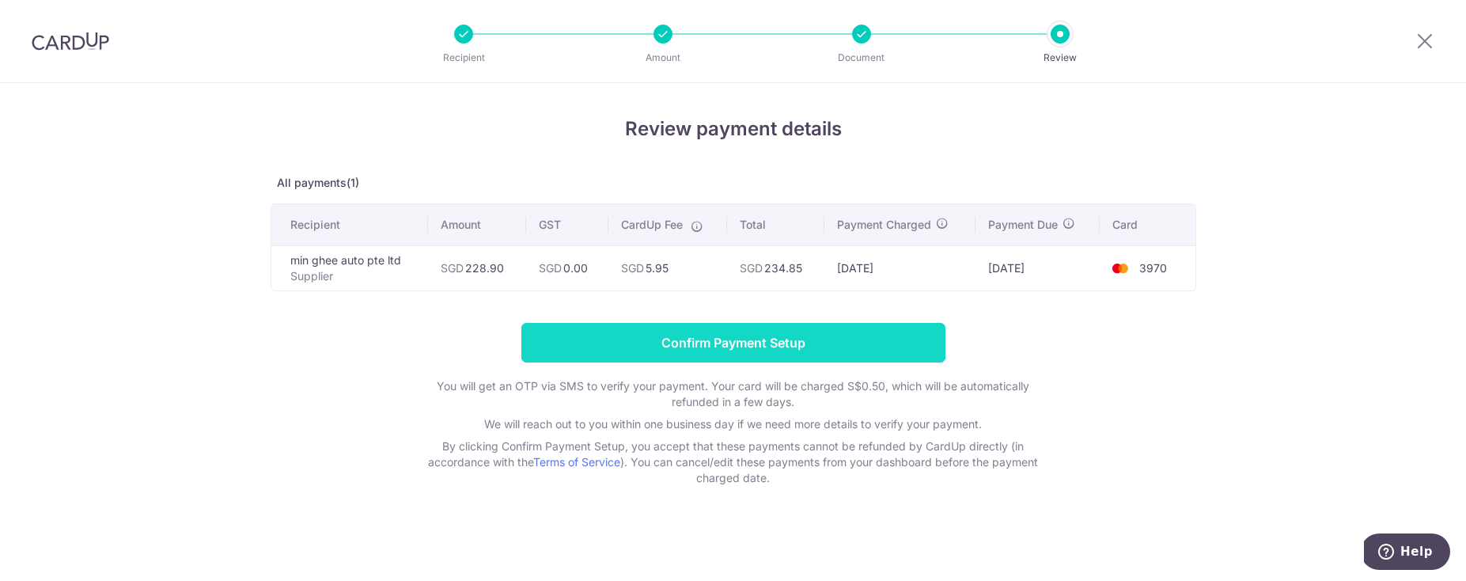
click at [665, 336] on input "Confirm Payment Setup" at bounding box center [733, 343] width 424 height 40
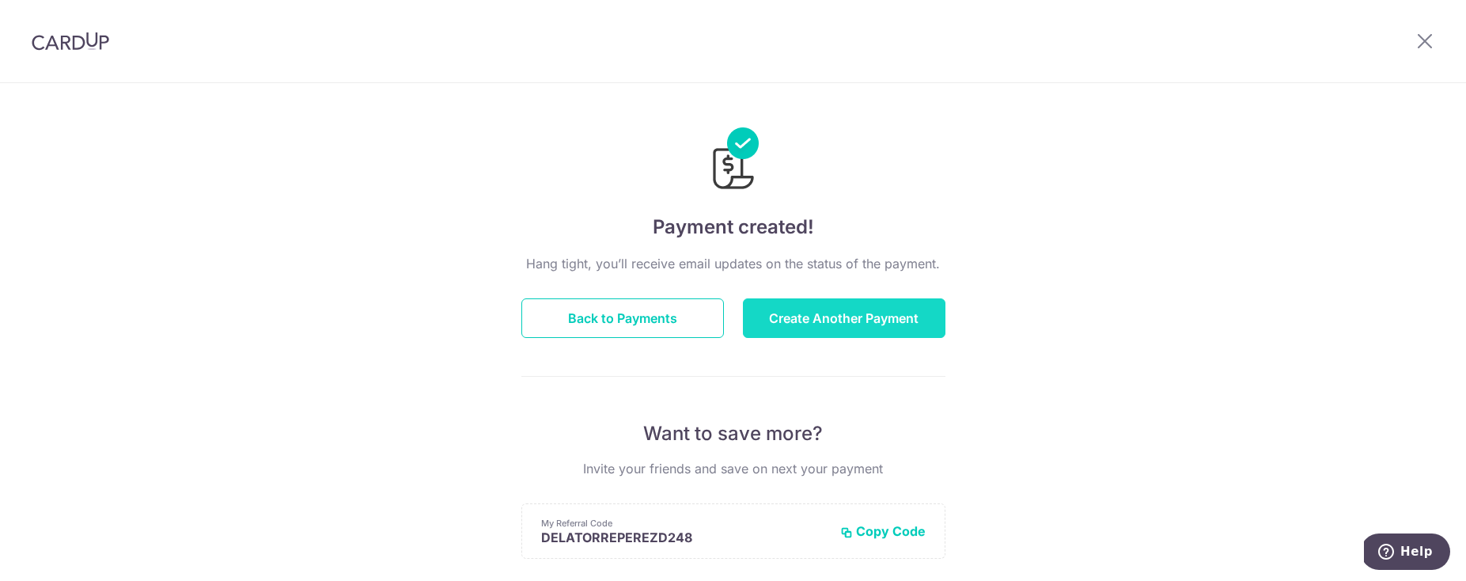
click at [877, 316] on button "Create Another Payment" at bounding box center [844, 318] width 203 height 40
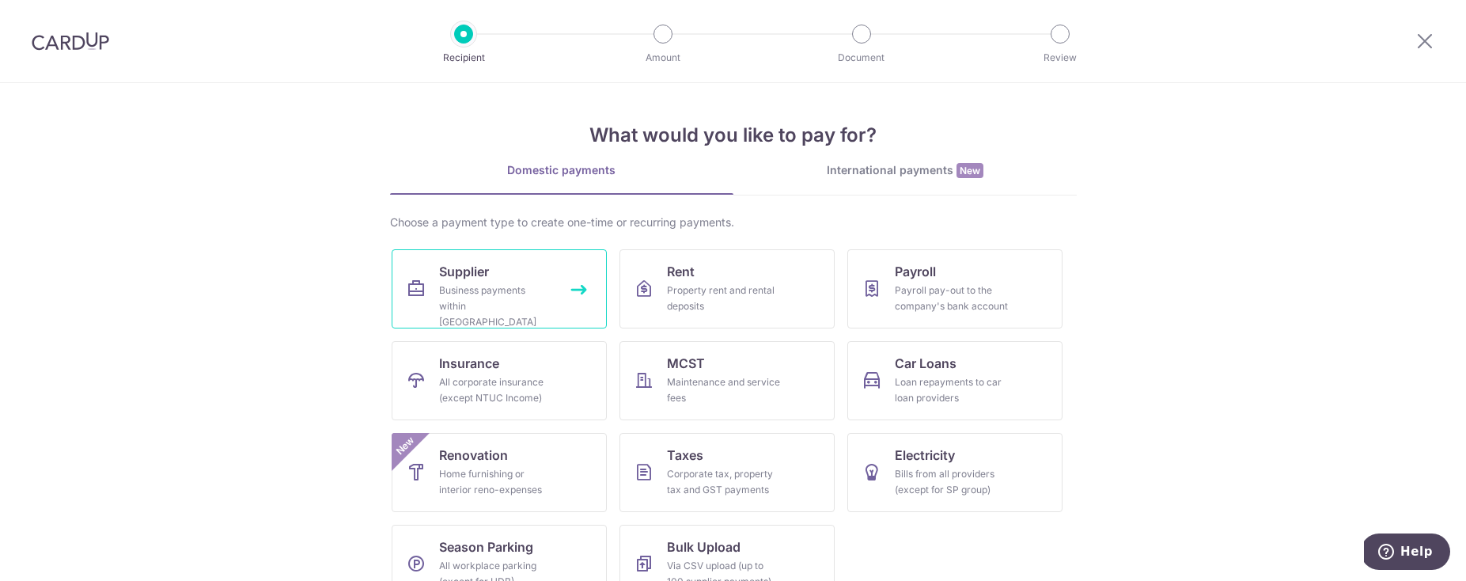
click at [447, 265] on span "Supplier" at bounding box center [464, 271] width 50 height 19
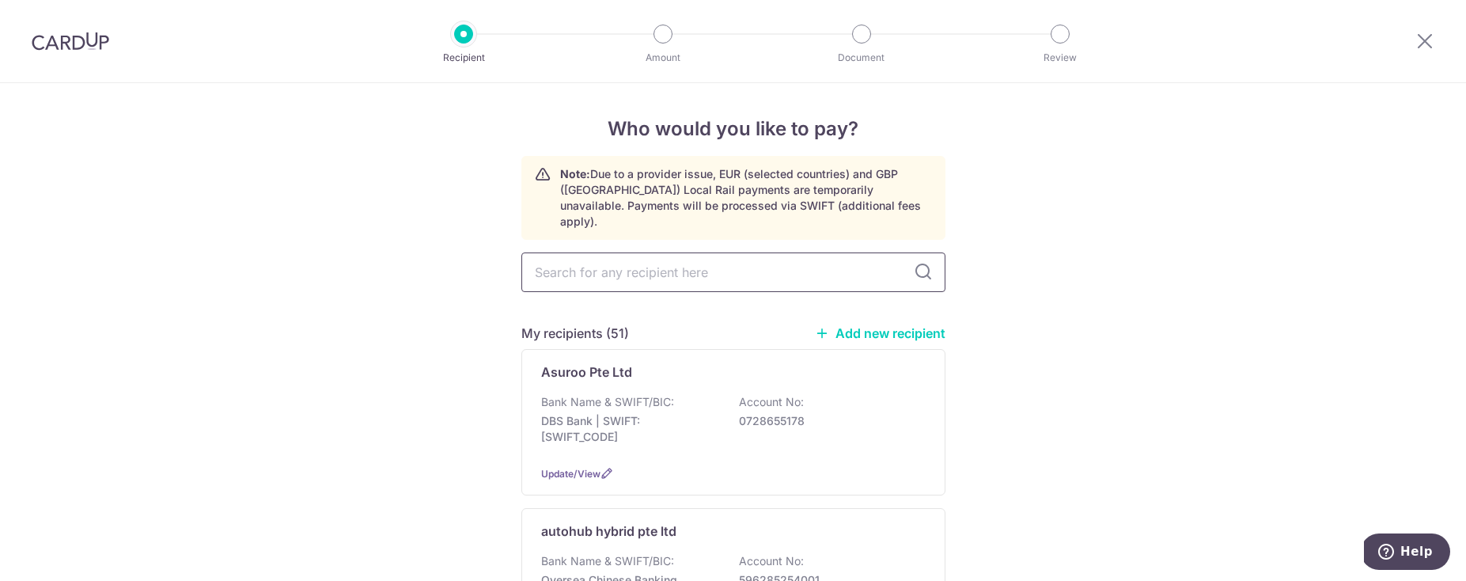
click at [589, 261] on input "text" at bounding box center [733, 272] width 424 height 40
type input "kian"
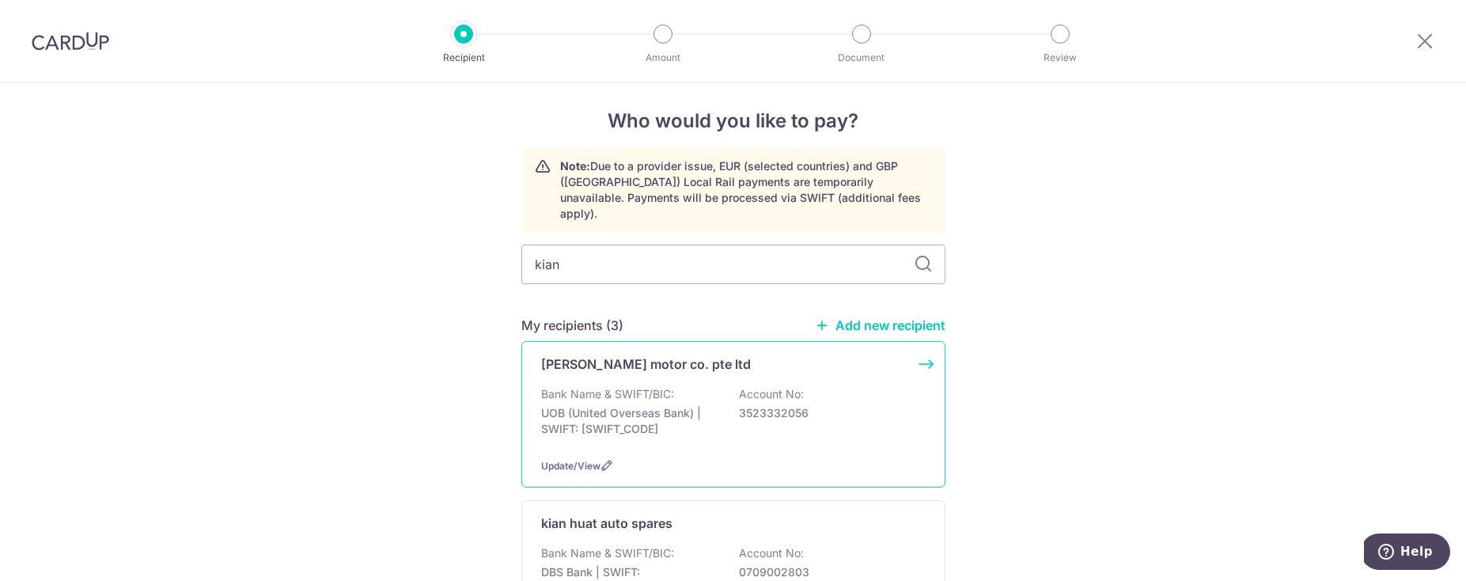
scroll to position [14, 0]
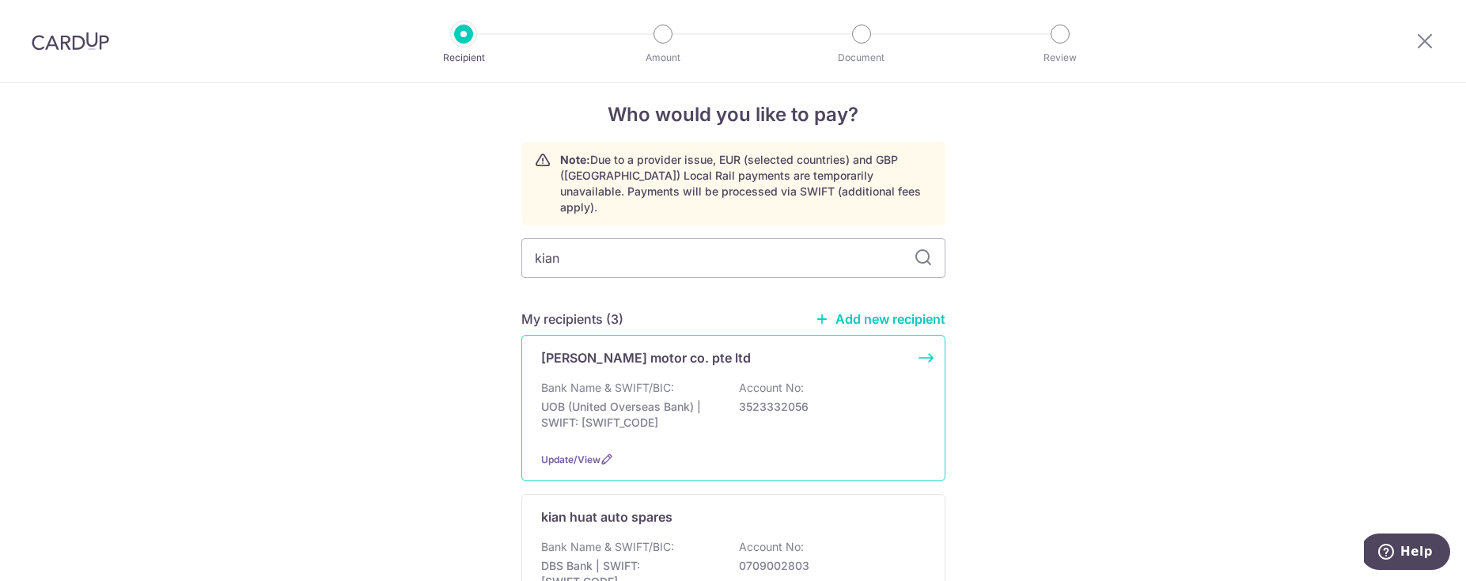
click at [586, 399] on p "UOB (United Overseas Bank) | SWIFT: UOVBSGSGXXX" at bounding box center [629, 415] width 177 height 32
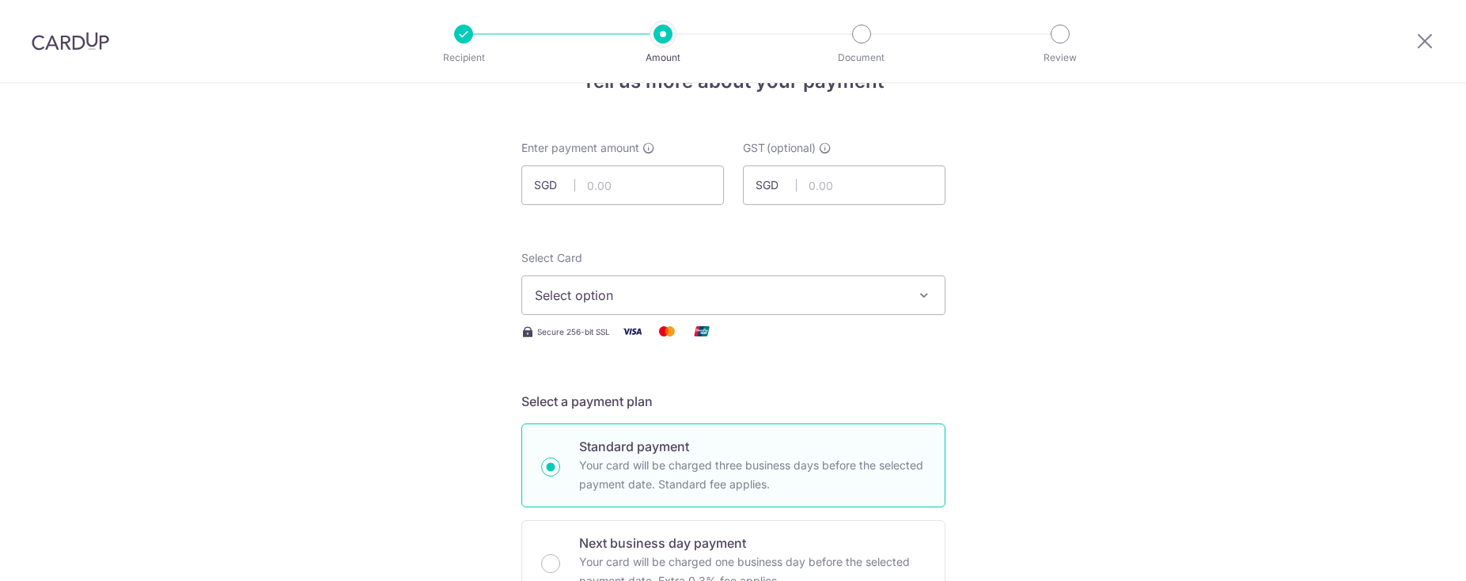
scroll to position [100, 0]
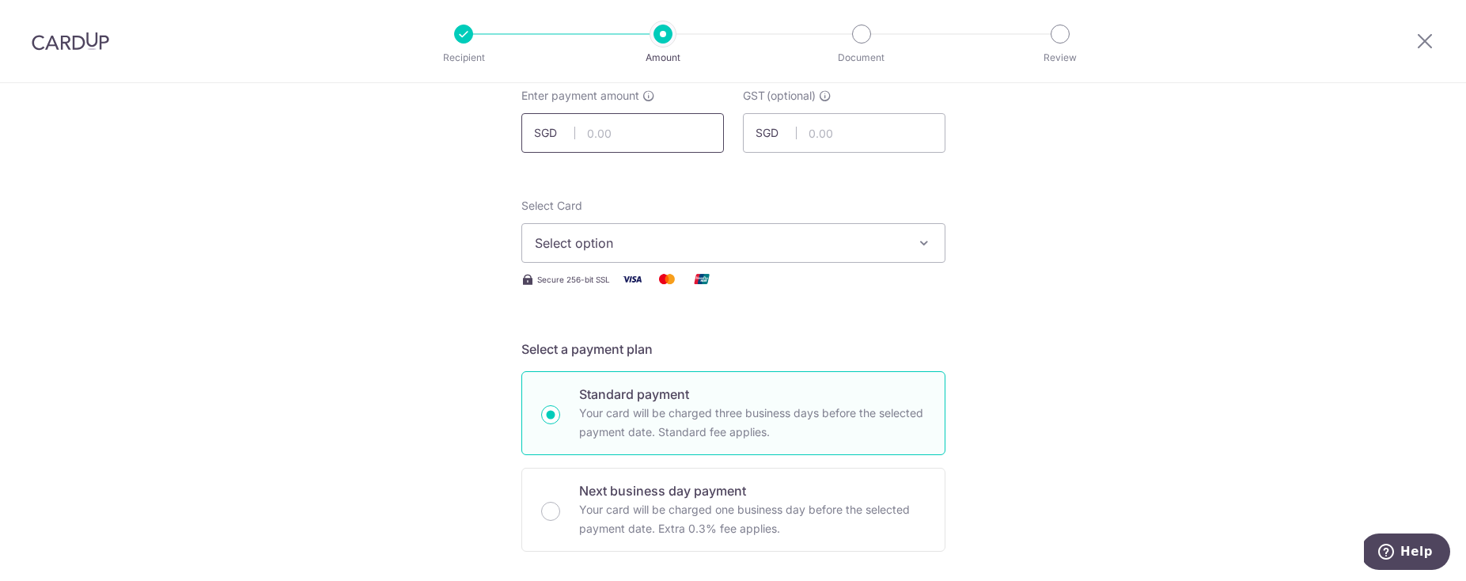
click at [624, 133] on input "text" at bounding box center [622, 133] width 203 height 40
type input "98.10"
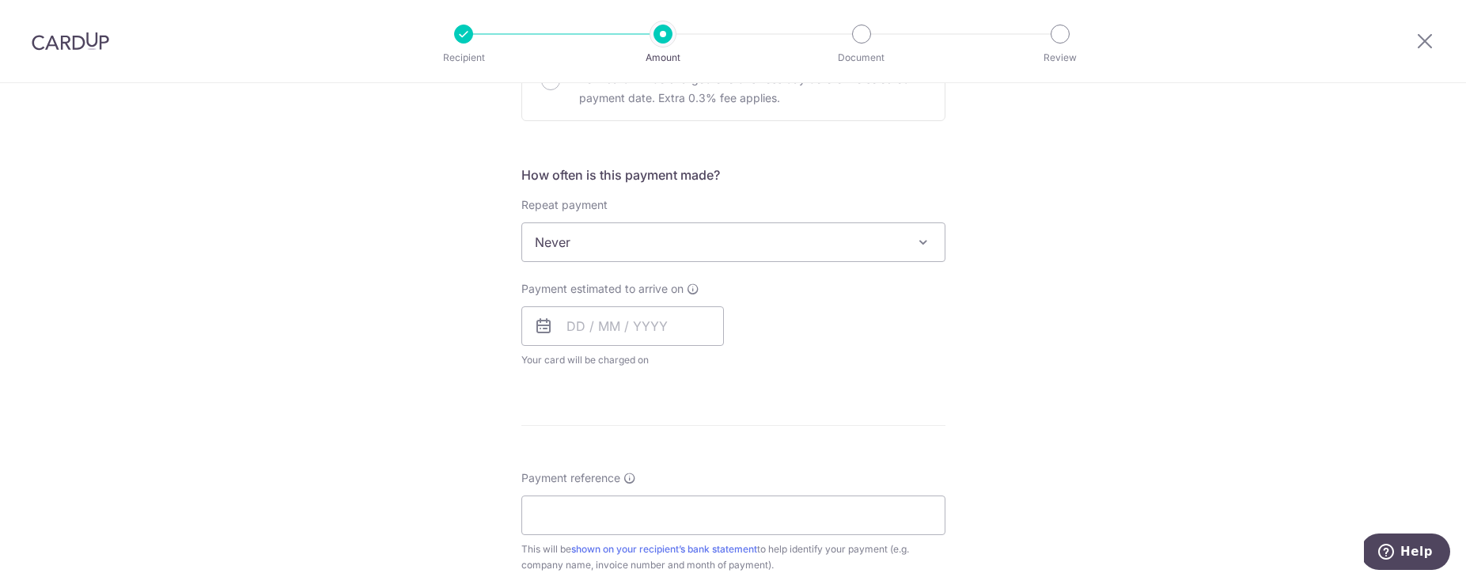
scroll to position [555, 0]
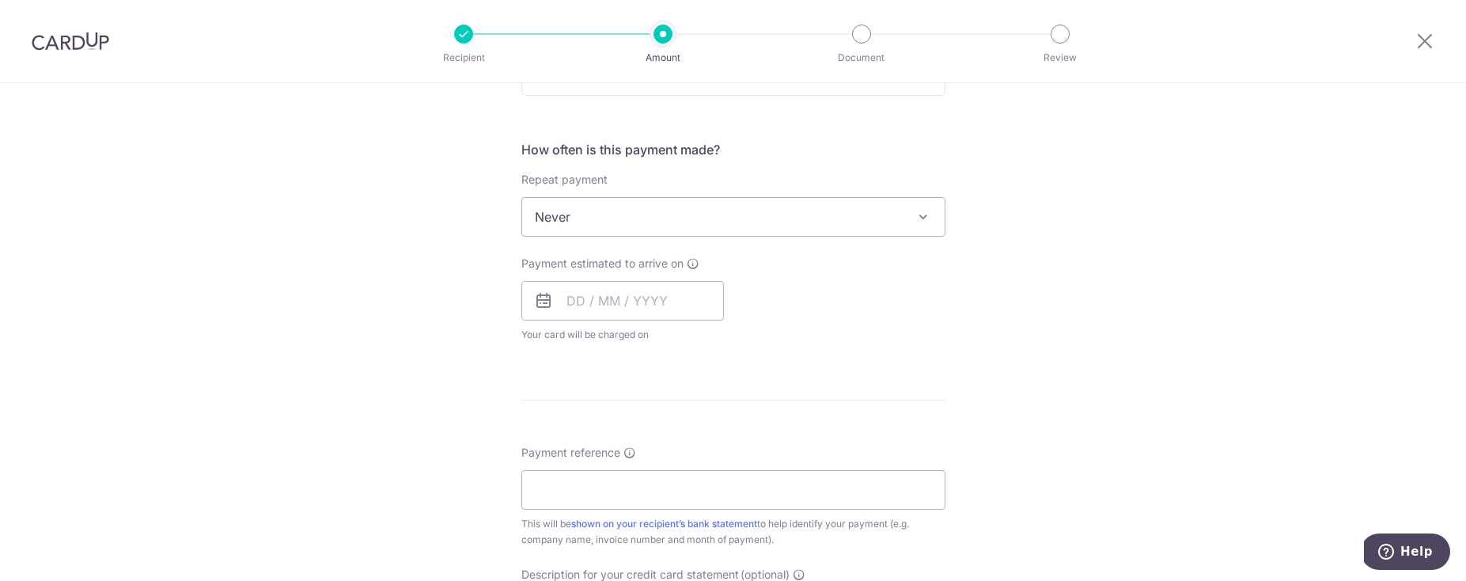
click at [714, 222] on span "Never" at bounding box center [733, 217] width 422 height 38
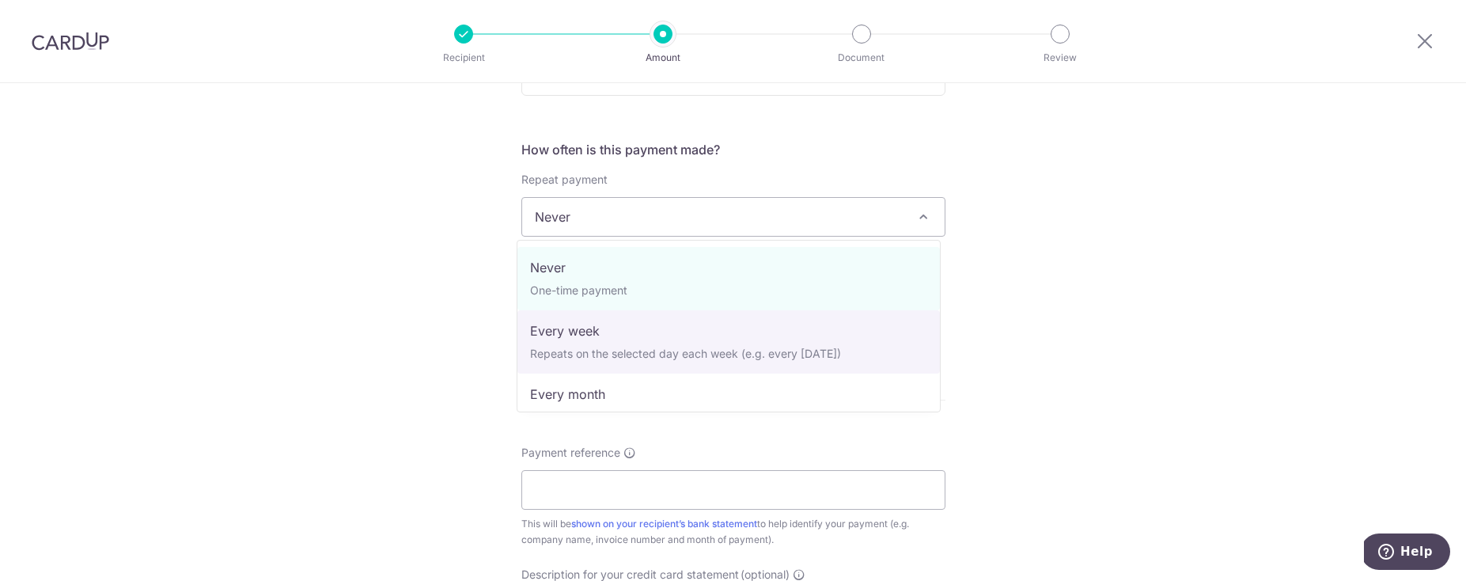
click at [357, 345] on div "Tell us more about your payment Enter payment amount SGD 98.10 98.10 GST (optio…" at bounding box center [733, 296] width 1466 height 1537
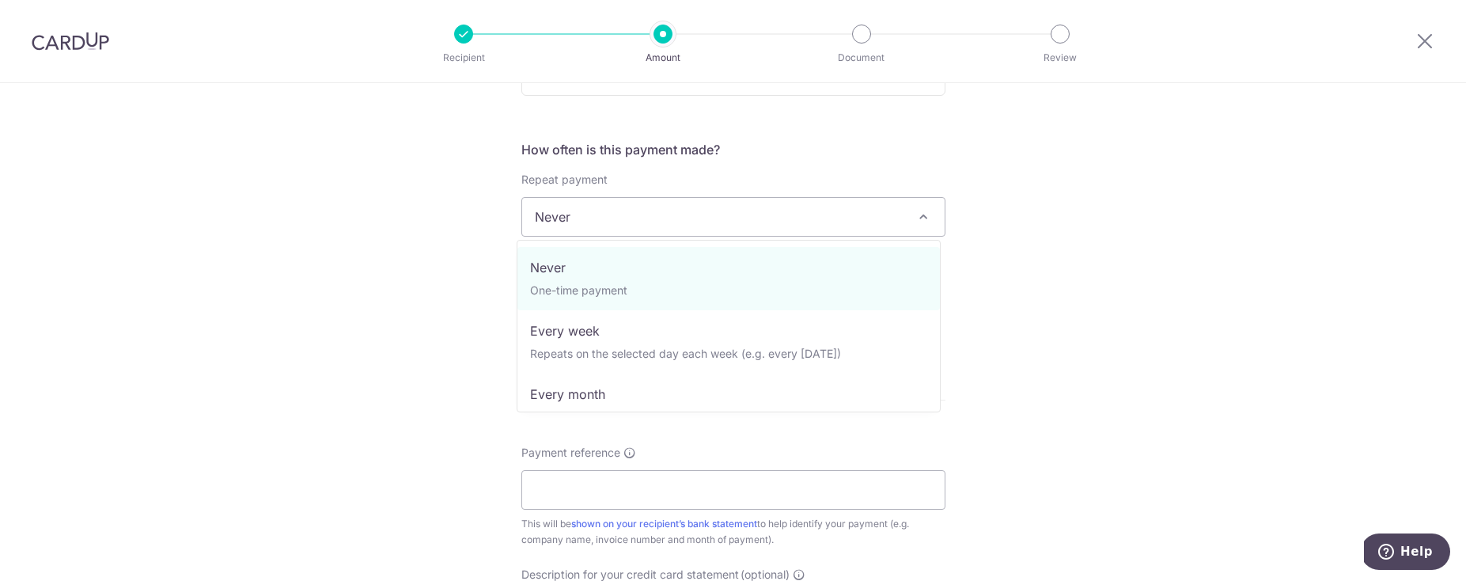
click at [625, 226] on span "Never" at bounding box center [733, 217] width 422 height 38
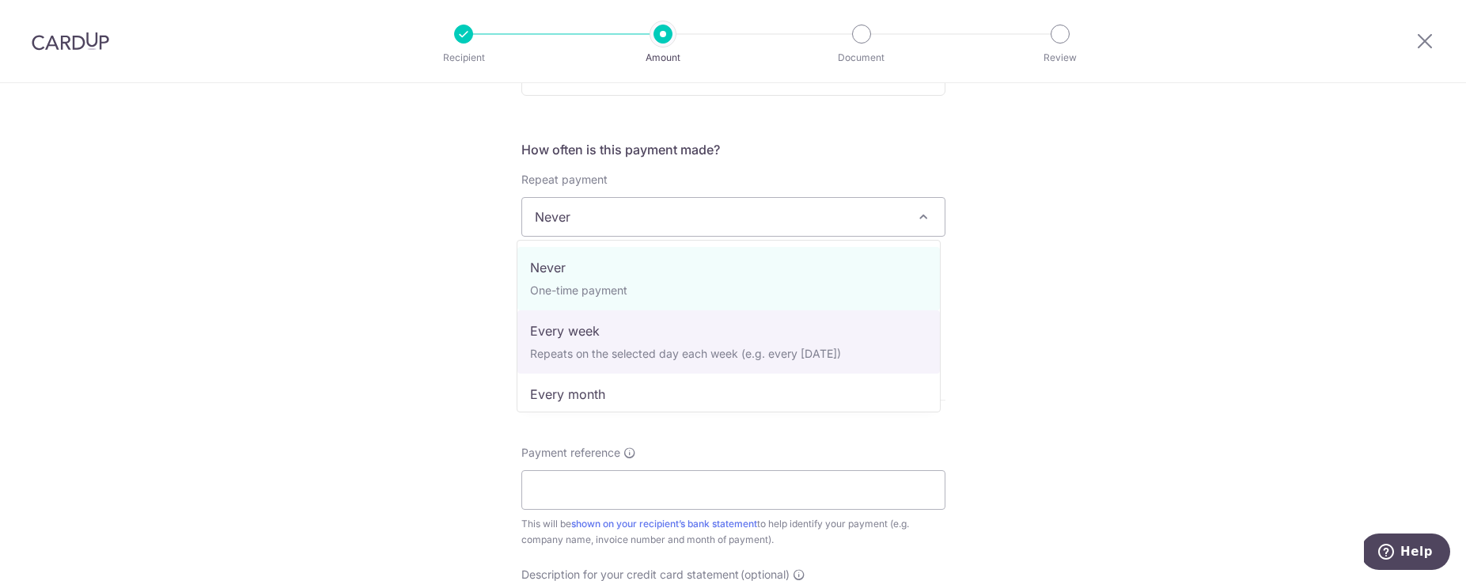
drag, startPoint x: 248, startPoint y: 359, endPoint x: 349, endPoint y: 351, distance: 100.8
click at [252, 358] on div "Tell us more about your payment Enter payment amount SGD 98.10 98.10 GST (optio…" at bounding box center [733, 296] width 1466 height 1537
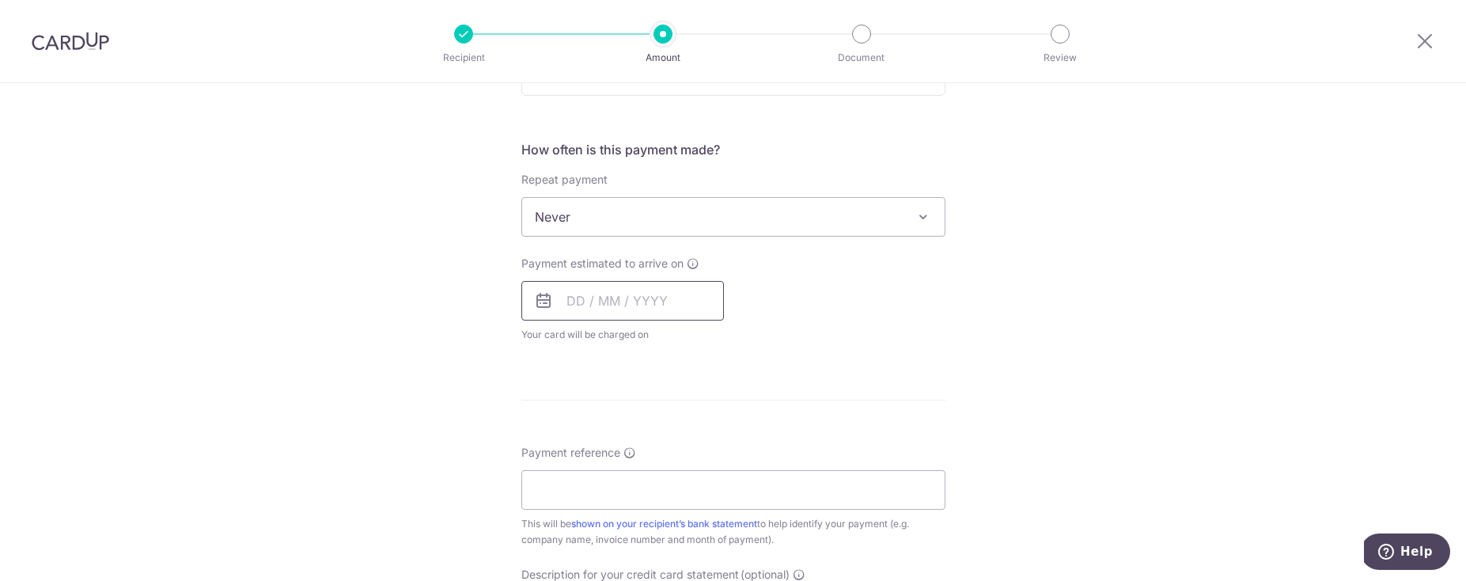
click at [644, 309] on input "text" at bounding box center [622, 301] width 203 height 40
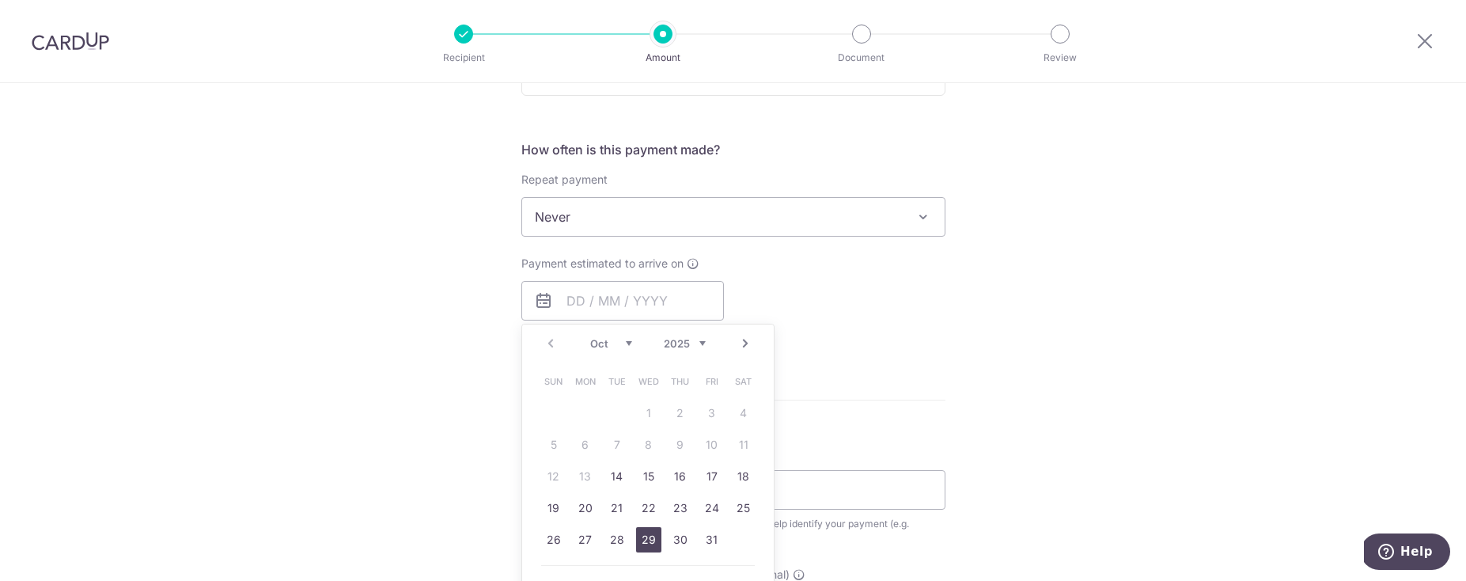
click at [654, 542] on link "29" at bounding box center [648, 539] width 25 height 25
type input "[DATE]"
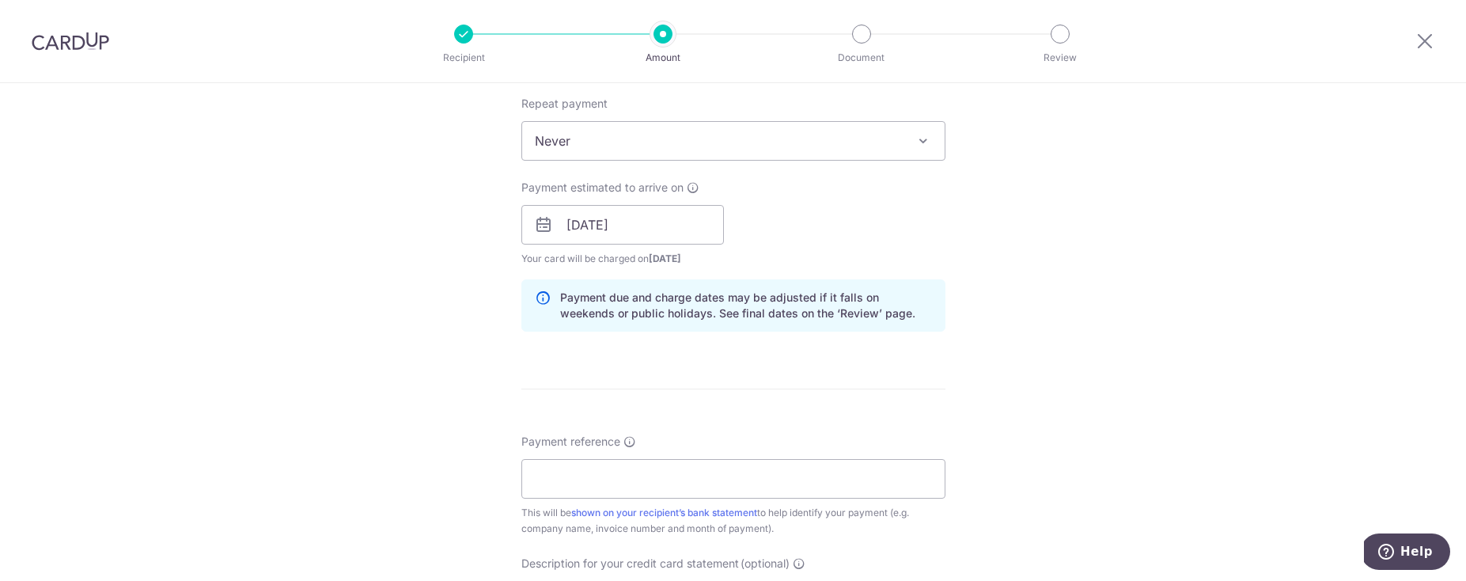
scroll to position [826, 0]
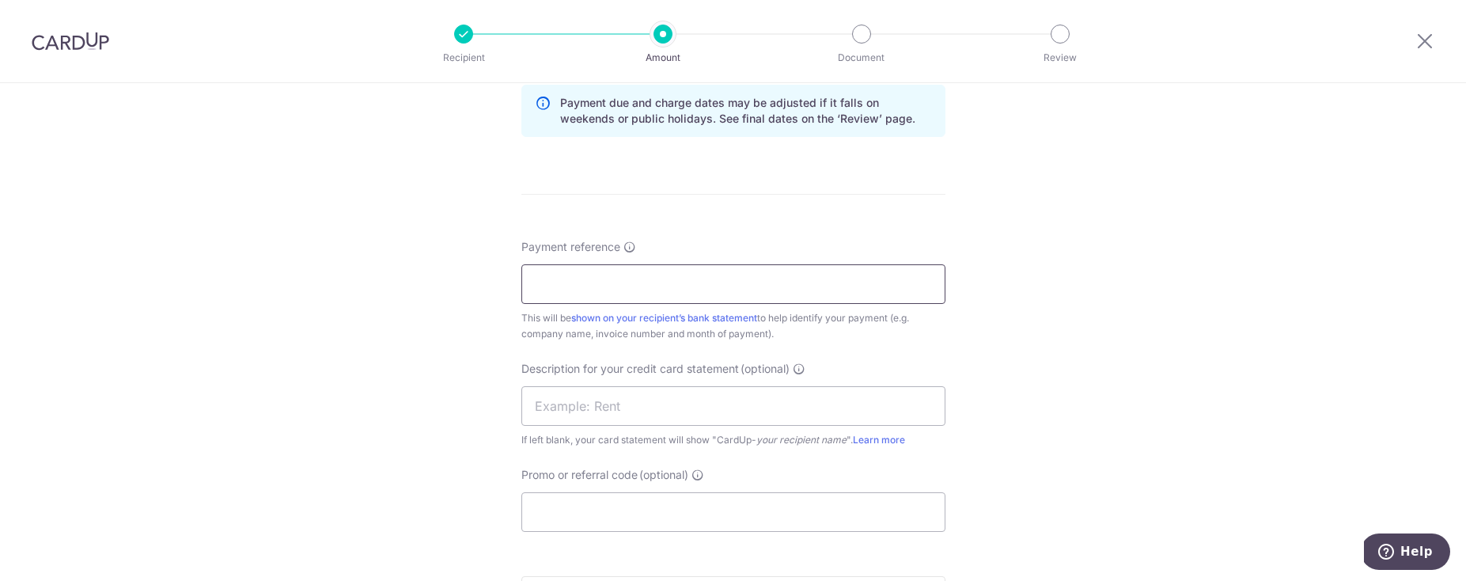
click at [689, 299] on input "Payment reference" at bounding box center [733, 284] width 424 height 40
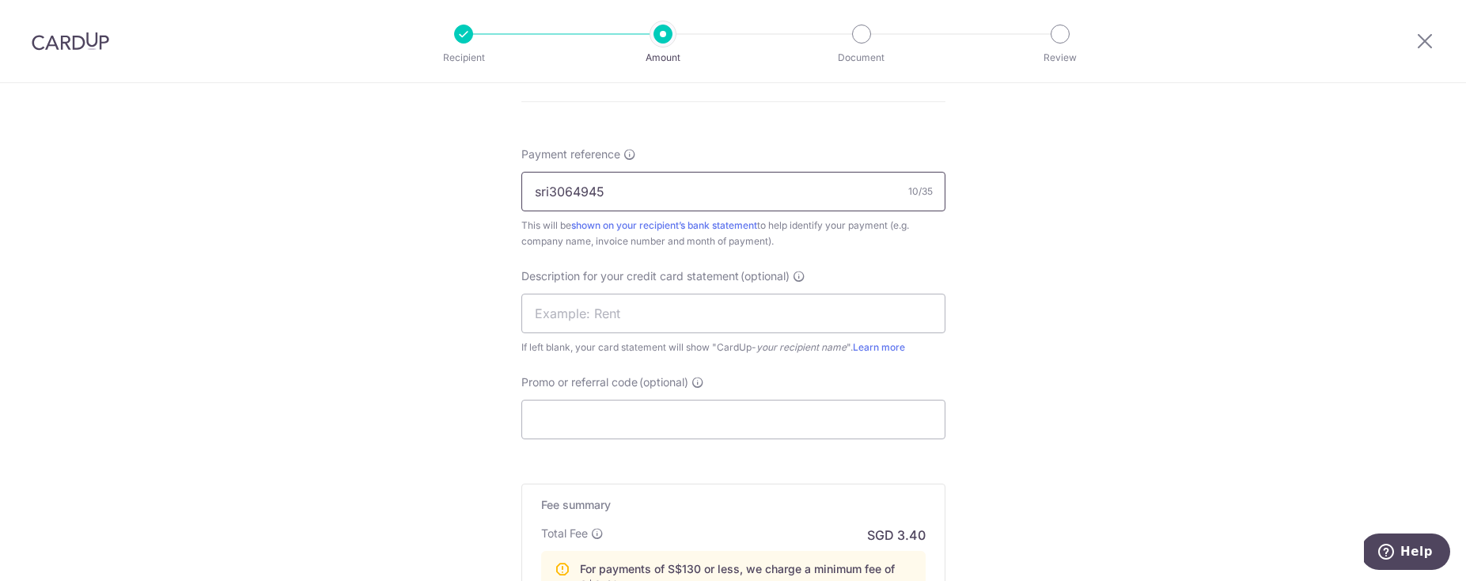
scroll to position [926, 0]
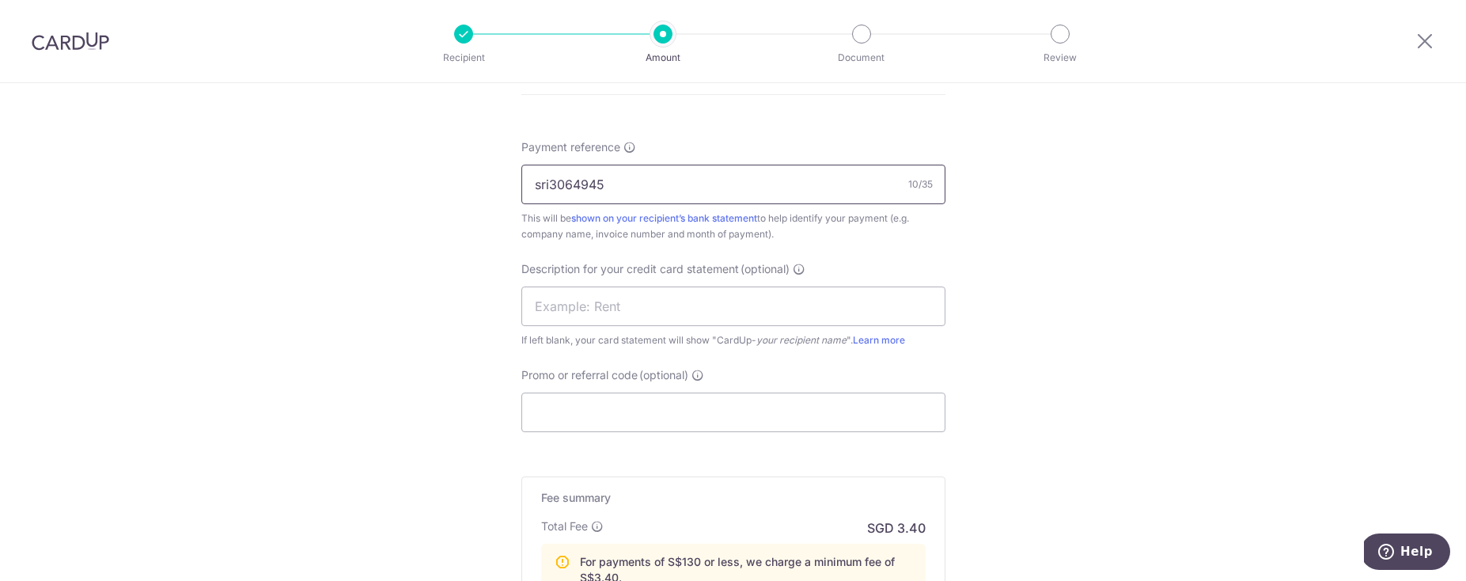
type input "sri3064945"
click at [782, 329] on div "Description for your credit card statement (optional) If left blank, your card …" at bounding box center [733, 304] width 424 height 87
click at [785, 317] on input "text" at bounding box center [733, 306] width 424 height 40
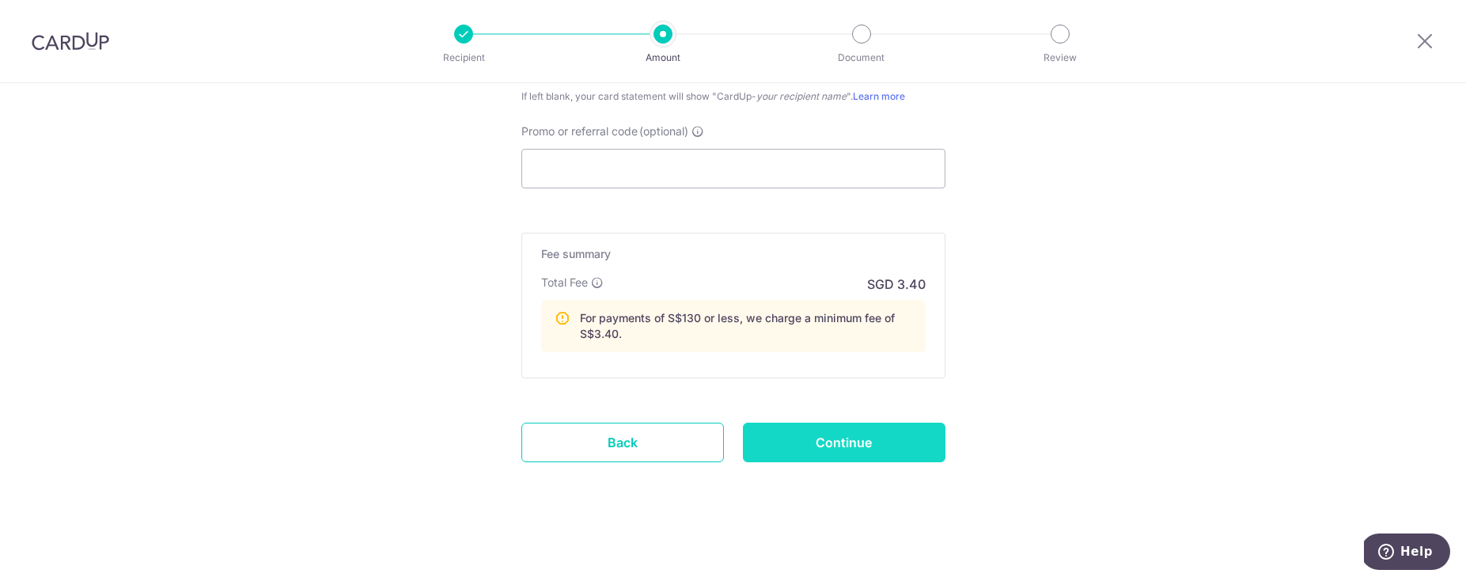
type input "[PERSON_NAME] holdings"
click at [848, 456] on input "Continue" at bounding box center [844, 442] width 203 height 40
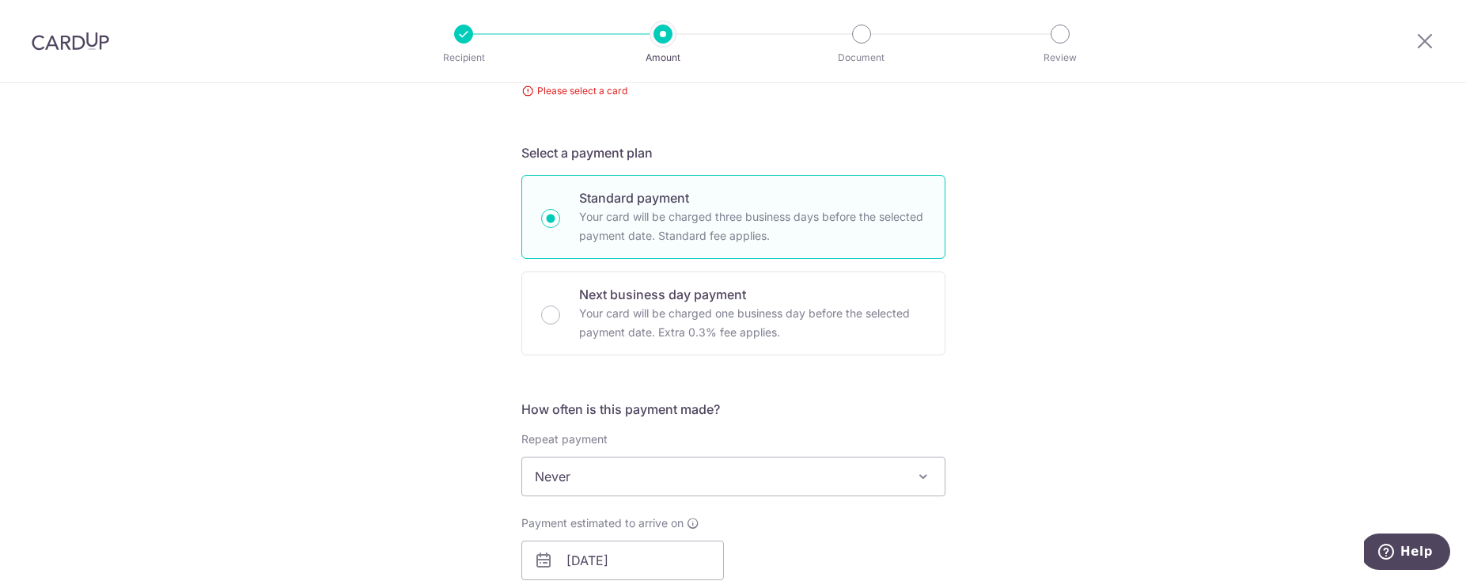
scroll to position [226, 0]
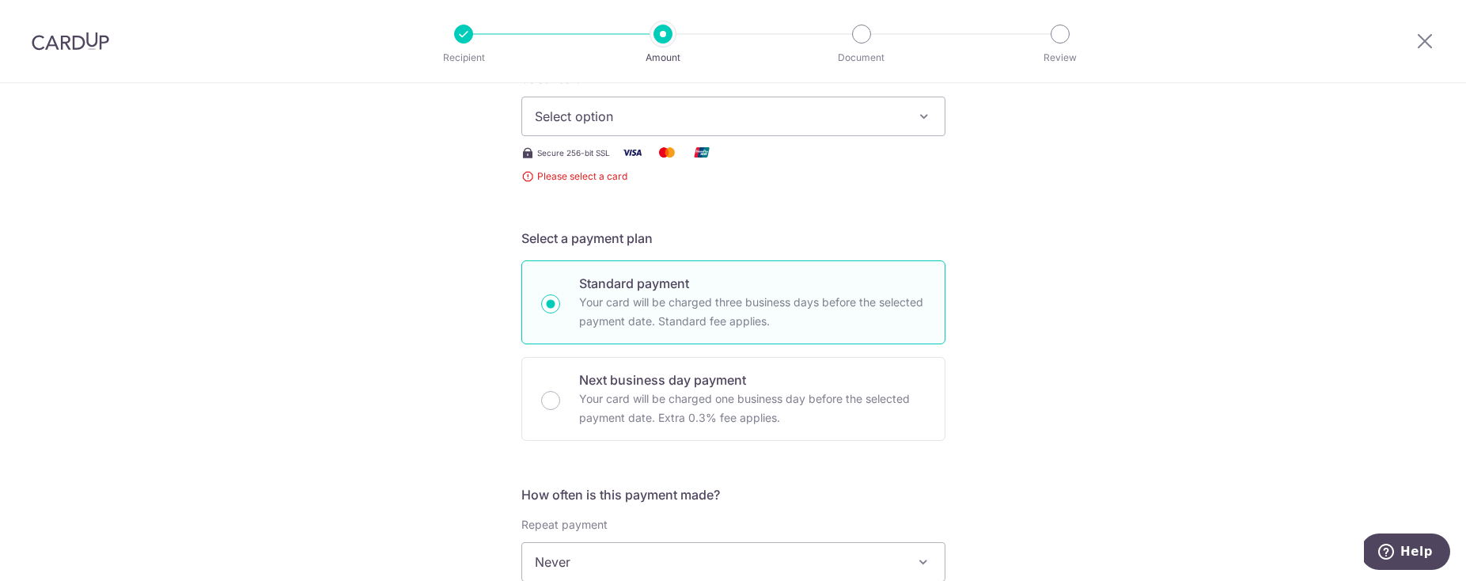
click at [764, 123] on span "Select option" at bounding box center [719, 116] width 369 height 19
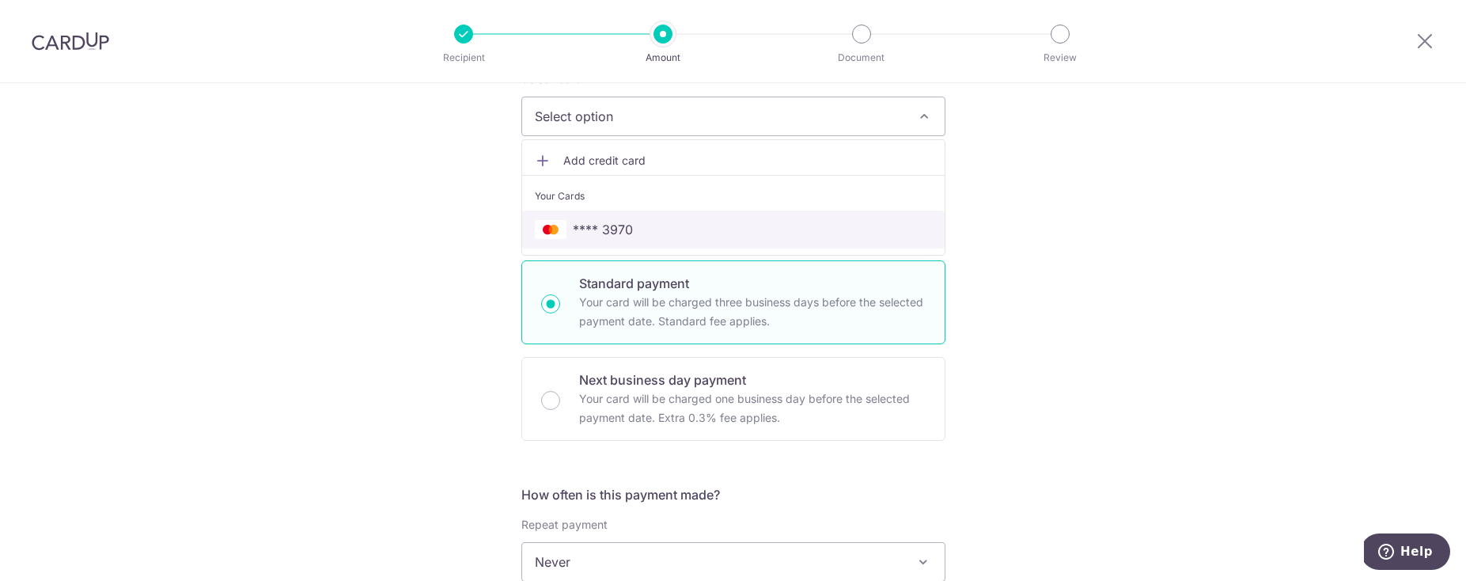
click at [659, 222] on span "**** 3970" at bounding box center [733, 229] width 397 height 19
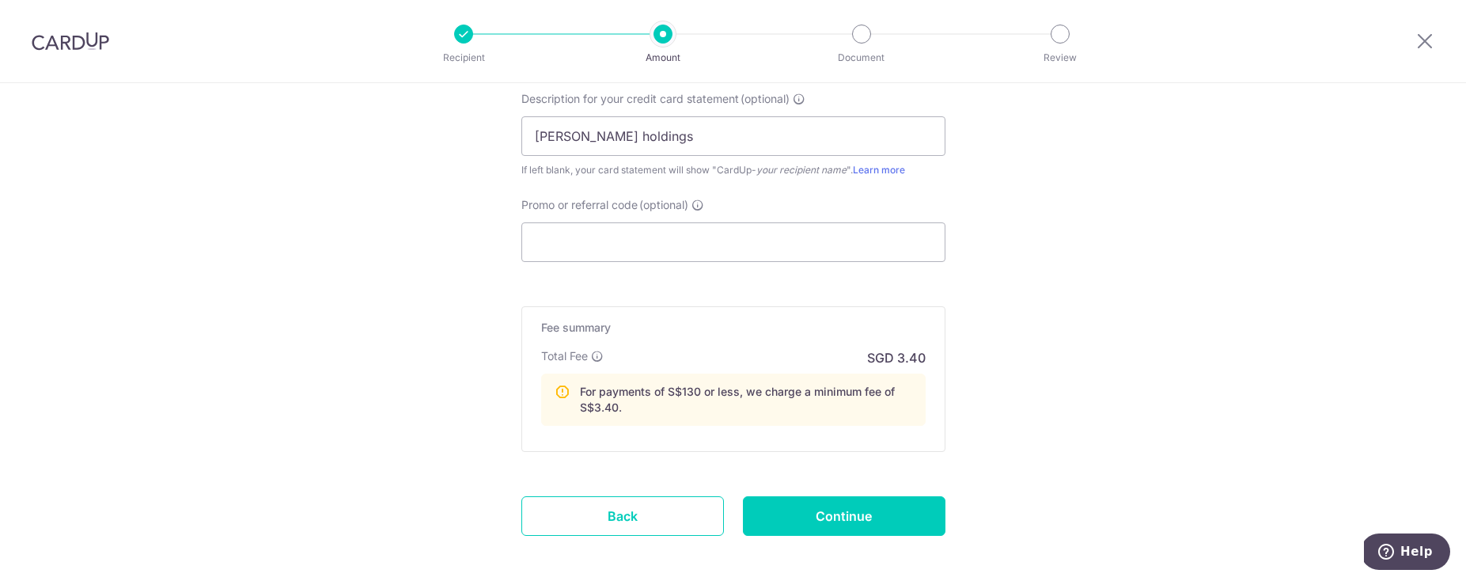
scroll to position [1169, 0]
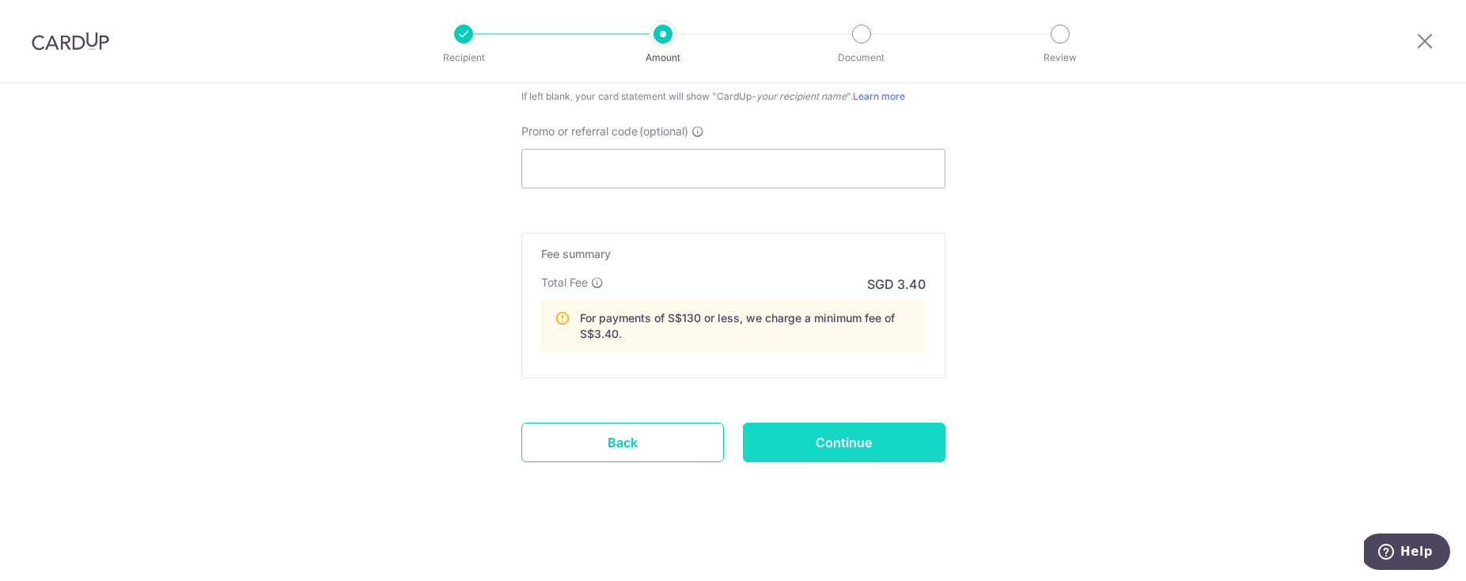
click at [875, 456] on input "Continue" at bounding box center [844, 442] width 203 height 40
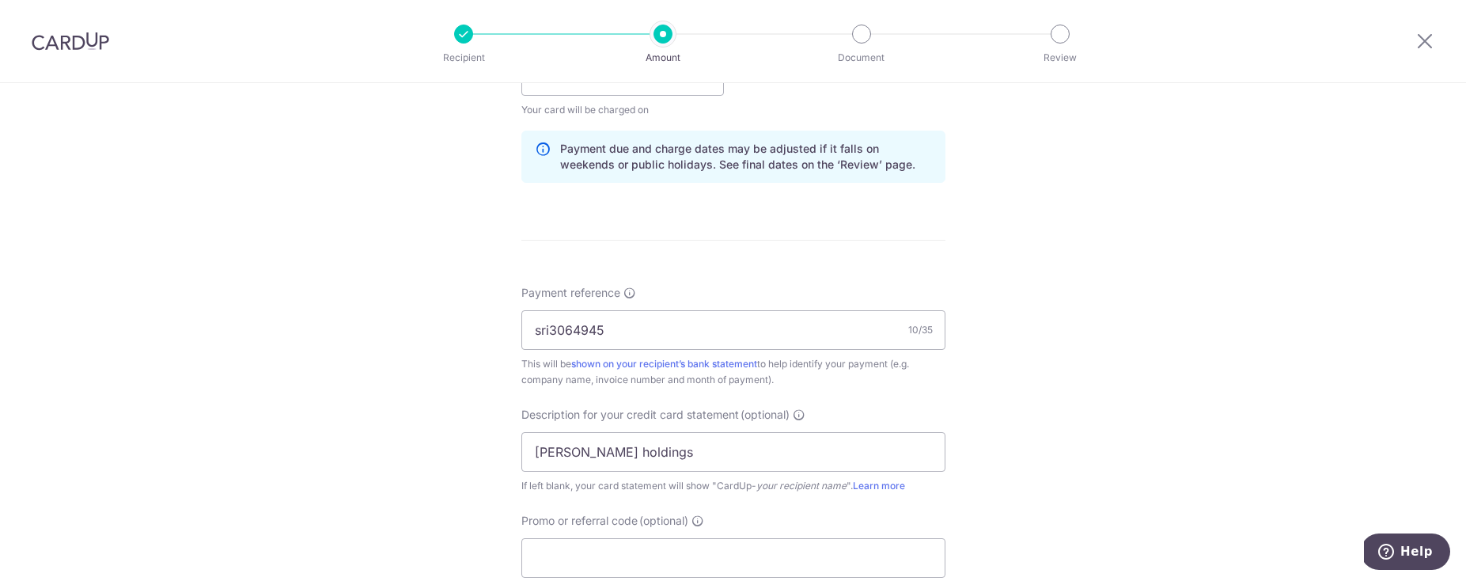
scroll to position [771, 0]
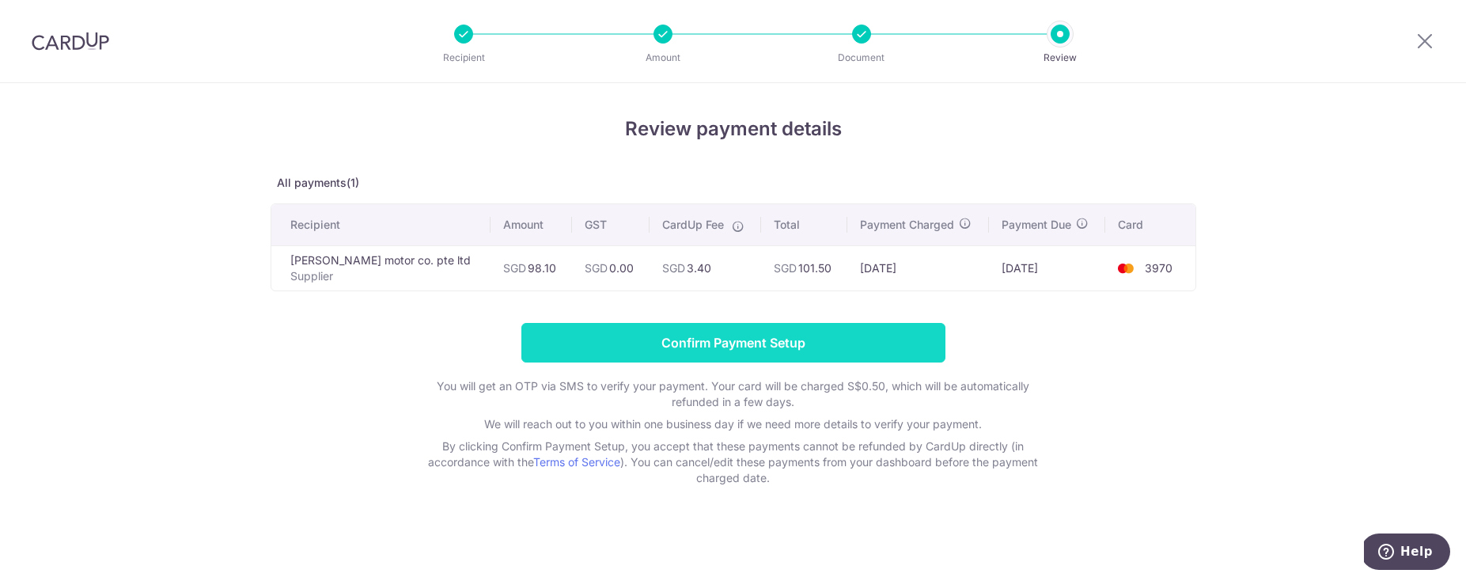
click at [788, 350] on input "Confirm Payment Setup" at bounding box center [733, 343] width 424 height 40
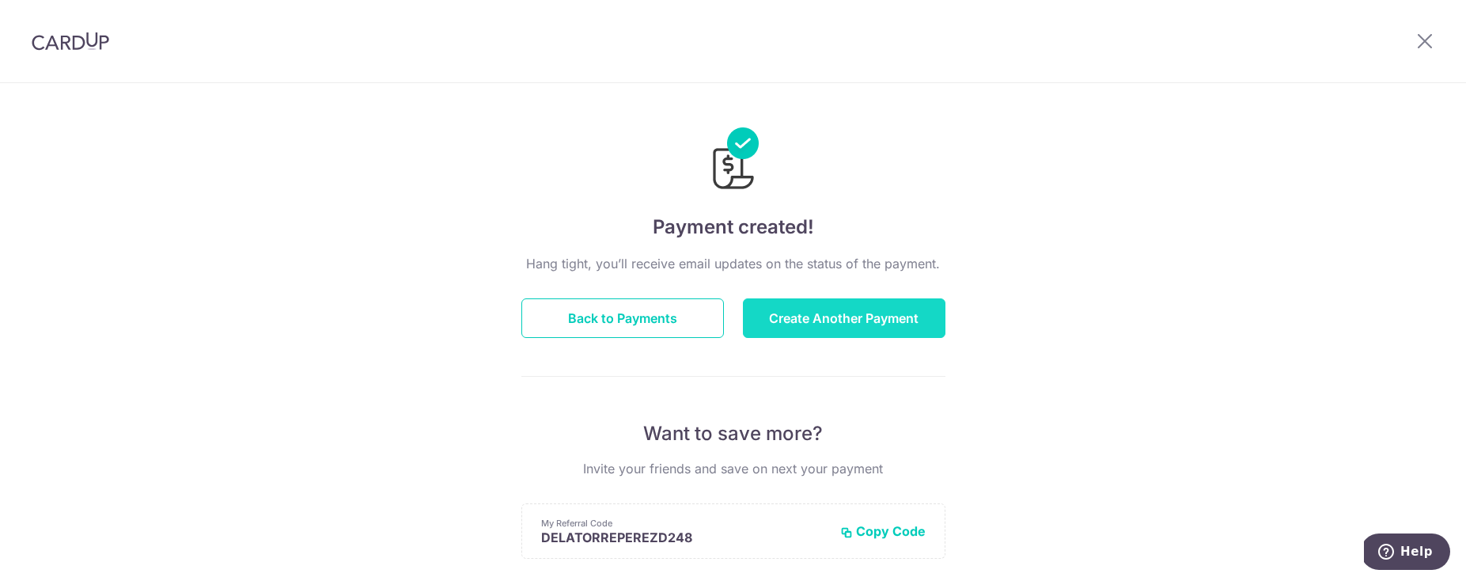
click at [888, 328] on button "Create Another Payment" at bounding box center [844, 318] width 203 height 40
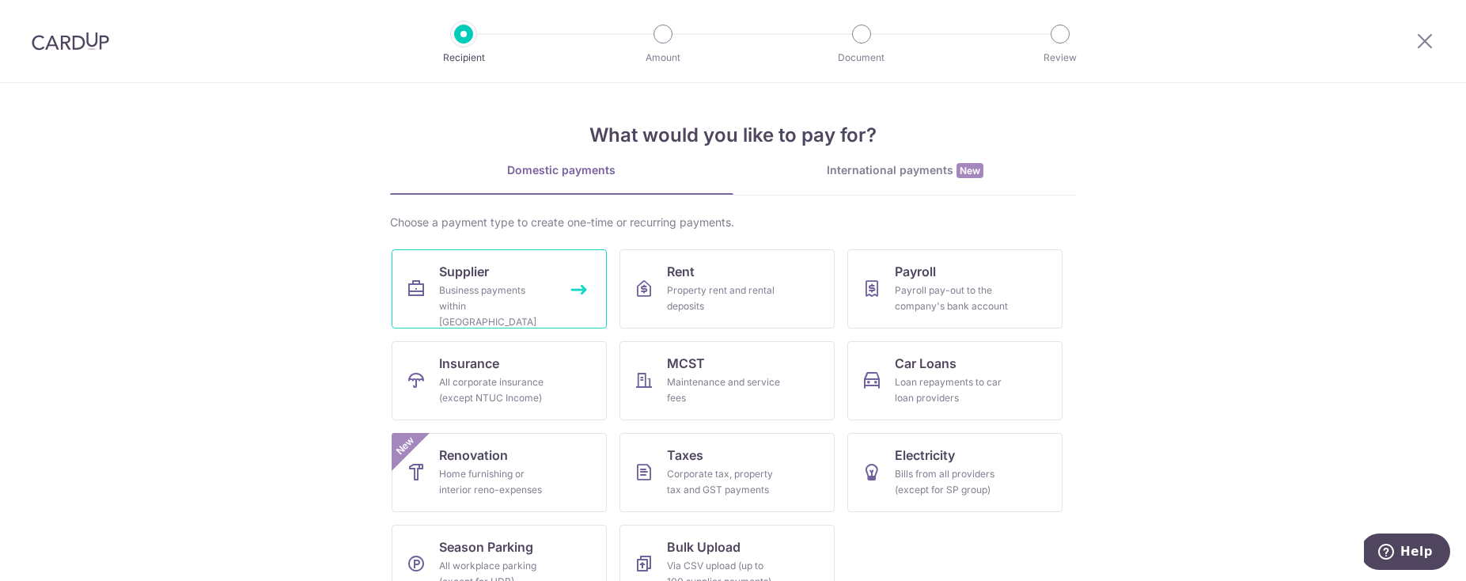
click at [439, 302] on div "Business payments within Singapore" at bounding box center [496, 305] width 114 height 47
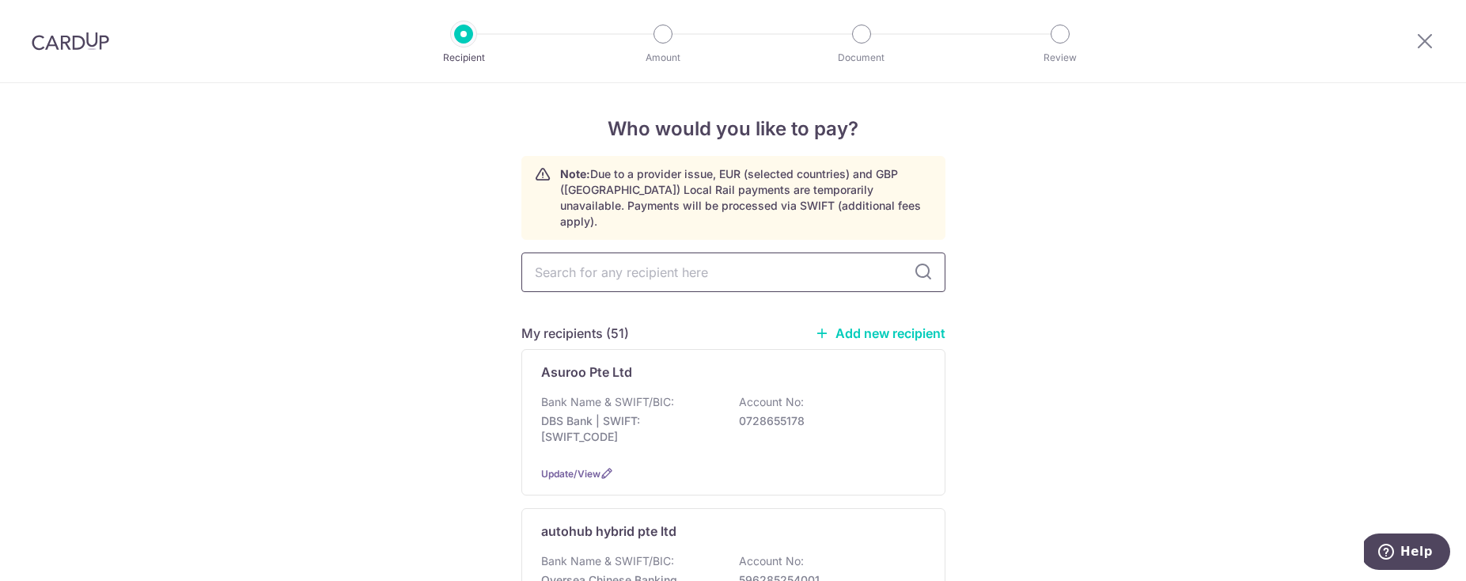
click at [627, 256] on input "text" at bounding box center [733, 272] width 424 height 40
type input "lip"
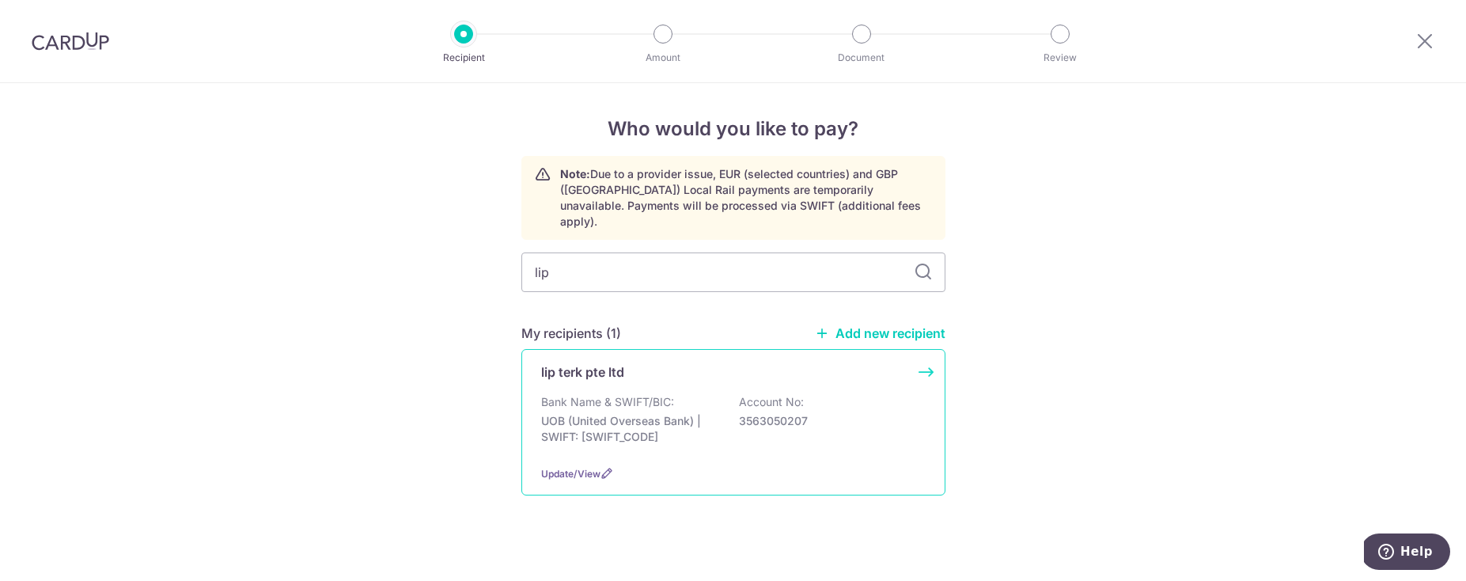
click at [640, 394] on p "Bank Name & SWIFT/BIC:" at bounding box center [607, 402] width 133 height 16
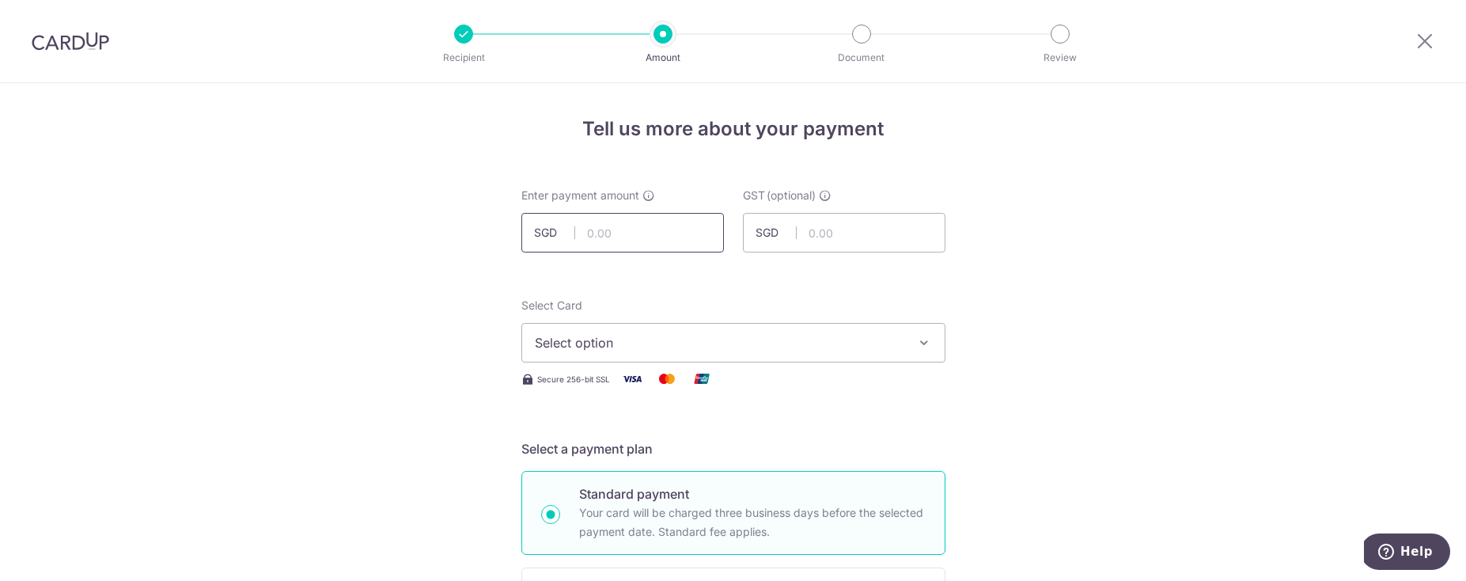
click at [646, 236] on input "text" at bounding box center [622, 233] width 203 height 40
type input "25.64"
click at [649, 343] on span "Select option" at bounding box center [719, 342] width 369 height 19
click at [623, 434] on li "Your Cards" at bounding box center [733, 419] width 422 height 36
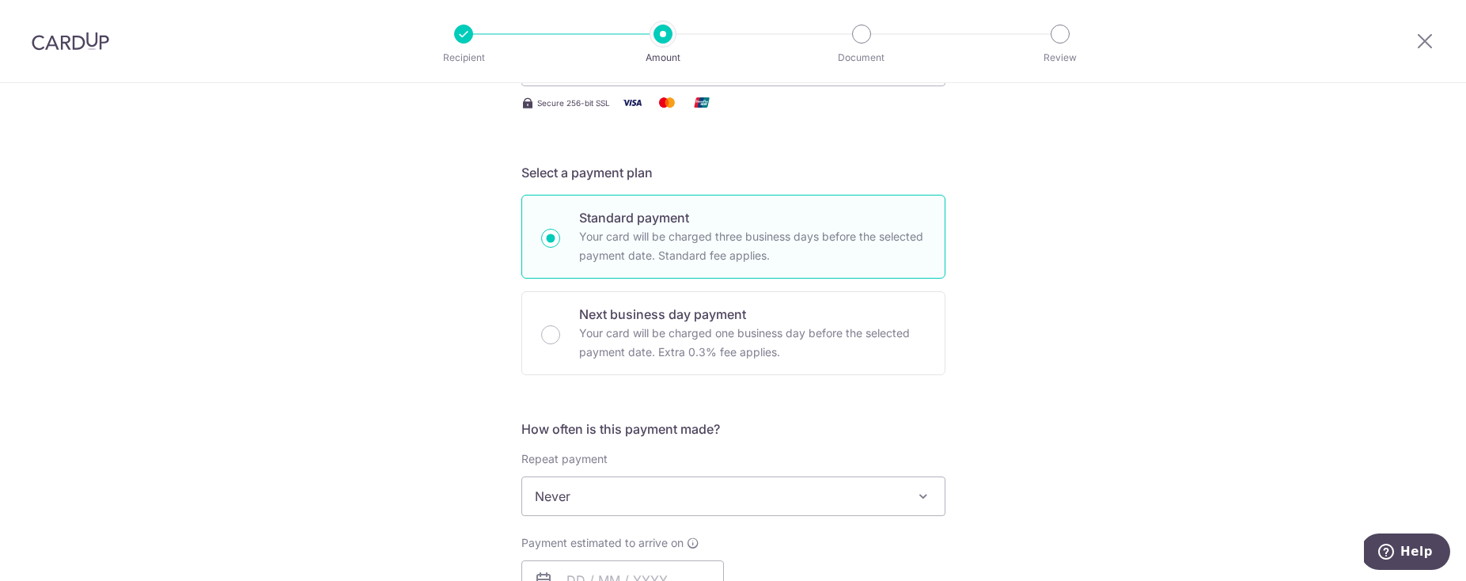
scroll to position [242, 0]
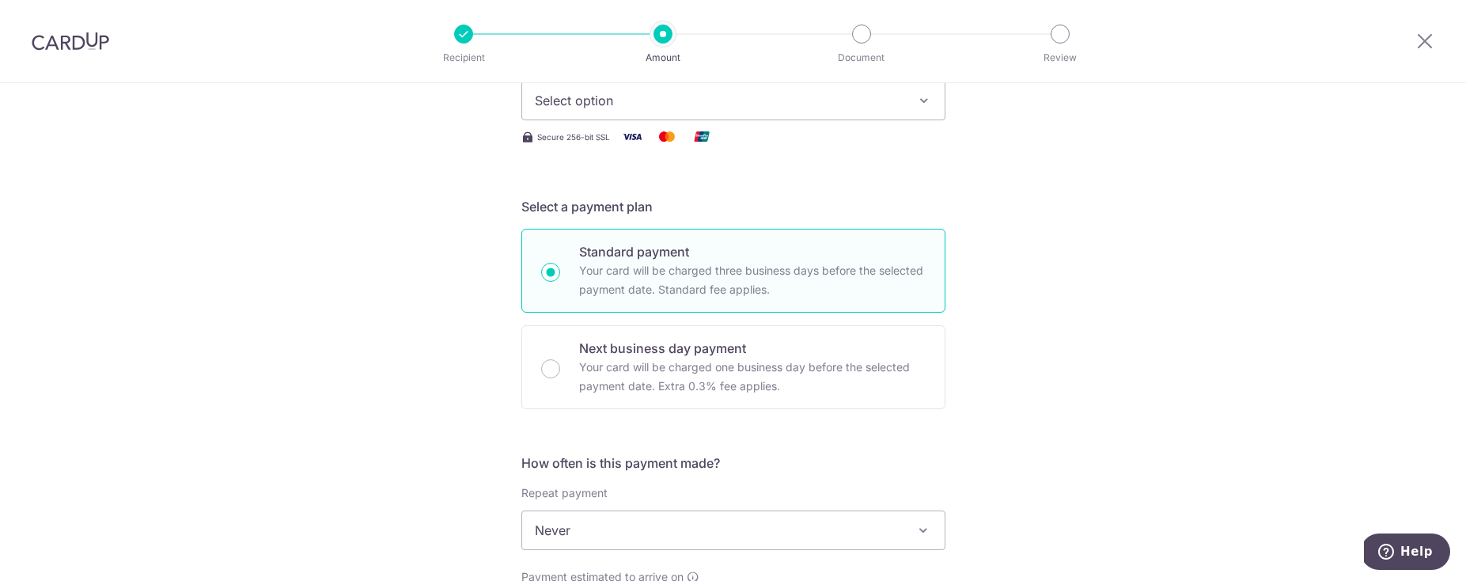
click at [666, 111] on button "Select option" at bounding box center [733, 101] width 424 height 40
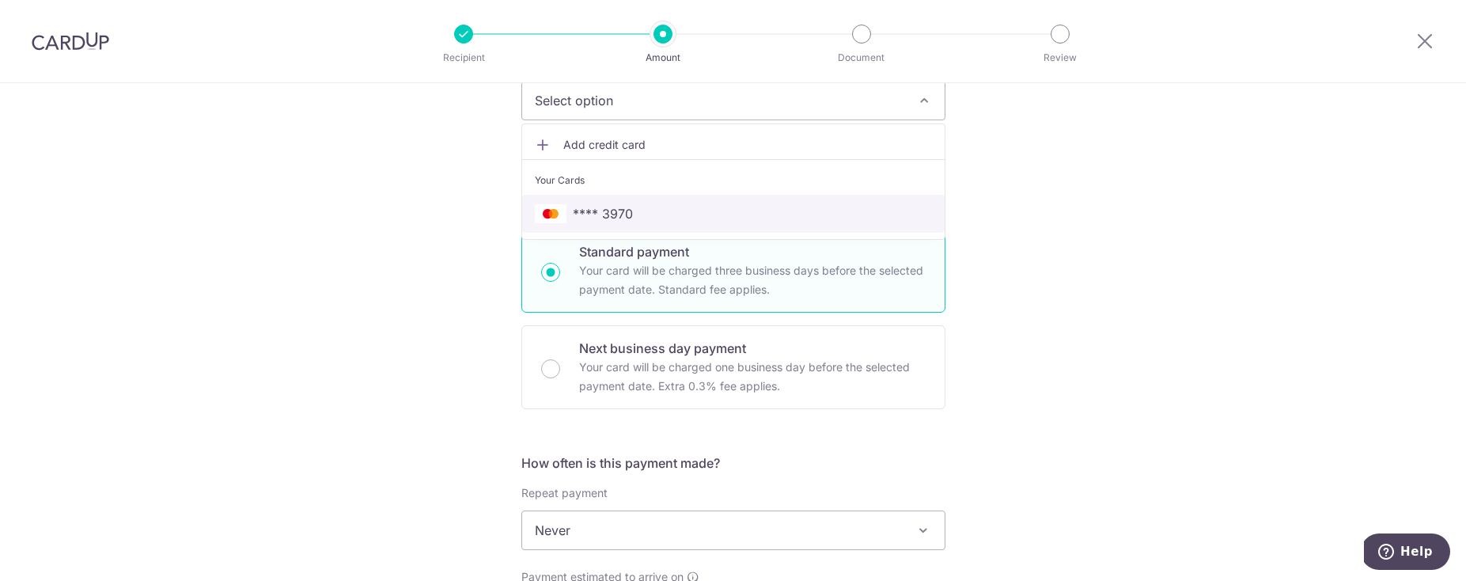
click at [595, 213] on span "**** 3970" at bounding box center [603, 213] width 60 height 19
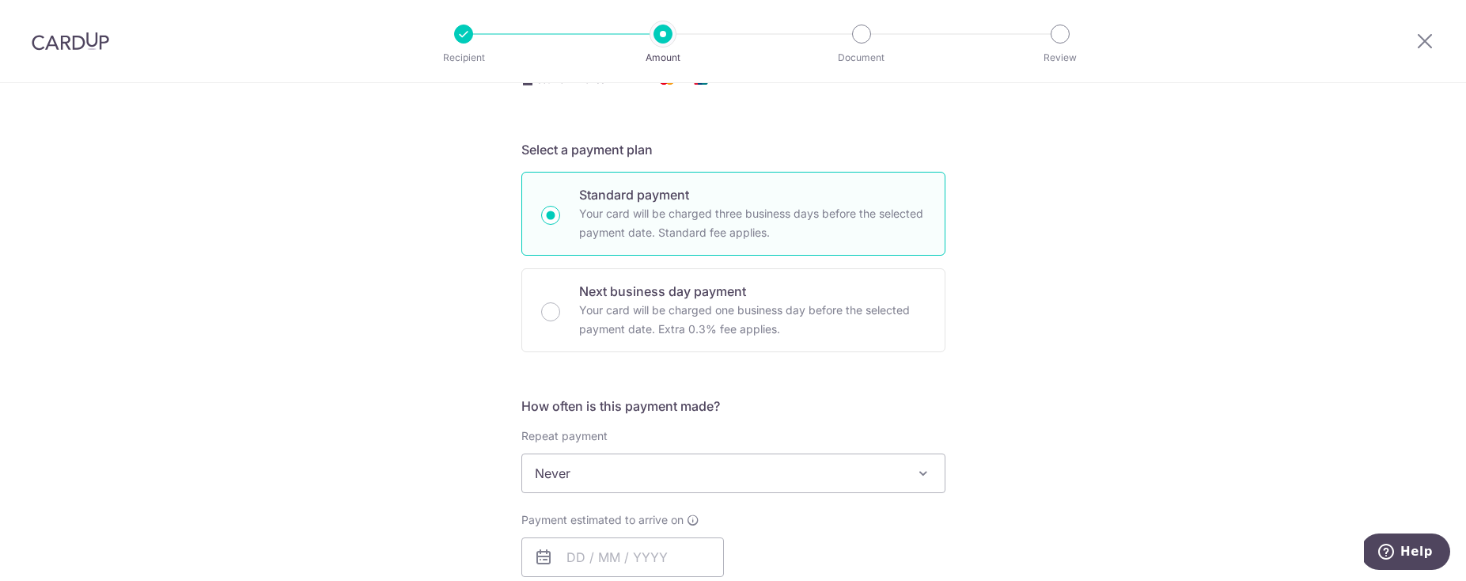
scroll to position [456, 0]
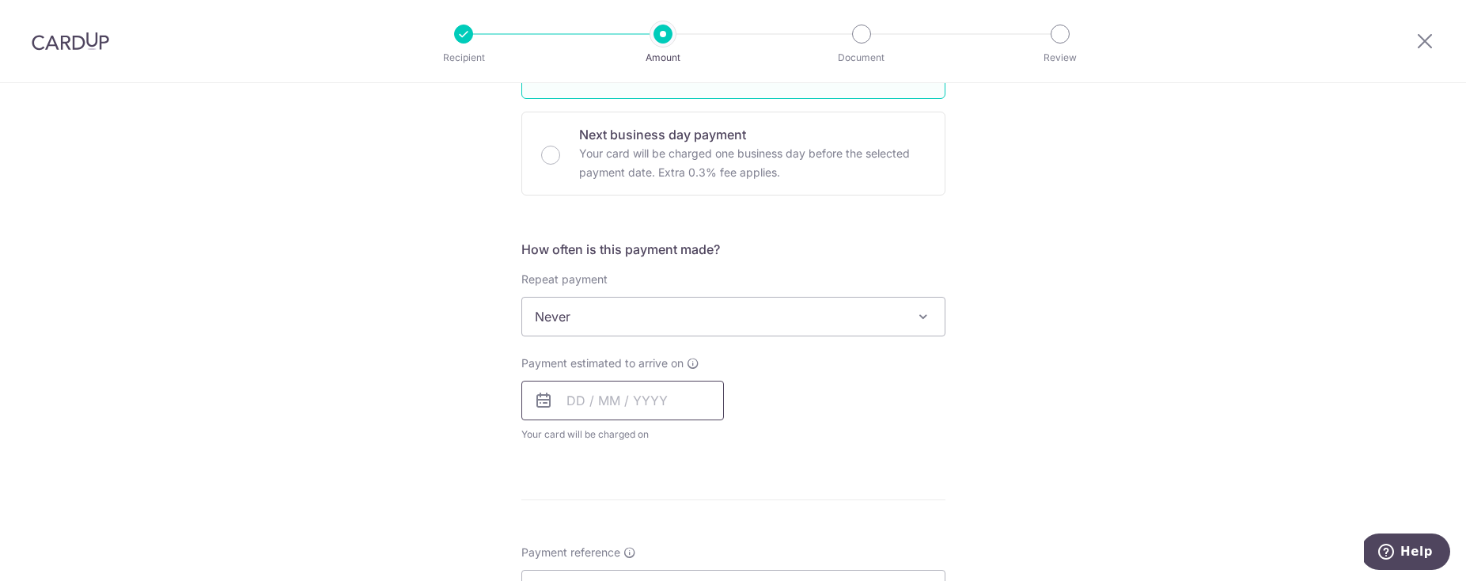
click at [566, 414] on input "text" at bounding box center [622, 401] width 203 height 40
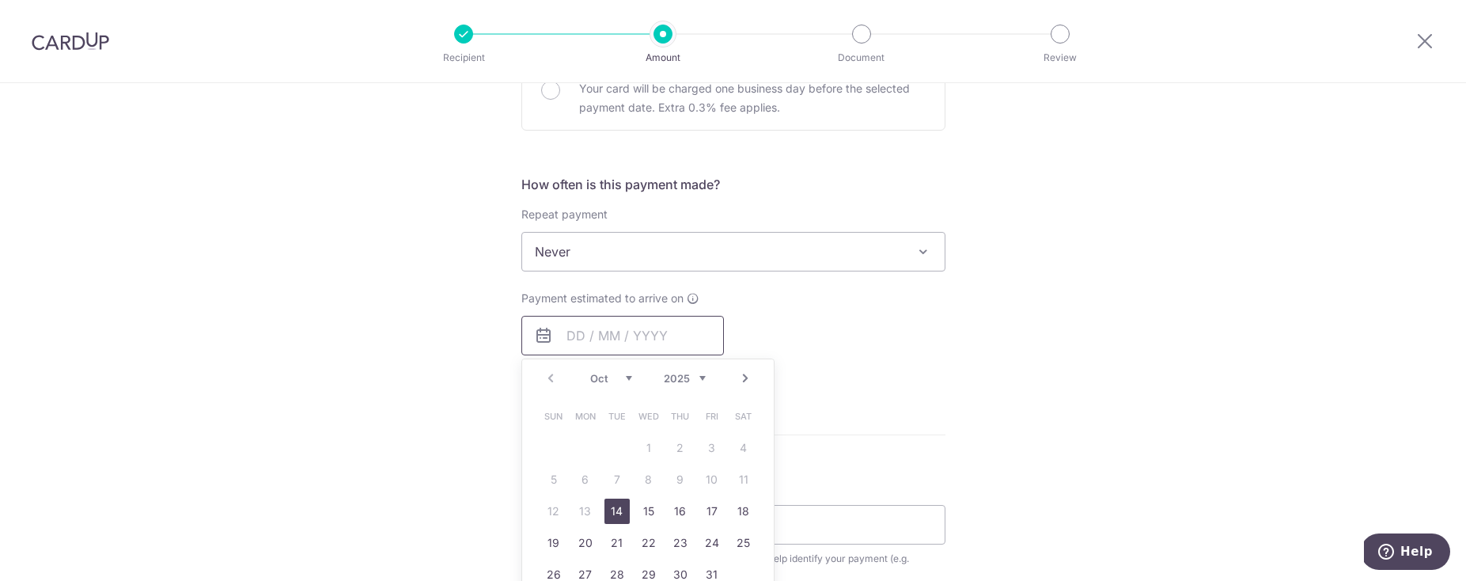
scroll to position [541, 0]
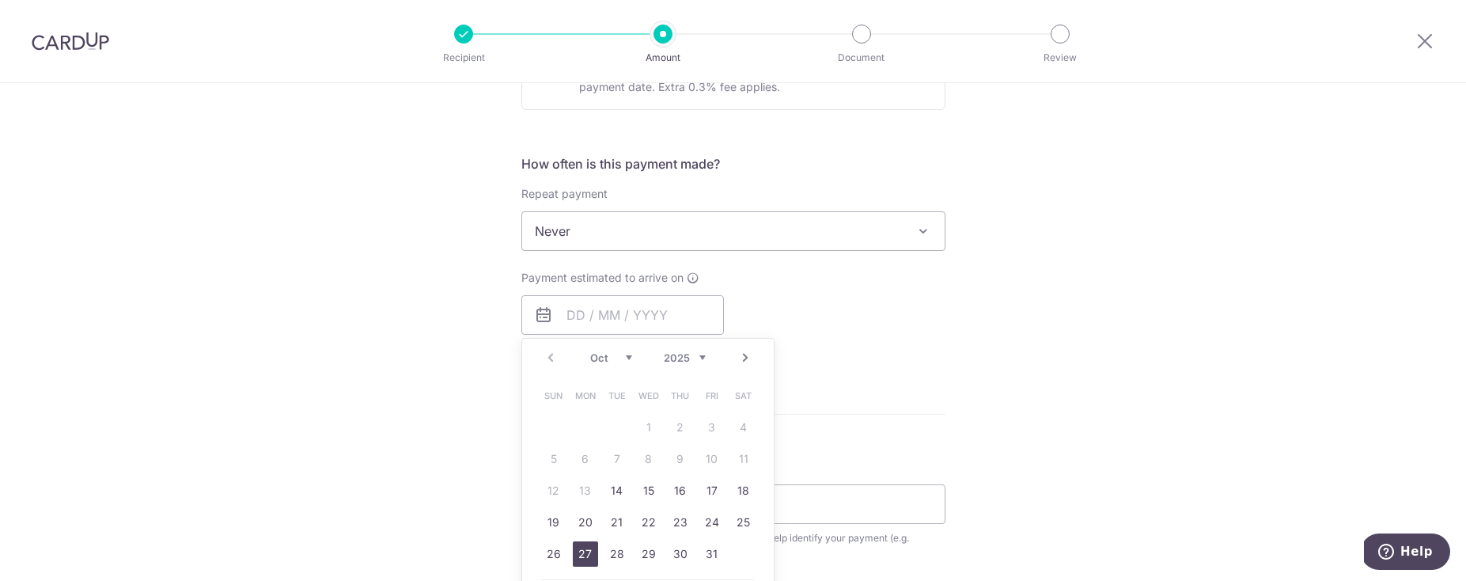
click at [583, 549] on link "27" at bounding box center [585, 553] width 25 height 25
type input "[DATE]"
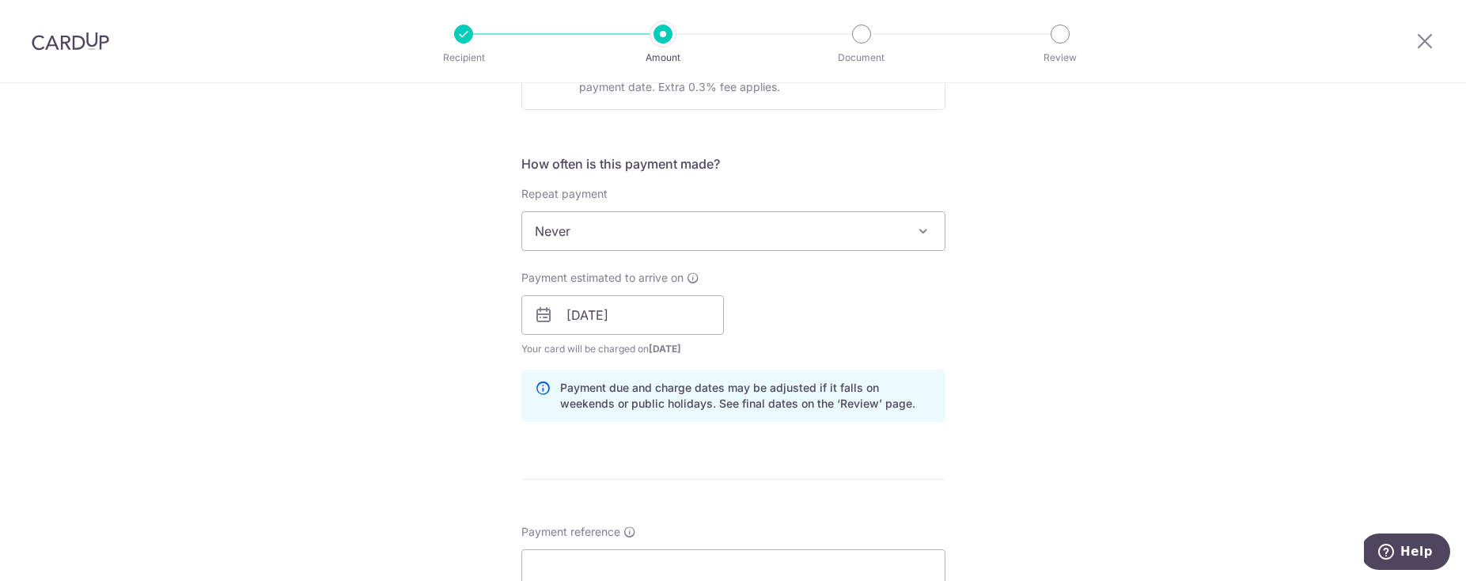
scroll to position [840, 0]
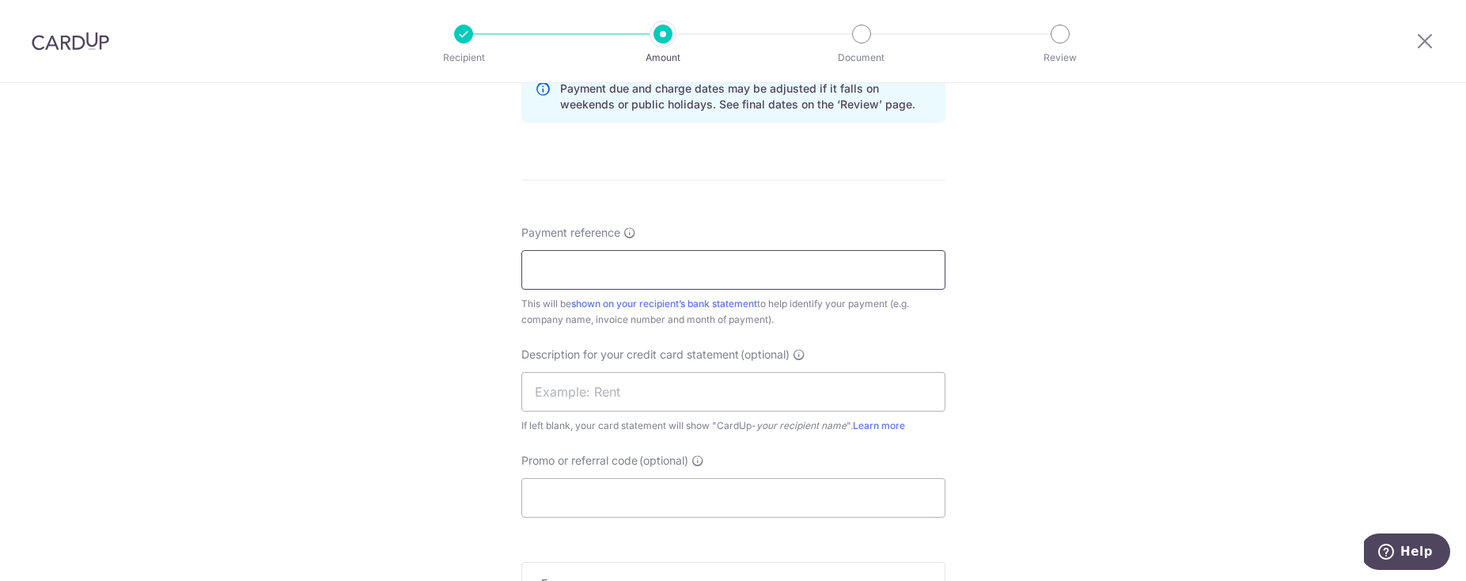
click at [661, 278] on input "Payment reference" at bounding box center [733, 270] width 424 height 40
type input "sin-i-243856"
click at [799, 399] on input "text" at bounding box center [733, 392] width 424 height 40
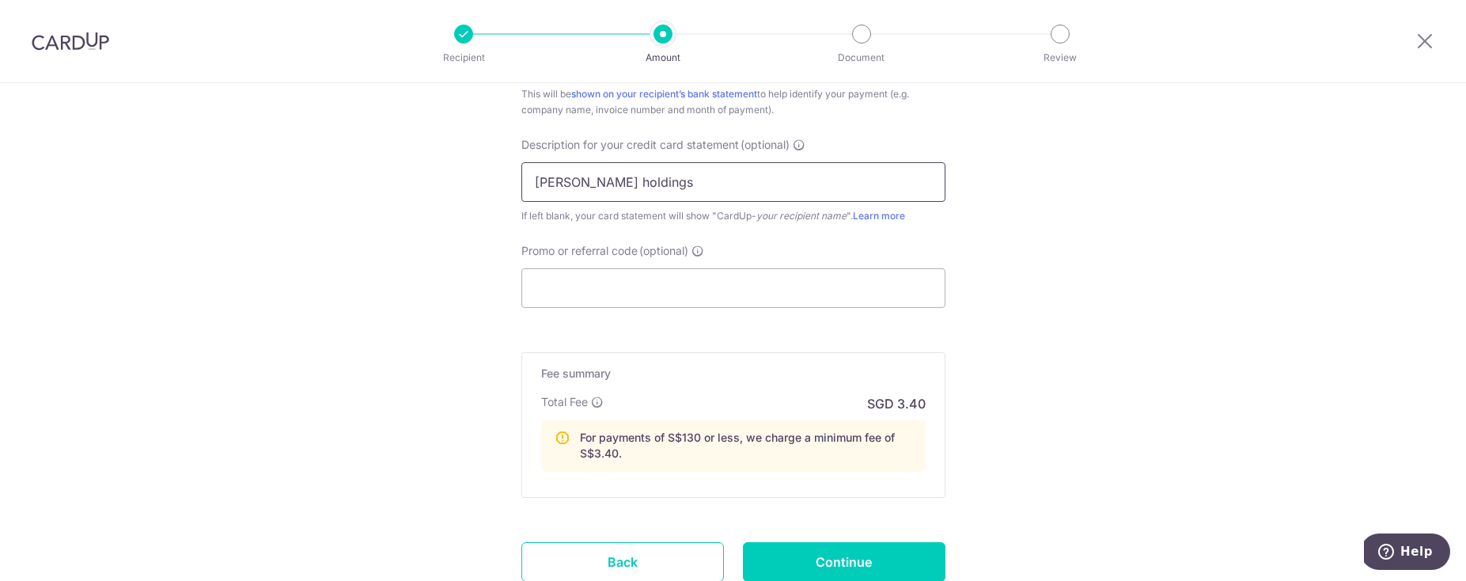
scroll to position [1111, 0]
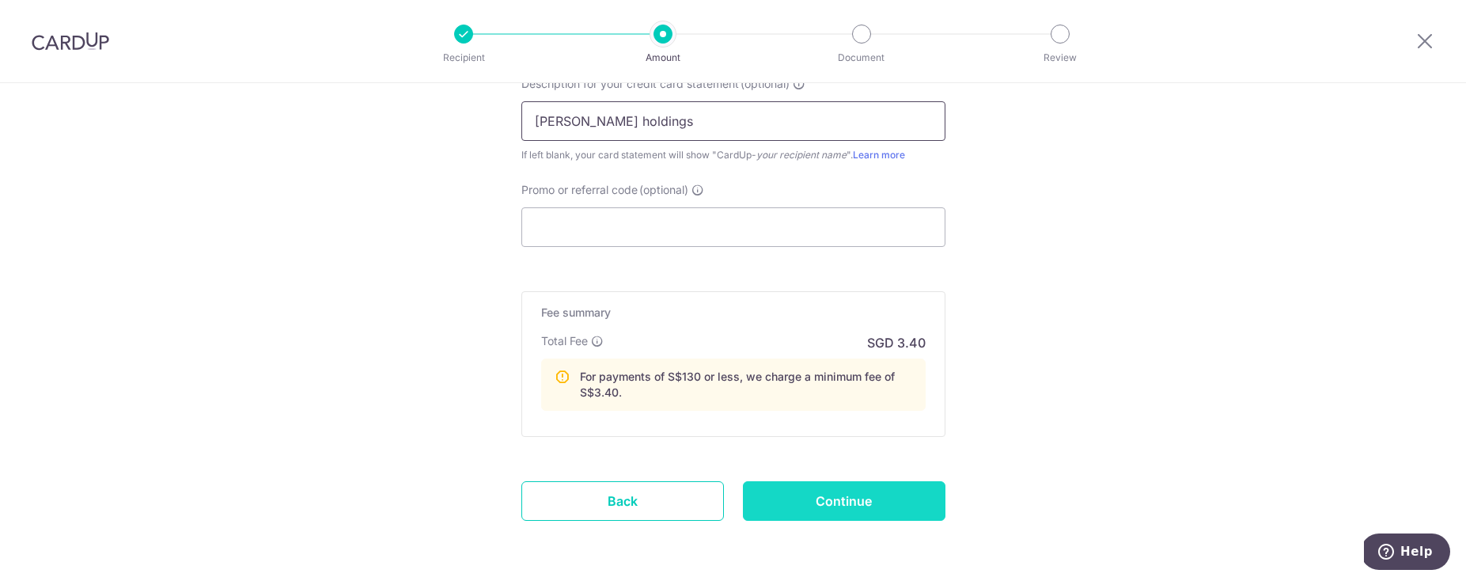
type input "stark holdings"
click at [826, 494] on input "Continue" at bounding box center [844, 501] width 203 height 40
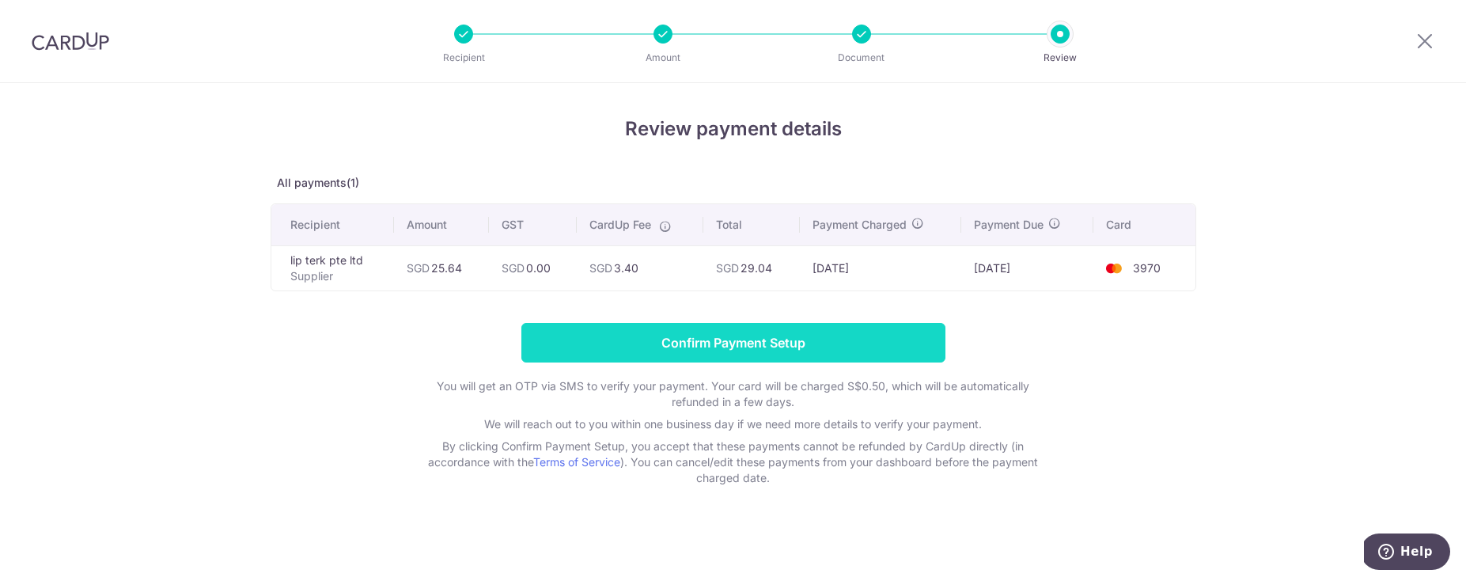
click at [627, 335] on input "Confirm Payment Setup" at bounding box center [733, 343] width 424 height 40
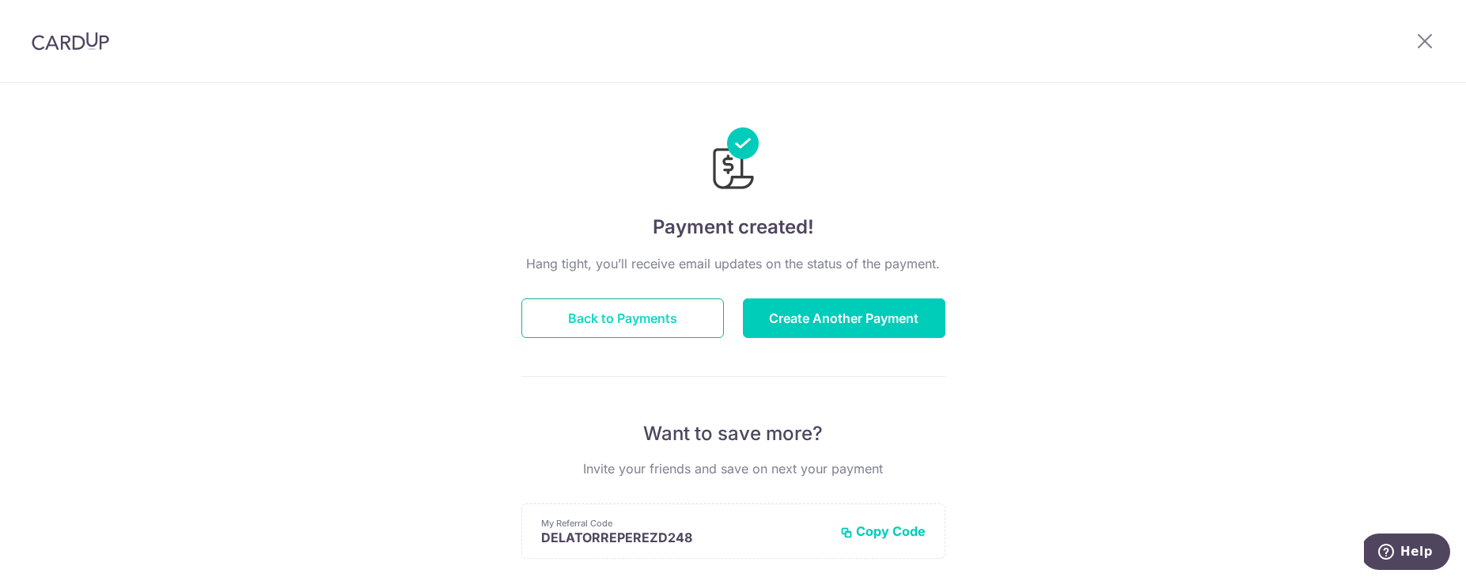
click at [642, 310] on button "Back to Payments" at bounding box center [622, 318] width 203 height 40
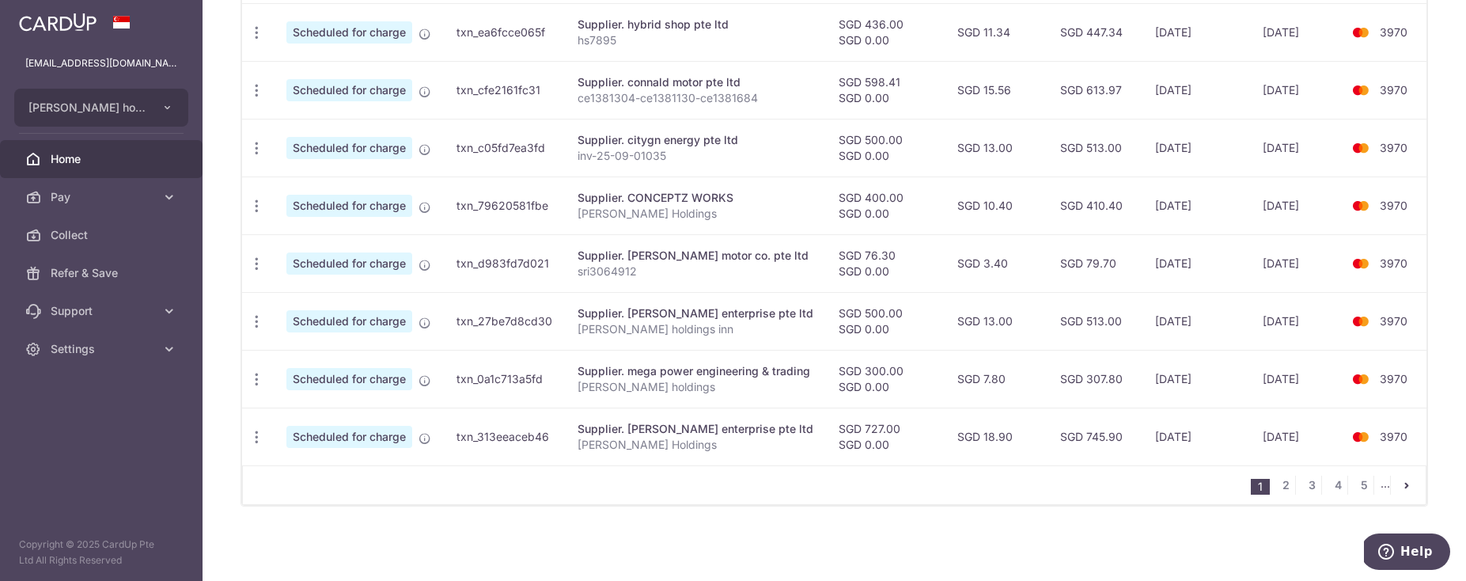
scroll to position [651, 0]
